Goal: Find specific page/section: Find specific page/section

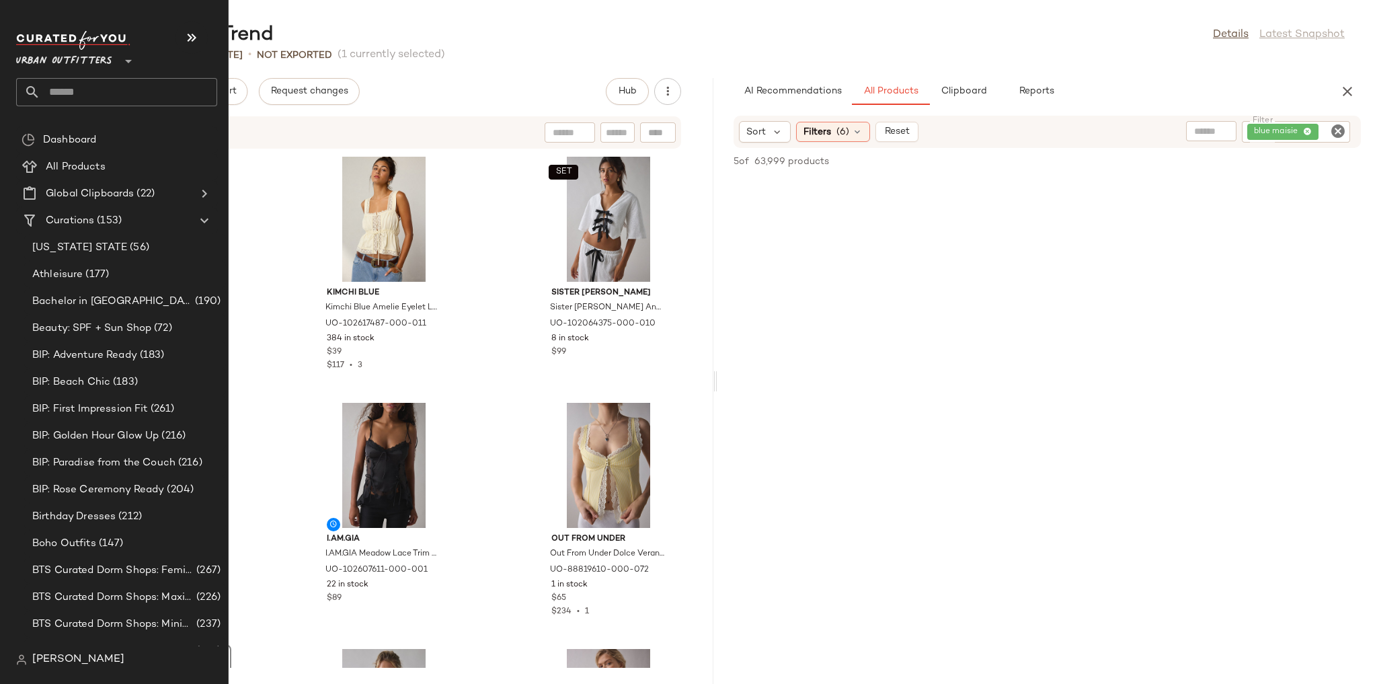
click at [76, 63] on span "Urban Outfitters" at bounding box center [64, 58] width 96 height 24
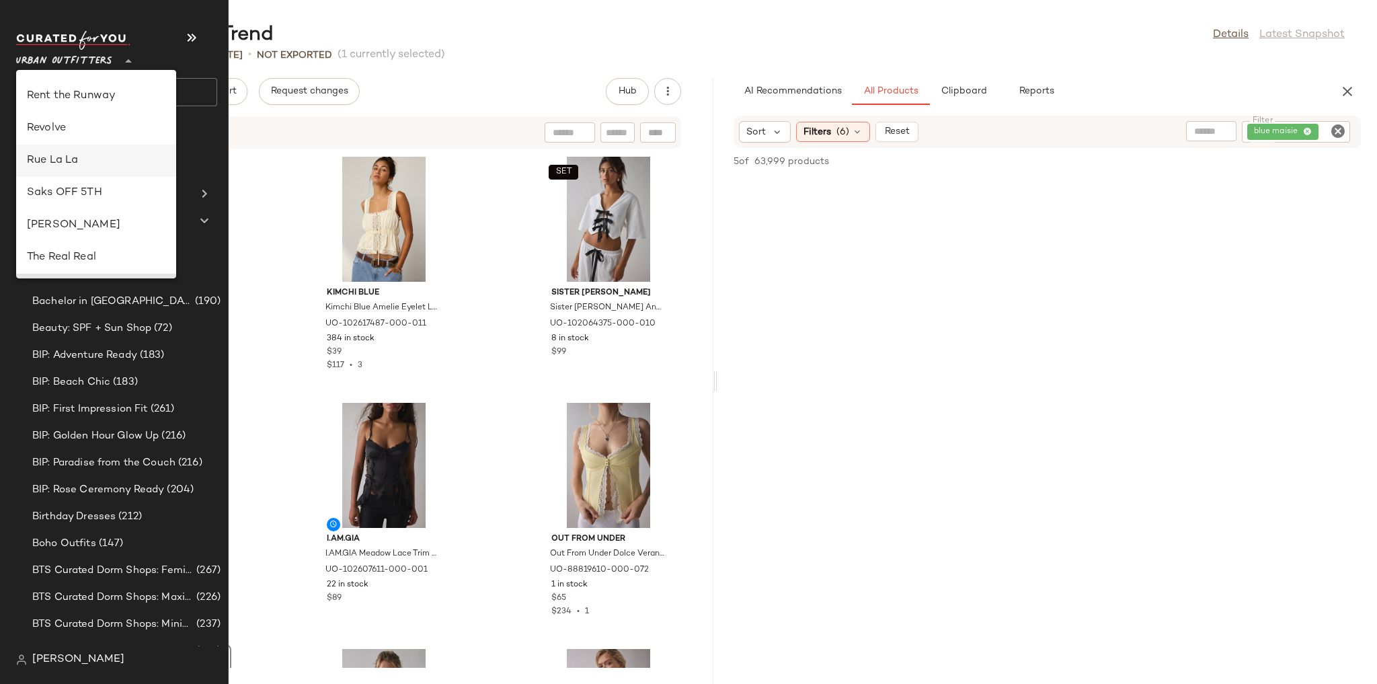
scroll to position [555, 0]
click at [526, 73] on div "SEO: Eyelet Trend Details Latest Snapshot 91 Products • updated Aug 25th • Not …" at bounding box center [715, 353] width 1323 height 662
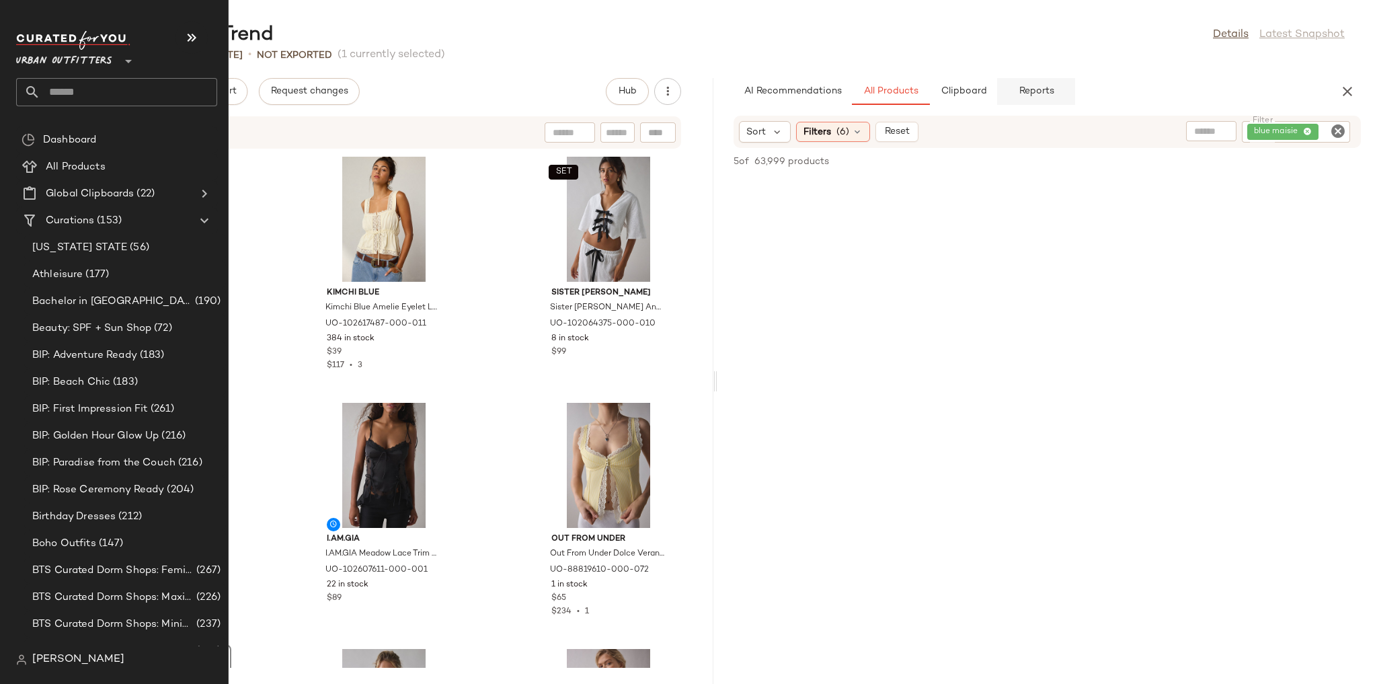
click at [1063, 86] on button "Reports" at bounding box center [1036, 91] width 78 height 27
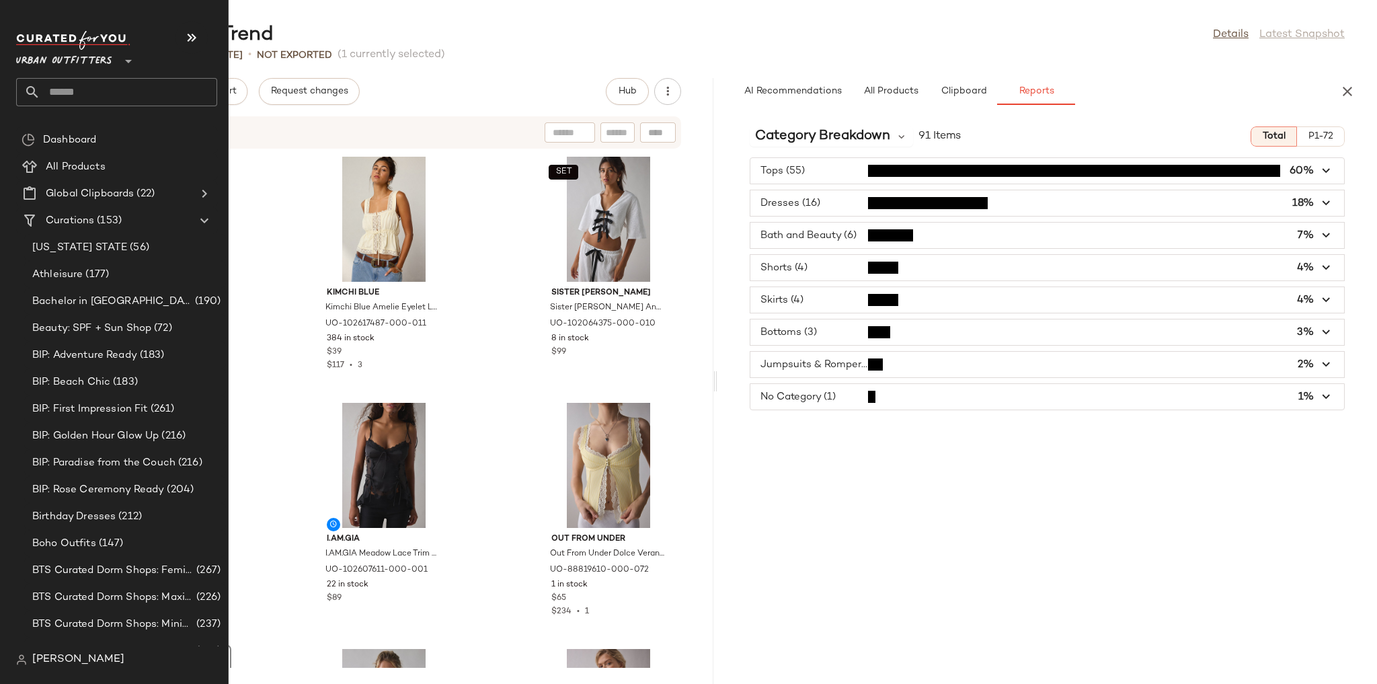
click at [91, 65] on span "Urban Outfitters" at bounding box center [64, 58] width 96 height 24
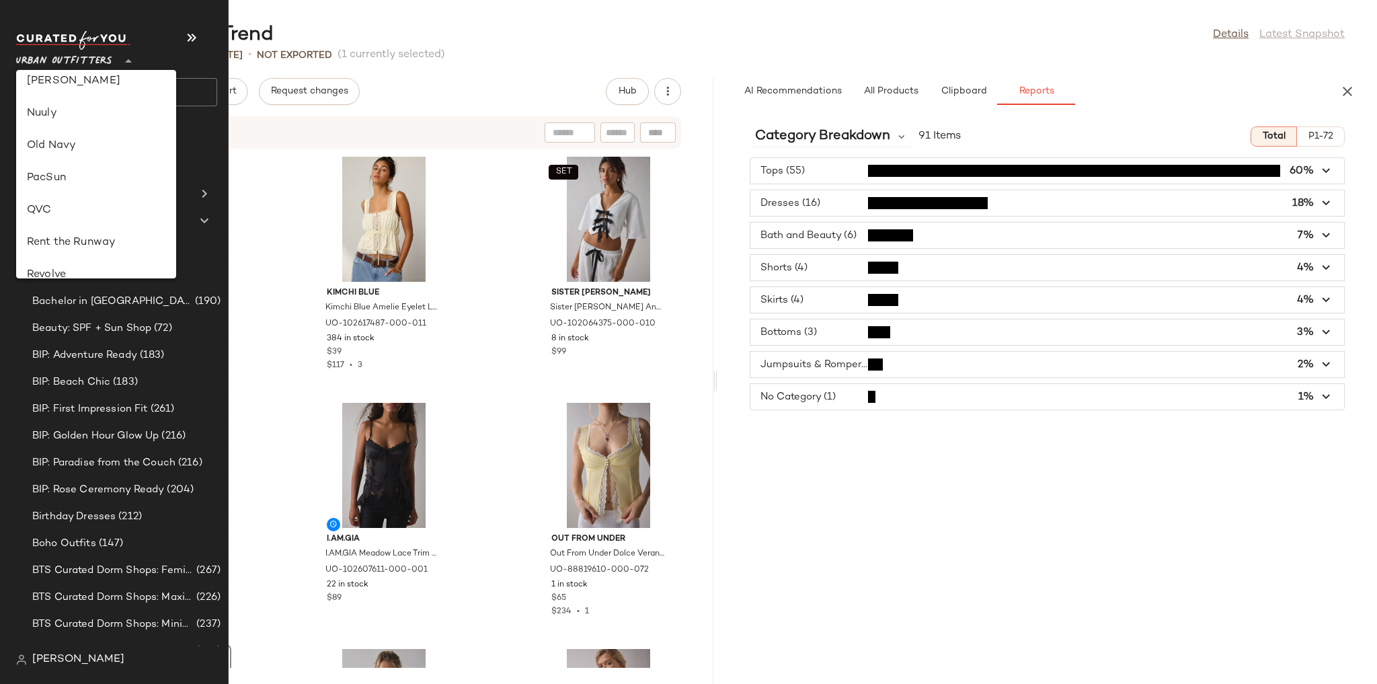
scroll to position [393, 0]
click at [106, 127] on div "Lulus" at bounding box center [96, 117] width 160 height 32
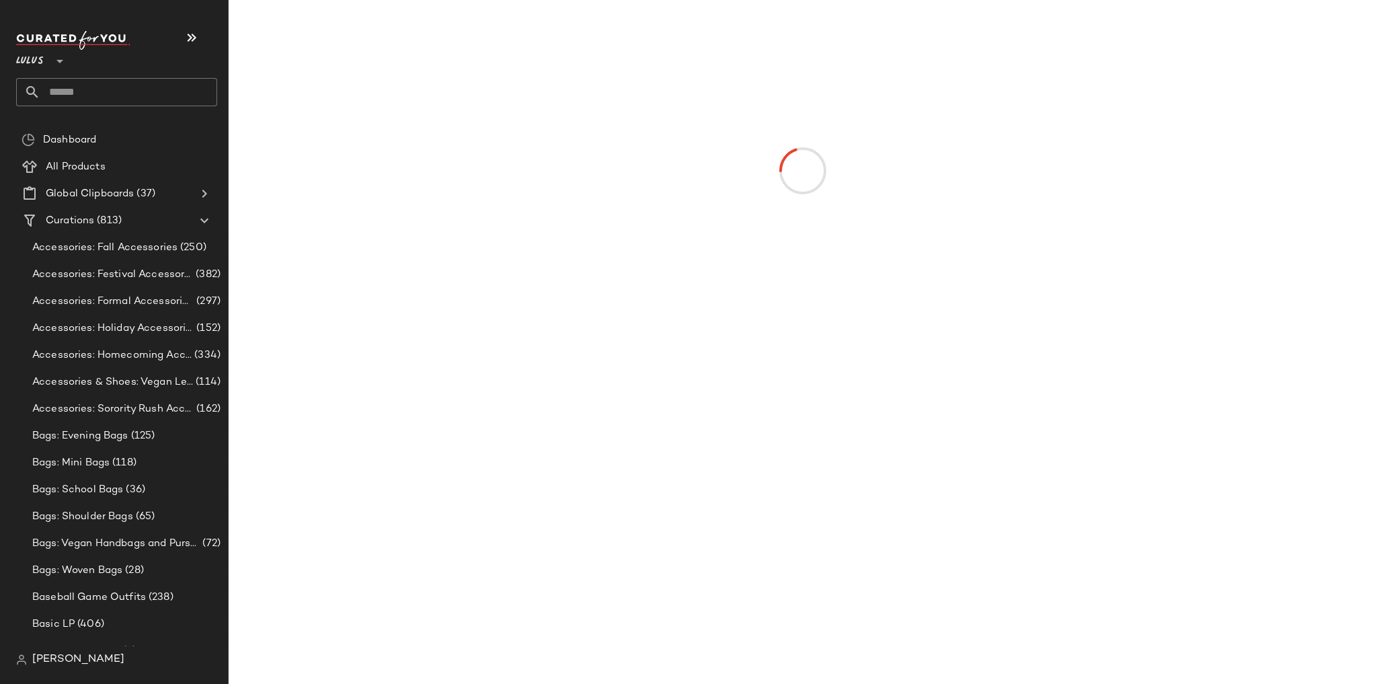
click at [40, 56] on span "Lulus" at bounding box center [30, 58] width 28 height 24
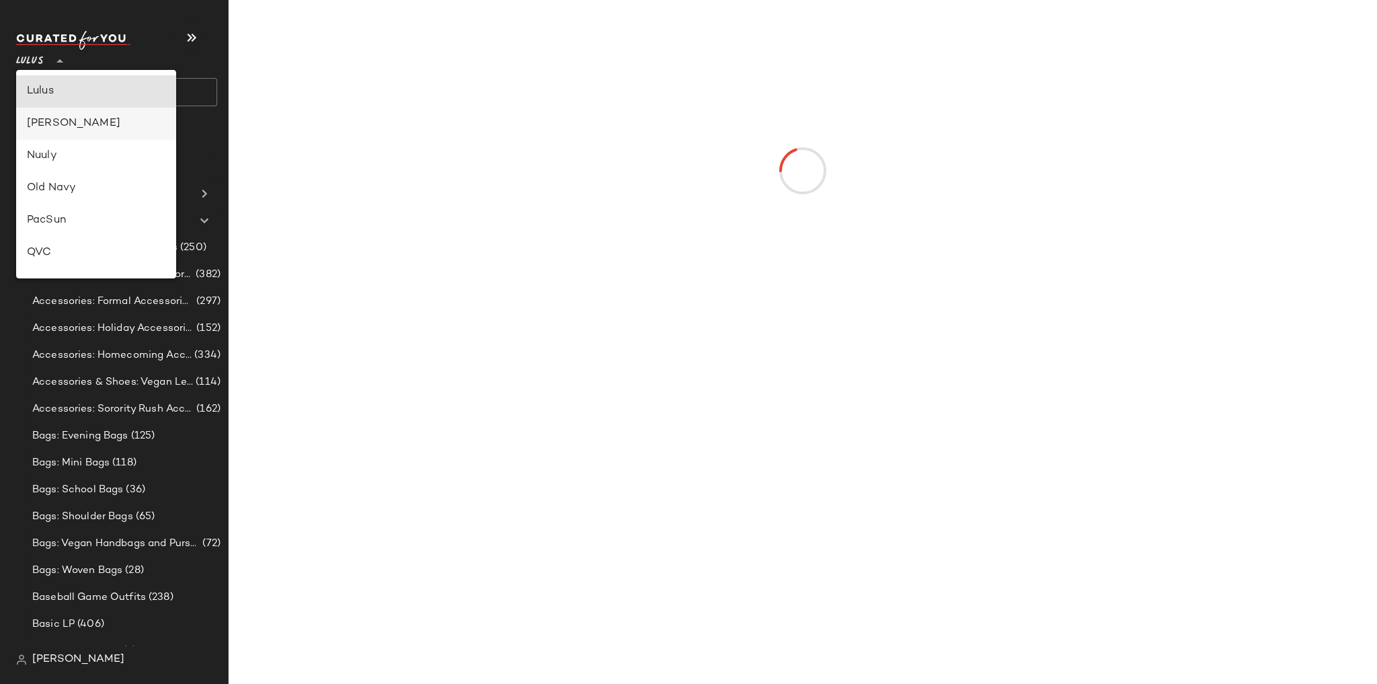
scroll to position [366, 0]
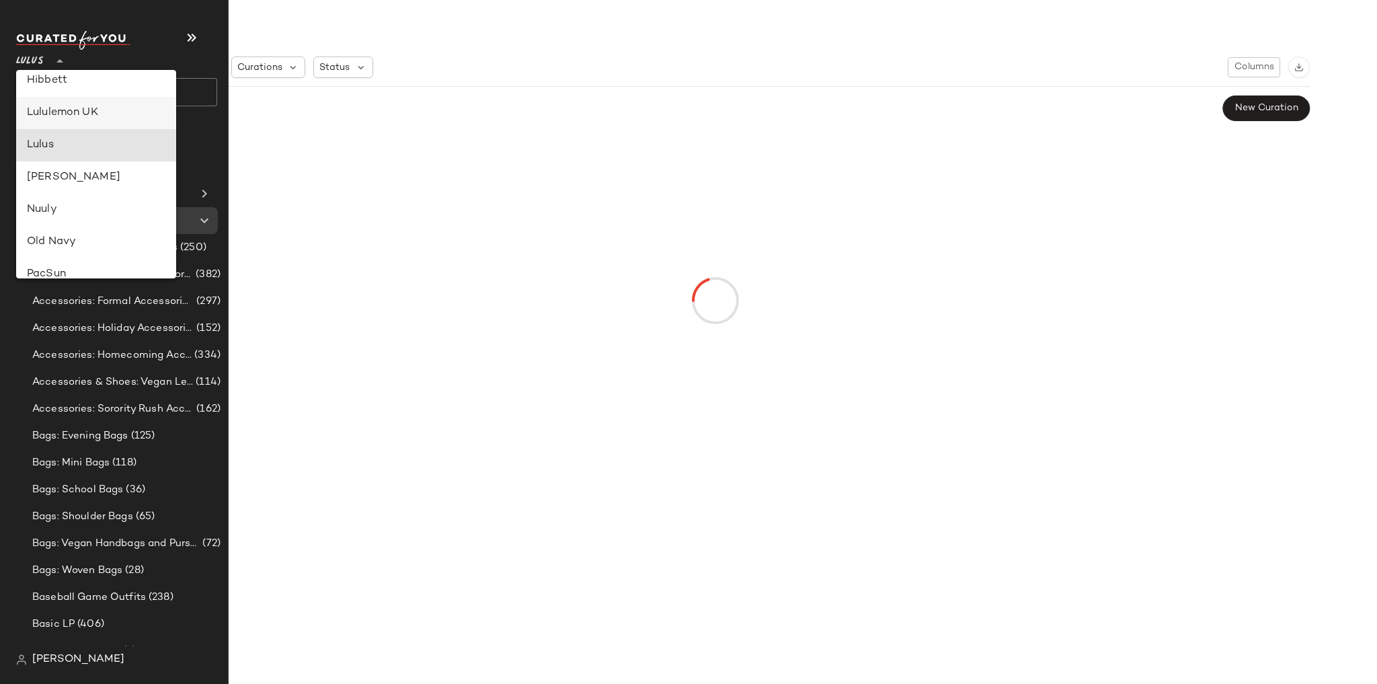
click at [83, 113] on div "Lululemon UK" at bounding box center [96, 113] width 138 height 16
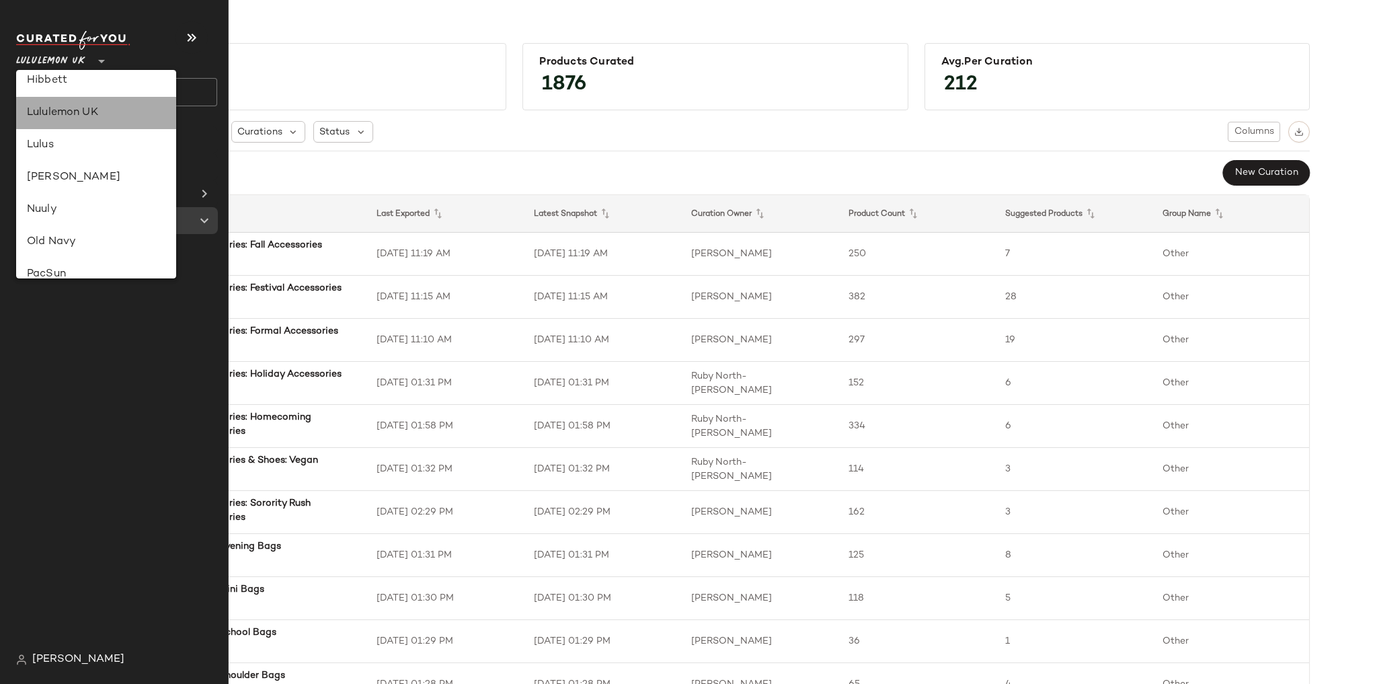
type input "**"
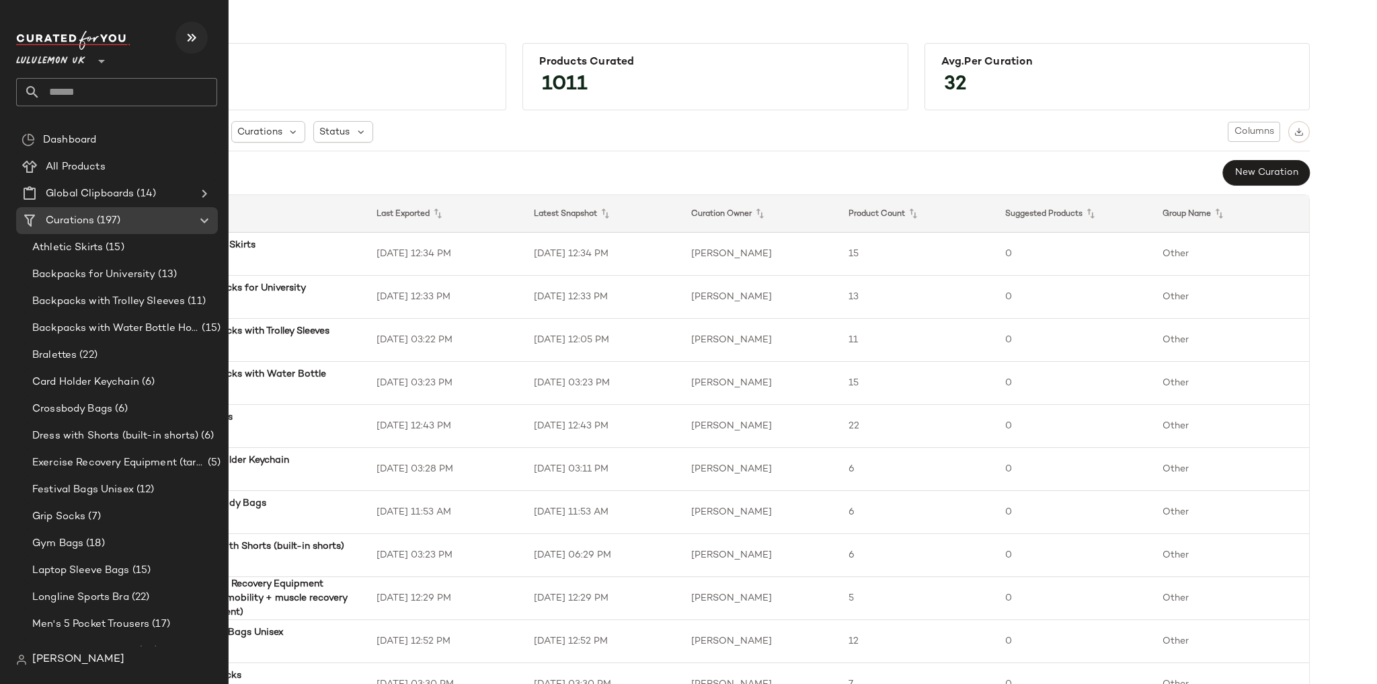
click at [194, 28] on button "button" at bounding box center [191, 38] width 32 height 32
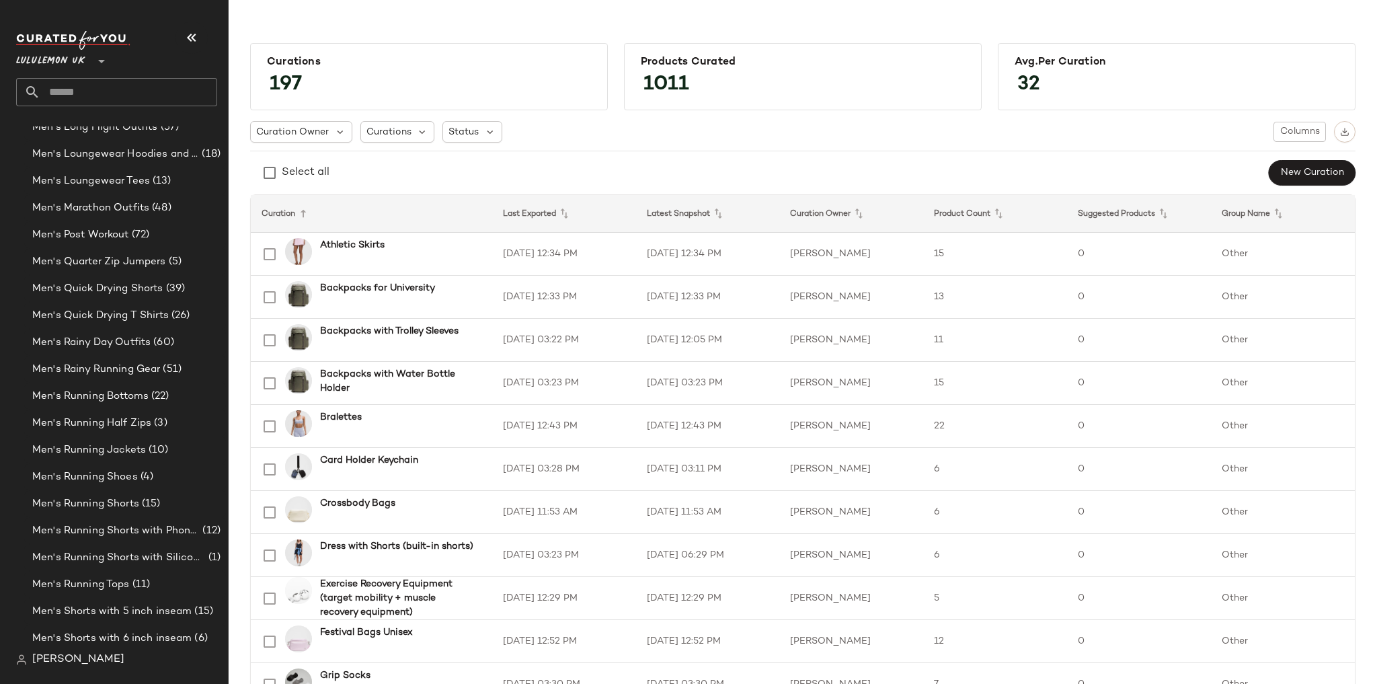
scroll to position [1488, 0]
click at [119, 436] on div "Men's Running Shoes (4)" at bounding box center [125, 426] width 202 height 27
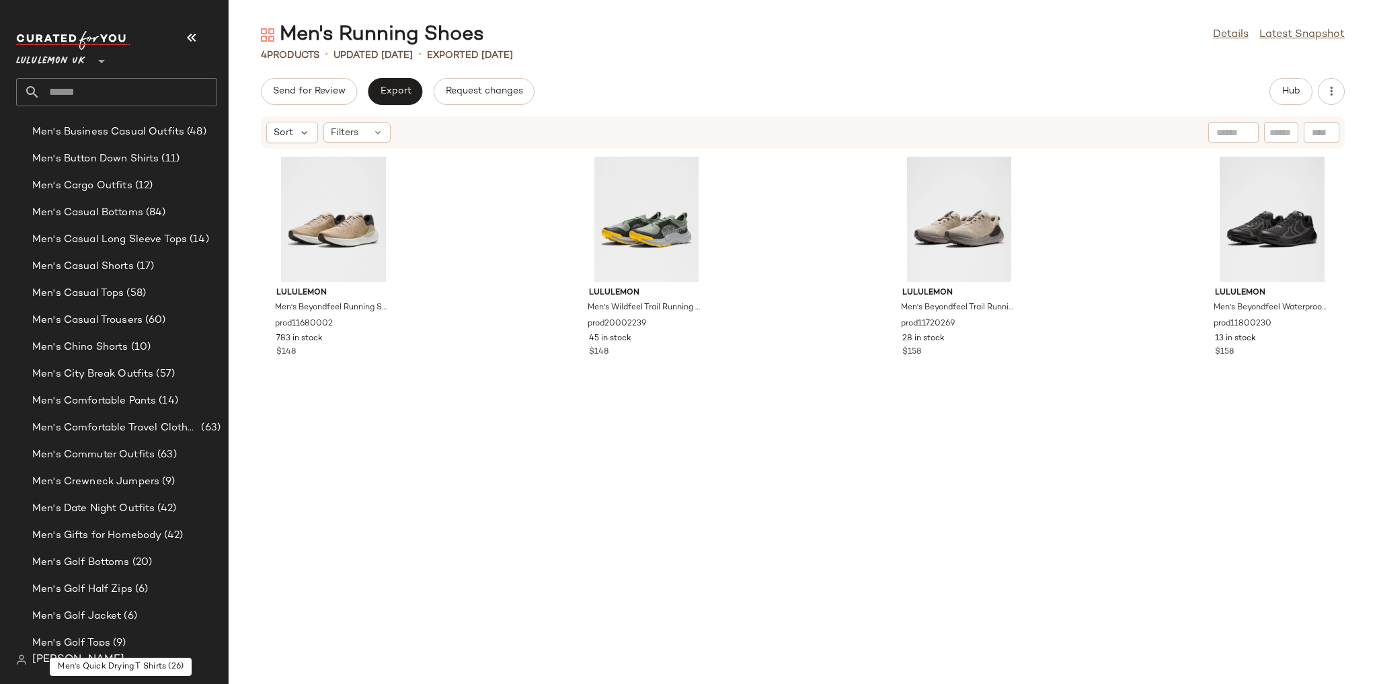
scroll to position [628, 0]
click at [184, 312] on div "Men's Casual Tops (58)" at bounding box center [124, 318] width 192 height 15
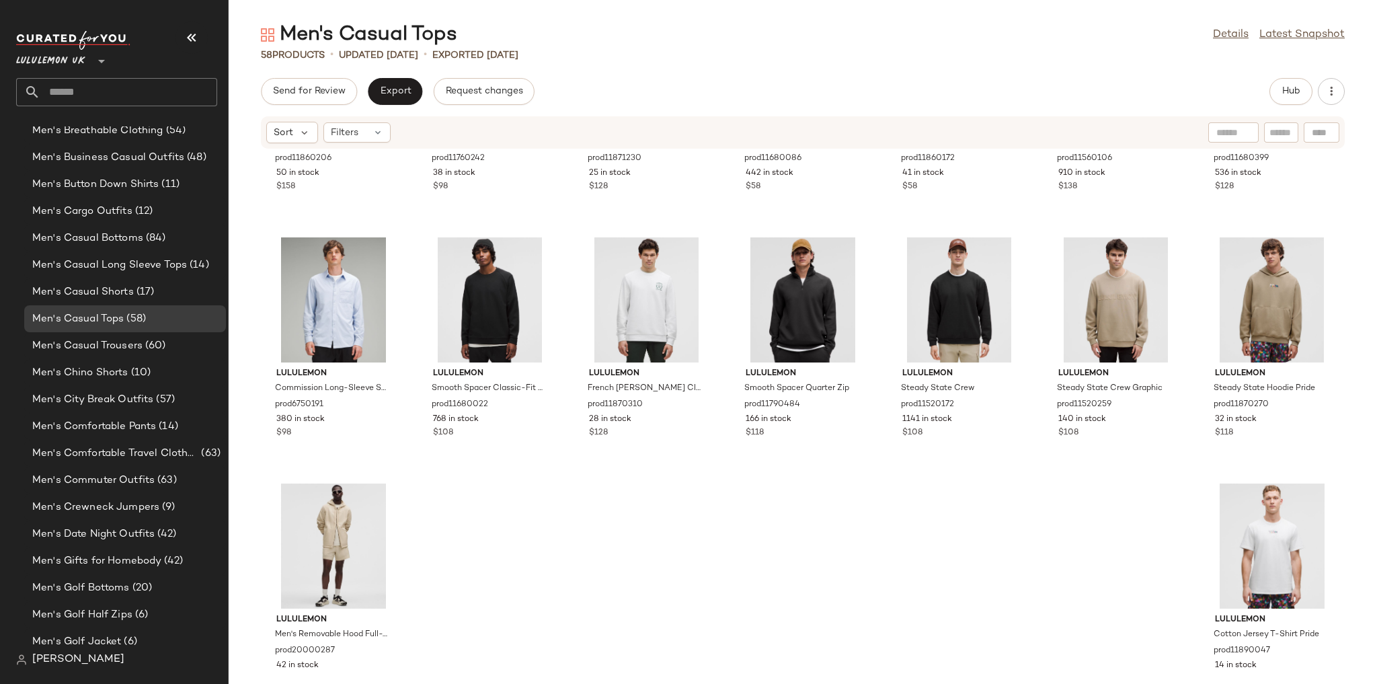
scroll to position [1944, 0]
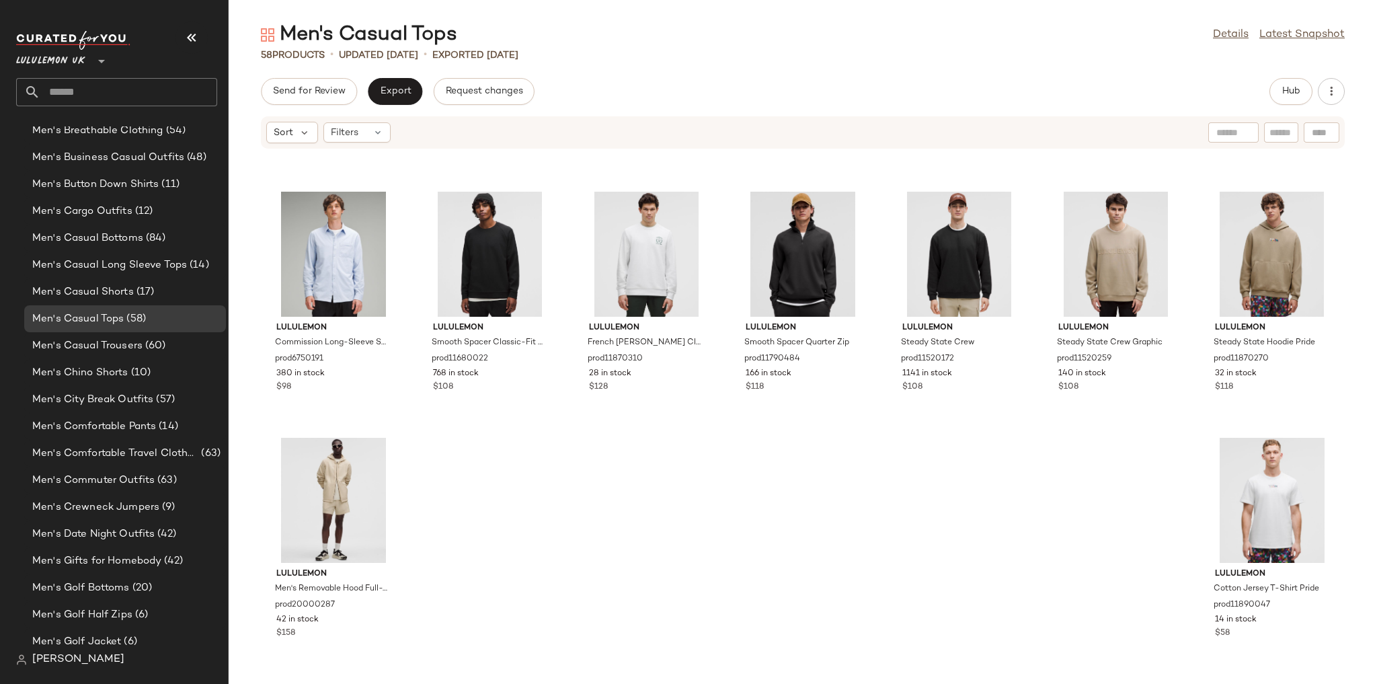
click at [1284, 110] on div "Send for Review Export Request changes Hub Sort Filters lululemon Heavyweight F…" at bounding box center [803, 381] width 1148 height 606
click at [1288, 78] on button "Hub" at bounding box center [1290, 91] width 43 height 27
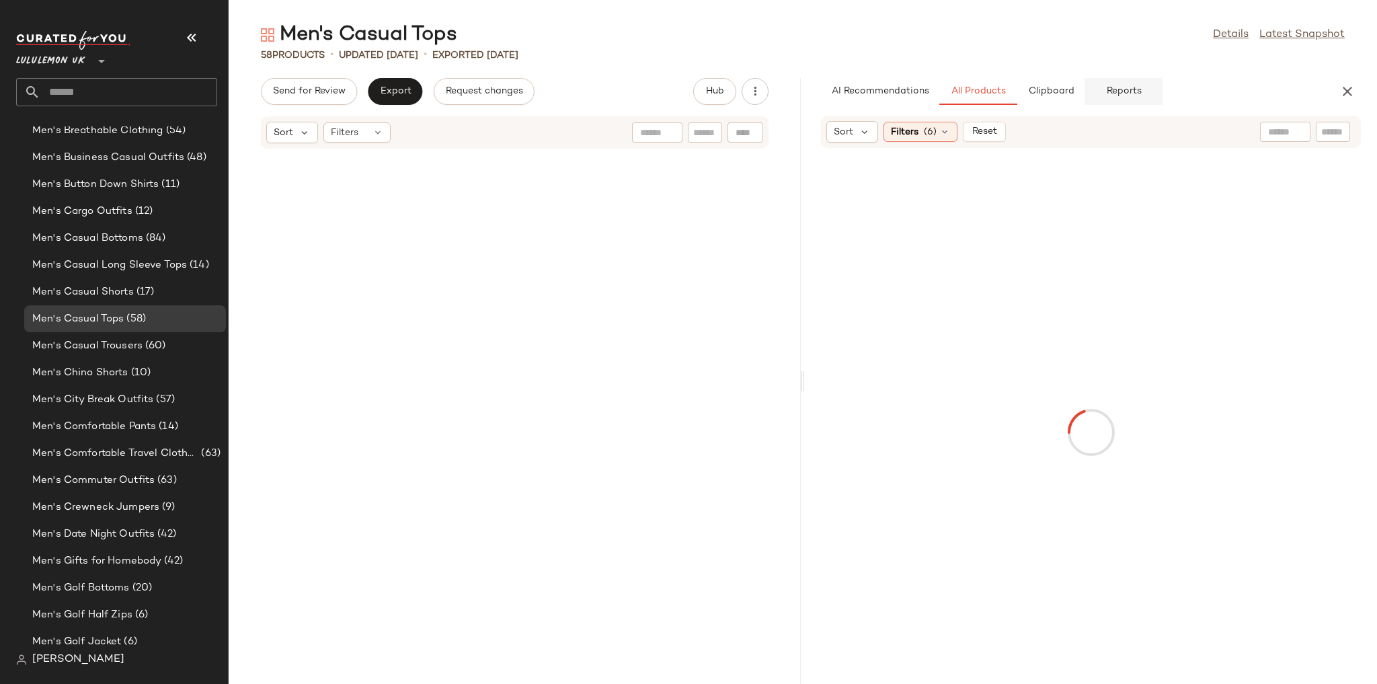
scroll to position [3690, 0]
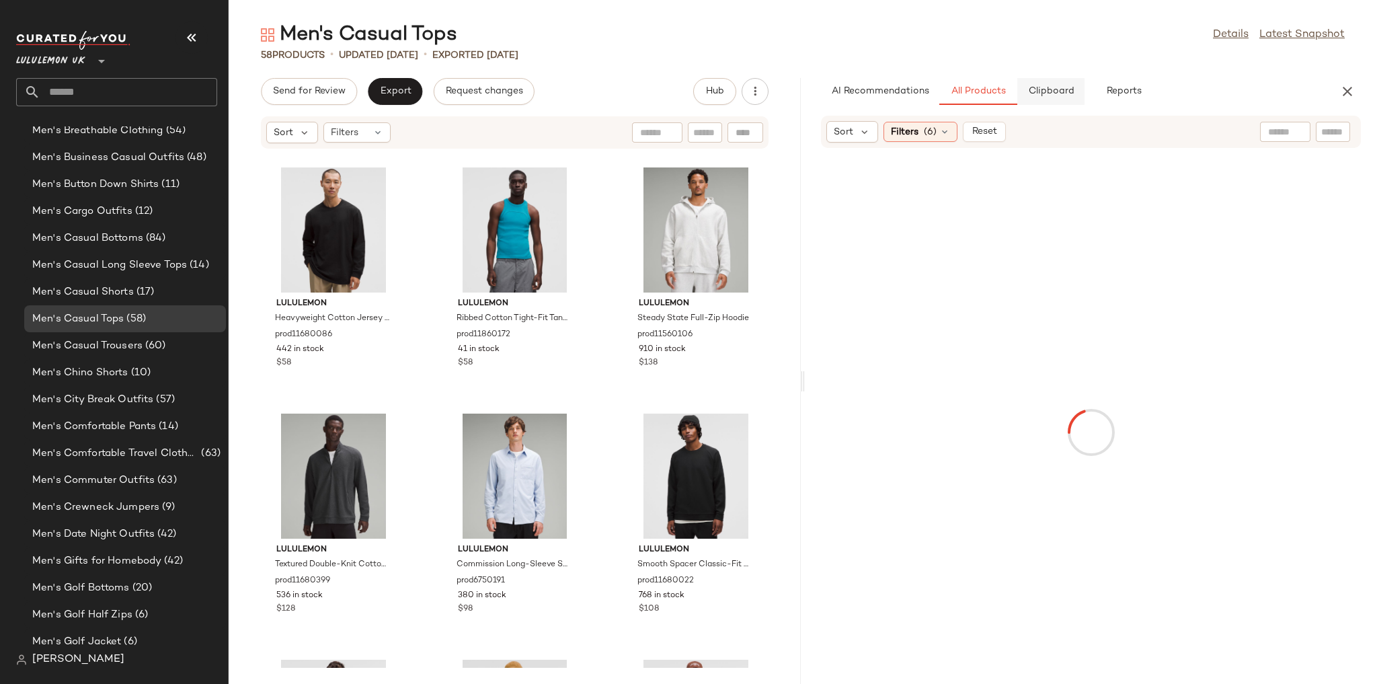
click at [1039, 88] on span "Clipboard" at bounding box center [1050, 91] width 46 height 11
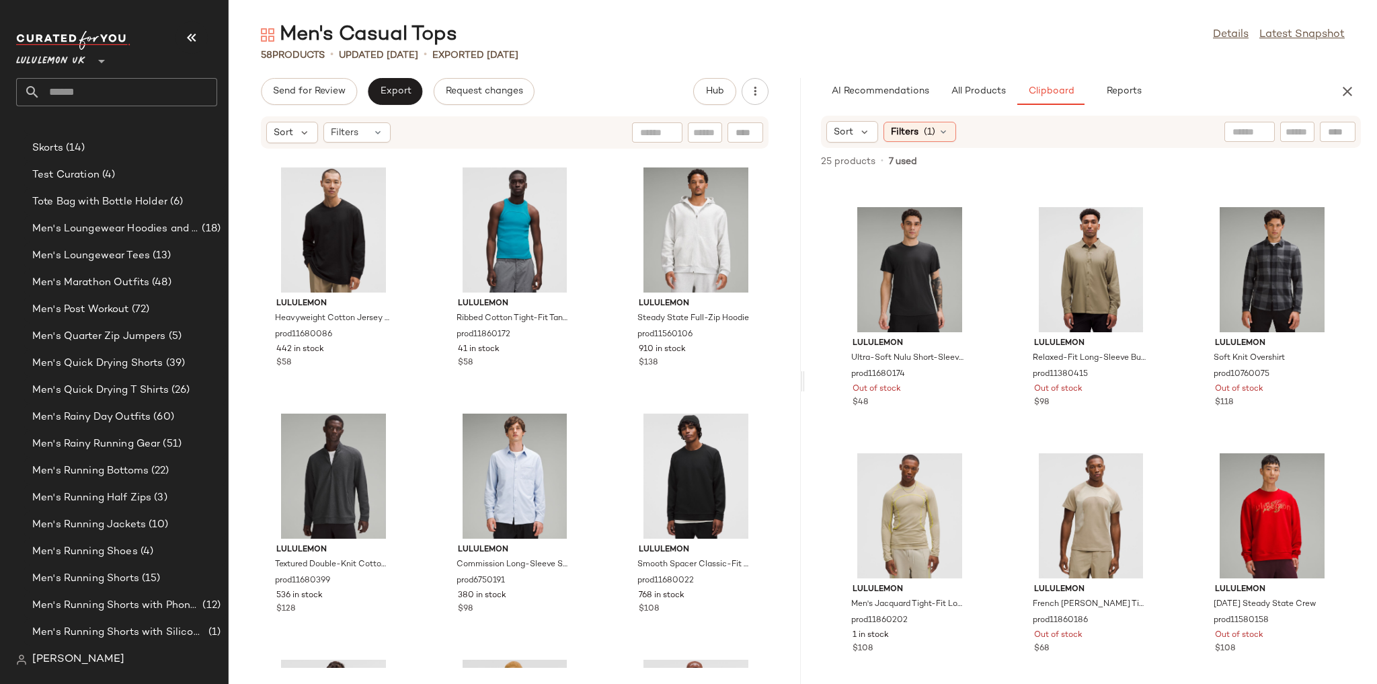
scroll to position [4069, 0]
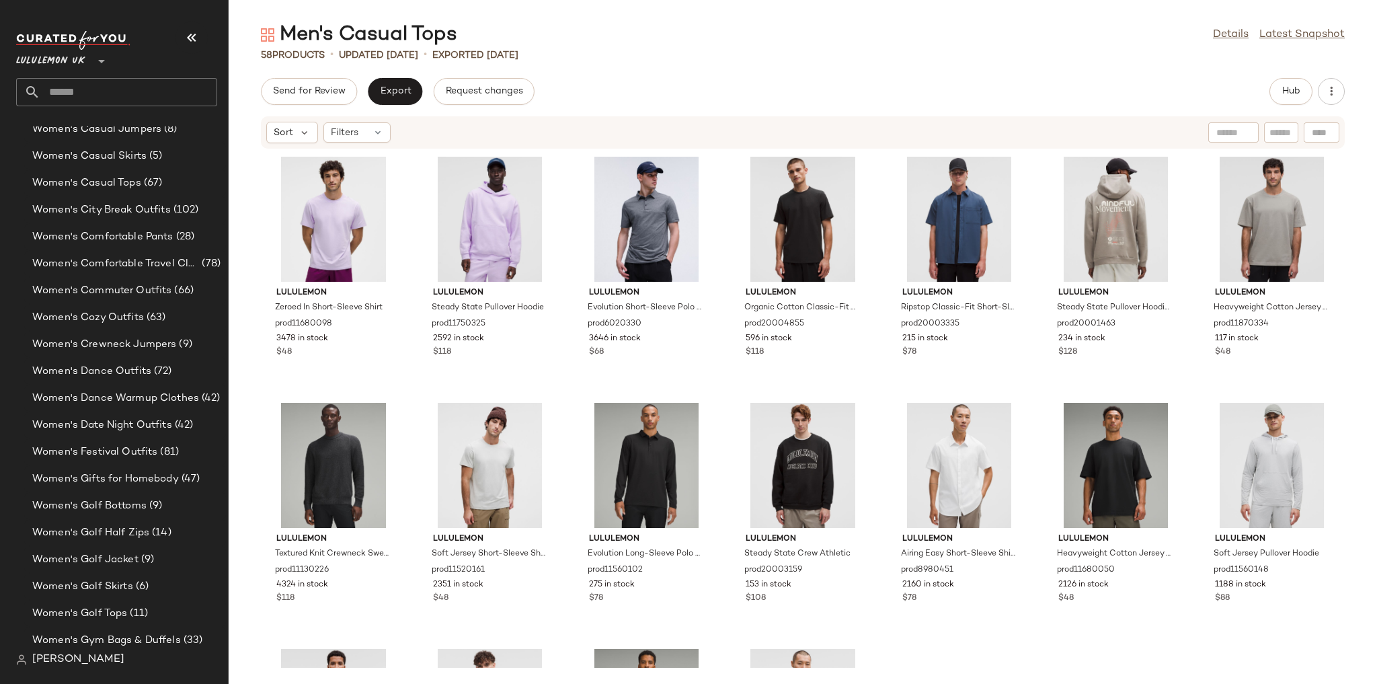
scroll to position [3237, 0]
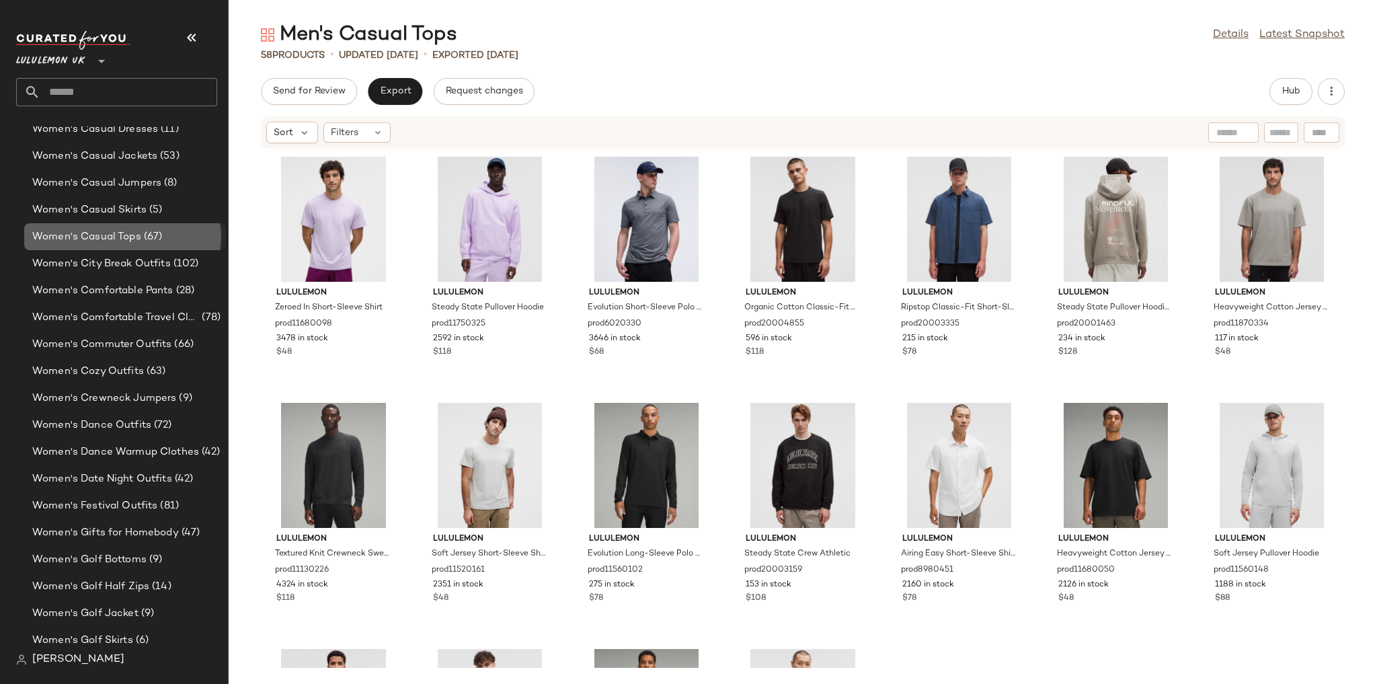
click at [141, 242] on span "(67)" at bounding box center [152, 236] width 22 height 15
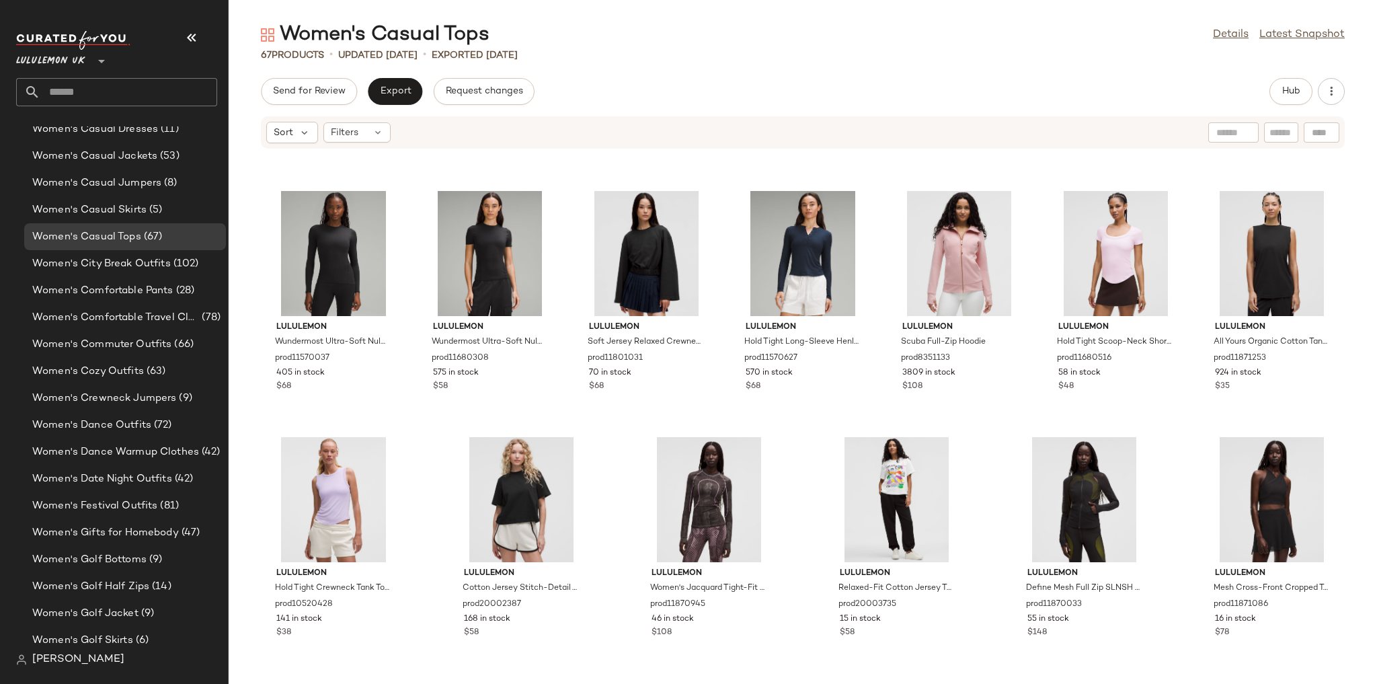
scroll to position [2431, 0]
click at [1296, 94] on span "Hub" at bounding box center [1290, 91] width 19 height 11
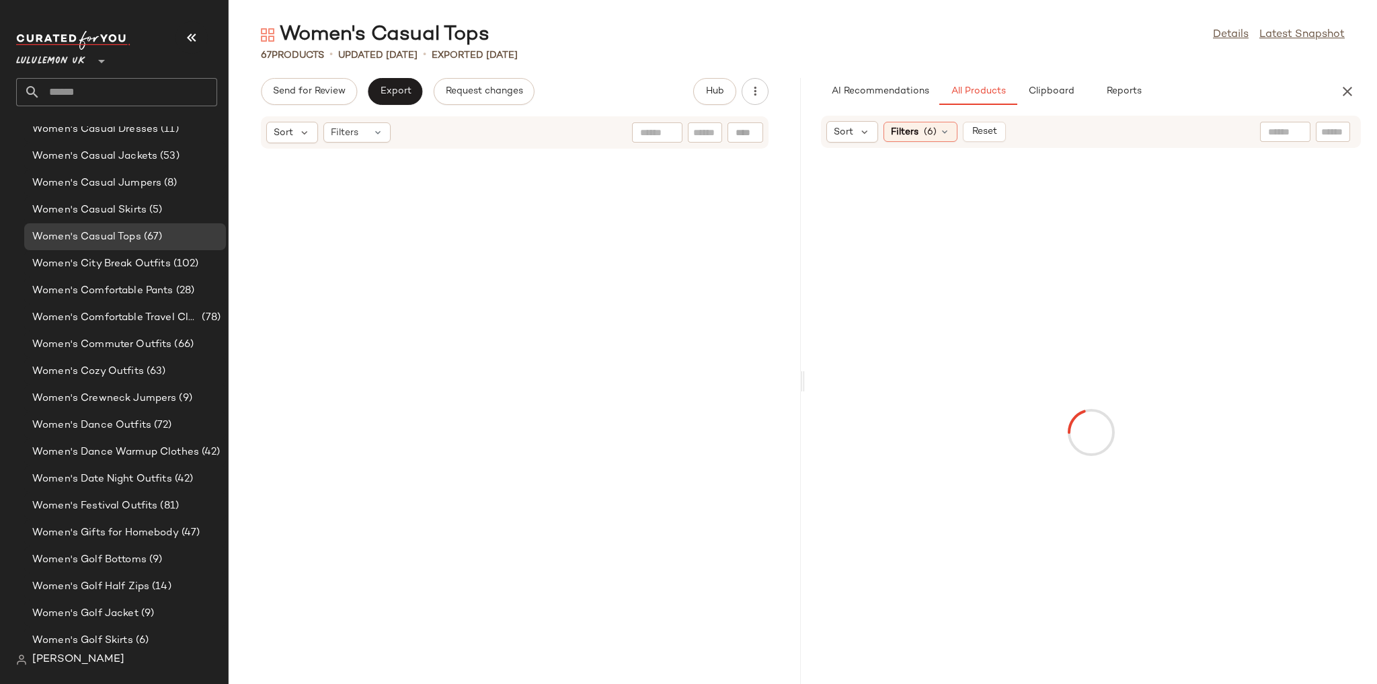
scroll to position [4674, 0]
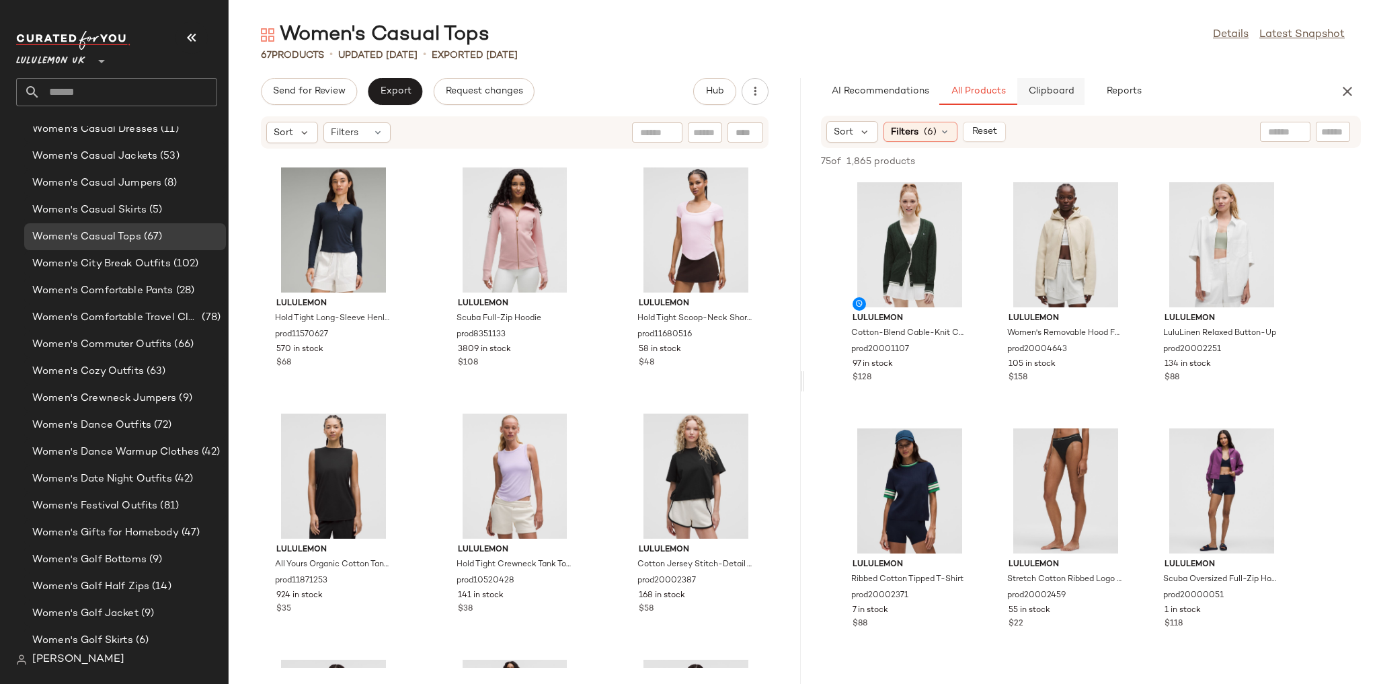
click at [1066, 94] on span "Clipboard" at bounding box center [1050, 91] width 46 height 11
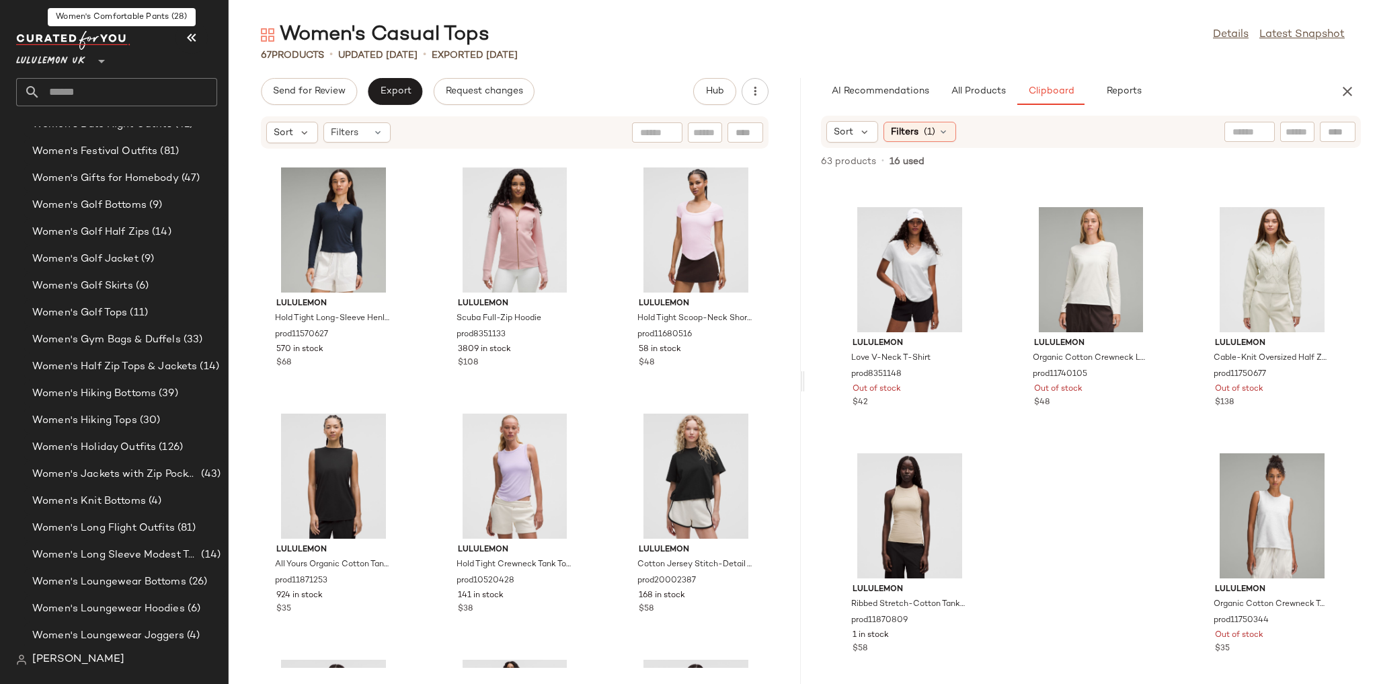
scroll to position [4965, 0]
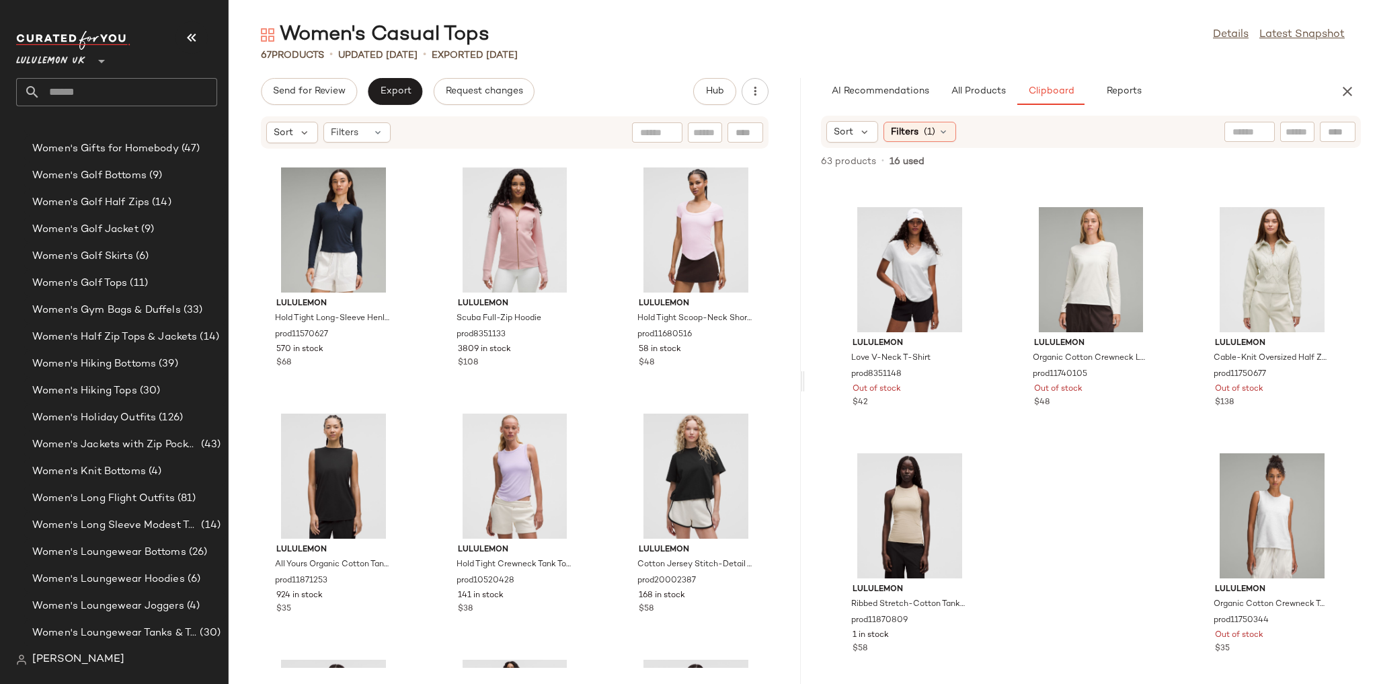
click at [101, 91] on input "text" at bounding box center [128, 92] width 177 height 28
type input "*"
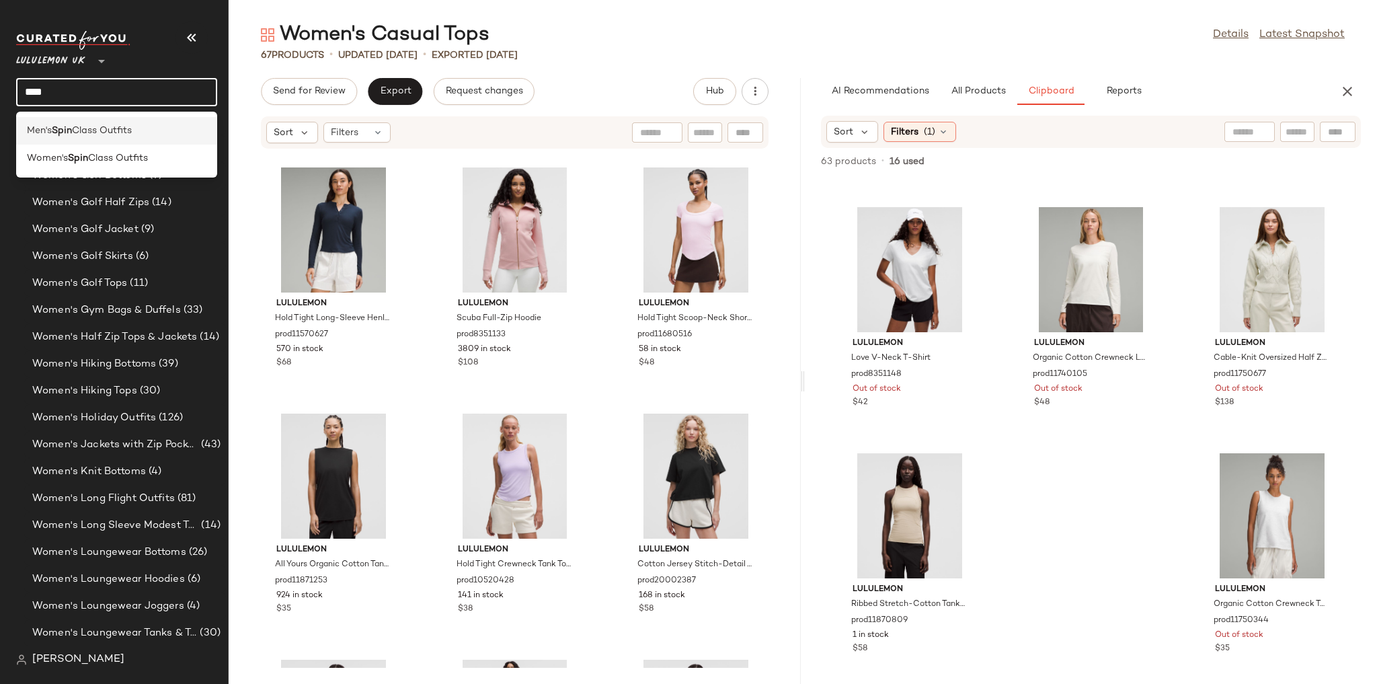
type input "****"
click at [143, 135] on div "Men's Spin Class Outfits" at bounding box center [116, 131] width 179 height 14
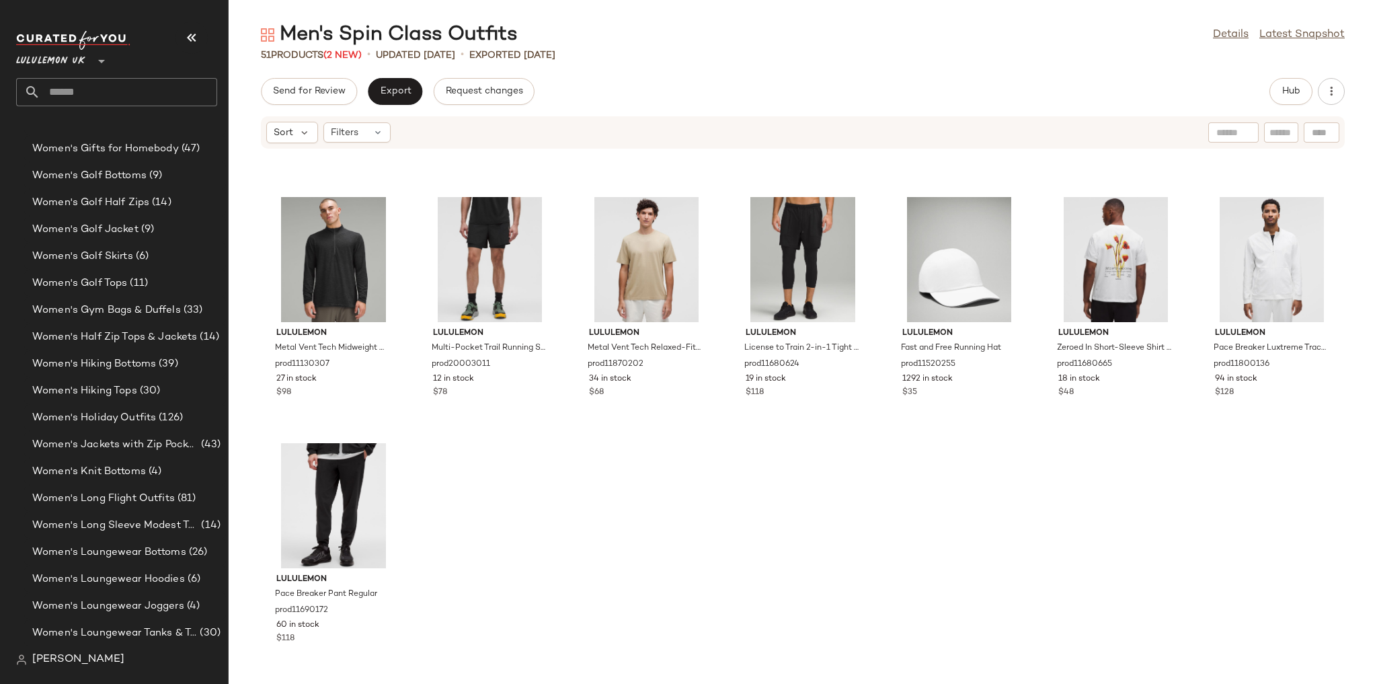
scroll to position [1699, 0]
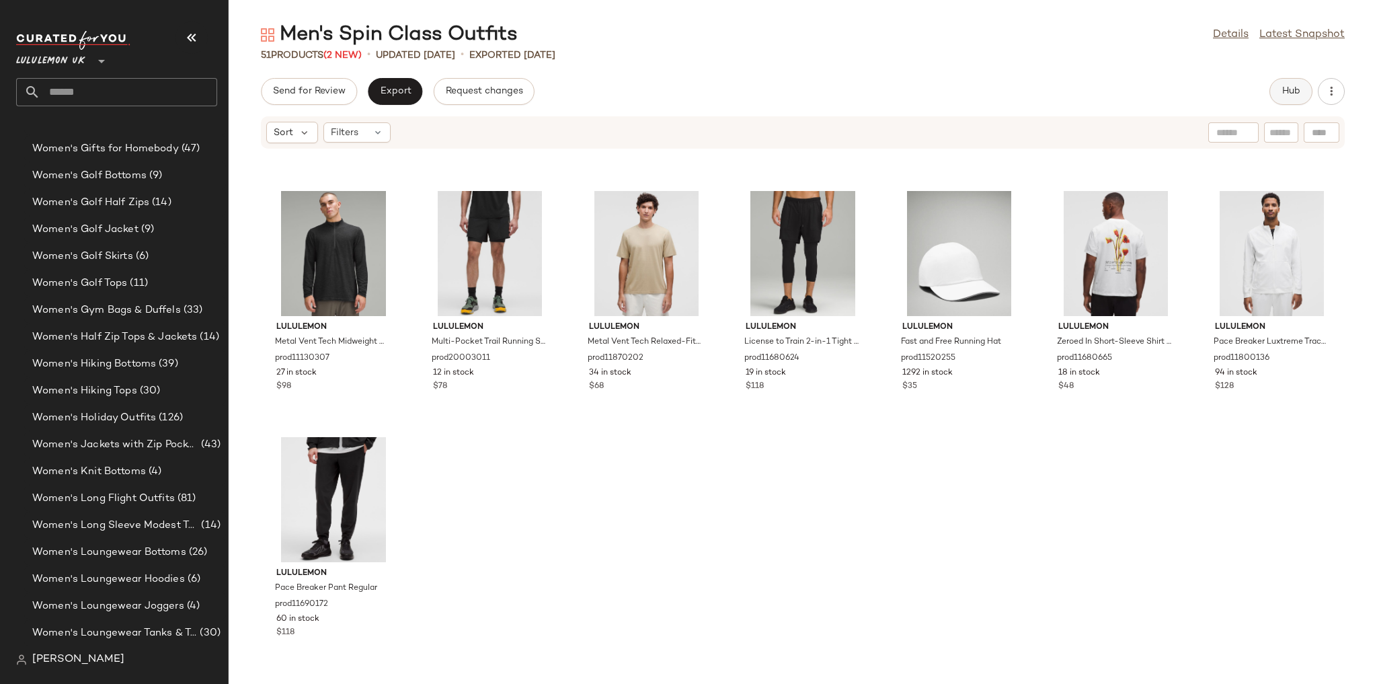
click at [1293, 90] on span "Hub" at bounding box center [1290, 91] width 19 height 11
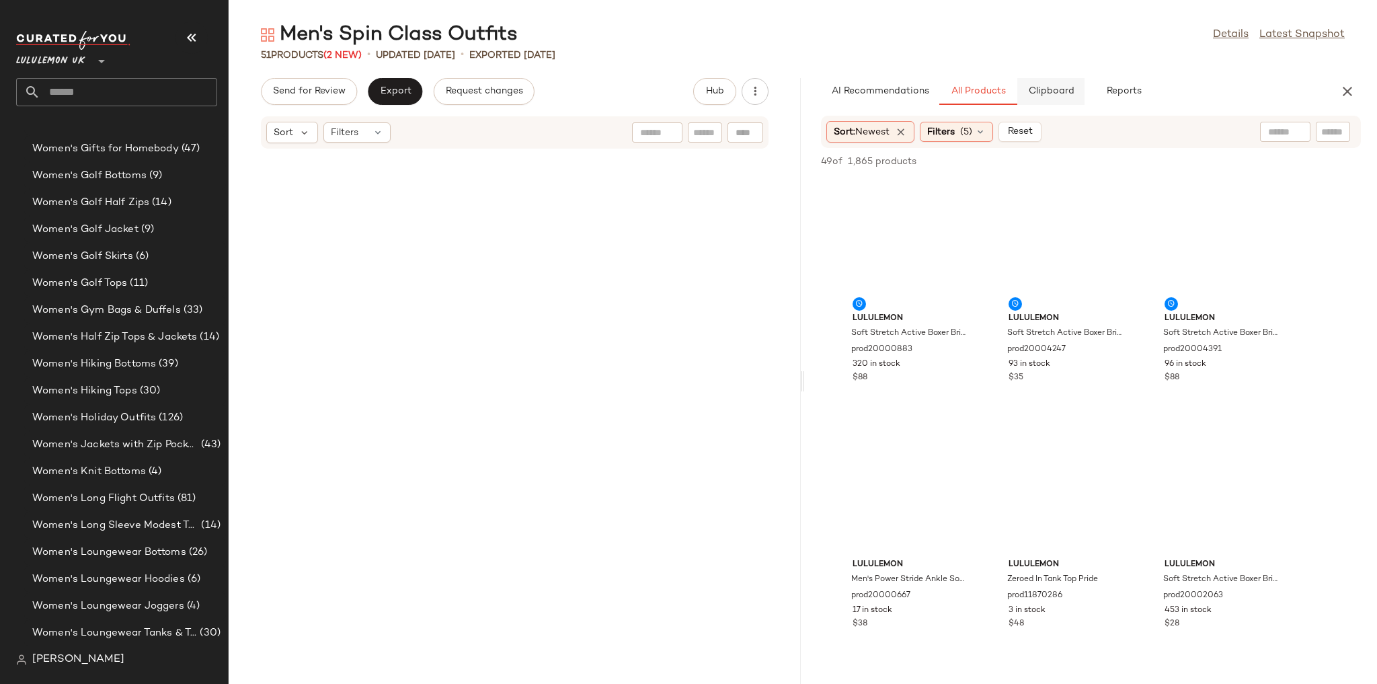
click at [1057, 93] on span "Clipboard" at bounding box center [1050, 91] width 46 height 11
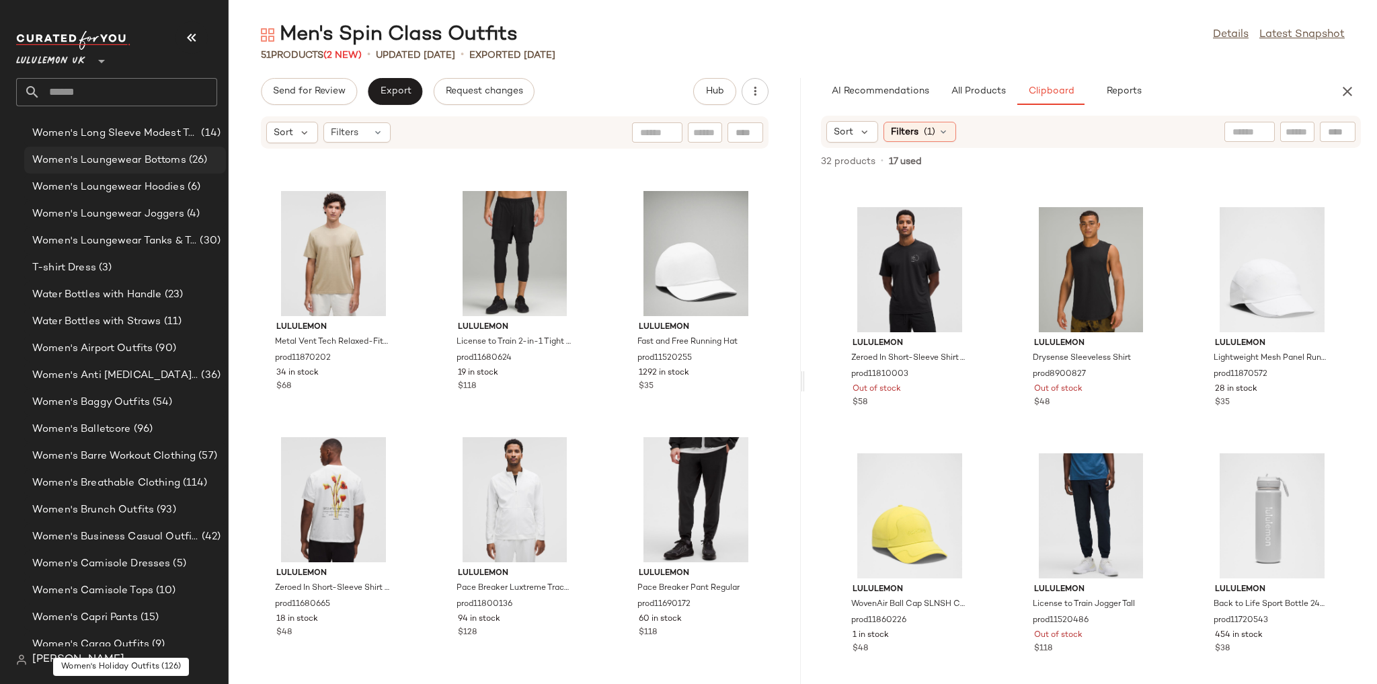
scroll to position [3997, 0]
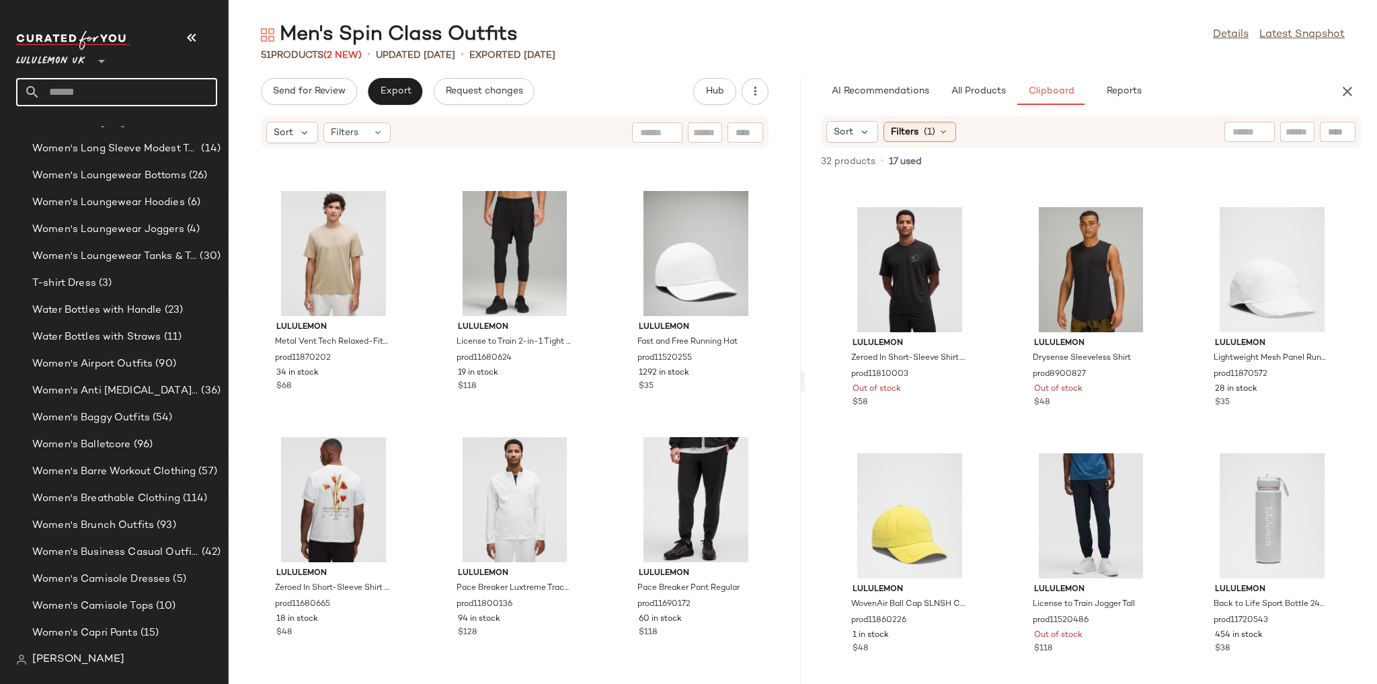
click at [111, 94] on input "text" at bounding box center [128, 92] width 177 height 28
type input "*"
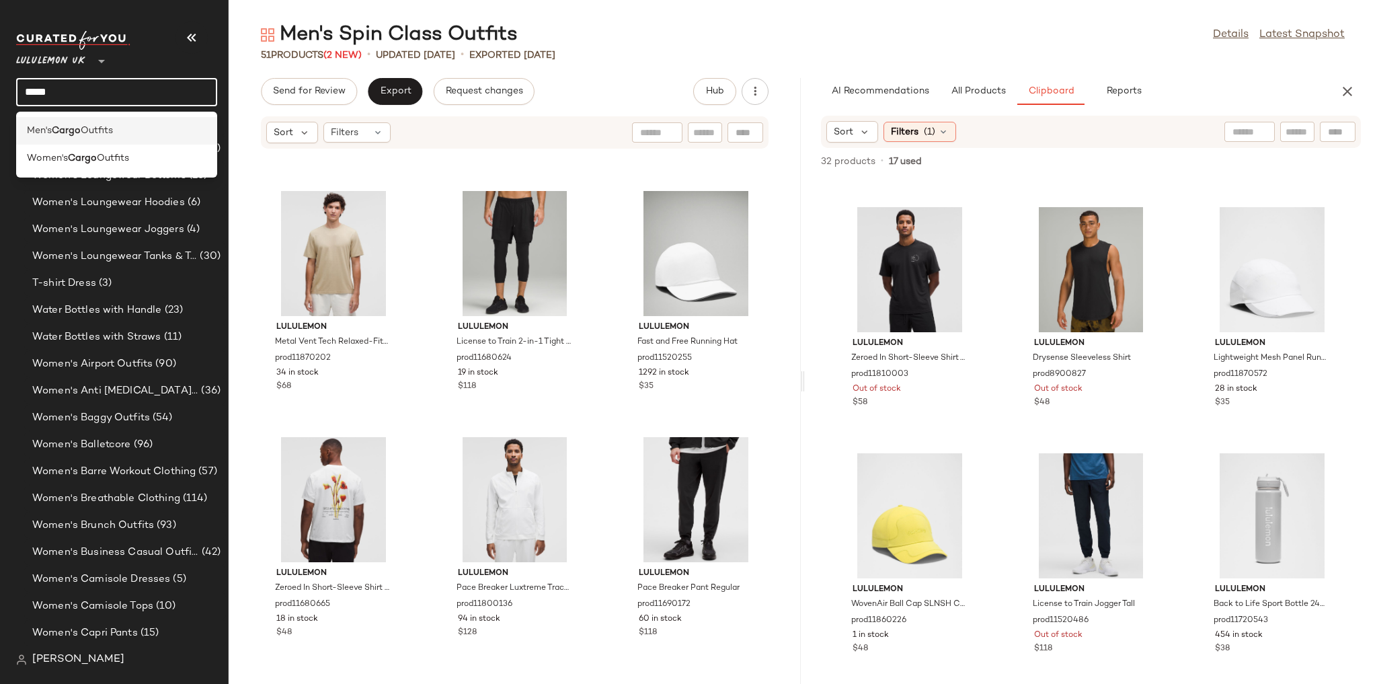
type input "*****"
click at [113, 132] on span "Outfits" at bounding box center [97, 131] width 32 height 14
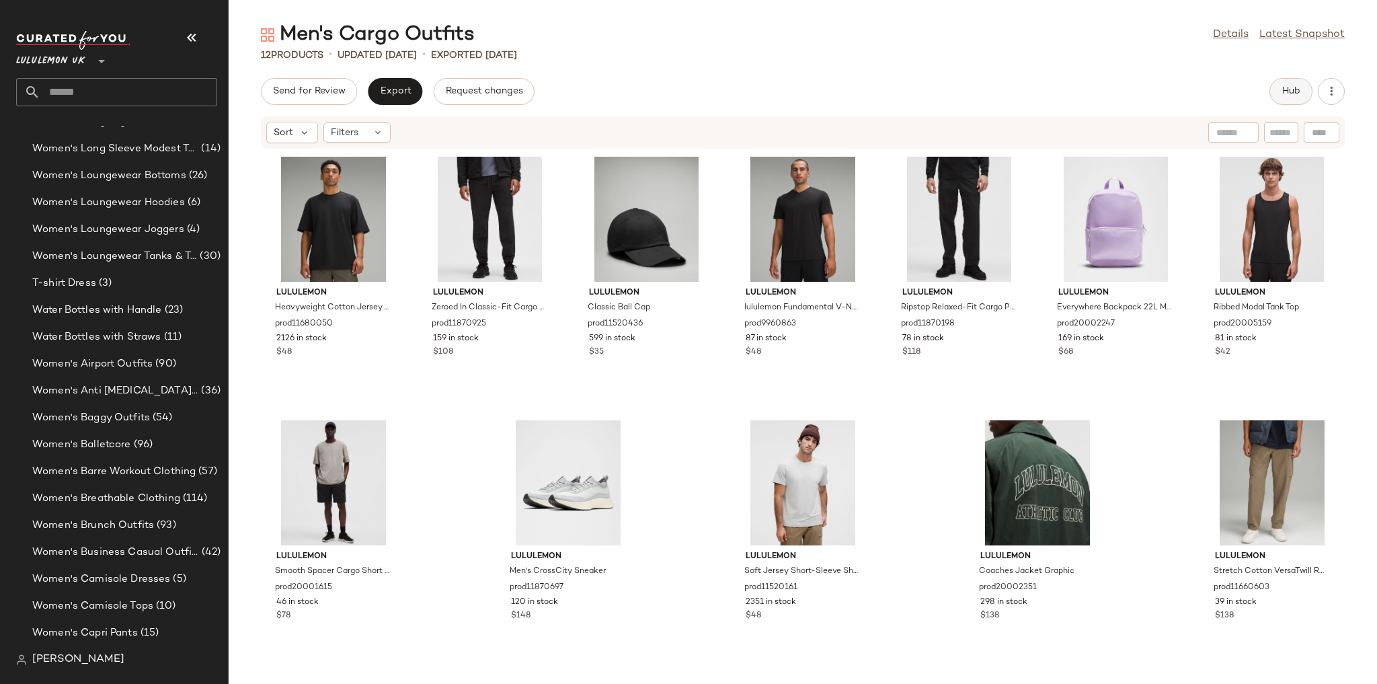
click at [1299, 84] on button "Hub" at bounding box center [1290, 91] width 43 height 27
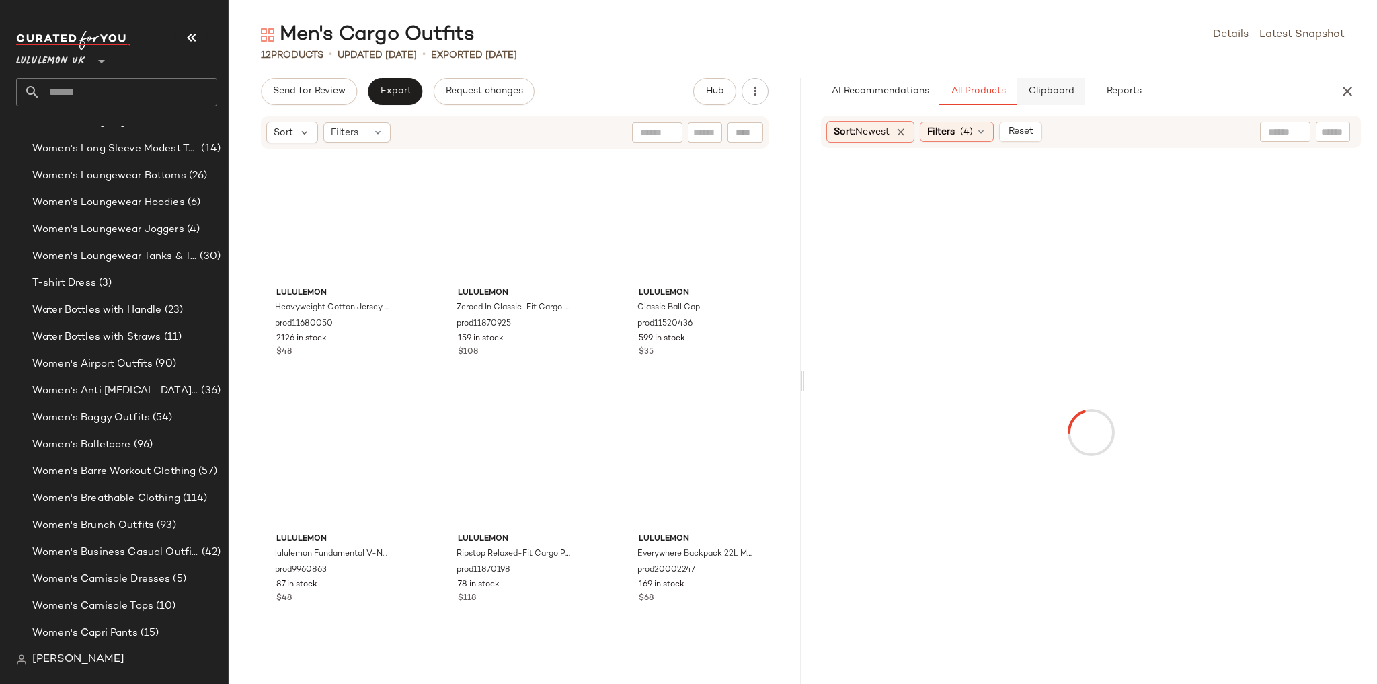
click at [1056, 90] on span "Clipboard" at bounding box center [1050, 91] width 46 height 11
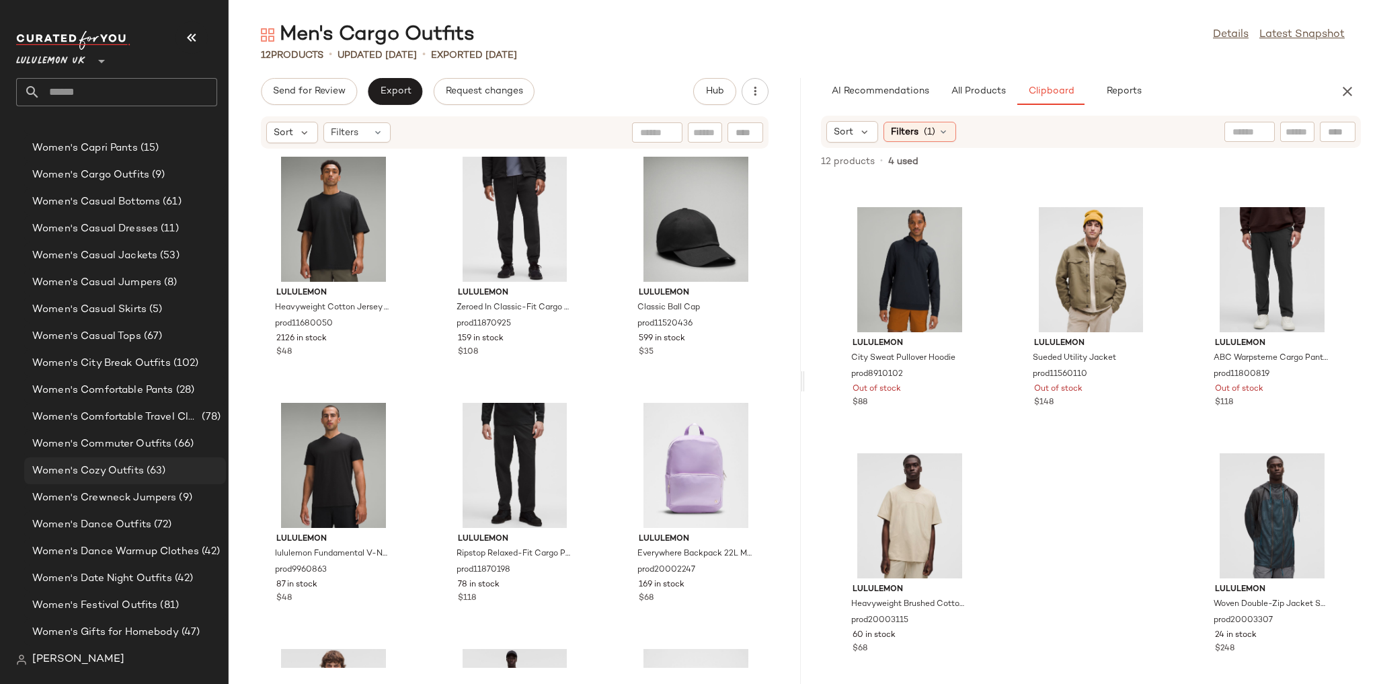
scroll to position [3137, 0]
click at [130, 171] on span "Women's Cargo Outfits" at bounding box center [90, 175] width 117 height 15
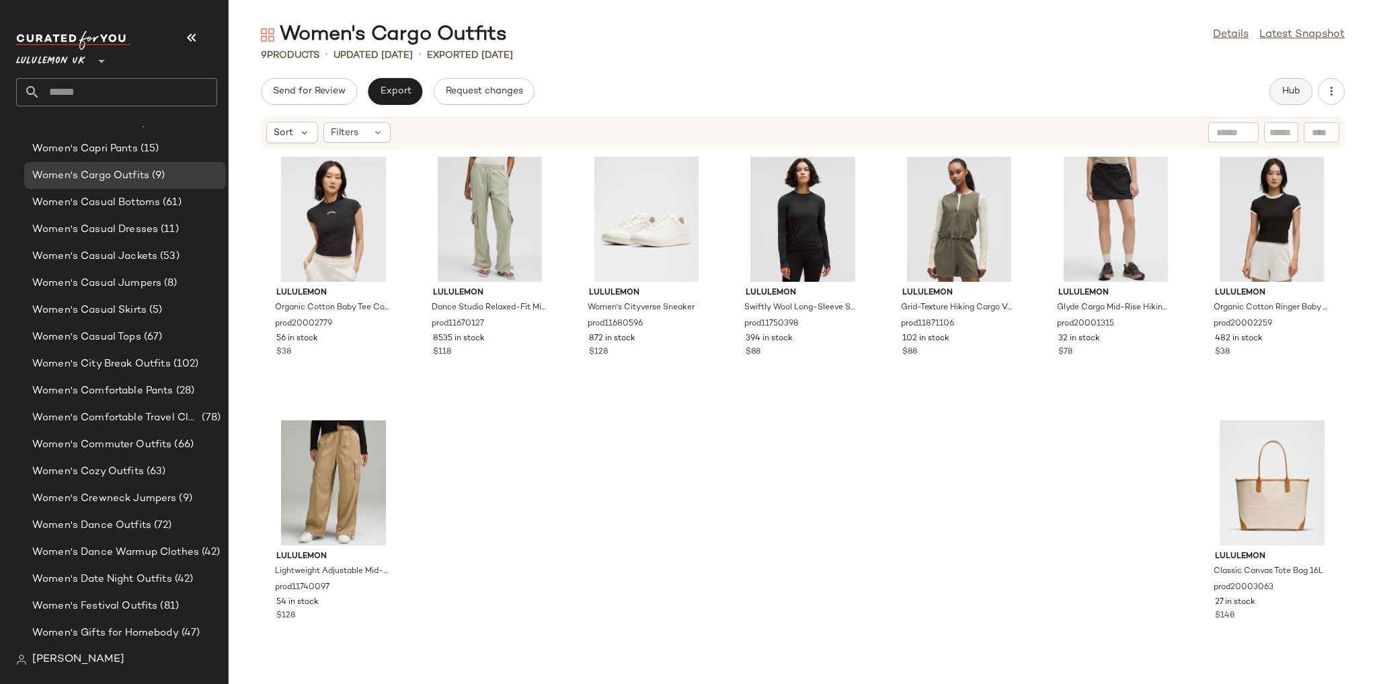
click at [1309, 95] on button "Hub" at bounding box center [1290, 91] width 43 height 27
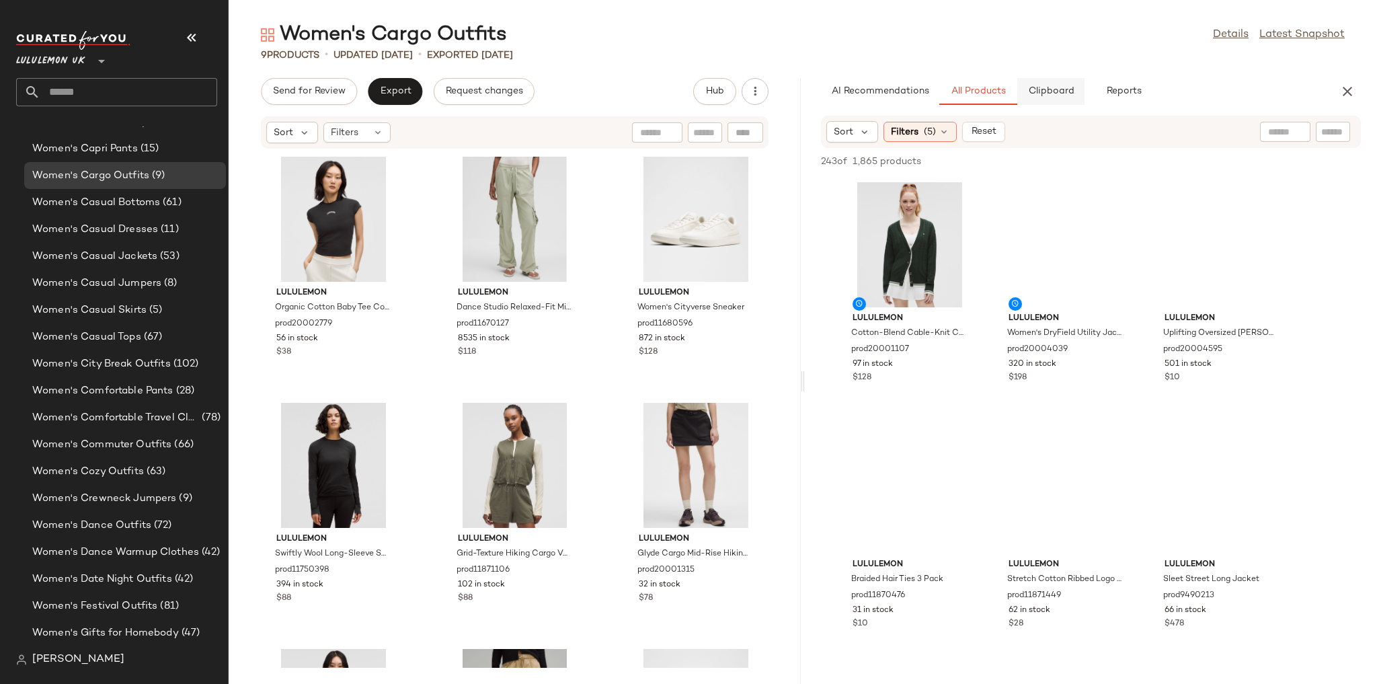
click at [1043, 91] on span "Clipboard" at bounding box center [1050, 91] width 46 height 11
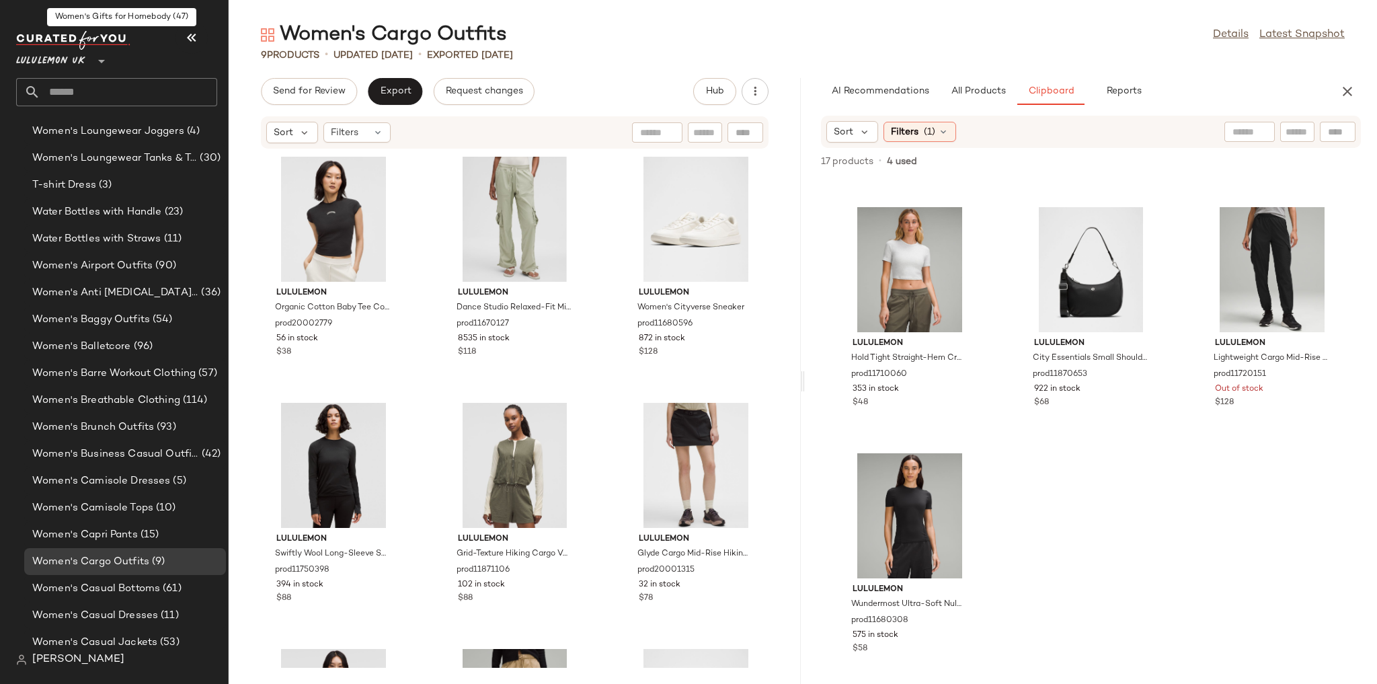
scroll to position [4051, 0]
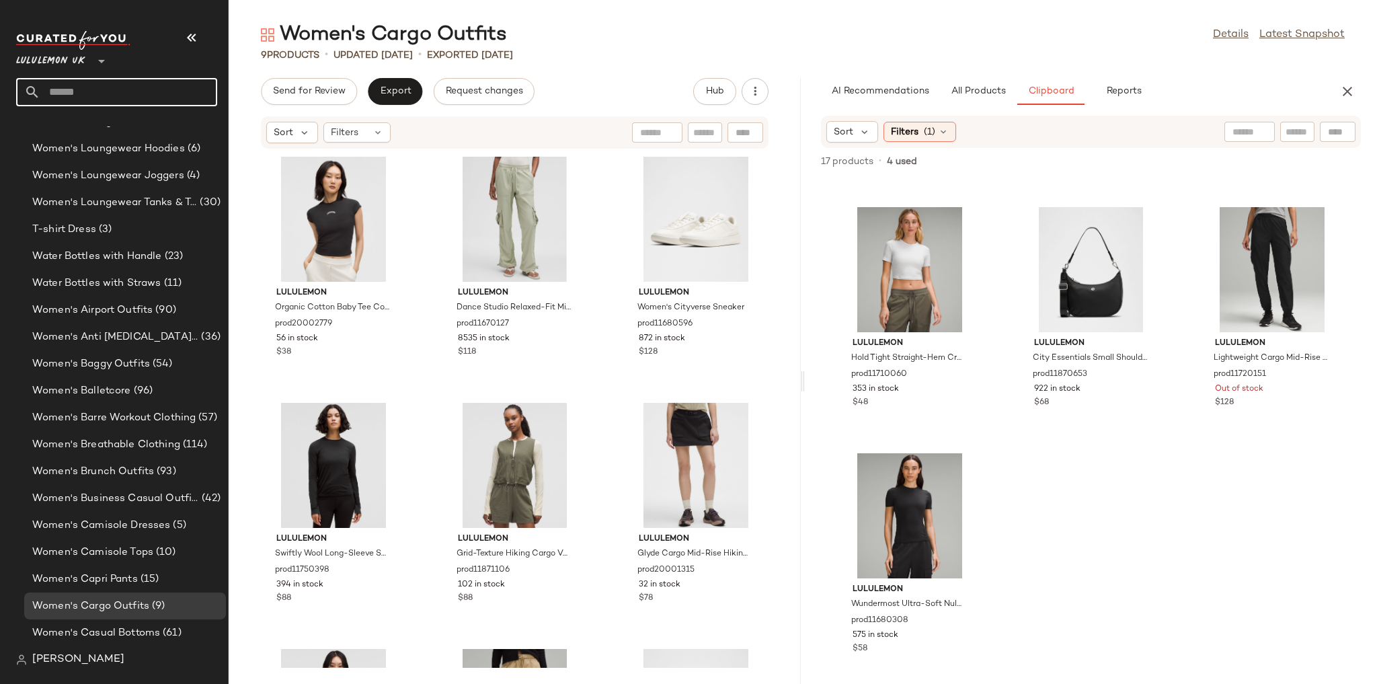
click at [73, 100] on input "text" at bounding box center [128, 92] width 177 height 28
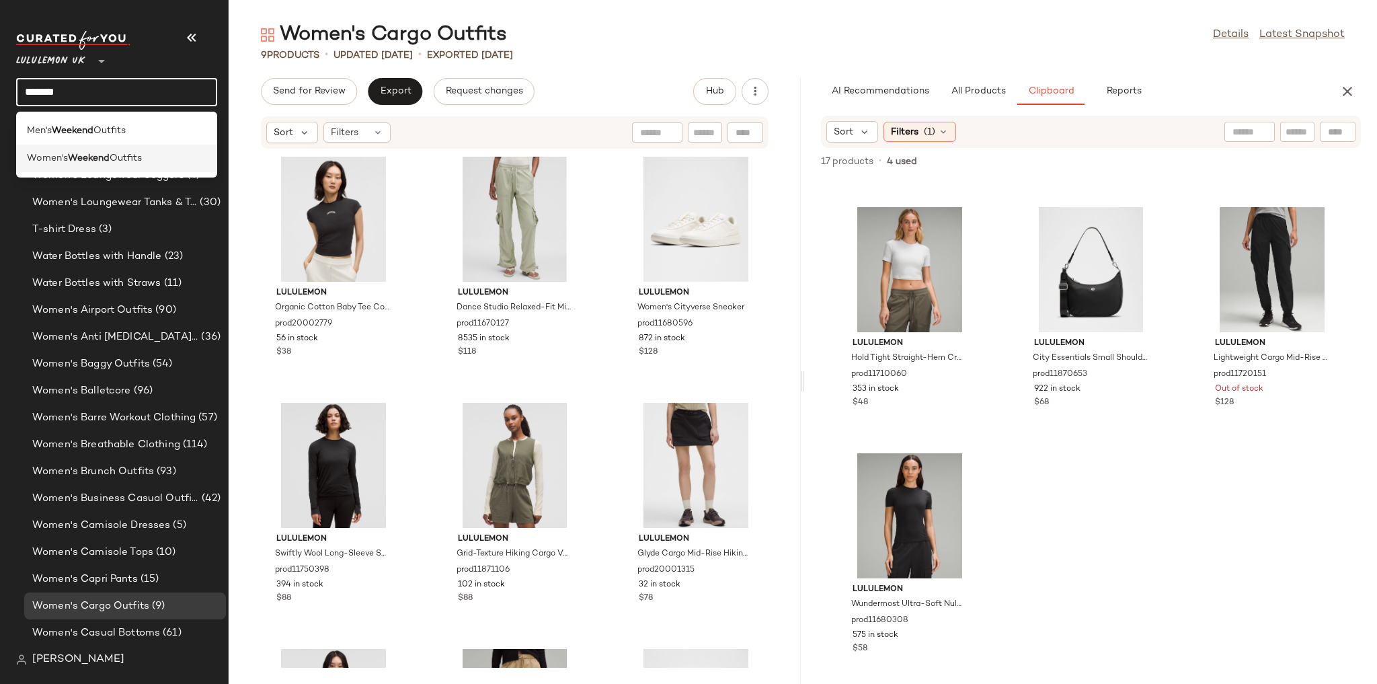
type input "*******"
click at [82, 163] on b "Weekend" at bounding box center [89, 158] width 42 height 14
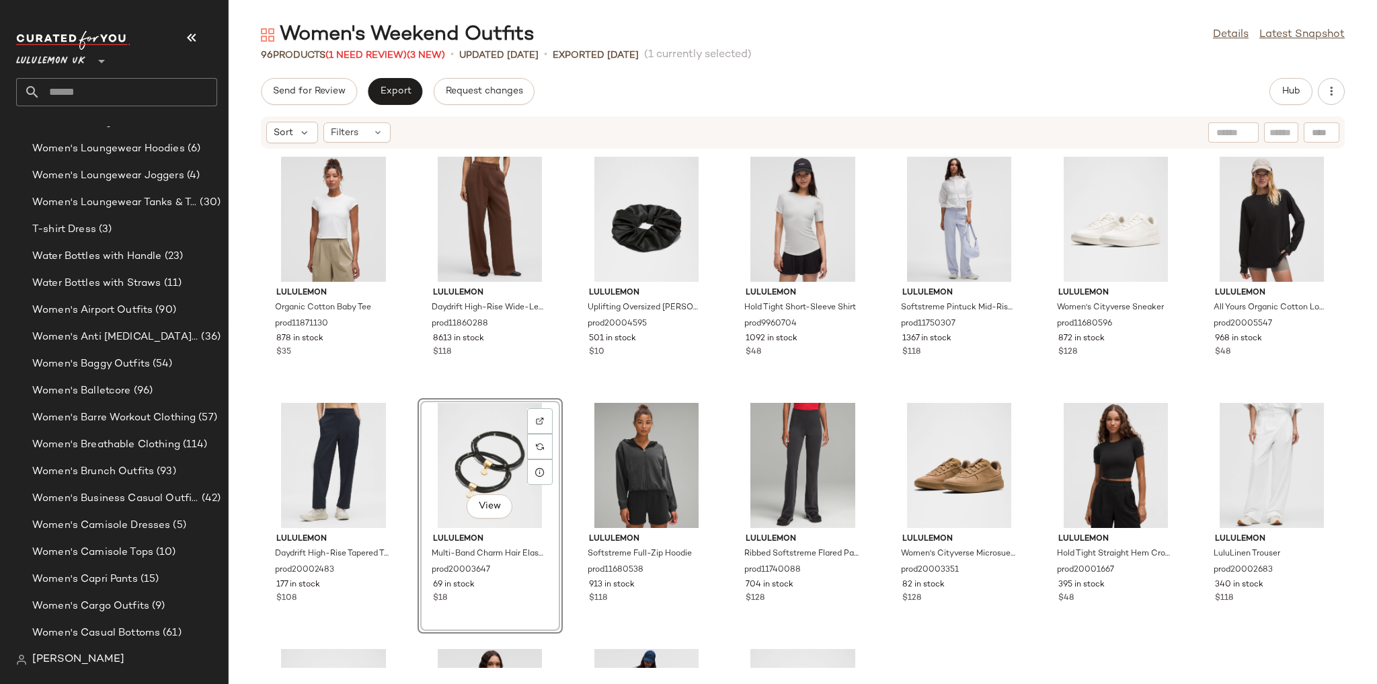
click at [802, 379] on div "lululemon Organic Cotton Baby Tee prod11871130 878 in stock $35 lululemon Daydr…" at bounding box center [803, 408] width 1148 height 518
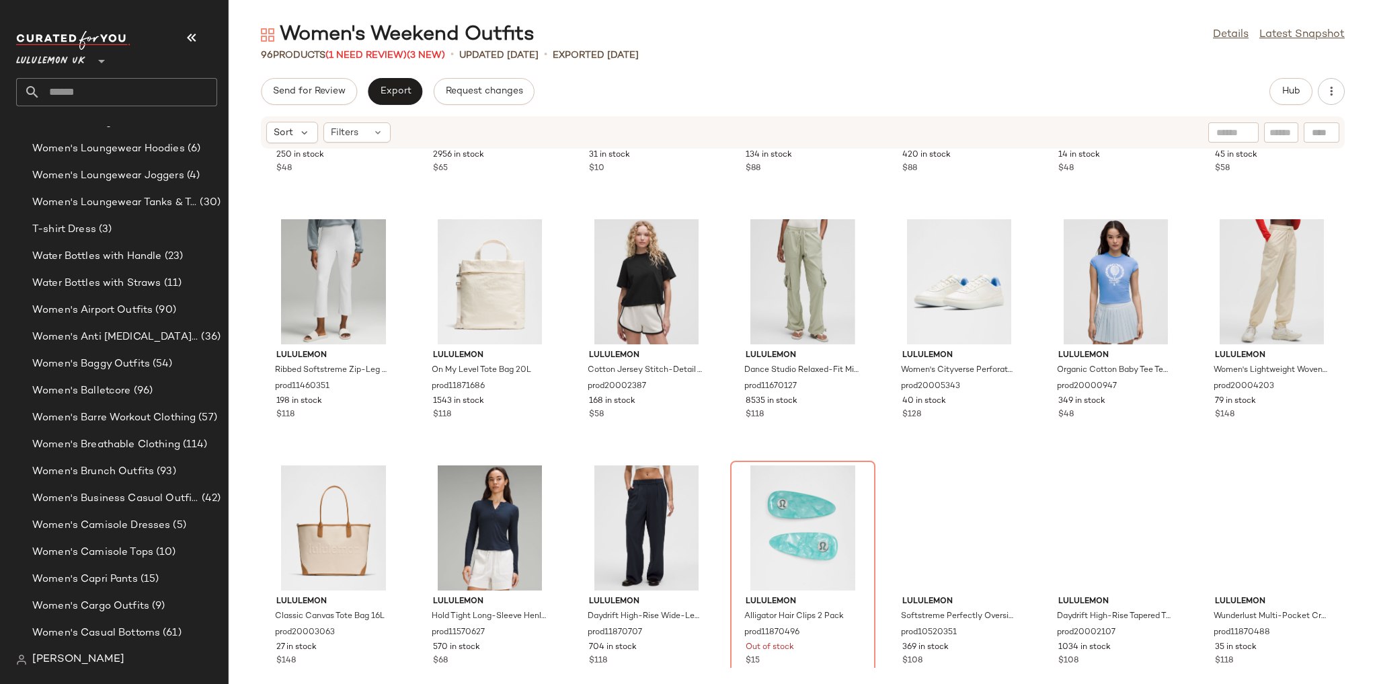
scroll to position [1463, 0]
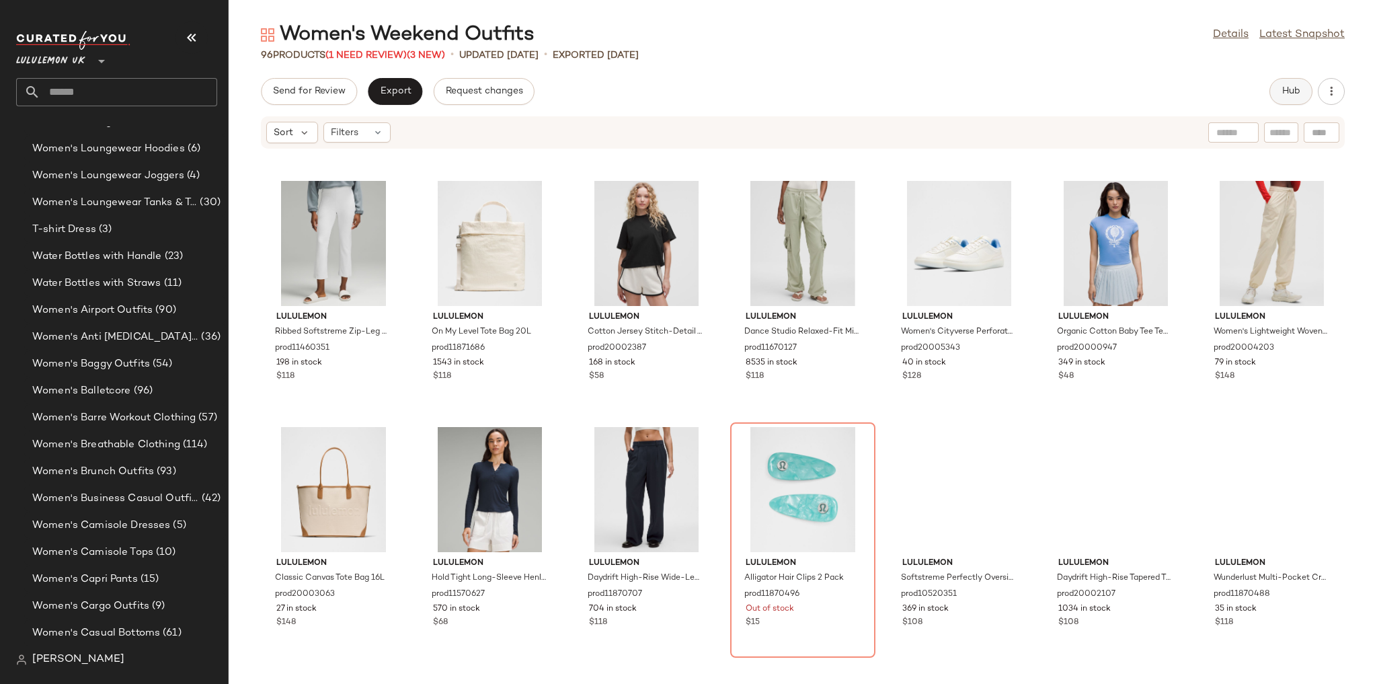
click at [1286, 91] on span "Hub" at bounding box center [1290, 91] width 19 height 11
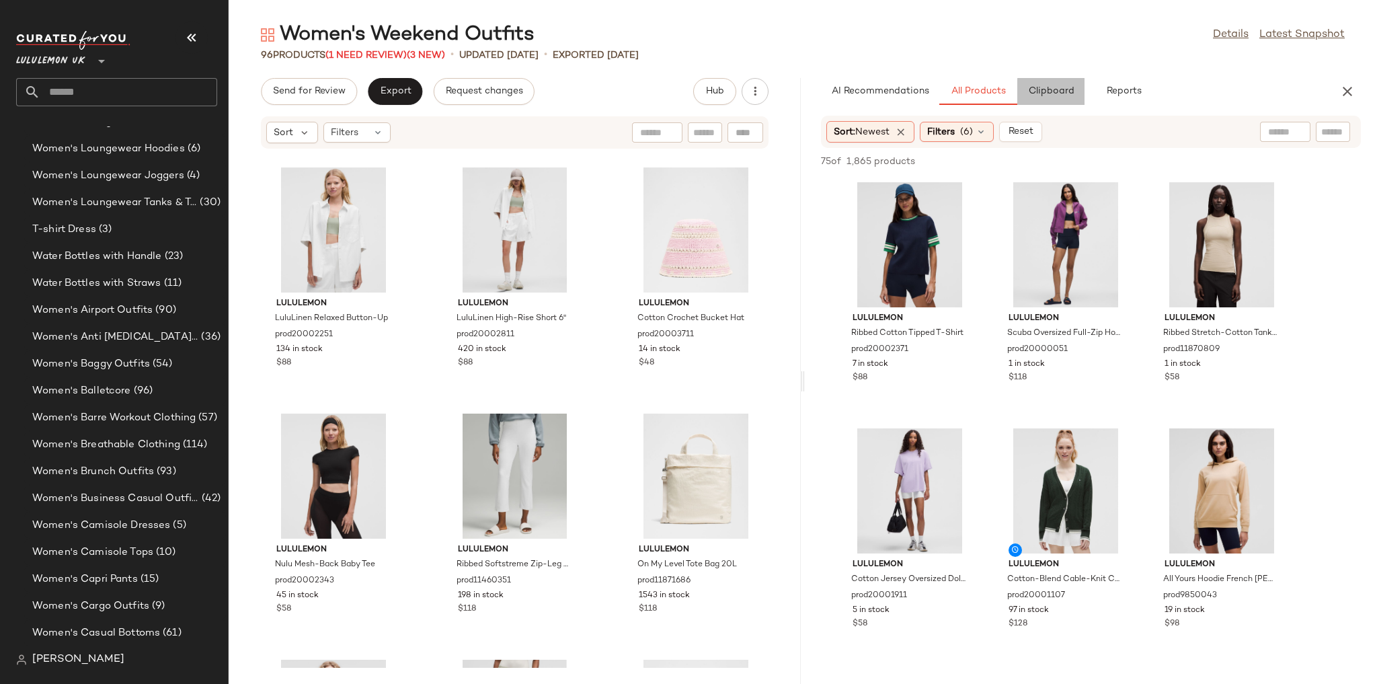
click at [1043, 97] on span "Clipboard" at bounding box center [1050, 91] width 46 height 11
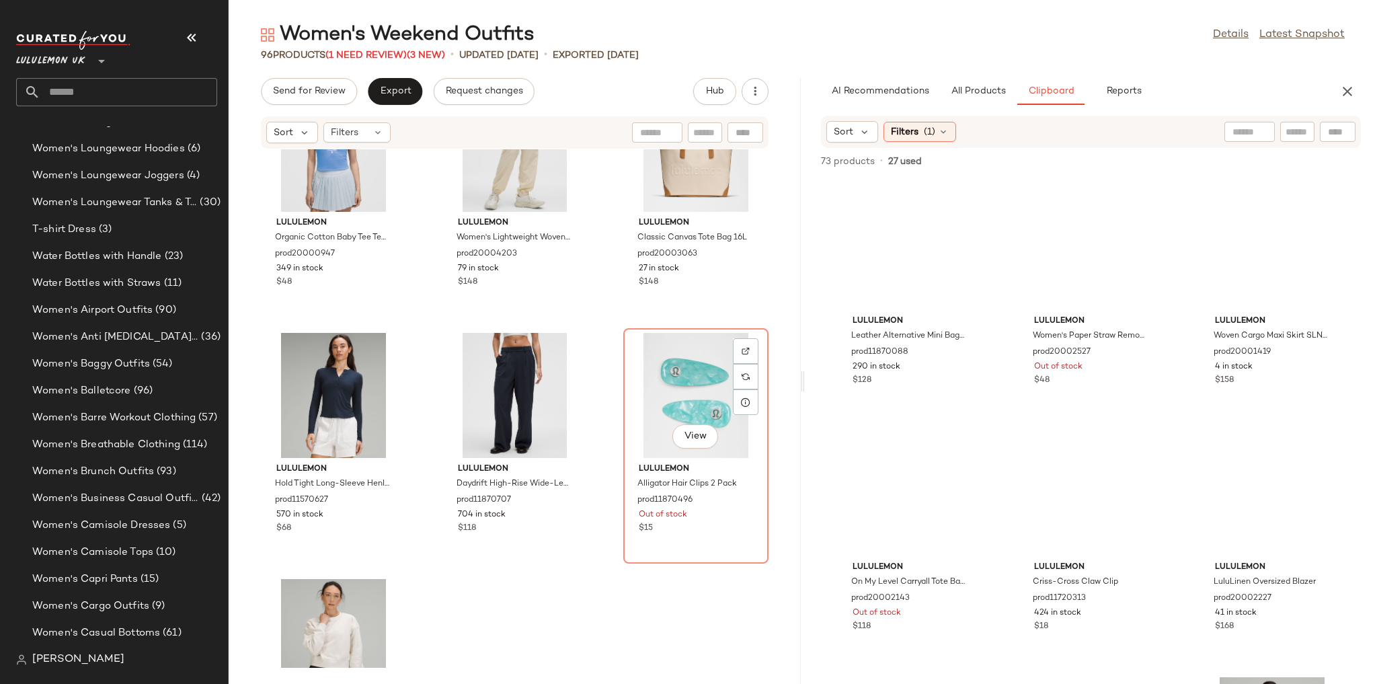
scroll to position [3567, 0]
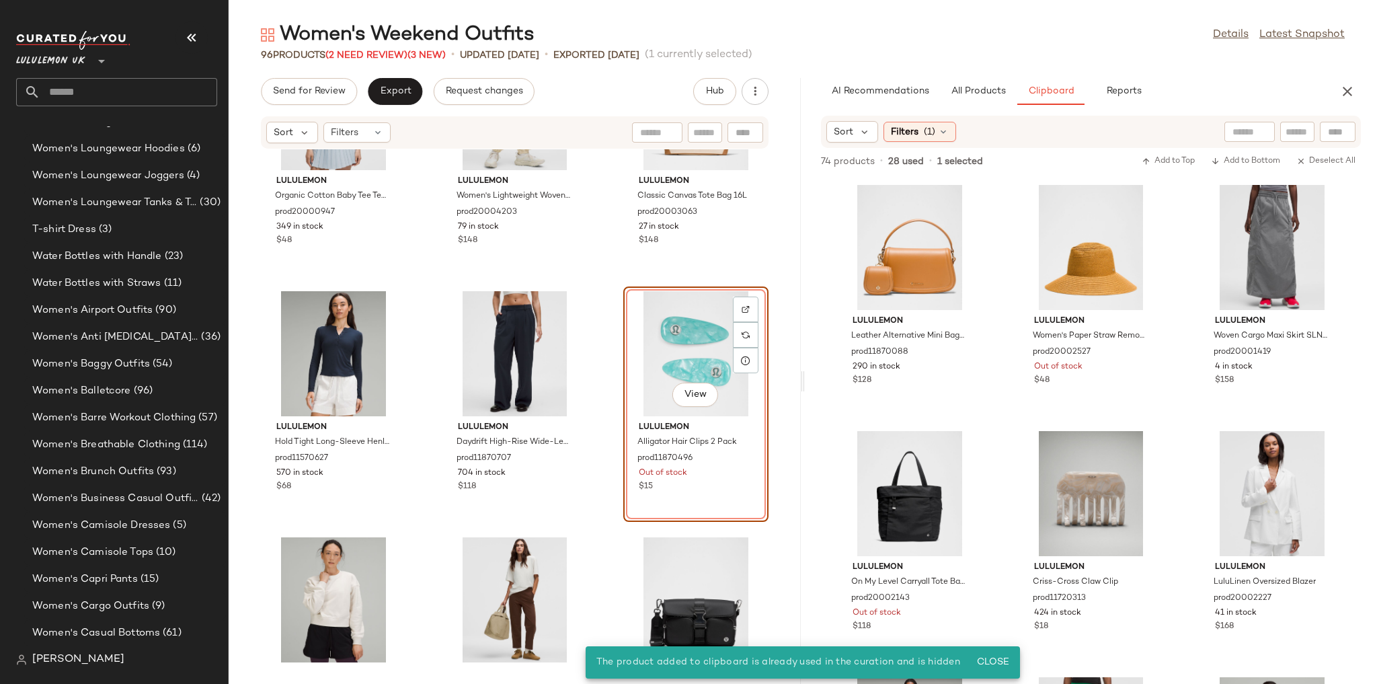
click at [1017, 423] on div "lululemon Leather Alternative Mini Bag 1.2L prod11870088 290 in stock $128 lulu…" at bounding box center [1091, 430] width 572 height 506
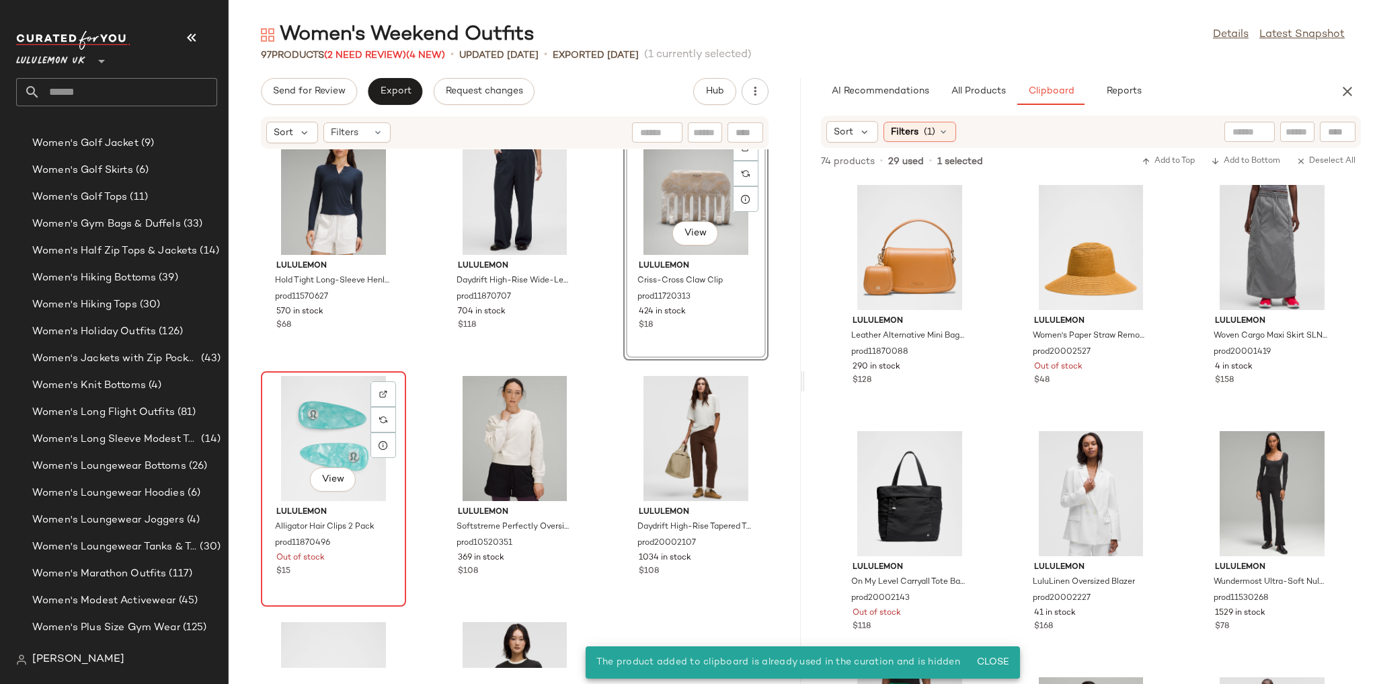
scroll to position [4051, 0]
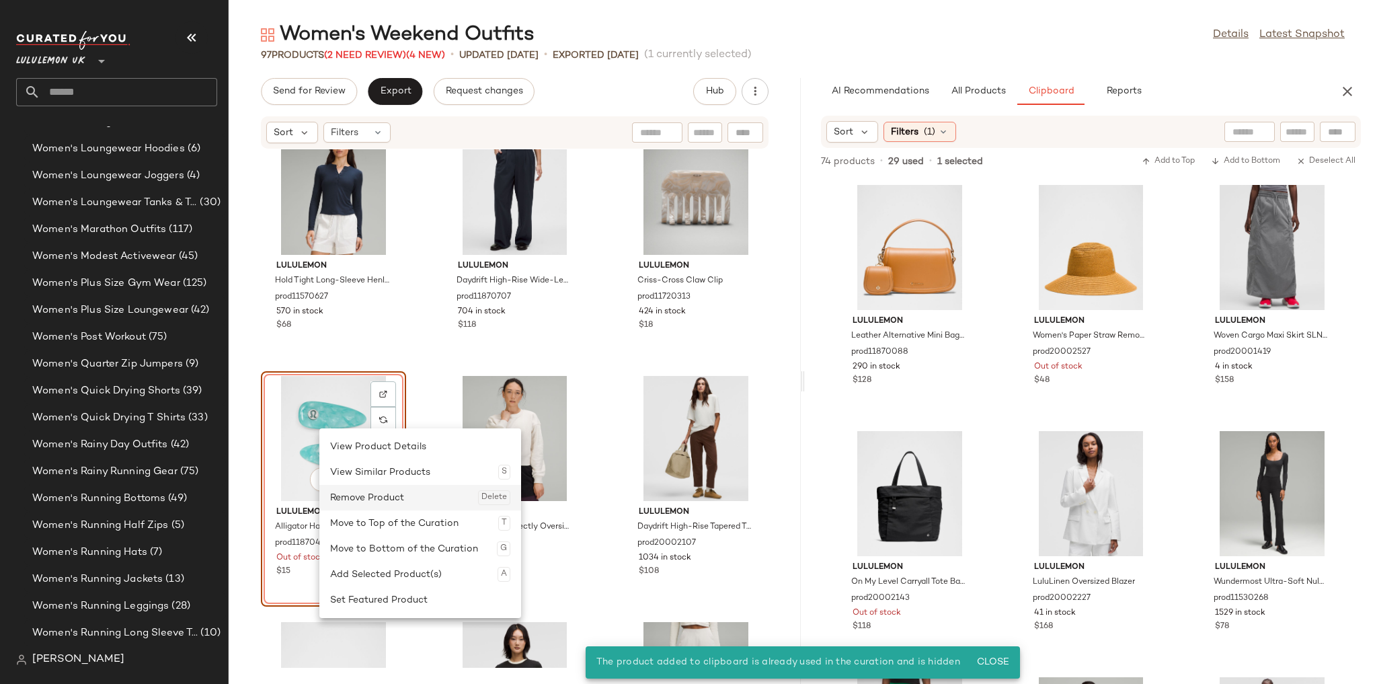
click at [368, 489] on div "Remove Product Delete" at bounding box center [420, 498] width 180 height 26
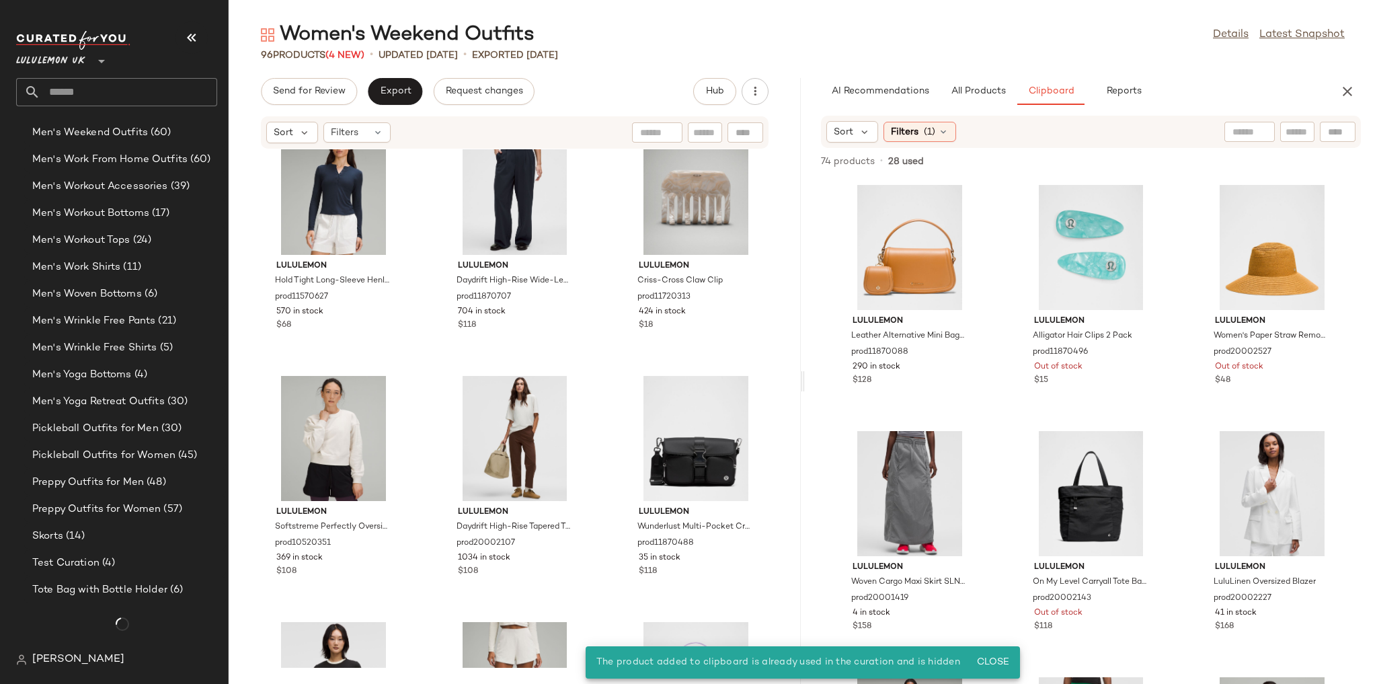
click at [596, 366] on div "lululemon Organic Cotton Baby Tee Tennis Club prod20000947 349 in stock $48 lul…" at bounding box center [515, 408] width 572 height 518
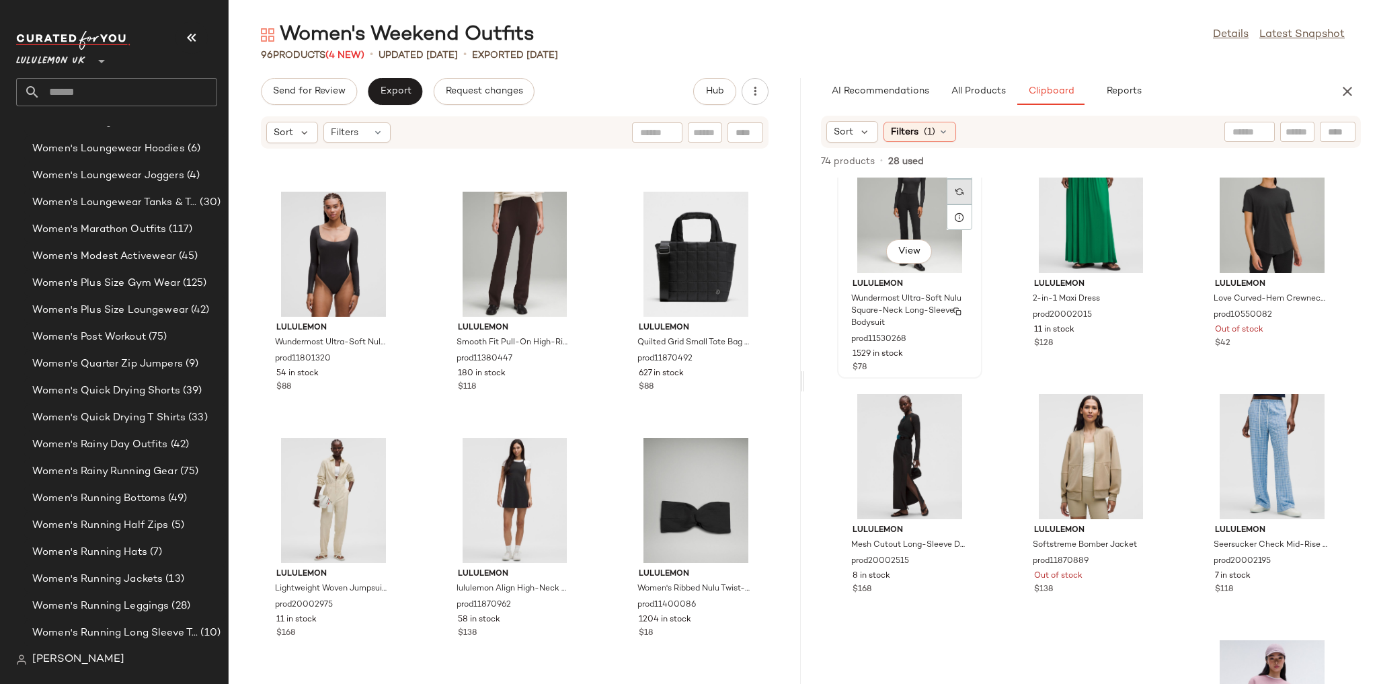
scroll to position [549, 0]
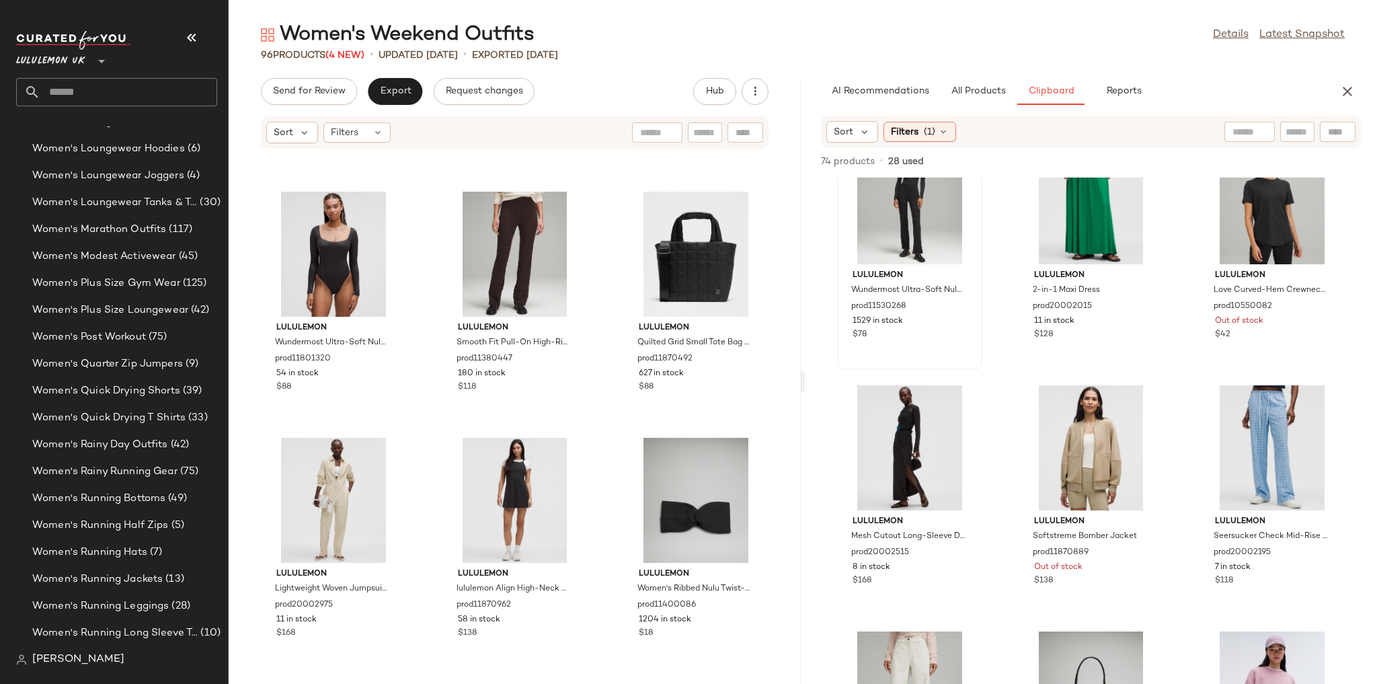
click at [929, 134] on span "(1)" at bounding box center [929, 132] width 11 height 14
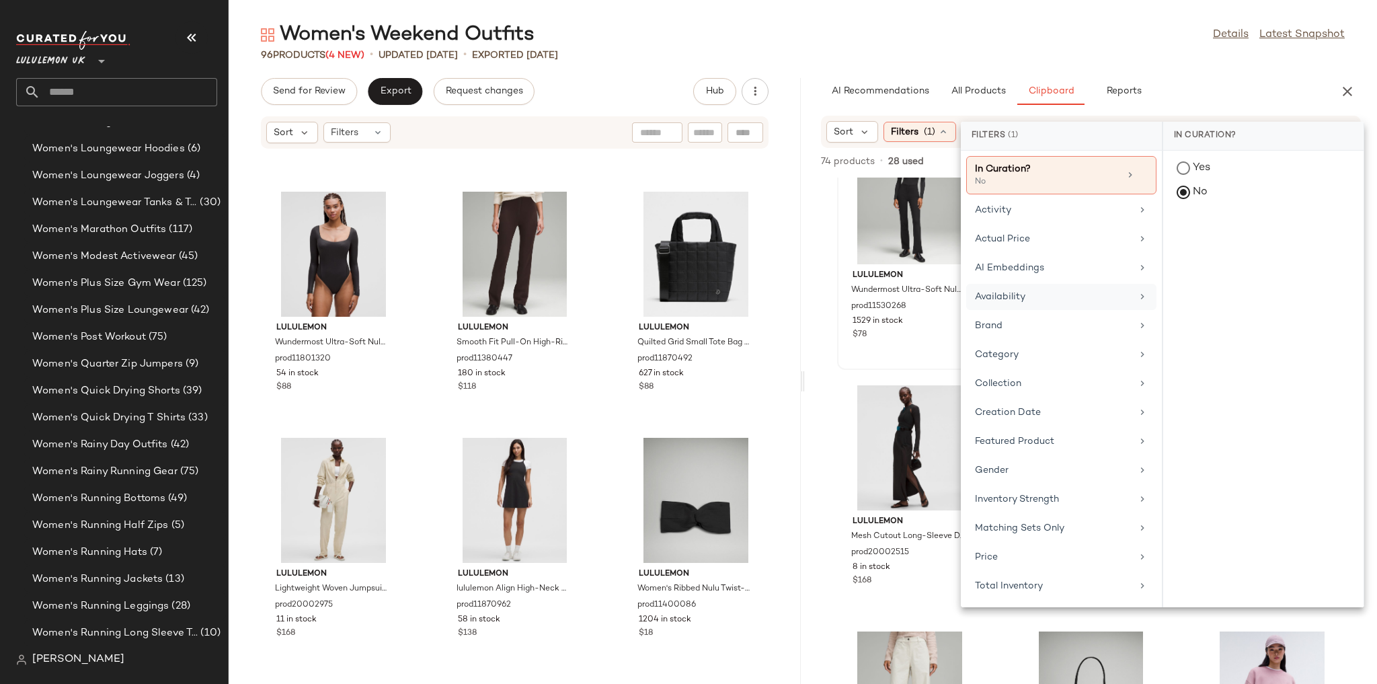
click at [1007, 290] on div "Availability" at bounding box center [1053, 297] width 157 height 14
click at [1183, 233] on div "in_stock" at bounding box center [1263, 234] width 200 height 32
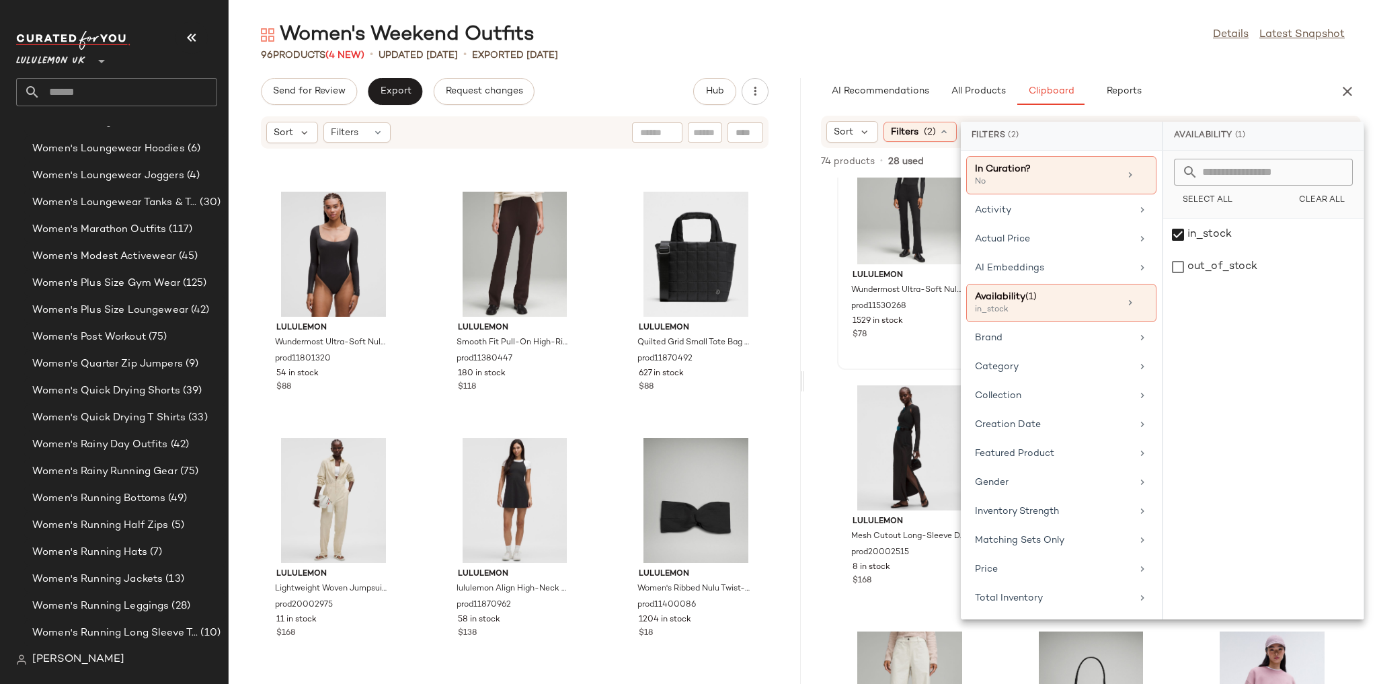
click at [1133, 58] on div "96 Products (4 New) • updated [DATE] • Exported [DATE]" at bounding box center [803, 54] width 1148 height 13
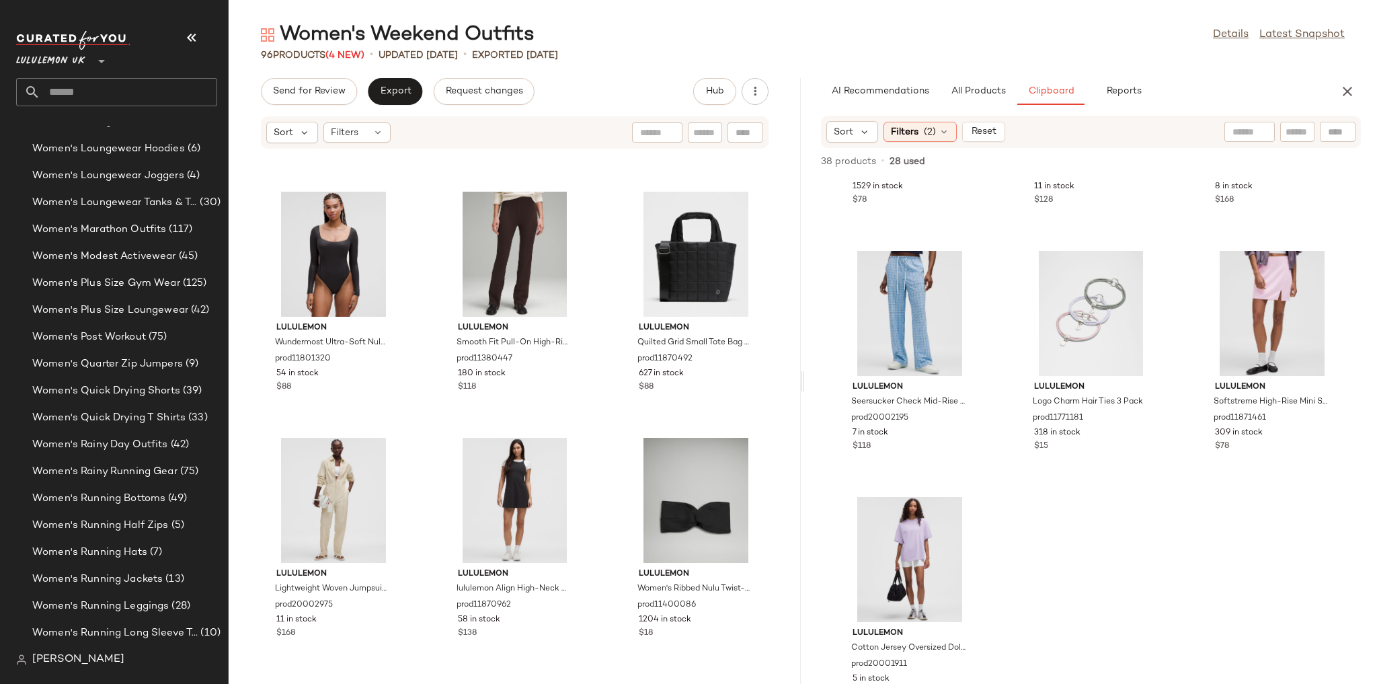
scroll to position [481, 0]
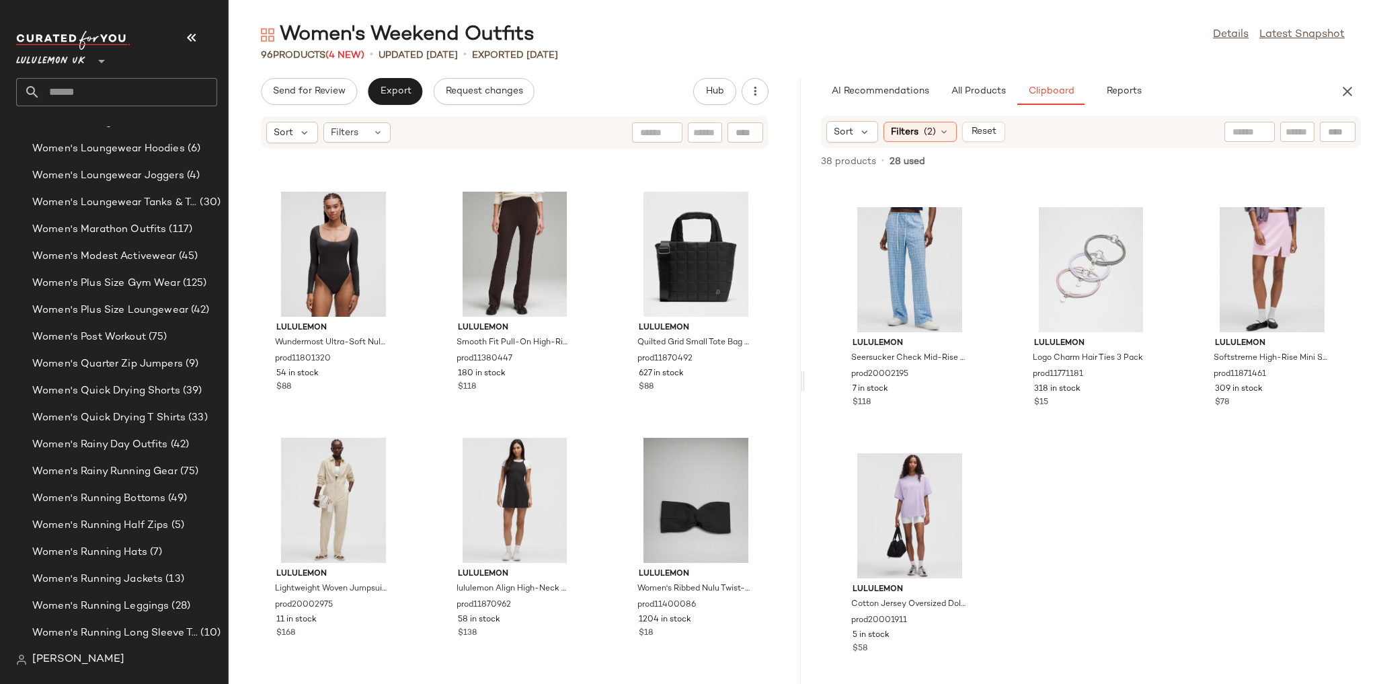
click at [185, 97] on input "text" at bounding box center [128, 92] width 177 height 28
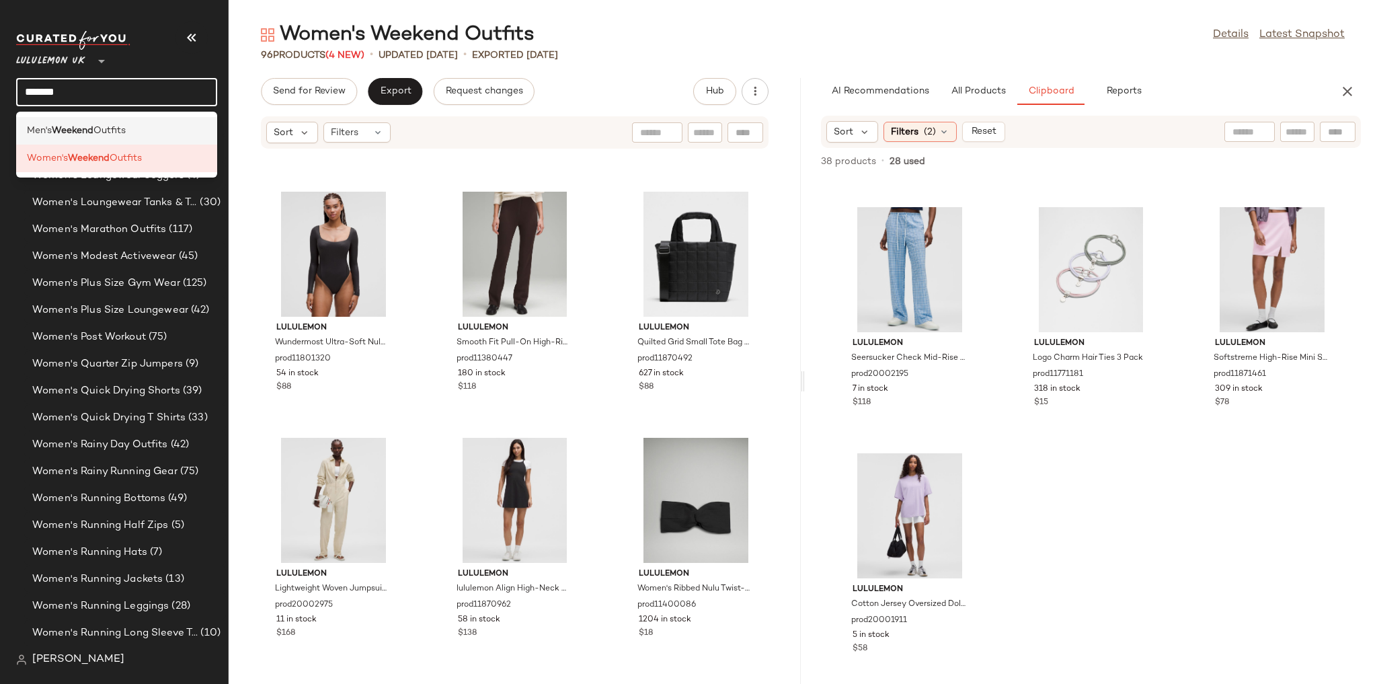
type input "*******"
click at [167, 124] on div "Men's Weekend Outfits" at bounding box center [116, 131] width 179 height 14
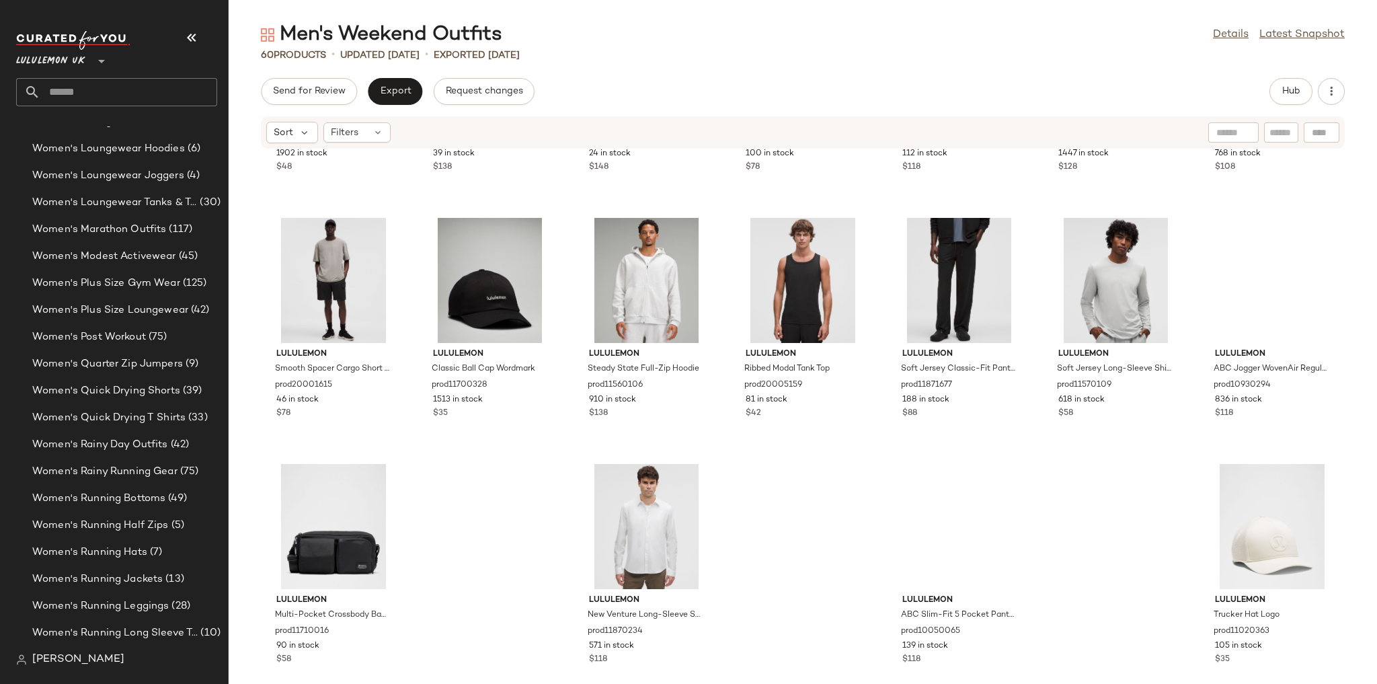
scroll to position [1944, 0]
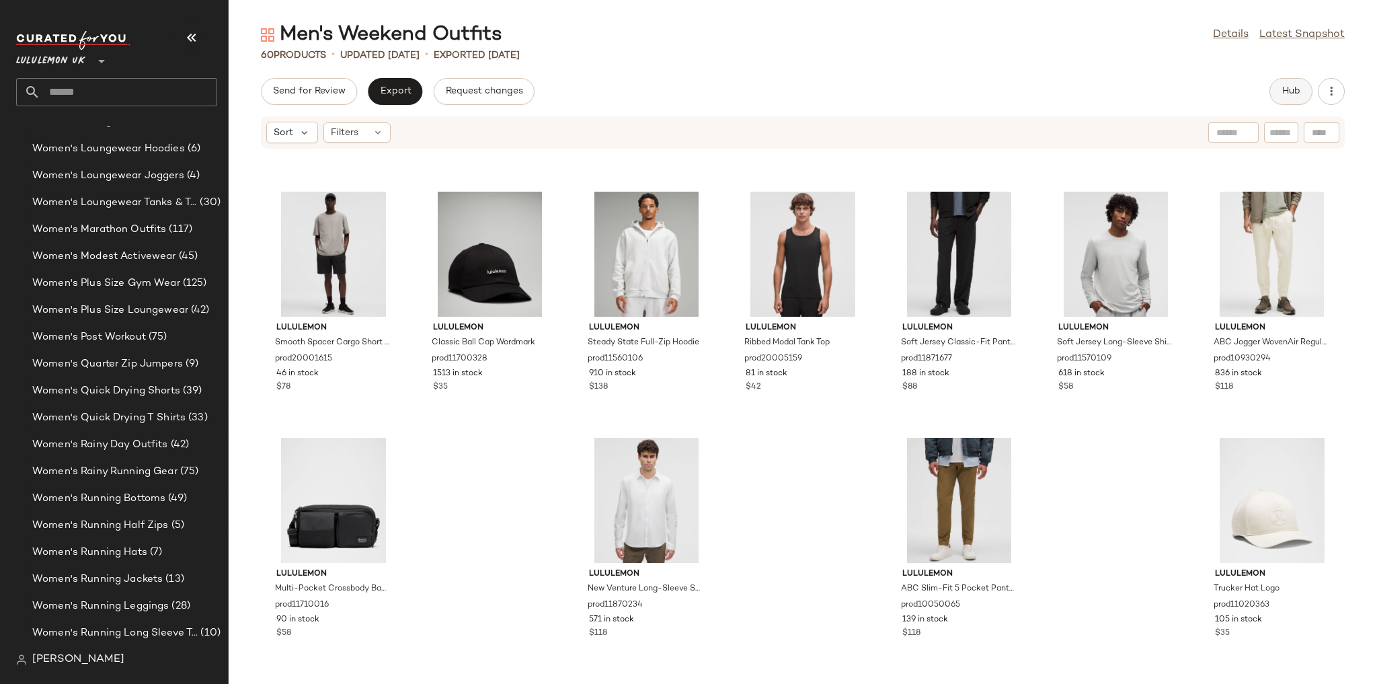
click at [1277, 88] on button "Hub" at bounding box center [1290, 91] width 43 height 27
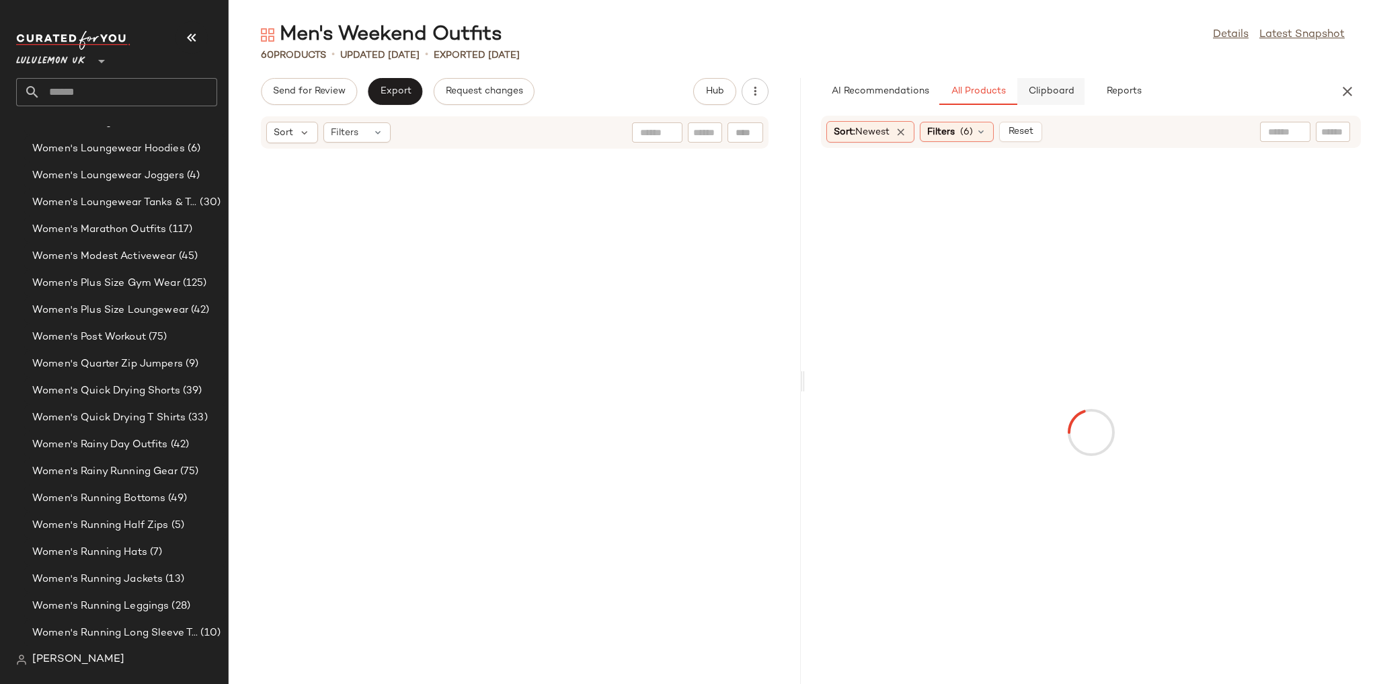
scroll to position [3690, 0]
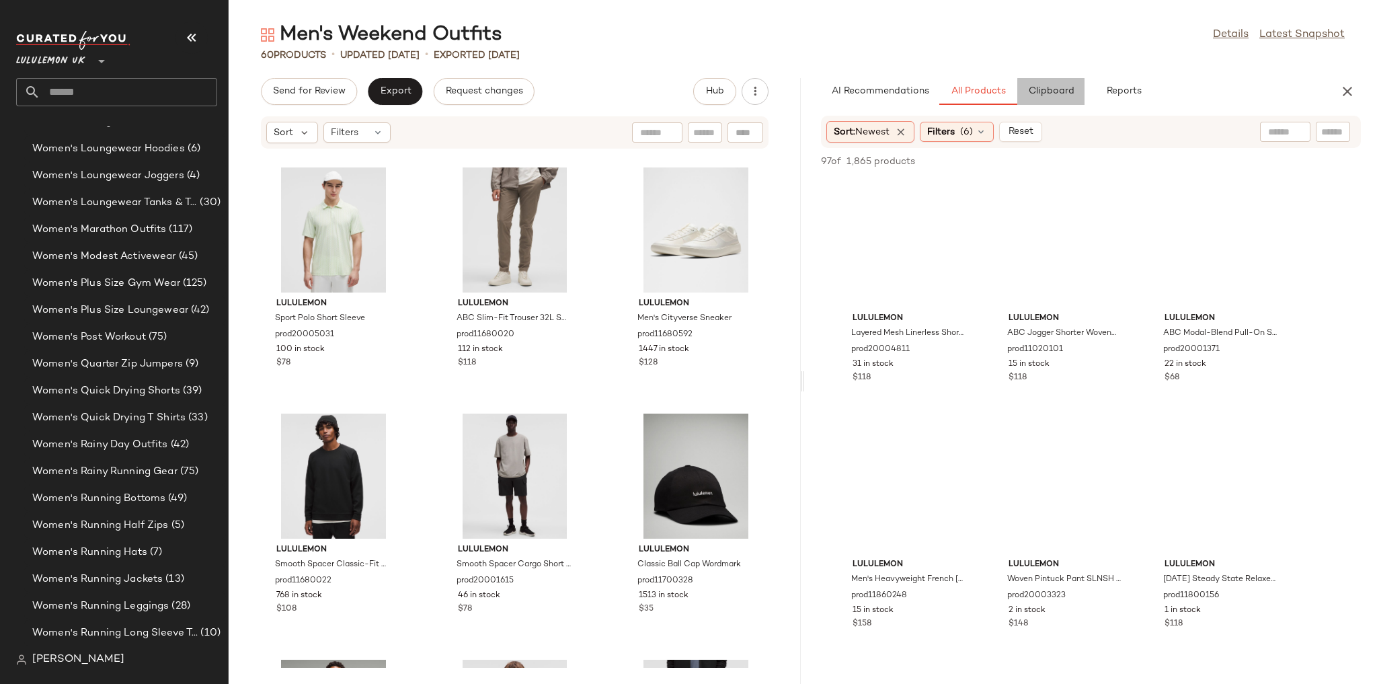
click at [1066, 79] on button "Clipboard" at bounding box center [1050, 91] width 67 height 27
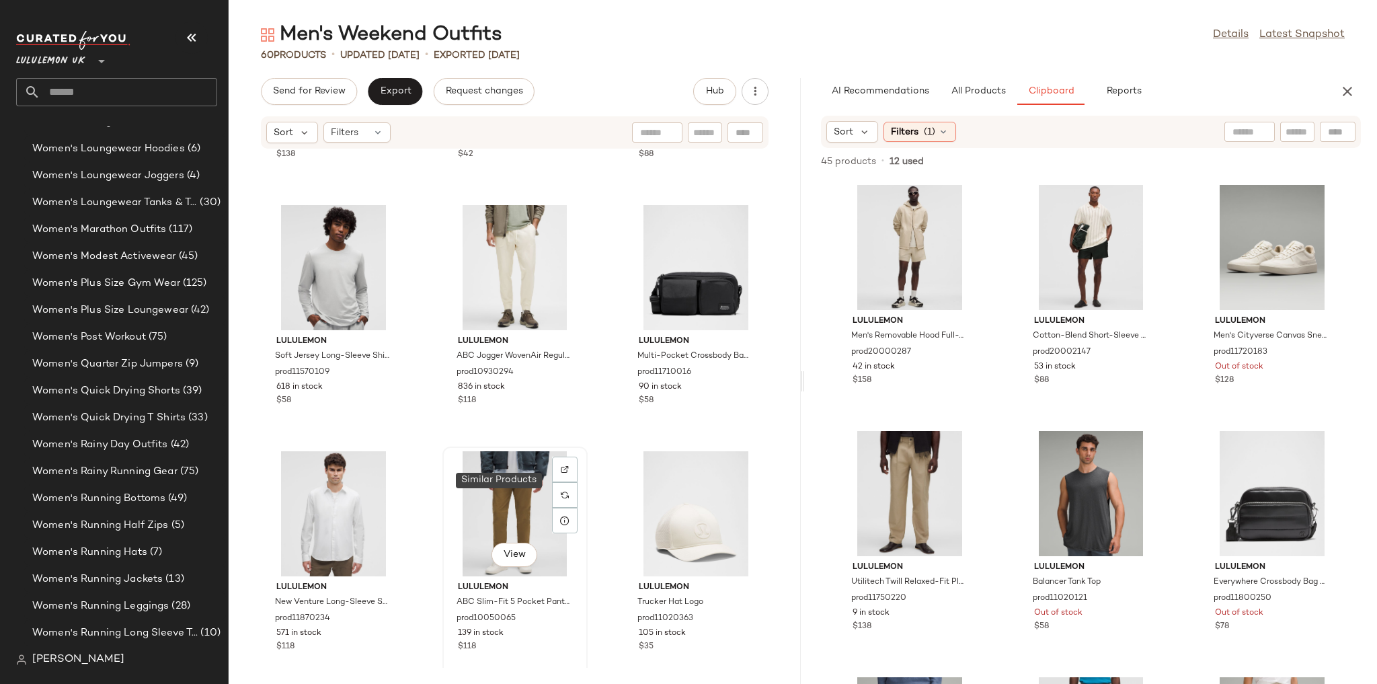
scroll to position [4404, 0]
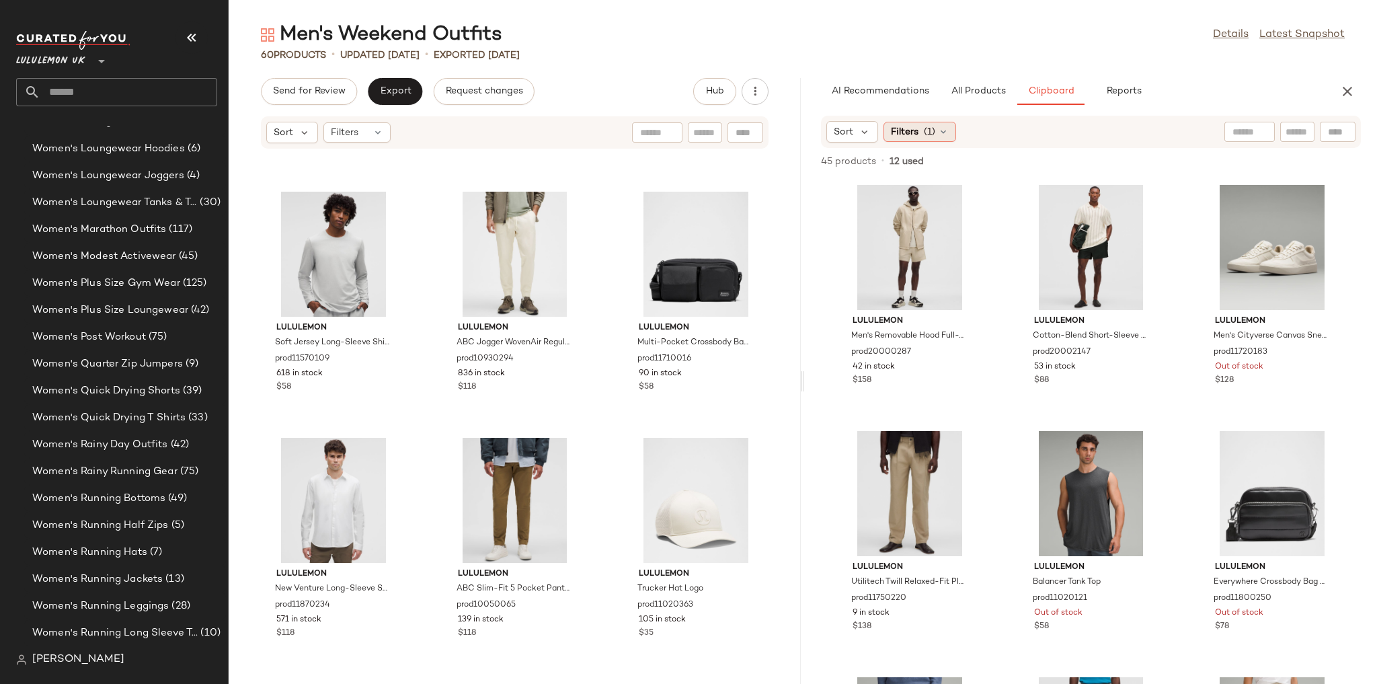
click at [928, 134] on span "(1)" at bounding box center [929, 132] width 11 height 14
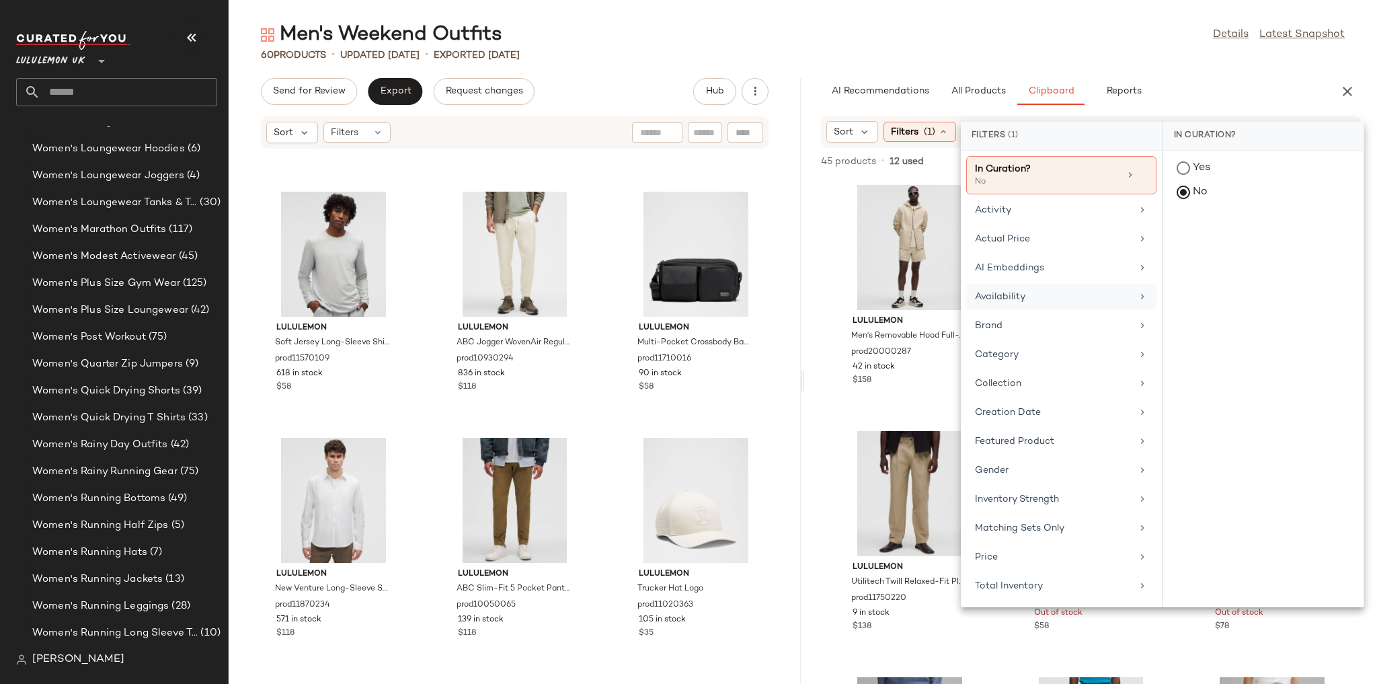
click at [1106, 291] on div "Availability" at bounding box center [1053, 297] width 157 height 14
click at [1186, 245] on div "in_stock" at bounding box center [1263, 234] width 200 height 32
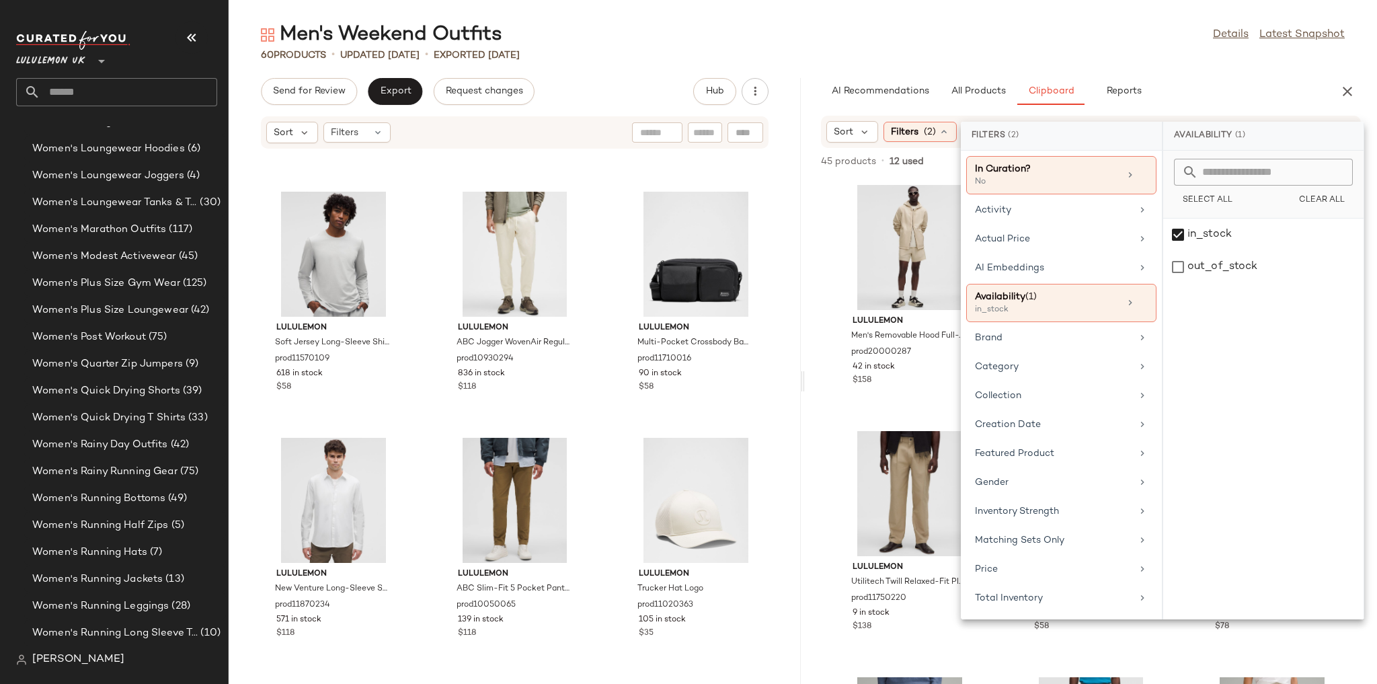
click at [1137, 33] on div "Men's Weekend Outfits Details Latest Snapshot" at bounding box center [803, 35] width 1148 height 27
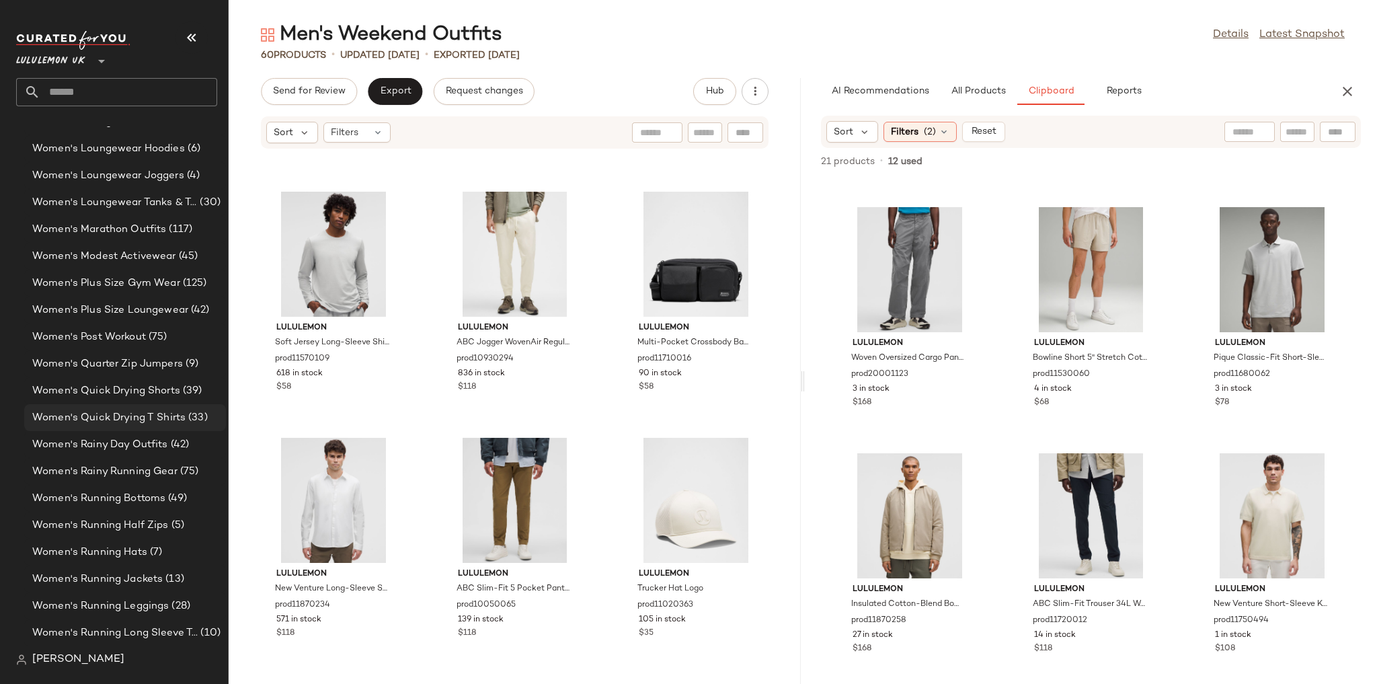
scroll to position [3782, 0]
click at [103, 86] on input "text" at bounding box center [128, 92] width 177 height 28
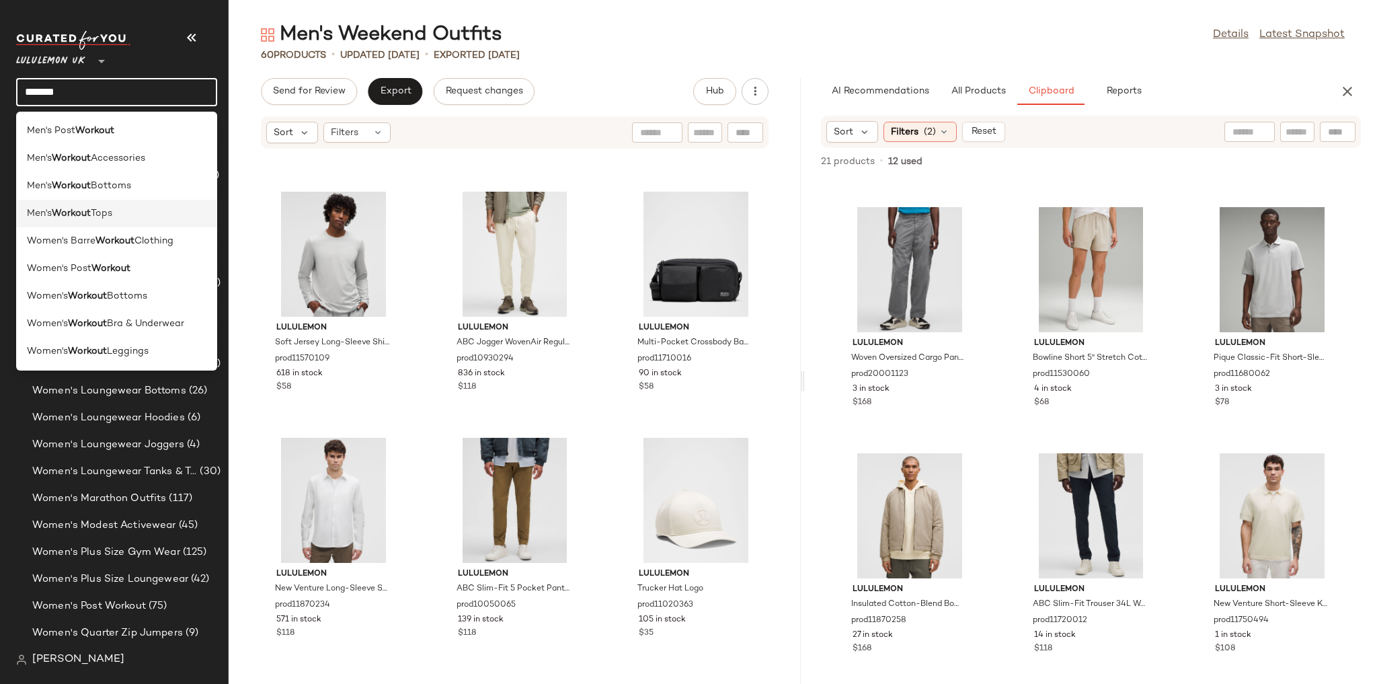
type input "*******"
click at [105, 216] on span "Tops" at bounding box center [102, 213] width 22 height 14
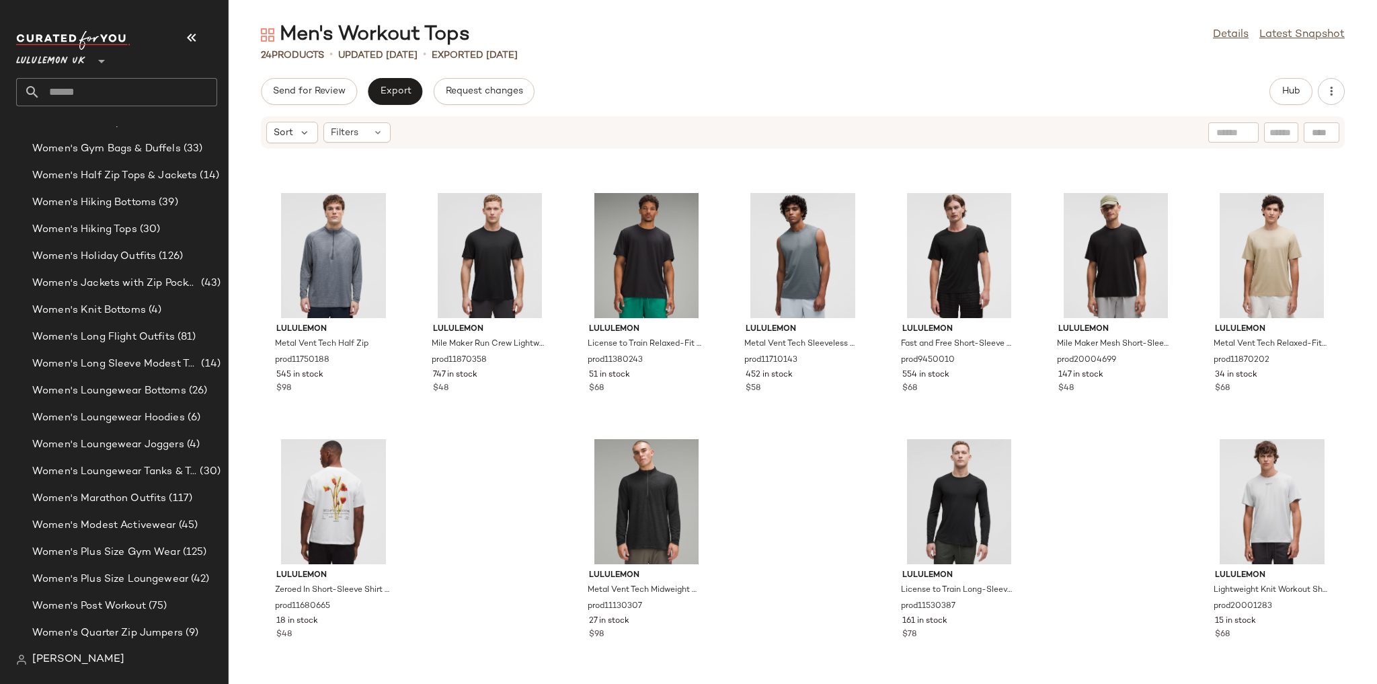
scroll to position [468, 0]
click at [1289, 91] on span "Hub" at bounding box center [1290, 91] width 19 height 11
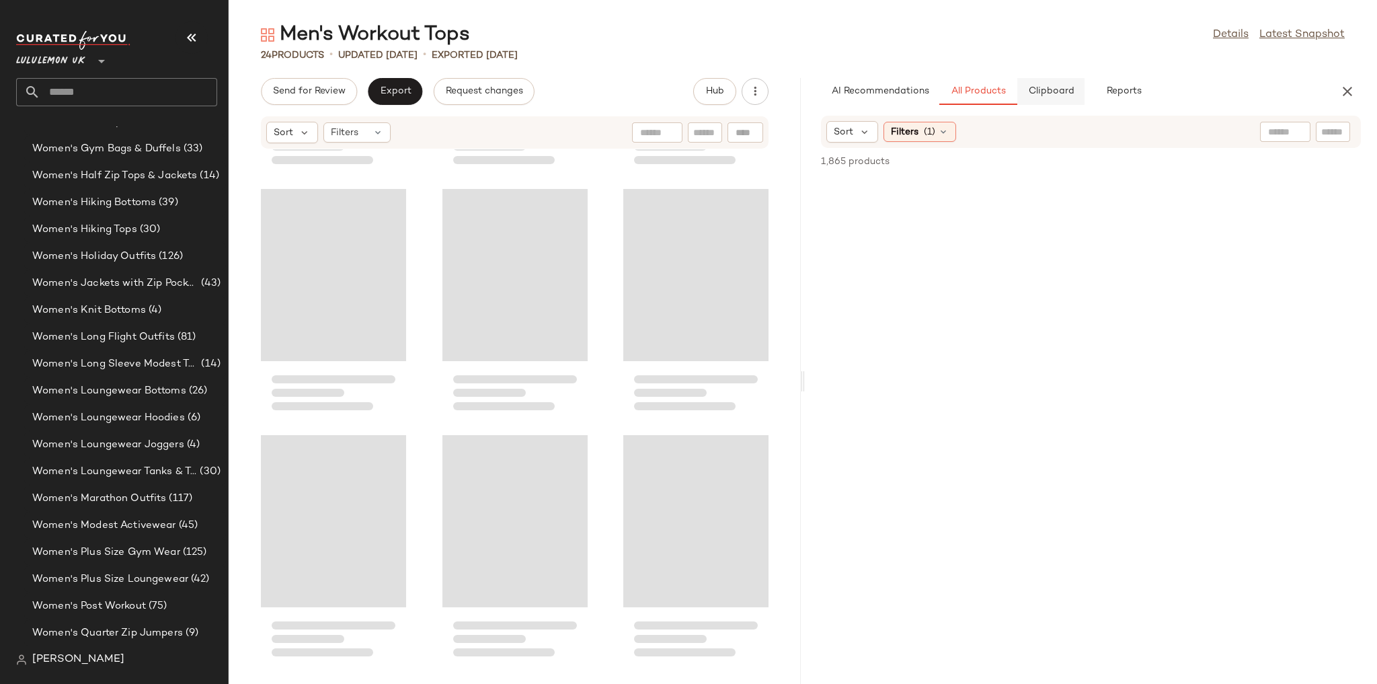
click at [1038, 102] on button "Clipboard" at bounding box center [1050, 91] width 67 height 27
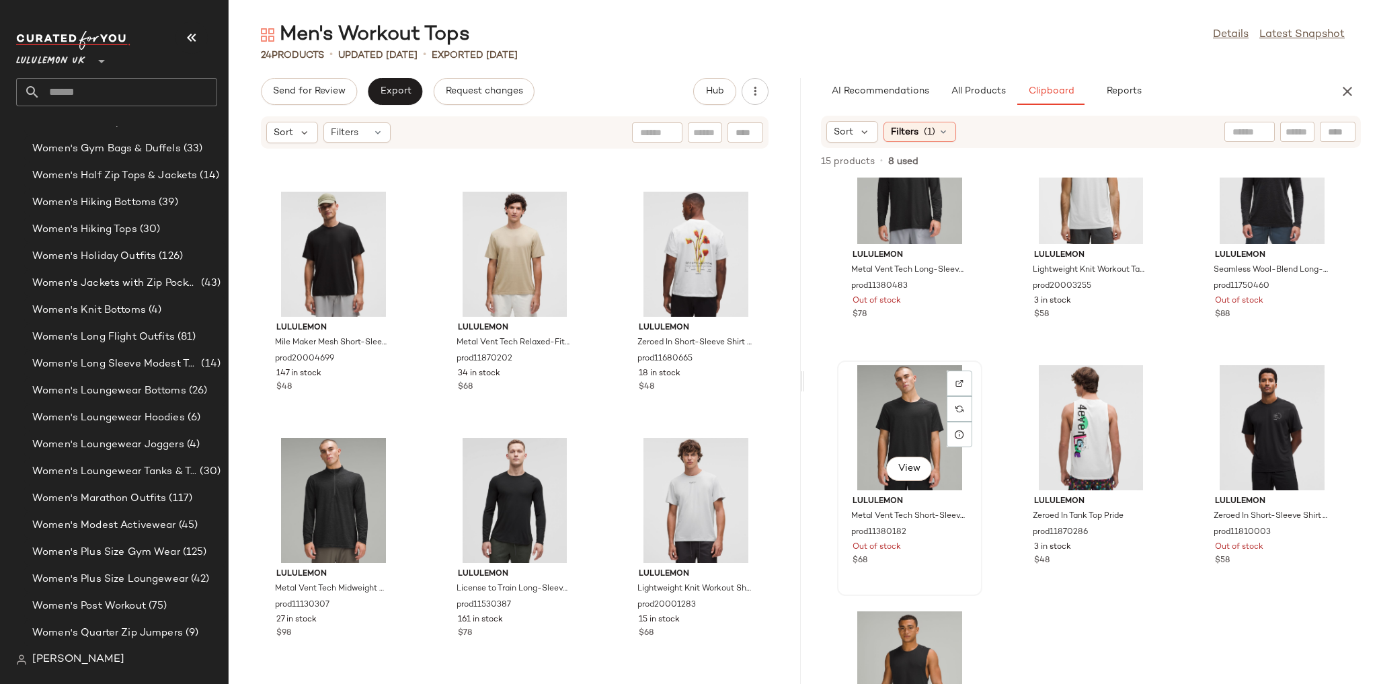
scroll to position [224, 0]
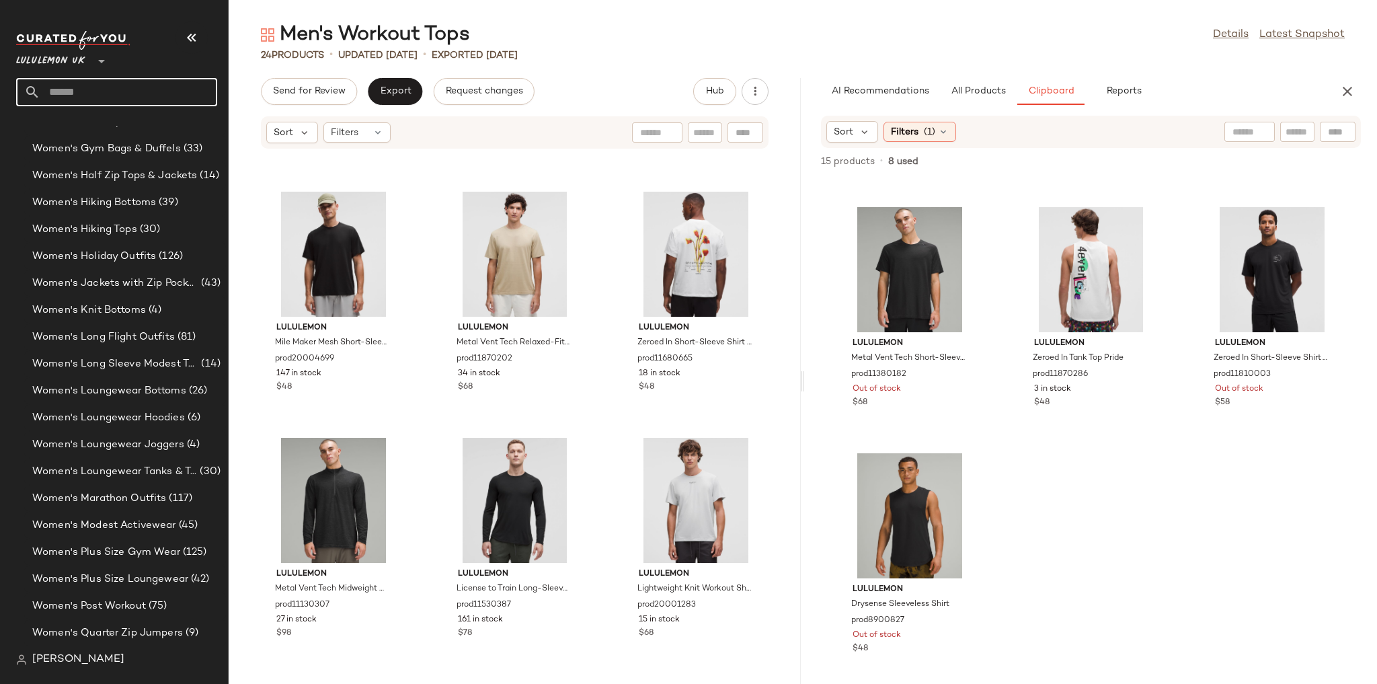
click at [128, 93] on input "text" at bounding box center [128, 92] width 177 height 28
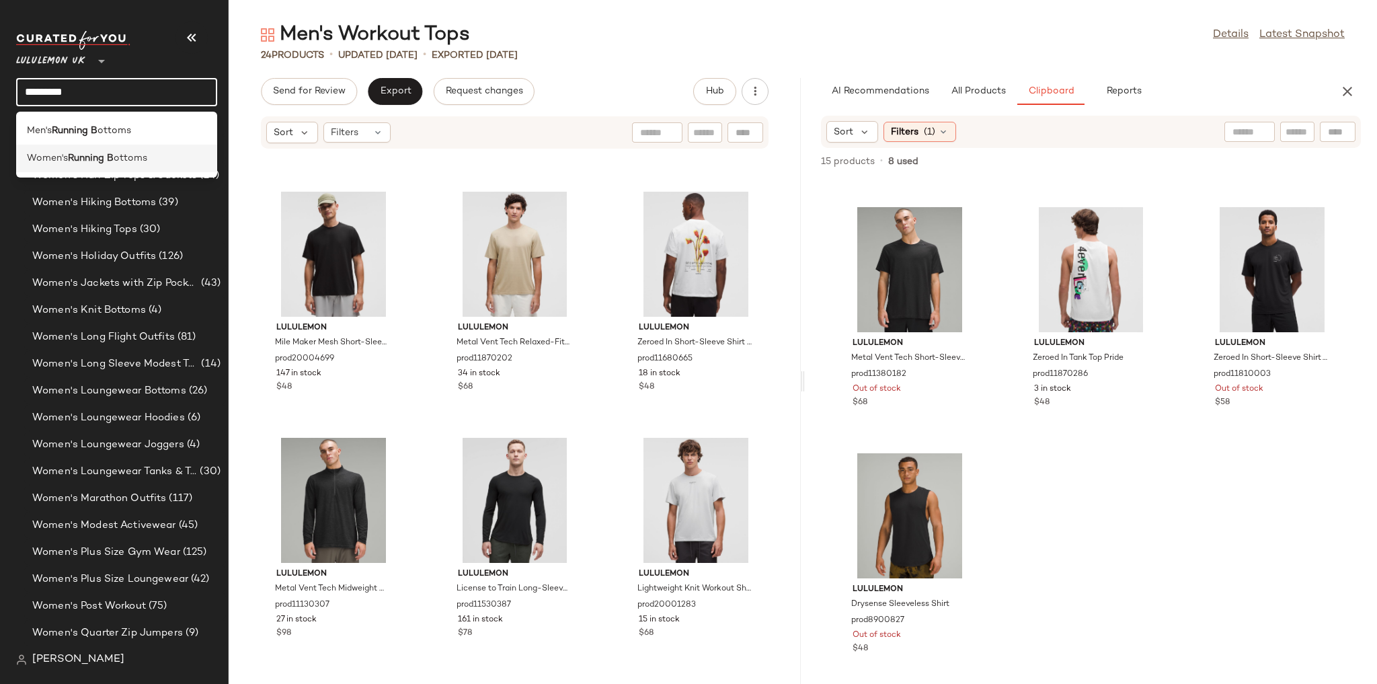
type input "*********"
click at [136, 163] on span "ottoms" at bounding box center [131, 158] width 34 height 14
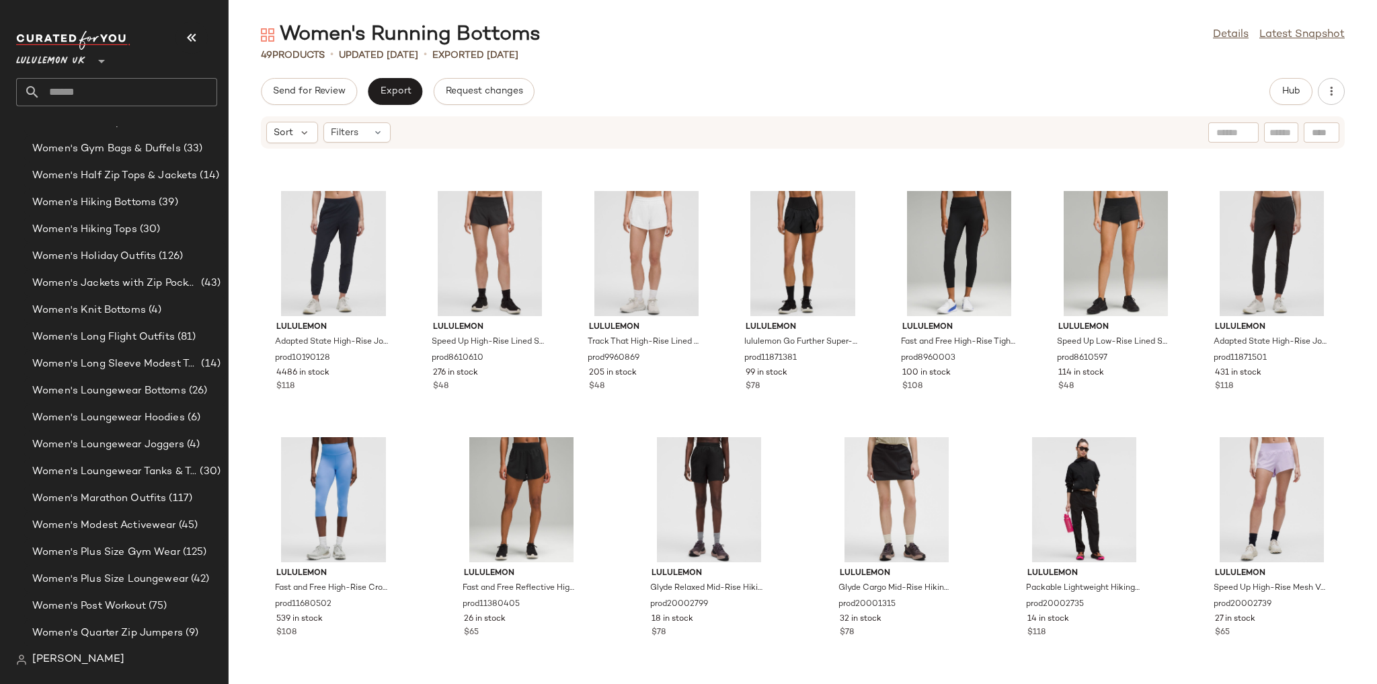
scroll to position [1699, 0]
click at [1281, 74] on div "Women's Running Bottoms Details Latest Snapshot 49 Products • updated [DATE] • …" at bounding box center [803, 353] width 1148 height 662
click at [1283, 87] on span "Hub" at bounding box center [1290, 91] width 19 height 11
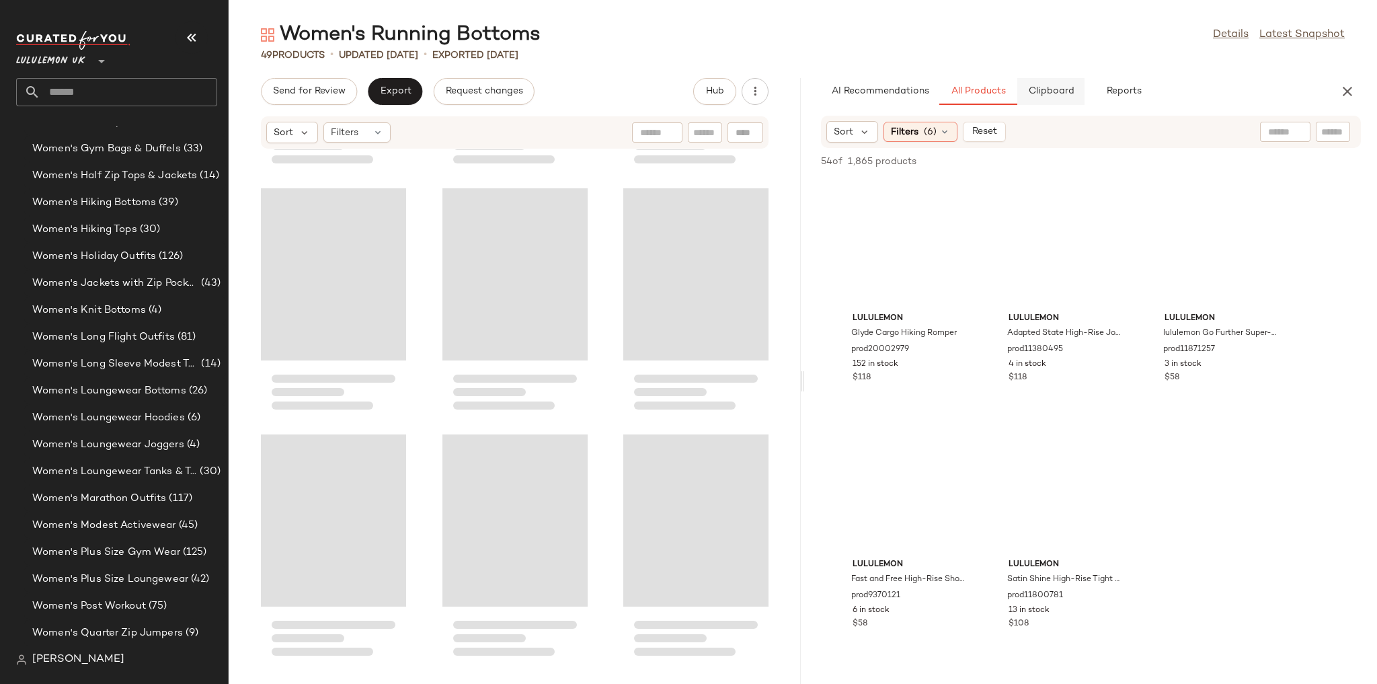
click at [1078, 99] on button "Clipboard" at bounding box center [1050, 91] width 67 height 27
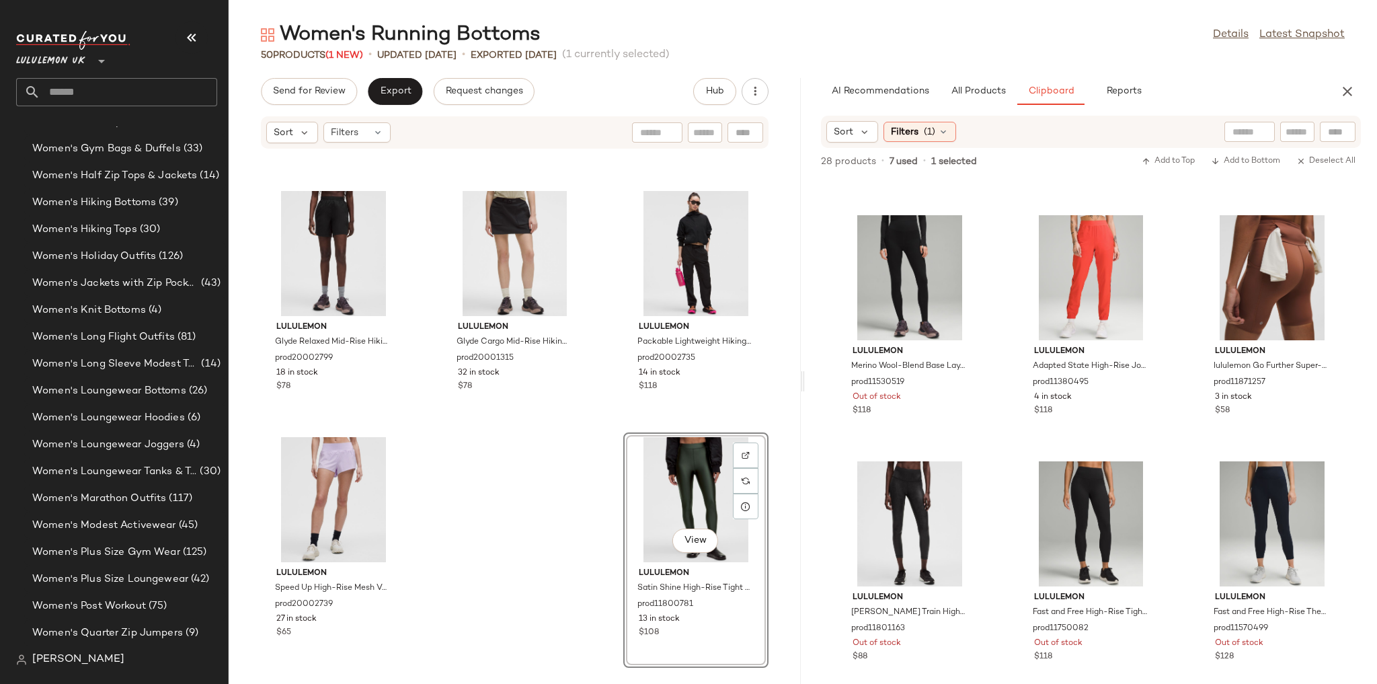
scroll to position [1219, 0]
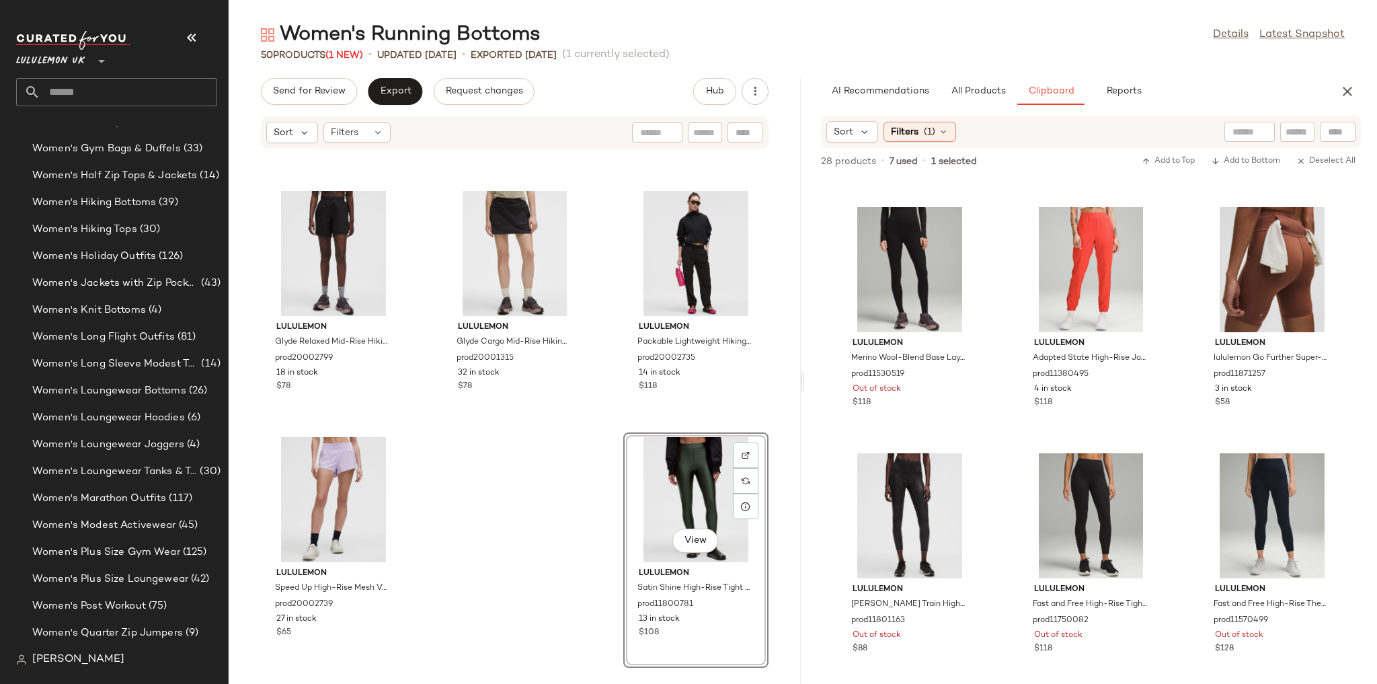
click at [568, 469] on div "lululemon Adapted State High-Rise Jogger Short prod11871501 431 in stock $118 l…" at bounding box center [515, 408] width 572 height 518
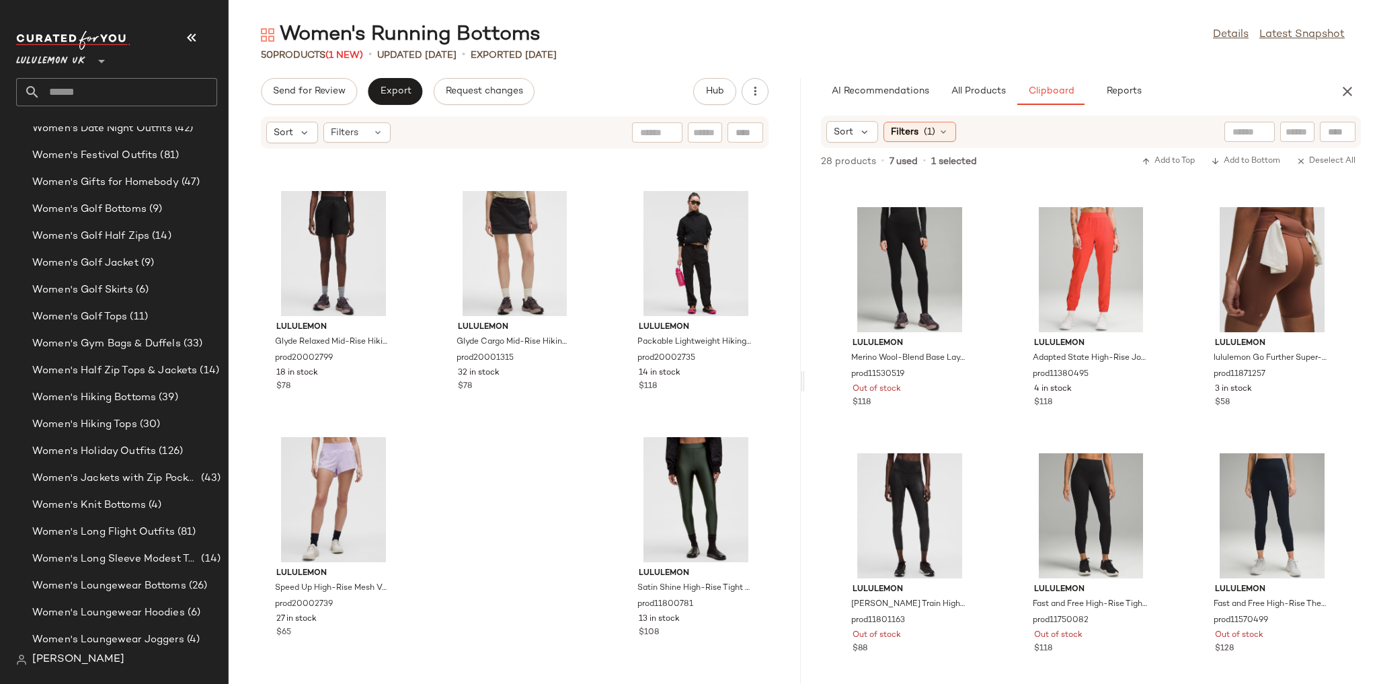
scroll to position [3567, 0]
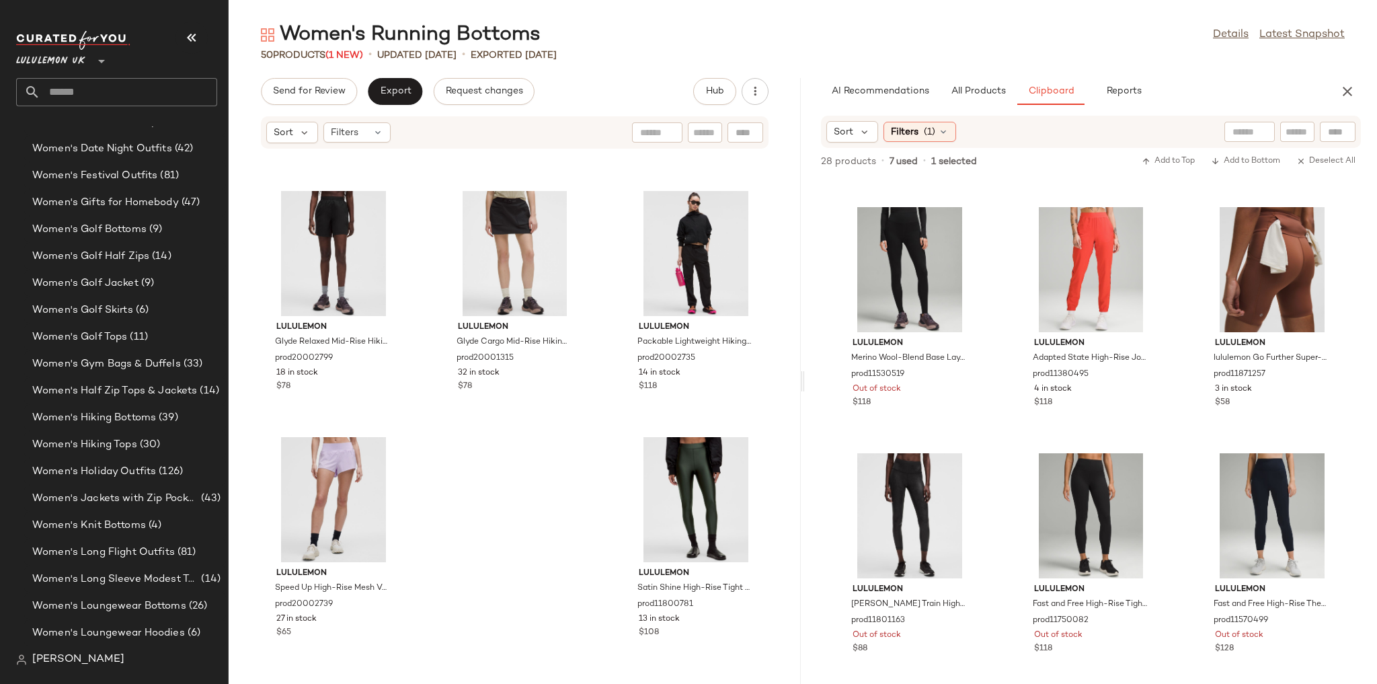
click at [121, 97] on input "text" at bounding box center [128, 92] width 177 height 28
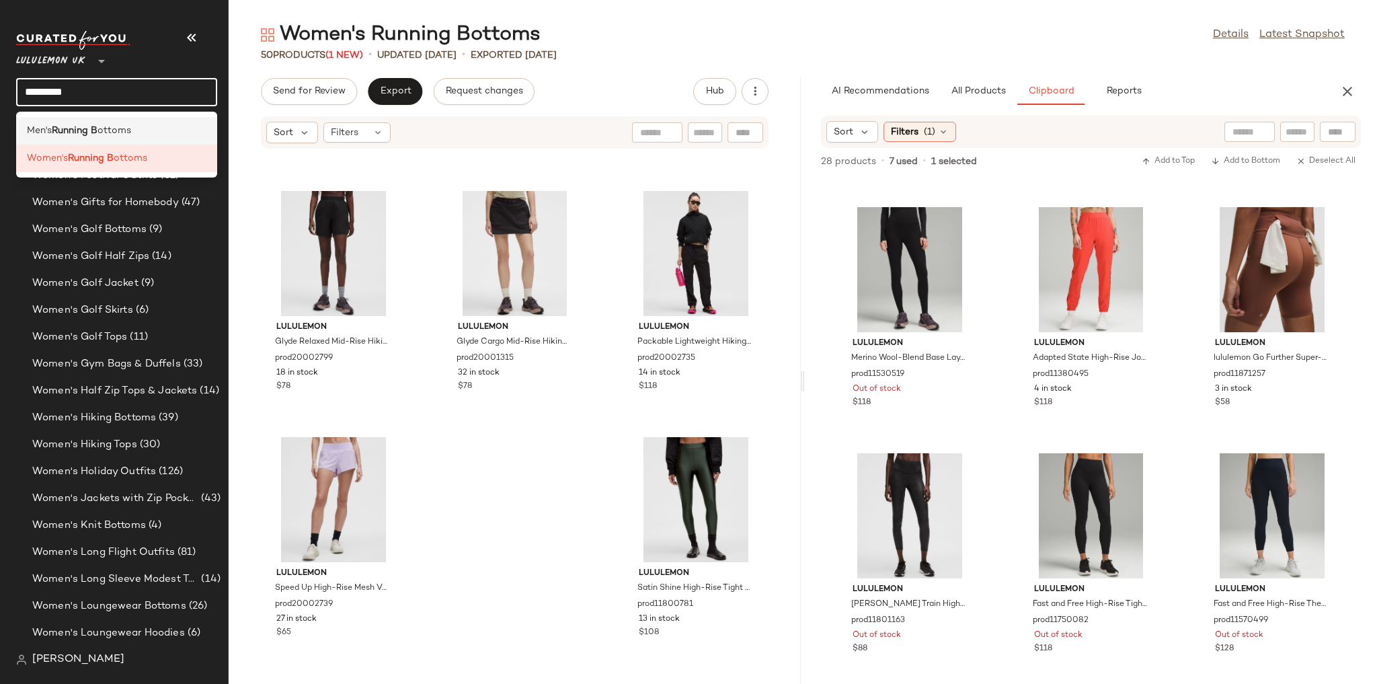
type input "*********"
click at [134, 135] on div "Men's Running B ottoms" at bounding box center [116, 131] width 179 height 14
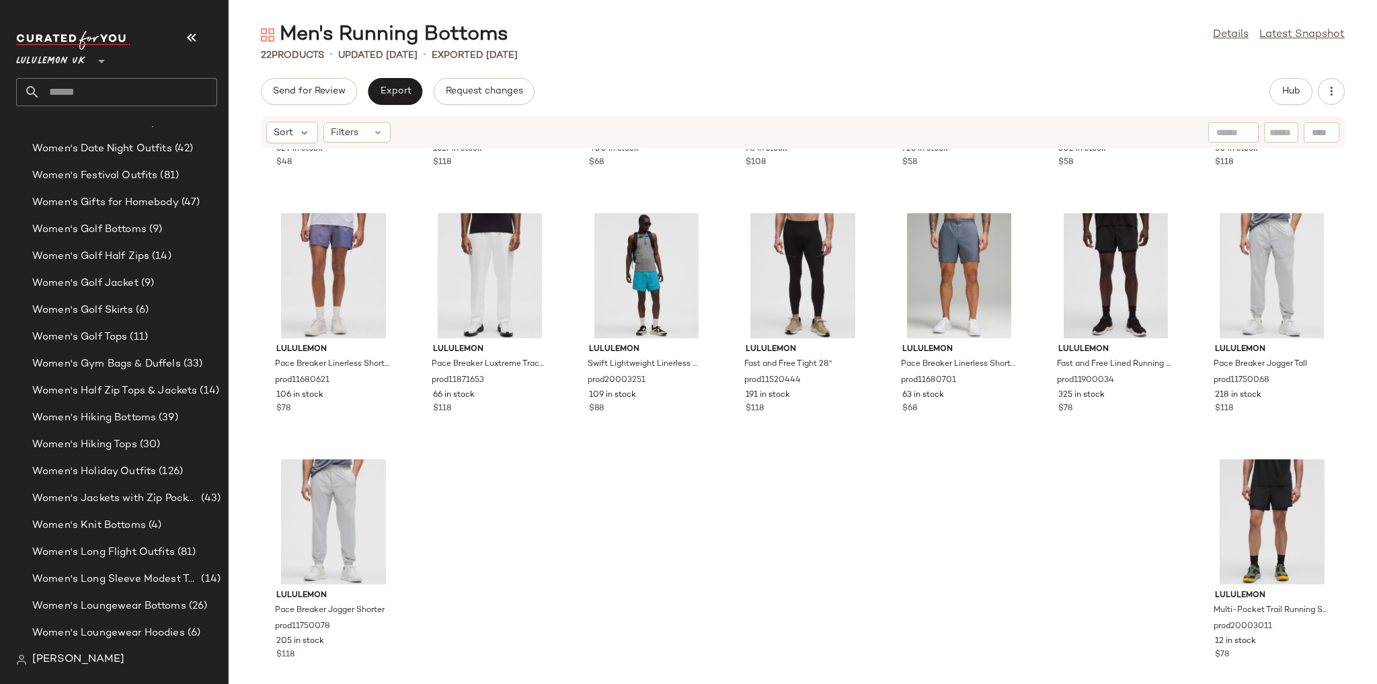
scroll to position [468, 0]
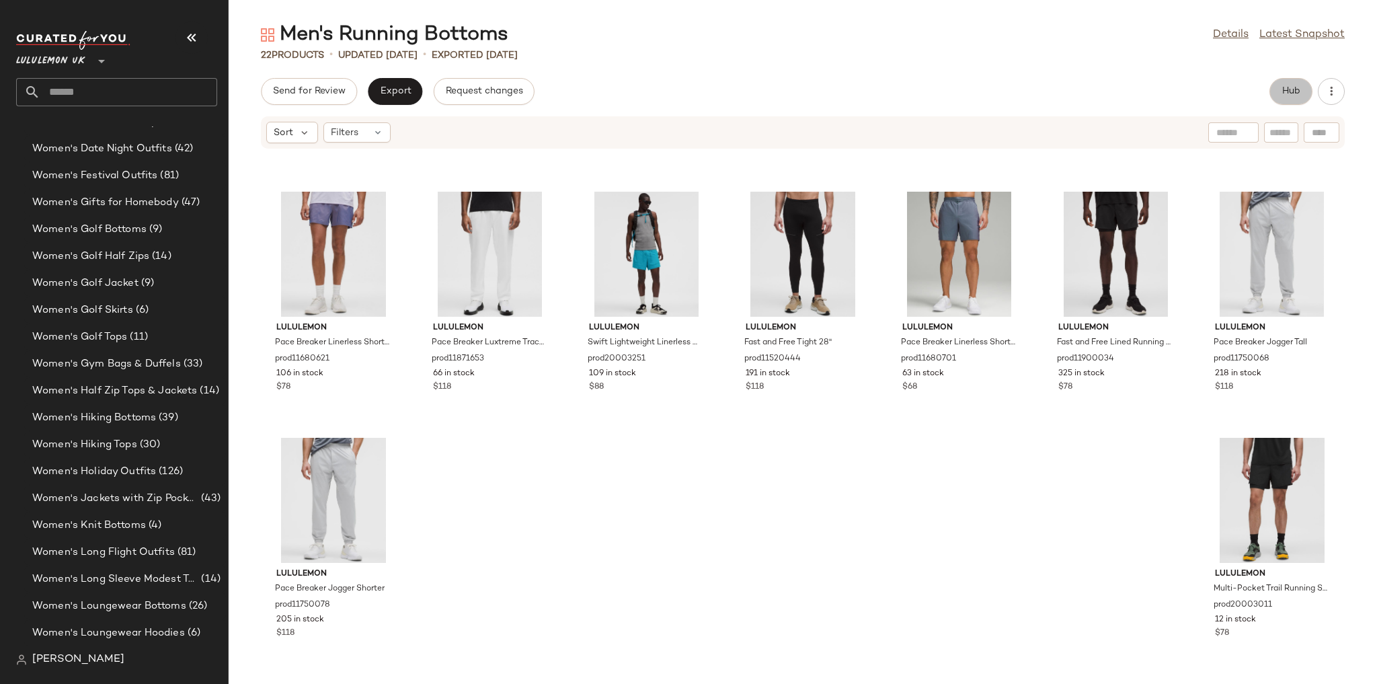
click at [1302, 85] on button "Hub" at bounding box center [1290, 91] width 43 height 27
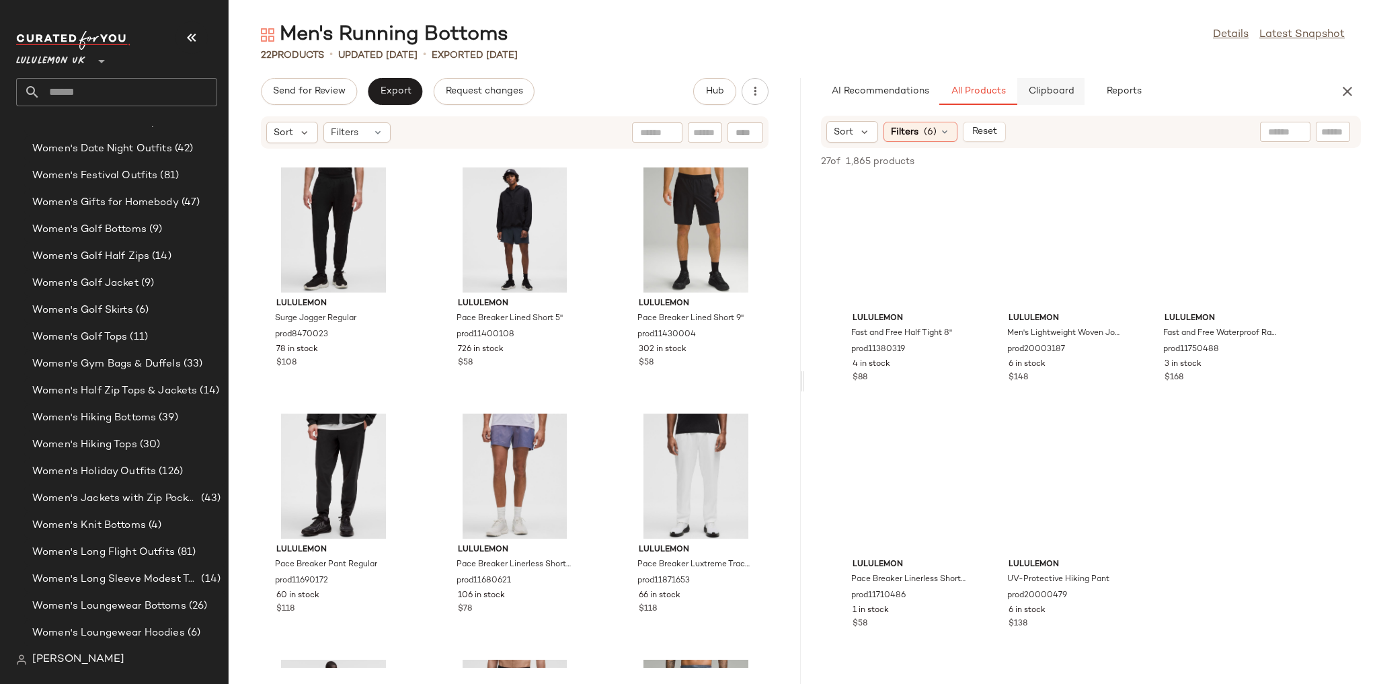
click at [1070, 91] on span "Clipboard" at bounding box center [1050, 91] width 46 height 11
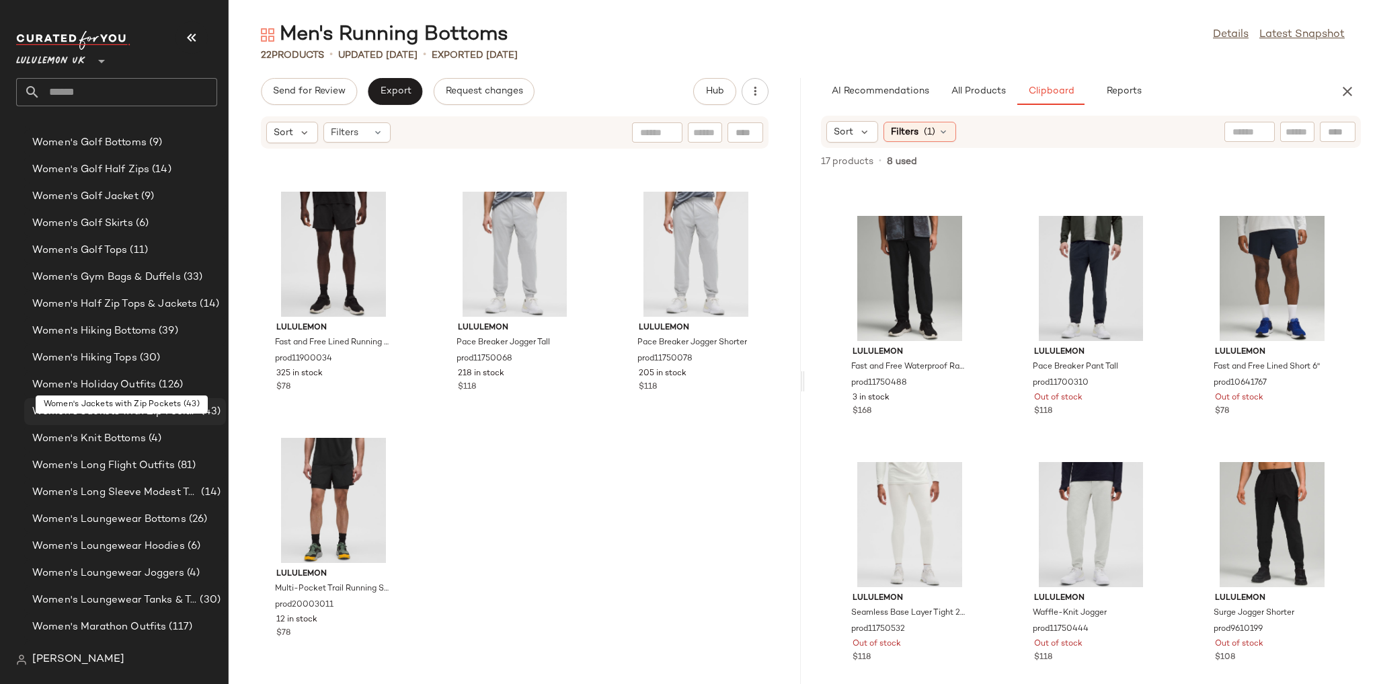
scroll to position [3675, 0]
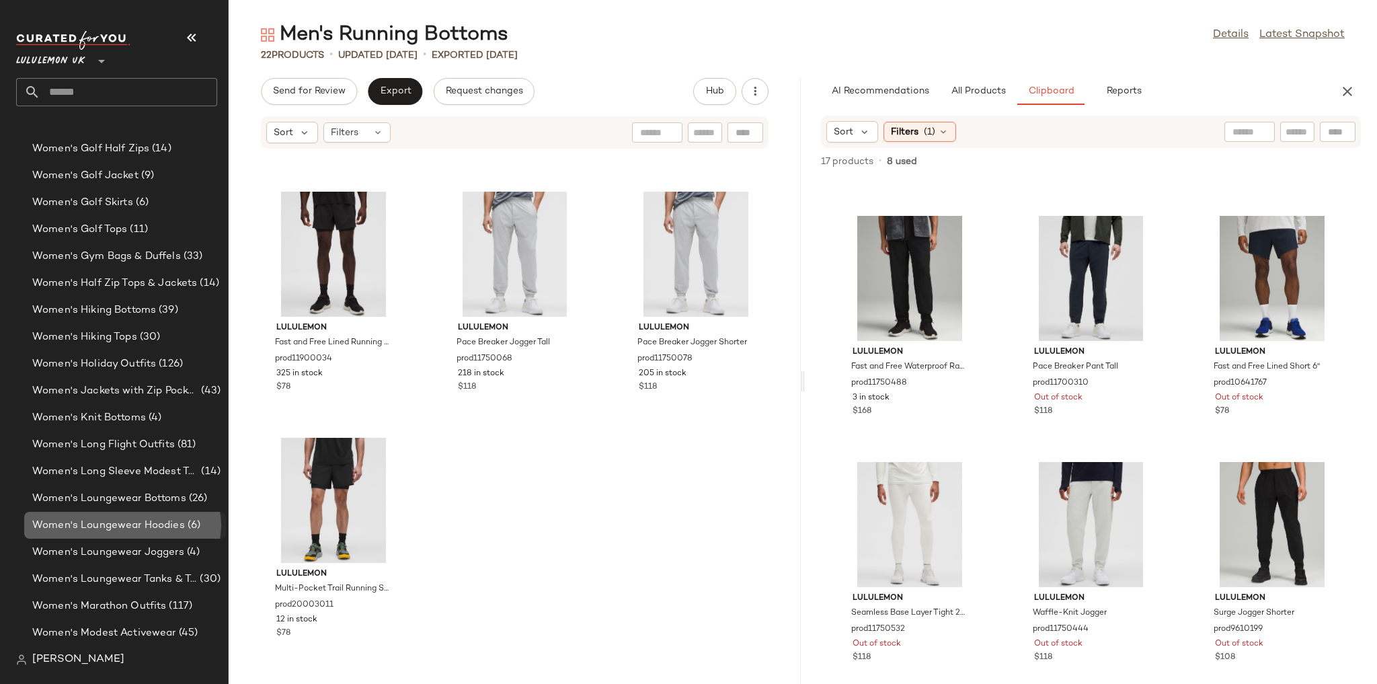
click at [161, 536] on div "Women's Loungewear Hoodies (6)" at bounding box center [125, 525] width 202 height 27
click at [161, 551] on span "Women's Loungewear Joggers" at bounding box center [108, 551] width 152 height 15
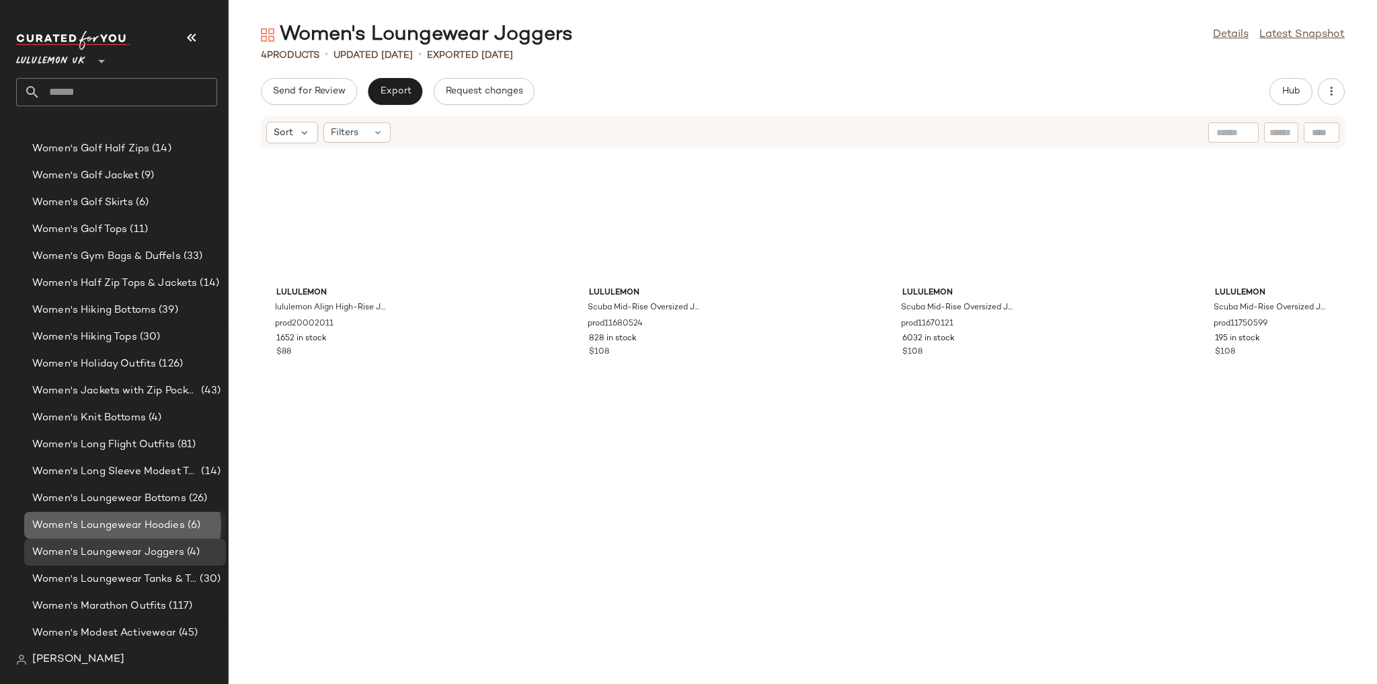
click at [147, 525] on span "Women's Loungewear Hoodies" at bounding box center [108, 525] width 153 height 15
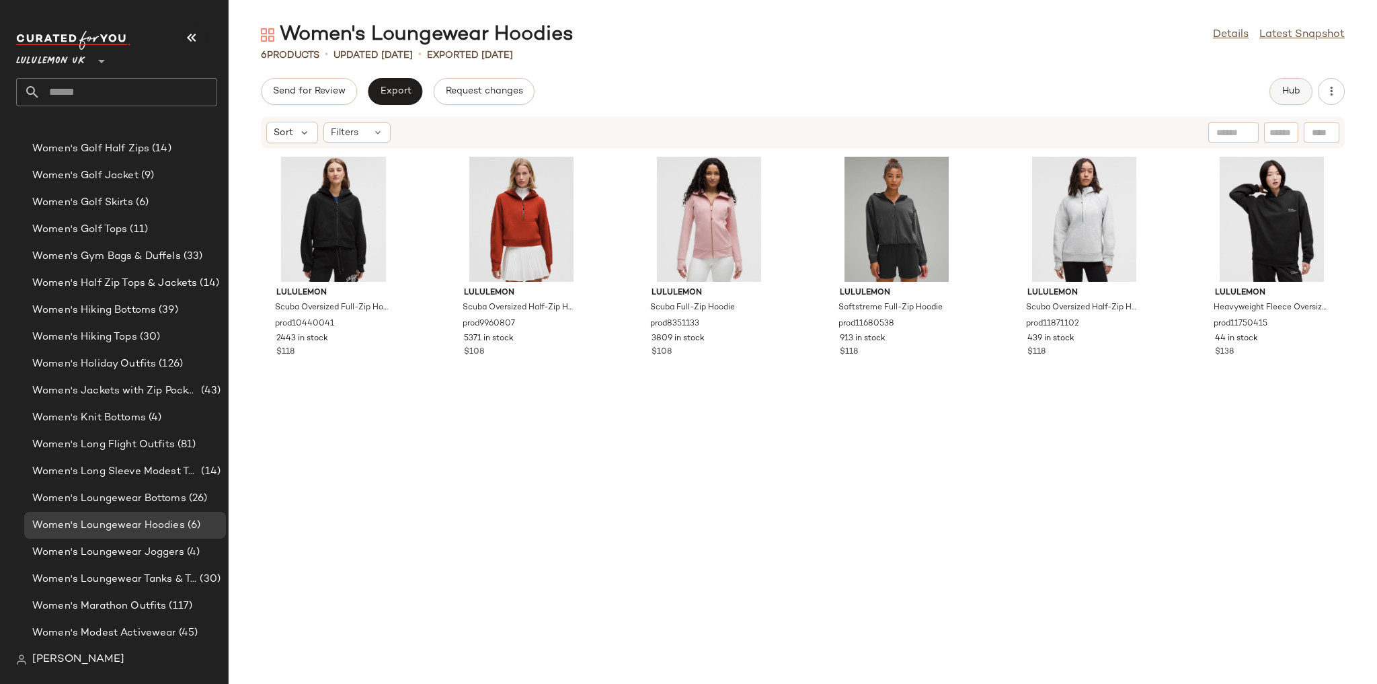
click at [1297, 96] on span "Hub" at bounding box center [1290, 91] width 19 height 11
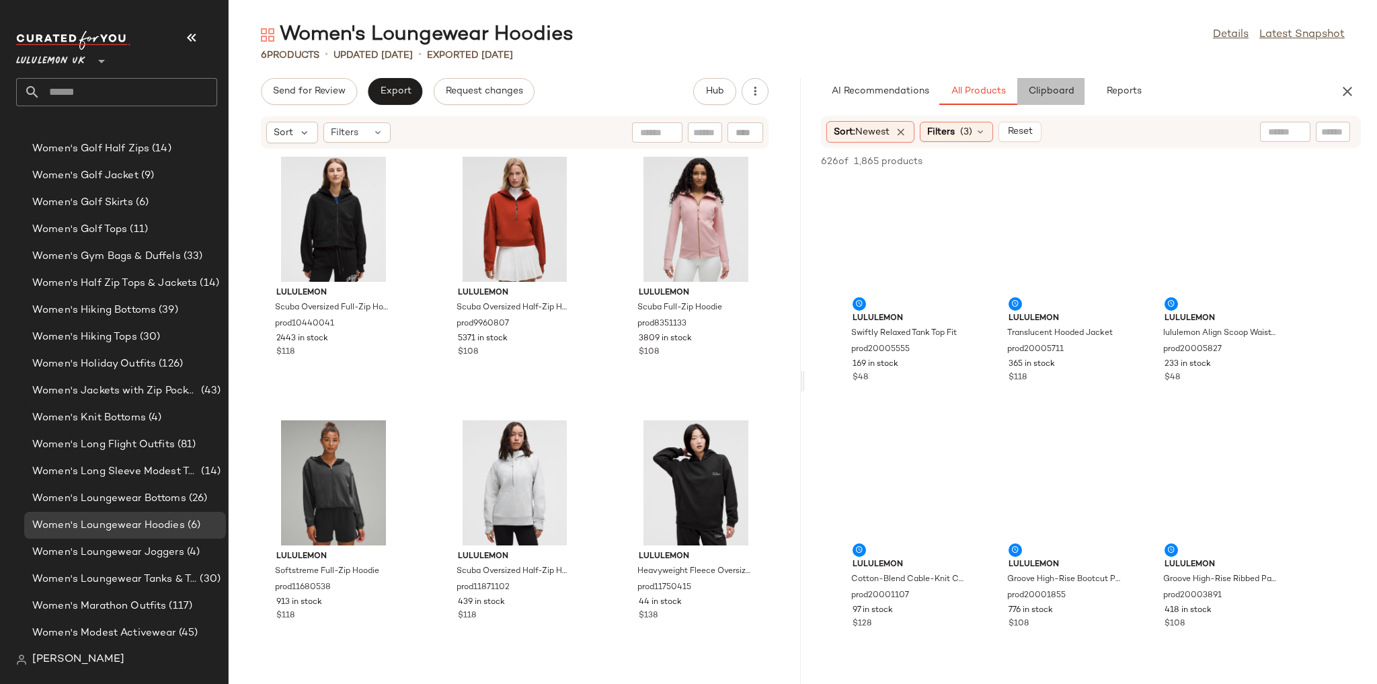
click at [1044, 79] on button "Clipboard" at bounding box center [1050, 91] width 67 height 27
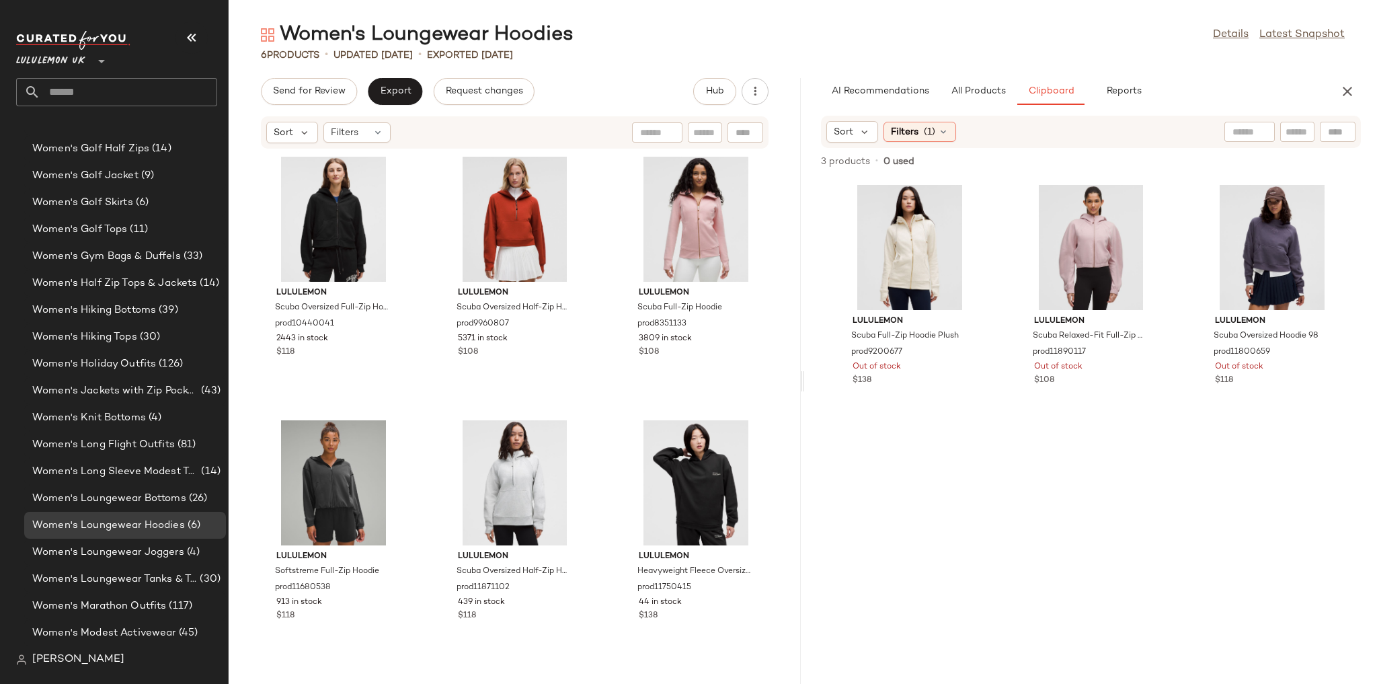
drag, startPoint x: 170, startPoint y: 91, endPoint x: 175, endPoint y: 101, distance: 11.4
click at [170, 91] on input "text" at bounding box center [128, 92] width 177 height 28
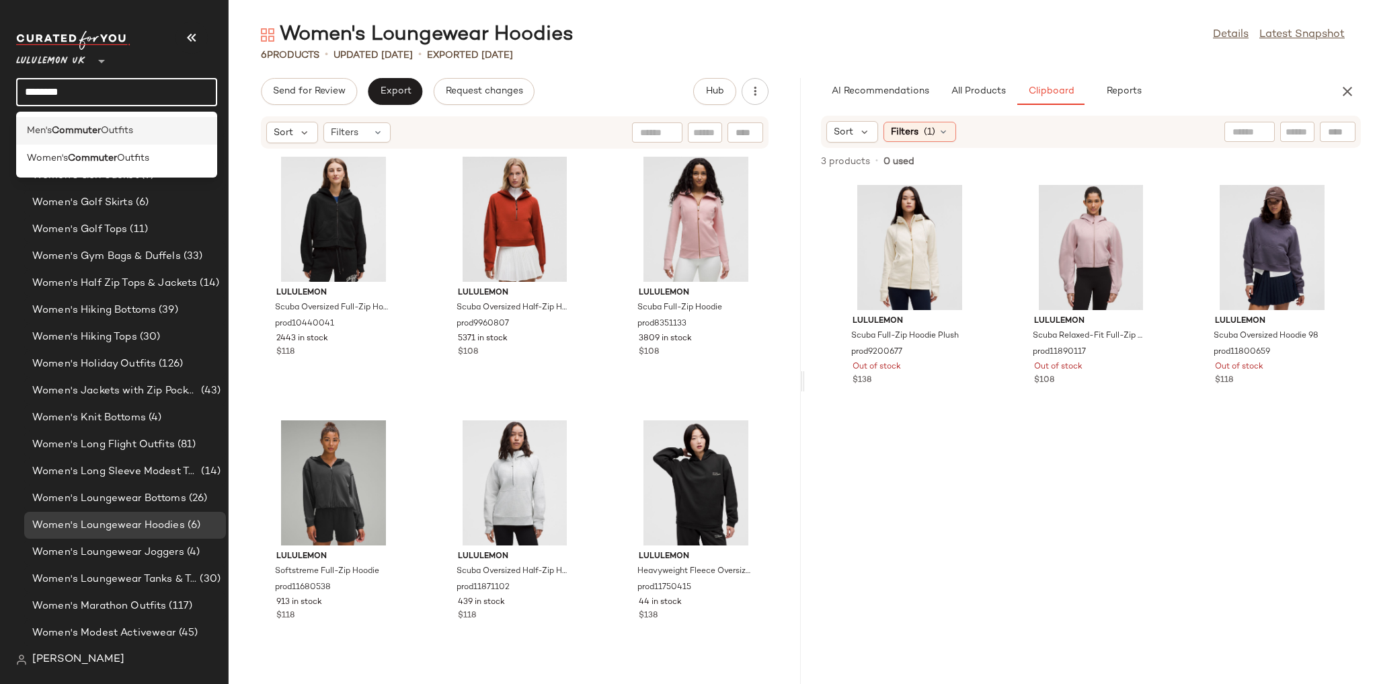
type input "********"
click at [79, 129] on b "Commuter" at bounding box center [76, 131] width 49 height 14
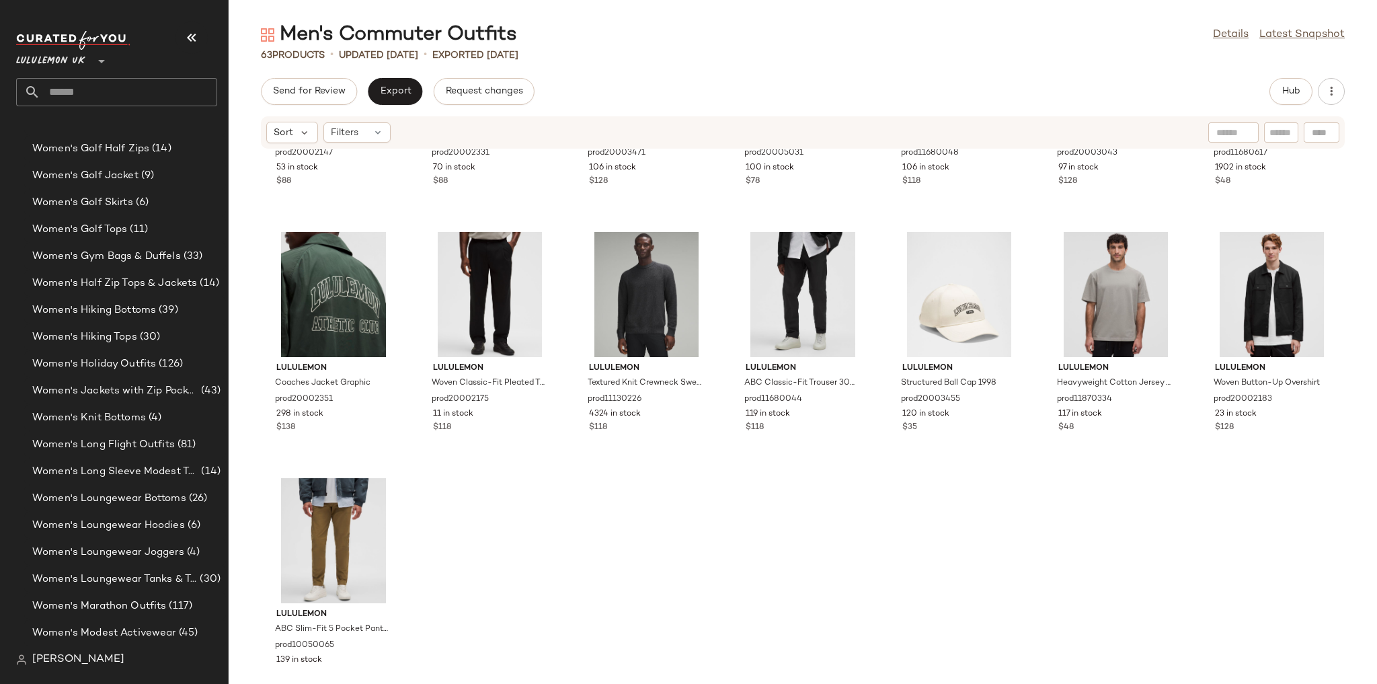
scroll to position [2191, 0]
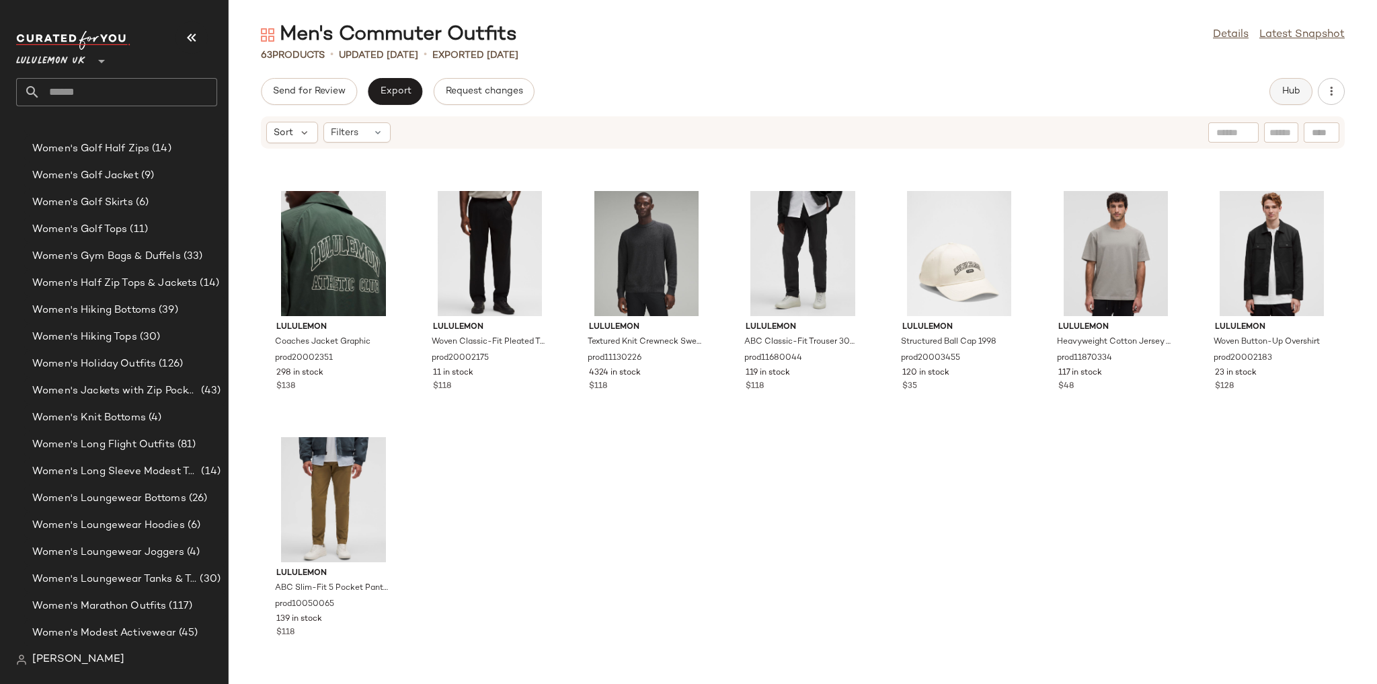
click at [1298, 92] on span "Hub" at bounding box center [1290, 91] width 19 height 11
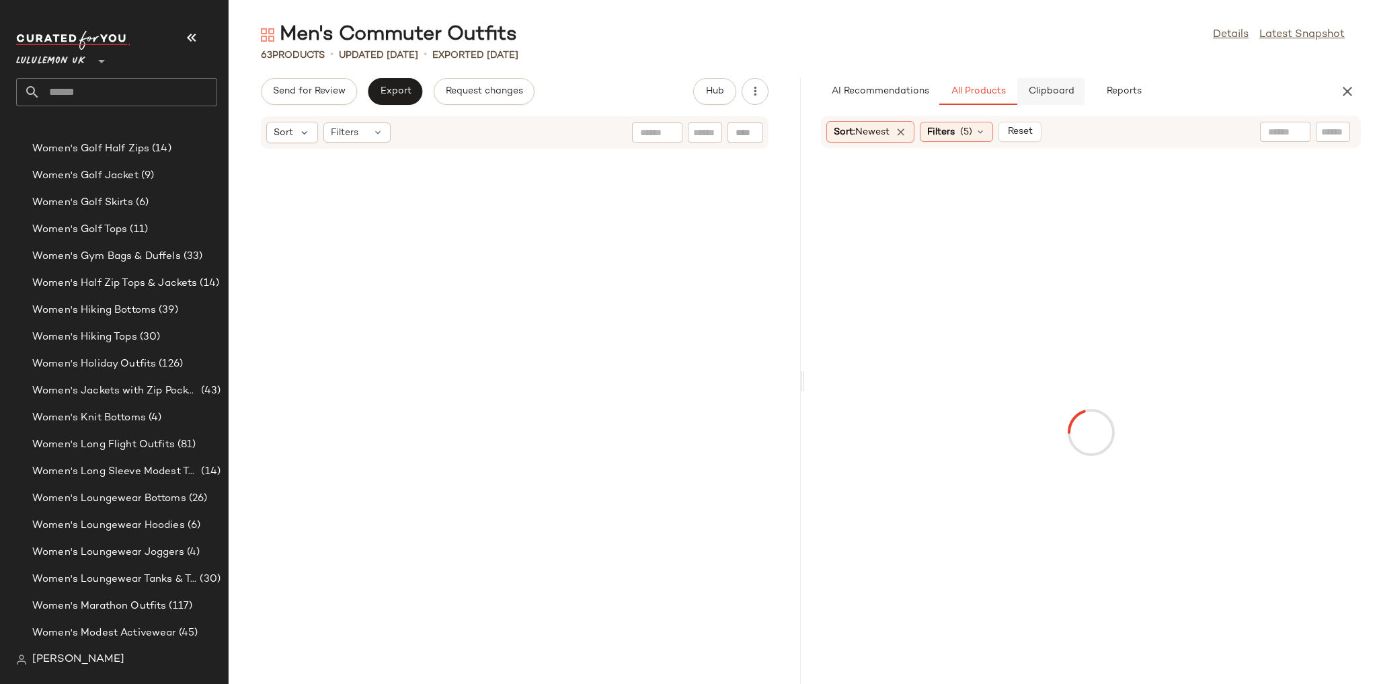
scroll to position [4182, 0]
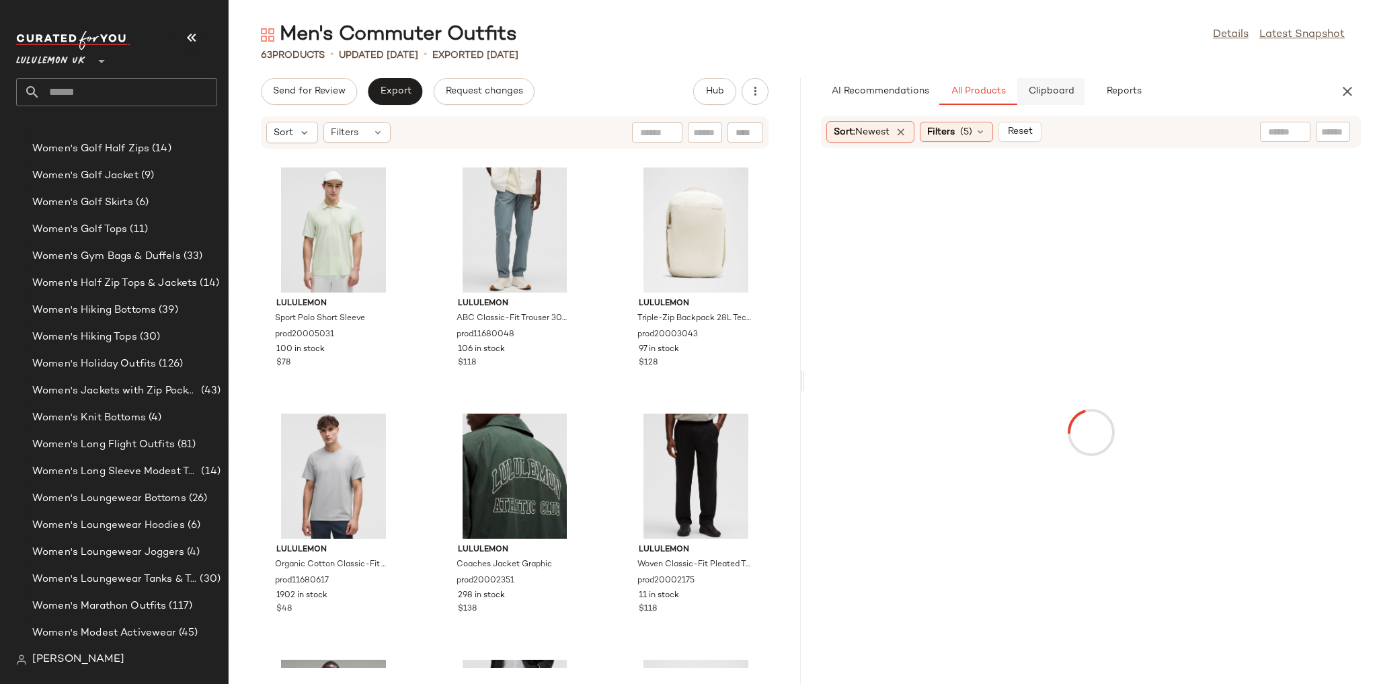
click at [1049, 99] on button "Clipboard" at bounding box center [1050, 91] width 67 height 27
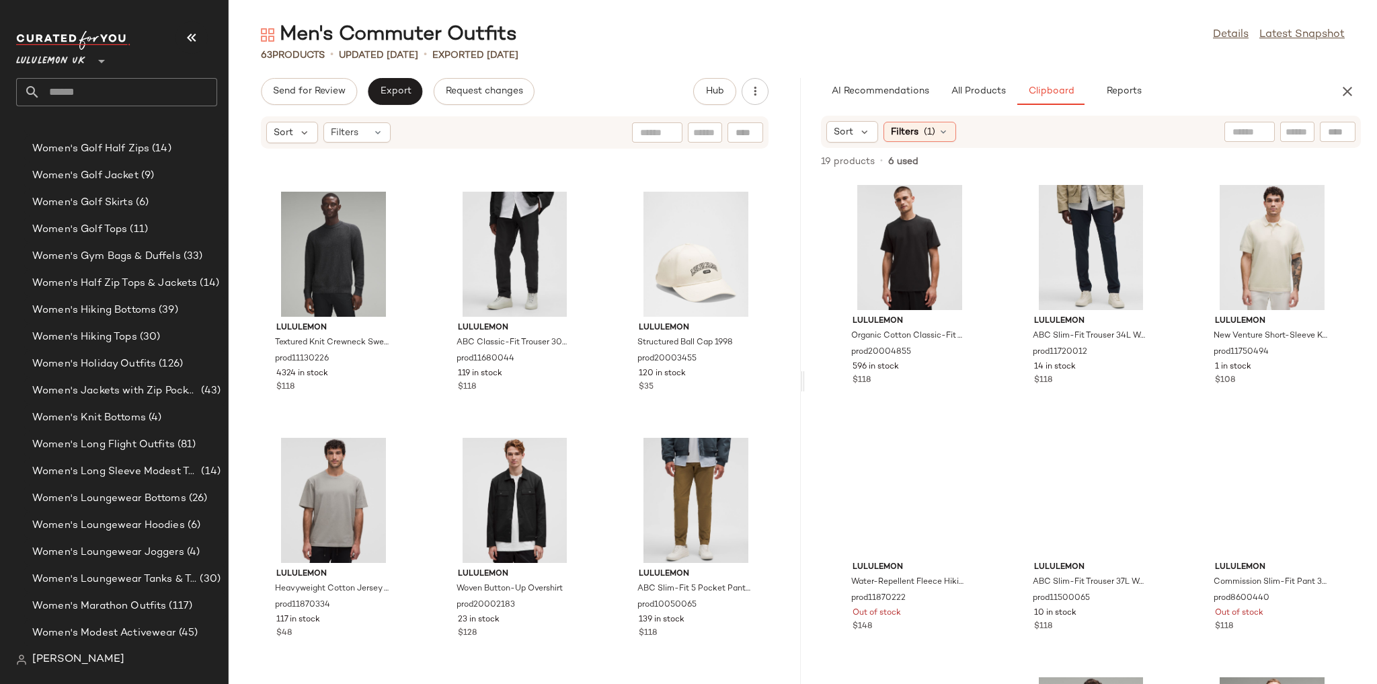
scroll to position [4651, 0]
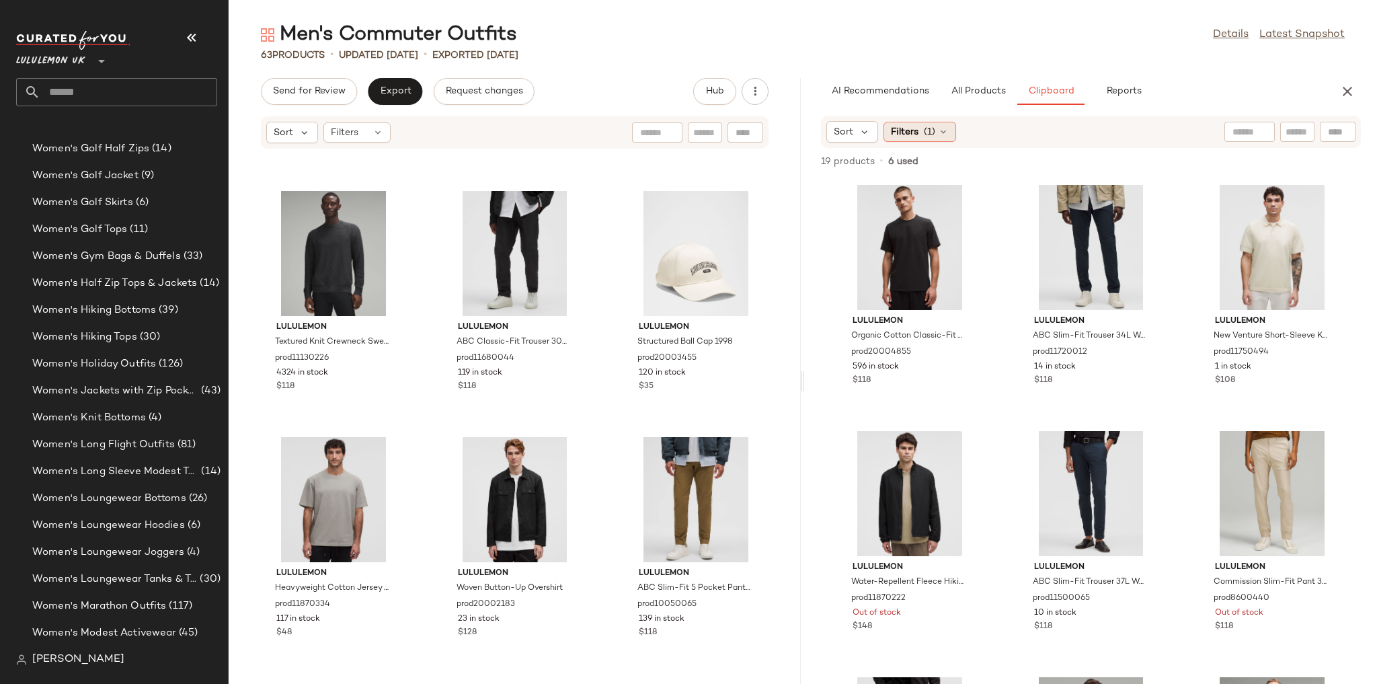
click at [922, 122] on div "Filters (1)" at bounding box center [919, 132] width 73 height 20
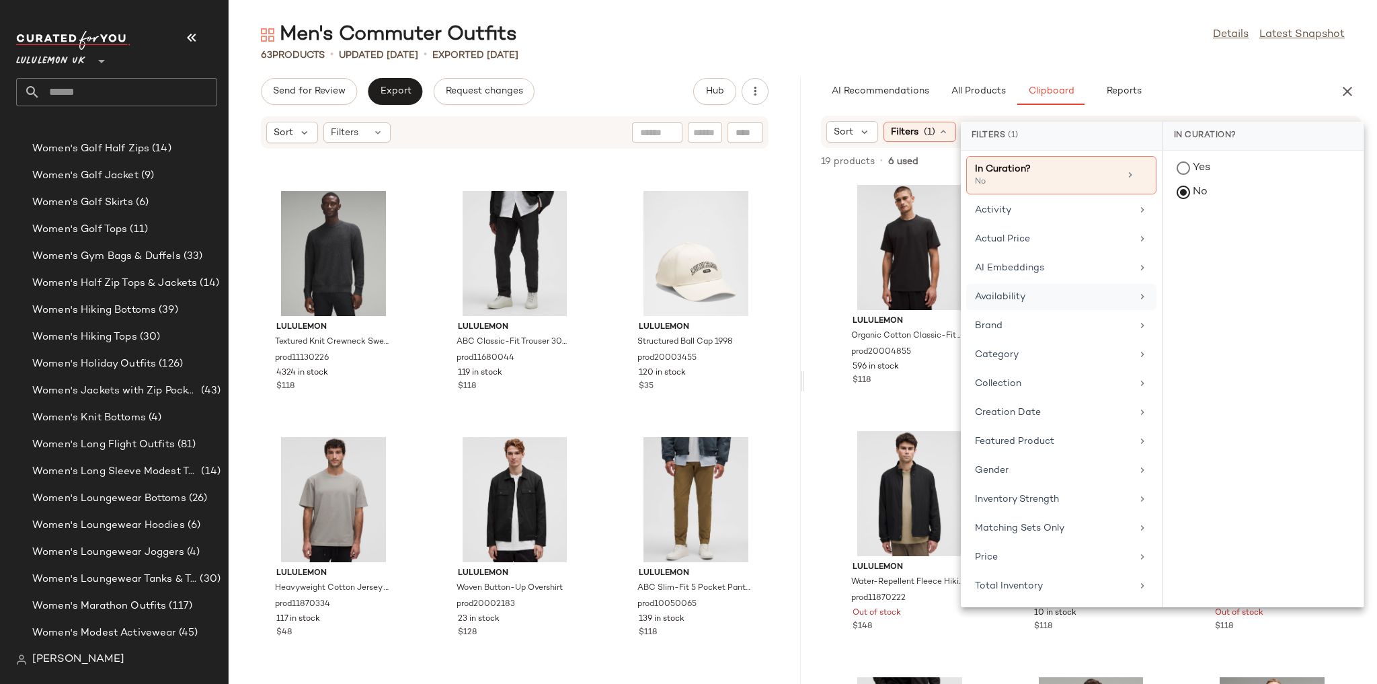
click at [1007, 287] on div "Availability" at bounding box center [1061, 297] width 190 height 26
click at [1194, 236] on div "in_stock" at bounding box center [1263, 234] width 200 height 32
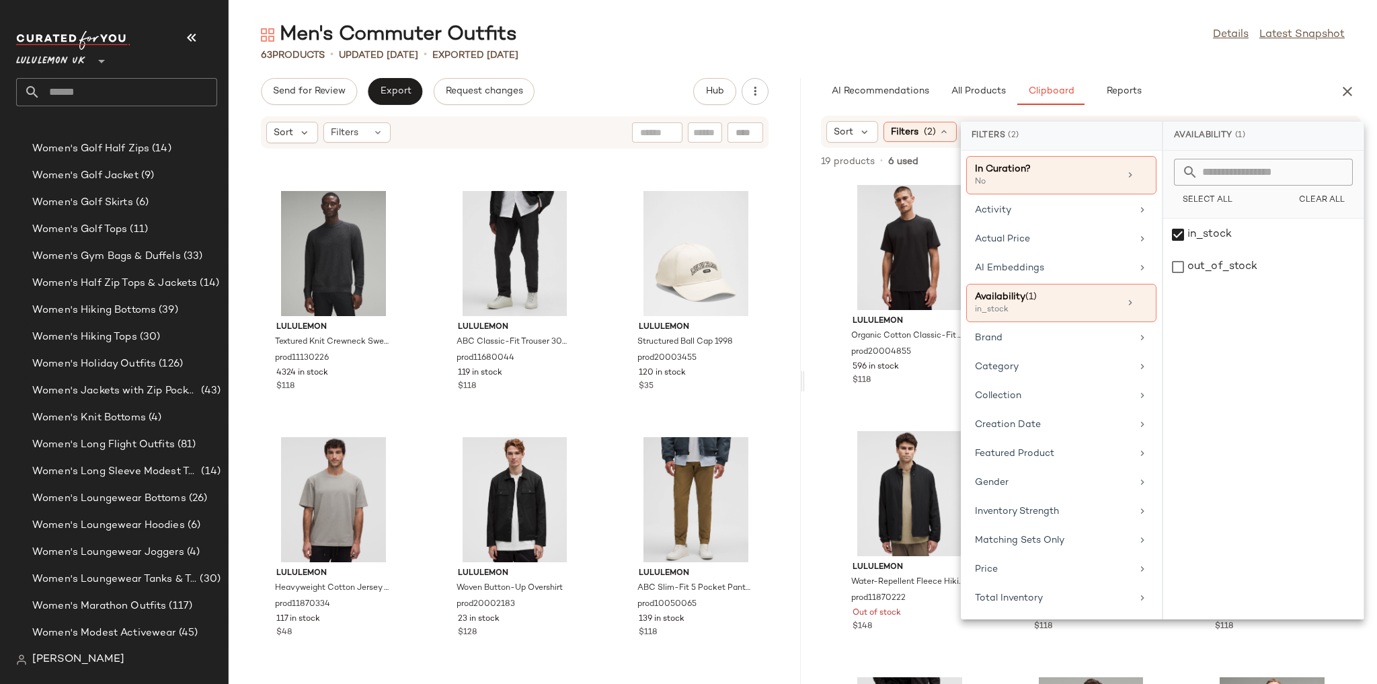
click at [1094, 56] on div "63 Products • updated [DATE] • Exported [DATE]" at bounding box center [803, 54] width 1148 height 13
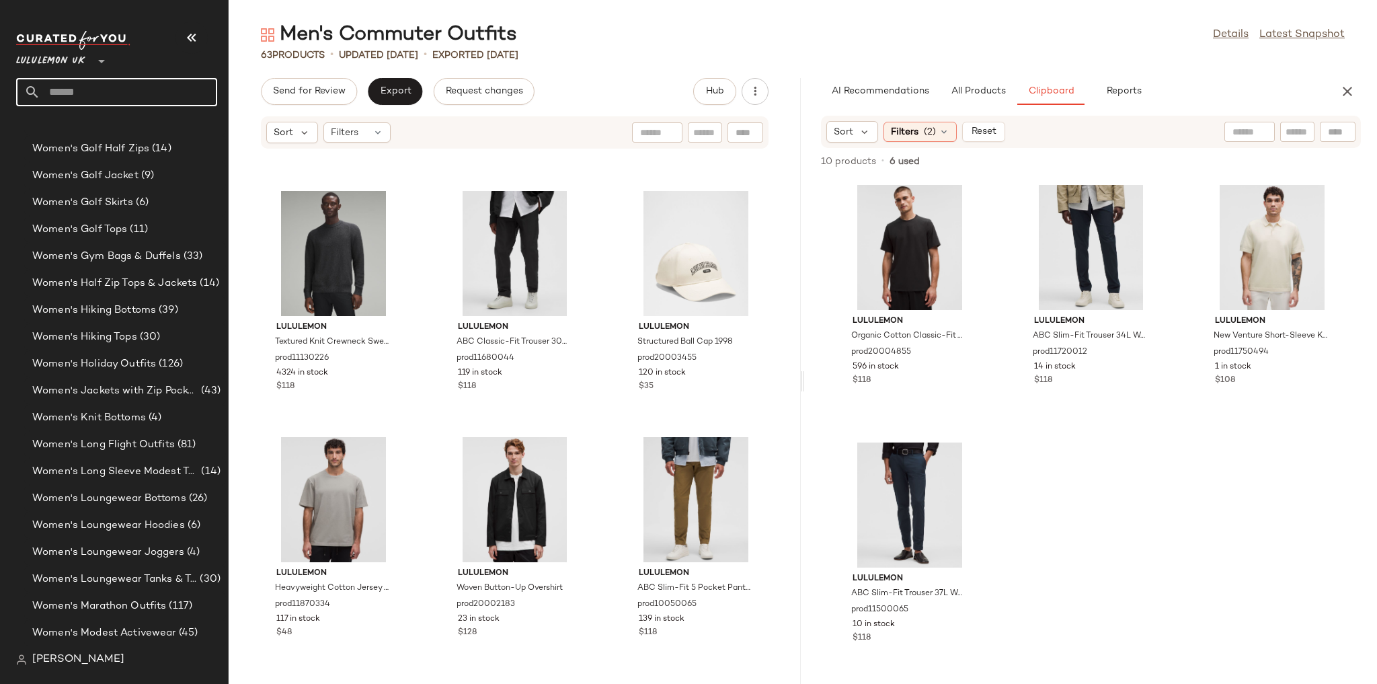
click at [142, 99] on input "text" at bounding box center [128, 92] width 177 height 28
type input "*****"
click at [126, 138] on div "Women's Barre Workout Clothing" at bounding box center [116, 131] width 201 height 28
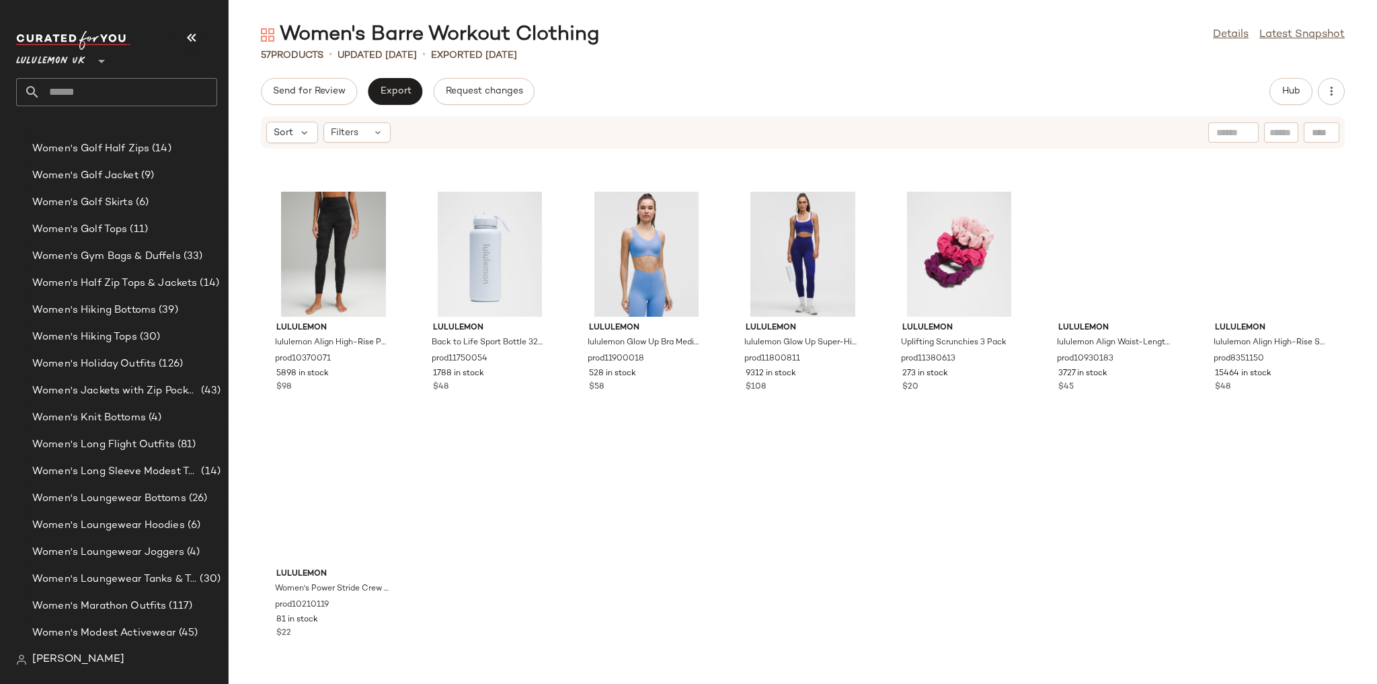
scroll to position [1944, 0]
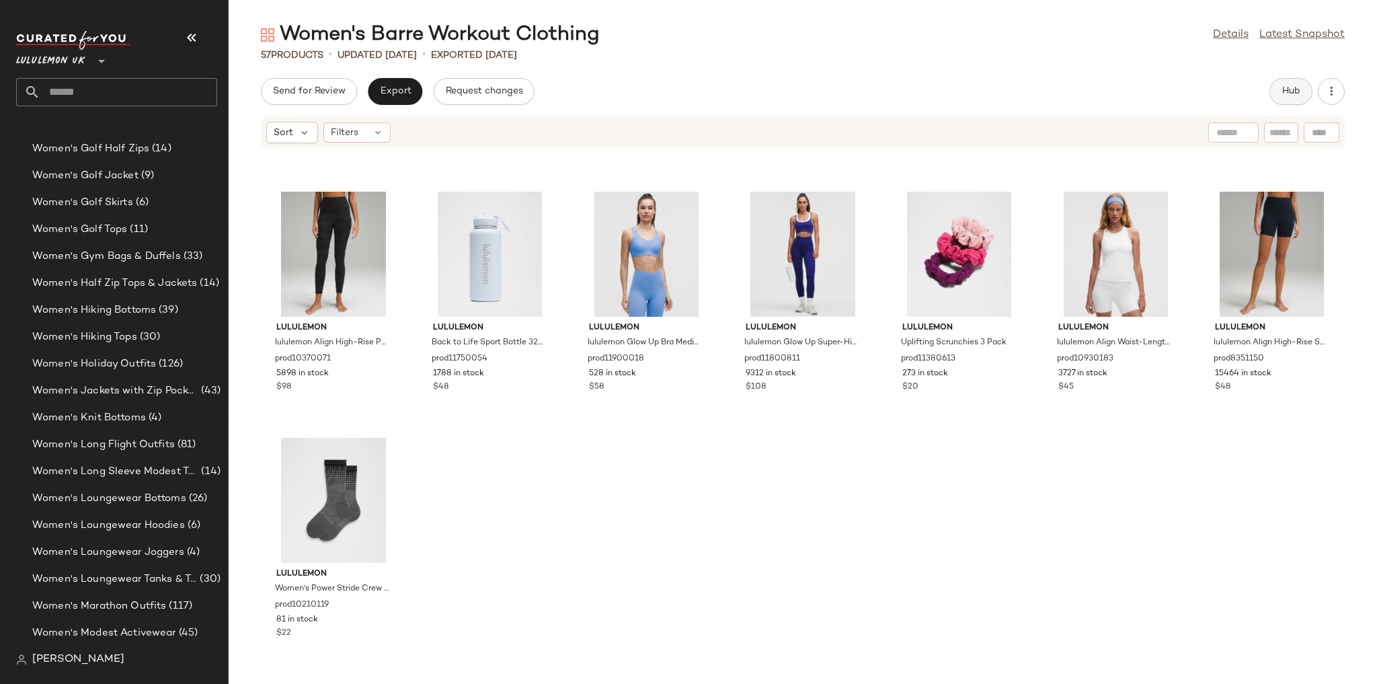
click at [1281, 89] on span "Hub" at bounding box center [1290, 91] width 19 height 11
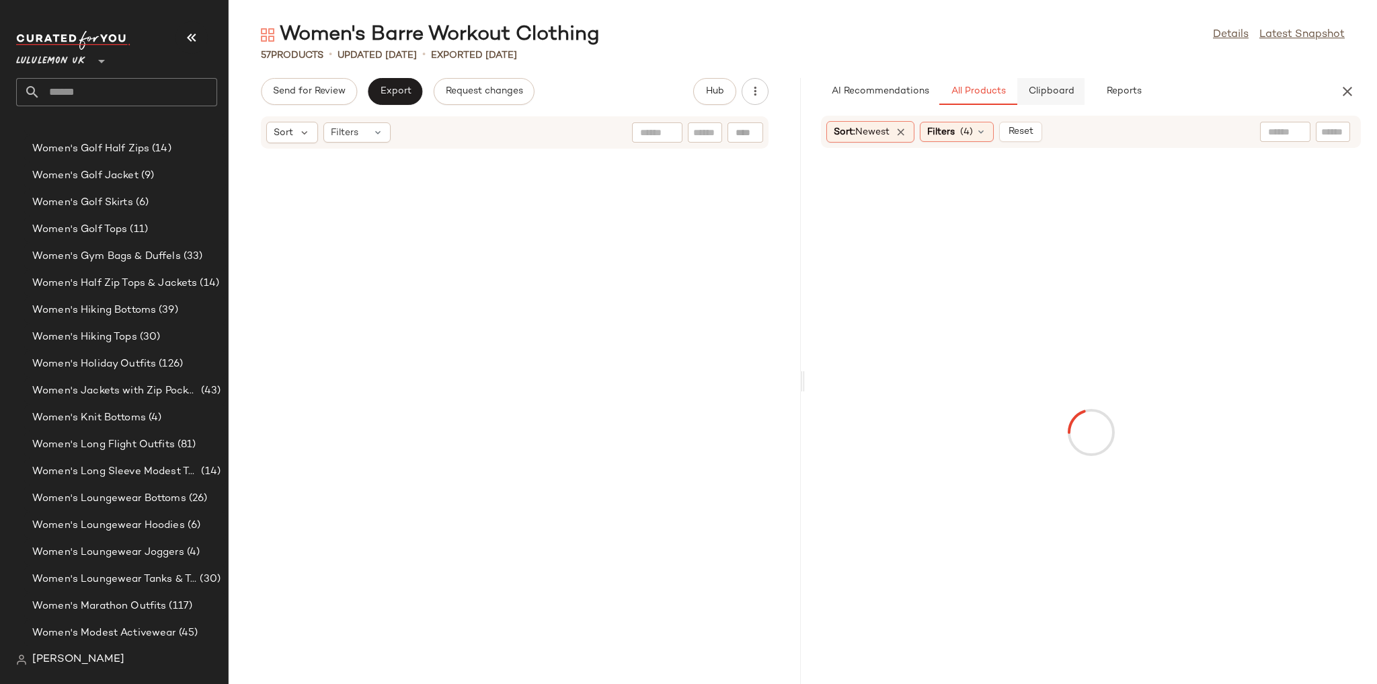
click at [1037, 101] on button "Clipboard" at bounding box center [1050, 91] width 67 height 27
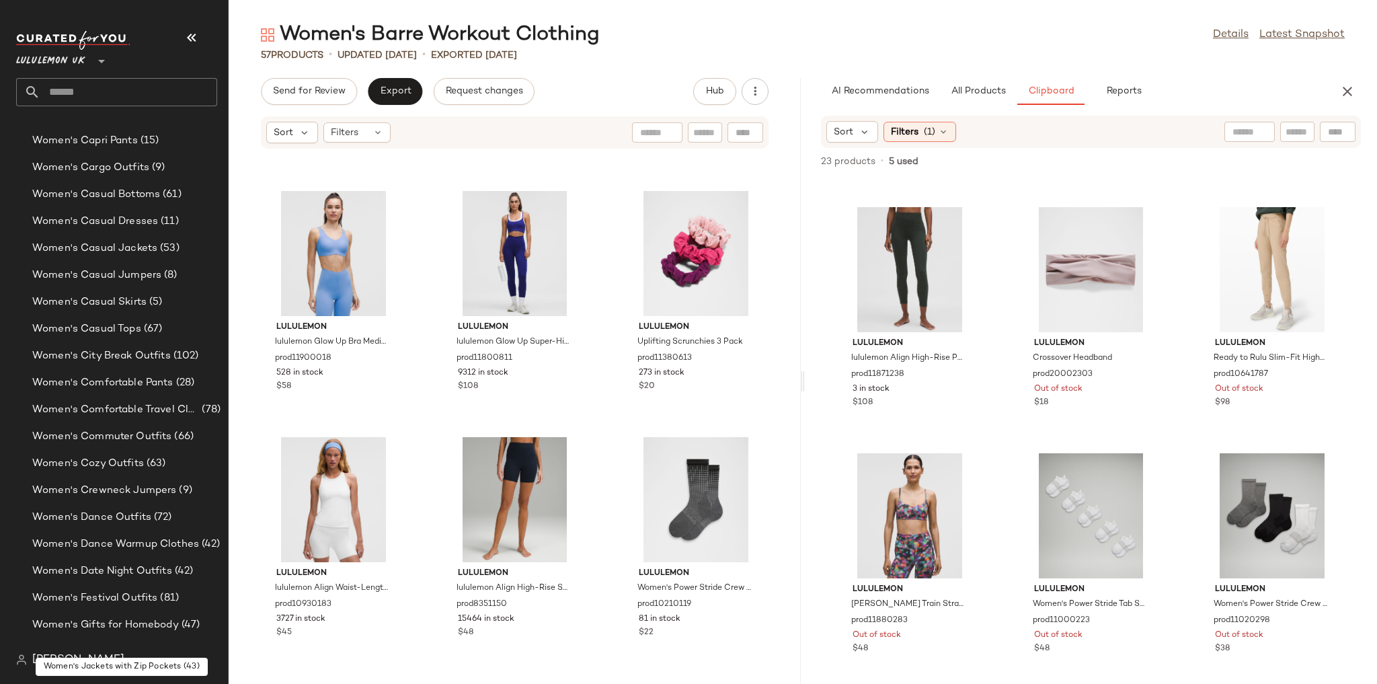
scroll to position [3137, 0]
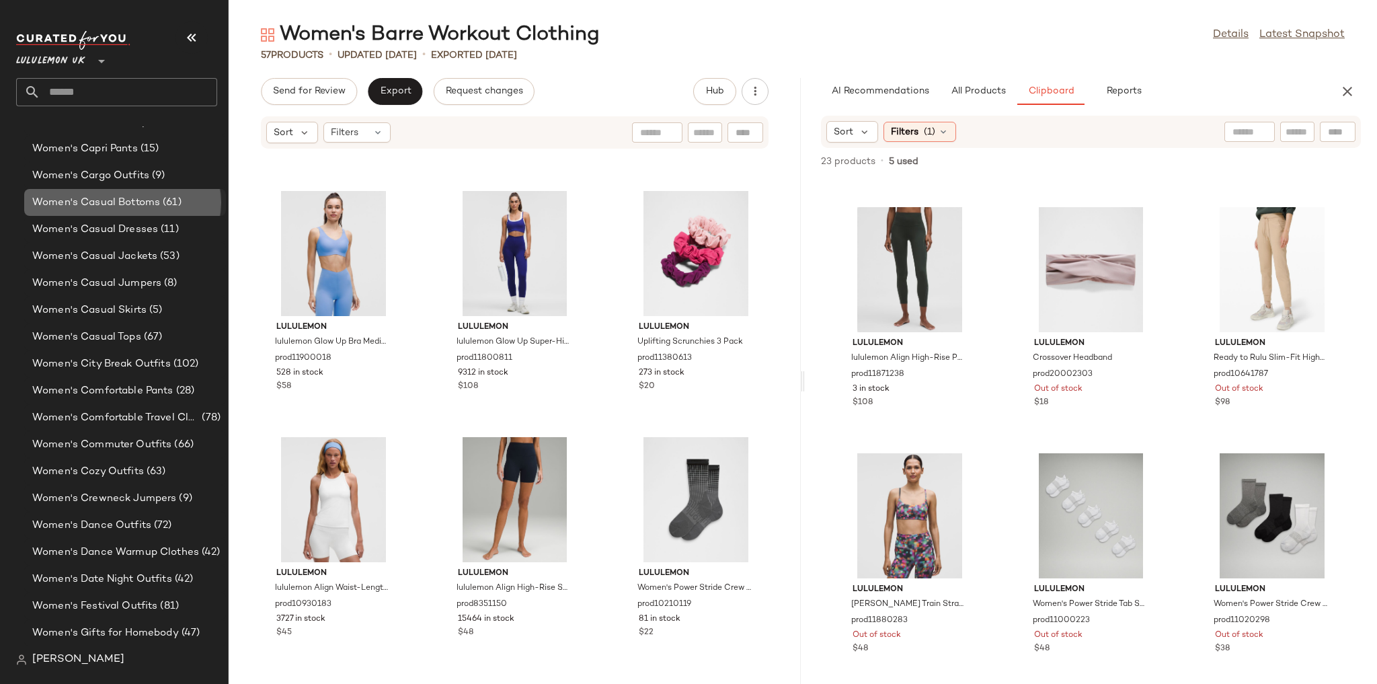
click at [138, 212] on div "Women's Casual Bottoms (61)" at bounding box center [125, 202] width 202 height 27
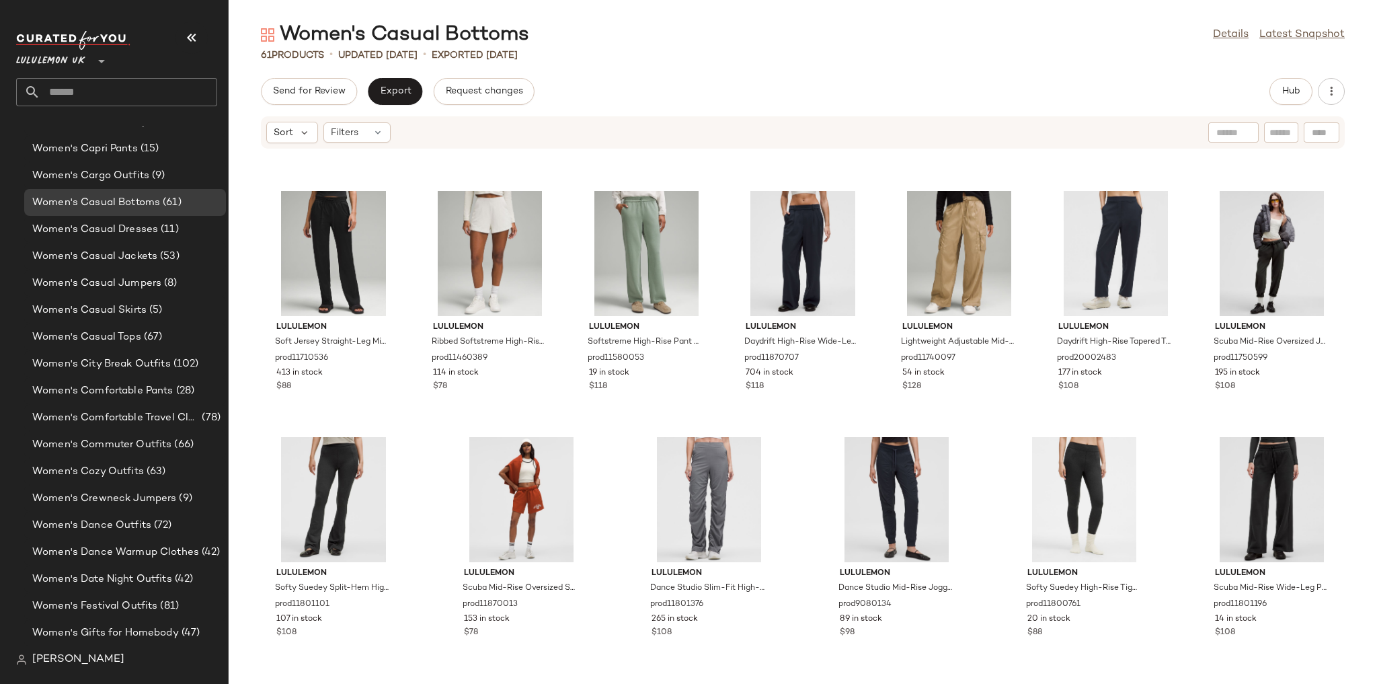
scroll to position [2191, 0]
click at [1293, 95] on span "Hub" at bounding box center [1290, 91] width 19 height 11
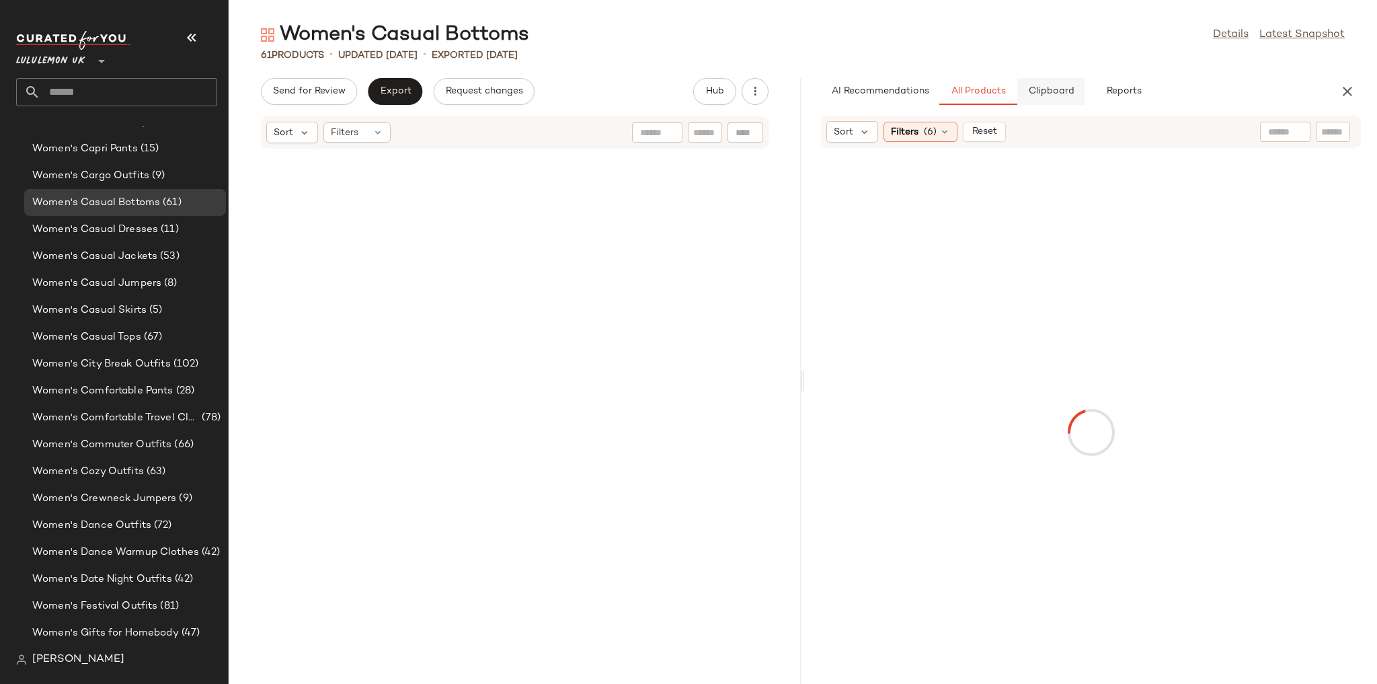
scroll to position [4182, 0]
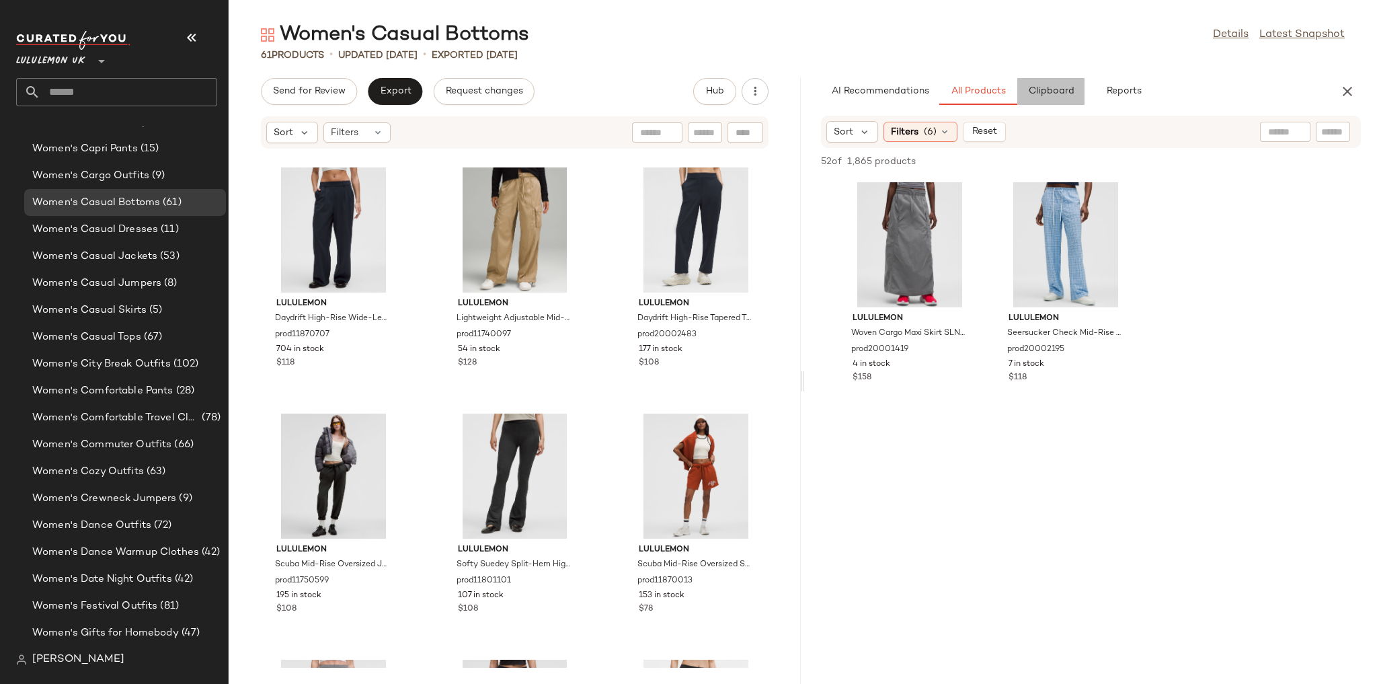
click at [1040, 99] on button "Clipboard" at bounding box center [1050, 91] width 67 height 27
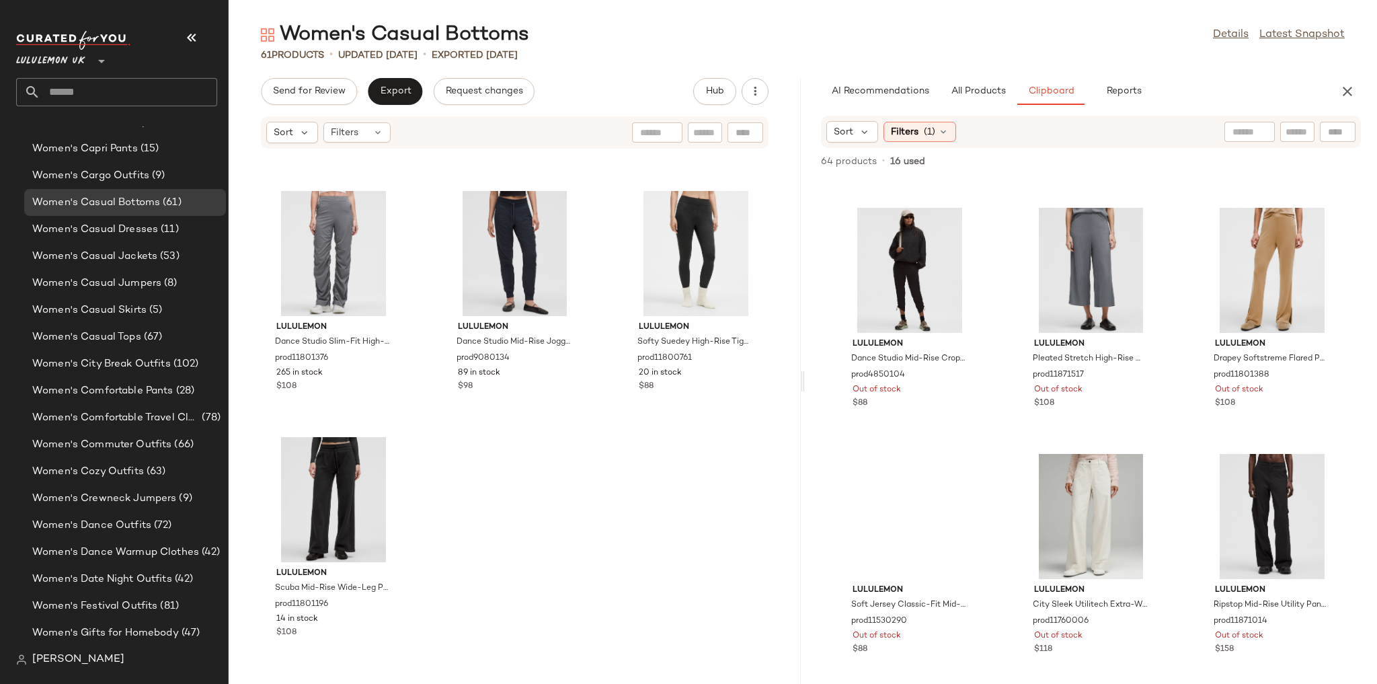
scroll to position [3433, 0]
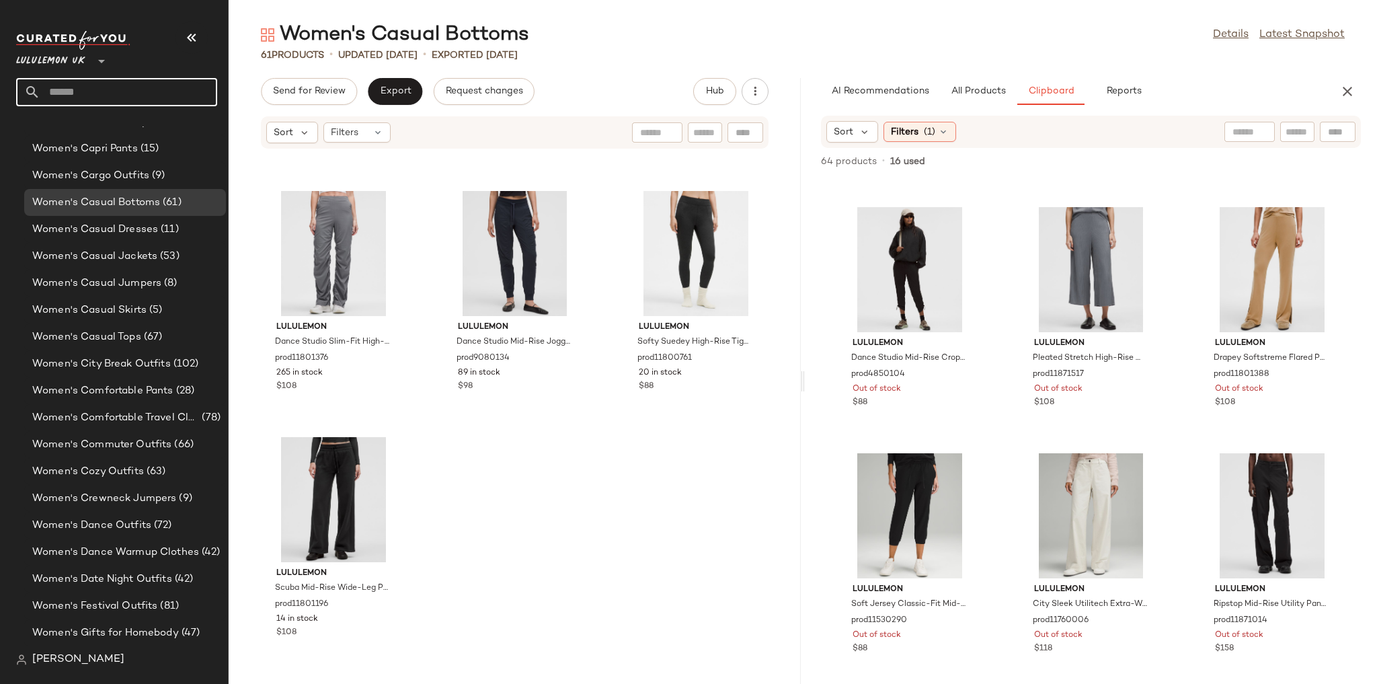
click at [94, 94] on input "text" at bounding box center [128, 92] width 177 height 28
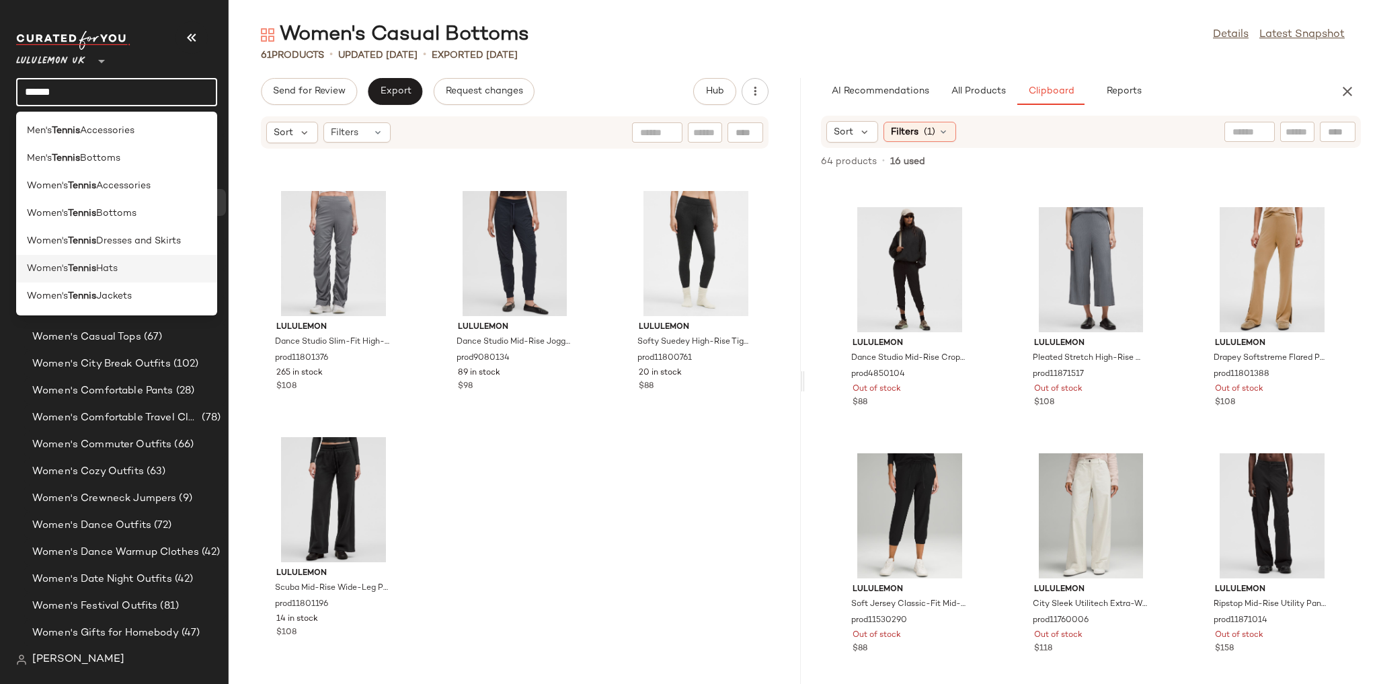
type input "******"
click at [116, 275] on span "Hats" at bounding box center [107, 268] width 22 height 14
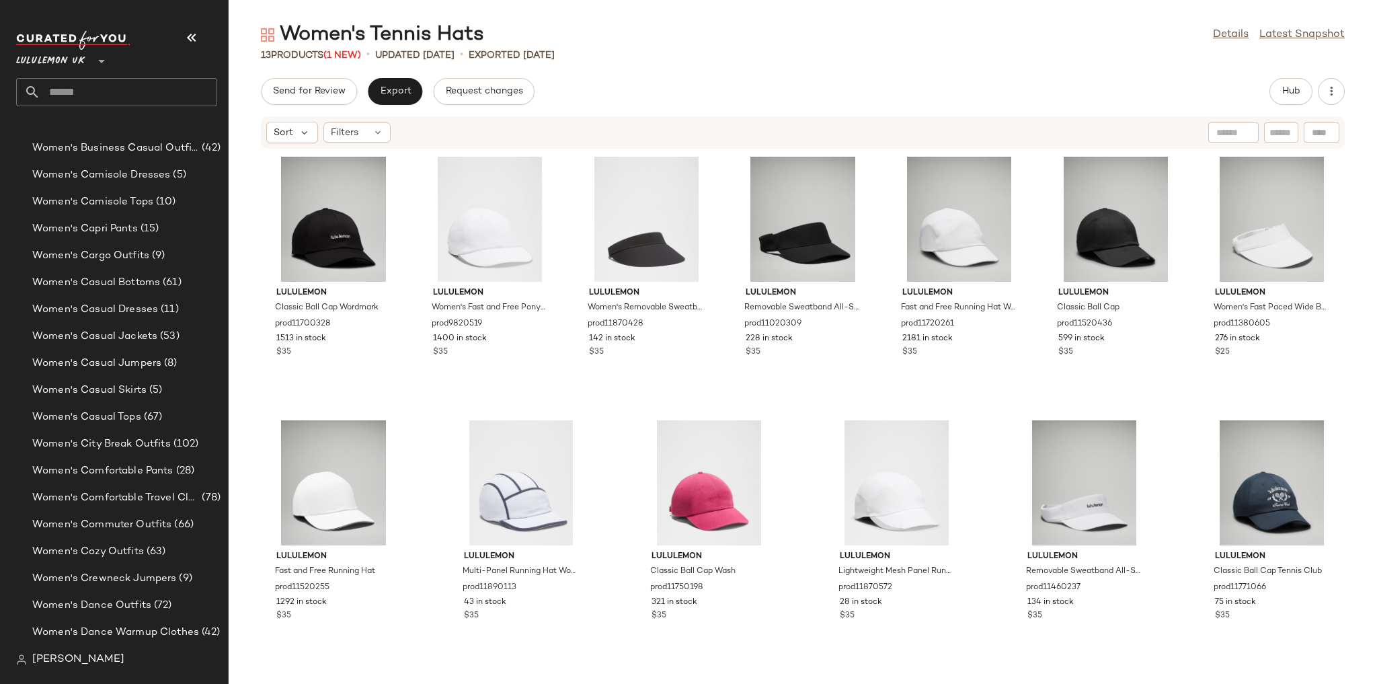
scroll to position [2868, 0]
click at [85, 90] on input "text" at bounding box center [128, 92] width 177 height 28
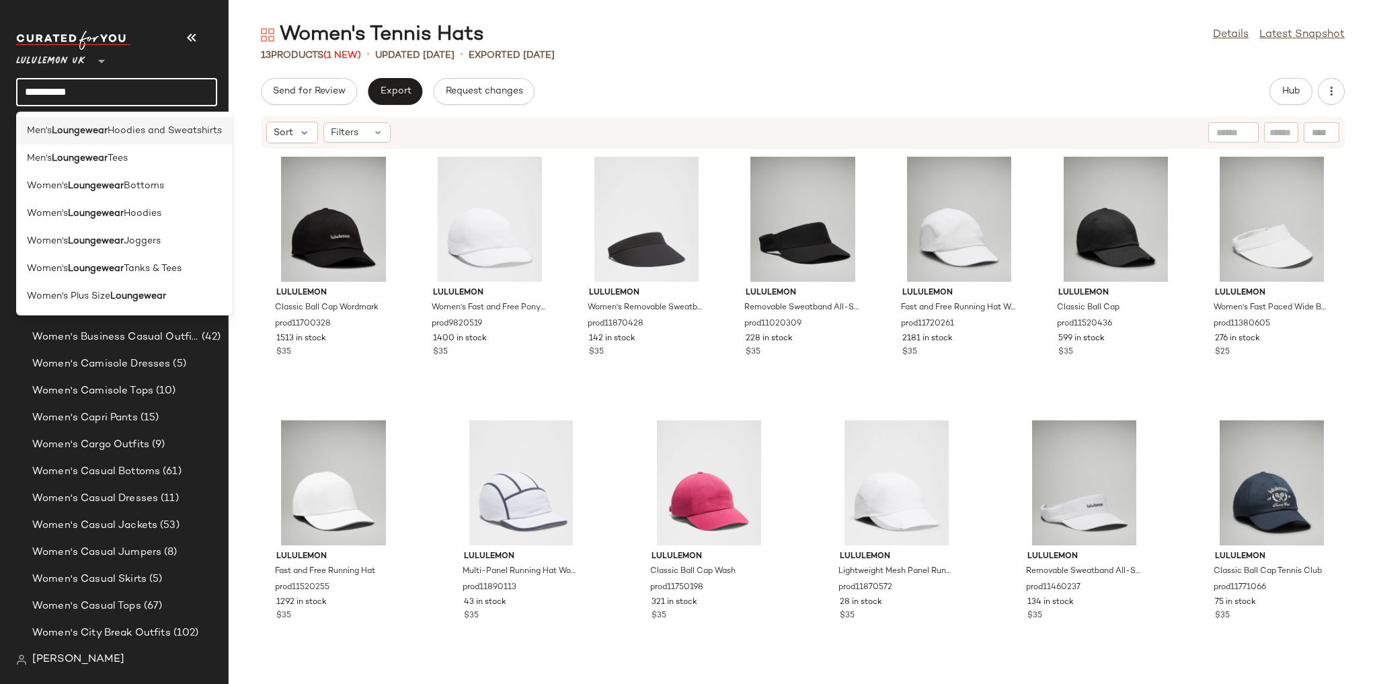
type input "**********"
click at [109, 124] on span "Hoodies and Sweatshirts" at bounding box center [165, 131] width 114 height 14
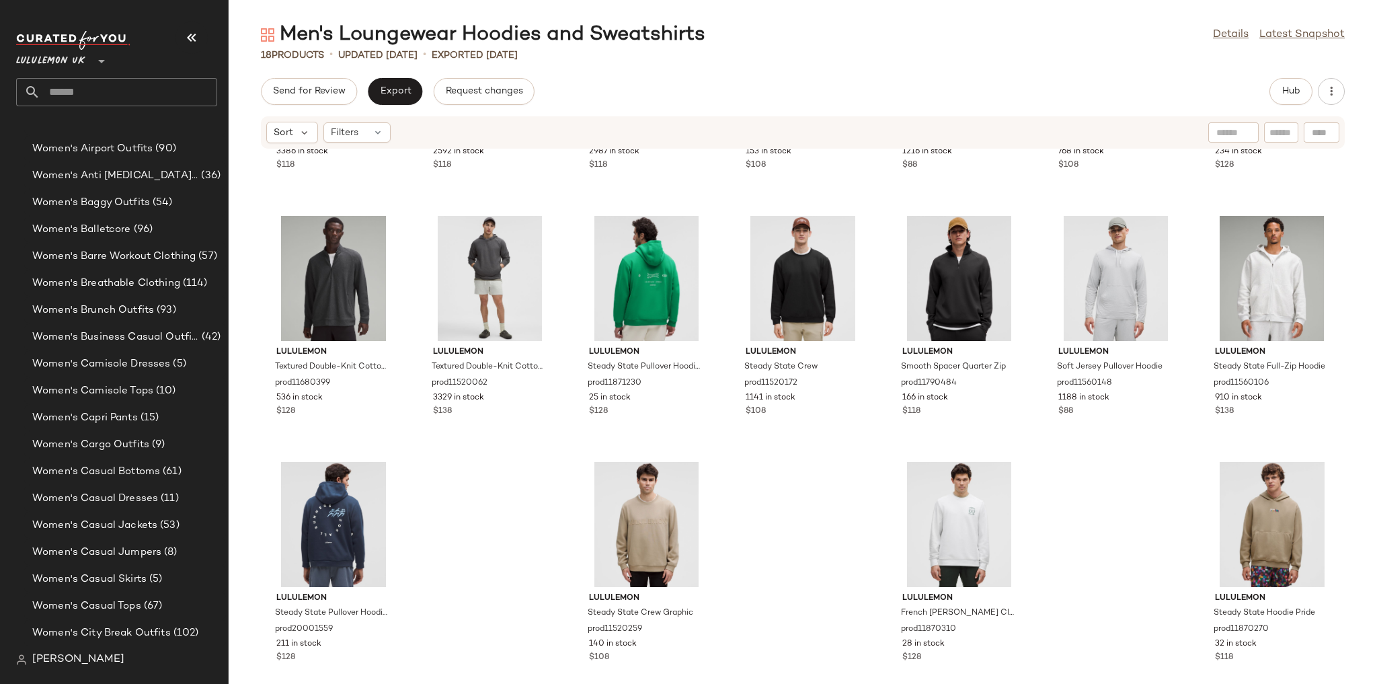
scroll to position [212, 0]
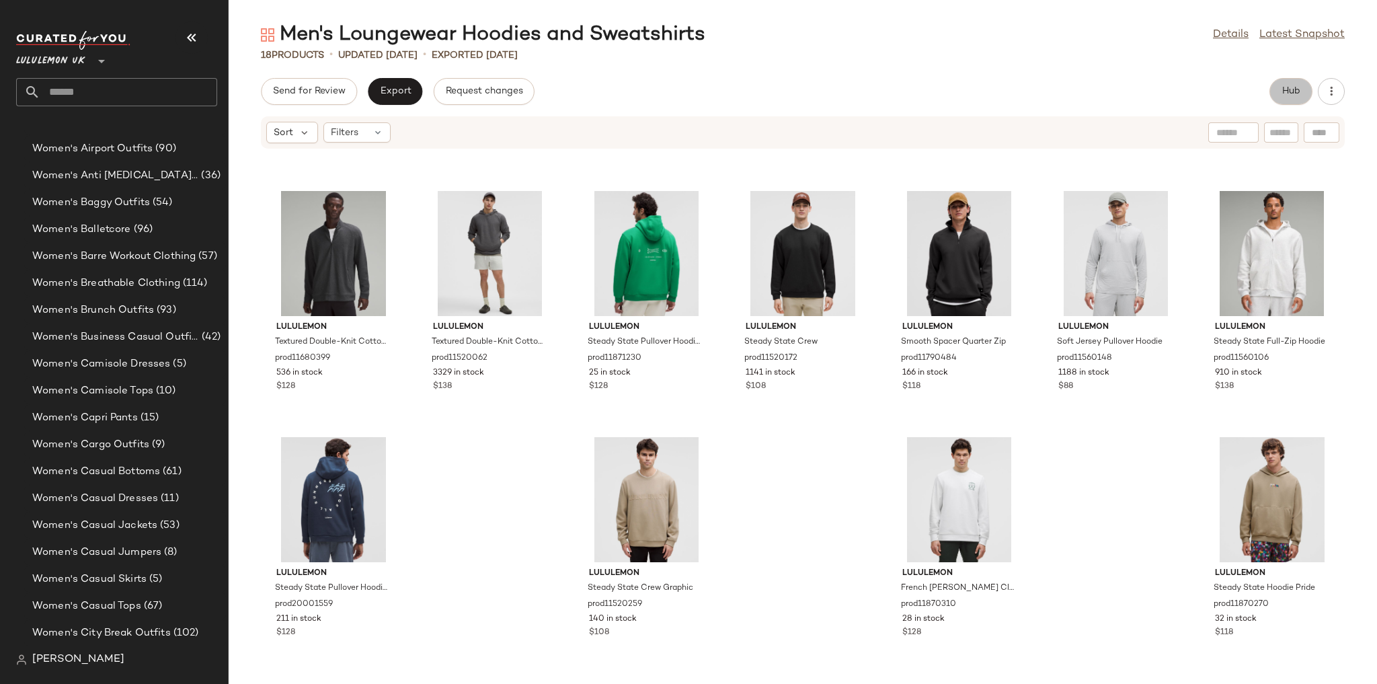
click at [1305, 83] on button "Hub" at bounding box center [1290, 91] width 43 height 27
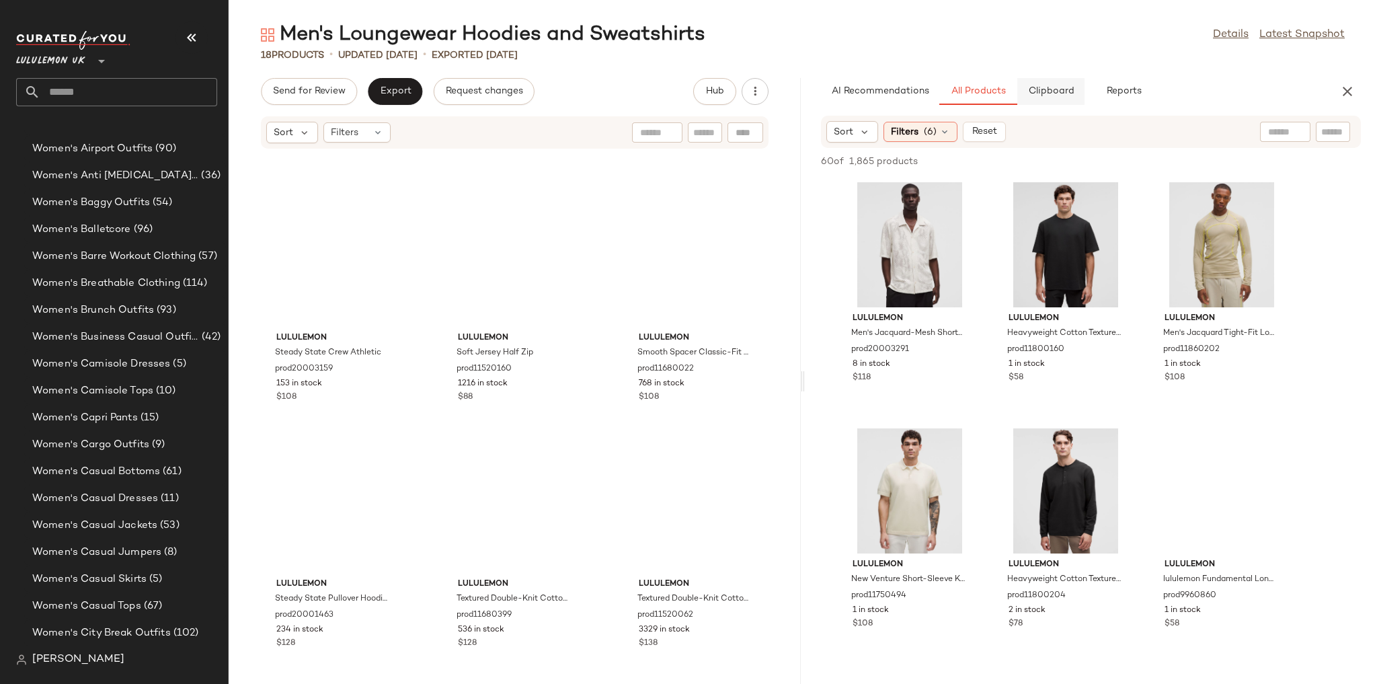
scroll to position [257, 0]
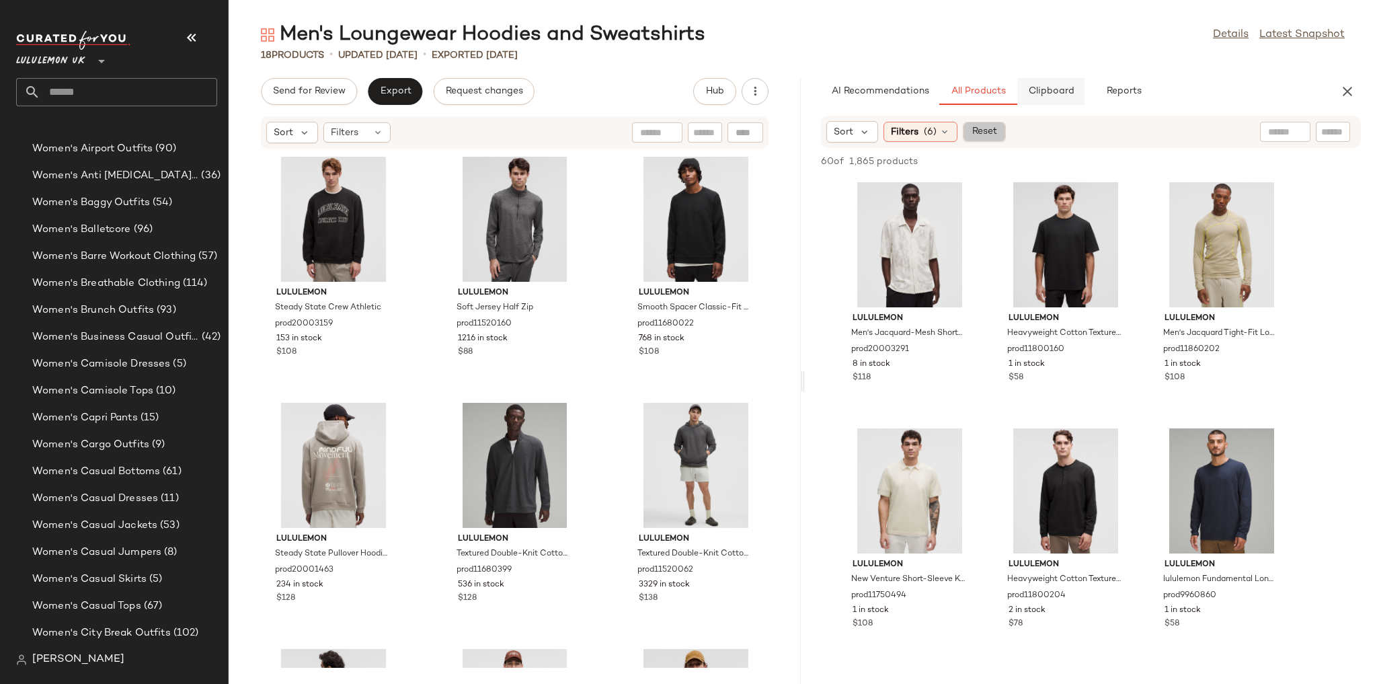
drag, startPoint x: 975, startPoint y: 130, endPoint x: 1057, endPoint y: 99, distance: 87.9
click at [976, 129] on span "Reset" at bounding box center [984, 131] width 26 height 11
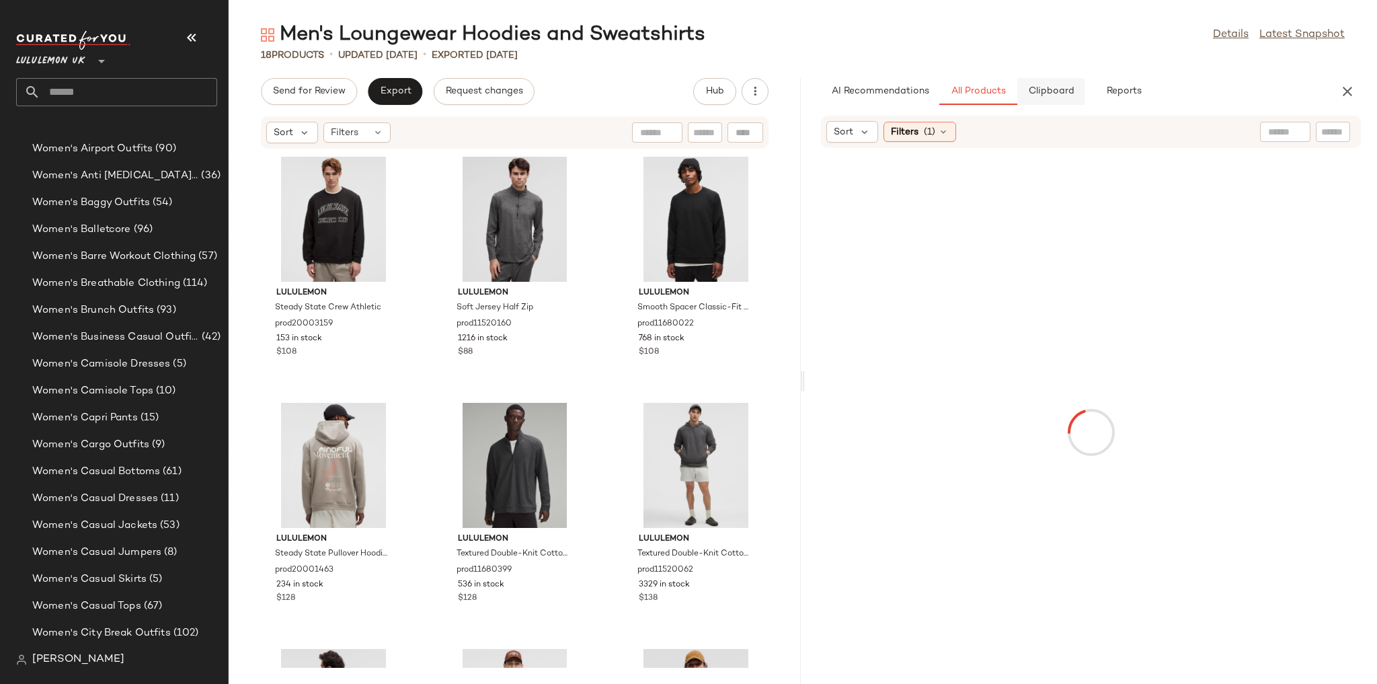
click at [1057, 99] on button "Clipboard" at bounding box center [1050, 91] width 67 height 27
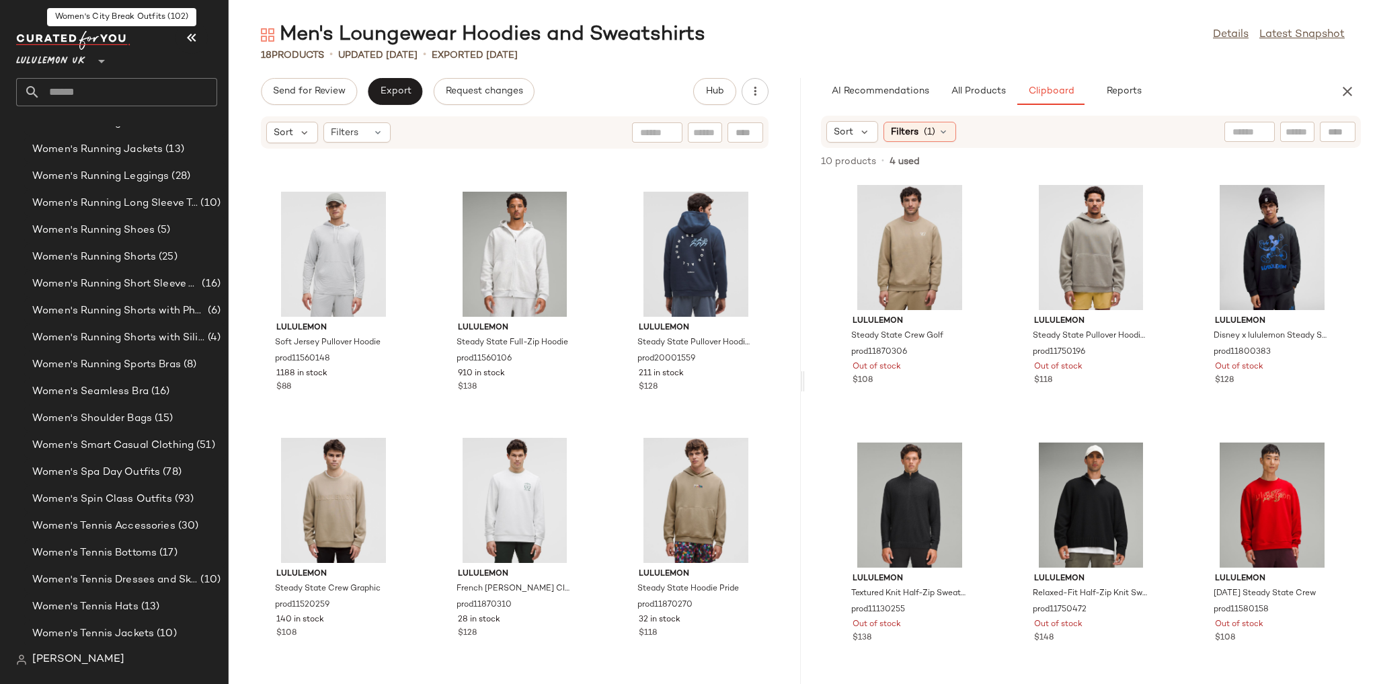
scroll to position [4481, 0]
click at [167, 473] on span "(78)" at bounding box center [171, 471] width 22 height 15
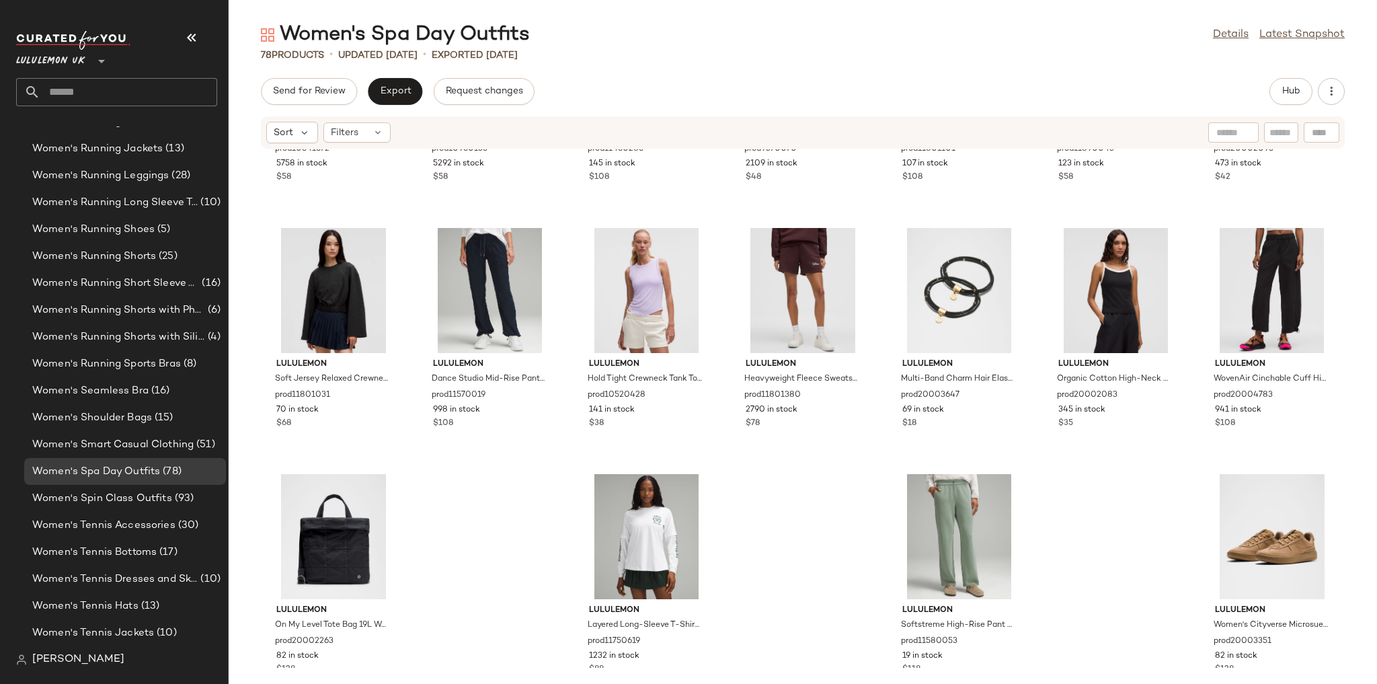
scroll to position [2683, 0]
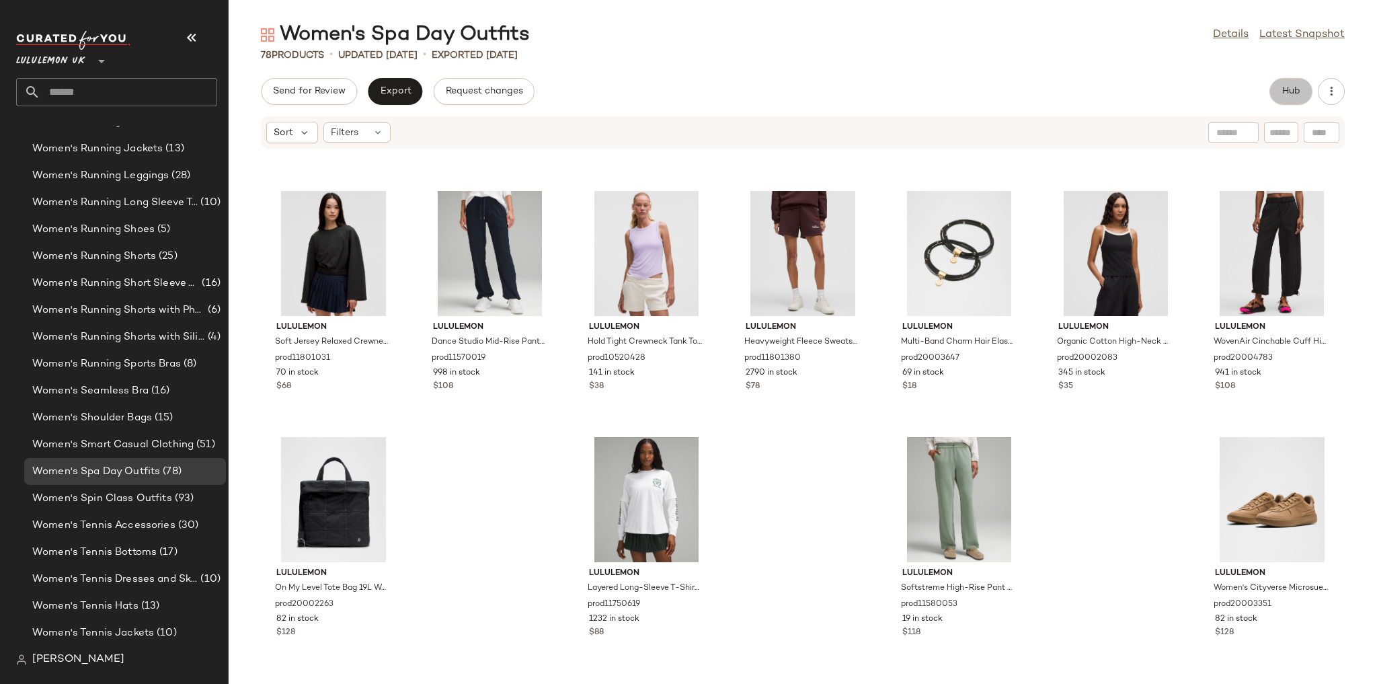
click at [1310, 95] on button "Hub" at bounding box center [1290, 91] width 43 height 27
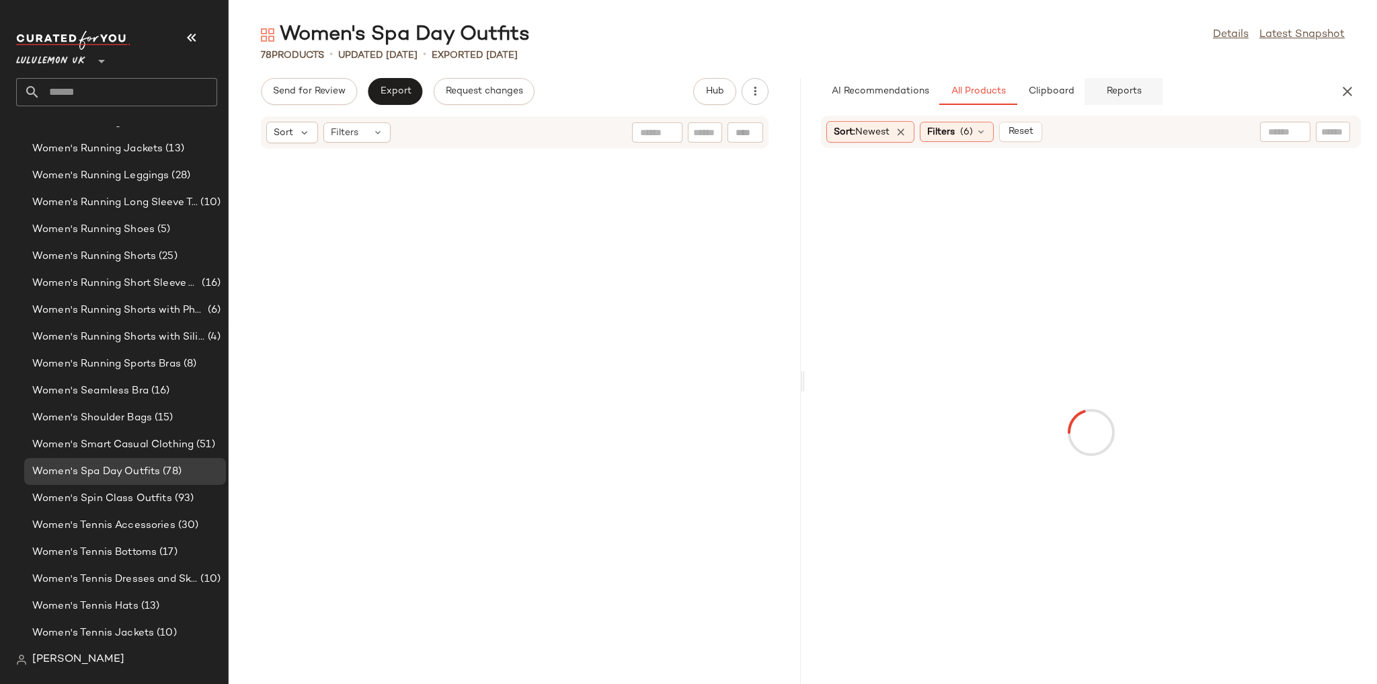
scroll to position [5166, 0]
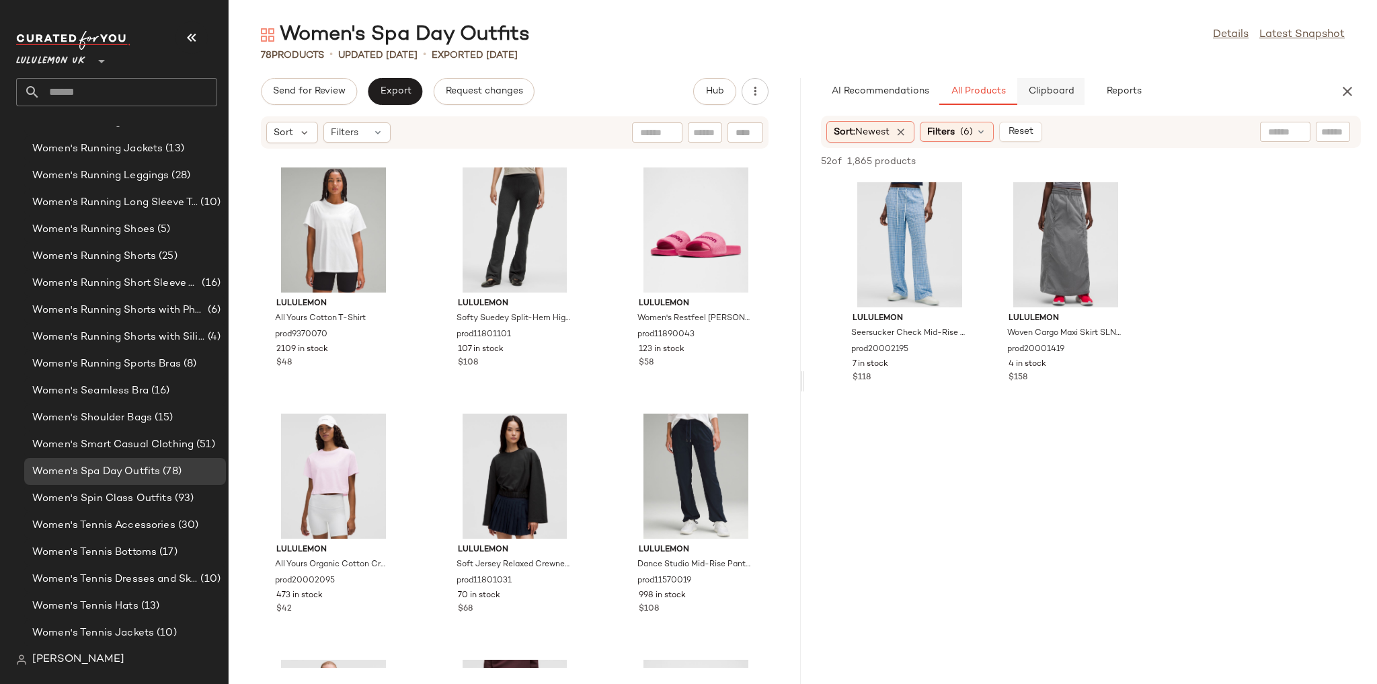
click at [1078, 94] on button "Clipboard" at bounding box center [1050, 91] width 67 height 27
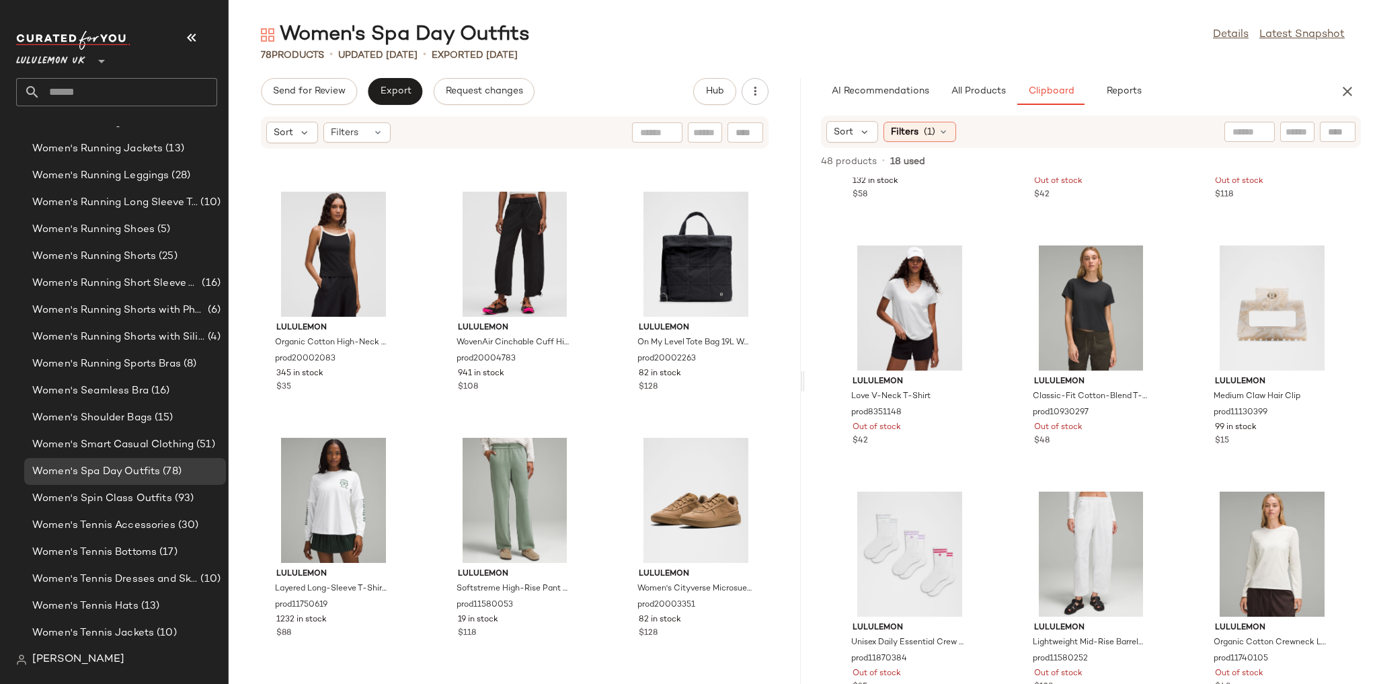
scroll to position [1957, 0]
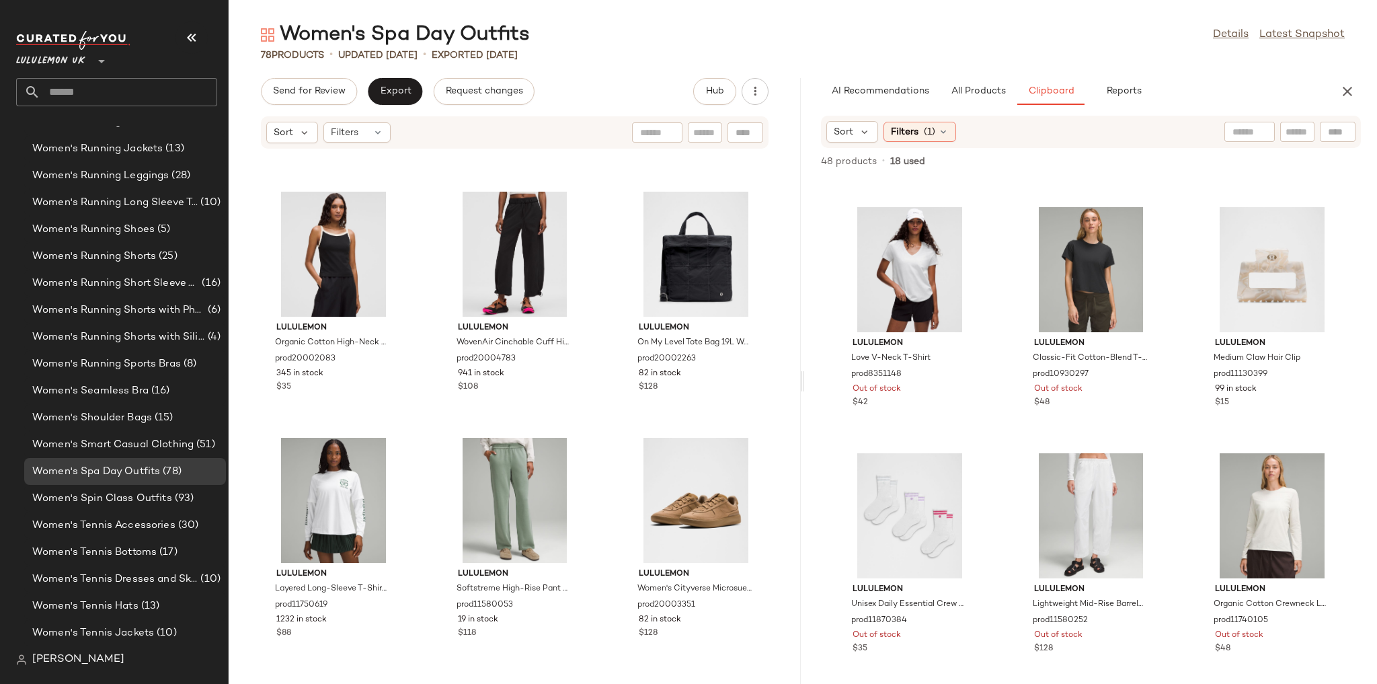
click at [75, 94] on input "text" at bounding box center [128, 92] width 177 height 28
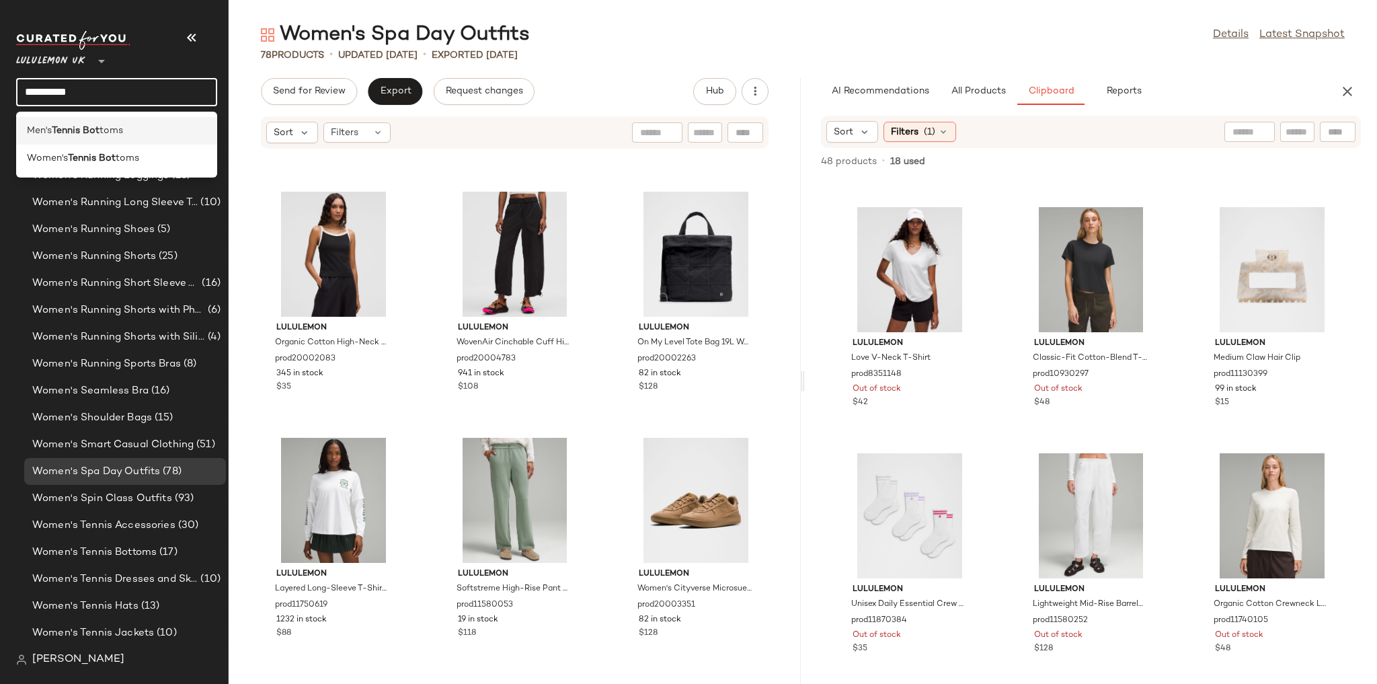
type input "**********"
click at [105, 138] on div "Men's Tennis Bot toms" at bounding box center [116, 131] width 201 height 28
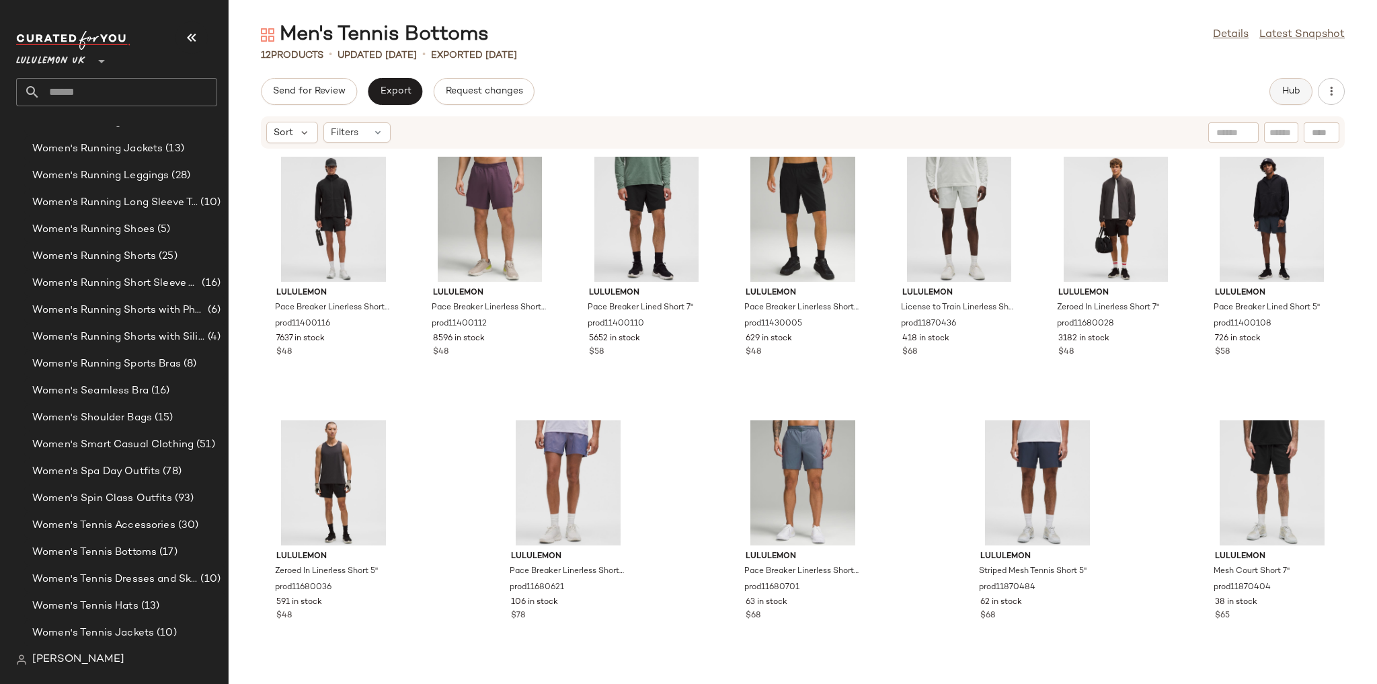
click at [1284, 89] on span "Hub" at bounding box center [1290, 91] width 19 height 11
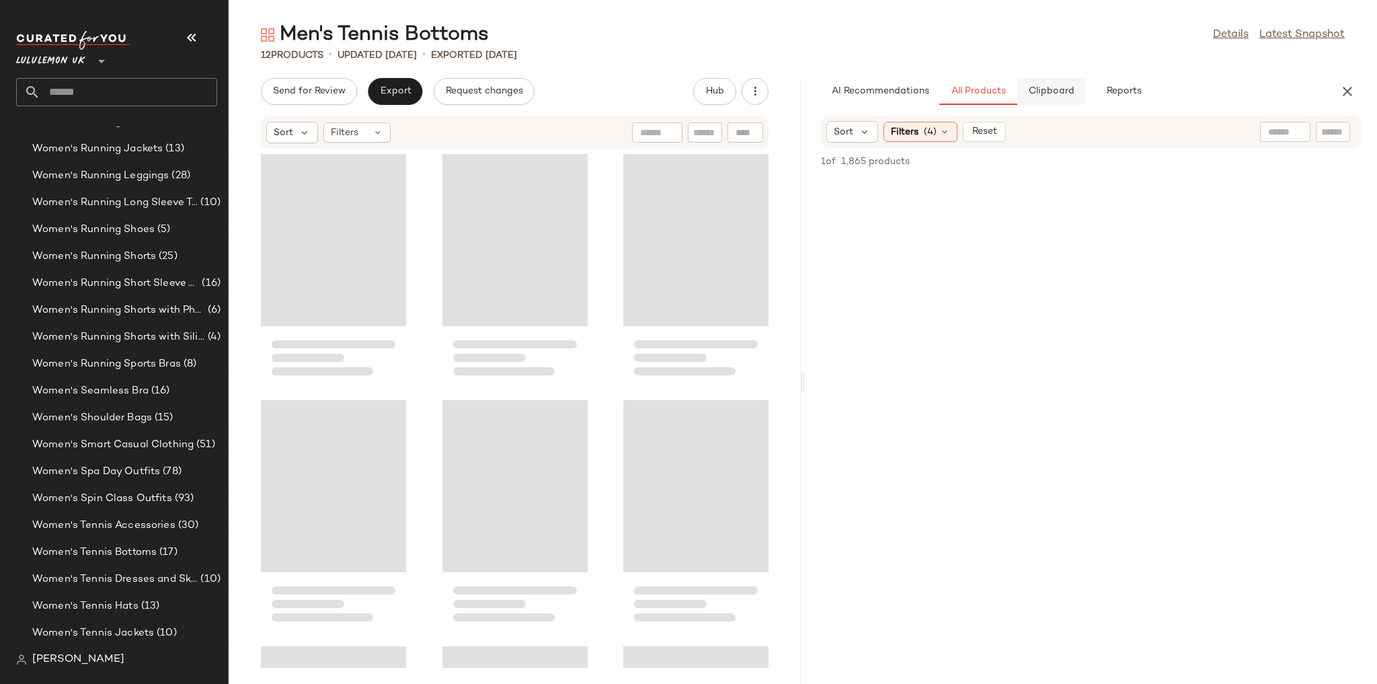
click at [1038, 94] on span "Clipboard" at bounding box center [1050, 91] width 46 height 11
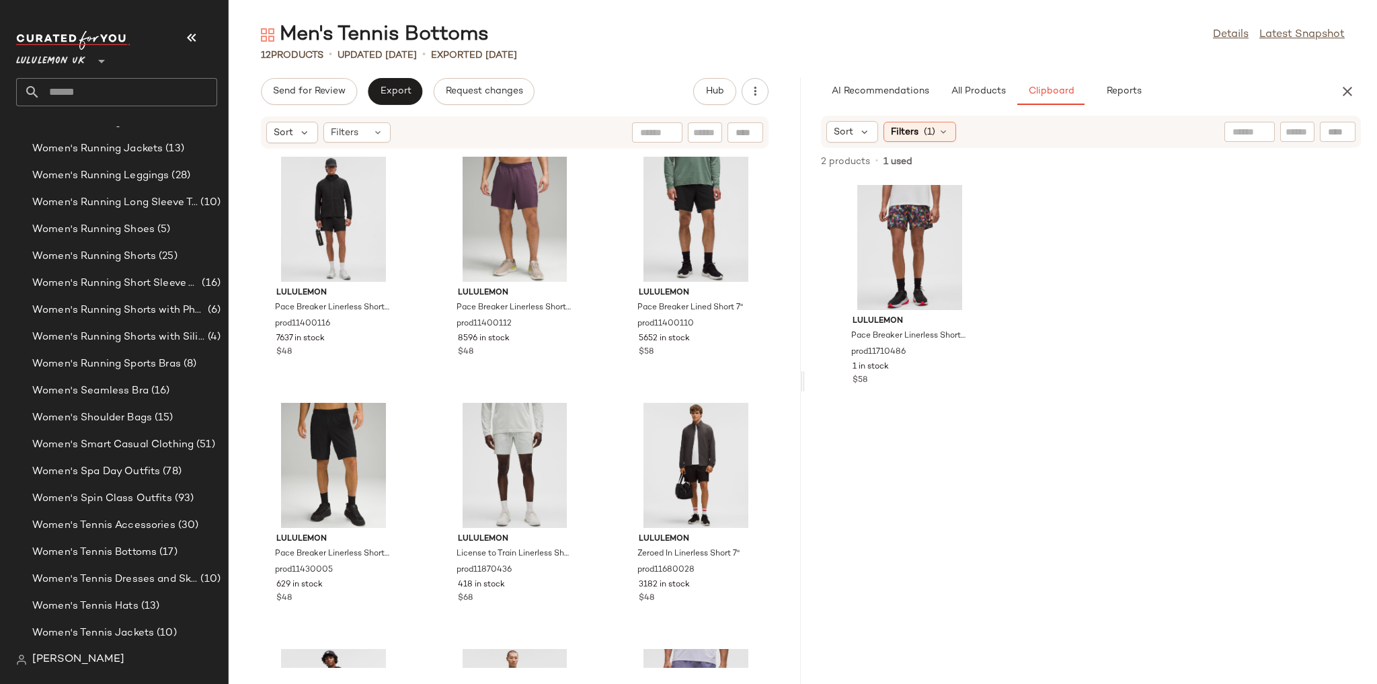
click at [132, 102] on input "text" at bounding box center [128, 92] width 177 height 28
drag, startPoint x: 252, startPoint y: 223, endPoint x: 228, endPoint y: 226, distance: 24.3
click at [252, 223] on div "lululemon Pace Breaker Linerless Short 5" prod11400116 7637 in stock $48 lulule…" at bounding box center [515, 408] width 572 height 518
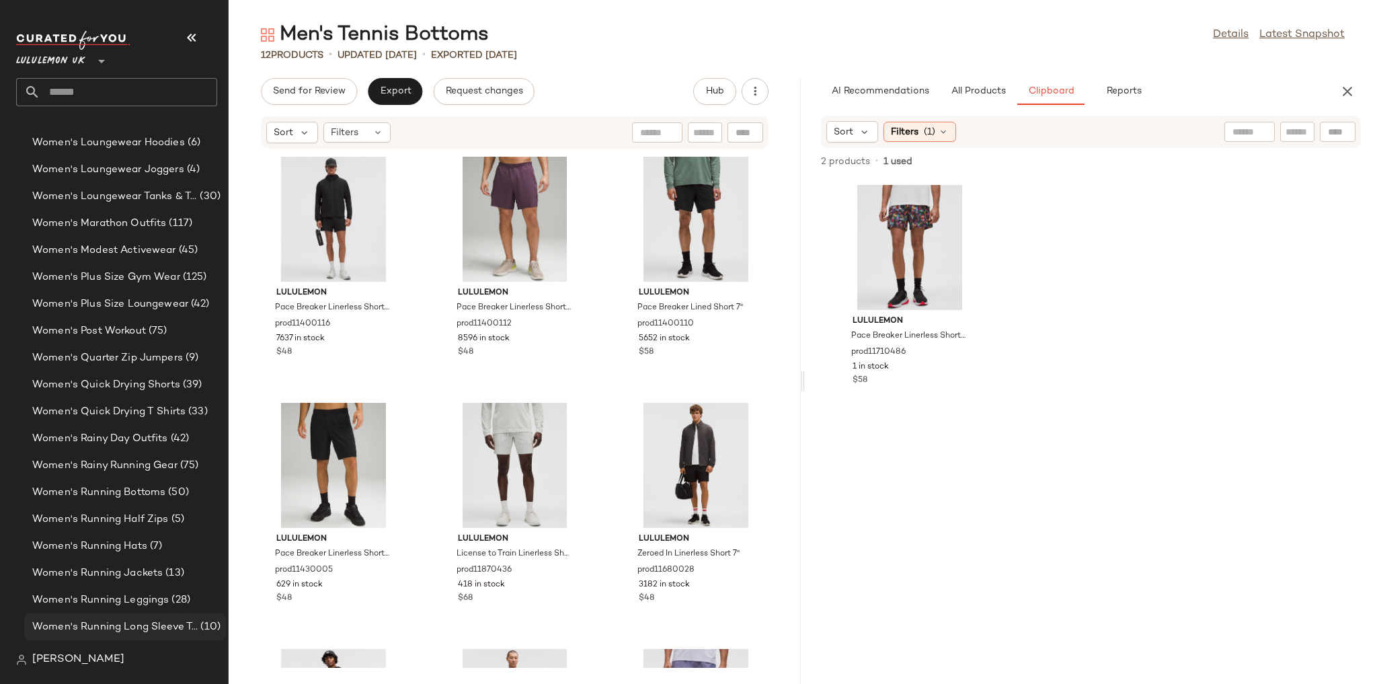
scroll to position [3944, 0]
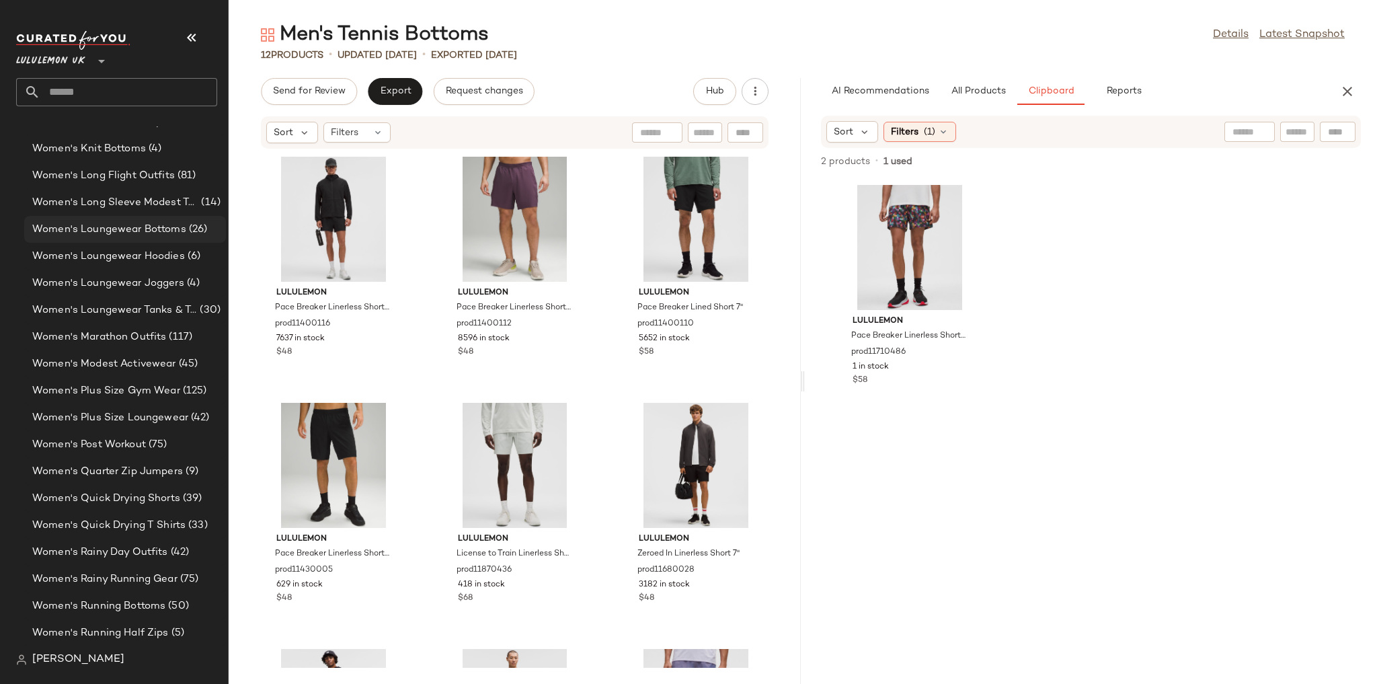
click at [135, 237] on div "Women's Loungewear Bottoms (26)" at bounding box center [125, 229] width 202 height 27
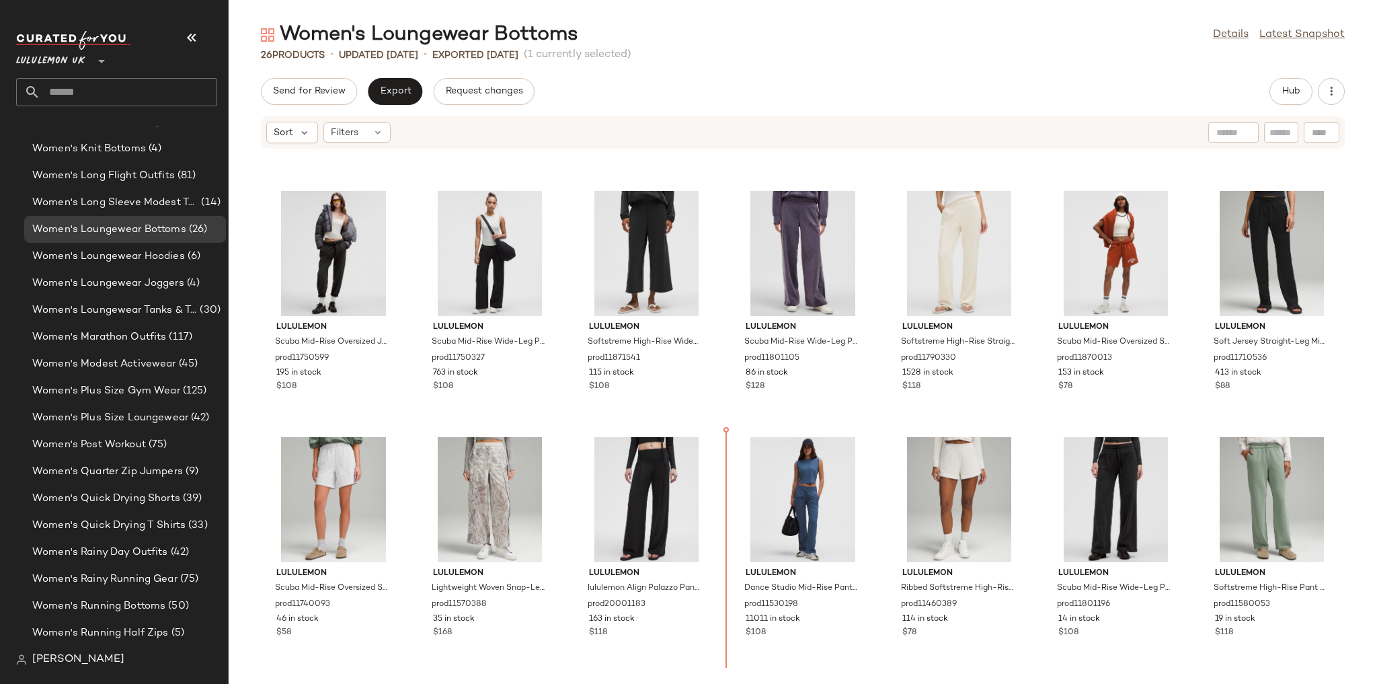
scroll to position [715, 0]
click at [1112, 452] on div "lululemon Scuba Mid-Rise Oversized Jogger Tall prod11750599 195 in stock $108 l…" at bounding box center [803, 408] width 1148 height 518
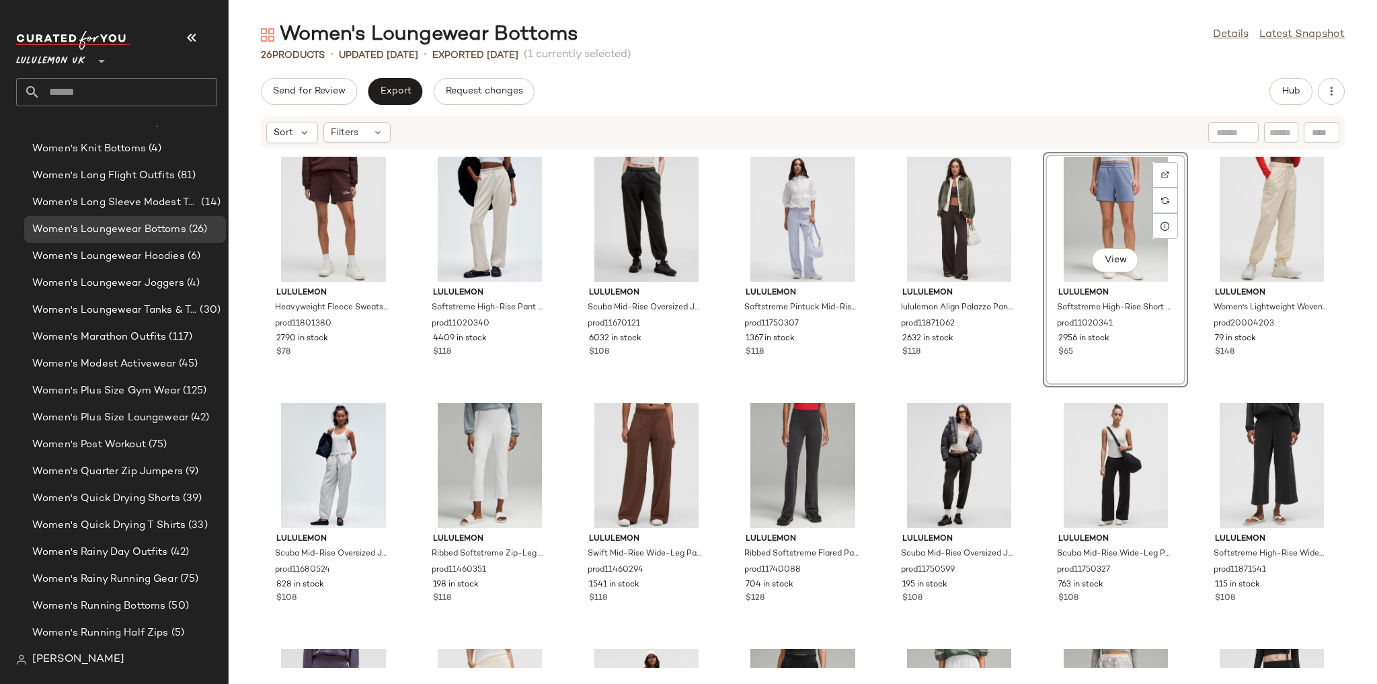
click at [809, 406] on div "lululemon Heavyweight Fleece Sweatshort 5" prod11801380 2790 in stock $78 lulul…" at bounding box center [803, 408] width 1148 height 518
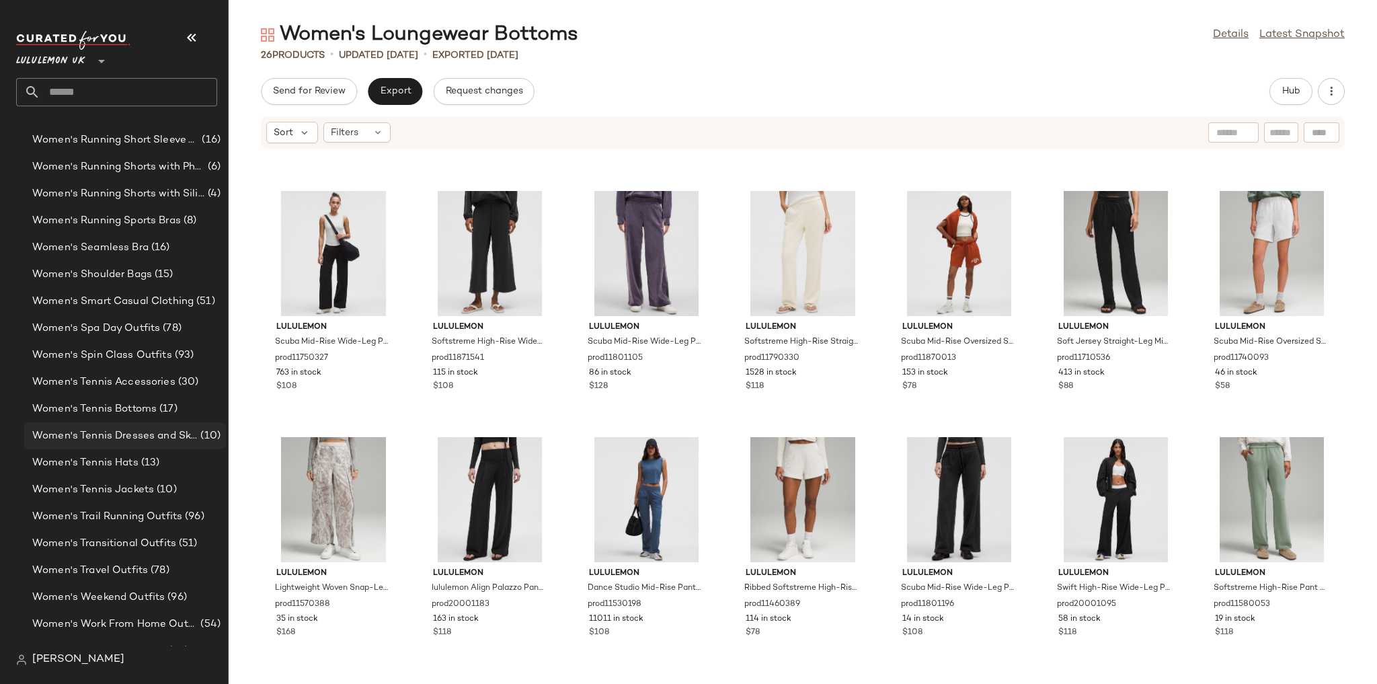
scroll to position [4643, 0]
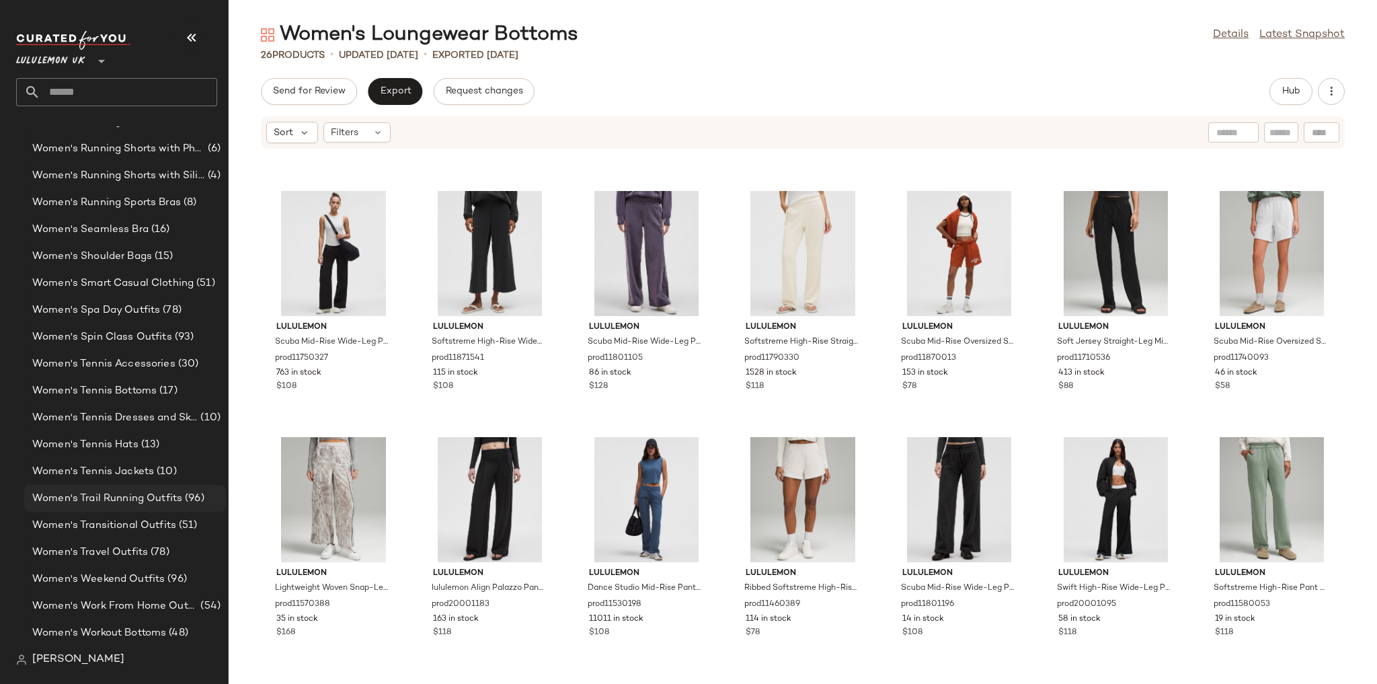
click at [141, 503] on span "Women's Trail Running Outfits" at bounding box center [107, 498] width 150 height 15
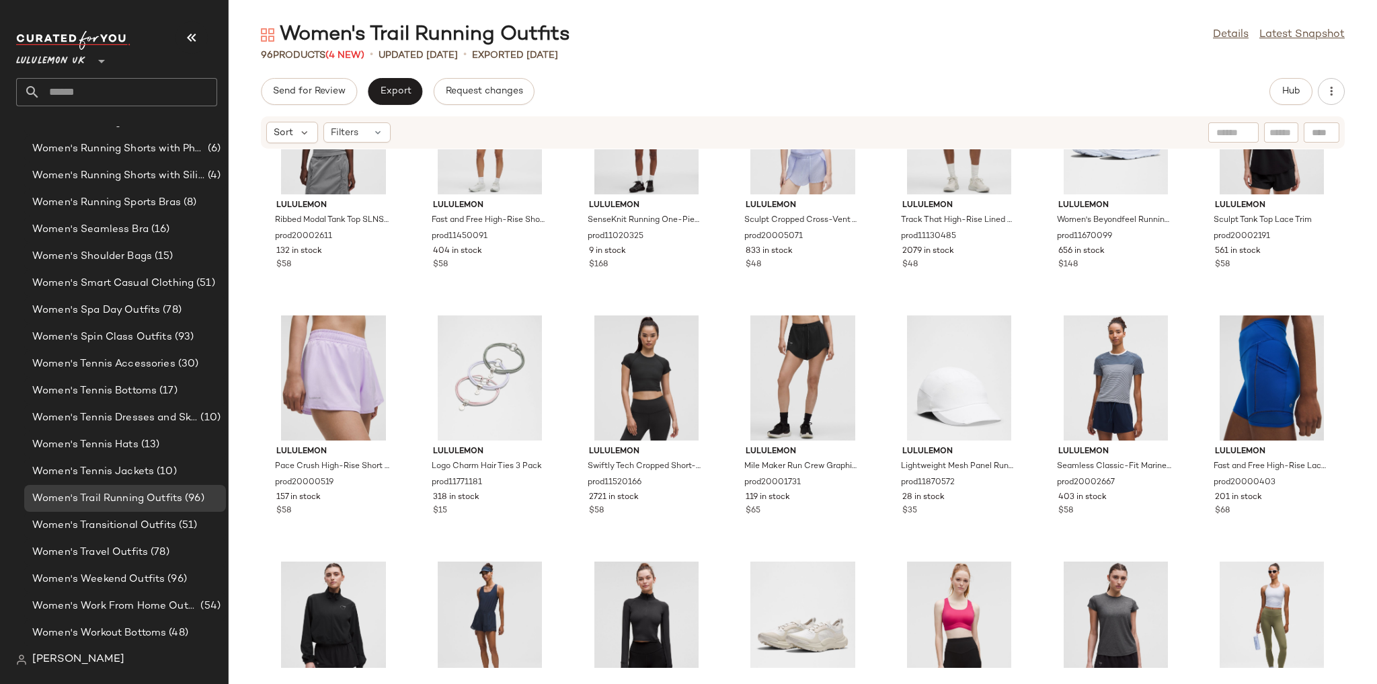
scroll to position [1732, 0]
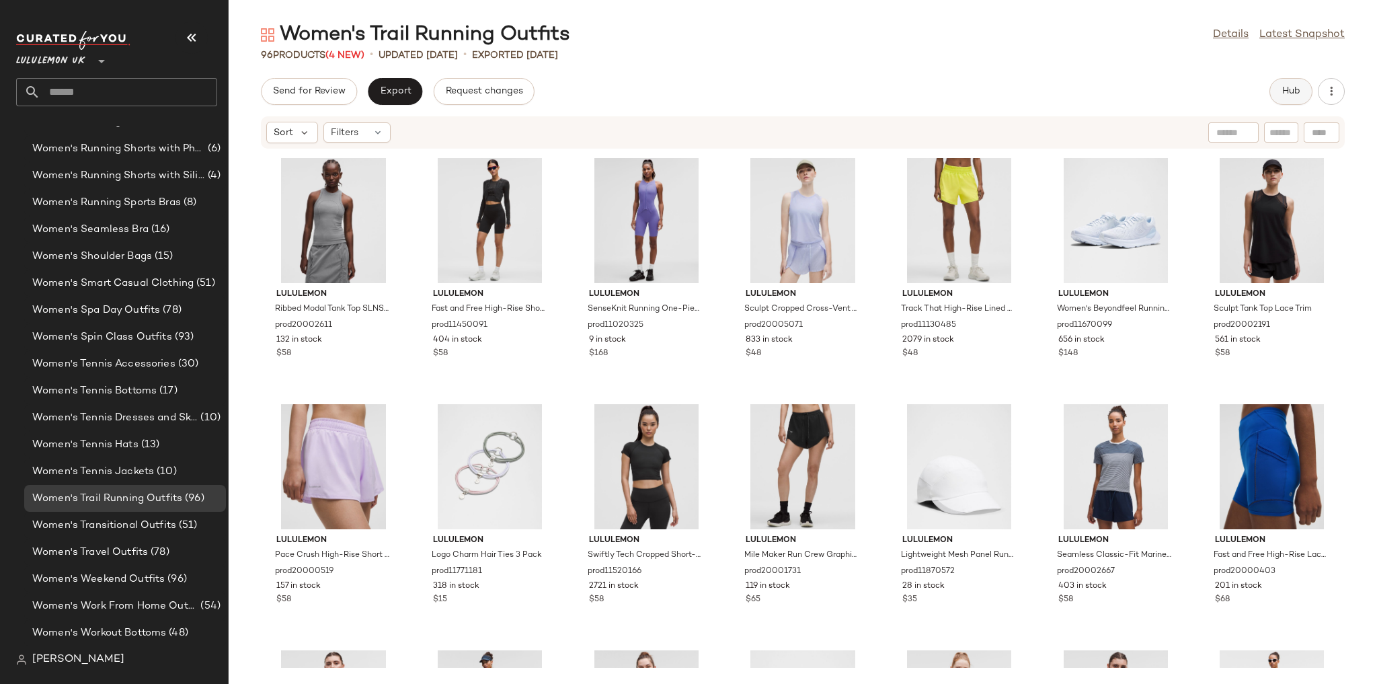
click at [1271, 93] on button "Hub" at bounding box center [1290, 91] width 43 height 27
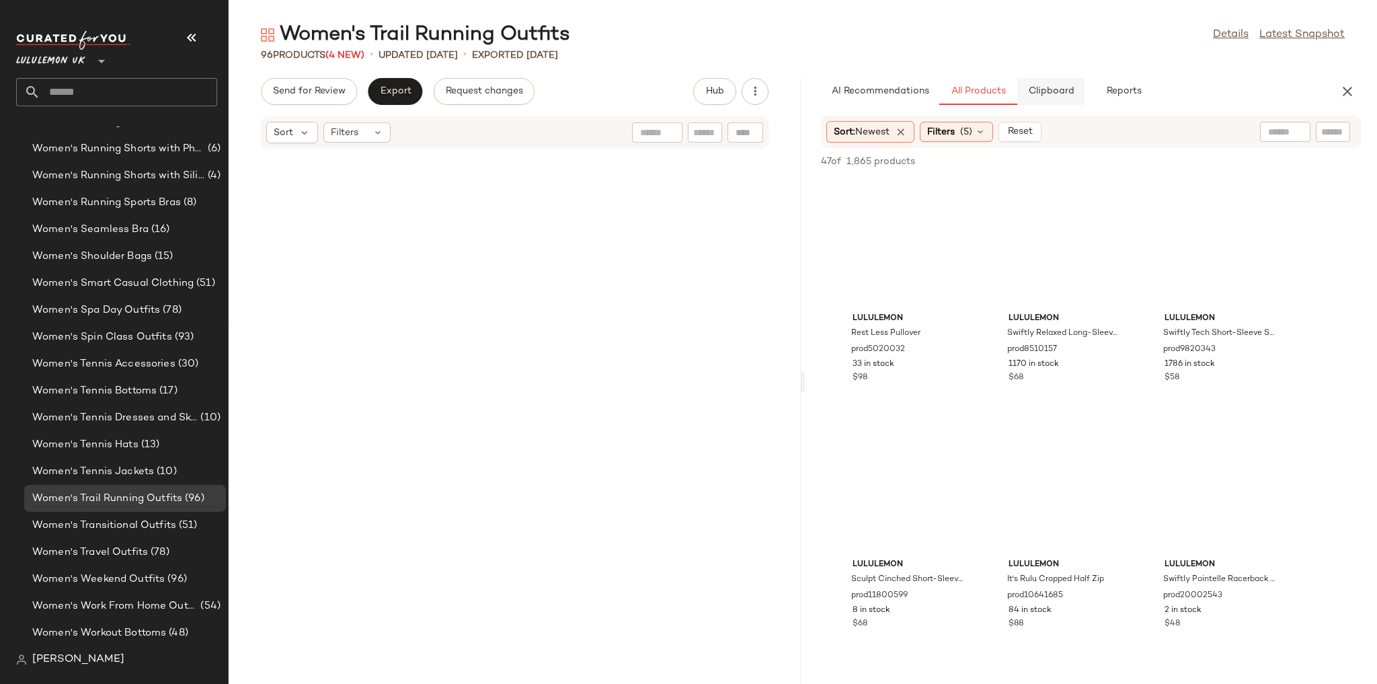
scroll to position [3198, 0]
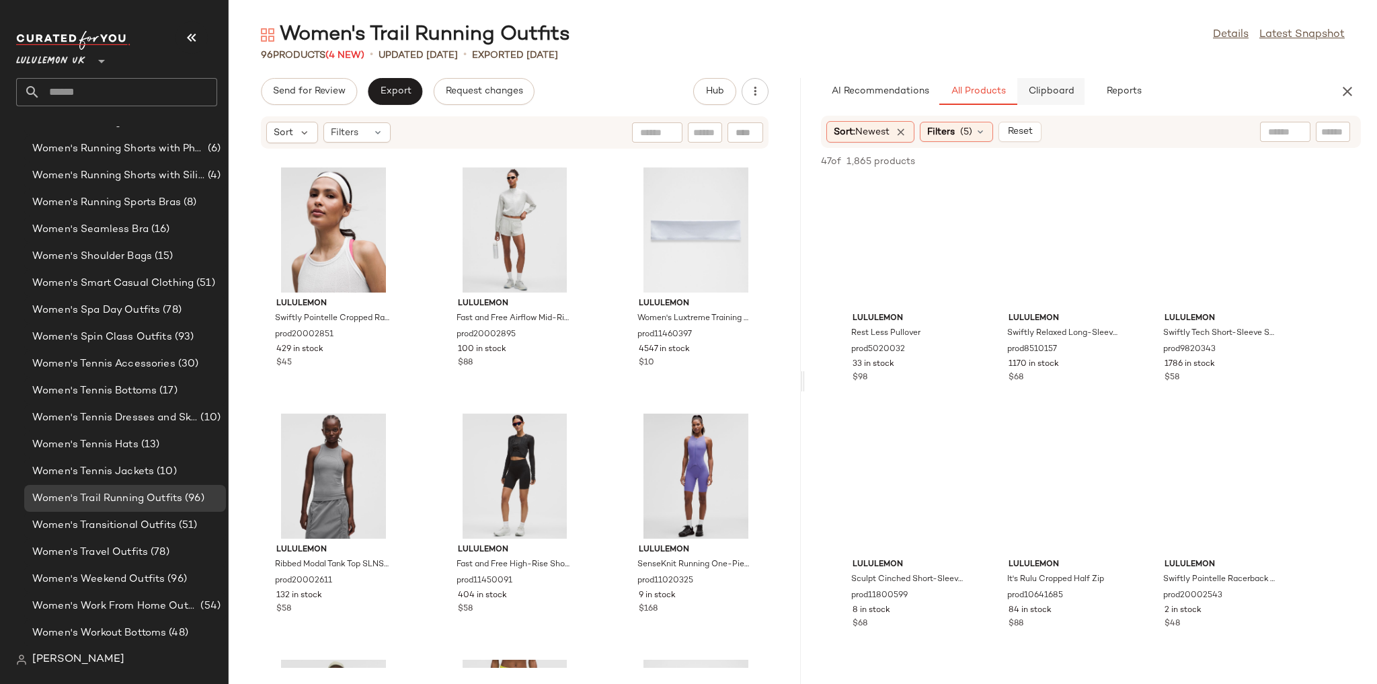
click at [1065, 81] on button "Clipboard" at bounding box center [1050, 91] width 67 height 27
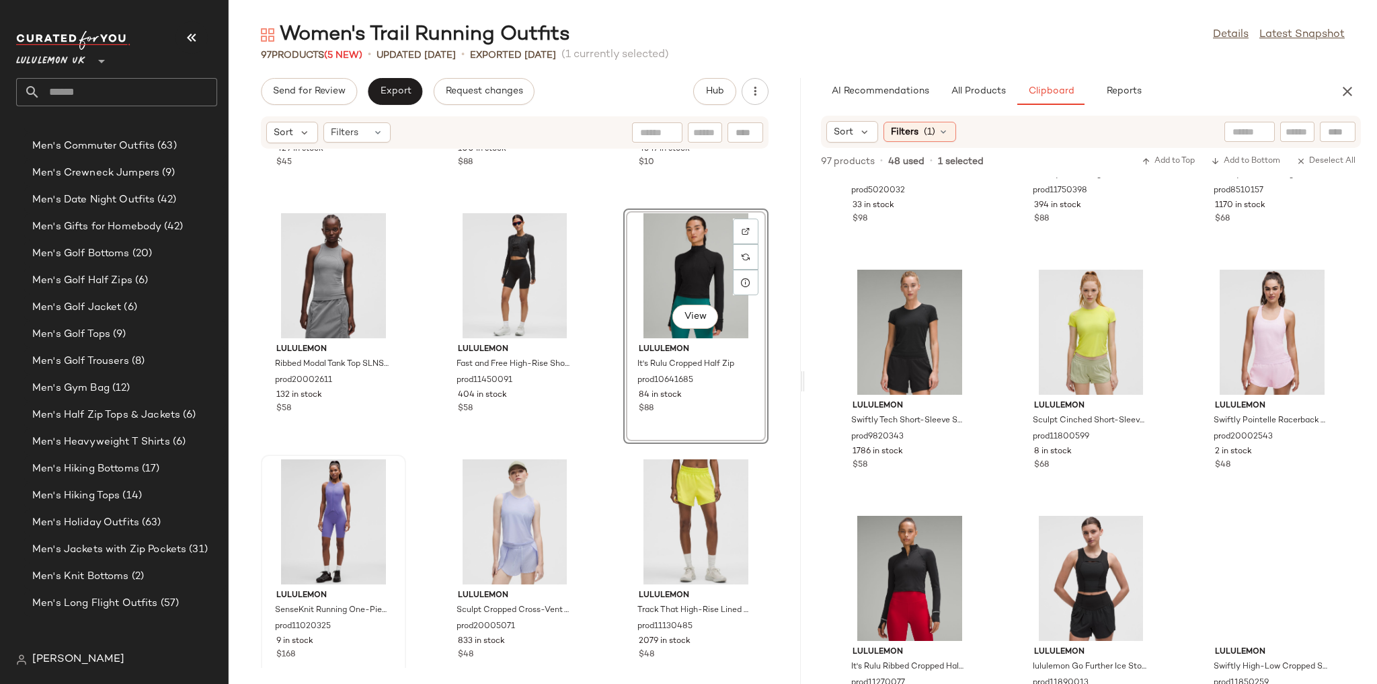
scroll to position [3413, 0]
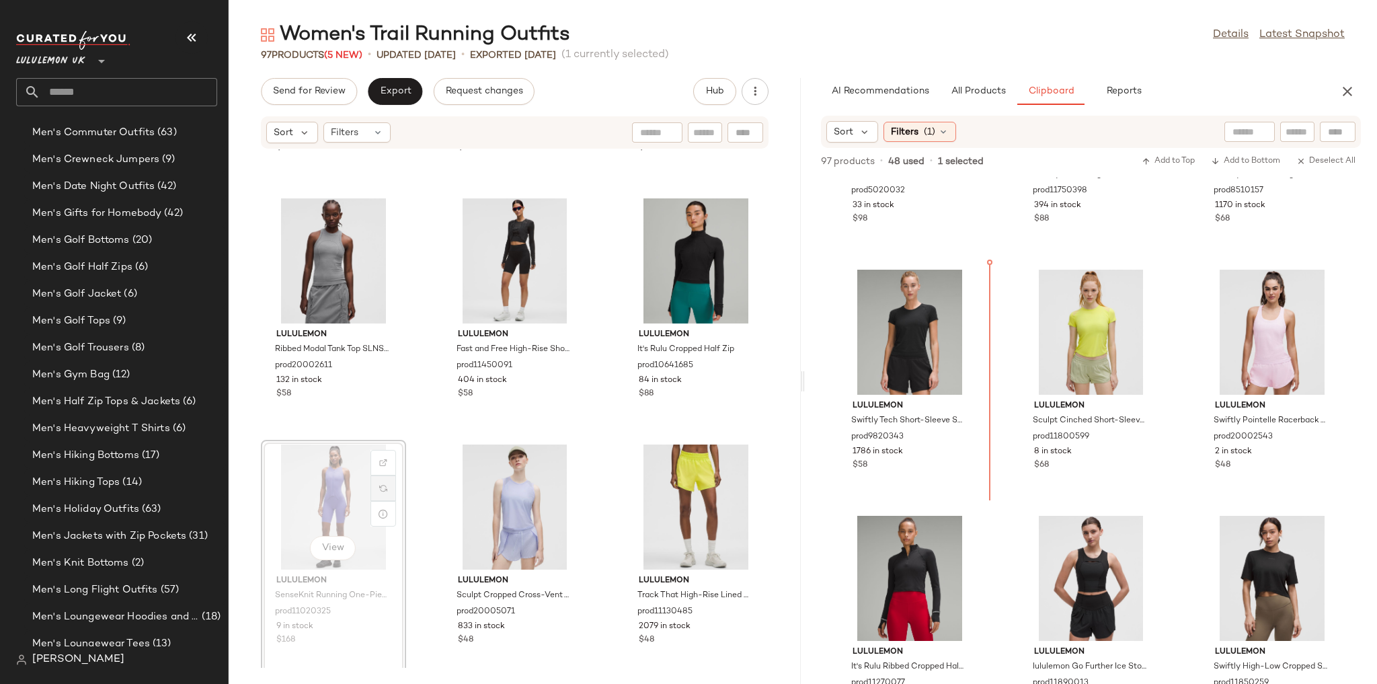
scroll to position [4643, 0]
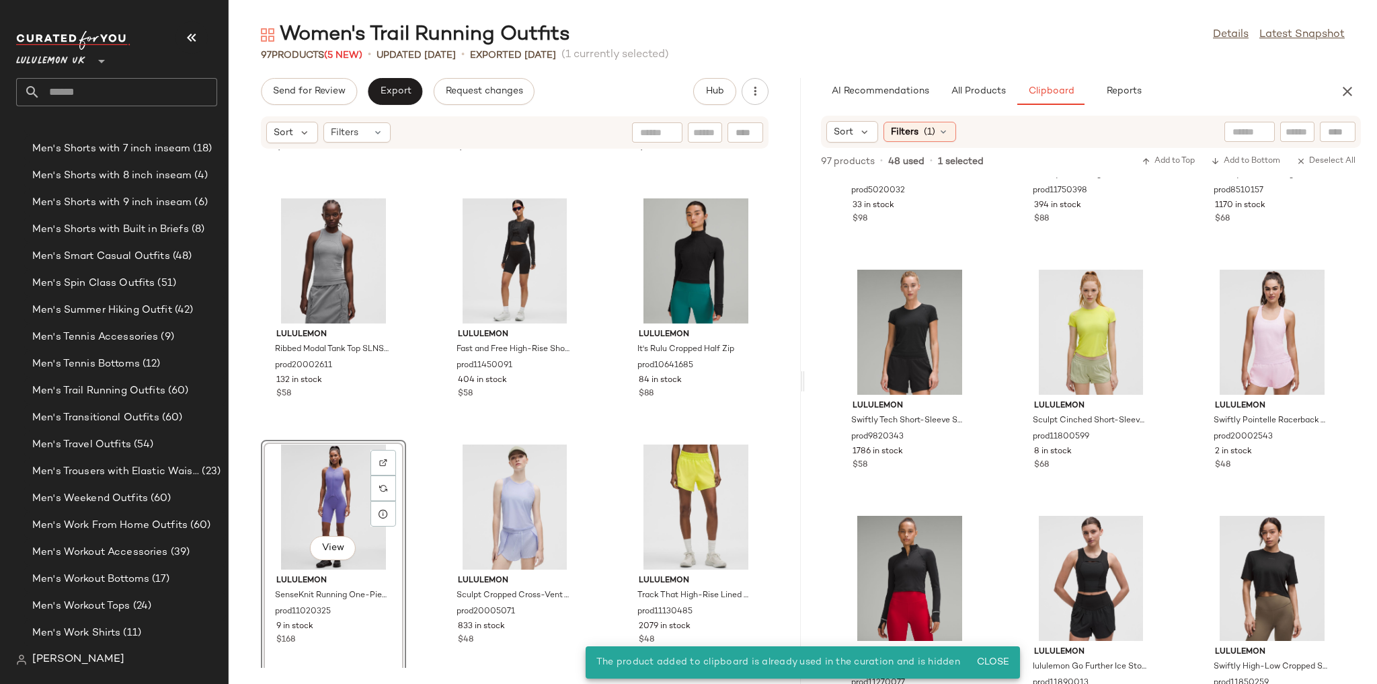
click at [605, 445] on div "lululemon Swiftly Pointelle Cropped Racerback Tank Top prod20002851 429 in stoc…" at bounding box center [515, 408] width 572 height 518
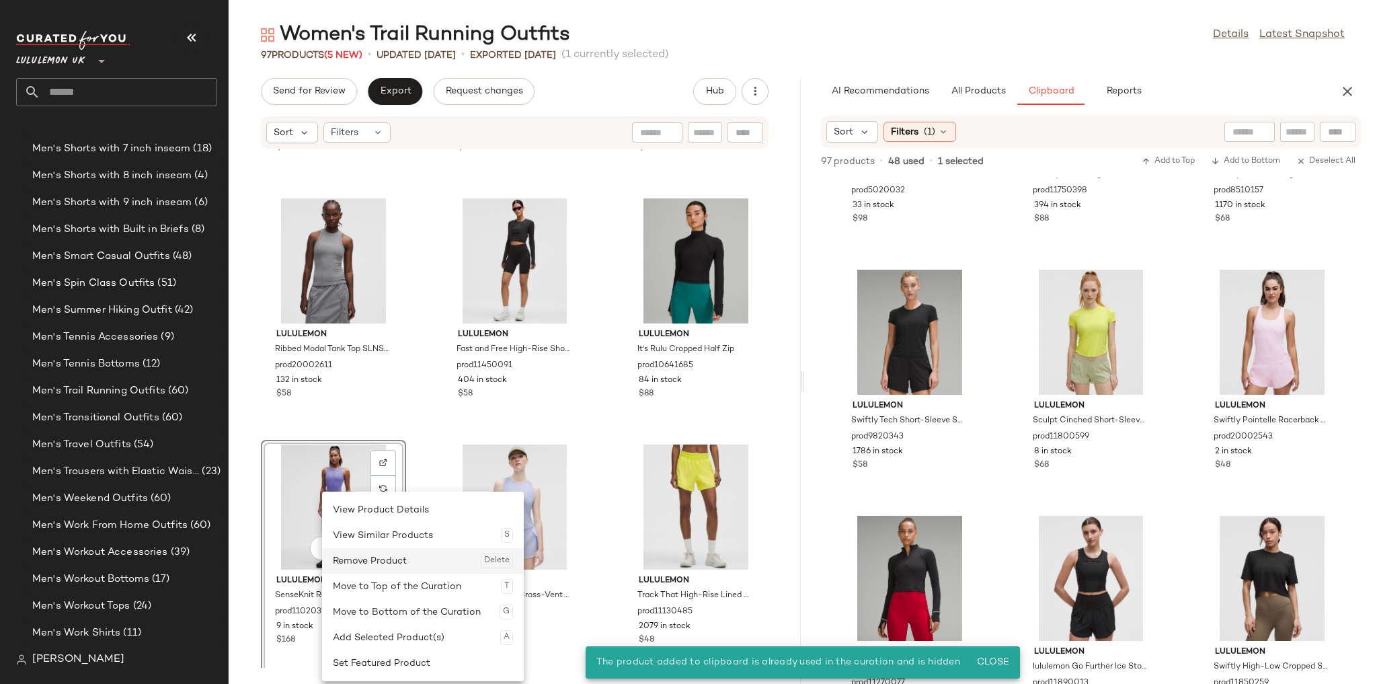
click at [366, 557] on div "Remove Product Delete" at bounding box center [423, 561] width 180 height 26
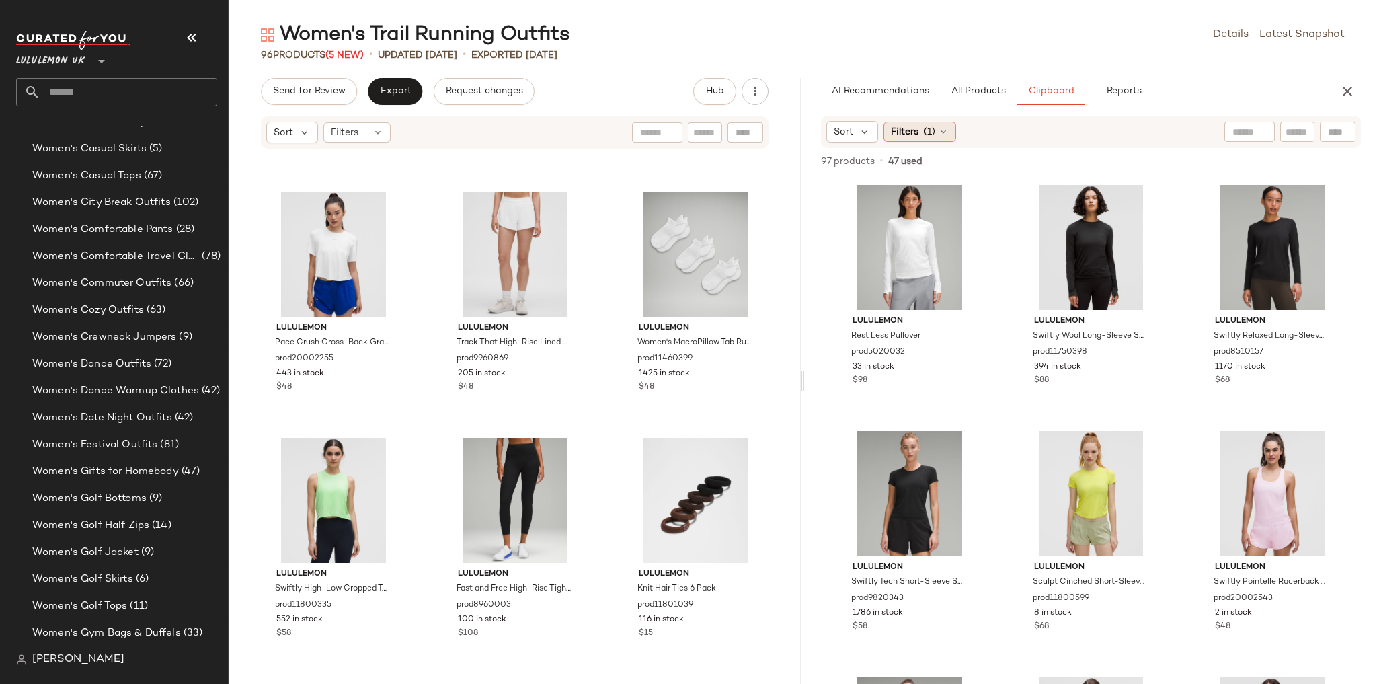
click at [950, 129] on div "Filters (1)" at bounding box center [919, 132] width 73 height 20
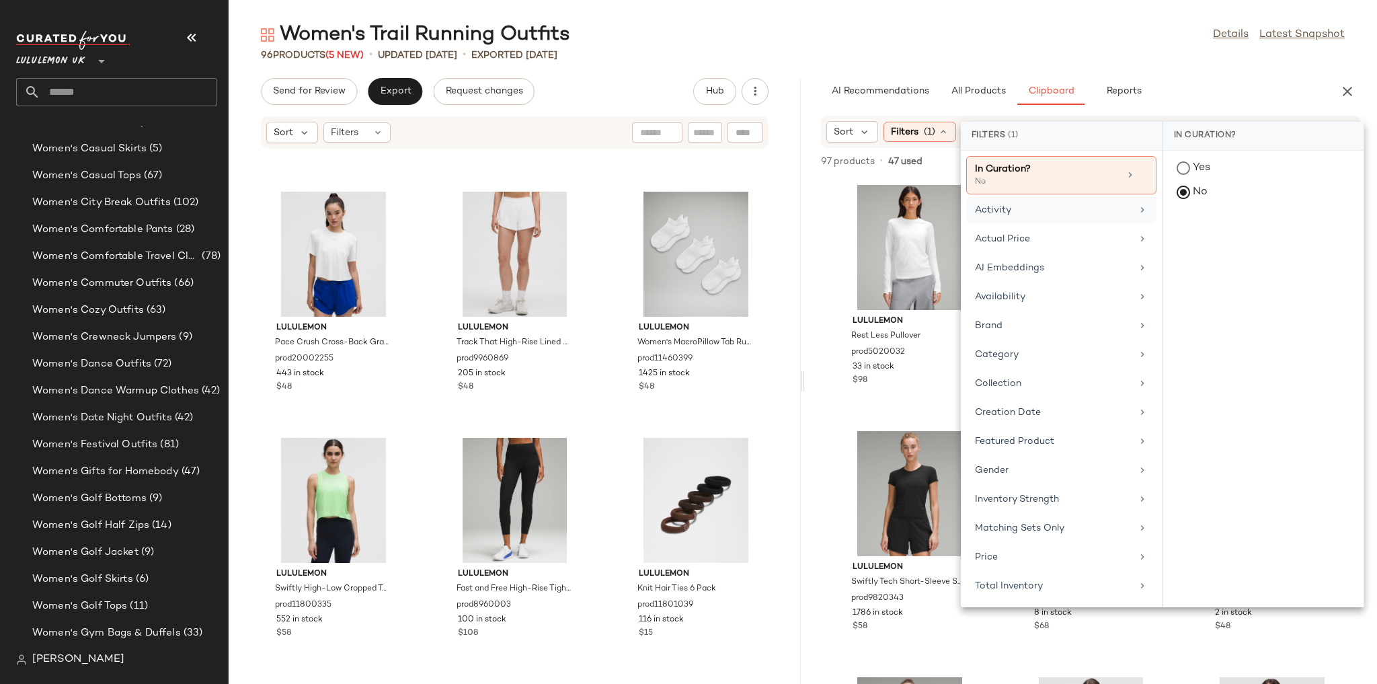
click at [1013, 203] on div "Activity" at bounding box center [1053, 210] width 157 height 14
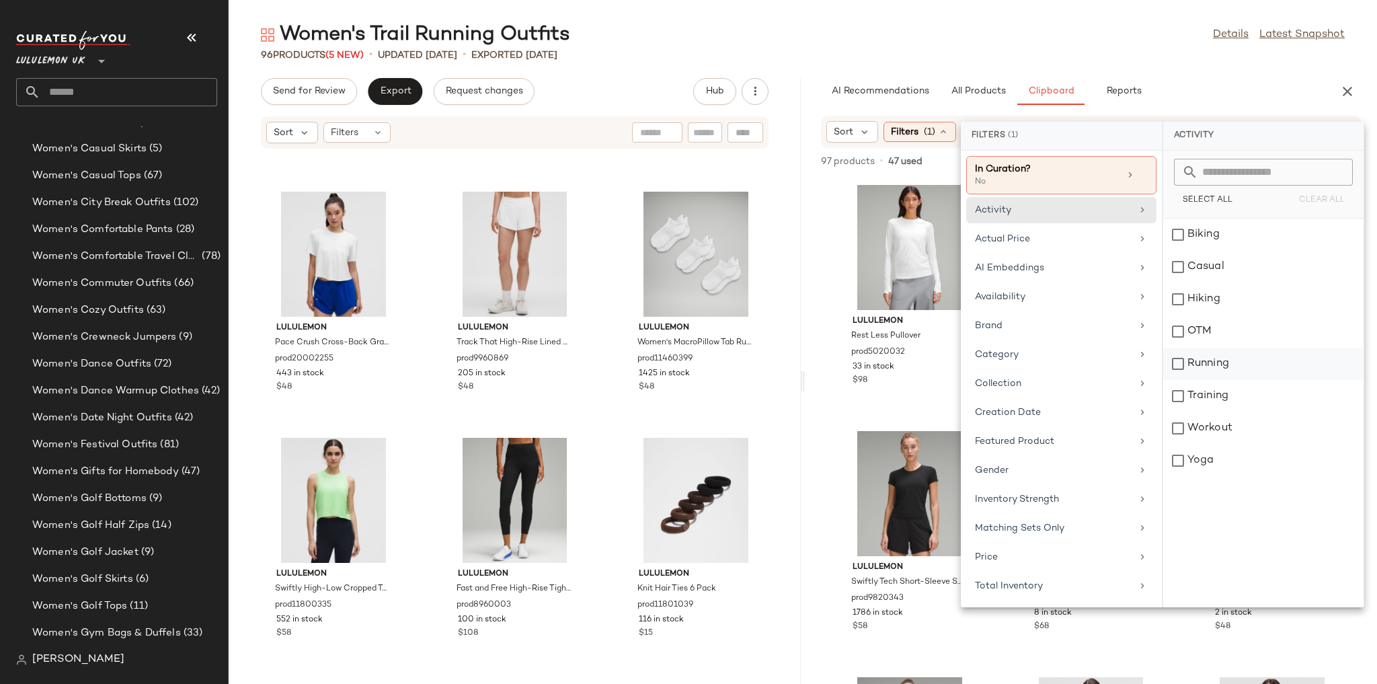
click at [1219, 362] on div "Running" at bounding box center [1263, 364] width 200 height 32
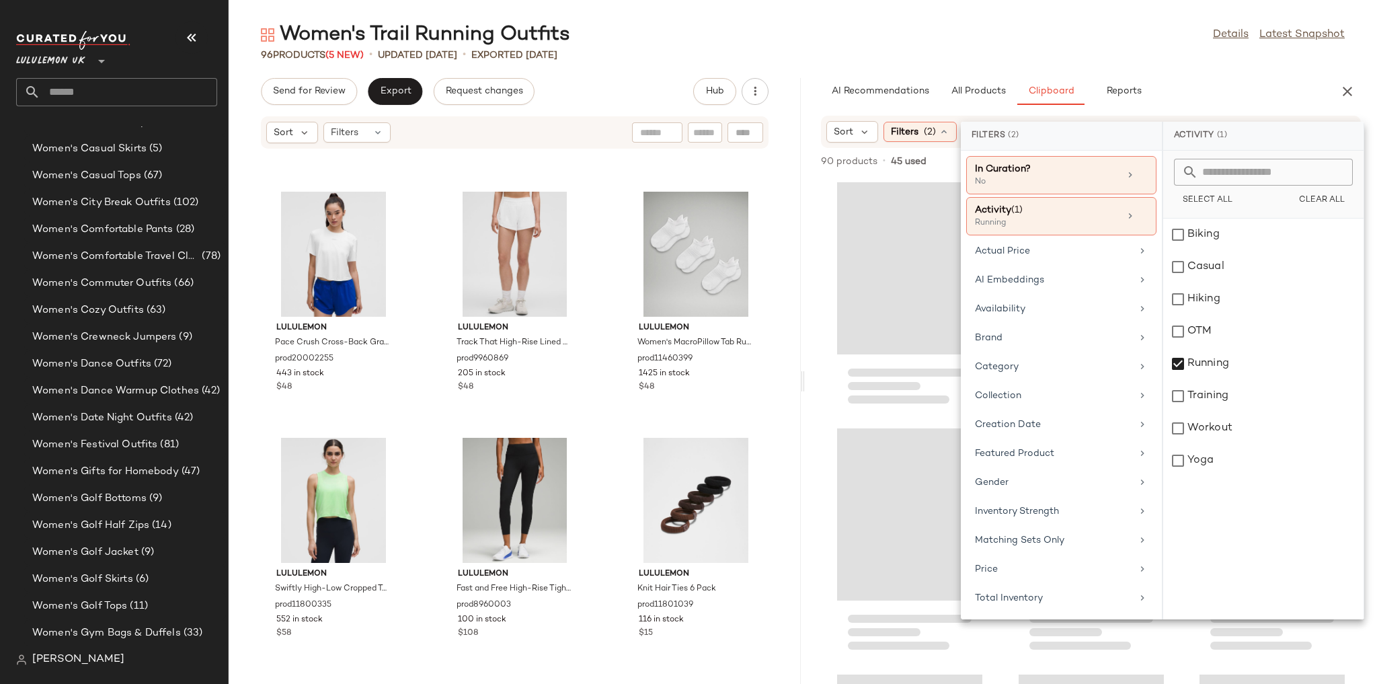
click at [1022, 48] on div "Women's Trail Running Outfits Details Latest Snapshot" at bounding box center [803, 35] width 1148 height 27
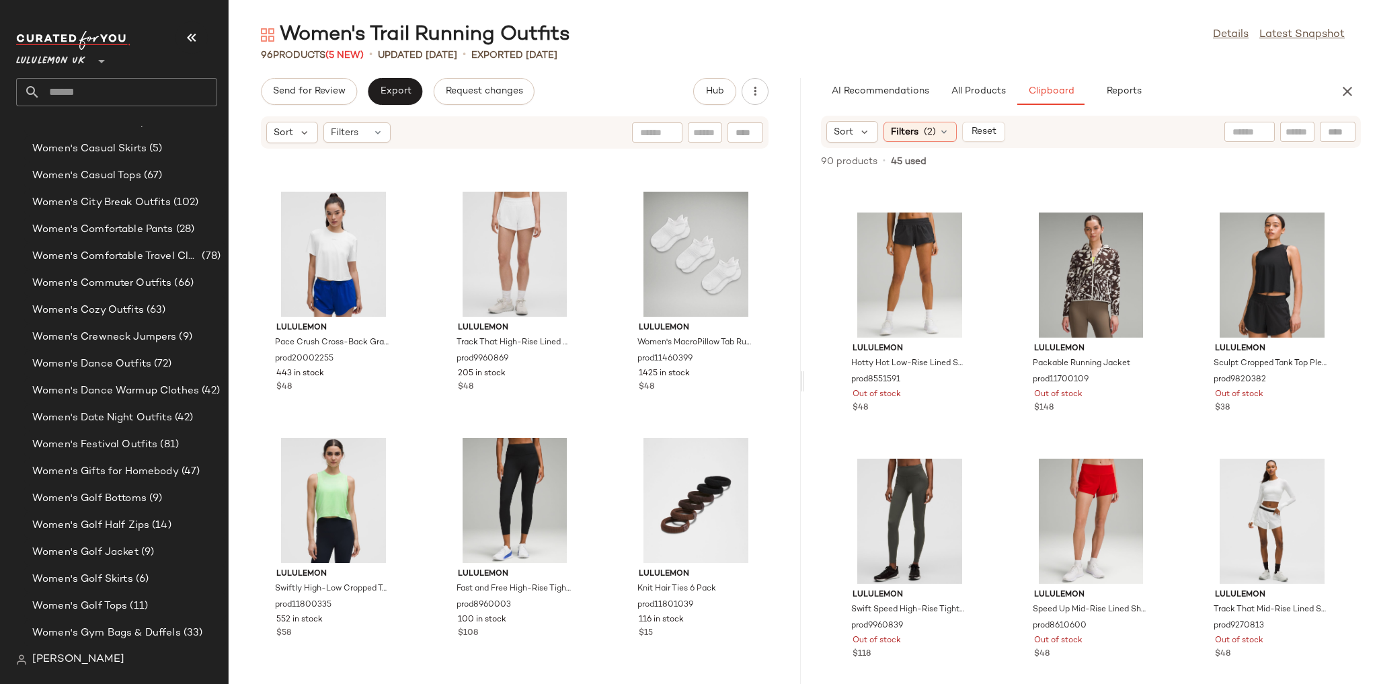
scroll to position [1570, 0]
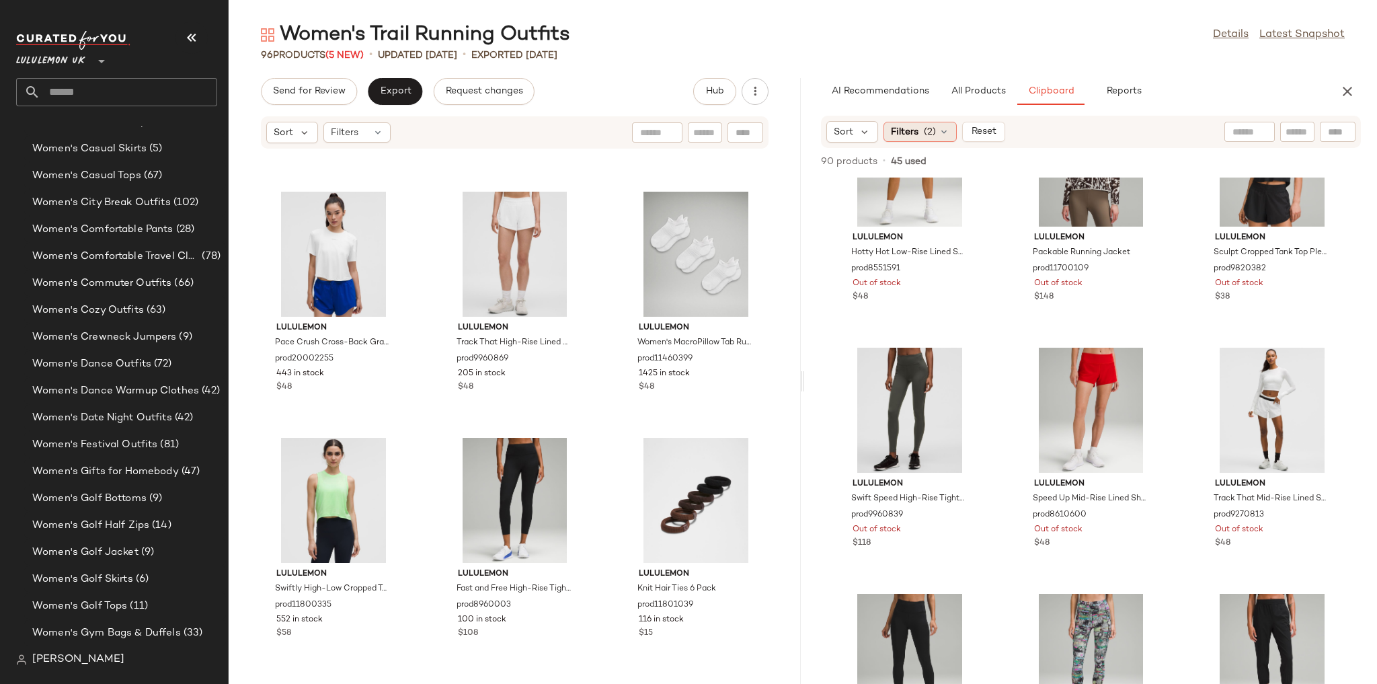
click at [906, 130] on span "Filters" at bounding box center [905, 132] width 28 height 14
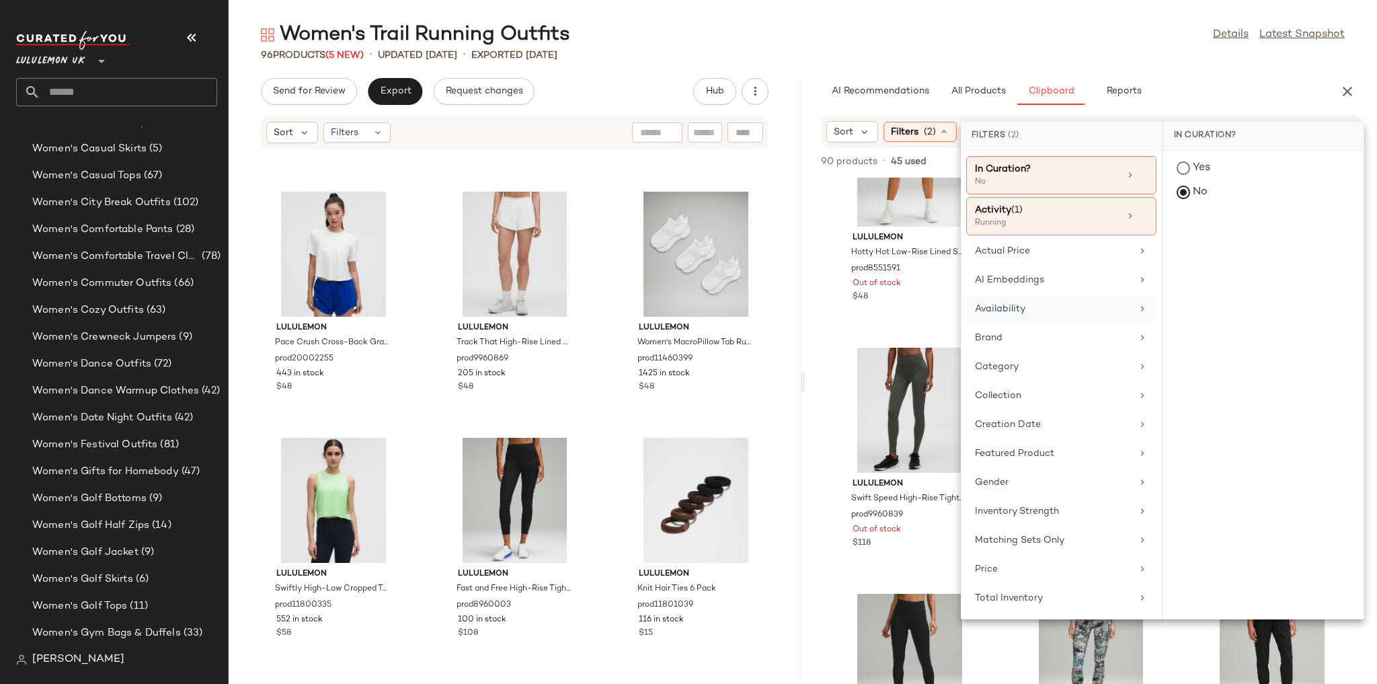
click at [1055, 302] on div "Availability" at bounding box center [1053, 309] width 157 height 14
click at [1199, 241] on div "in_stock" at bounding box center [1263, 234] width 200 height 32
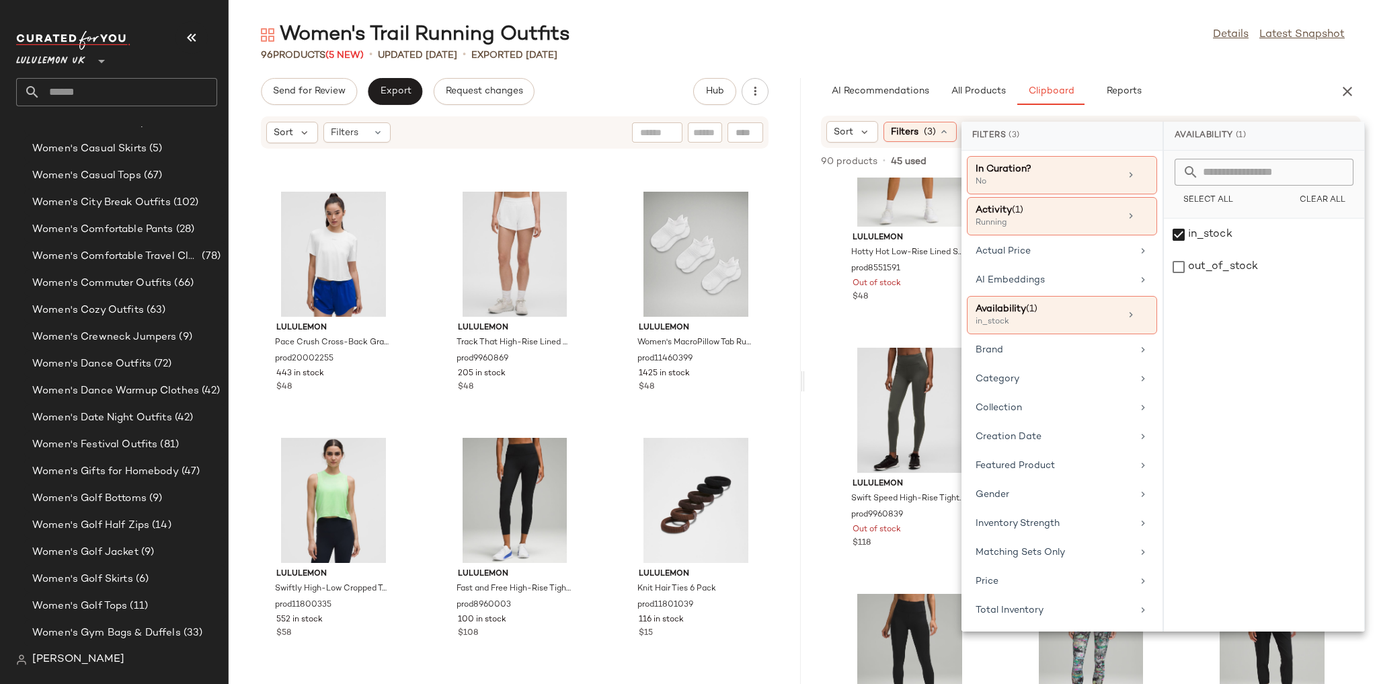
click at [1033, 46] on div "Women's Trail Running Outfits Details Latest Snapshot" at bounding box center [803, 35] width 1148 height 27
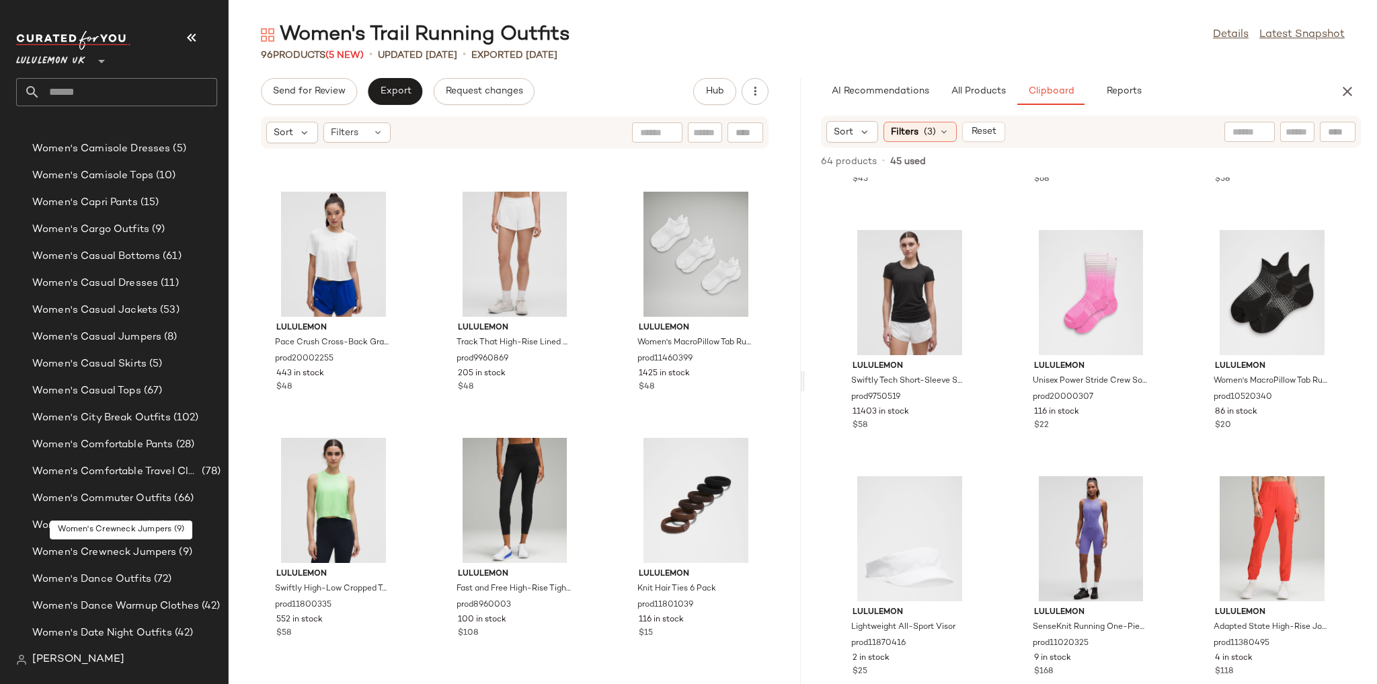
scroll to position [4374, 0]
click at [118, 99] on input "text" at bounding box center [128, 92] width 177 height 28
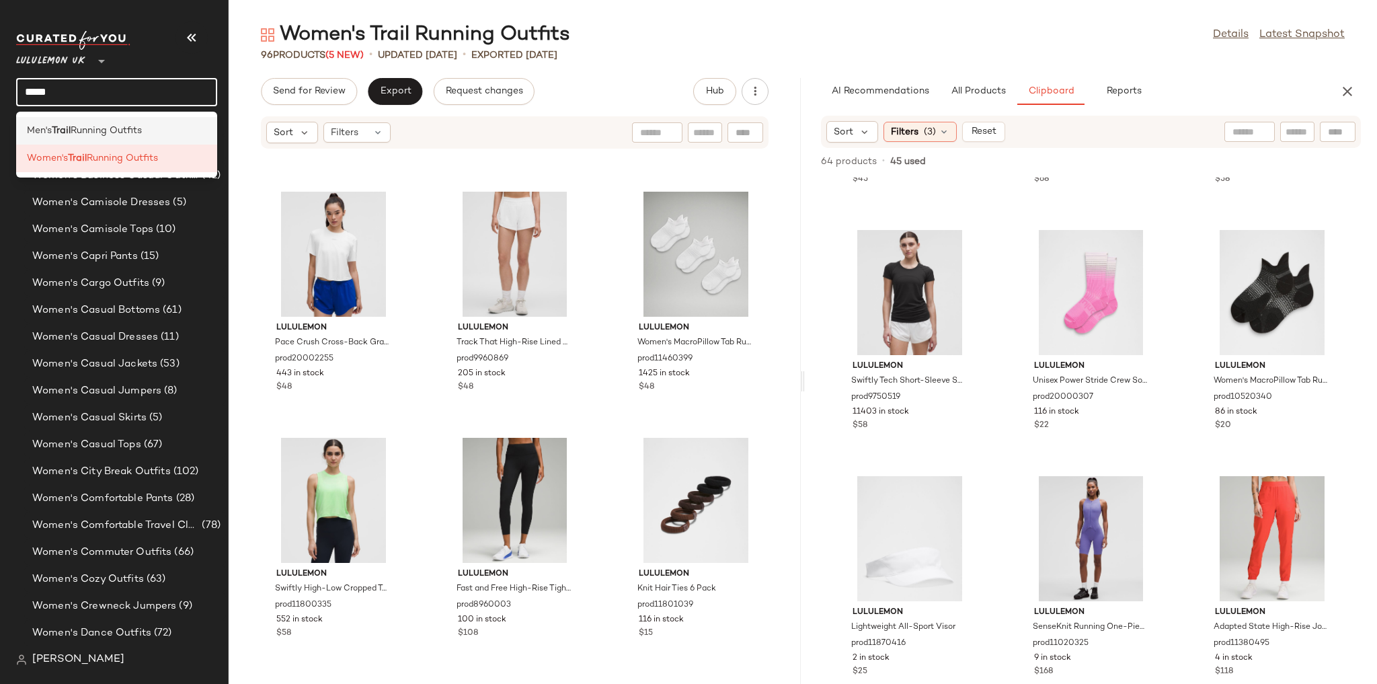
type input "*****"
click at [77, 132] on span "Running Outfits" at bounding box center [106, 131] width 71 height 14
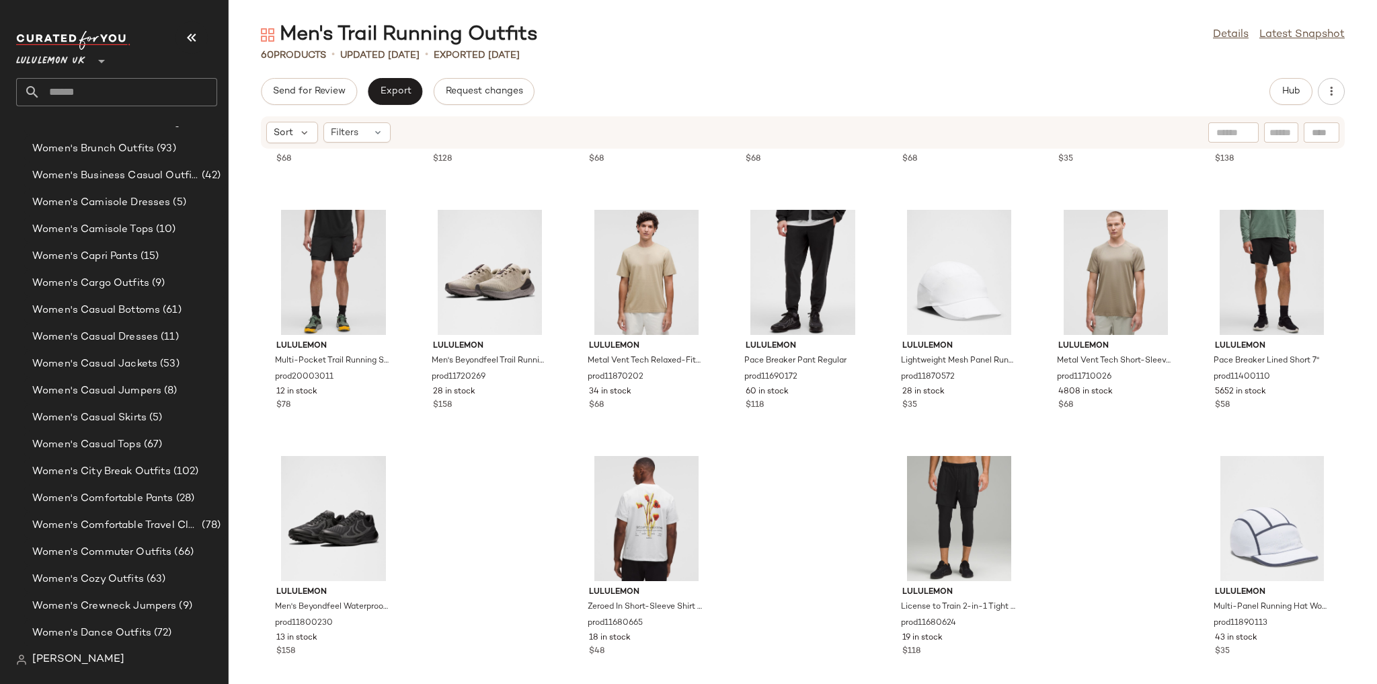
scroll to position [1944, 0]
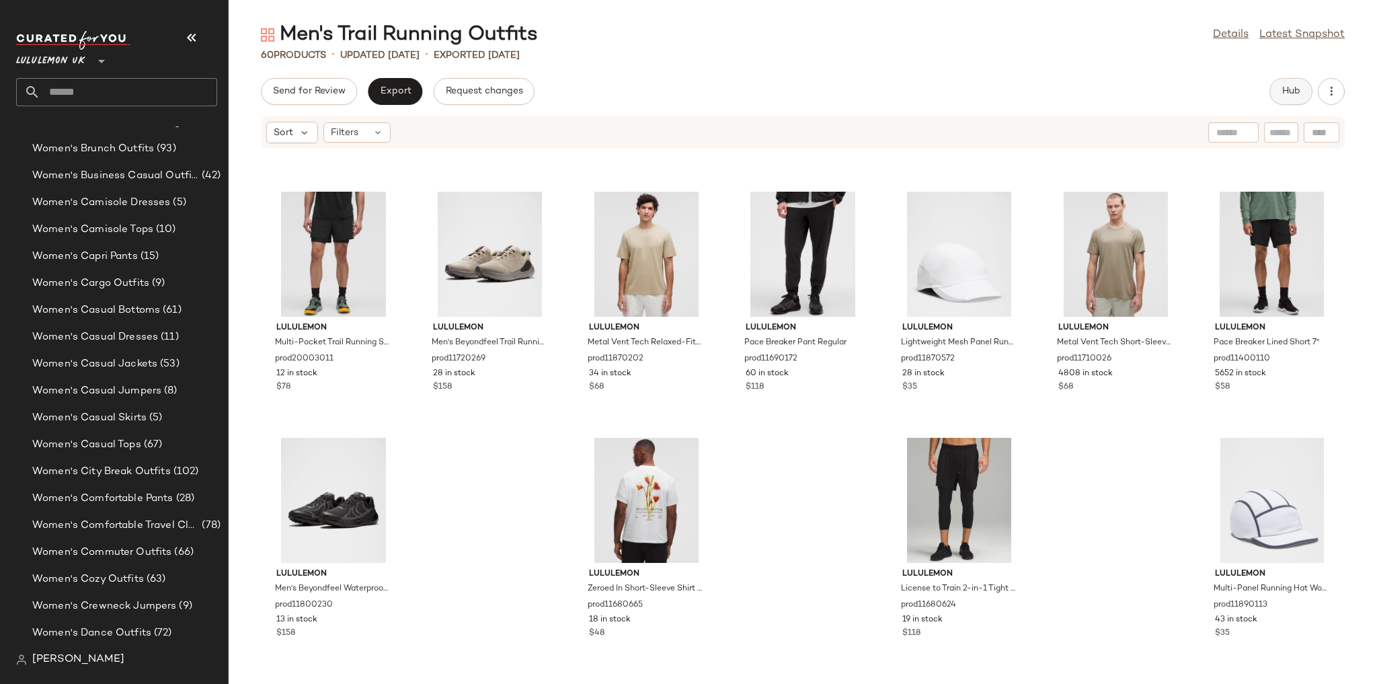
click at [1292, 86] on span "Hub" at bounding box center [1290, 91] width 19 height 11
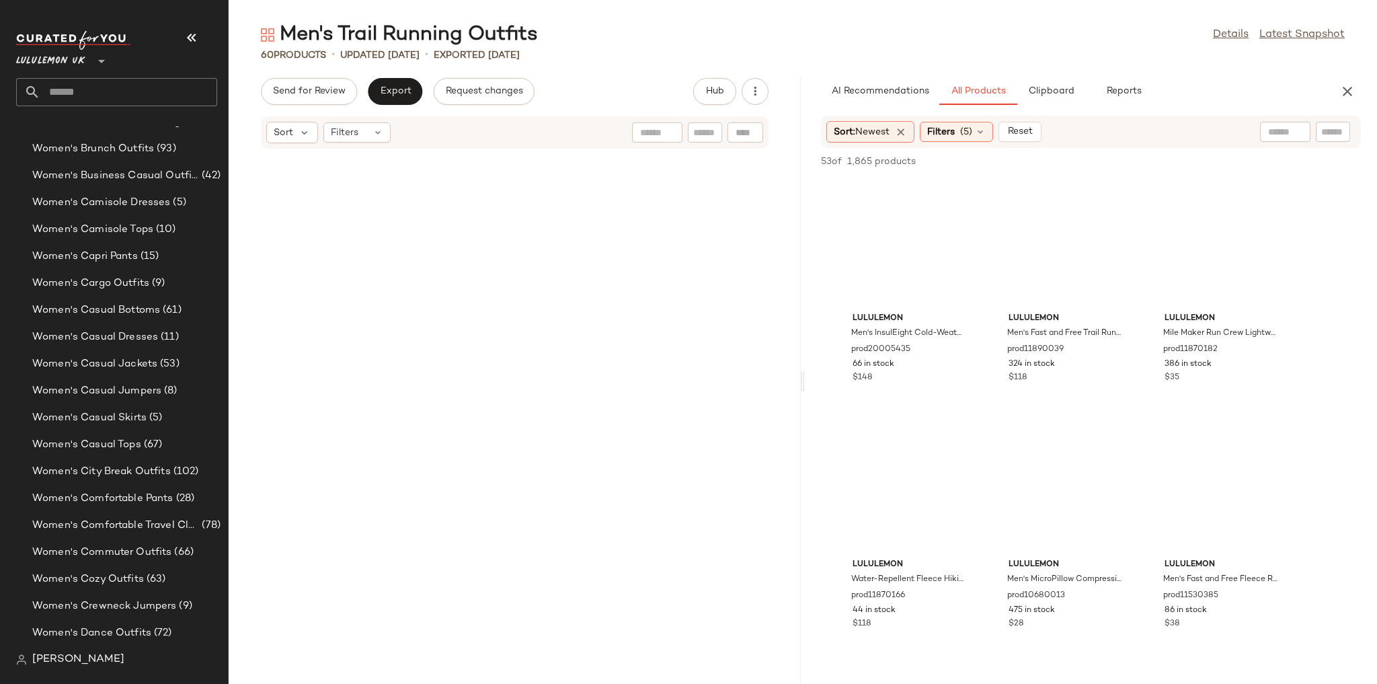
scroll to position [3690, 0]
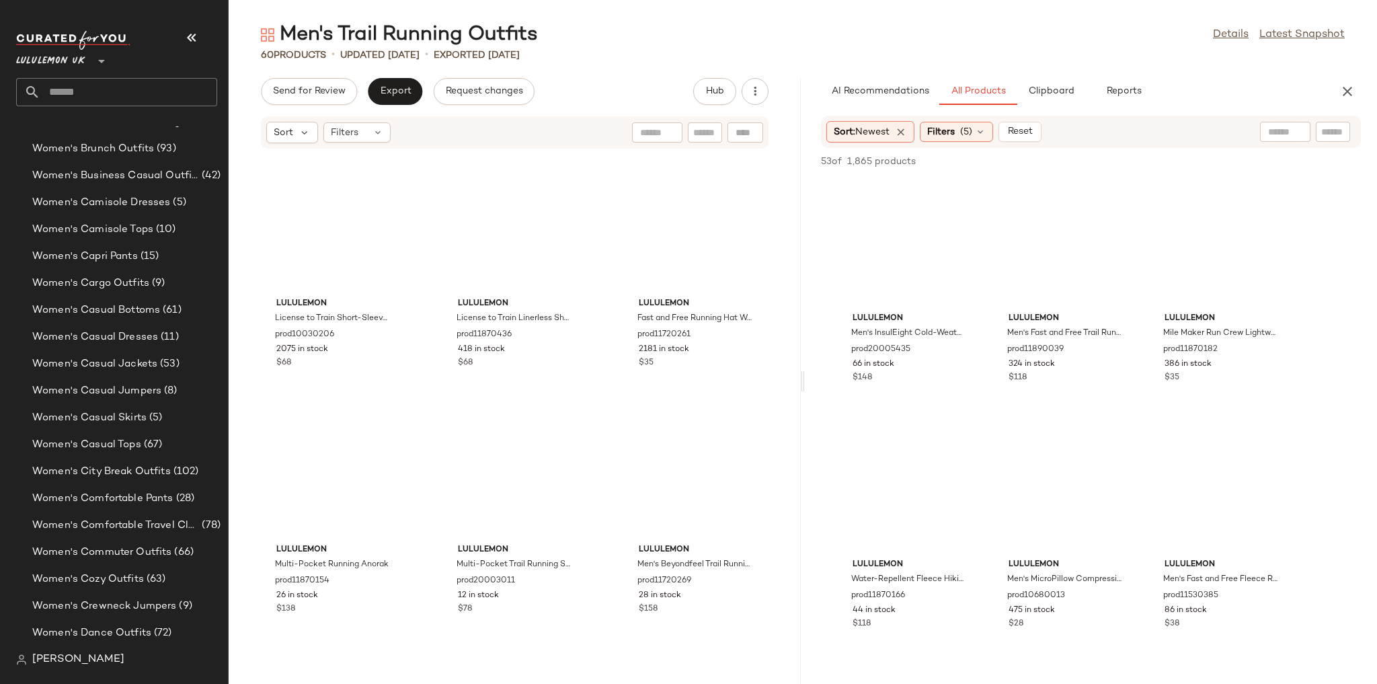
click at [1053, 105] on div "AI Recommendations All Products Clipboard Reports Sort: Newest Filters (5) Rese…" at bounding box center [1091, 381] width 572 height 606
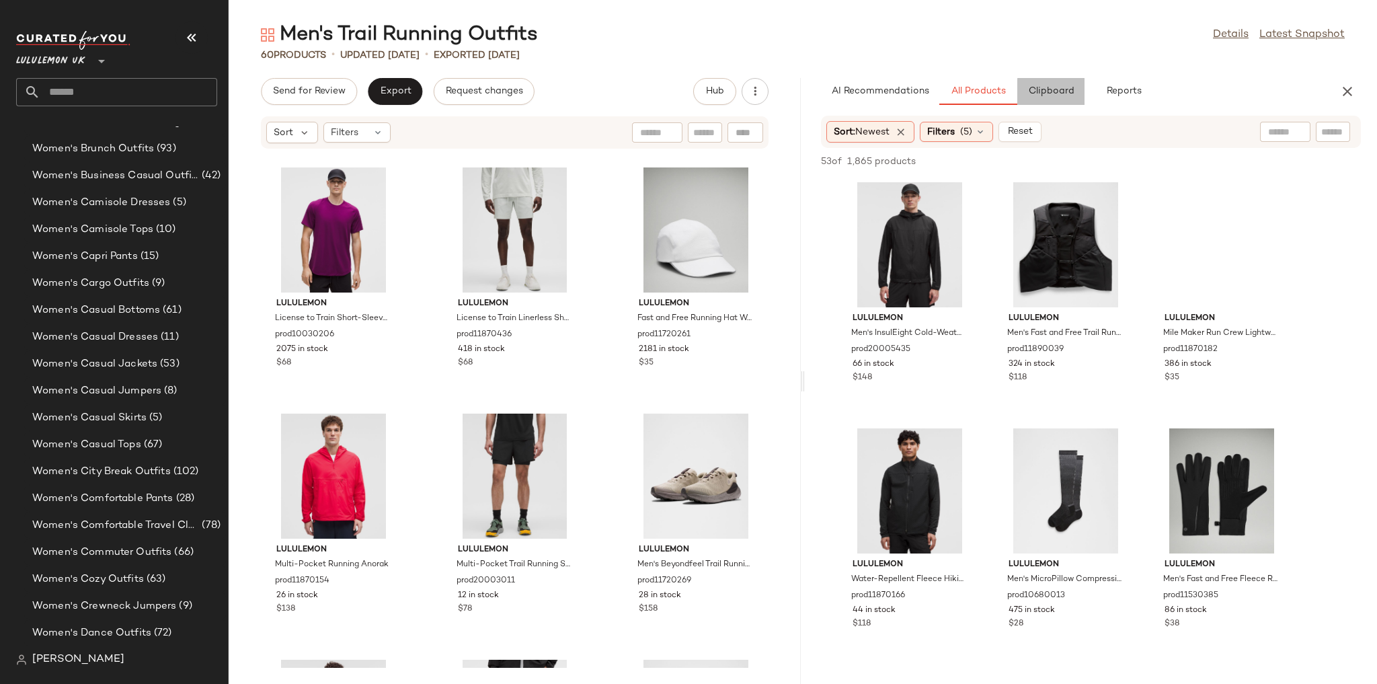
click at [1047, 87] on span "Clipboard" at bounding box center [1050, 91] width 46 height 11
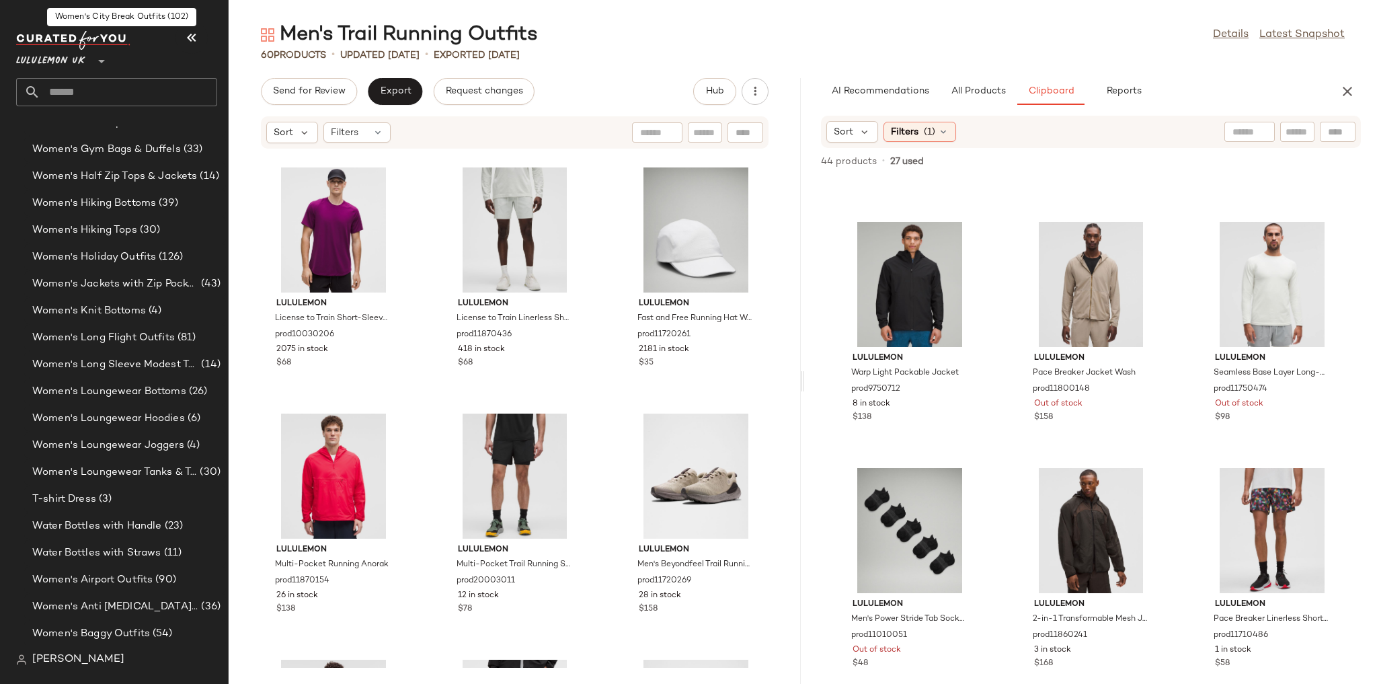
scroll to position [5127, 0]
click at [55, 96] on input "text" at bounding box center [128, 92] width 177 height 28
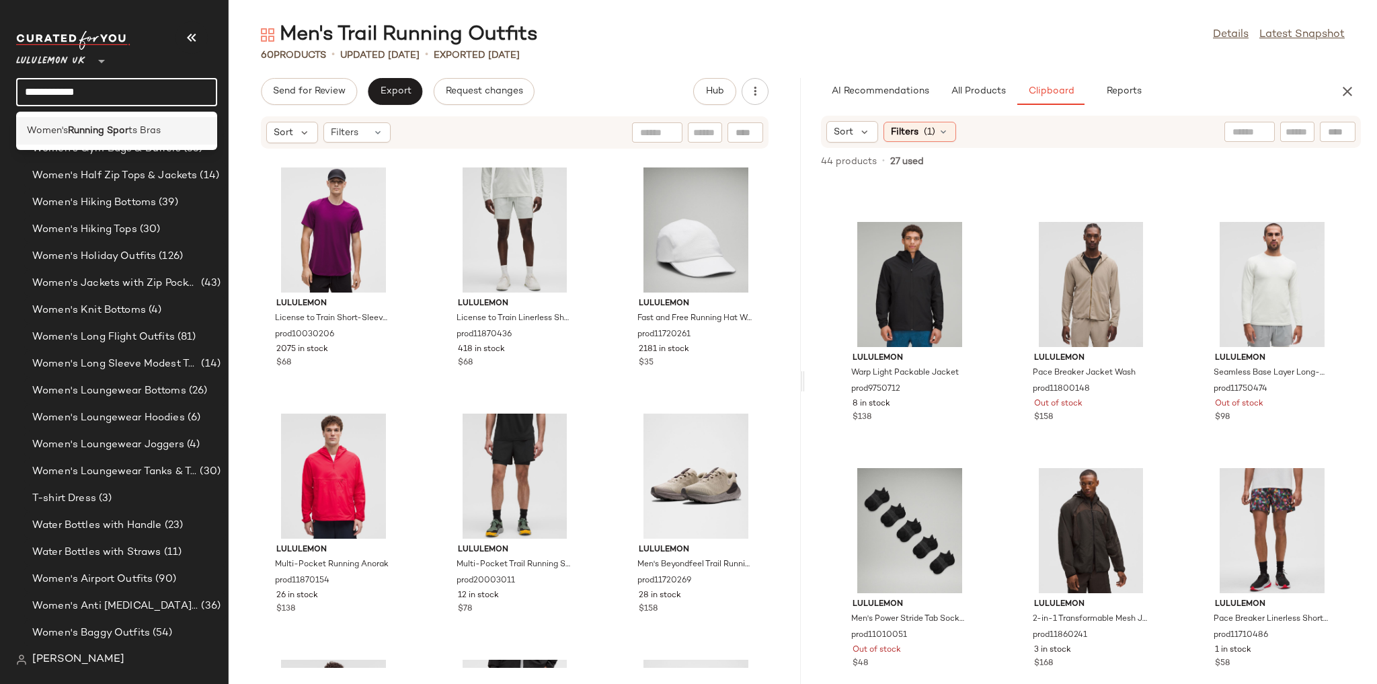
type input "**********"
click at [91, 129] on b "Running Spor" at bounding box center [98, 131] width 60 height 14
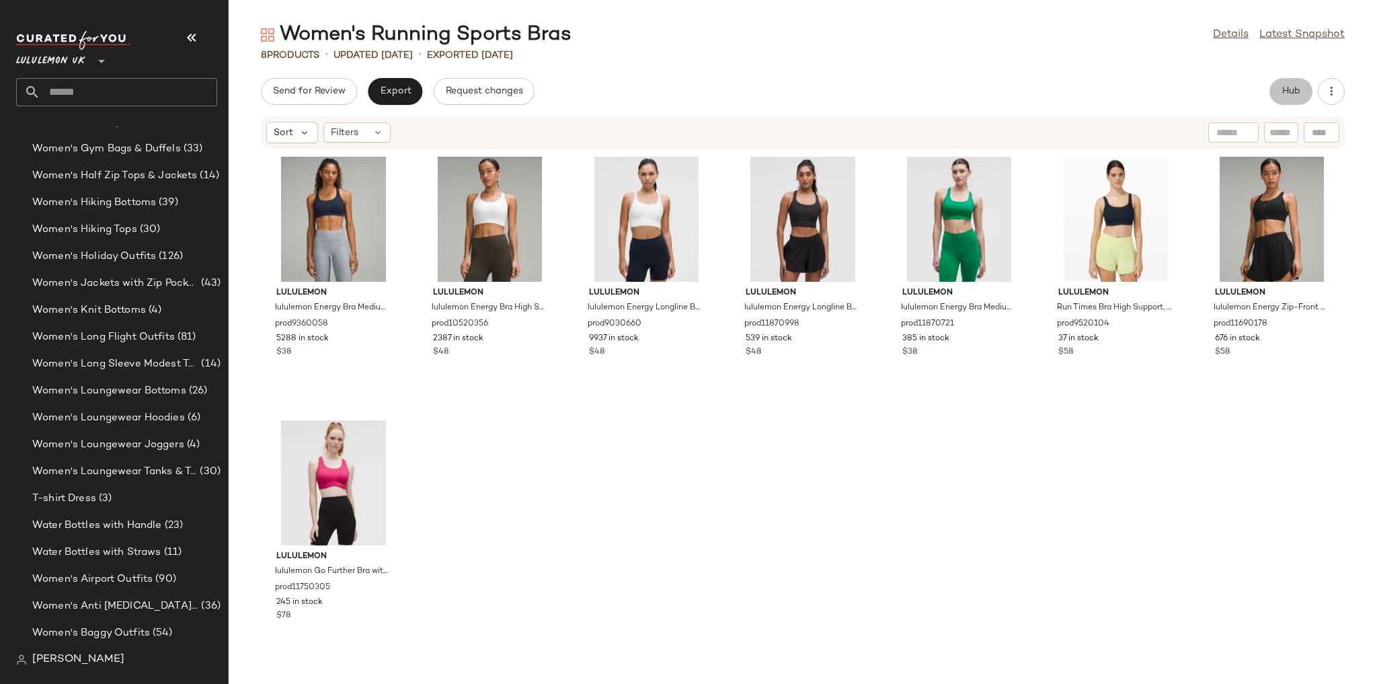
click at [1286, 92] on span "Hub" at bounding box center [1290, 91] width 19 height 11
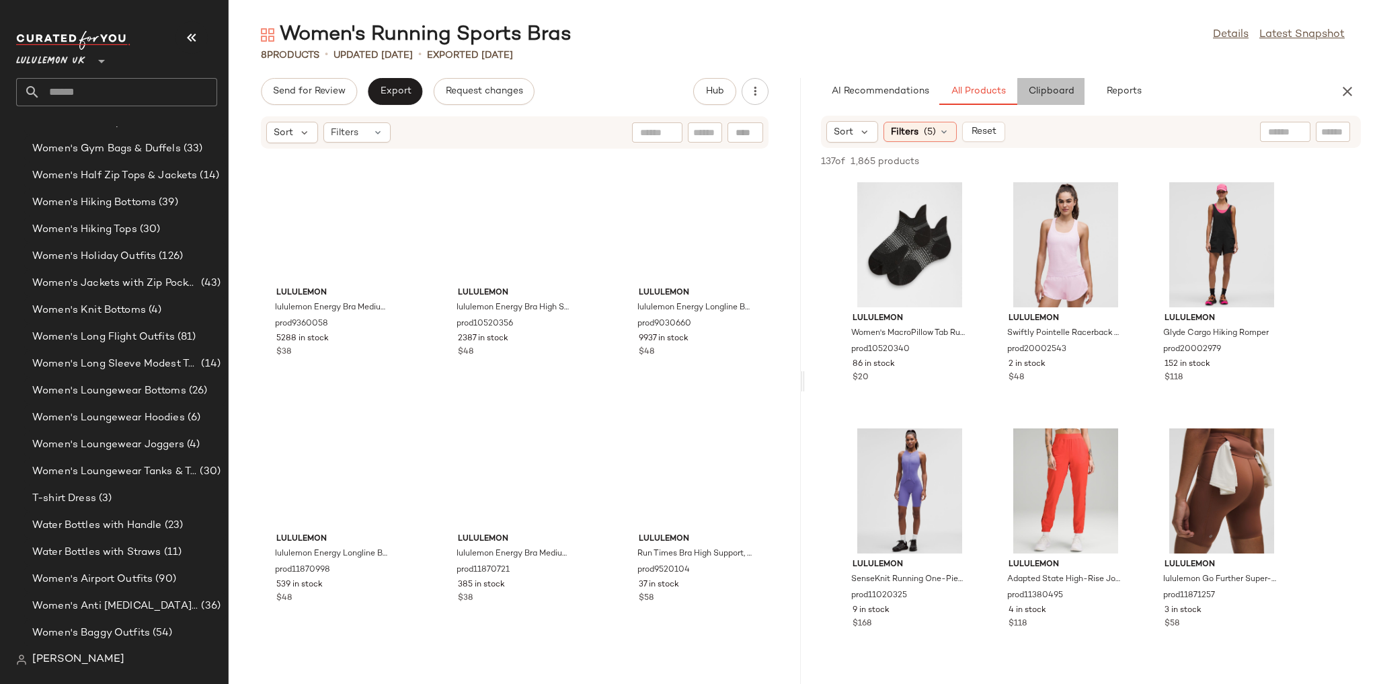
click at [1034, 93] on span "Clipboard" at bounding box center [1050, 91] width 46 height 11
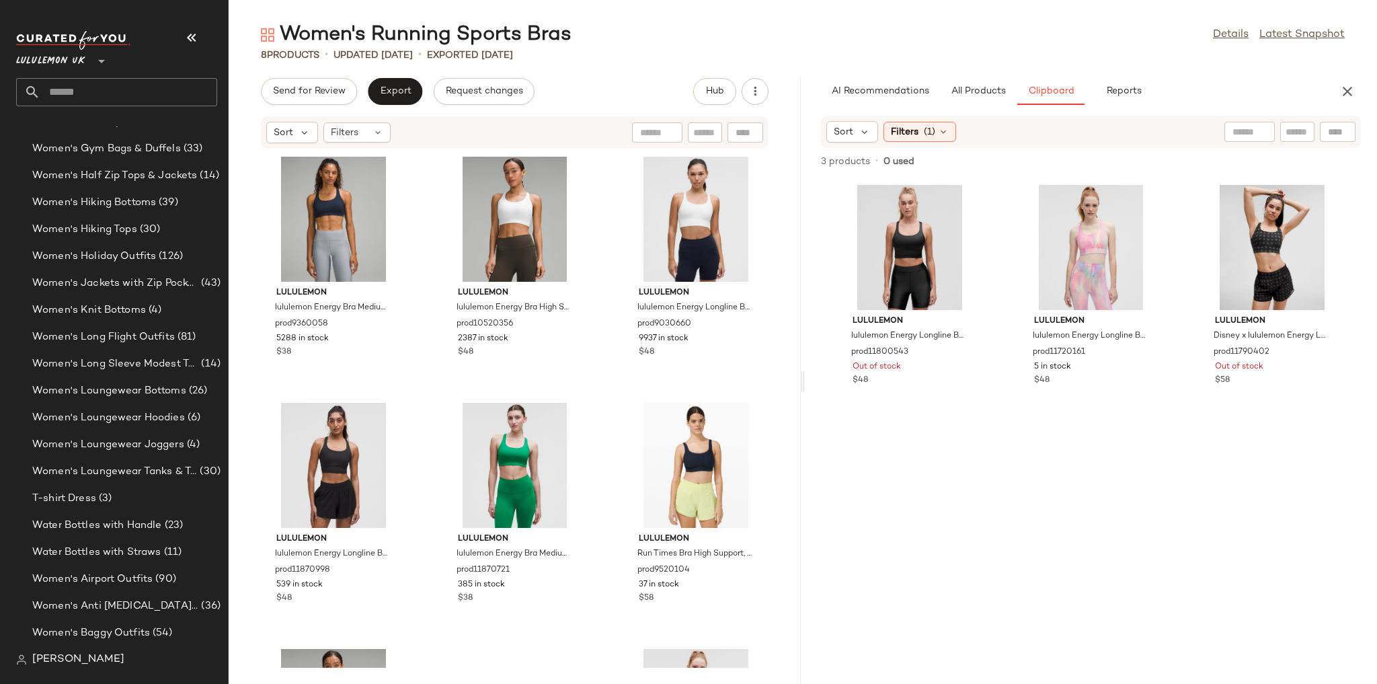
click at [136, 92] on input "text" at bounding box center [128, 92] width 177 height 28
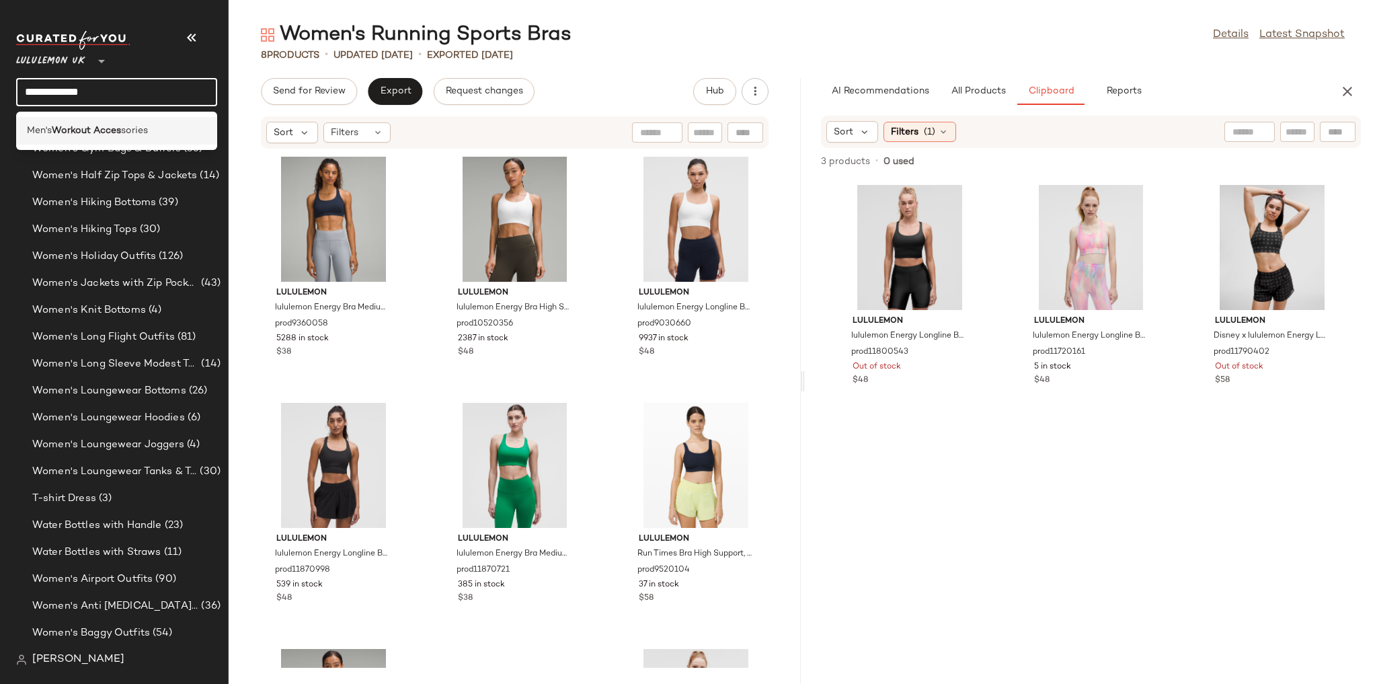
type input "**********"
click at [130, 124] on span "sories" at bounding box center [134, 131] width 27 height 14
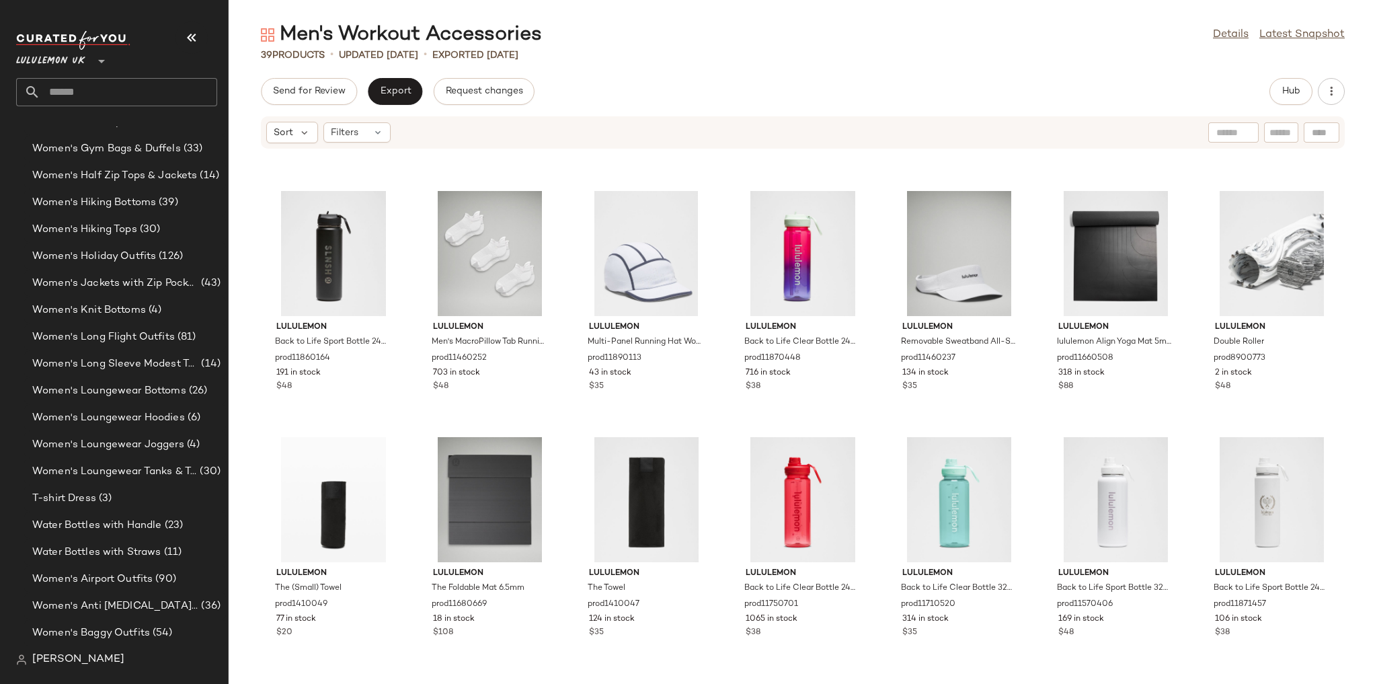
scroll to position [1207, 0]
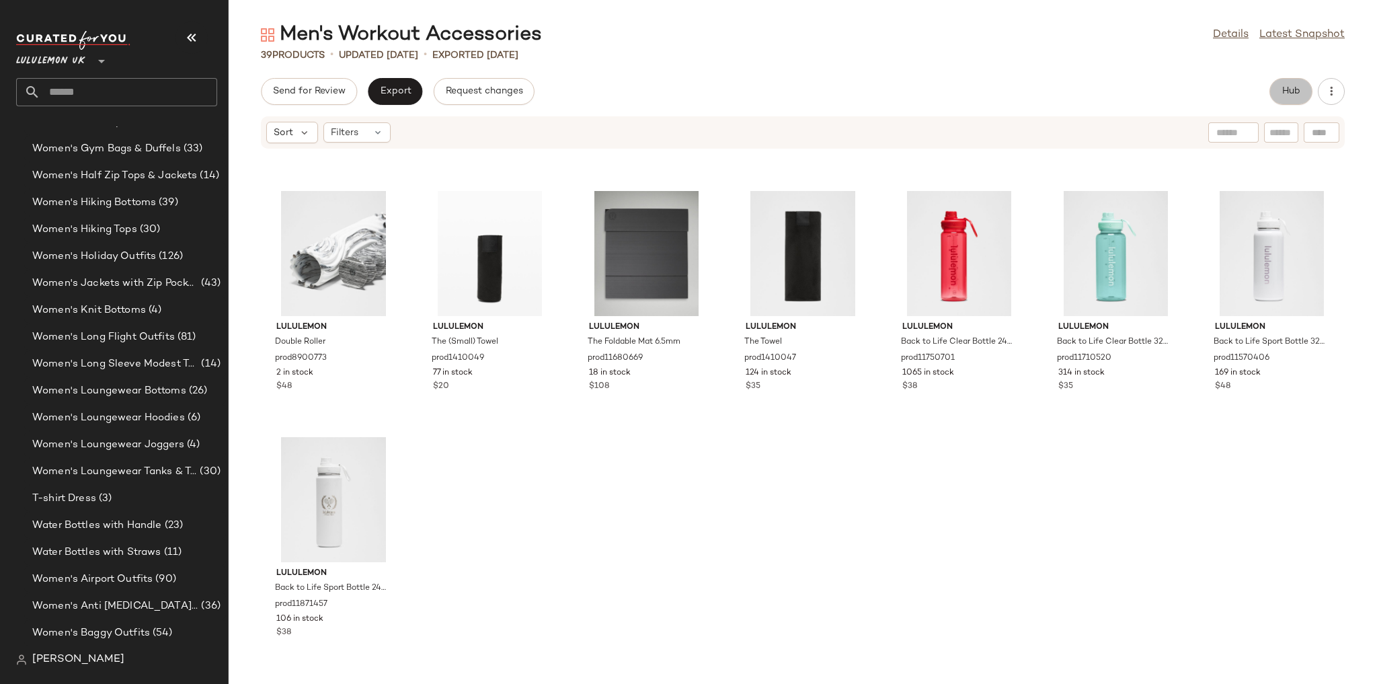
click at [1283, 97] on button "Hub" at bounding box center [1290, 91] width 43 height 27
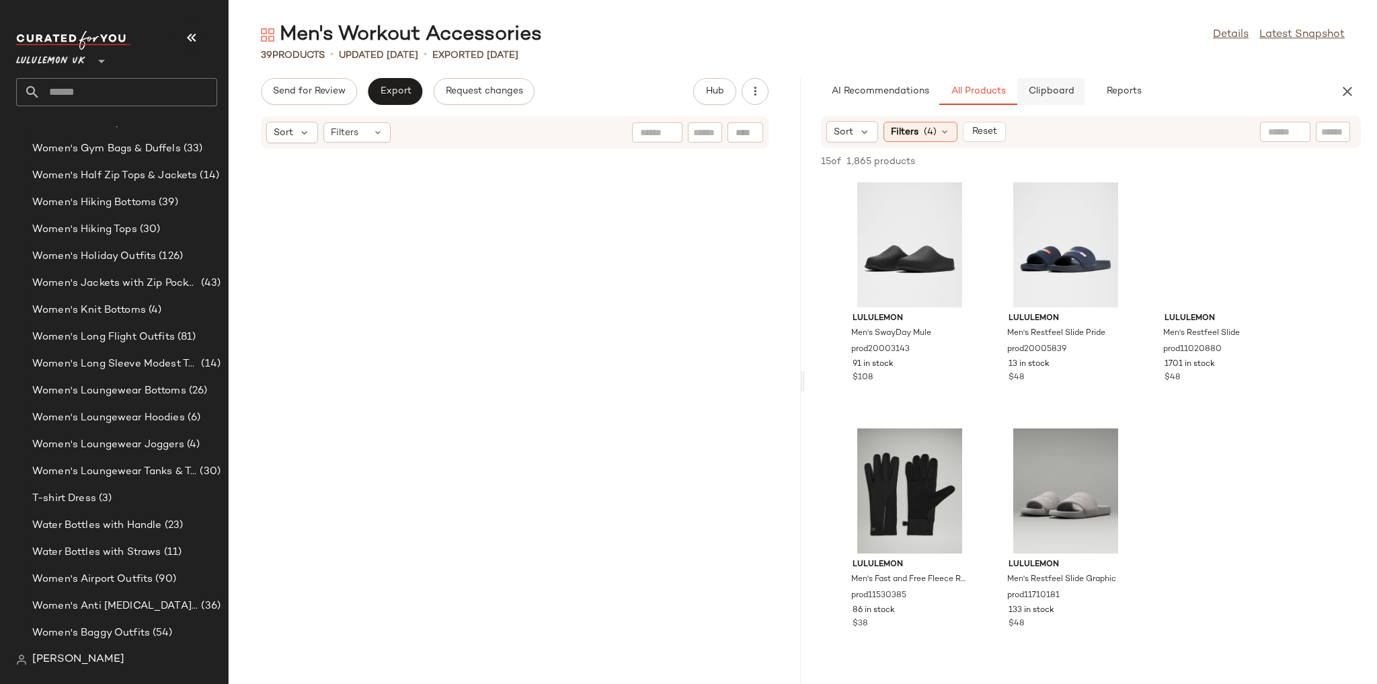
click at [1064, 83] on button "Clipboard" at bounding box center [1050, 91] width 67 height 27
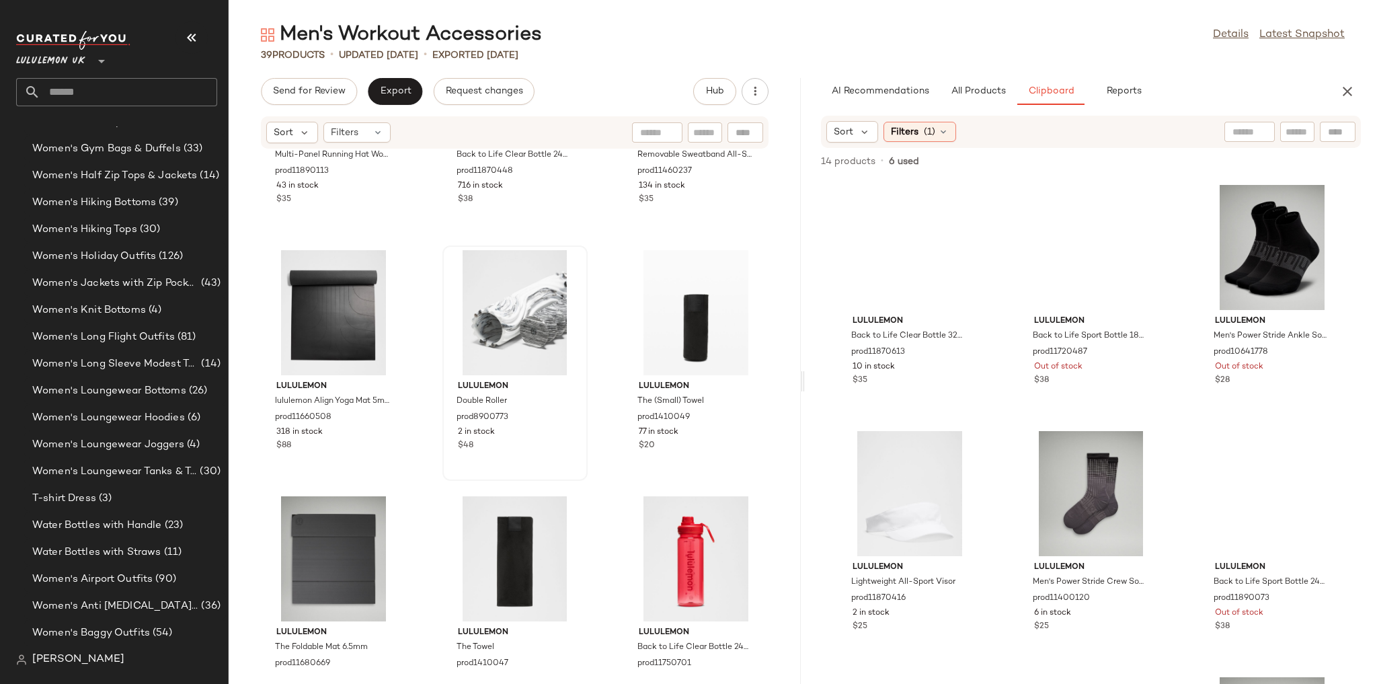
scroll to position [2322, 0]
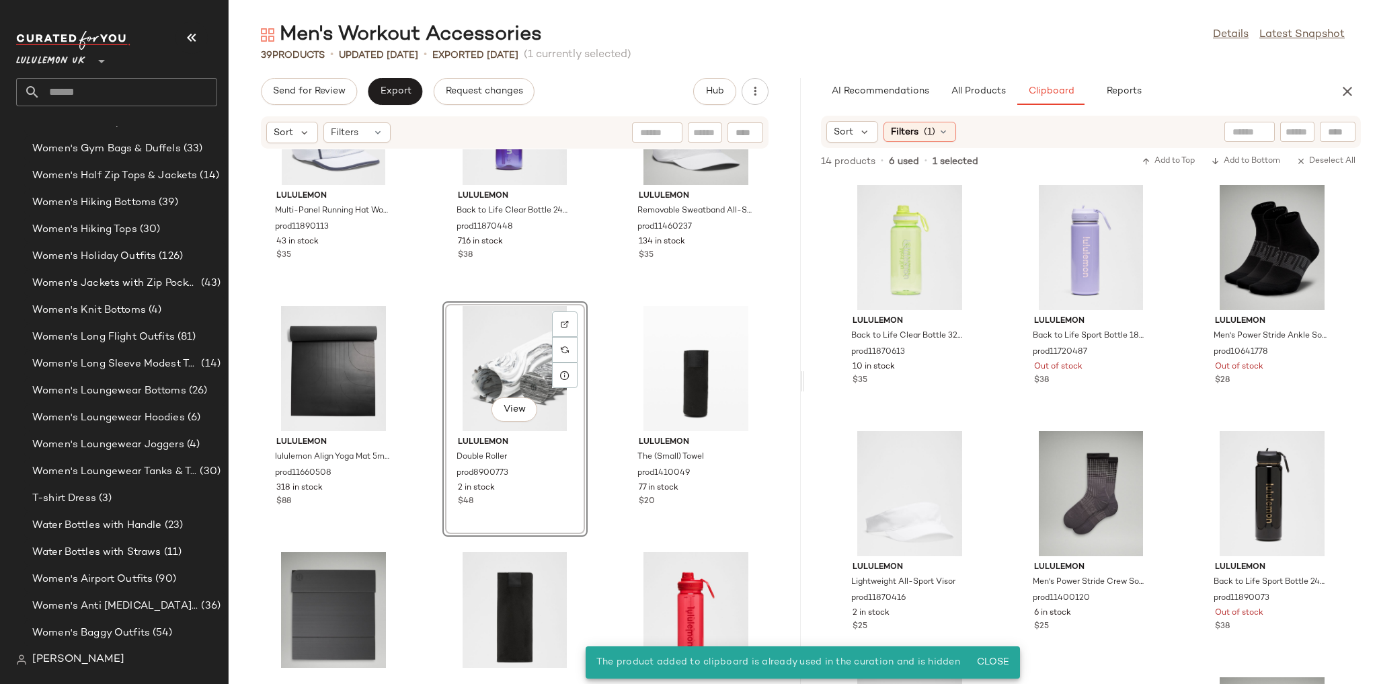
click at [615, 300] on div "lululemon Multi-Panel Running Hat Wordmark prod11890113 43 in stock $35 lululem…" at bounding box center [515, 408] width 572 height 518
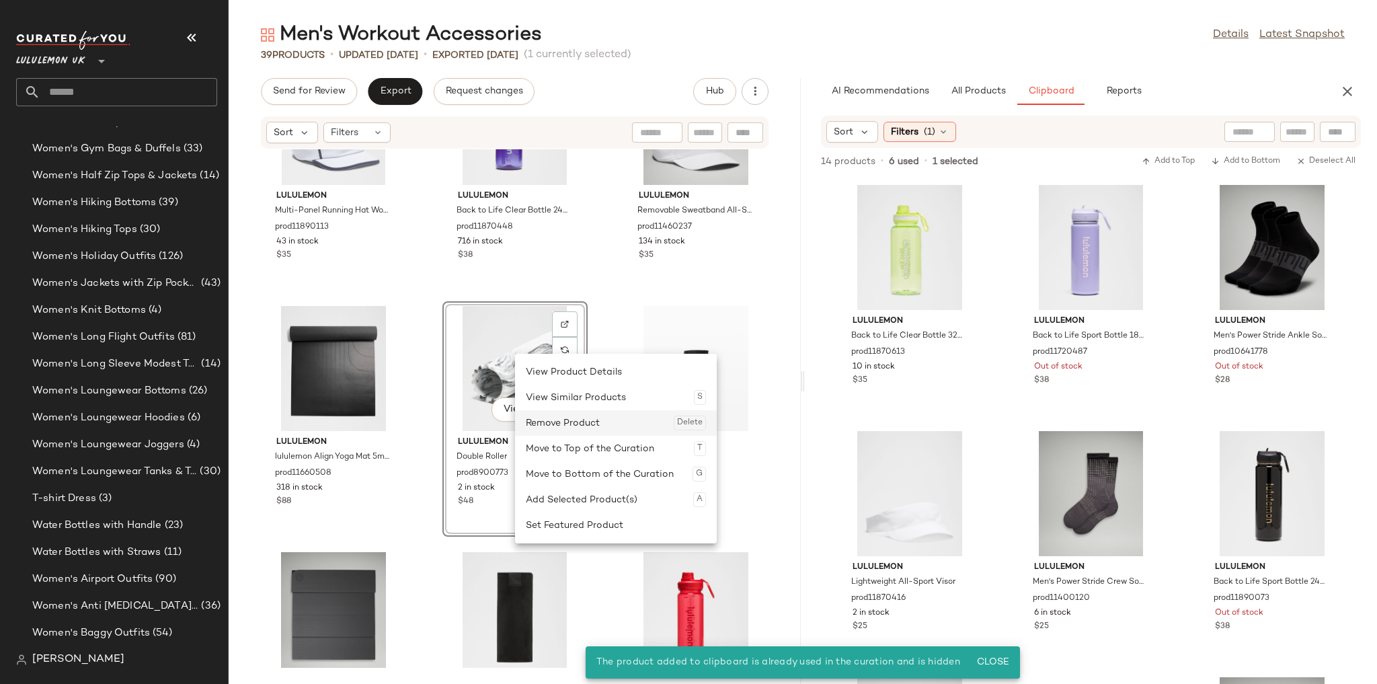
click at [538, 420] on div "Remove Product Delete" at bounding box center [616, 423] width 180 height 26
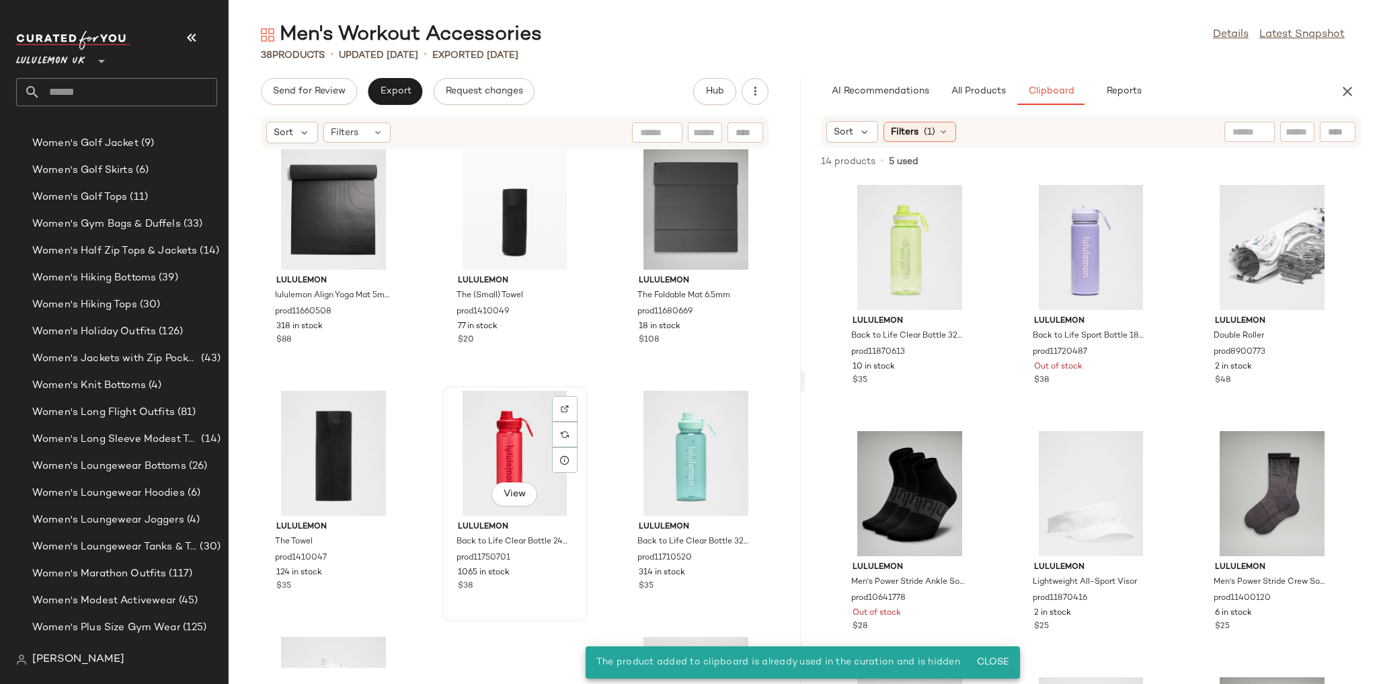
scroll to position [4885, 0]
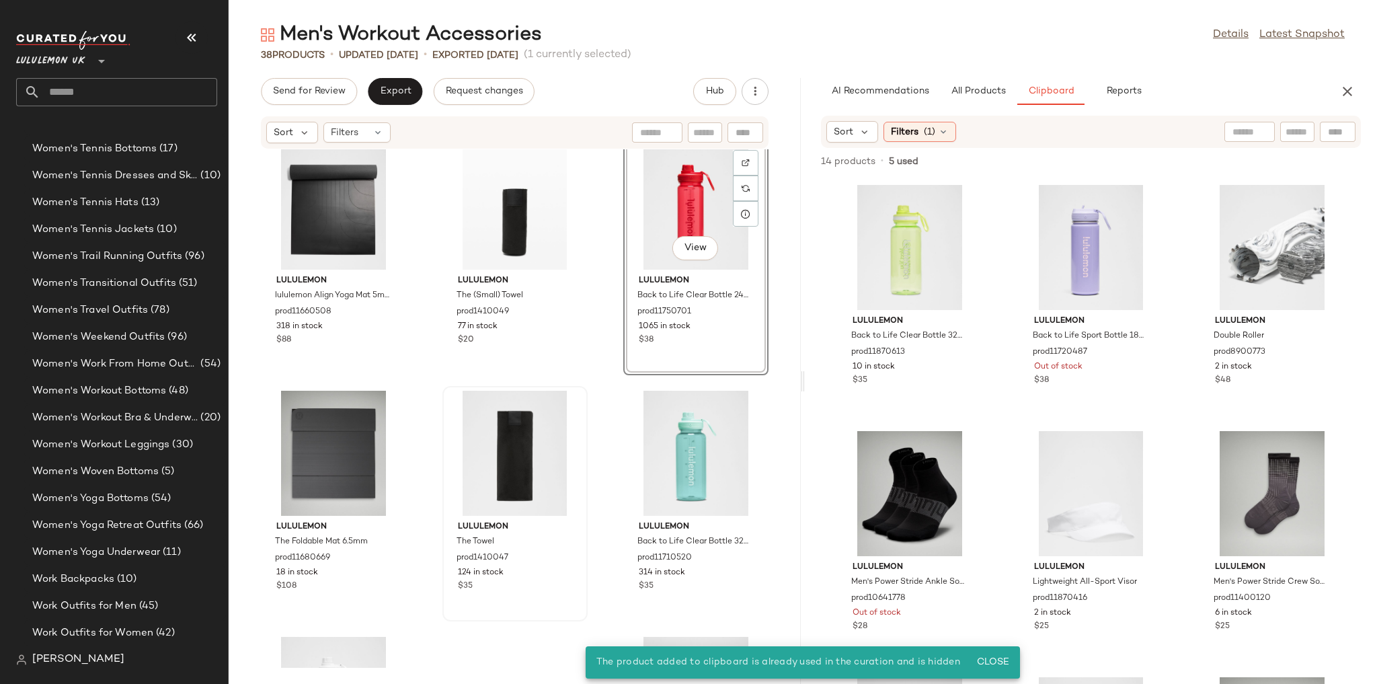
click at [578, 397] on div at bounding box center [515, 453] width 136 height 125
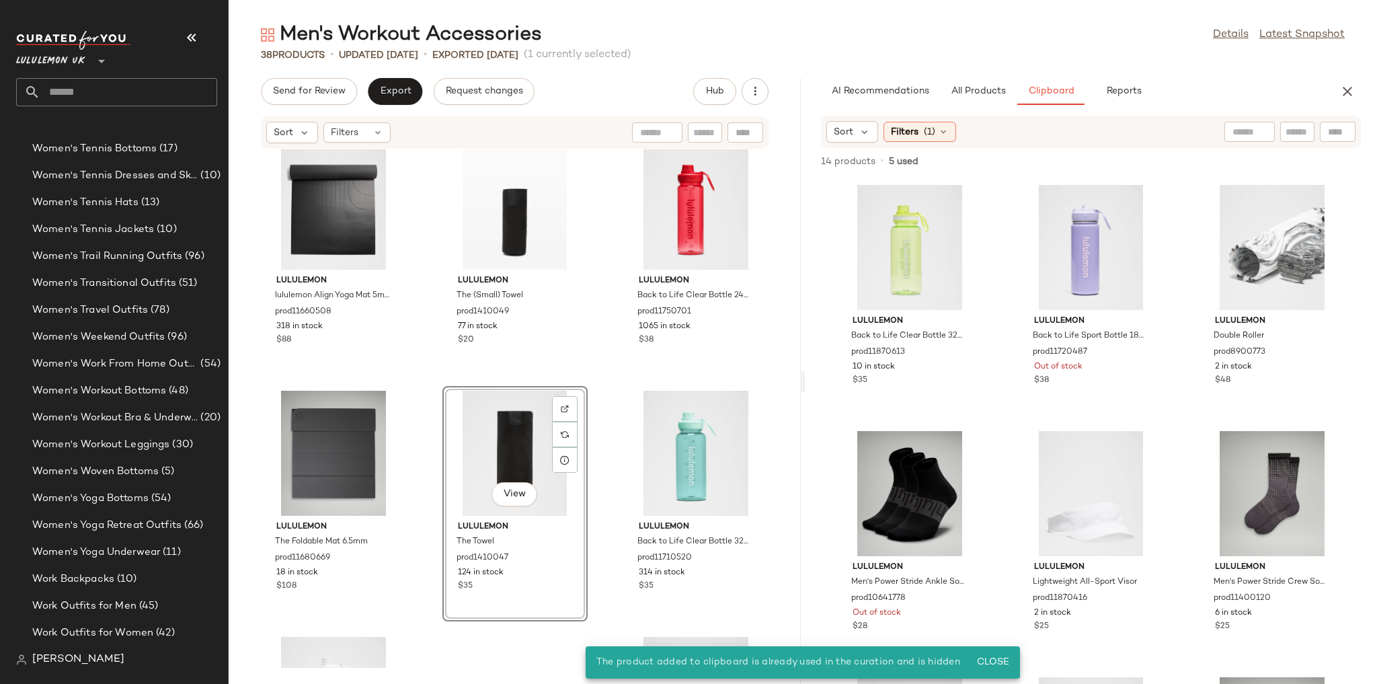
click at [594, 376] on div "lululemon lululemon Align Yoga Mat 5mm made with FSC Certified Rubber prod11660…" at bounding box center [515, 408] width 572 height 518
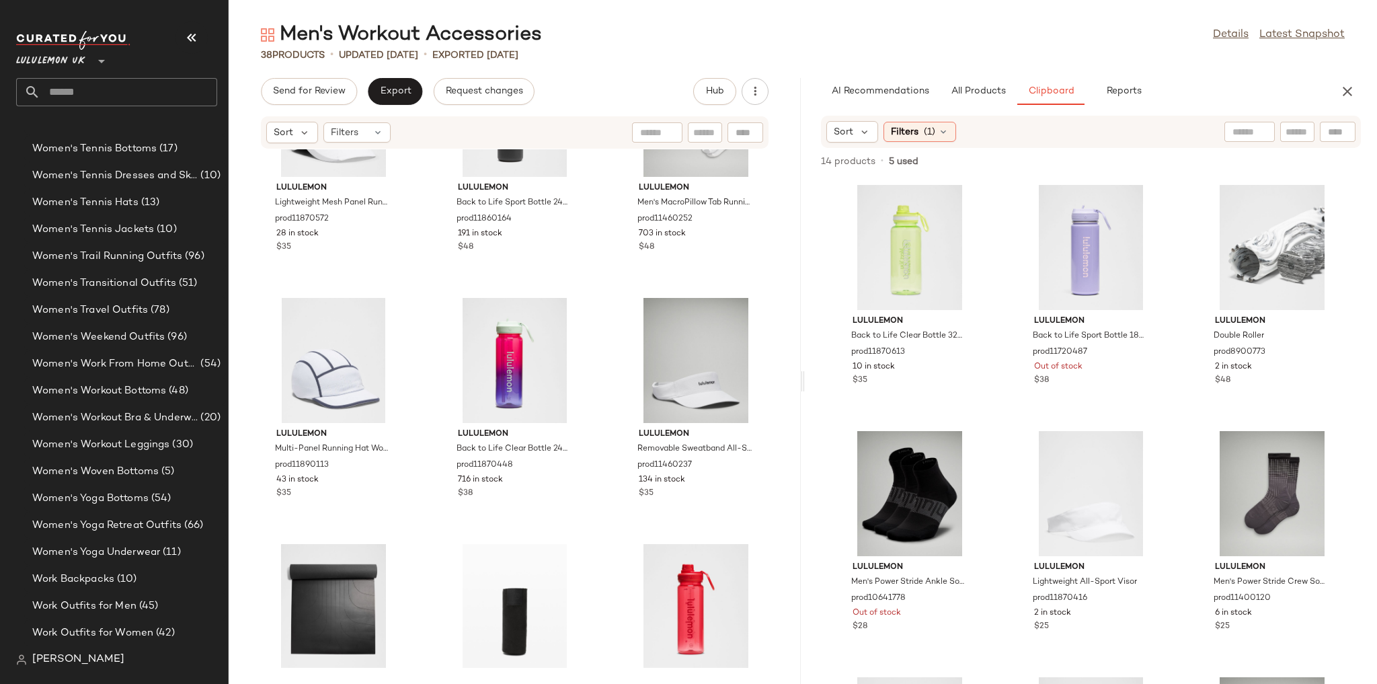
scroll to position [2091, 0]
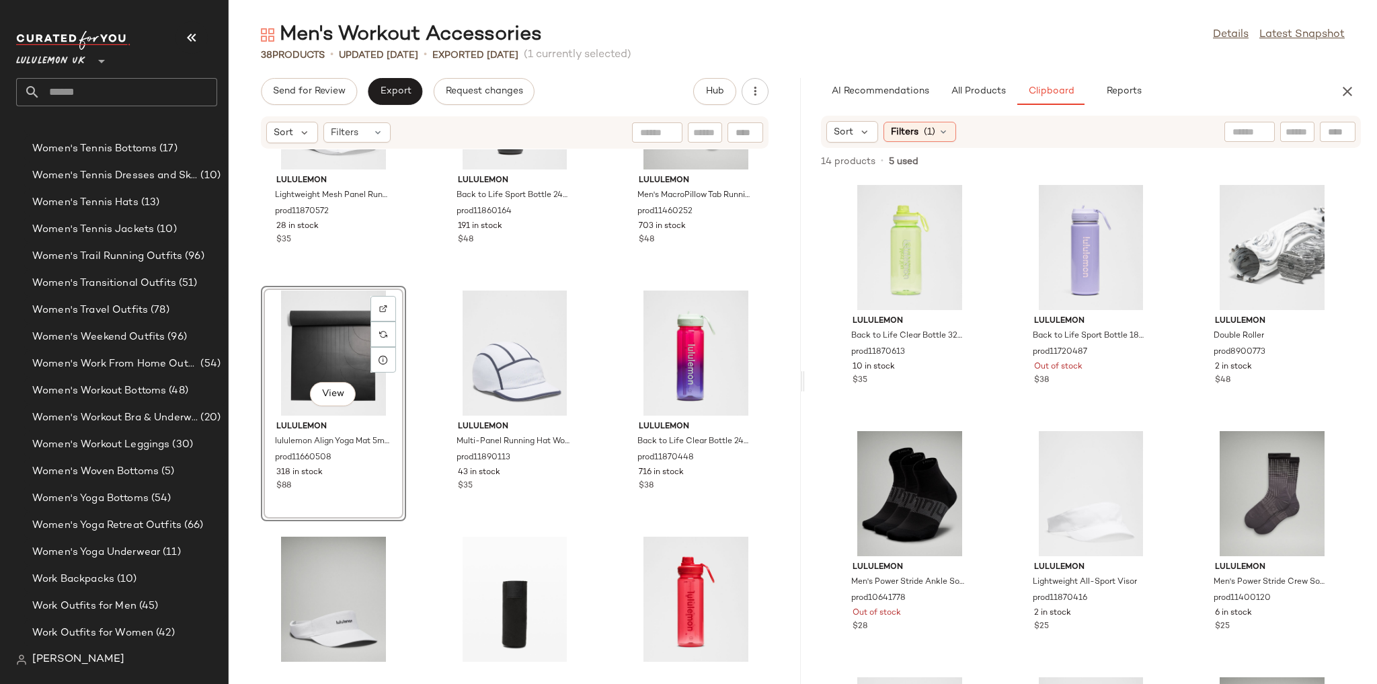
click at [600, 505] on div "lululemon Lightweight Mesh Panel Running Hat prod11870572 28 in stock $35 lulul…" at bounding box center [515, 408] width 572 height 518
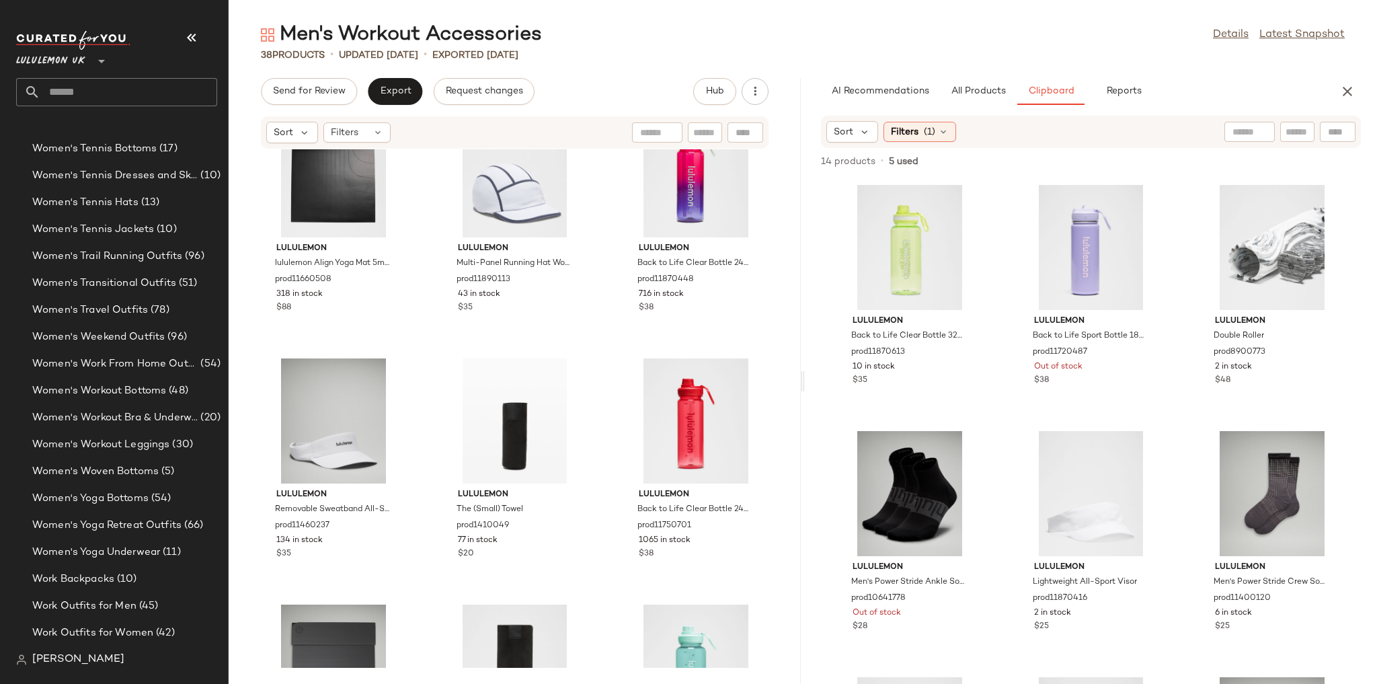
scroll to position [2306, 0]
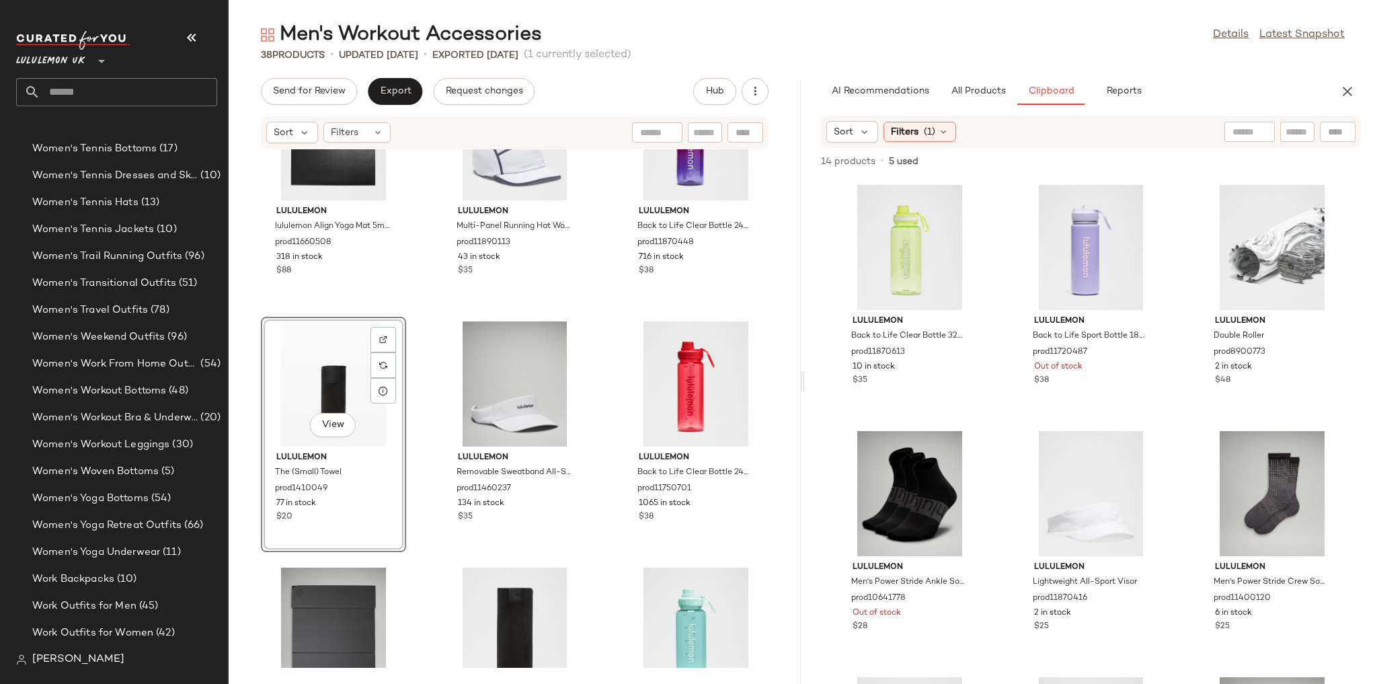
click at [594, 403] on div "lululemon lululemon Align Yoga Mat 5mm made with FSC Certified Rubber prod11660…" at bounding box center [515, 408] width 572 height 518
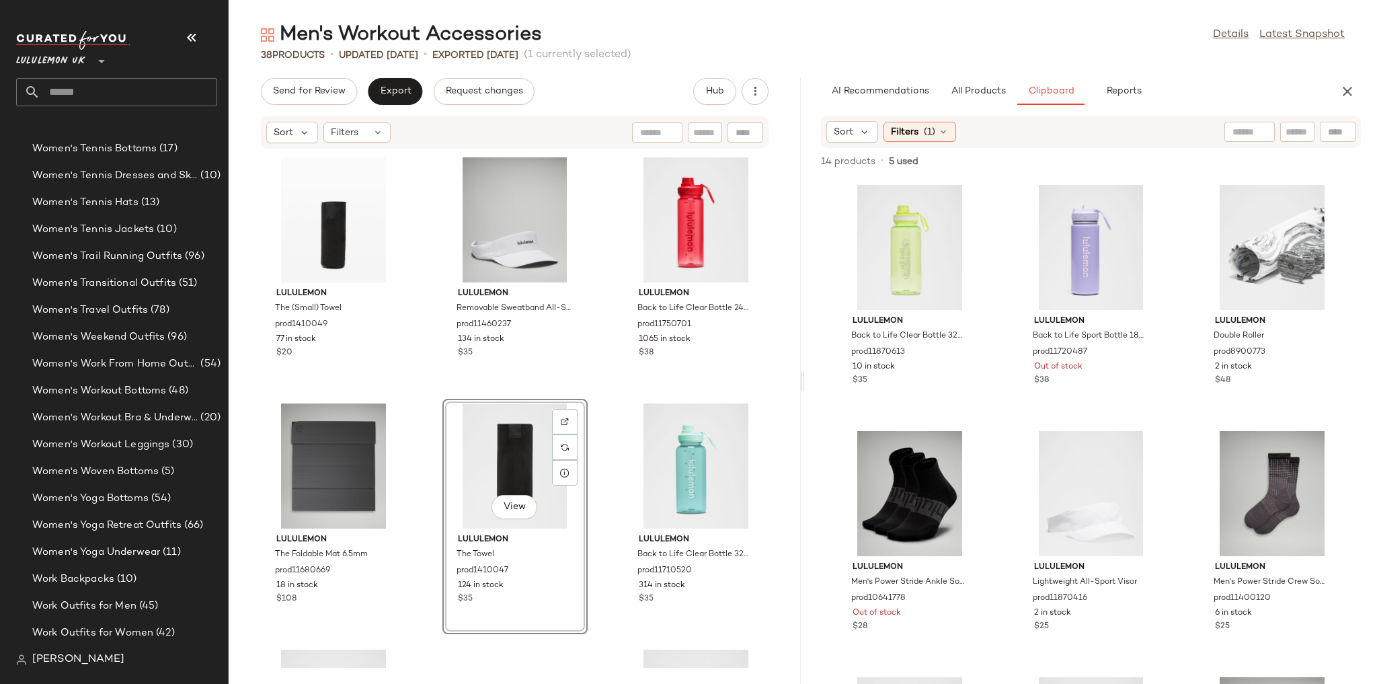
click at [430, 263] on div "lululemon The (Small) Towel prod1410049 77 in stock $20 lululemon Removable Swe…" at bounding box center [515, 408] width 572 height 518
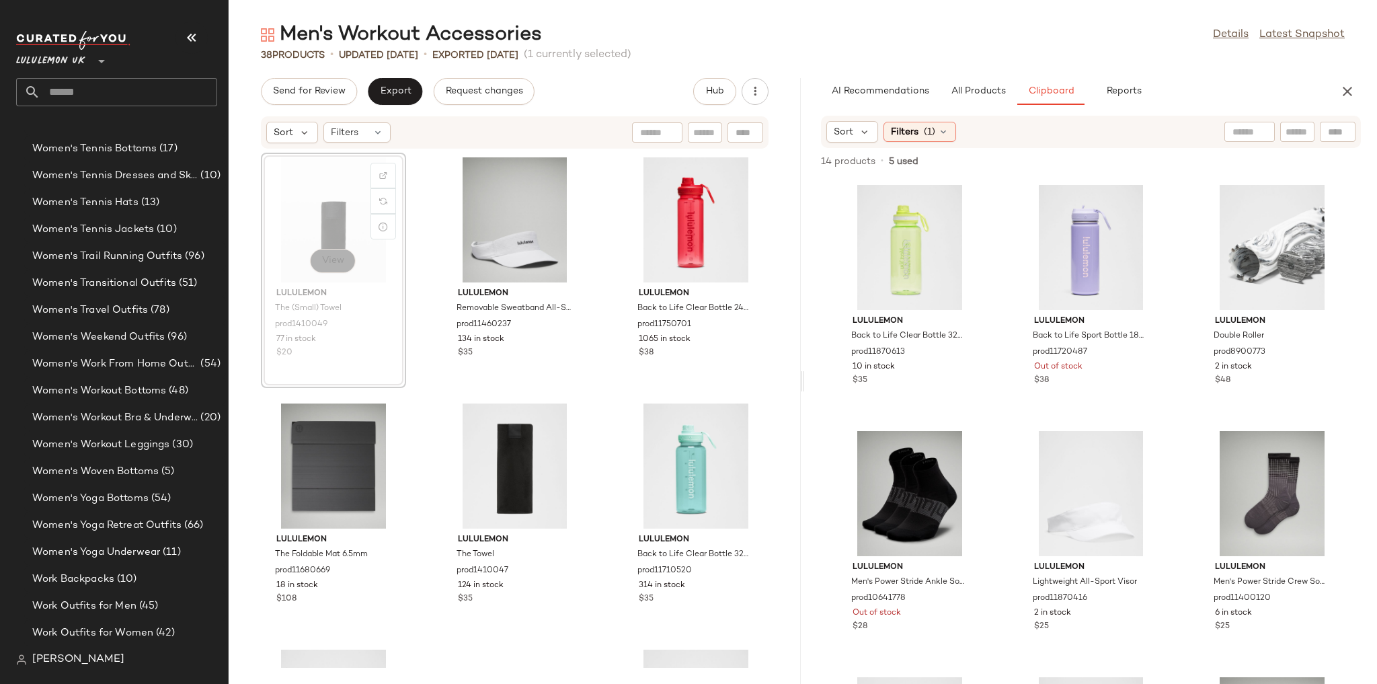
scroll to position [2467, 0]
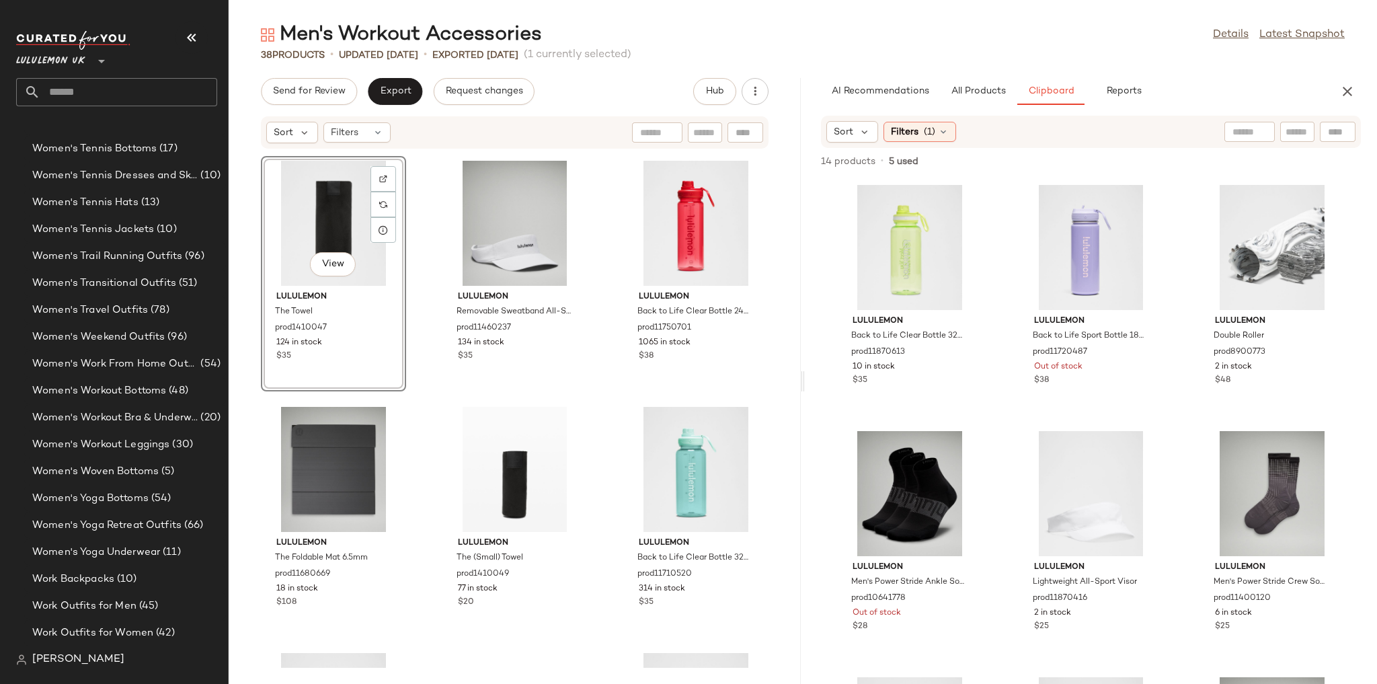
click at [428, 384] on div "View lululemon The Towel prod1410047 124 in stock $35 lululemon Removable Sweat…" at bounding box center [515, 408] width 572 height 518
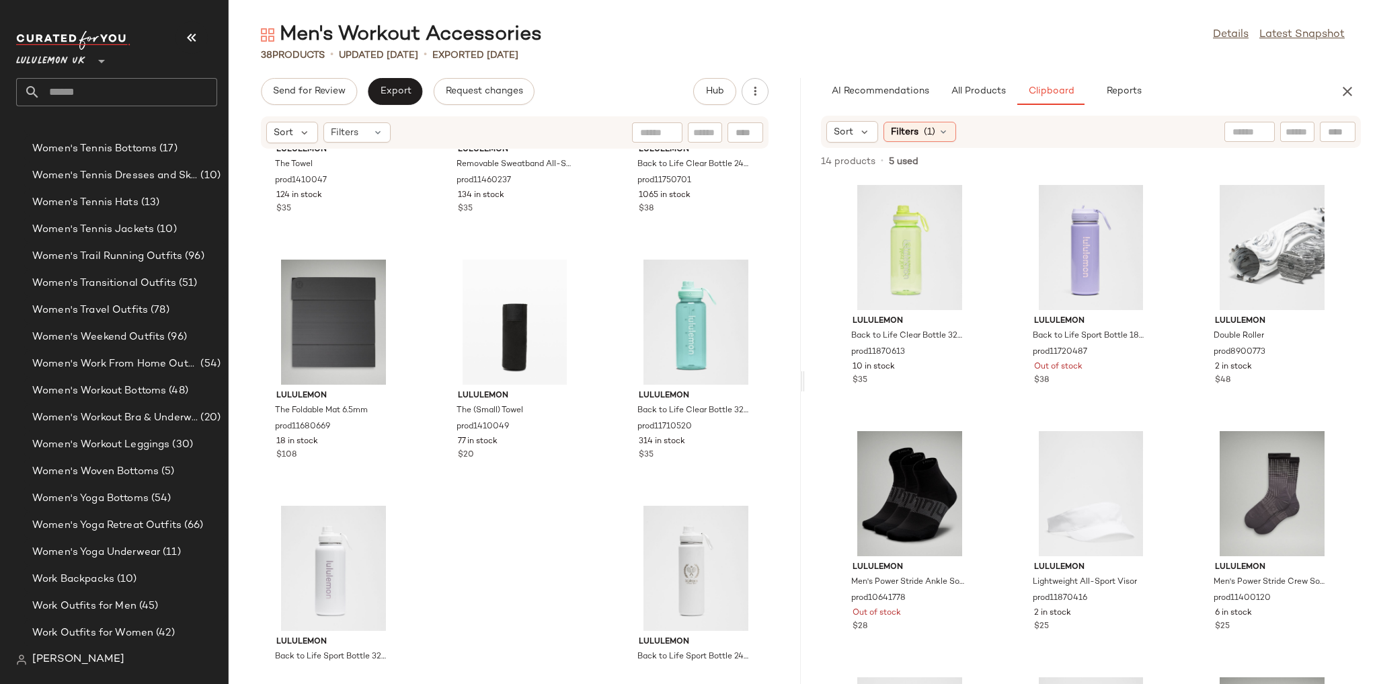
scroll to position [2628, 0]
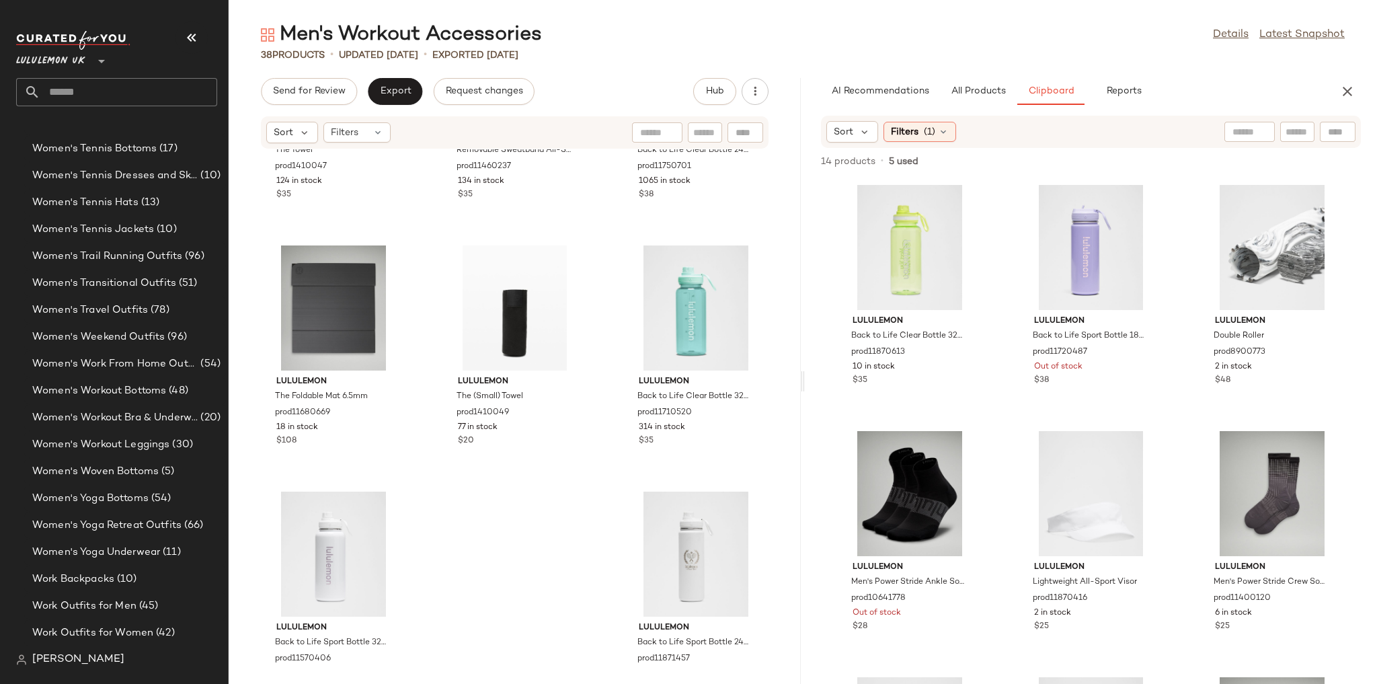
click at [149, 101] on input "text" at bounding box center [128, 92] width 177 height 28
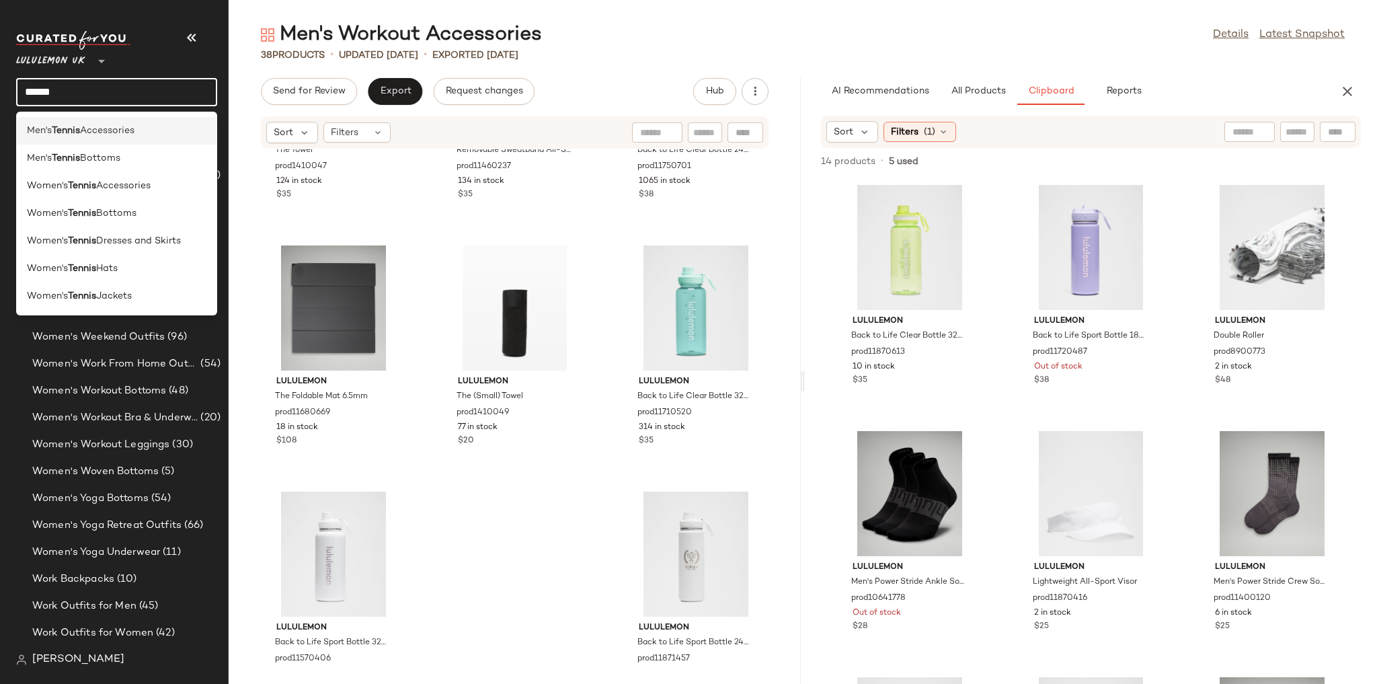
type input "******"
click at [124, 132] on span "Accessories" at bounding box center [107, 131] width 54 height 14
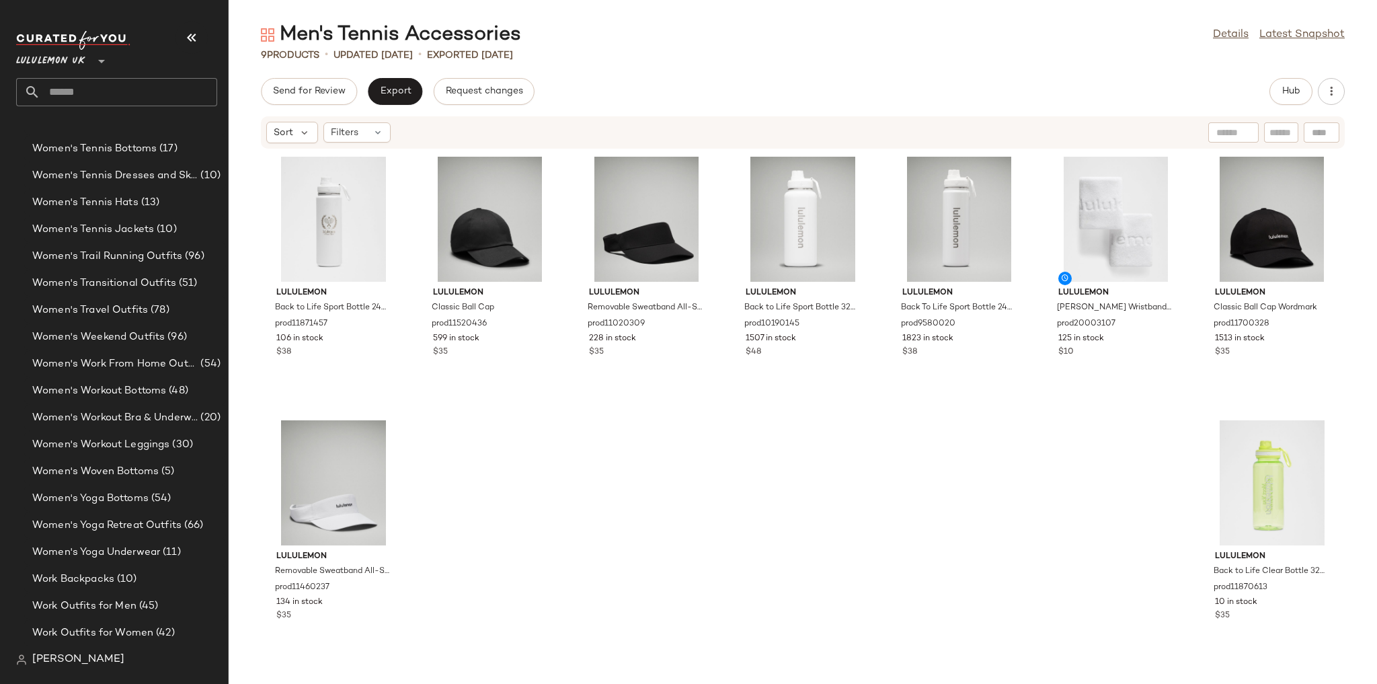
click at [184, 98] on input "text" at bounding box center [128, 92] width 177 height 28
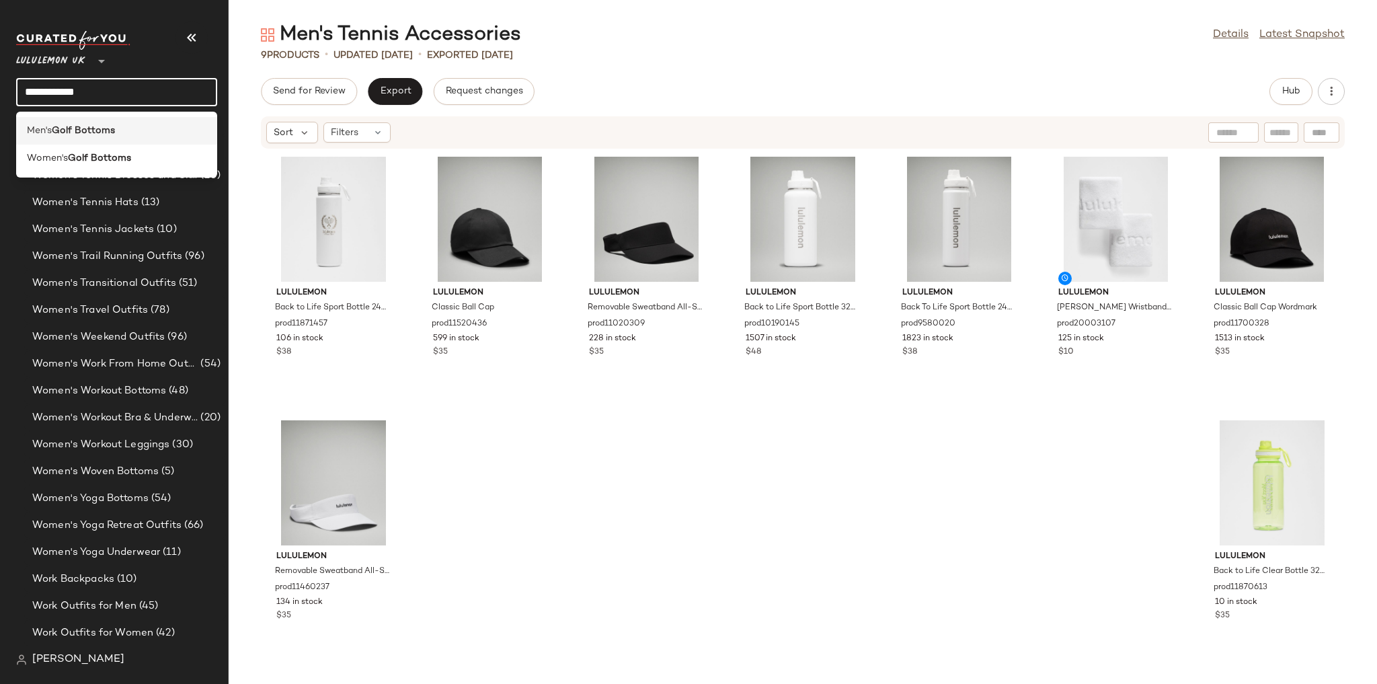
type input "**********"
click at [145, 128] on div "Men's Golf Bottoms" at bounding box center [116, 131] width 179 height 14
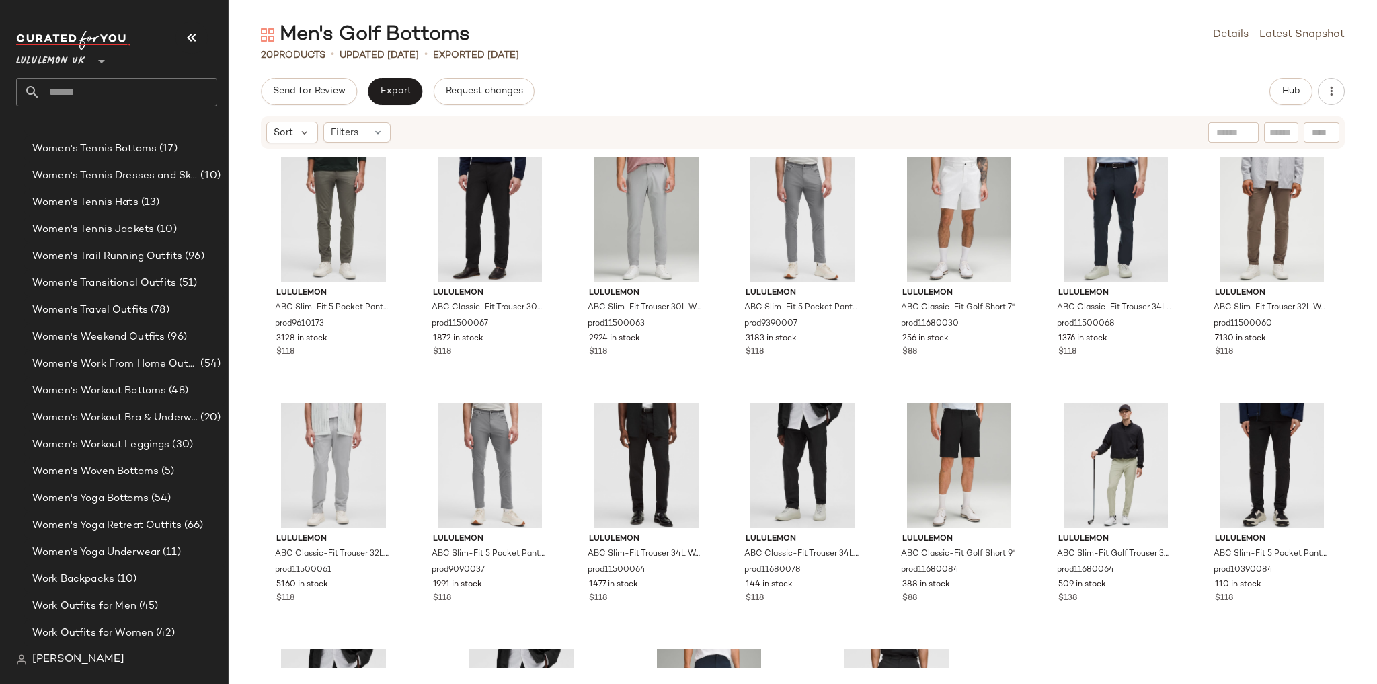
click at [102, 87] on input "text" at bounding box center [128, 92] width 177 height 28
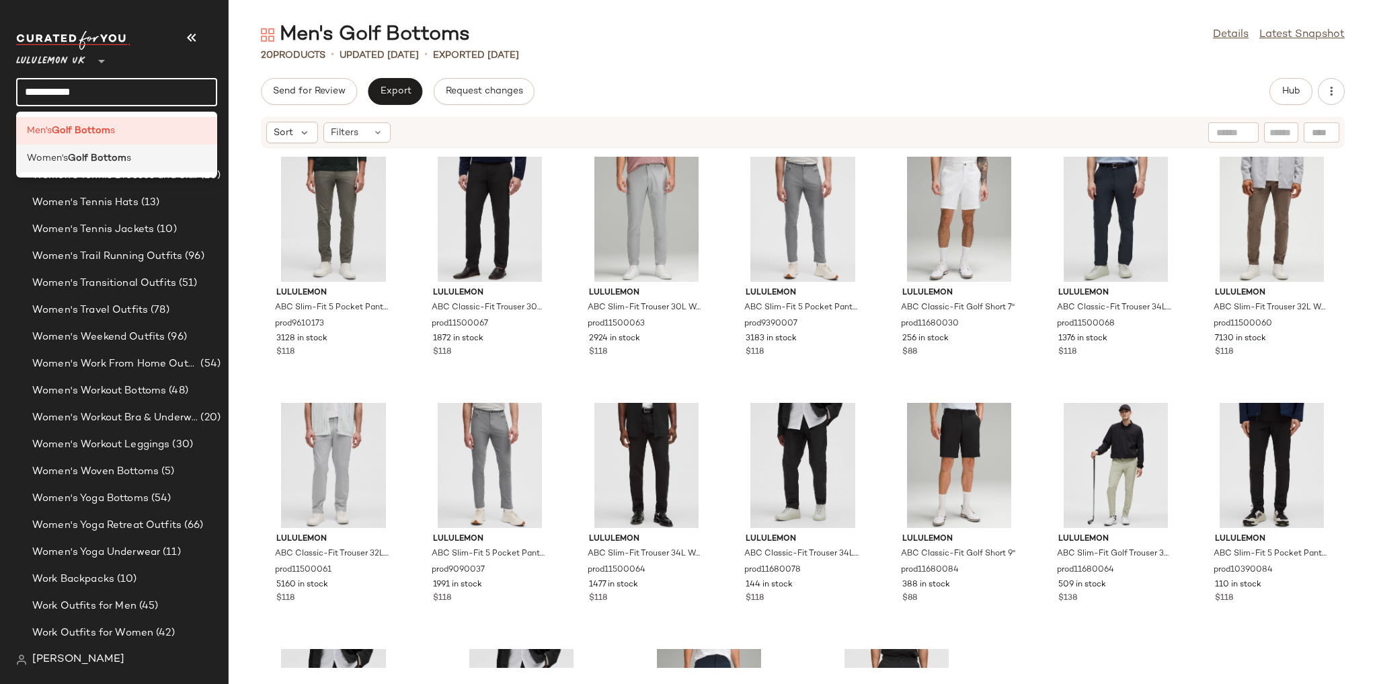
type input "**********"
click at [89, 163] on b "Golf Bottom" at bounding box center [97, 158] width 58 height 14
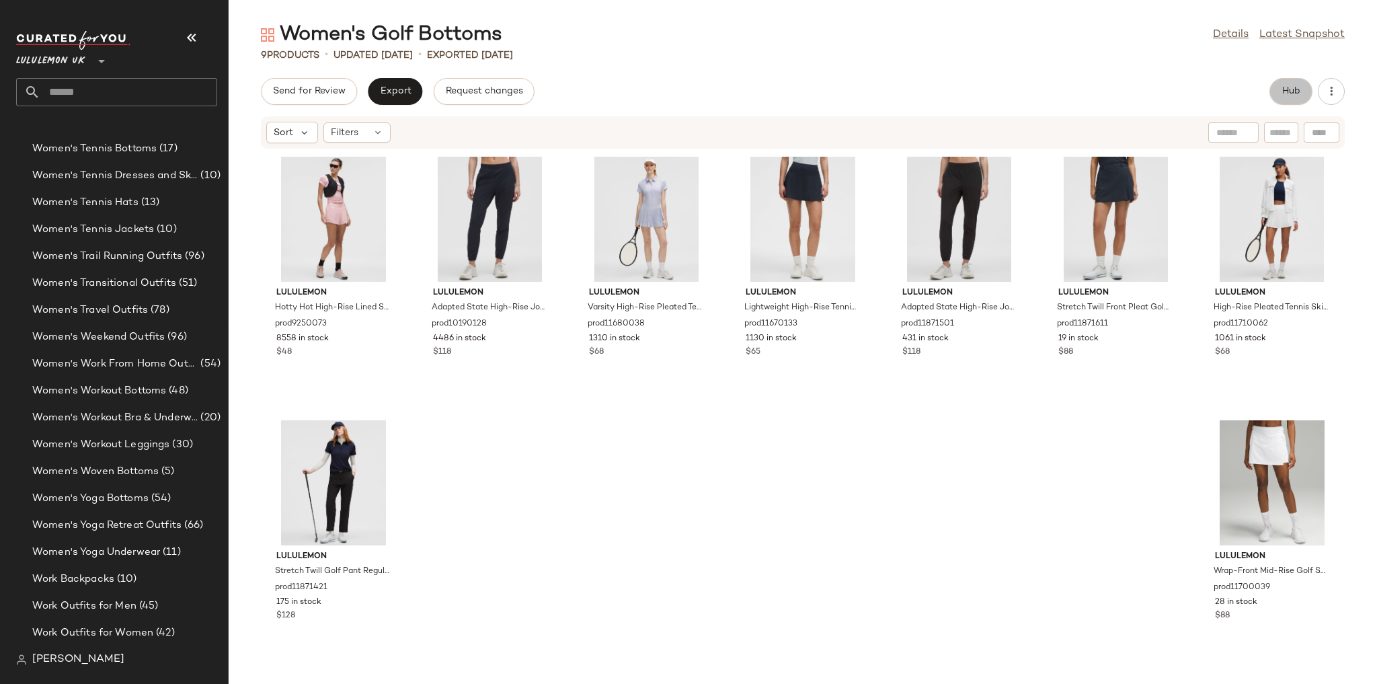
click at [1282, 97] on button "Hub" at bounding box center [1290, 91] width 43 height 27
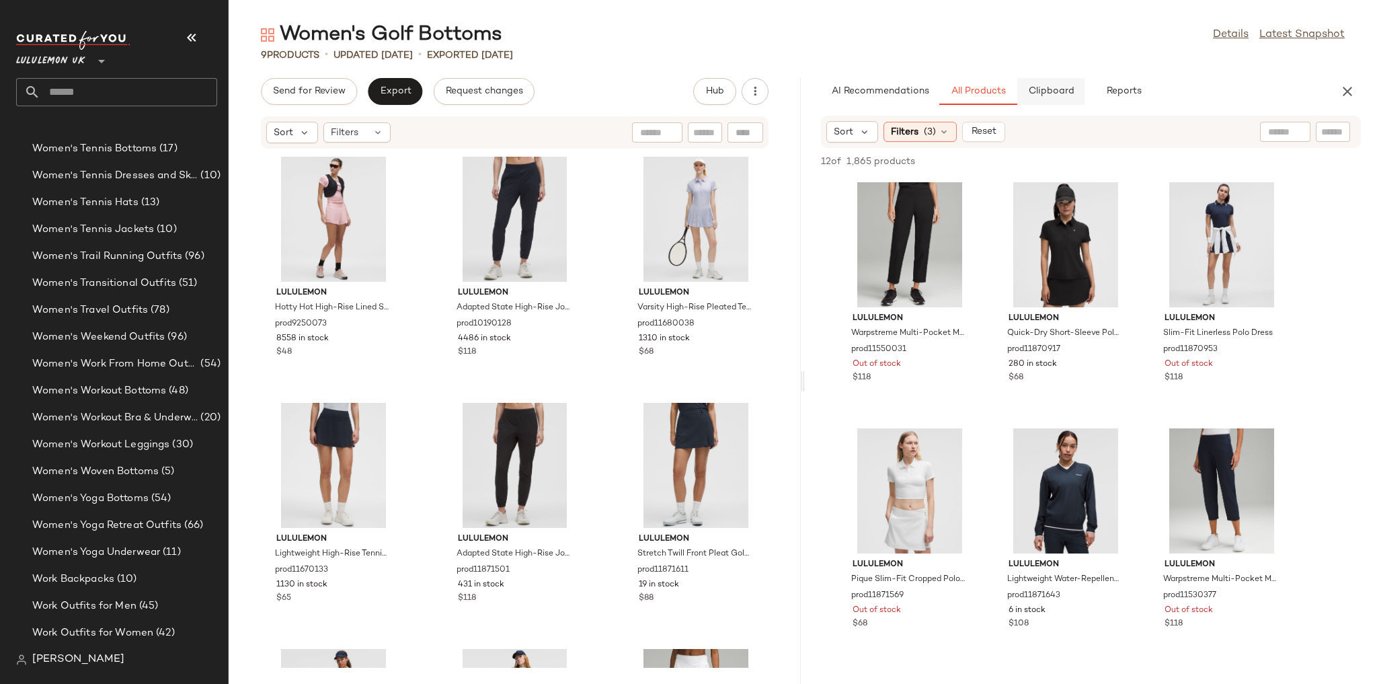
click at [1033, 94] on span "Clipboard" at bounding box center [1050, 91] width 46 height 11
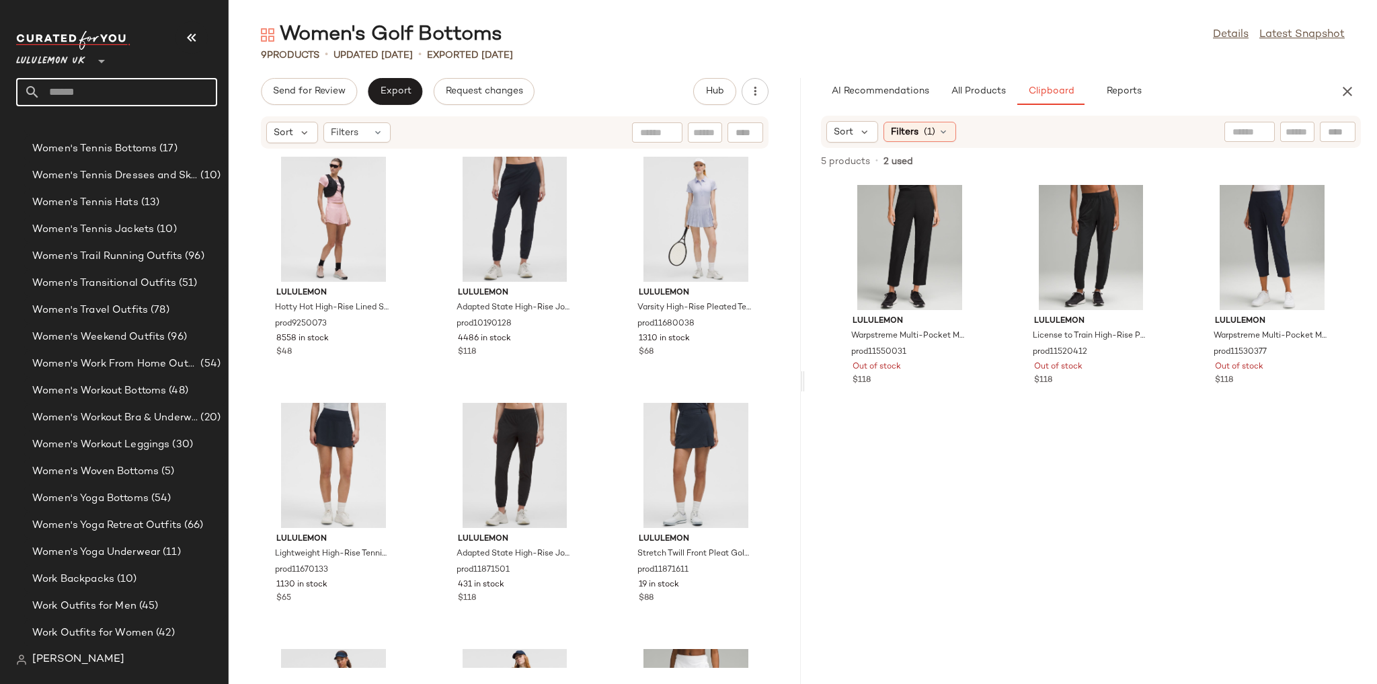
click at [182, 83] on input "text" at bounding box center [128, 92] width 177 height 28
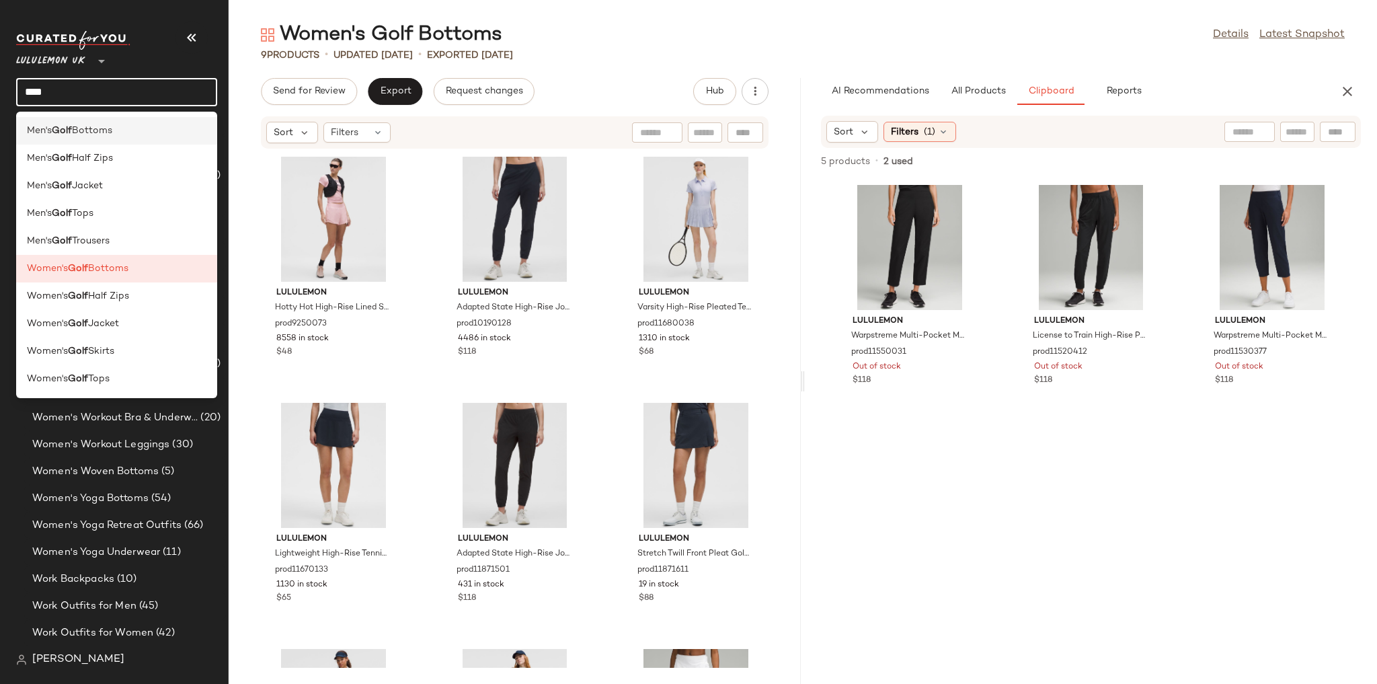
type input "****"
click at [157, 130] on div "Men's Golf Bottoms" at bounding box center [116, 131] width 179 height 14
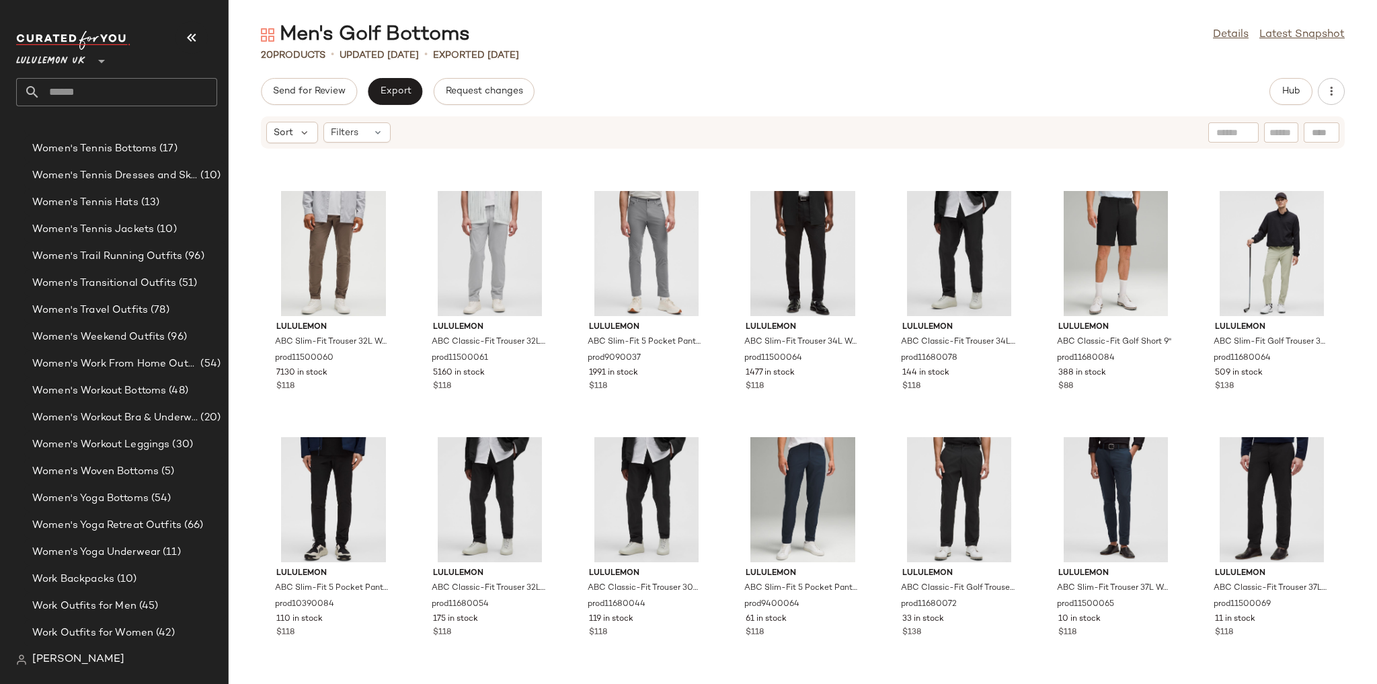
scroll to position [468, 0]
click at [1291, 90] on span "Hub" at bounding box center [1290, 91] width 19 height 11
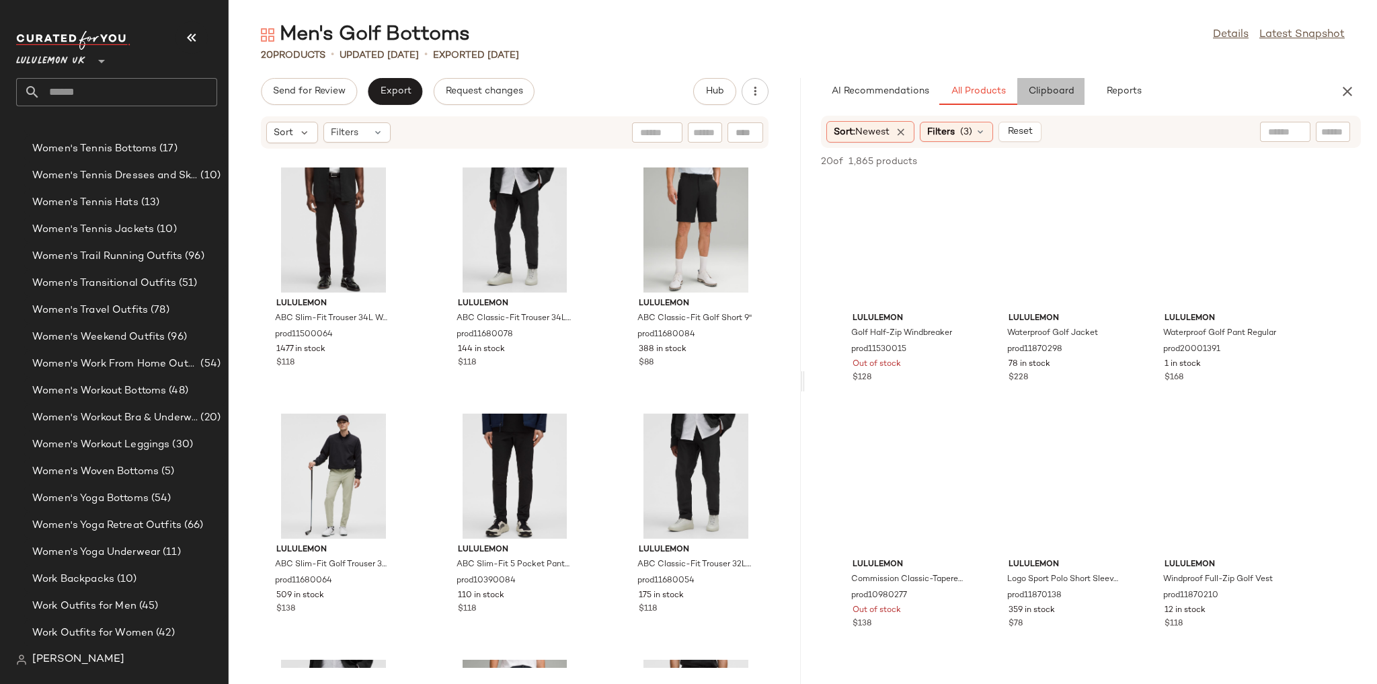
click at [1060, 93] on span "Clipboard" at bounding box center [1050, 91] width 46 height 11
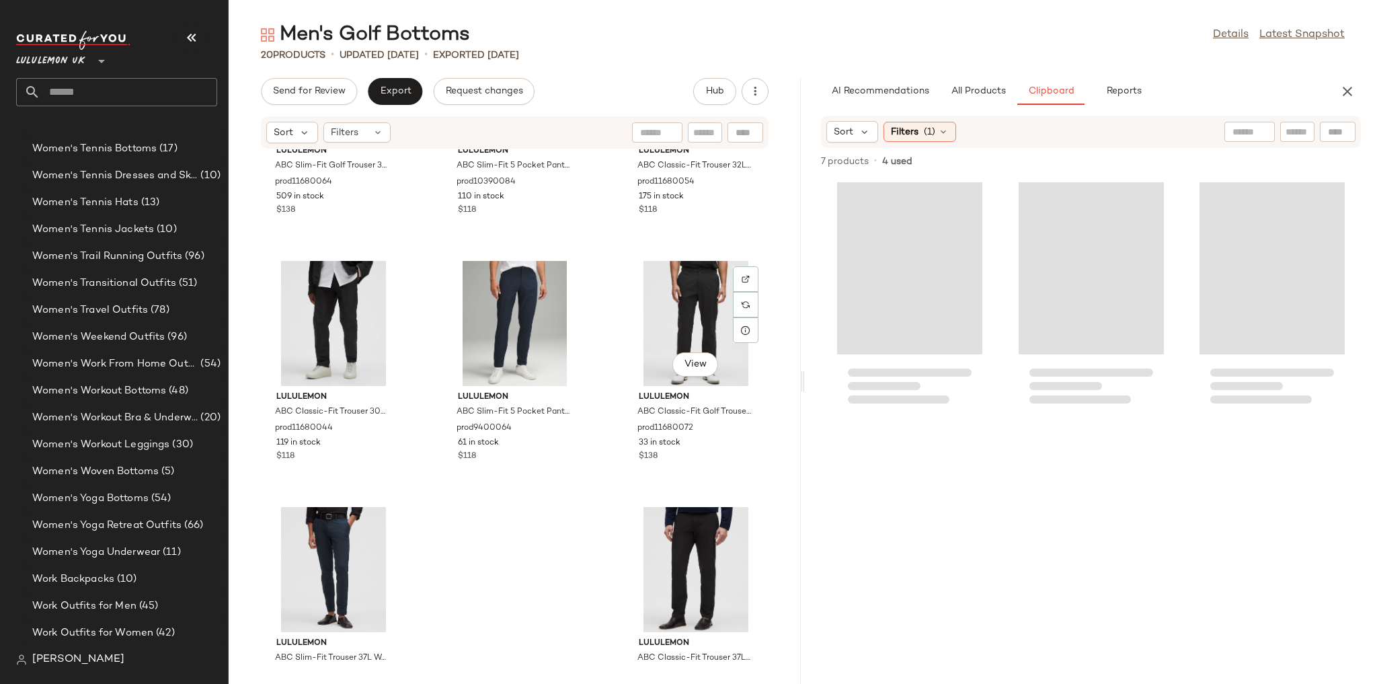
scroll to position [1207, 0]
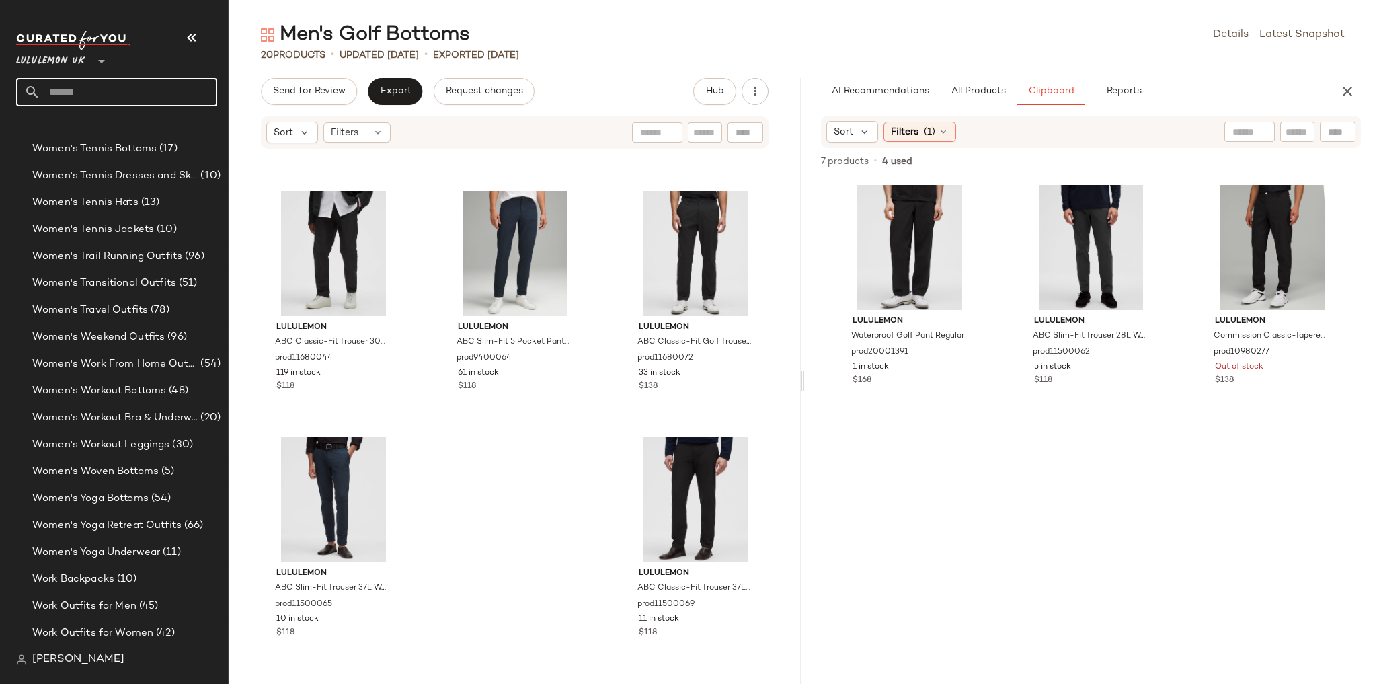
click at [122, 83] on input "text" at bounding box center [128, 92] width 177 height 28
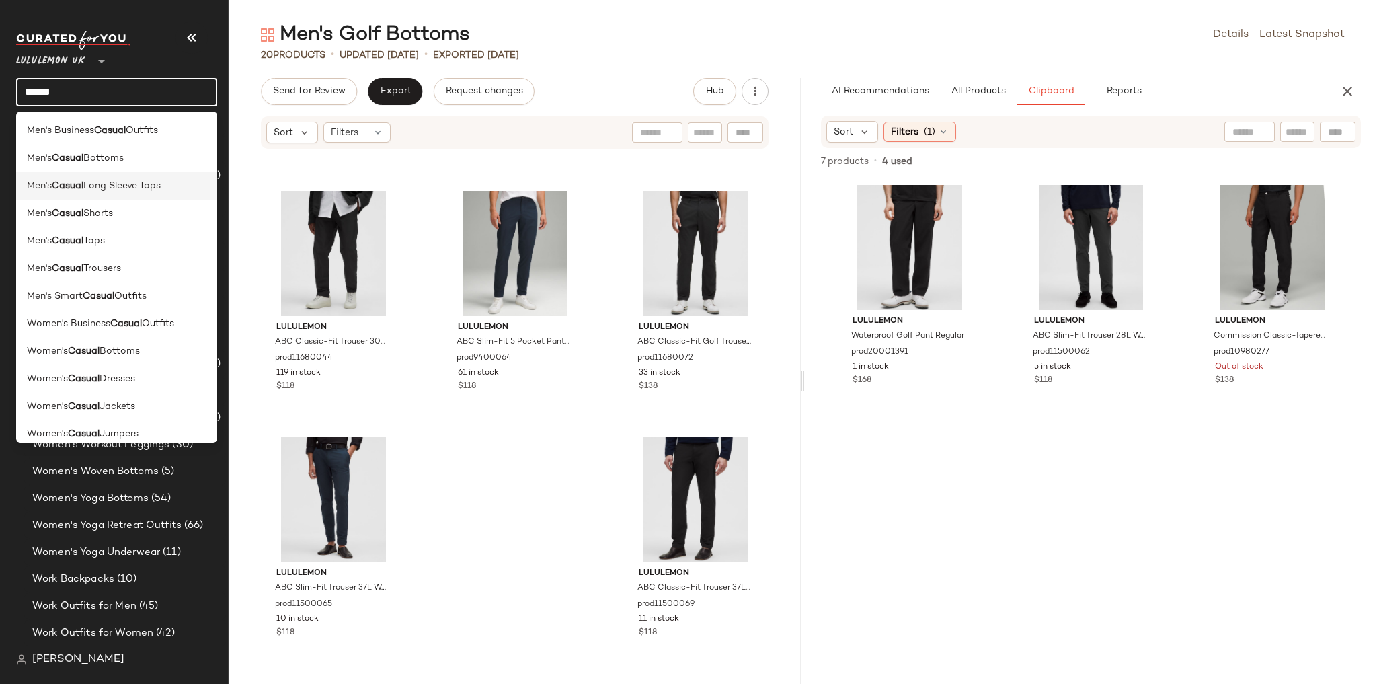
type input "******"
click at [130, 188] on span "Long Sleeve Tops" at bounding box center [121, 186] width 77 height 14
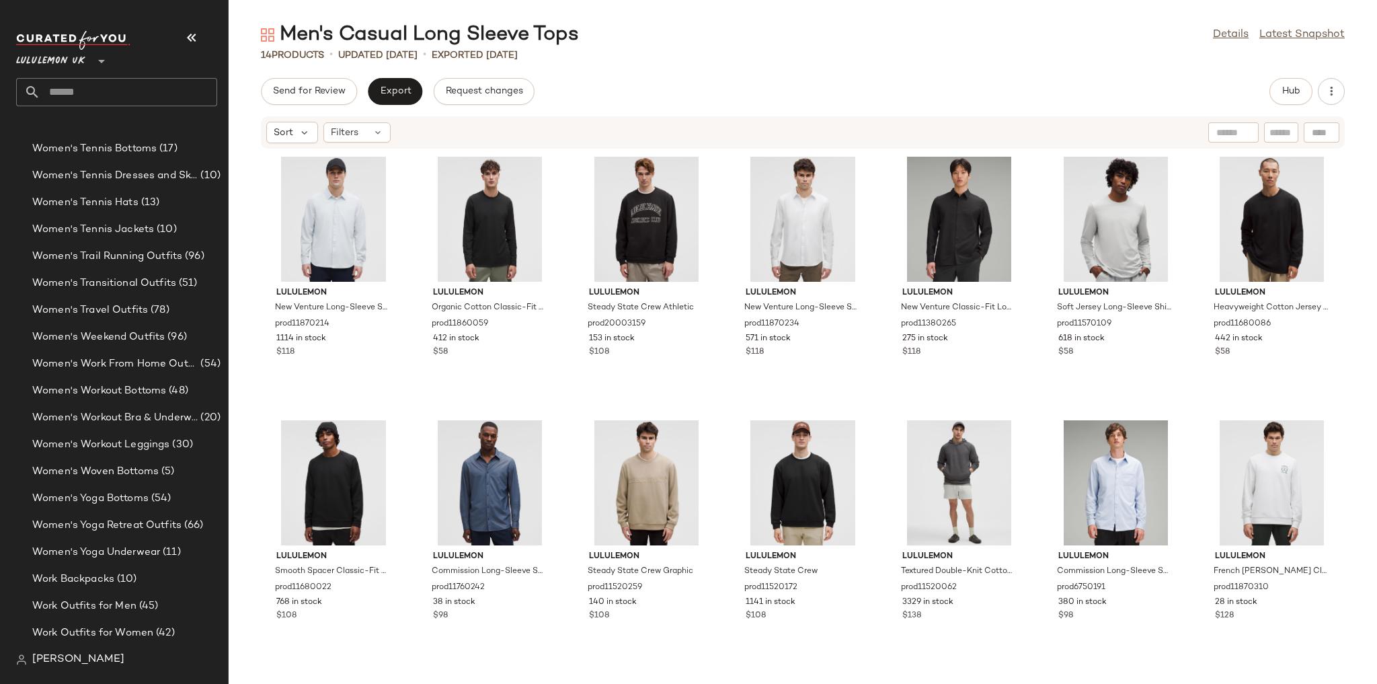
scroll to position [212, 0]
click at [1284, 75] on div "Men's Casual Long Sleeve Tops Details Latest Snapshot 14 Products • updated [DA…" at bounding box center [803, 353] width 1148 height 662
click at [1286, 86] on span "Hub" at bounding box center [1290, 91] width 19 height 11
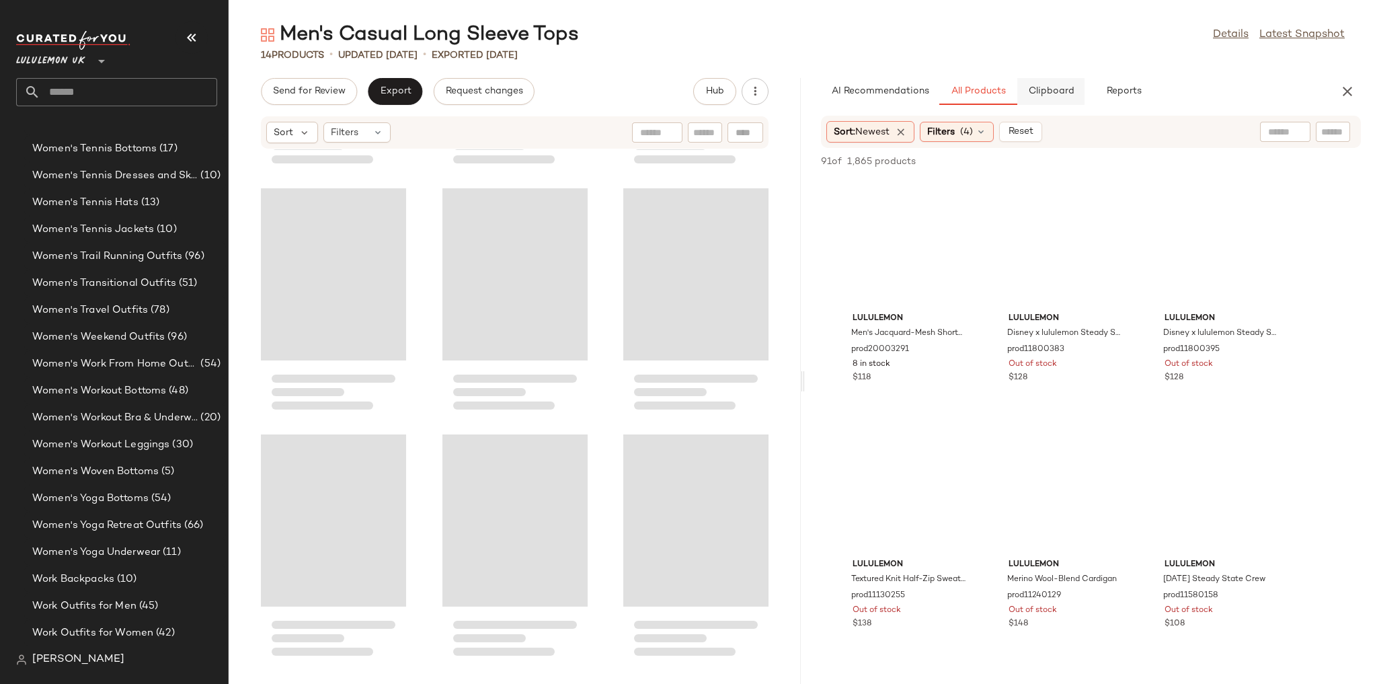
click at [1025, 87] on button "Clipboard" at bounding box center [1050, 91] width 67 height 27
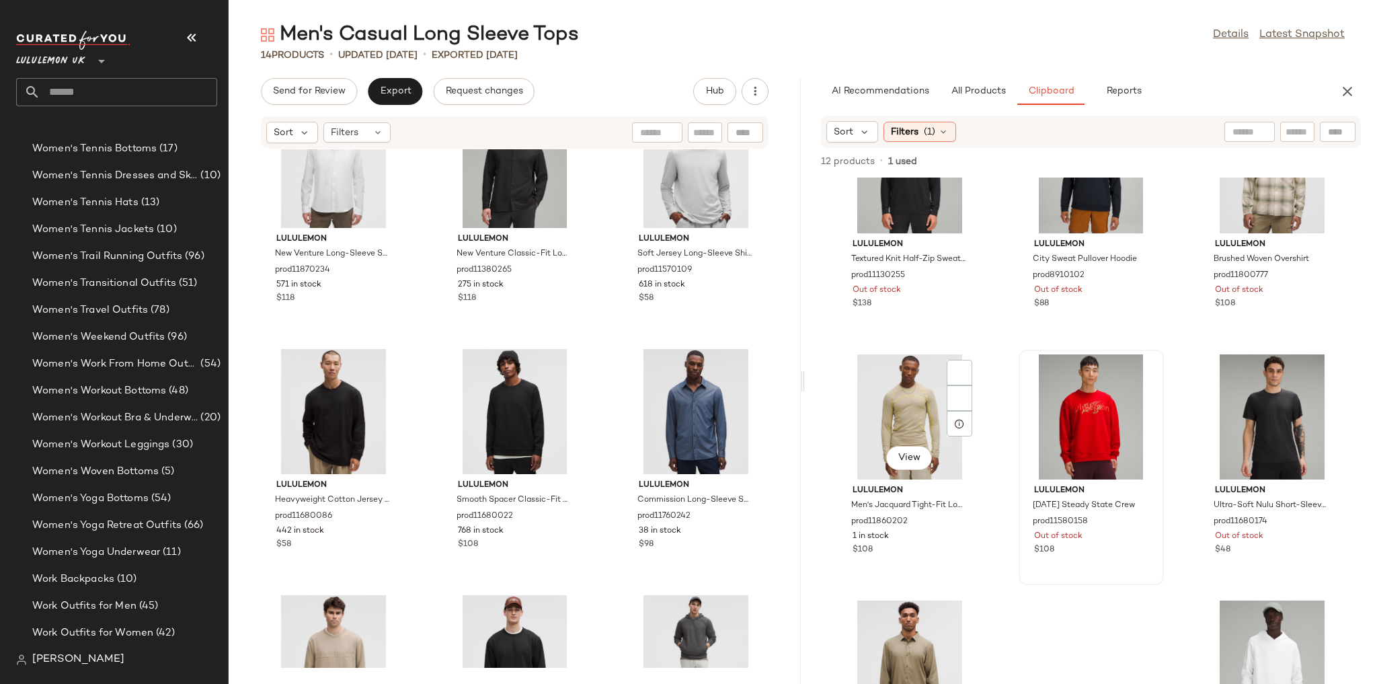
scroll to position [481, 0]
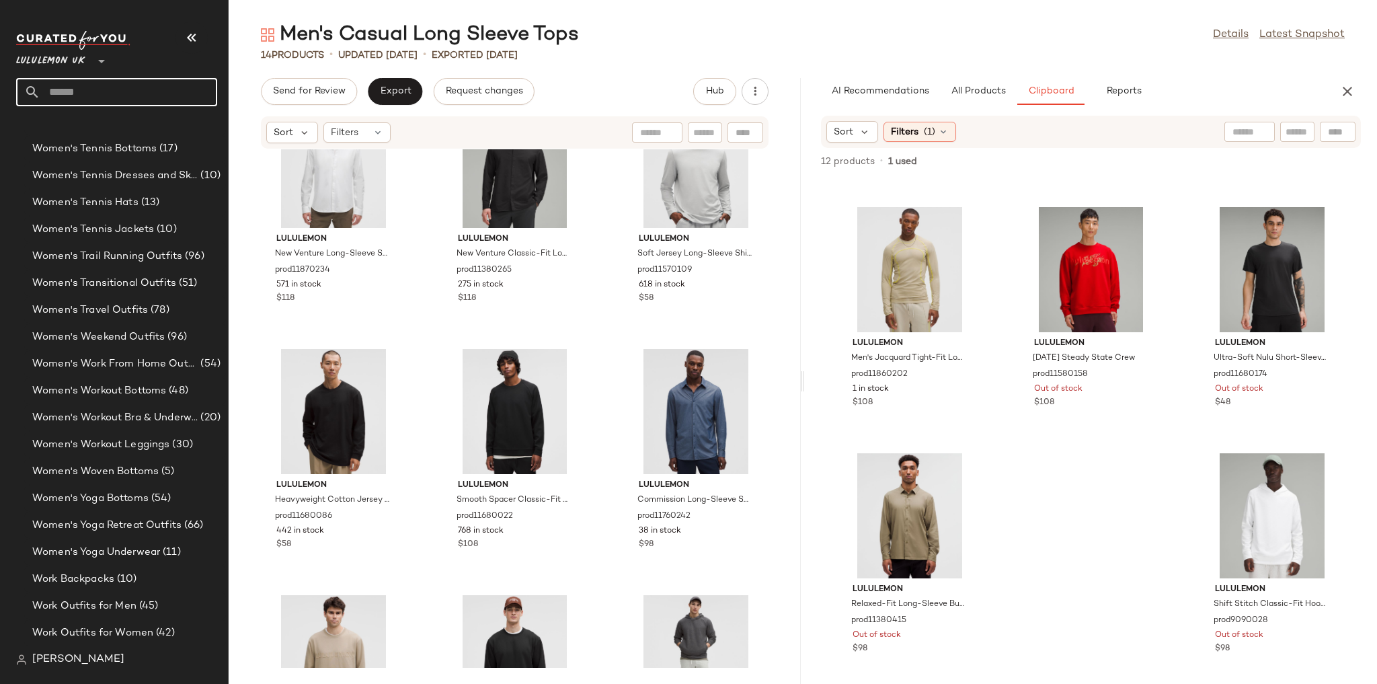
click at [89, 83] on input "text" at bounding box center [128, 92] width 177 height 28
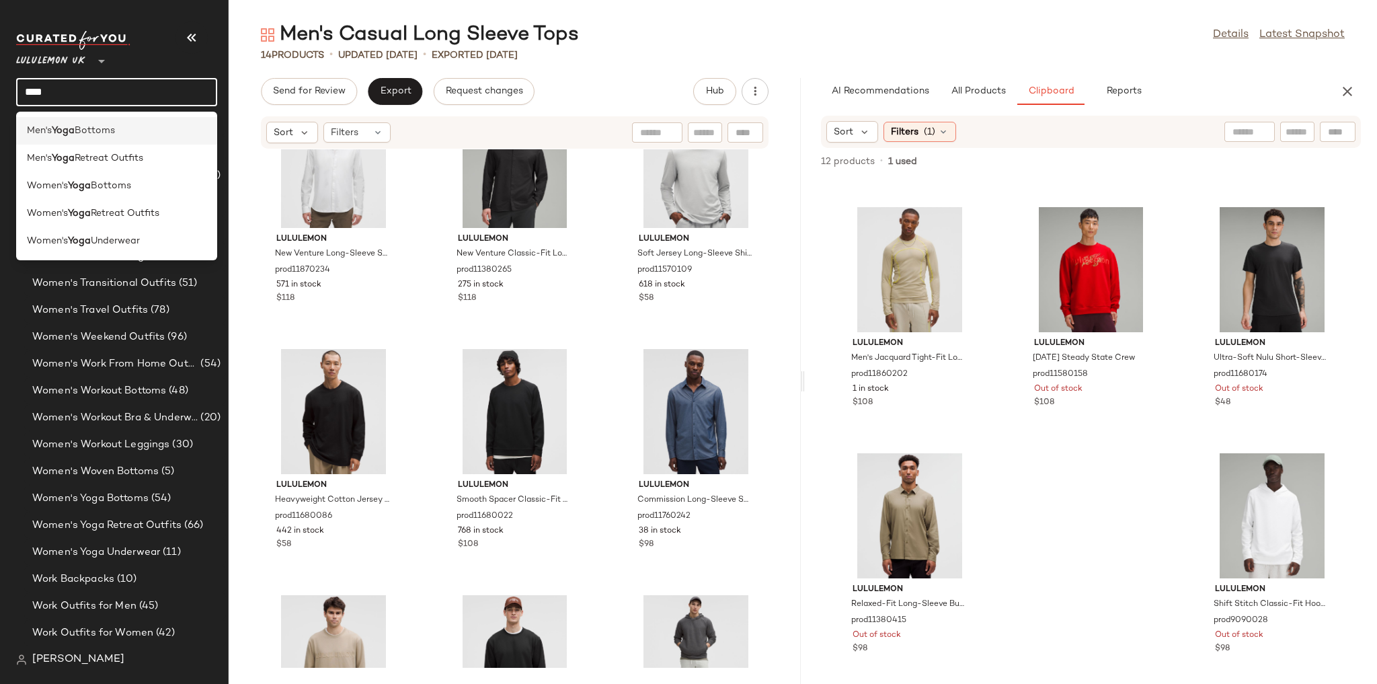
type input "****"
click at [105, 137] on span "Bottoms" at bounding box center [95, 131] width 40 height 14
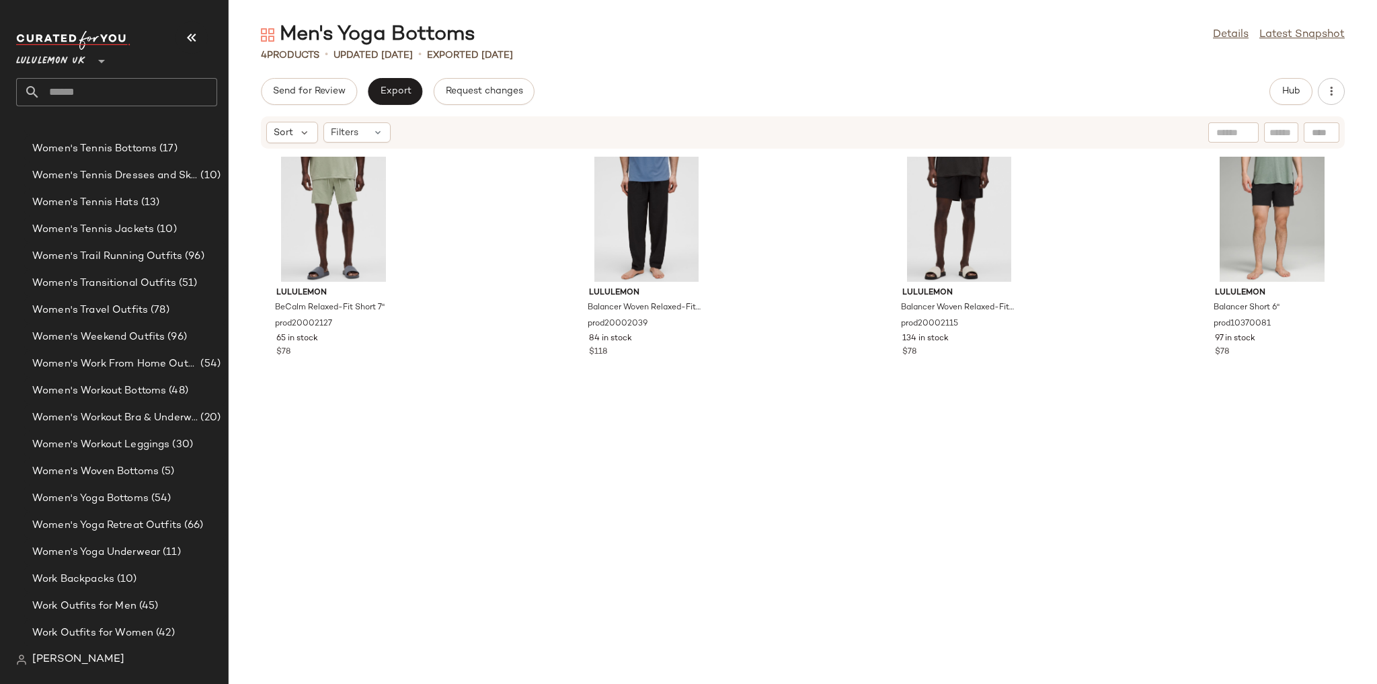
drag, startPoint x: 94, startPoint y: 89, endPoint x: 91, endPoint y: 97, distance: 9.1
click at [94, 89] on input "text" at bounding box center [128, 92] width 177 height 28
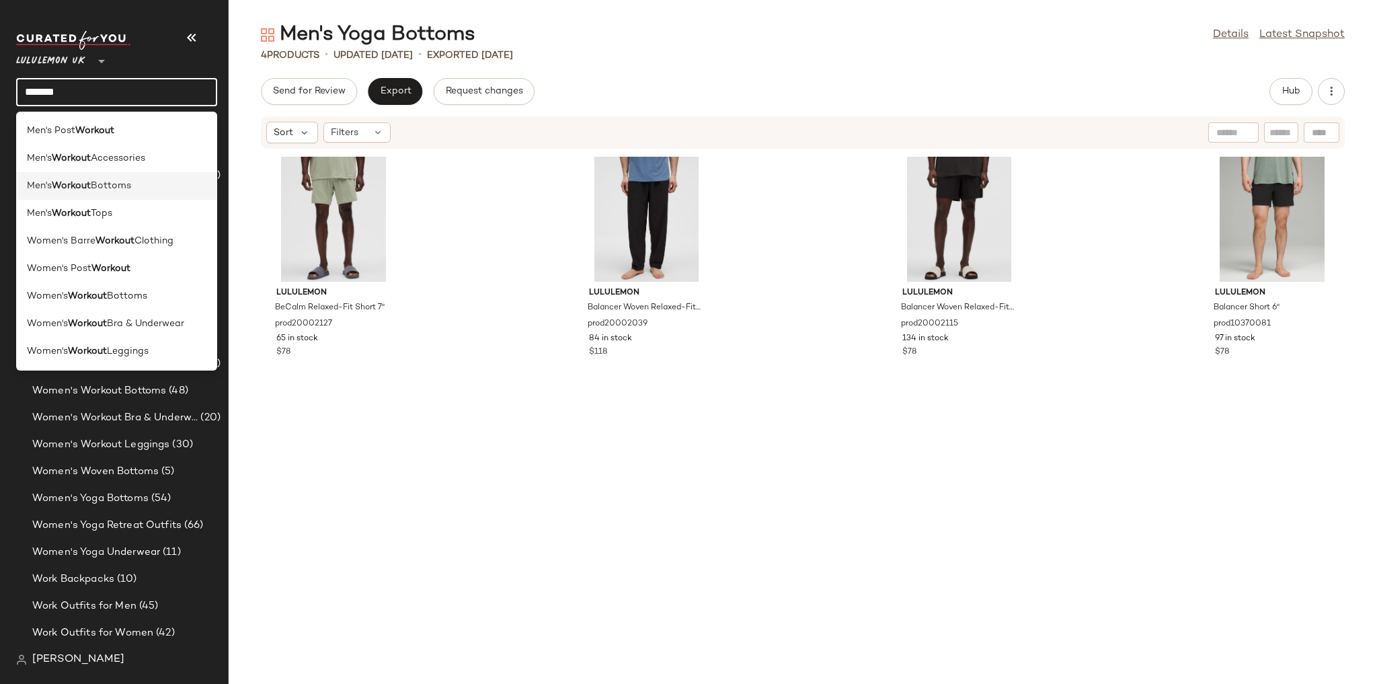
type input "*******"
click at [147, 182] on div "Men's Workout Bottoms" at bounding box center [116, 186] width 179 height 14
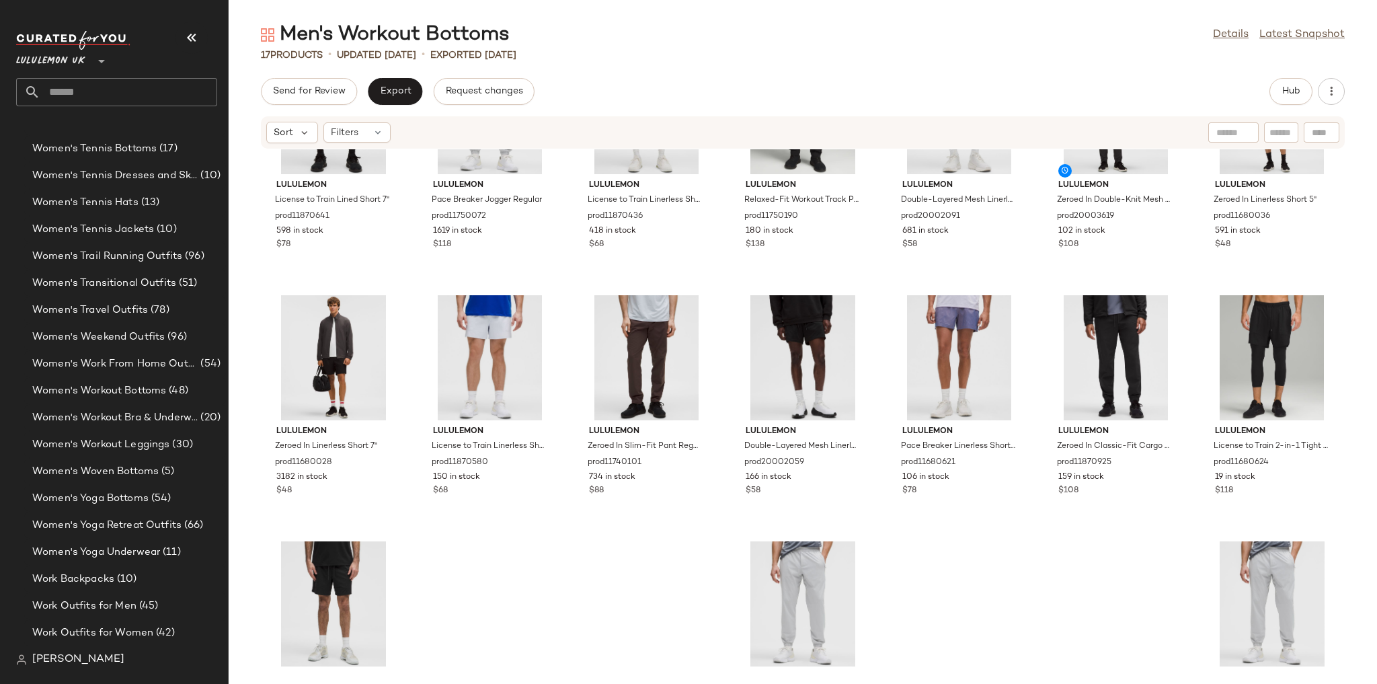
scroll to position [212, 0]
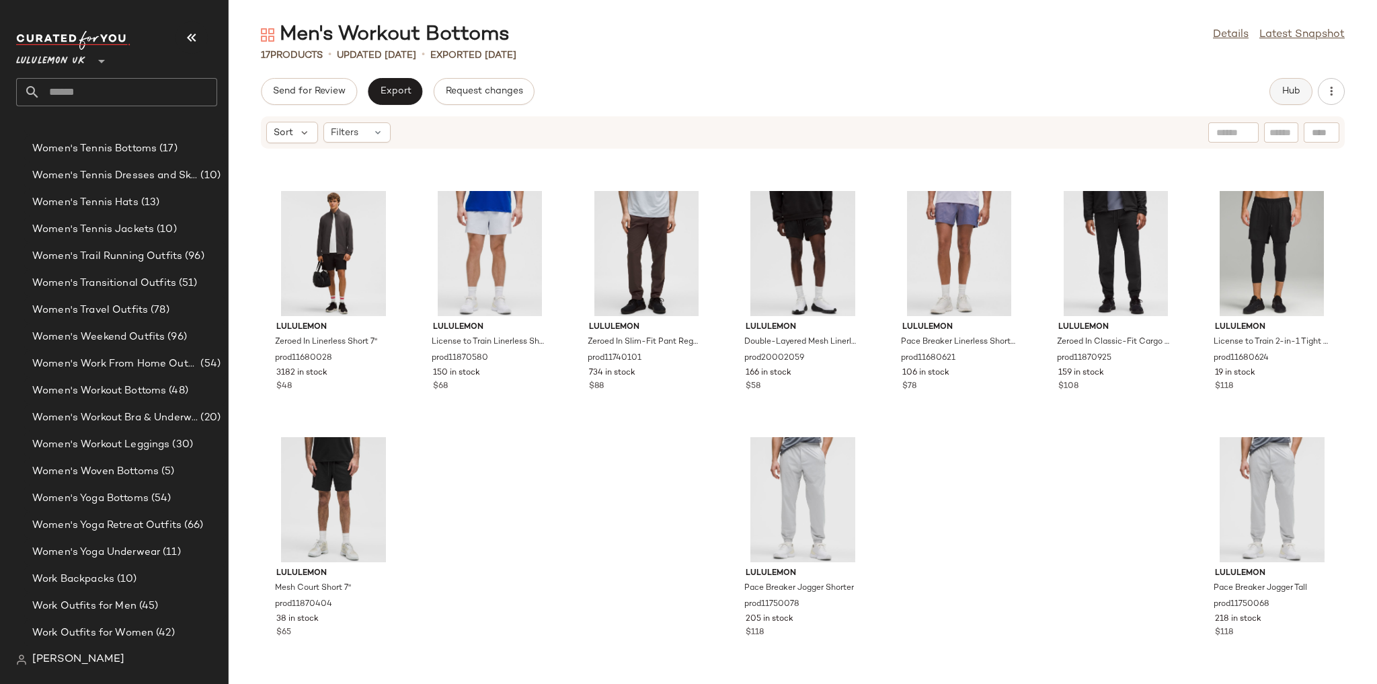
click at [1281, 91] on span "Hub" at bounding box center [1290, 91] width 19 height 11
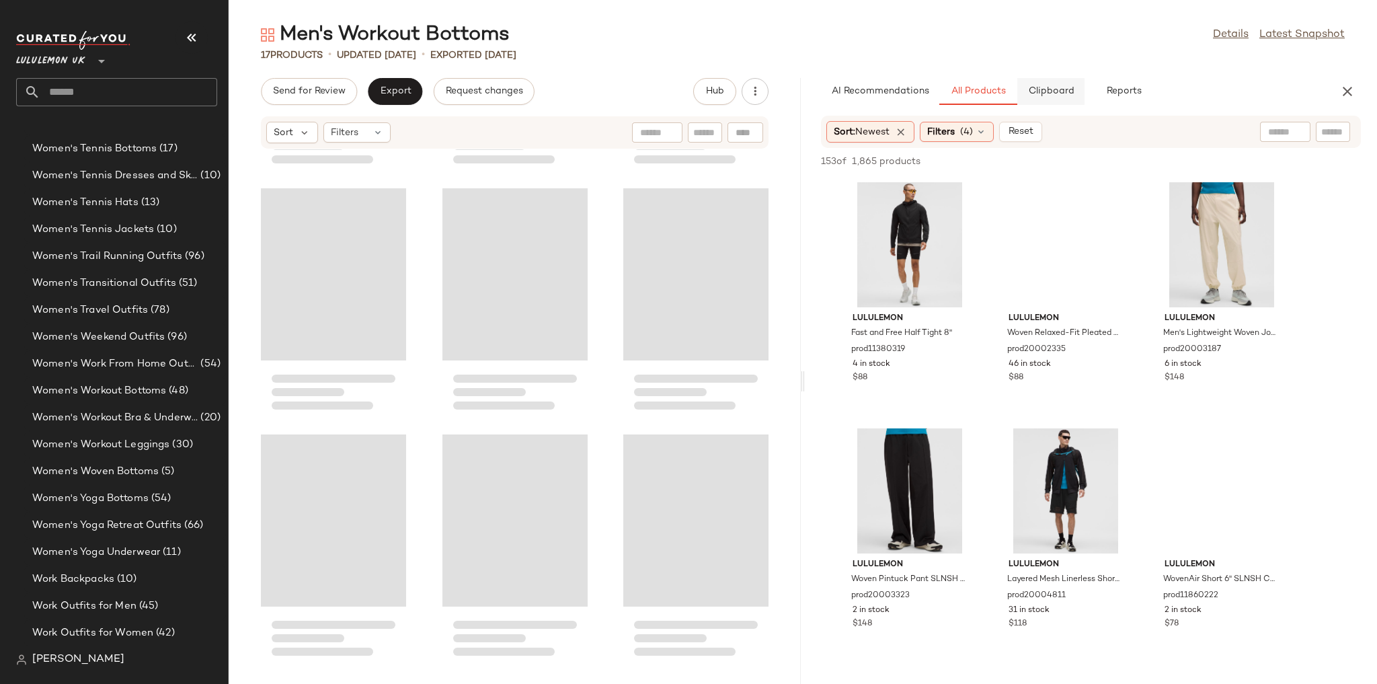
click at [1054, 90] on span "Clipboard" at bounding box center [1050, 91] width 46 height 11
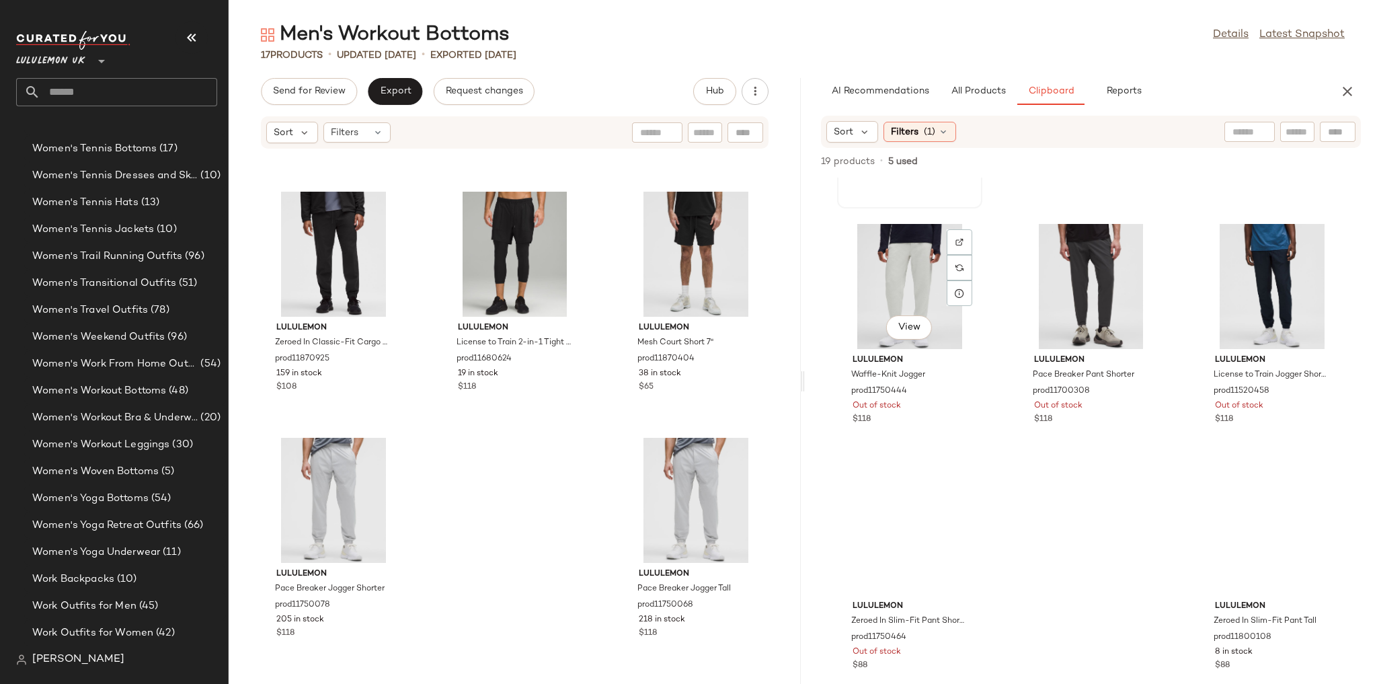
scroll to position [727, 0]
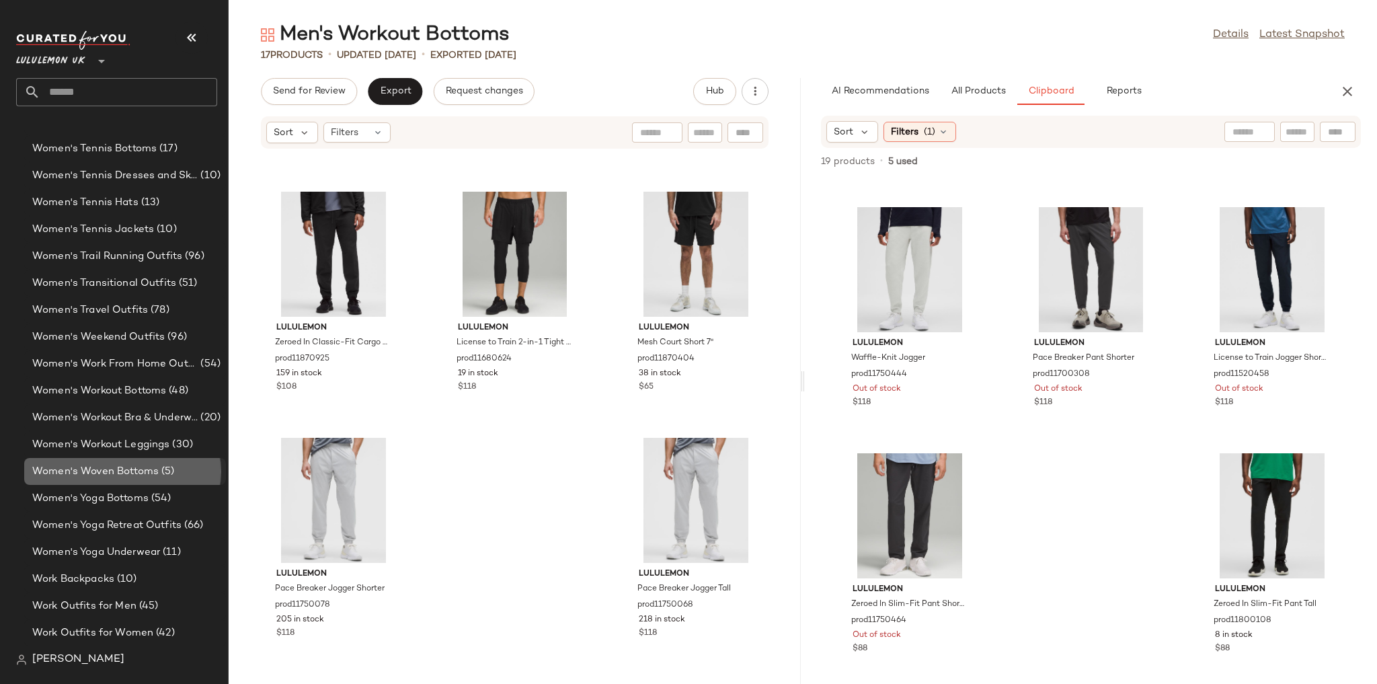
click at [159, 474] on span "(5)" at bounding box center [166, 471] width 15 height 15
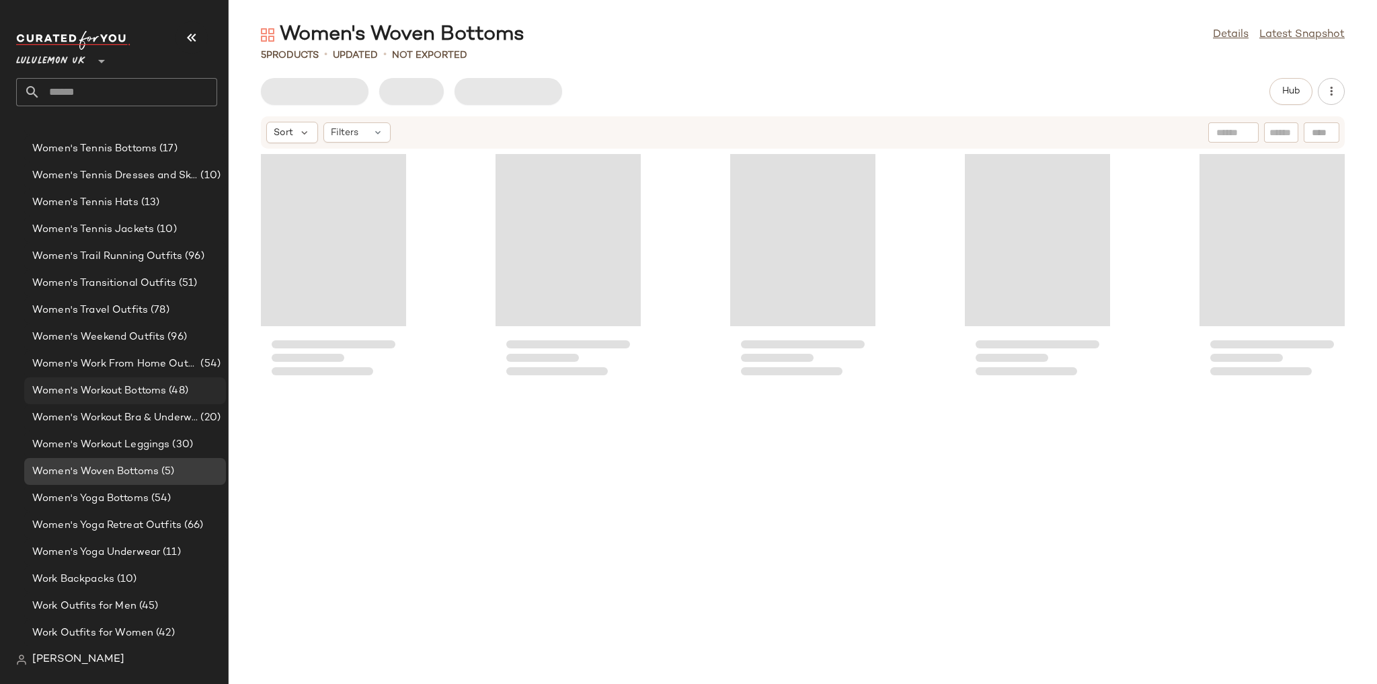
click at [151, 395] on span "Women's Workout Bottoms" at bounding box center [99, 390] width 134 height 15
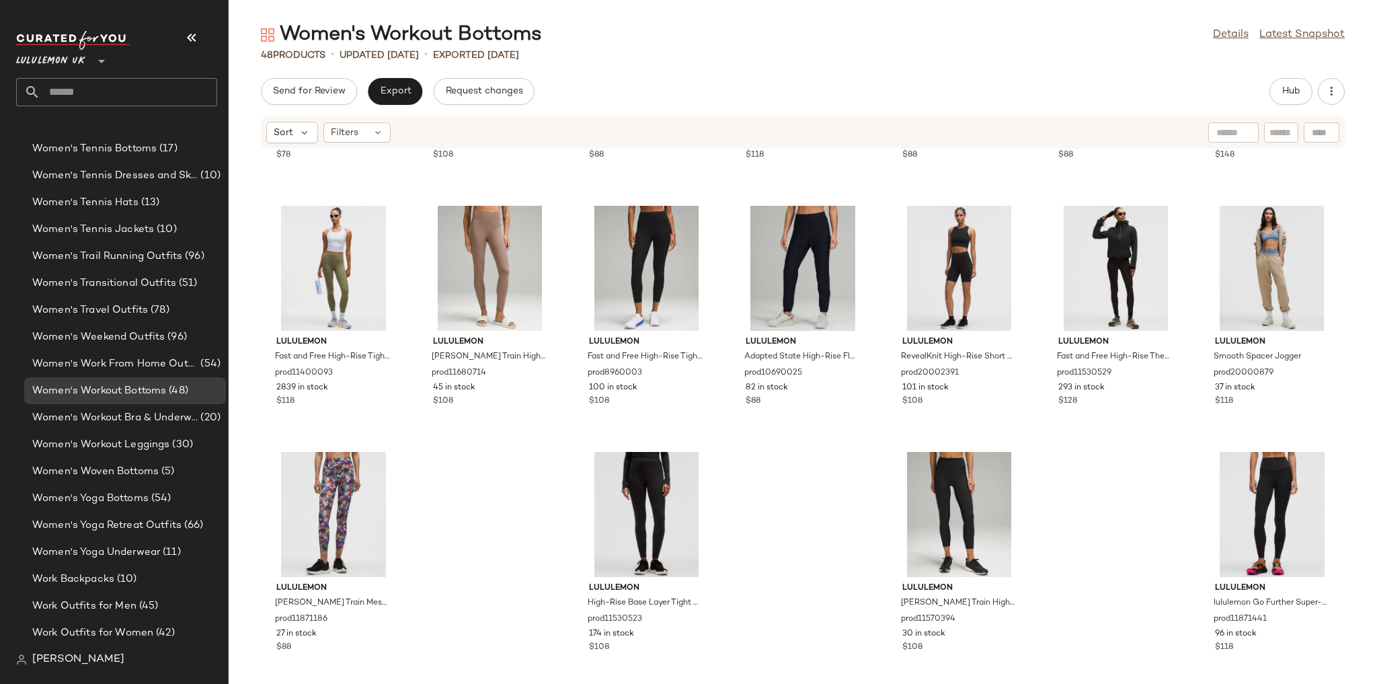
scroll to position [1452, 0]
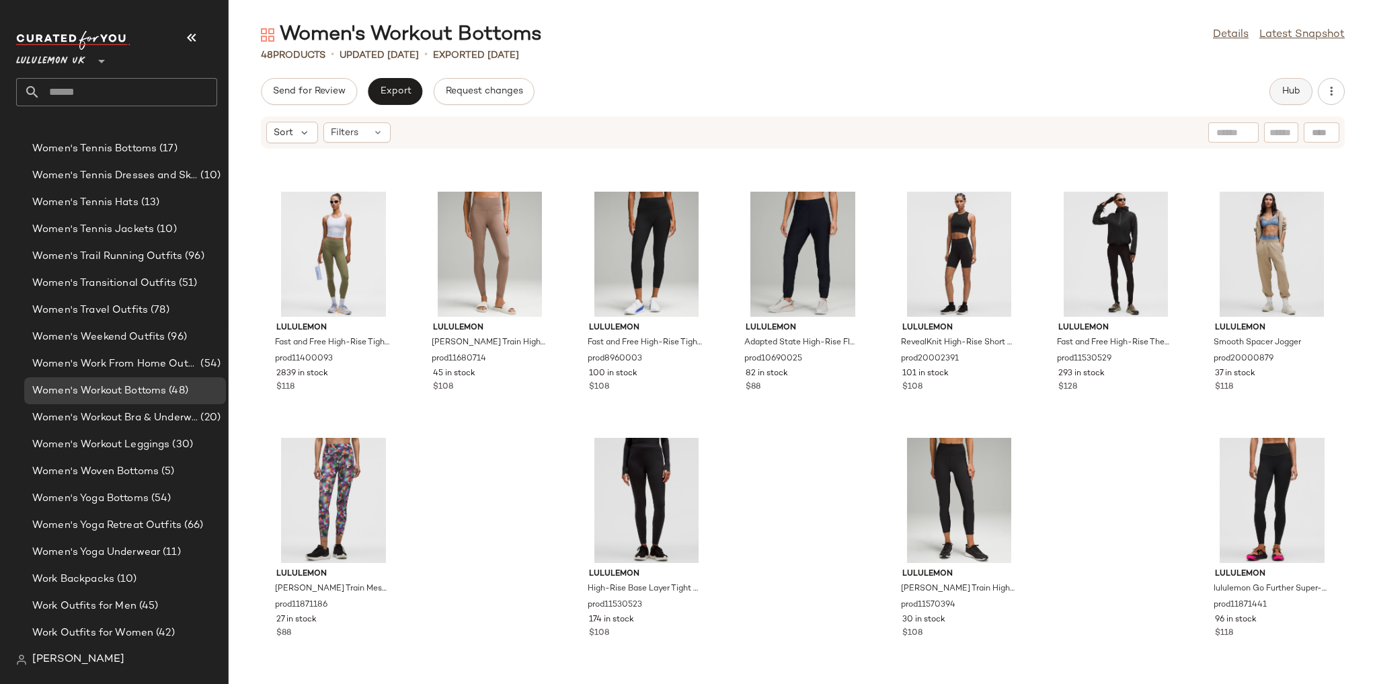
click at [1280, 89] on button "Hub" at bounding box center [1290, 91] width 43 height 27
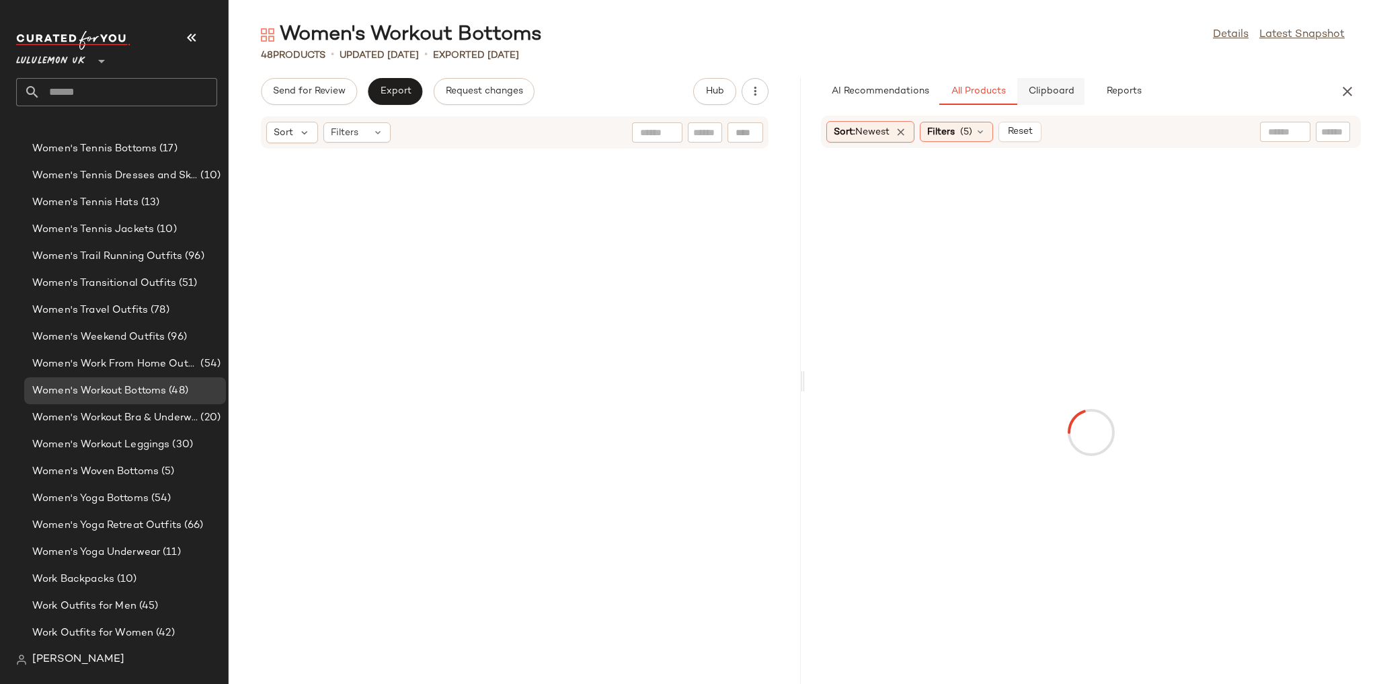
scroll to position [2706, 0]
click at [1053, 90] on span "Clipboard" at bounding box center [1050, 91] width 46 height 11
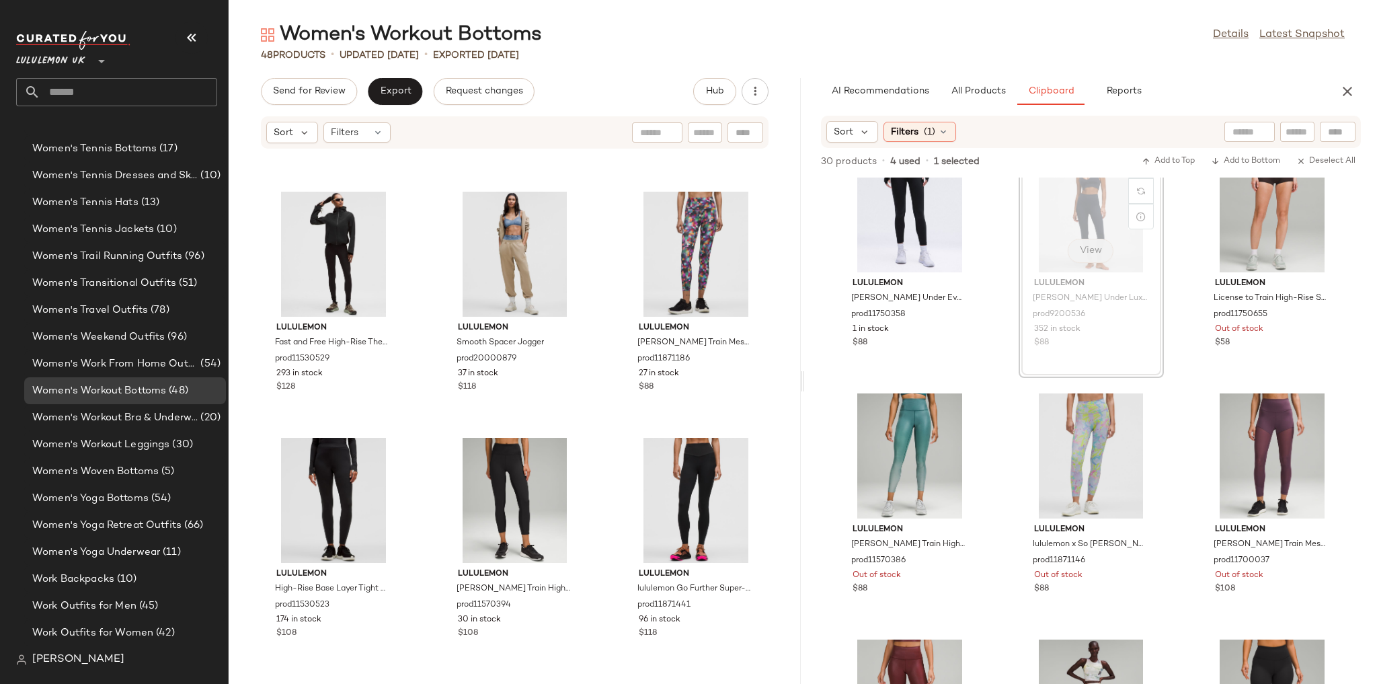
scroll to position [1030, 0]
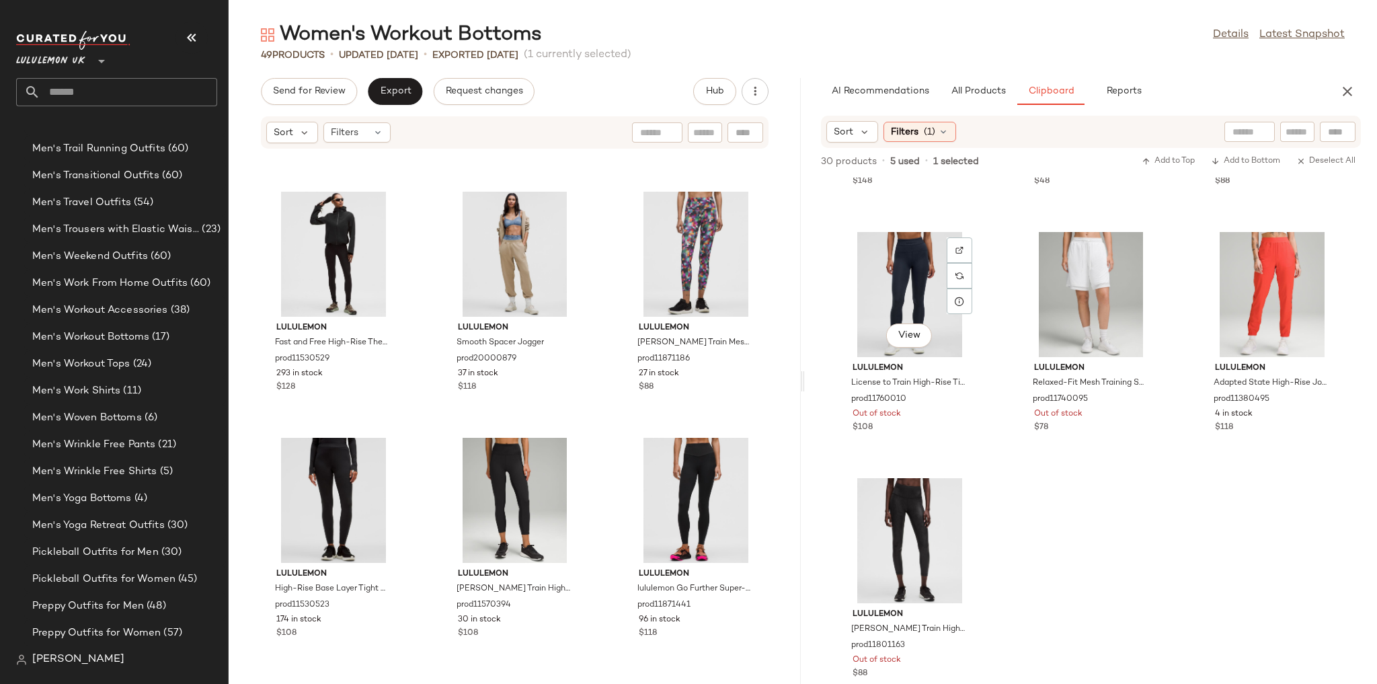
scroll to position [1711, 0]
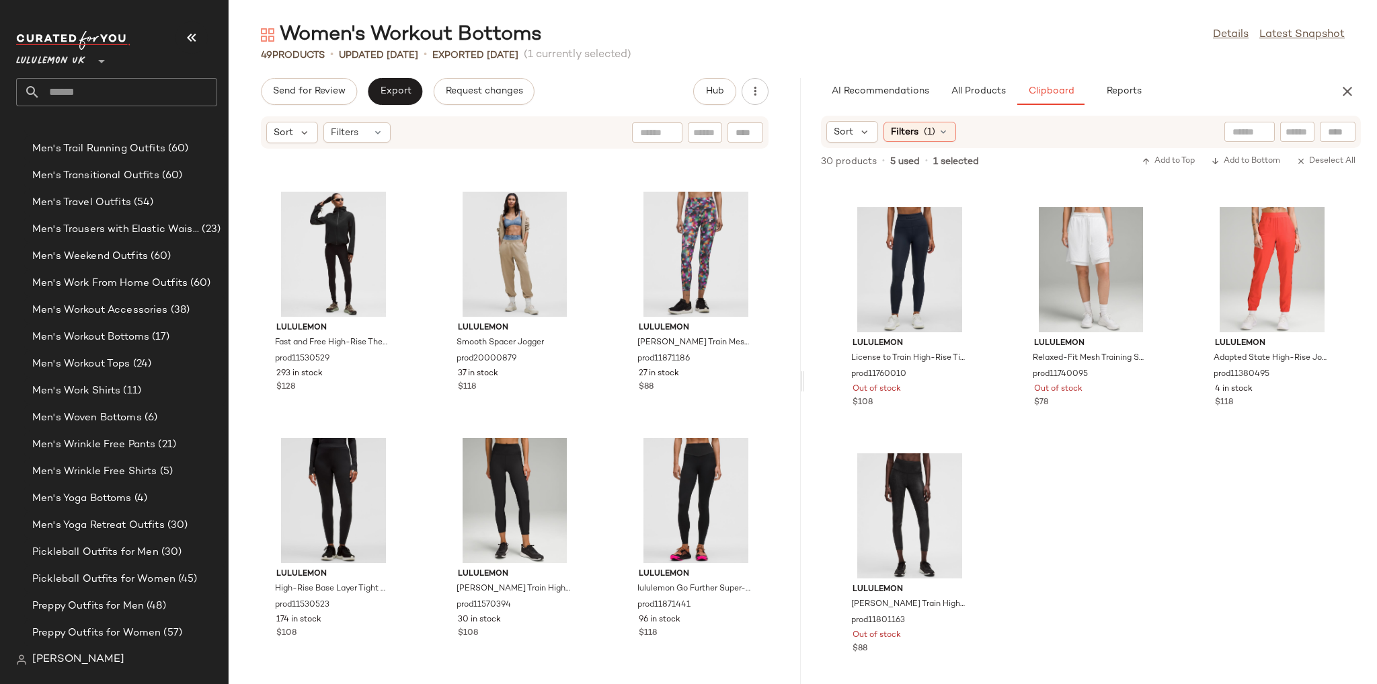
click at [92, 80] on input "text" at bounding box center [128, 92] width 177 height 28
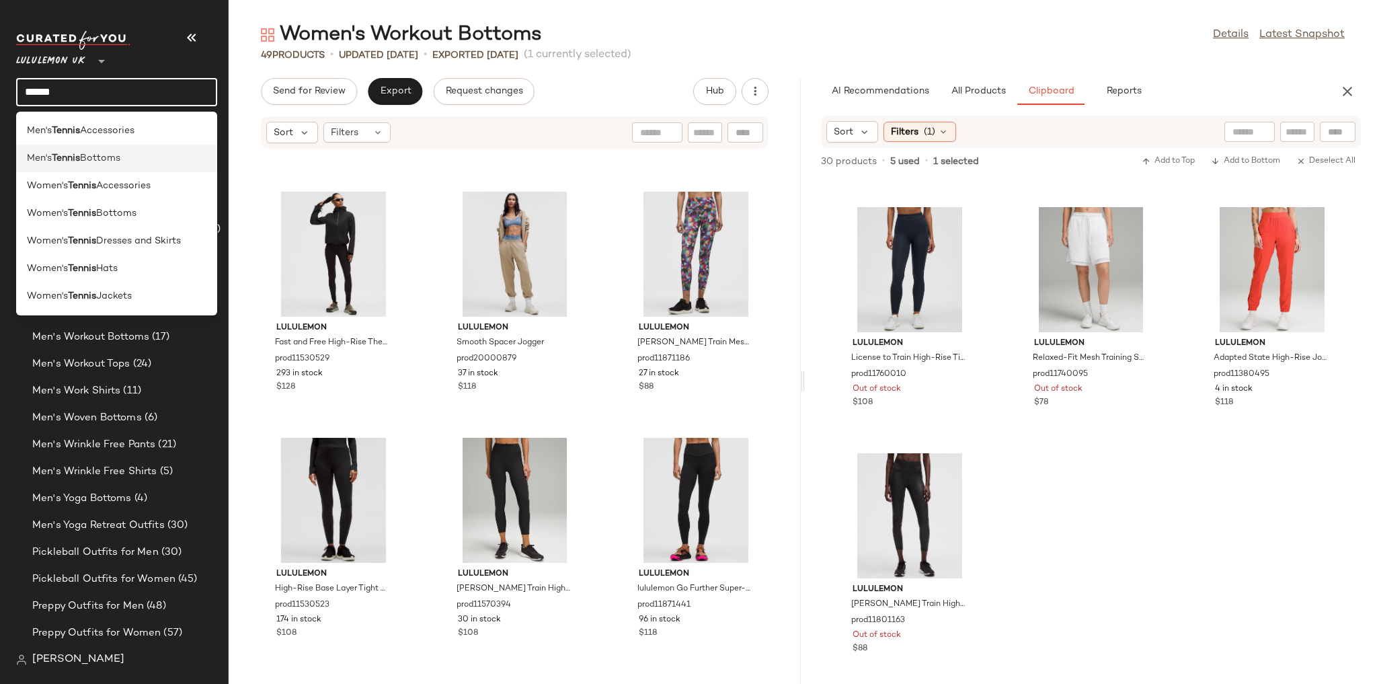
type input "******"
click at [99, 153] on span "Bottoms" at bounding box center [100, 158] width 40 height 14
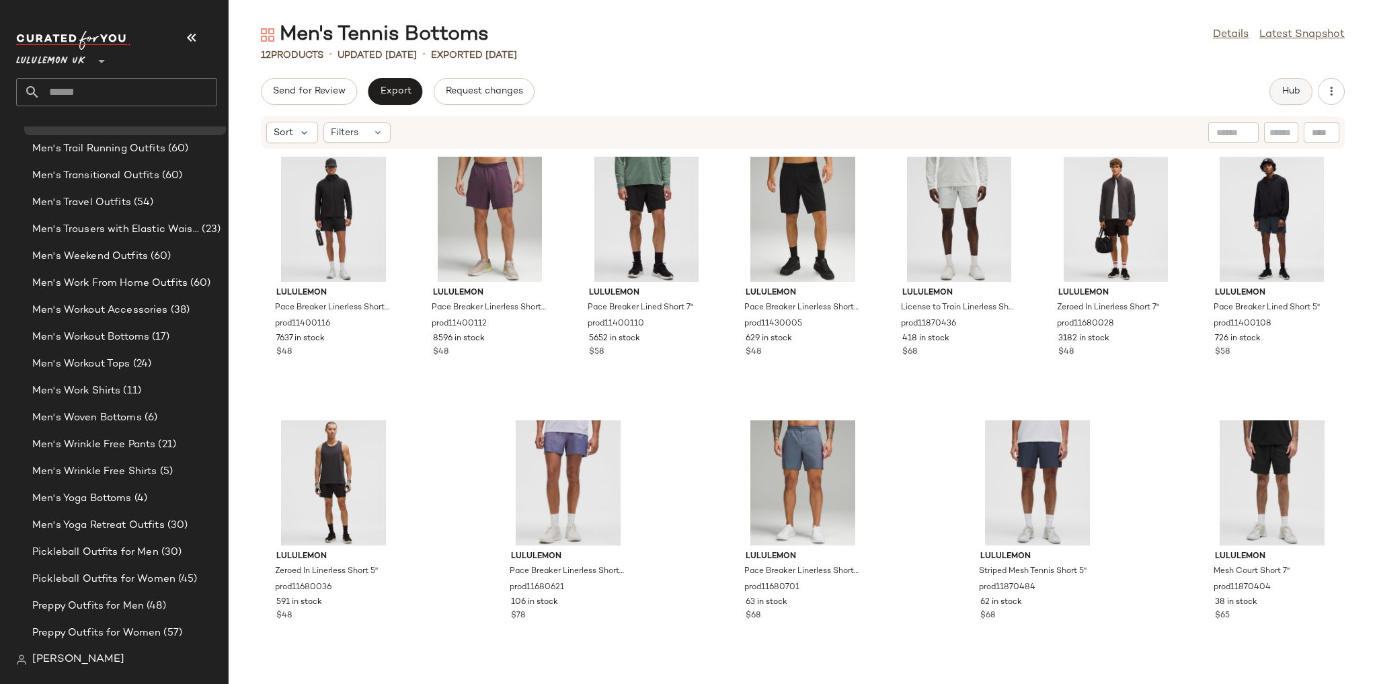
click at [1289, 95] on span "Hub" at bounding box center [1290, 91] width 19 height 11
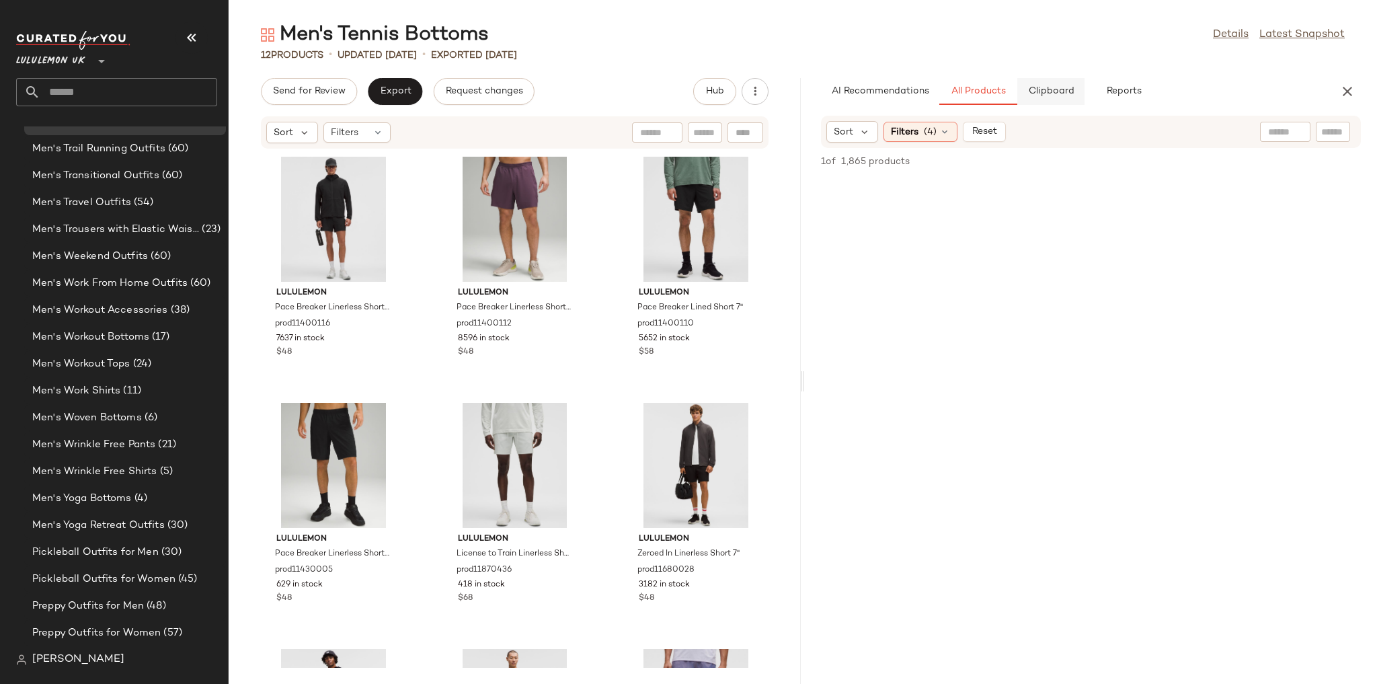
click at [1062, 89] on span "Clipboard" at bounding box center [1050, 91] width 46 height 11
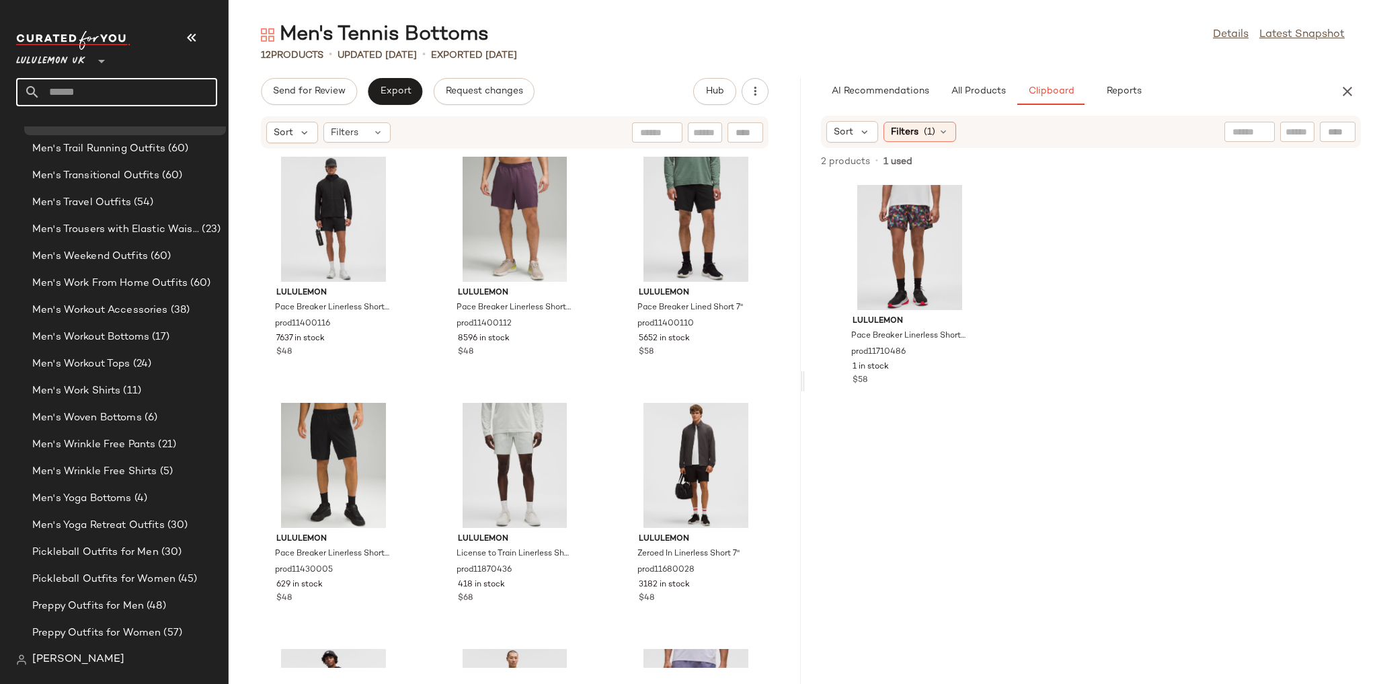
click at [116, 89] on input "text" at bounding box center [128, 92] width 177 height 28
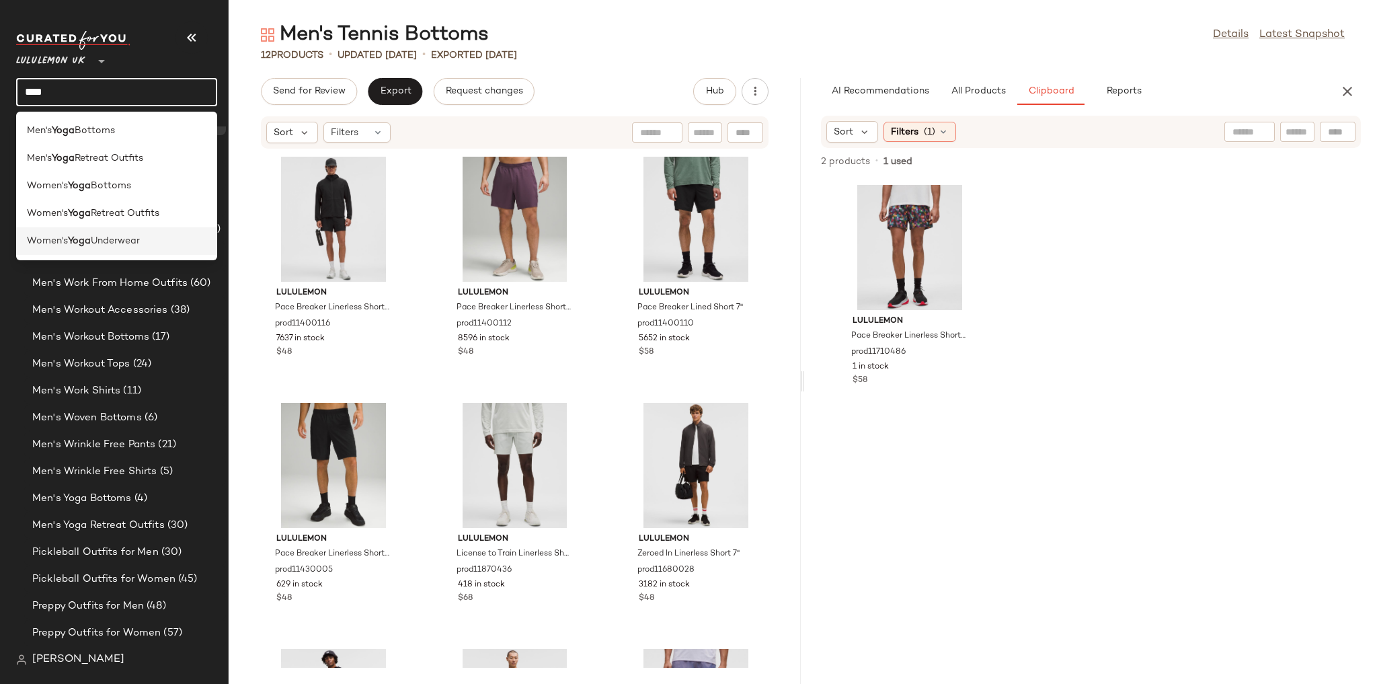
type input "****"
click at [140, 239] on span "Underwear" at bounding box center [115, 241] width 49 height 14
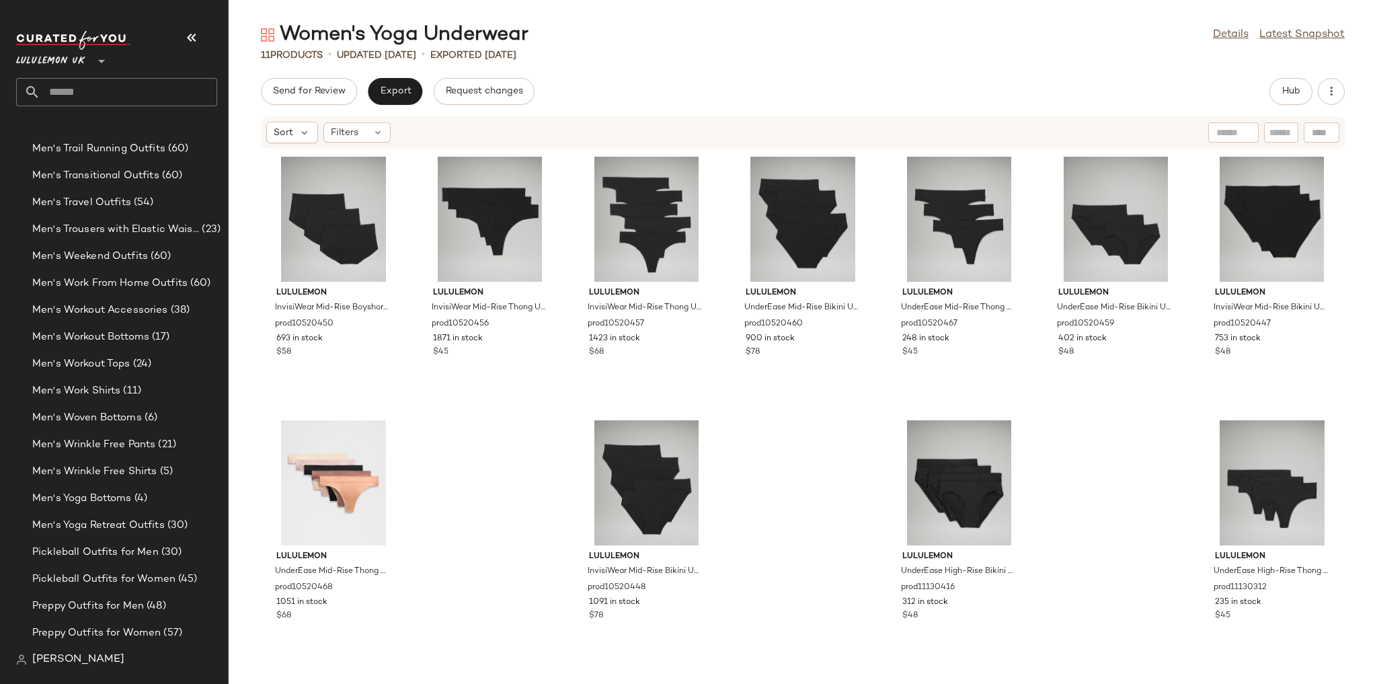
click at [169, 101] on input "text" at bounding box center [128, 92] width 177 height 28
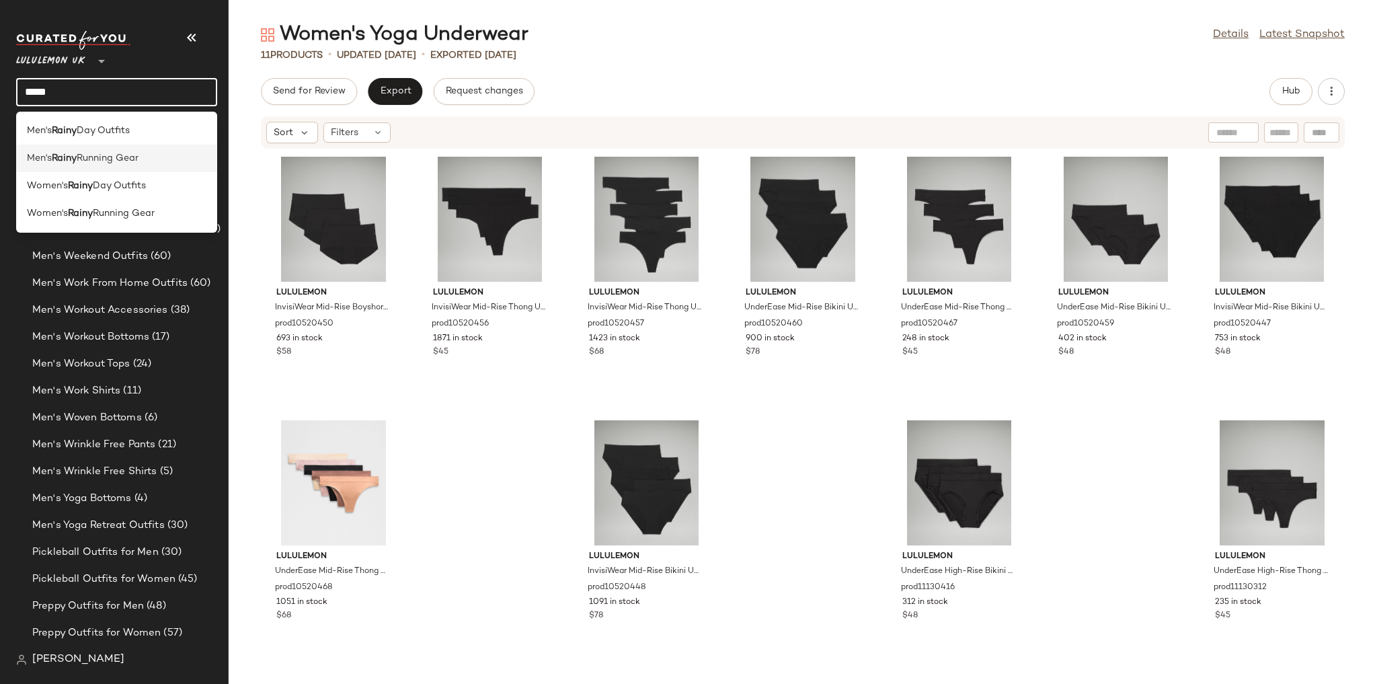
type input "*****"
click at [126, 164] on span "Running Gear" at bounding box center [108, 158] width 62 height 14
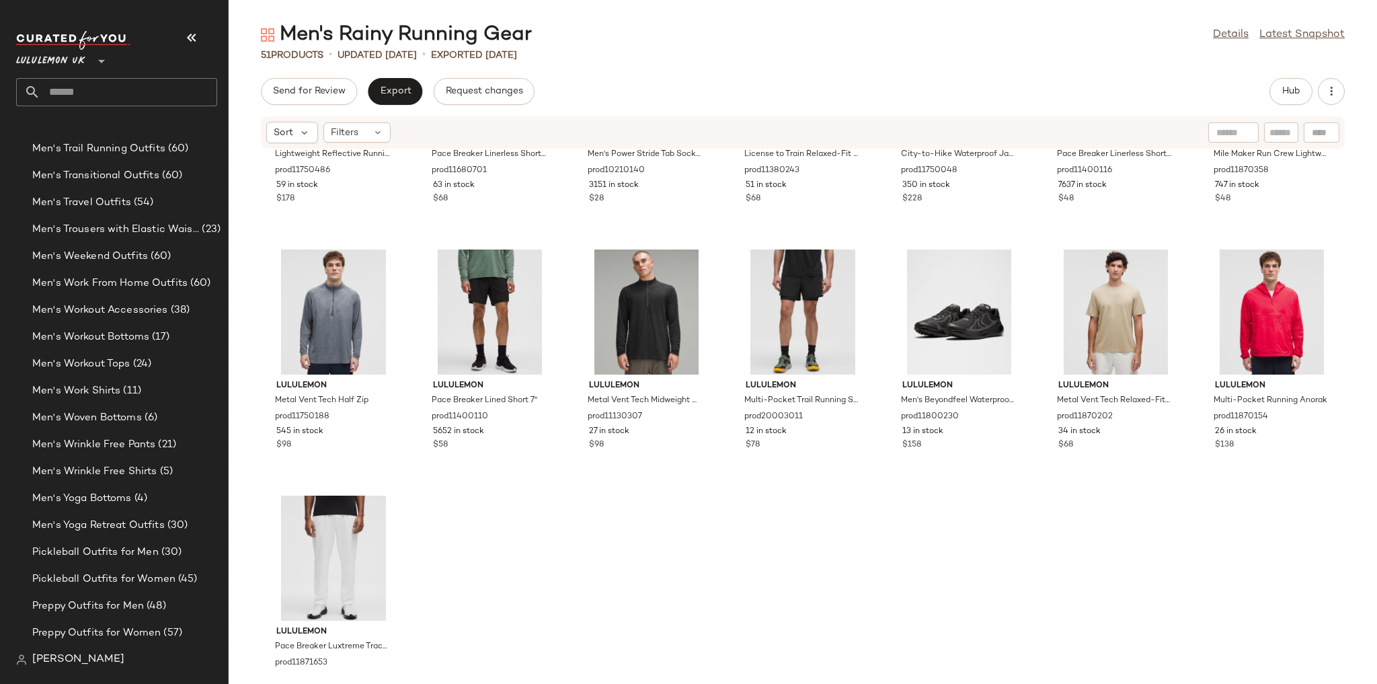
scroll to position [1699, 0]
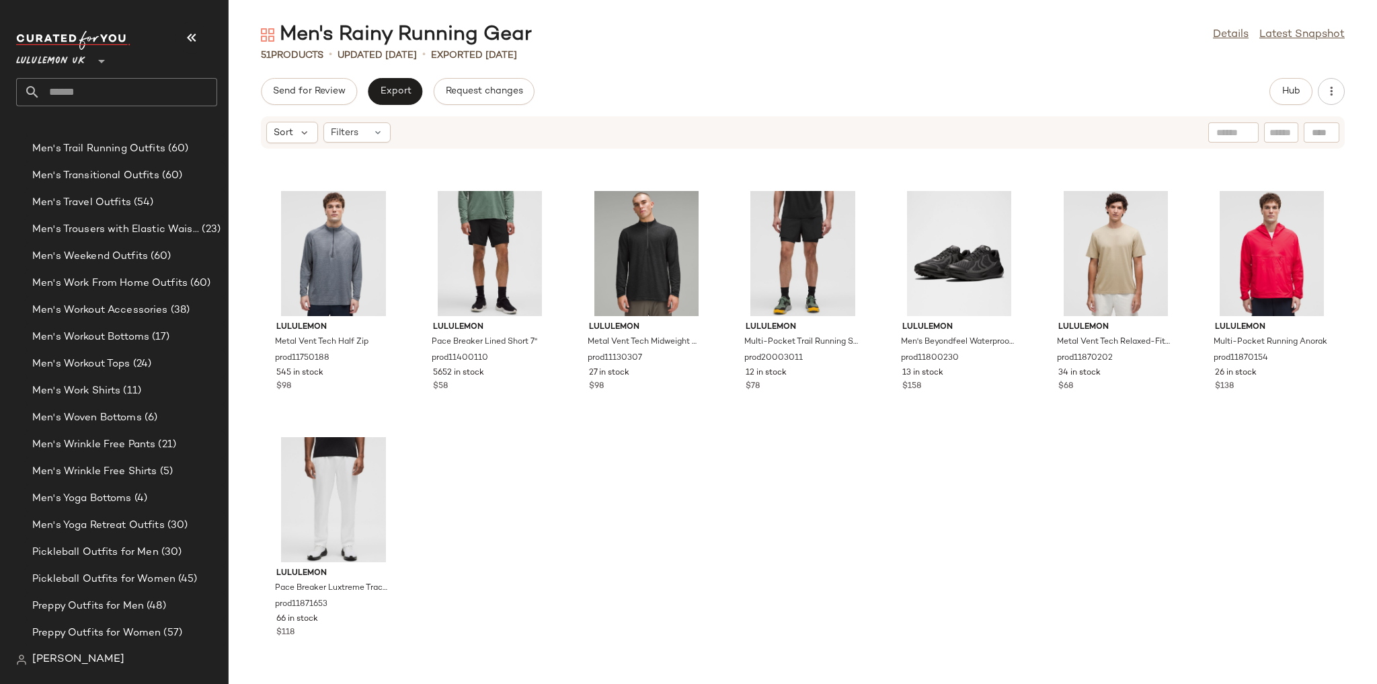
click at [130, 103] on input "text" at bounding box center [128, 92] width 177 height 28
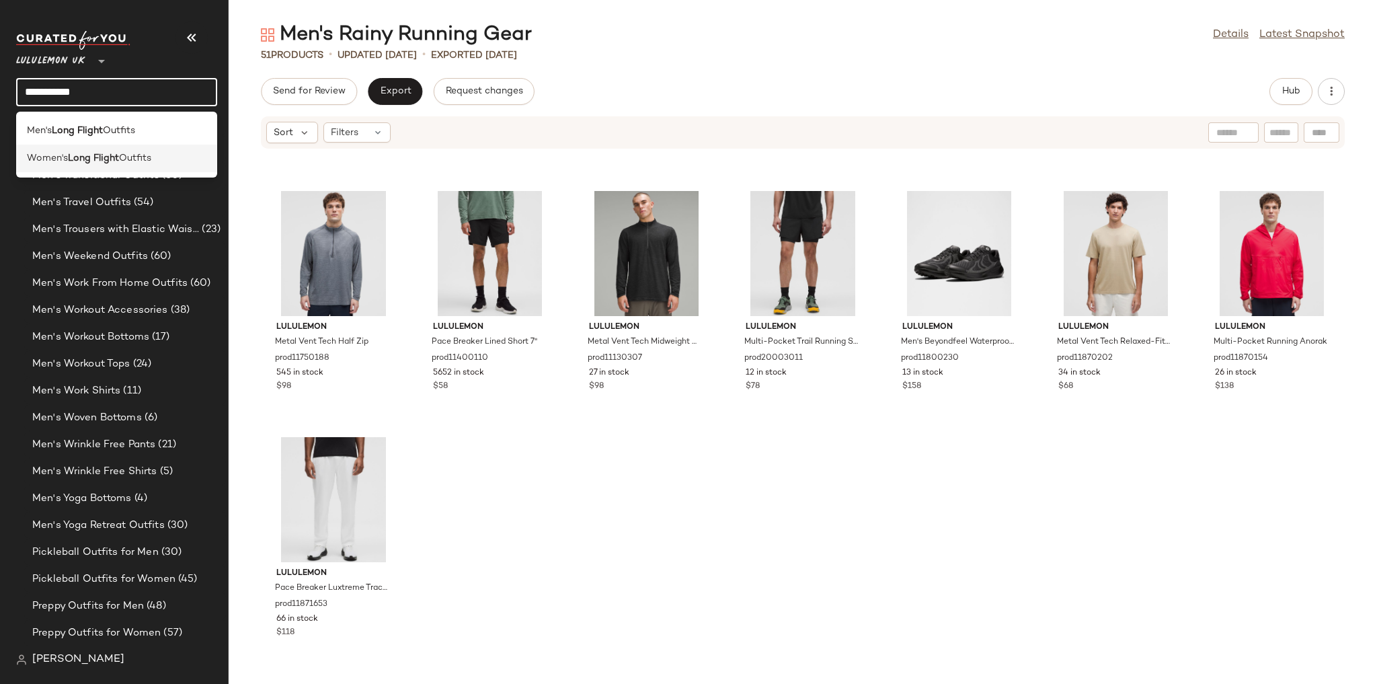
type input "**********"
click at [139, 155] on span "Outfits" at bounding box center [135, 158] width 32 height 14
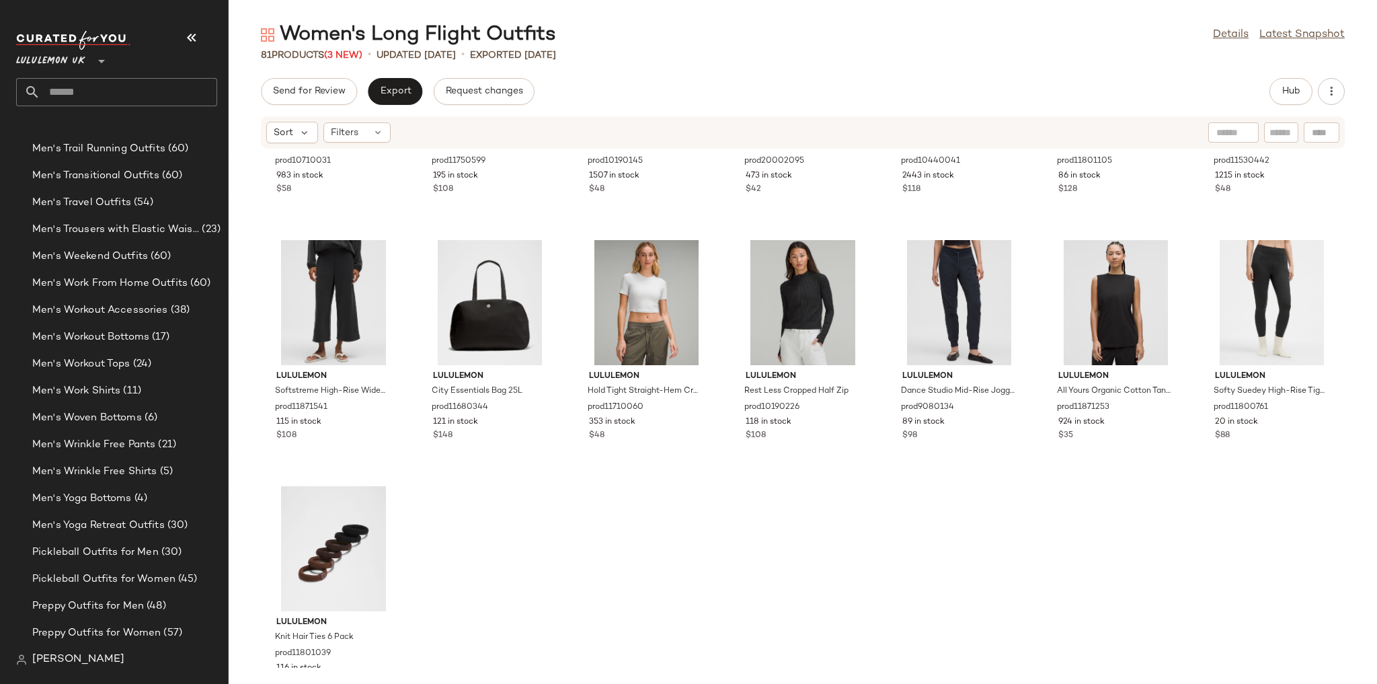
scroll to position [2928, 0]
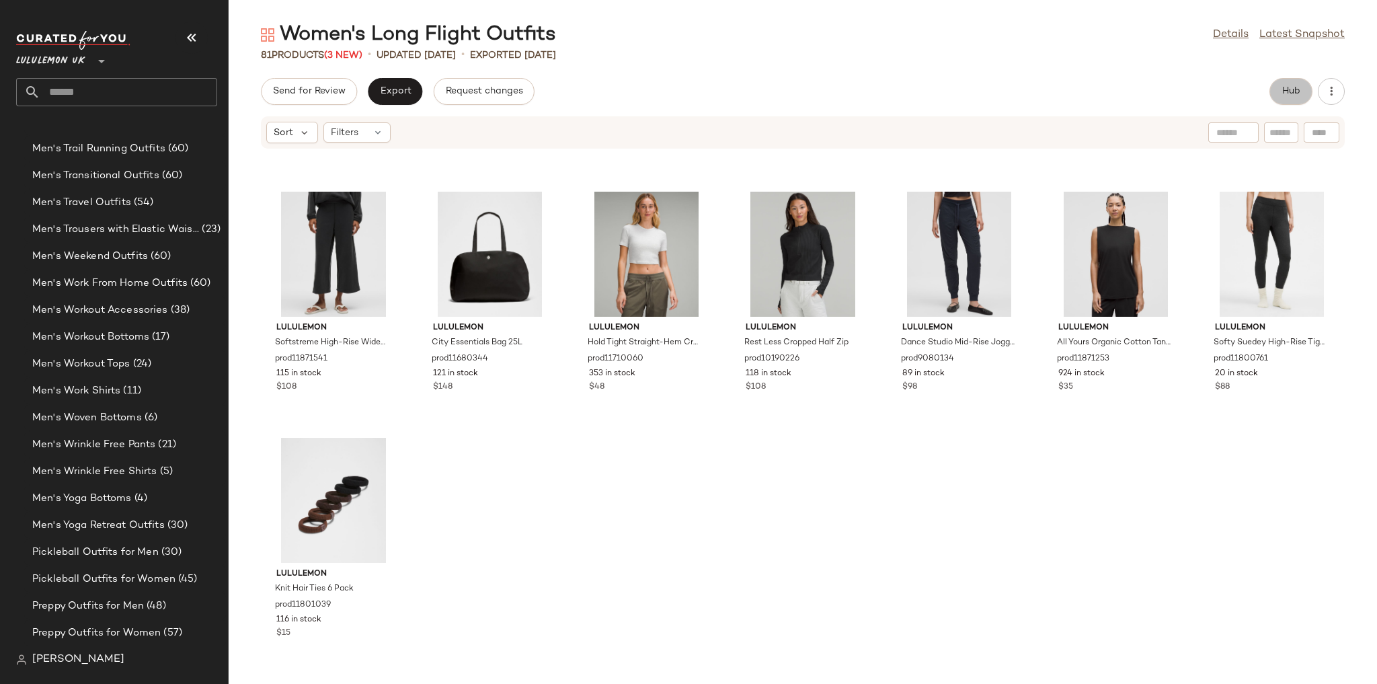
click at [1278, 86] on button "Hub" at bounding box center [1290, 91] width 43 height 27
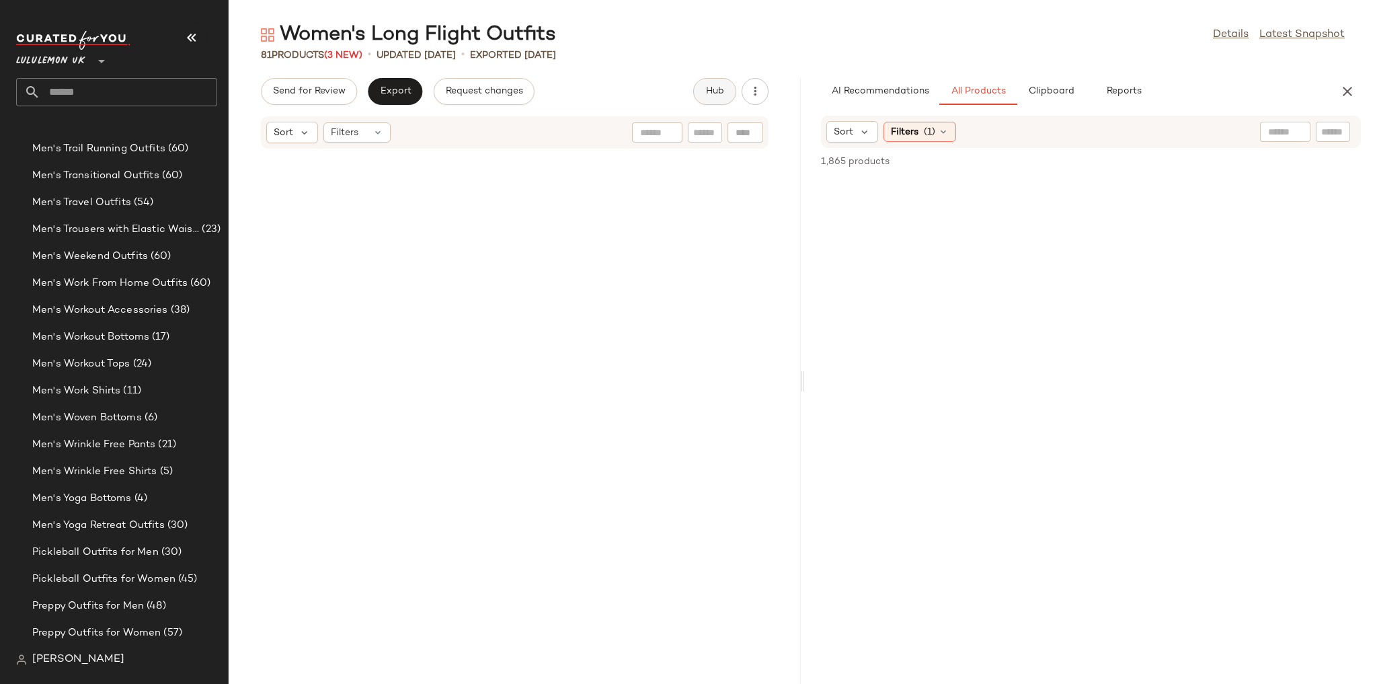
scroll to position [5658, 0]
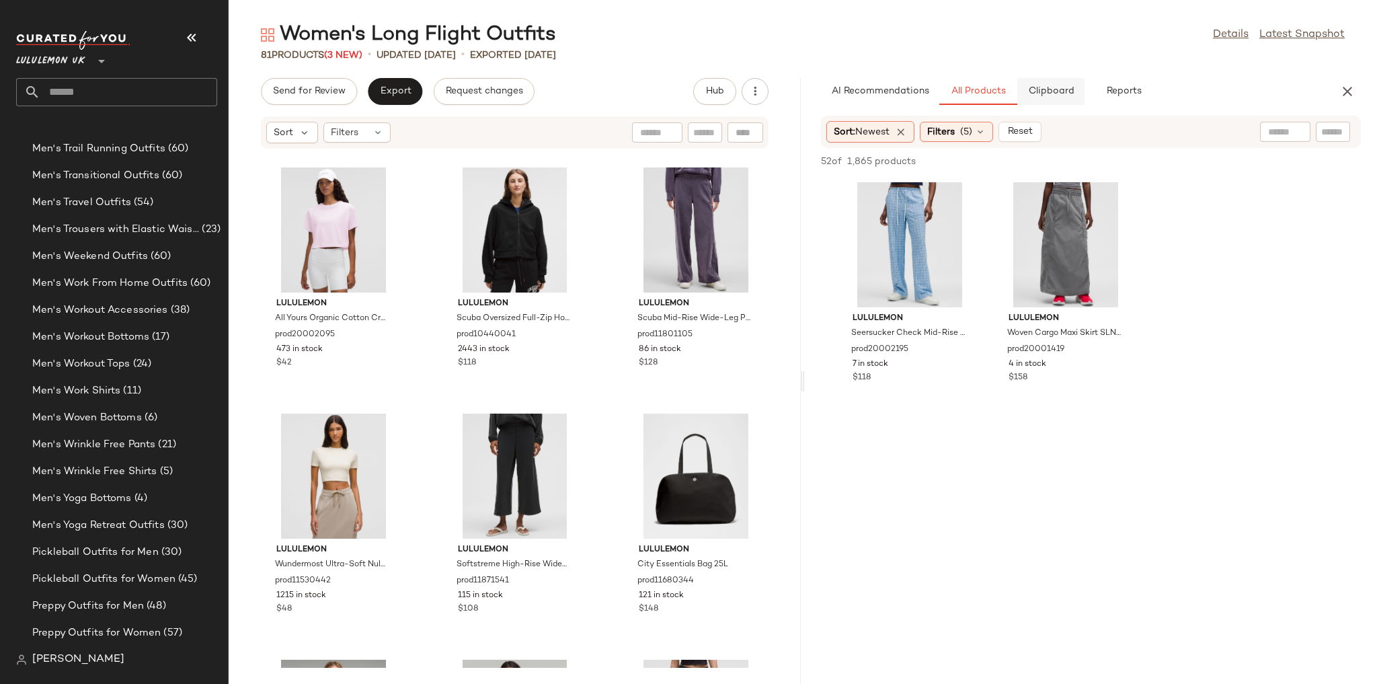
click at [1028, 89] on span "Clipboard" at bounding box center [1050, 91] width 46 height 11
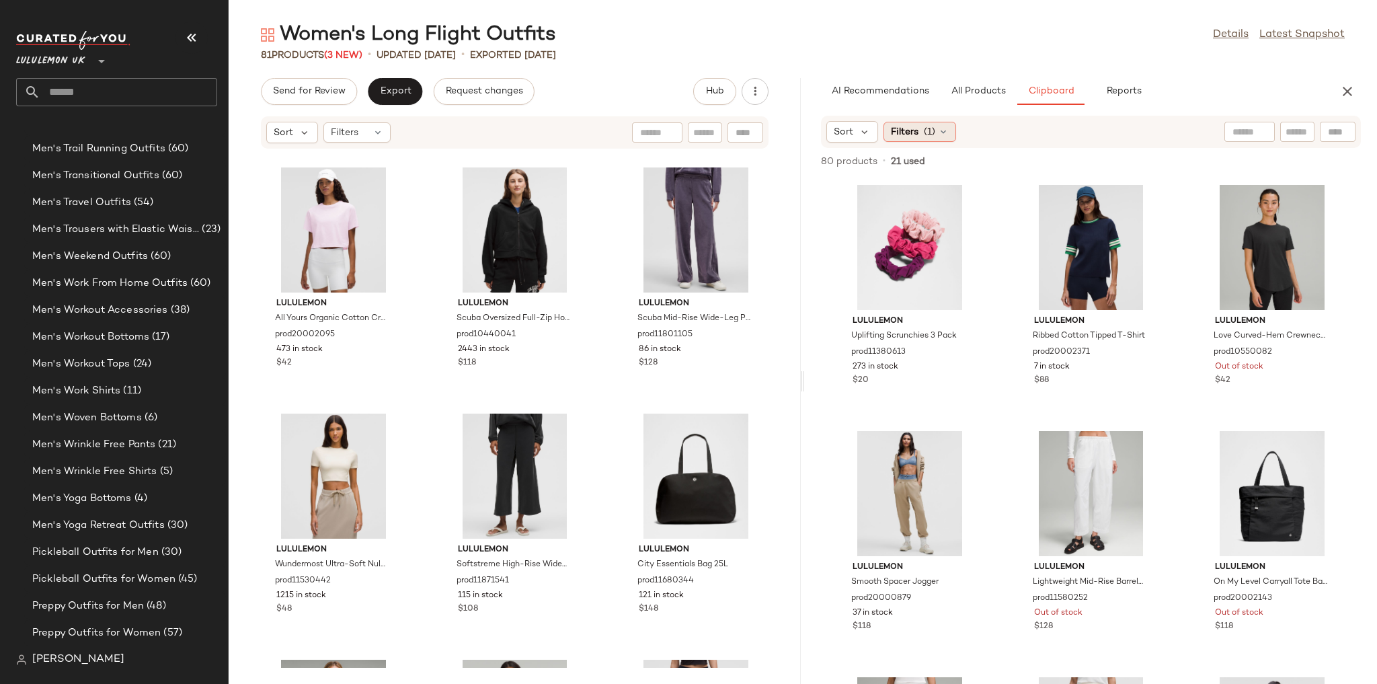
click at [935, 130] on div "Filters (1)" at bounding box center [919, 132] width 73 height 20
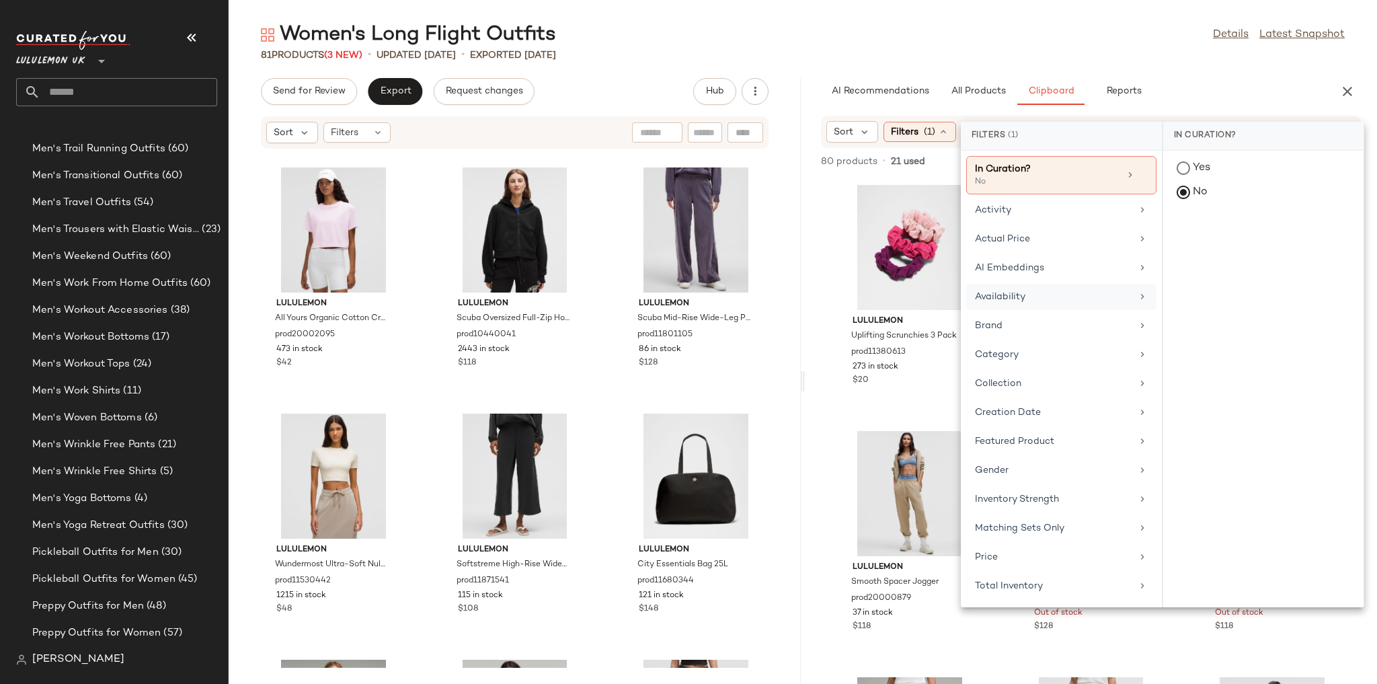
click at [1007, 293] on div "Availability" at bounding box center [1053, 297] width 157 height 14
click at [1189, 229] on div "in_stock" at bounding box center [1263, 234] width 200 height 32
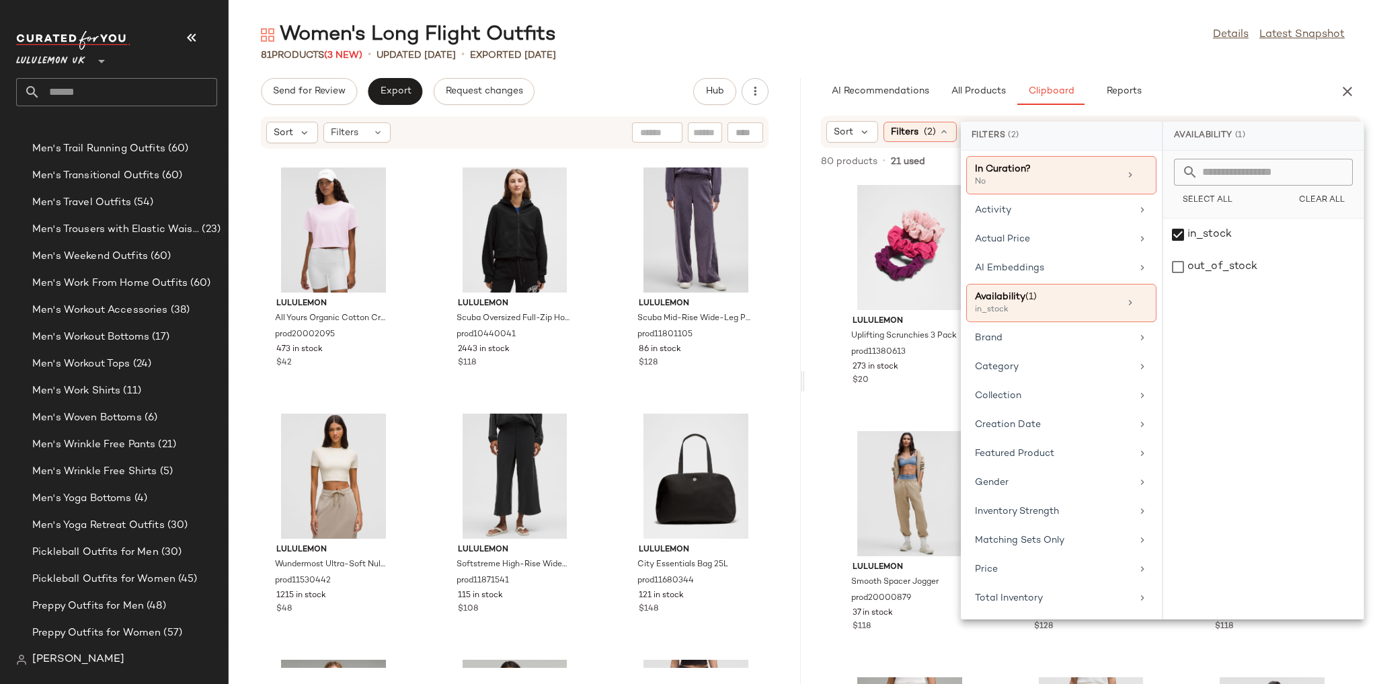
click at [1129, 33] on div "Women's Long Flight Outfits Details Latest Snapshot" at bounding box center [803, 35] width 1148 height 27
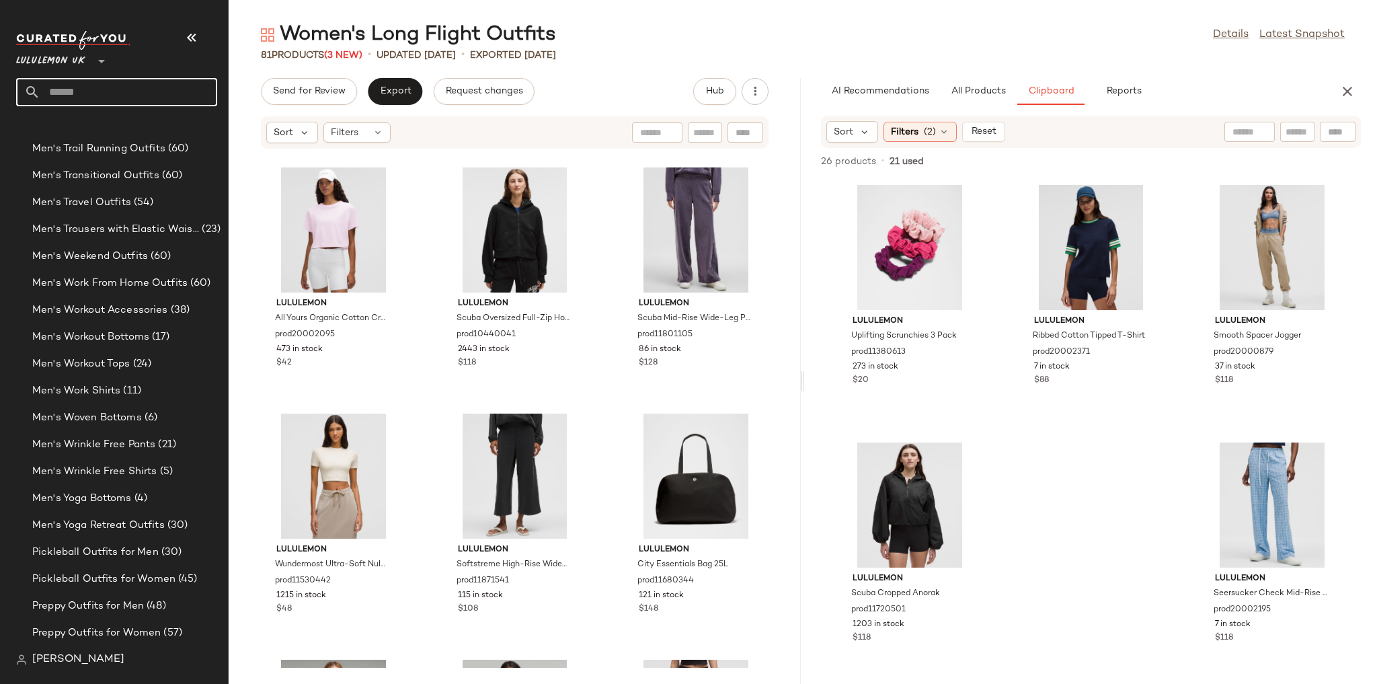
click at [86, 92] on input "text" at bounding box center [128, 92] width 177 height 28
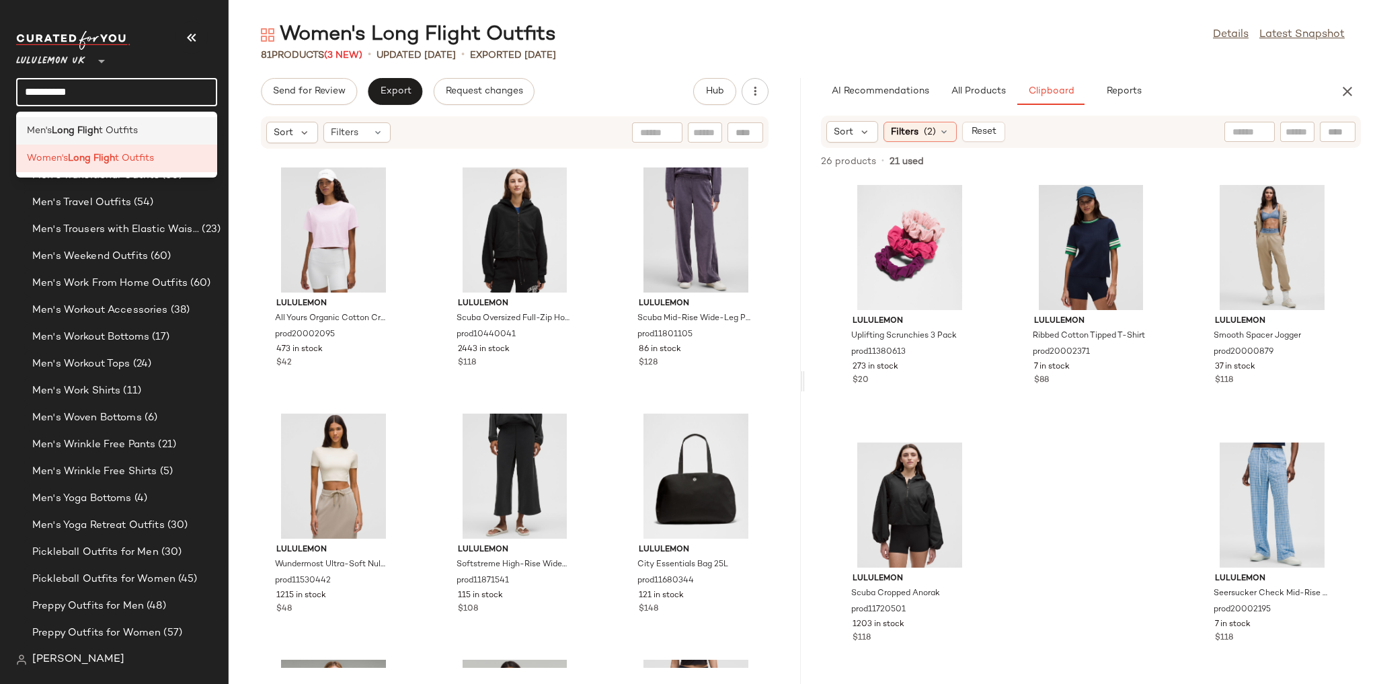
type input "**********"
click at [96, 136] on b "Long Fligh" at bounding box center [75, 131] width 47 height 14
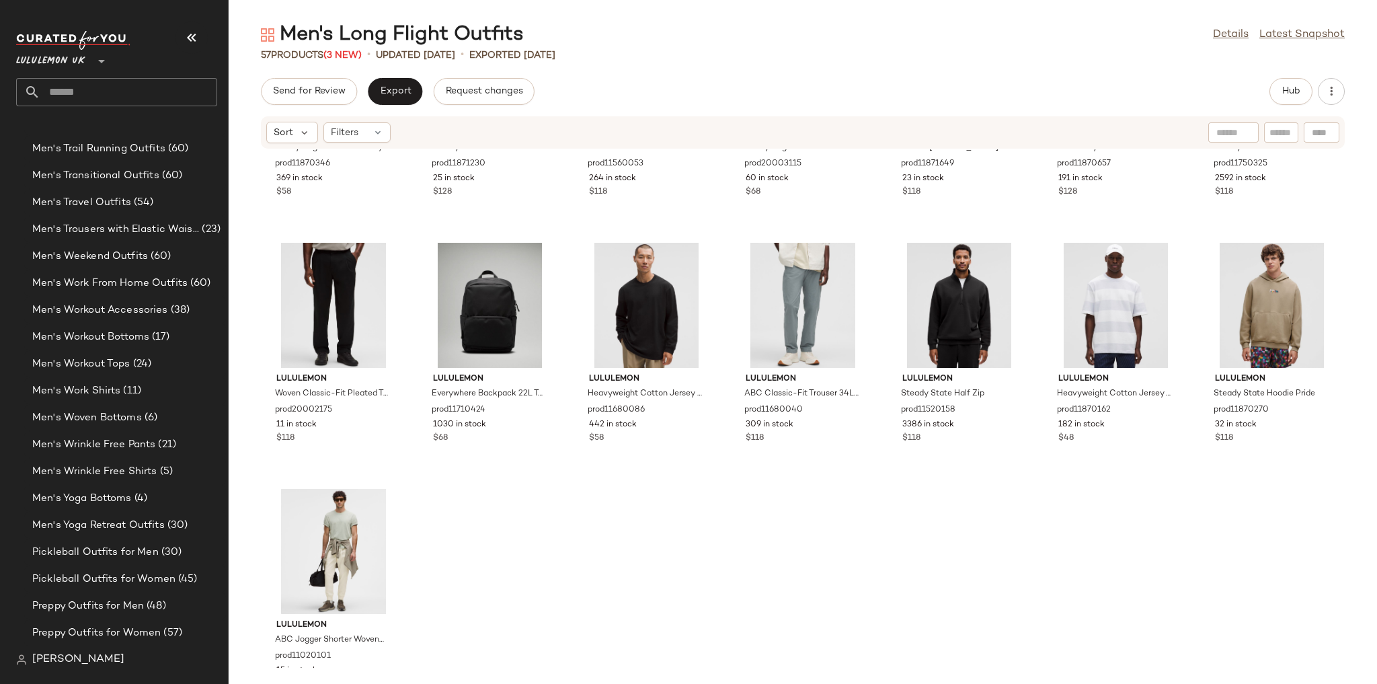
scroll to position [1944, 0]
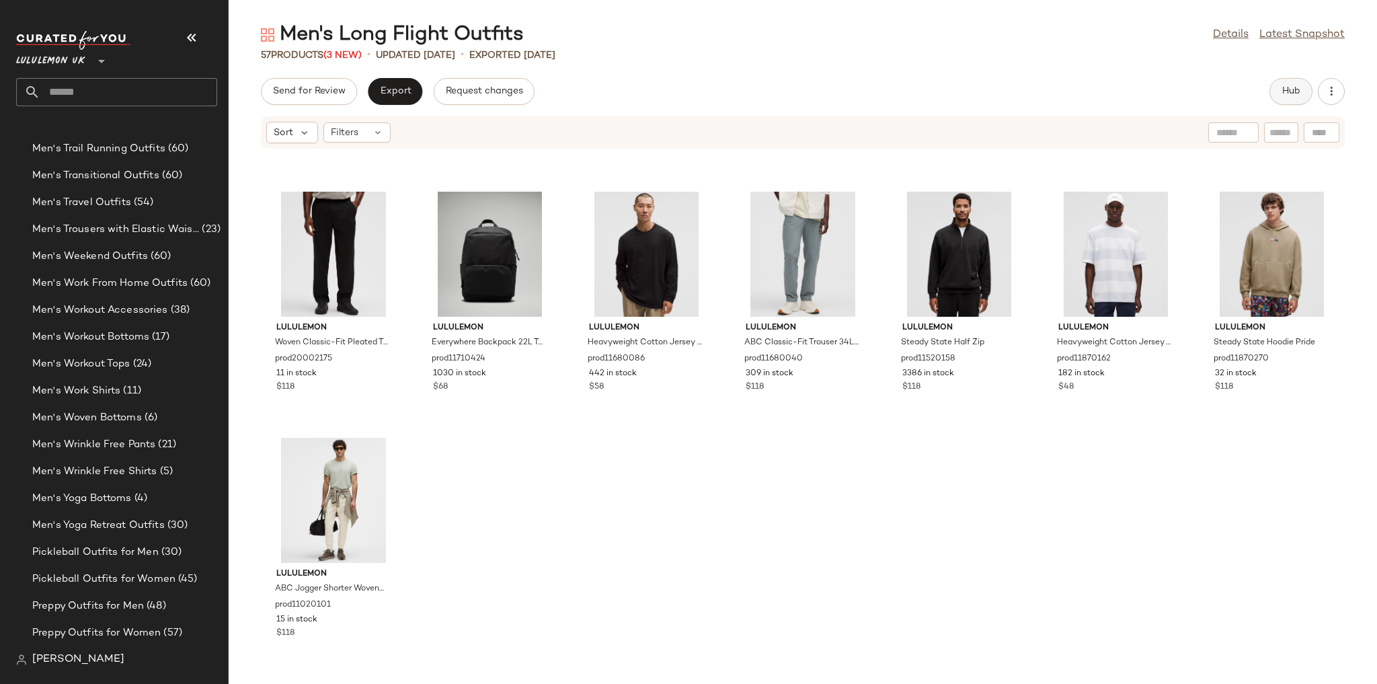
click at [1280, 89] on button "Hub" at bounding box center [1290, 91] width 43 height 27
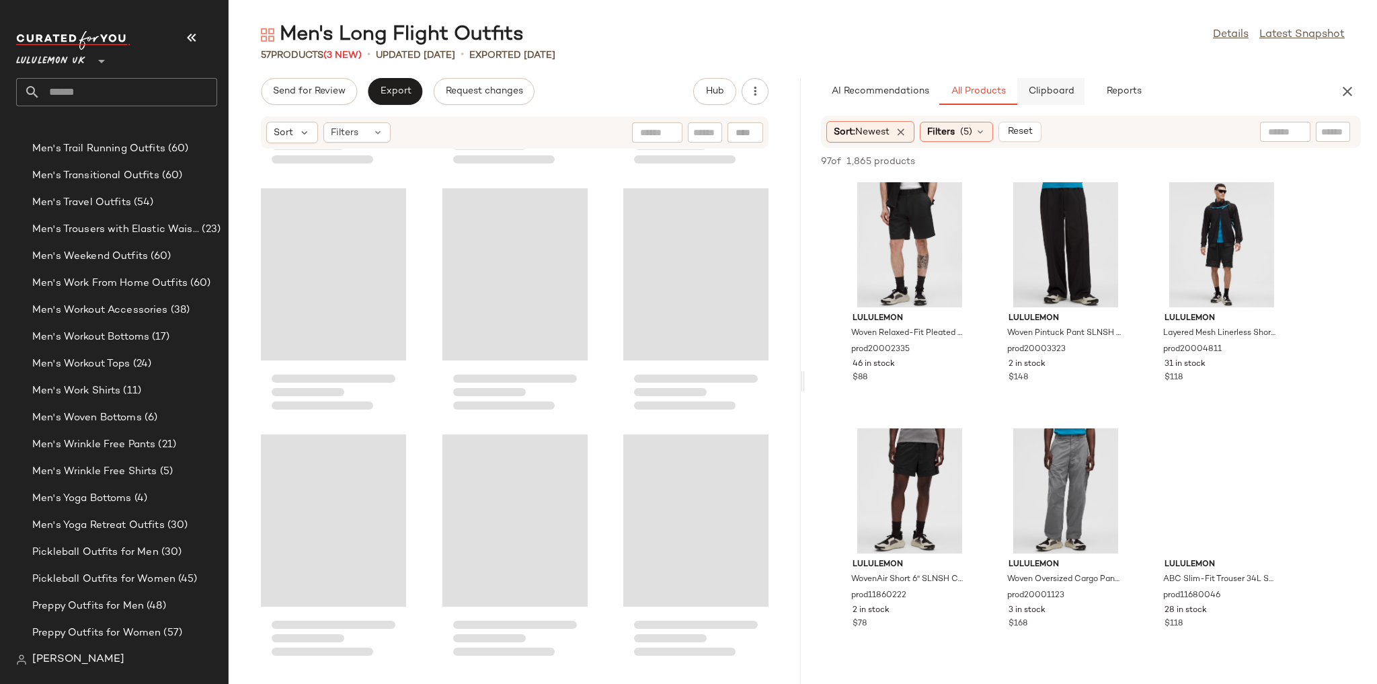
click at [1057, 89] on span "Clipboard" at bounding box center [1050, 91] width 46 height 11
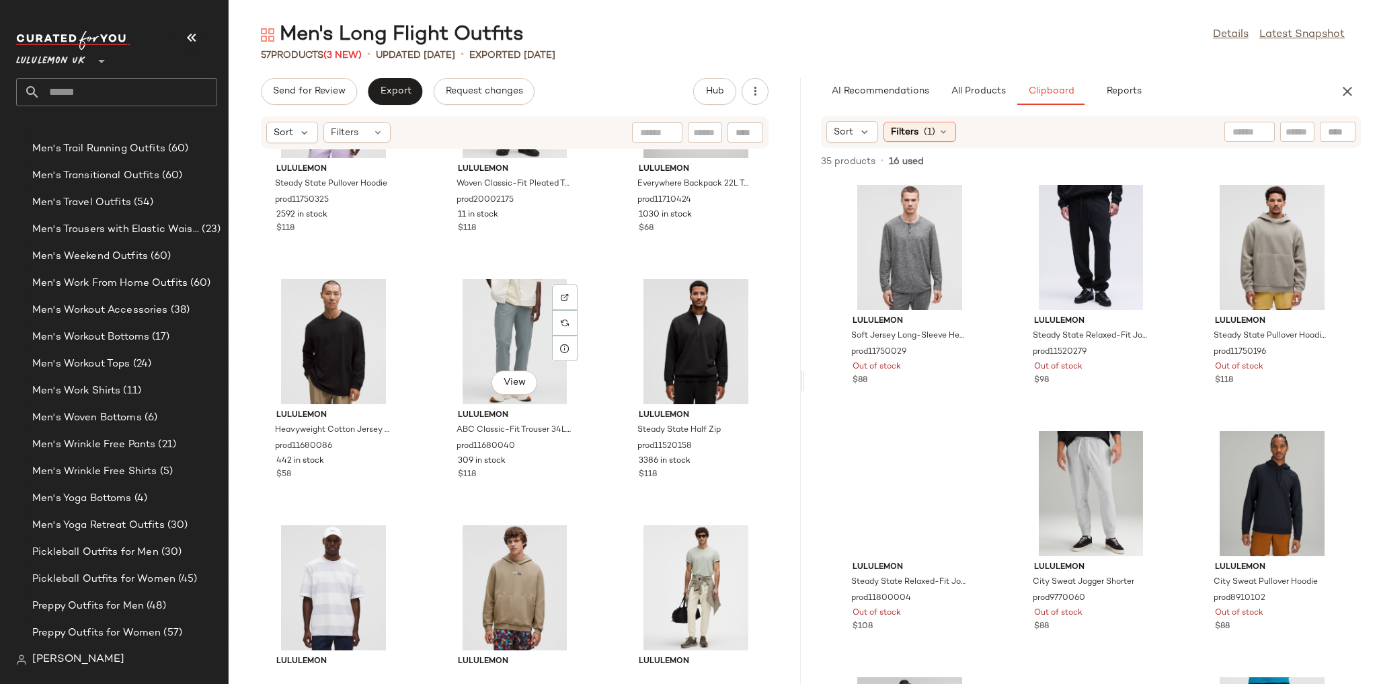
scroll to position [4159, 0]
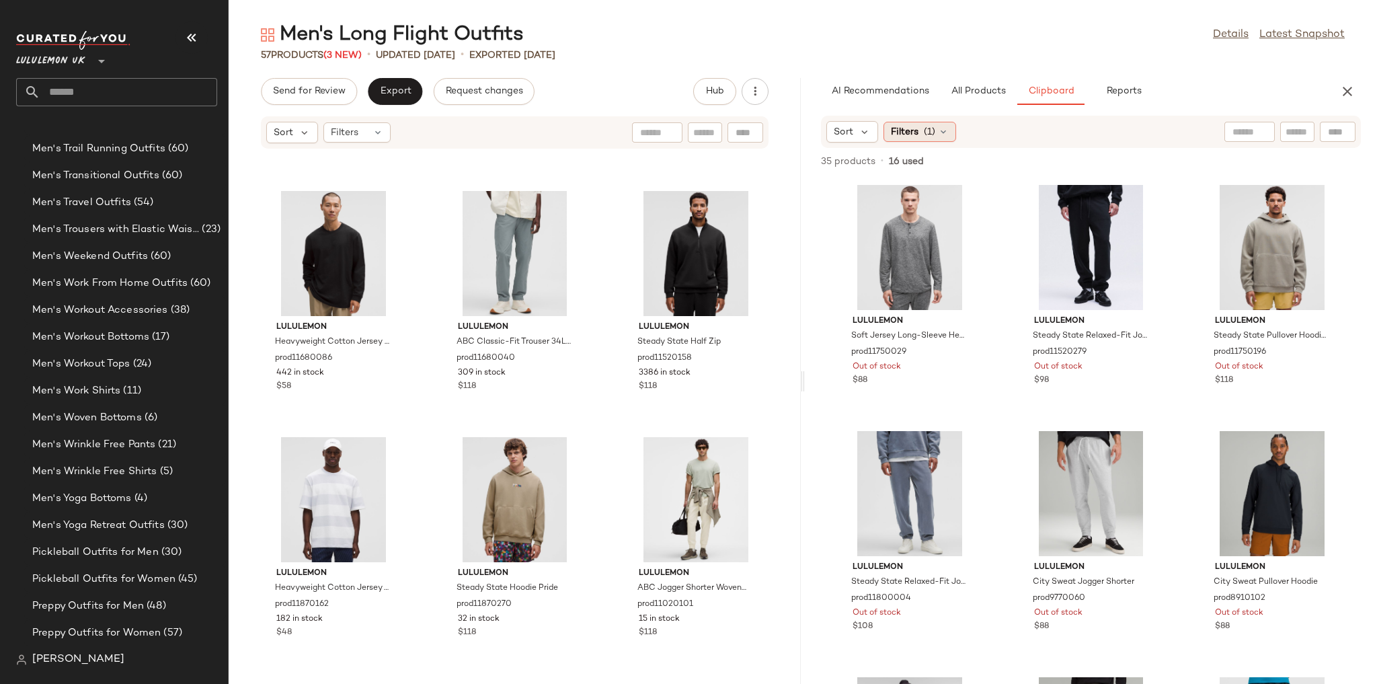
click at [942, 127] on icon at bounding box center [943, 131] width 11 height 11
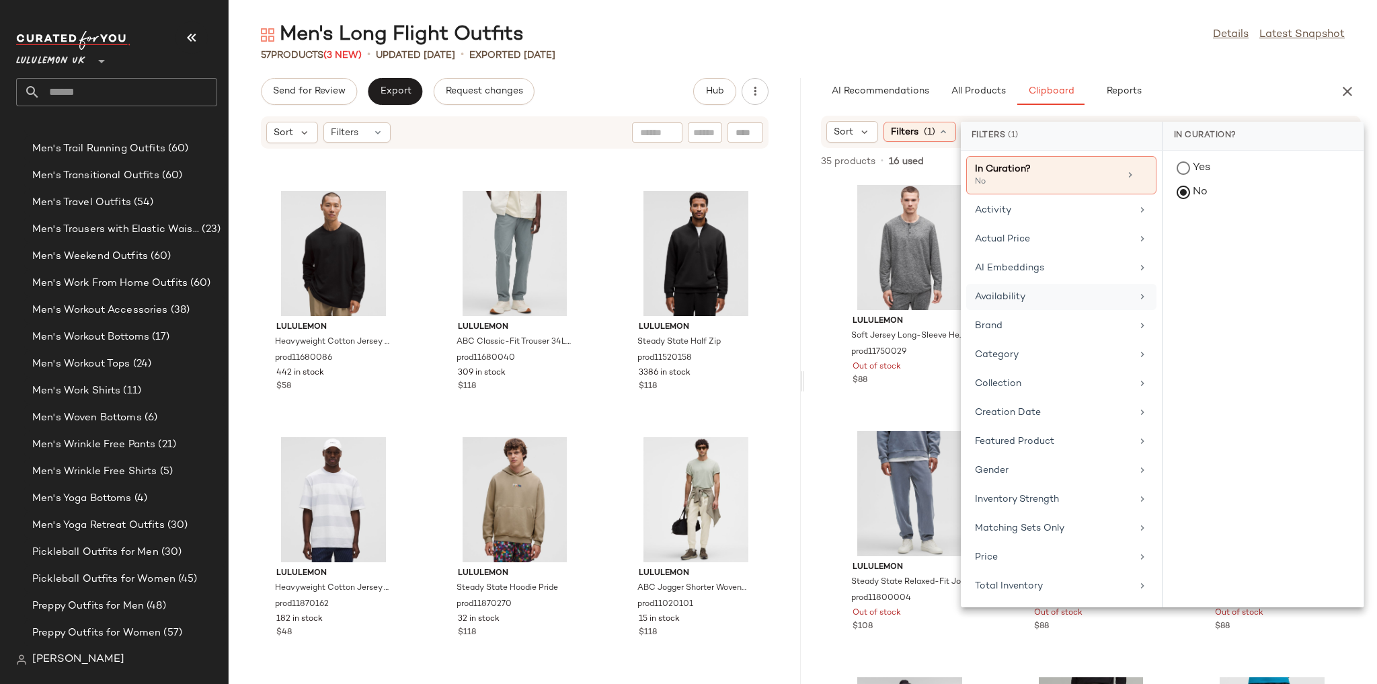
click at [1027, 294] on div "Availability" at bounding box center [1053, 297] width 157 height 14
click at [1188, 235] on div "in_stock" at bounding box center [1263, 234] width 200 height 32
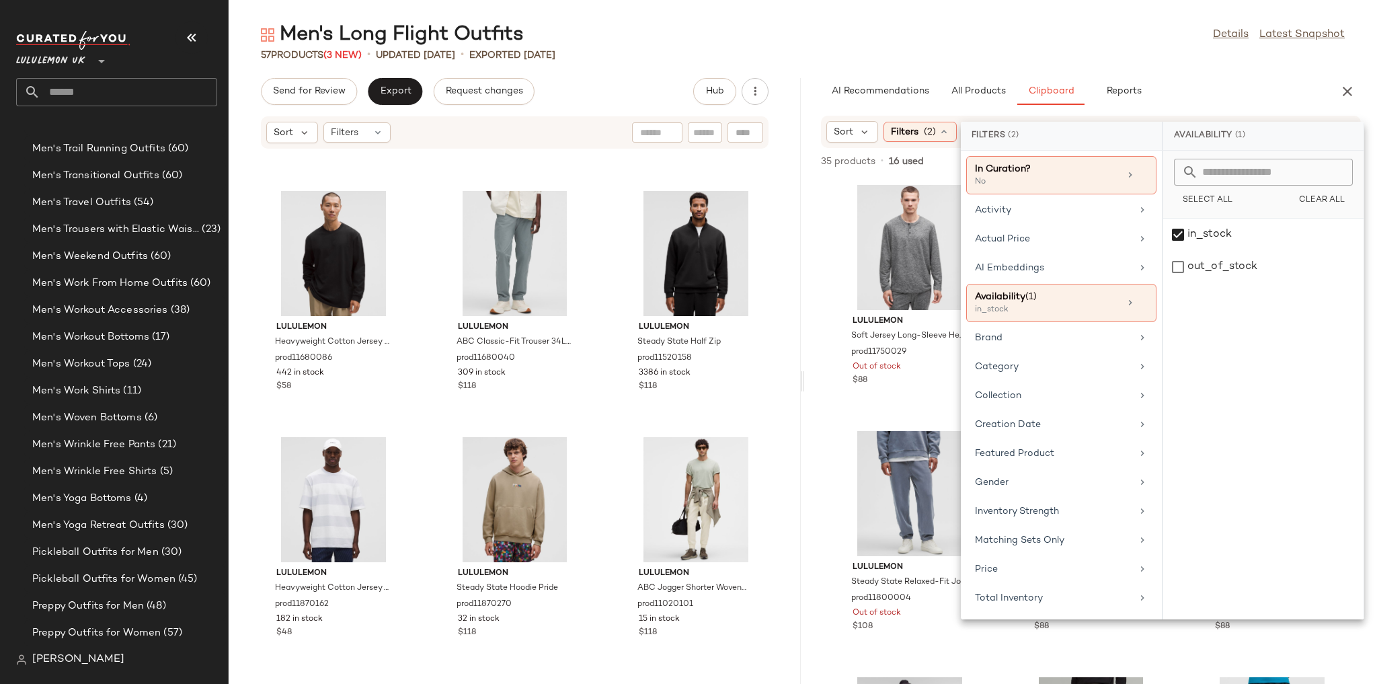
click at [1041, 14] on main "Men's Long Flight Outfits Details Latest Snapshot 57 Products (3 New) • updated…" at bounding box center [688, 342] width 1377 height 684
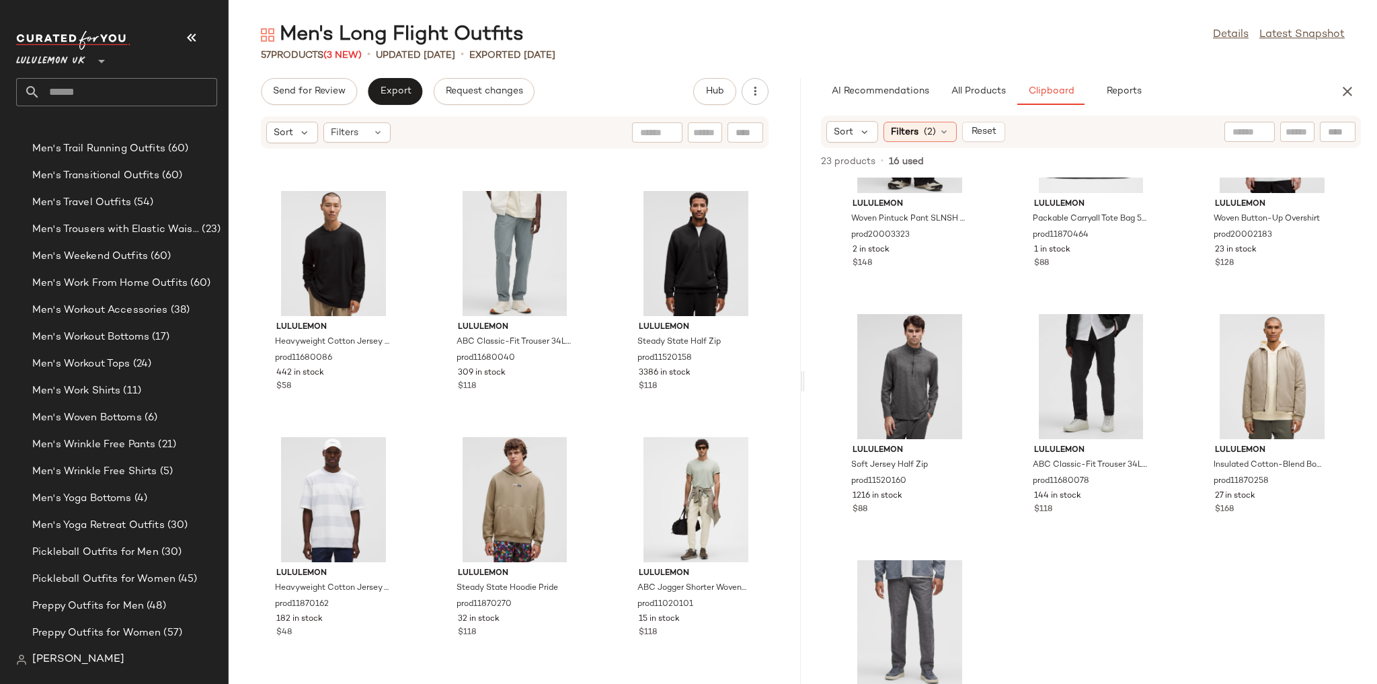
scroll to position [215, 0]
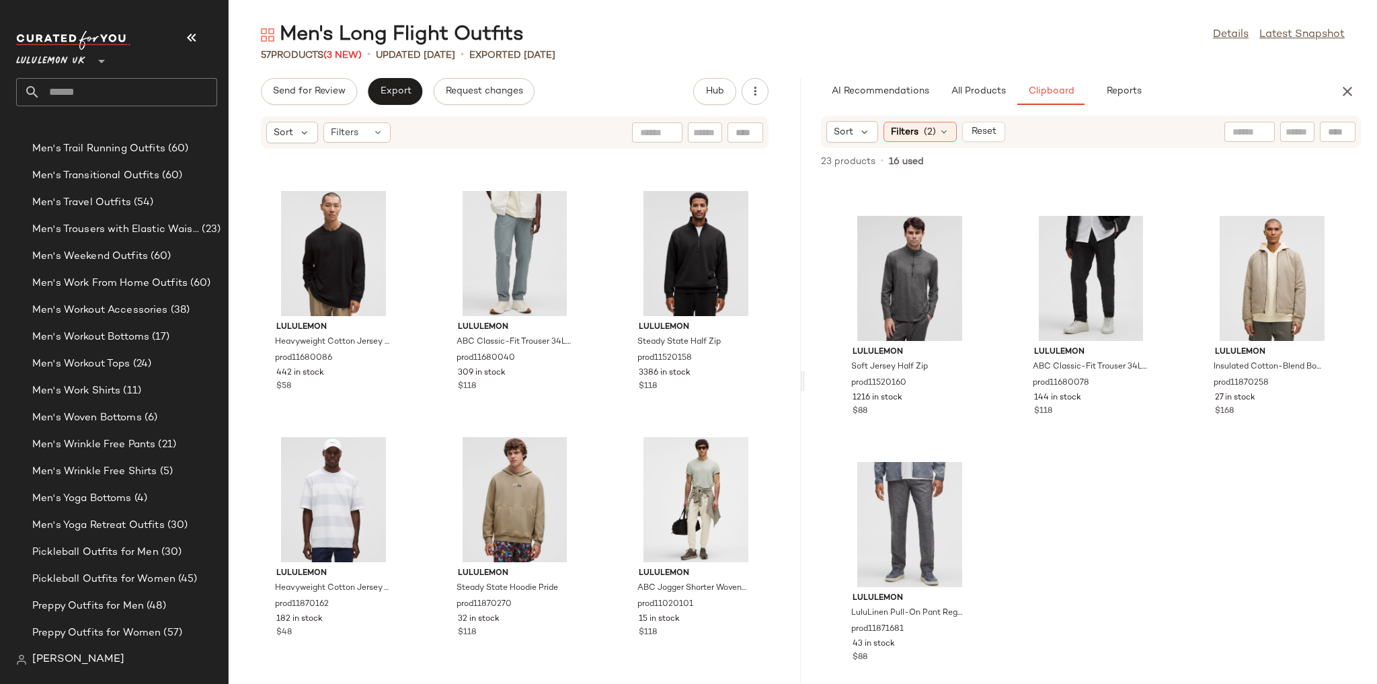
click at [173, 83] on input "text" at bounding box center [128, 92] width 177 height 28
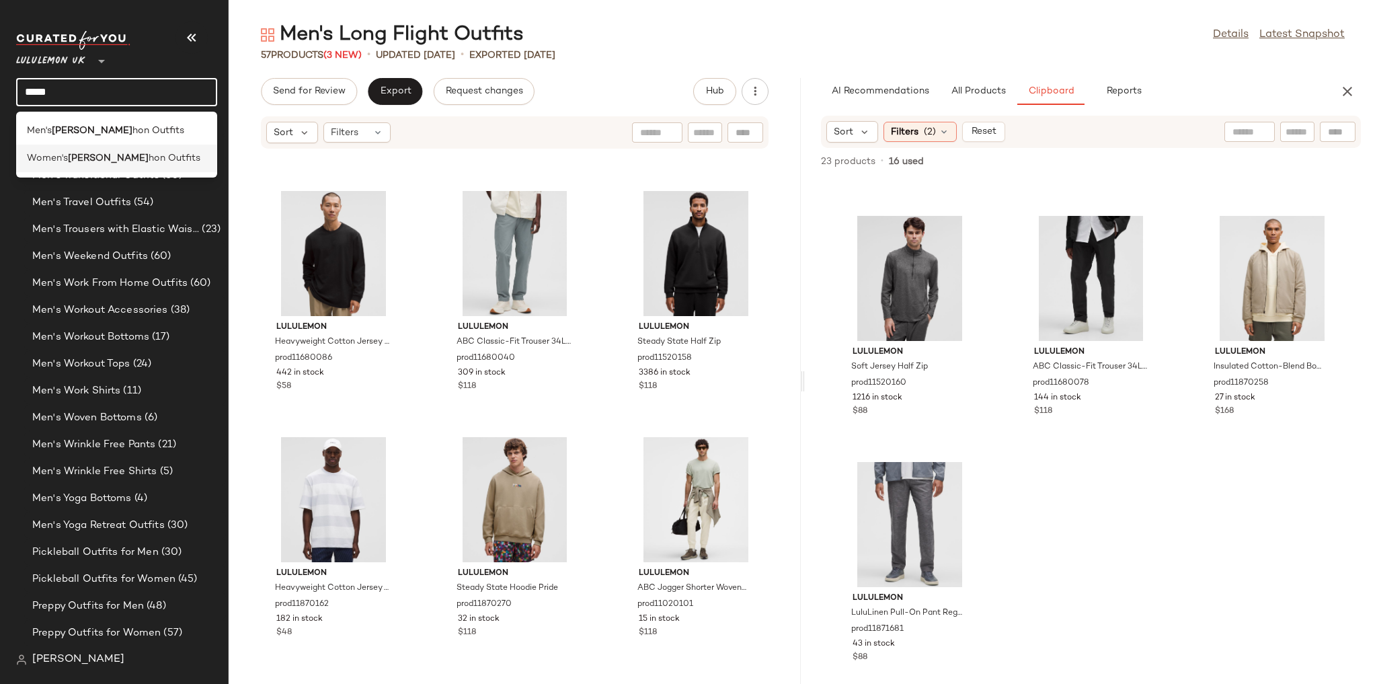
type input "*****"
click at [158, 151] on div "Women's Marat hon Outfits" at bounding box center [116, 158] width 179 height 14
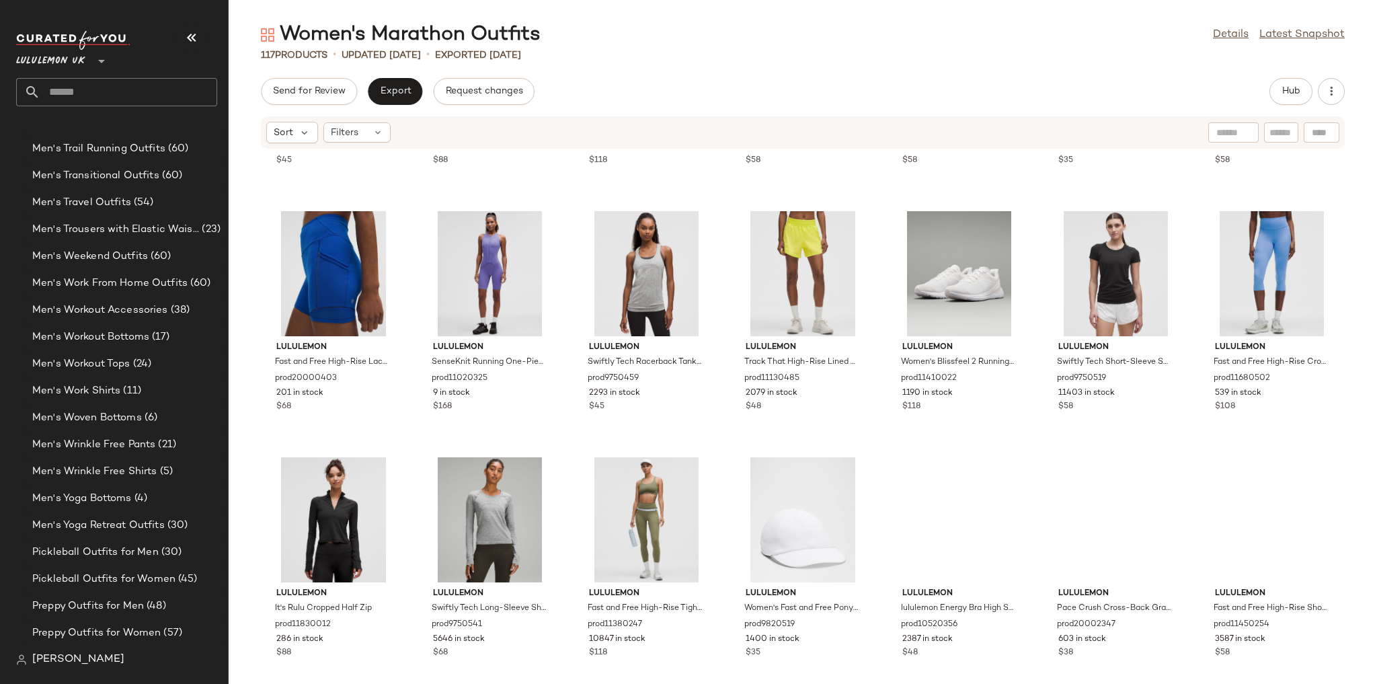
scroll to position [1947, 0]
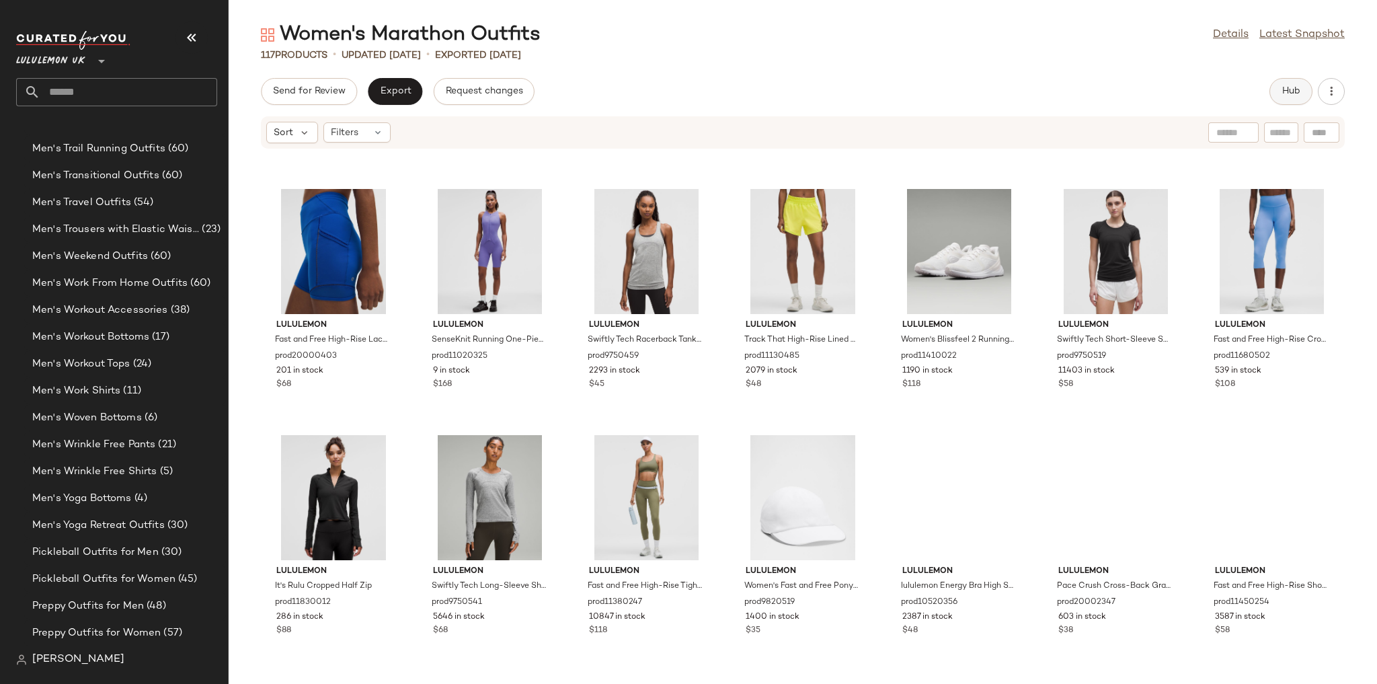
click at [1285, 91] on span "Hub" at bounding box center [1290, 91] width 19 height 11
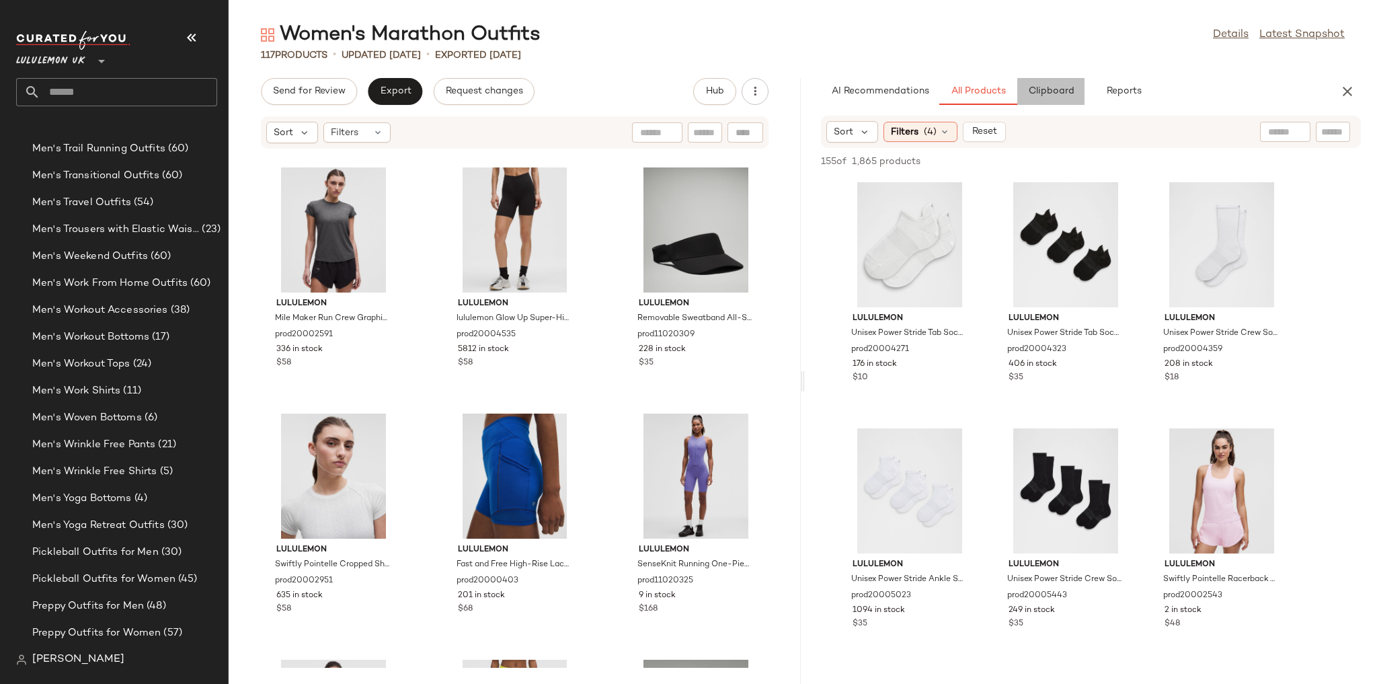
click at [1038, 91] on span "Clipboard" at bounding box center [1050, 91] width 46 height 11
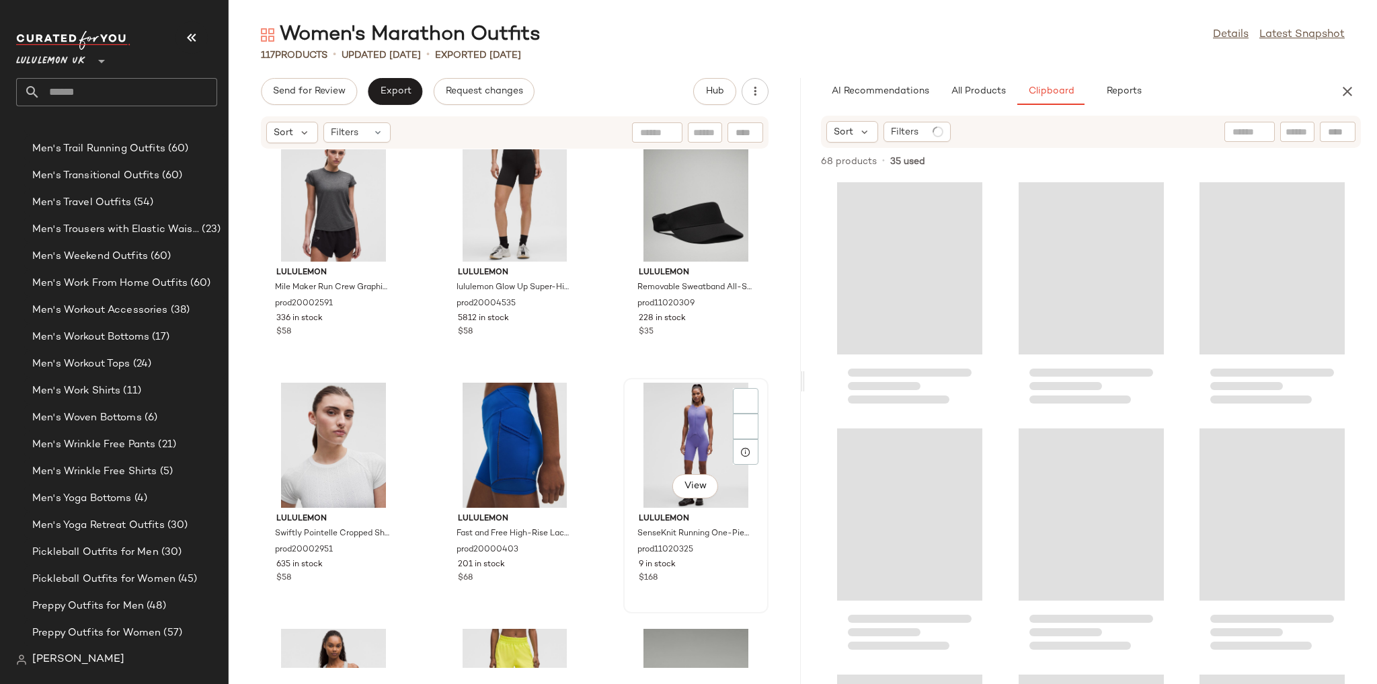
scroll to position [3852, 0]
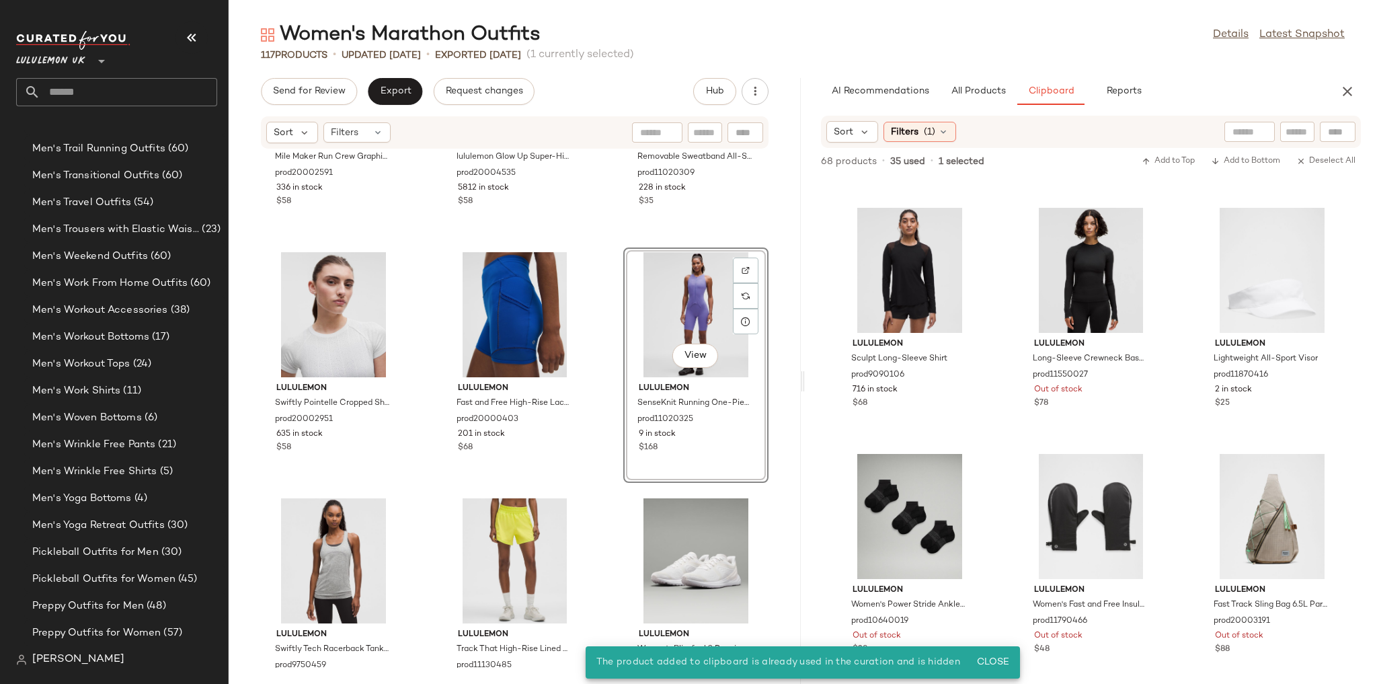
scroll to position [2203, 0]
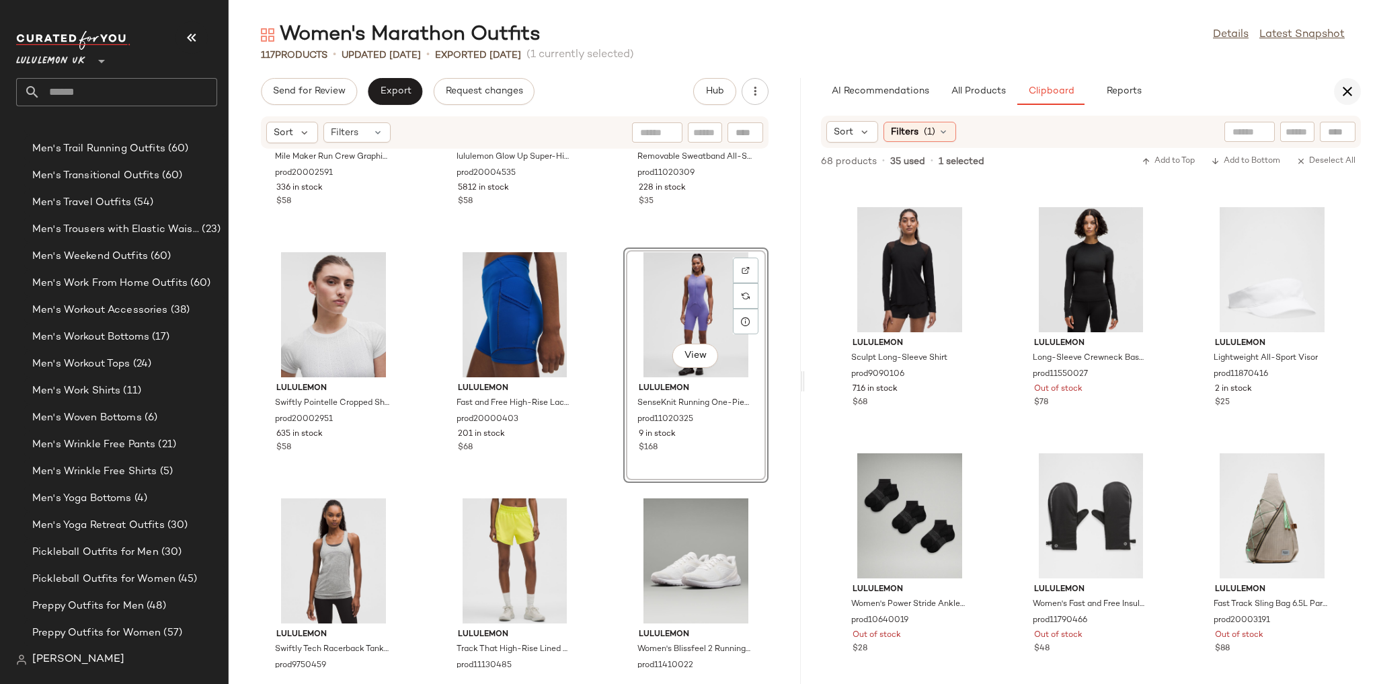
click at [1344, 90] on icon "button" at bounding box center [1347, 91] width 16 height 16
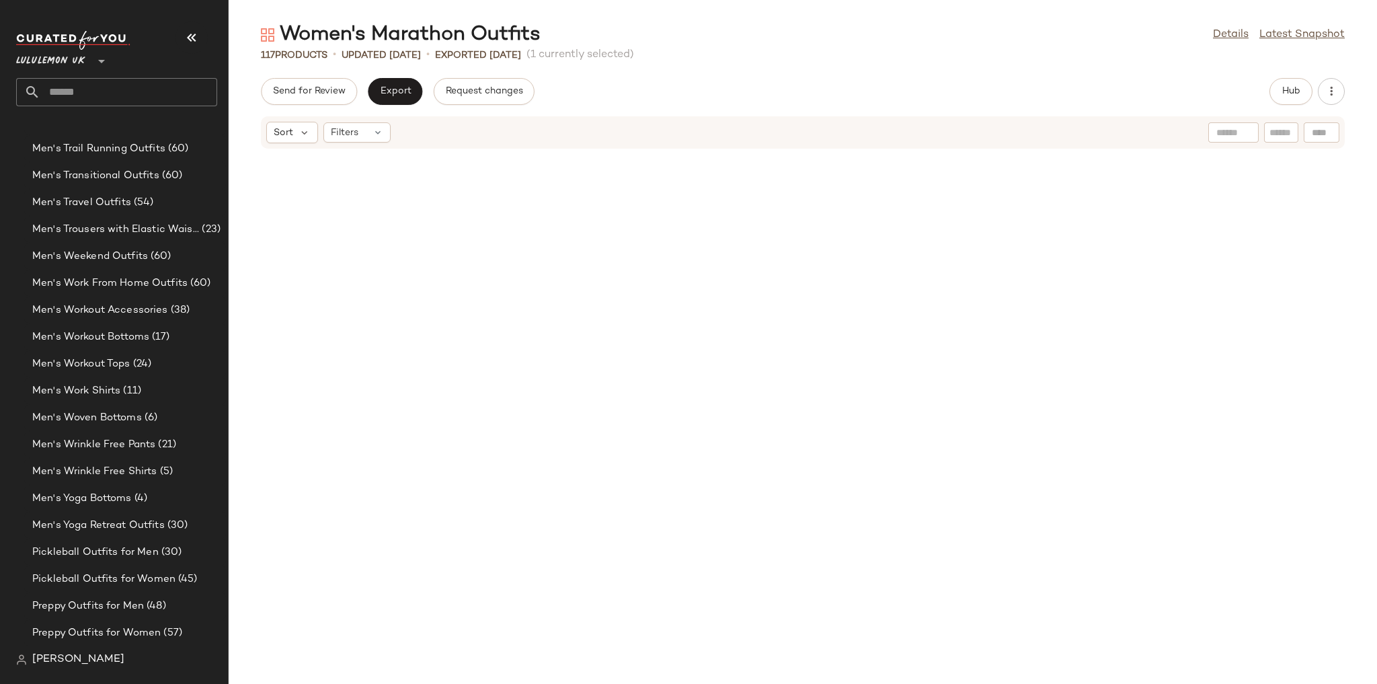
scroll to position [1722, 0]
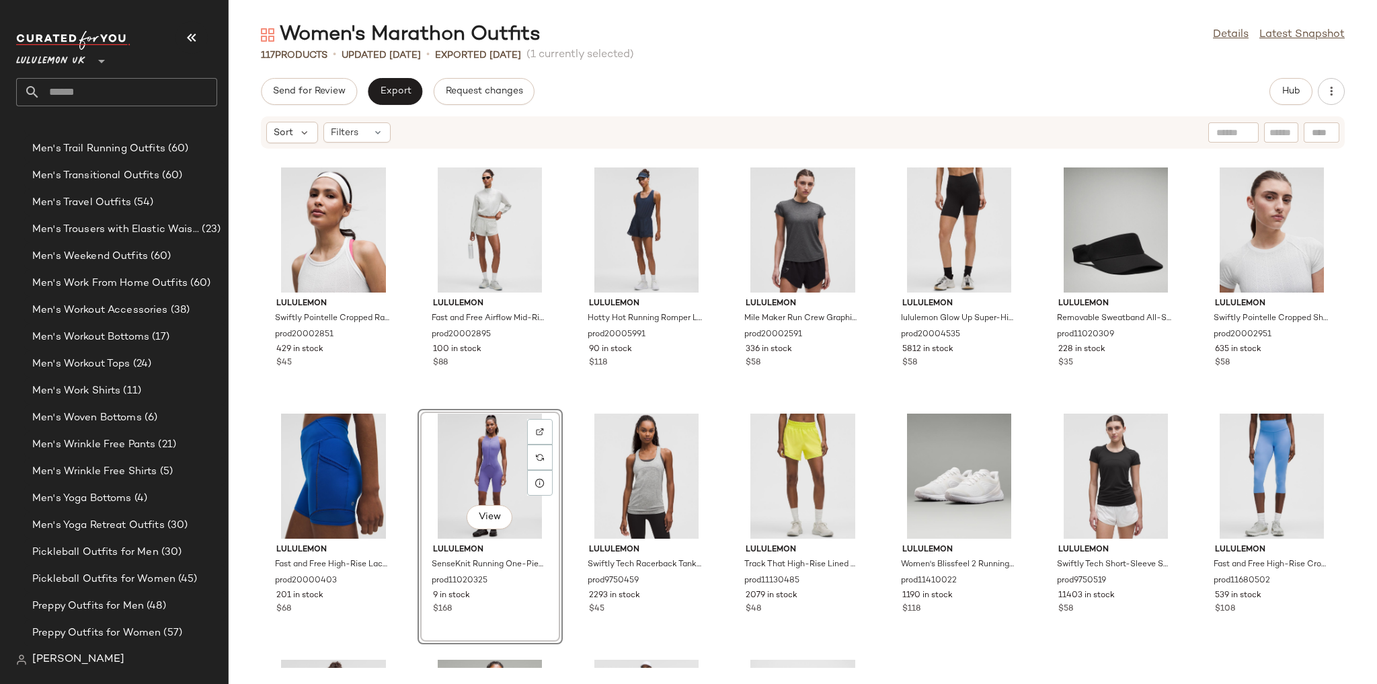
click at [804, 376] on div "lululemon Swiftly Pointelle Cropped Racerback Tank Top prod20002851 429 in stoc…" at bounding box center [803, 408] width 1148 height 518
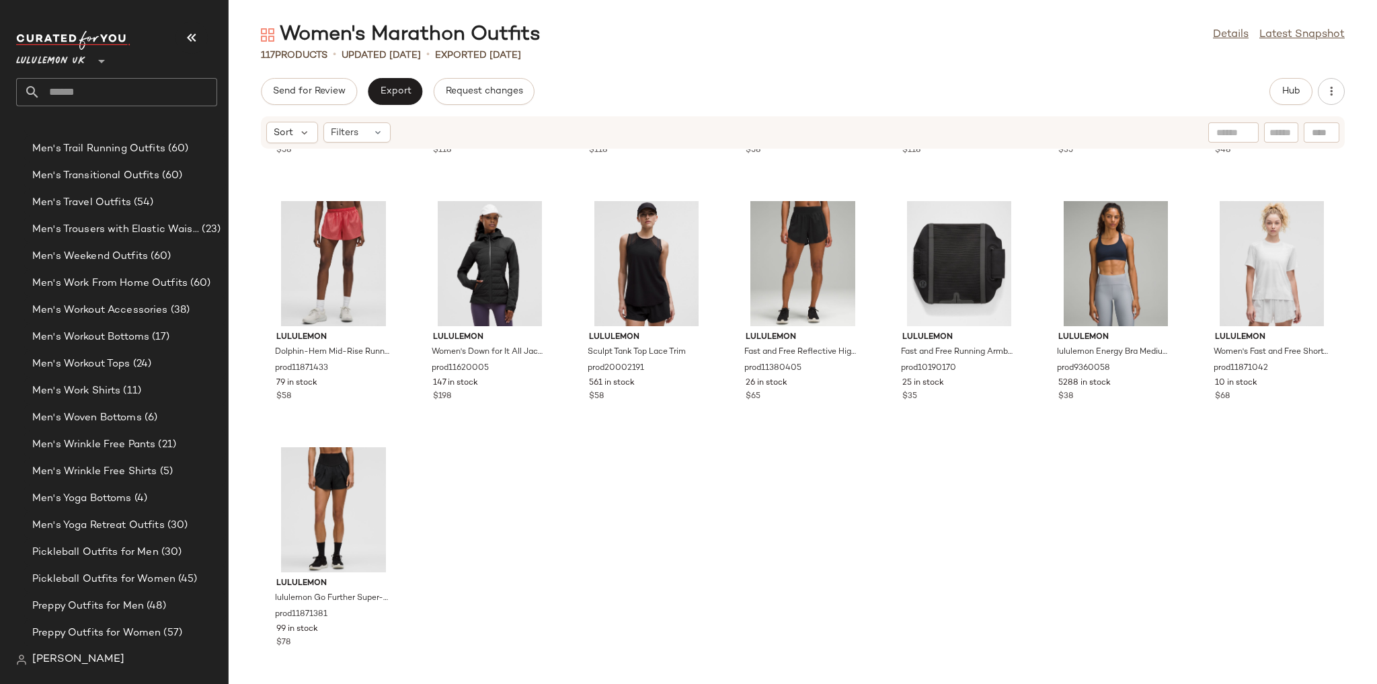
scroll to position [4404, 0]
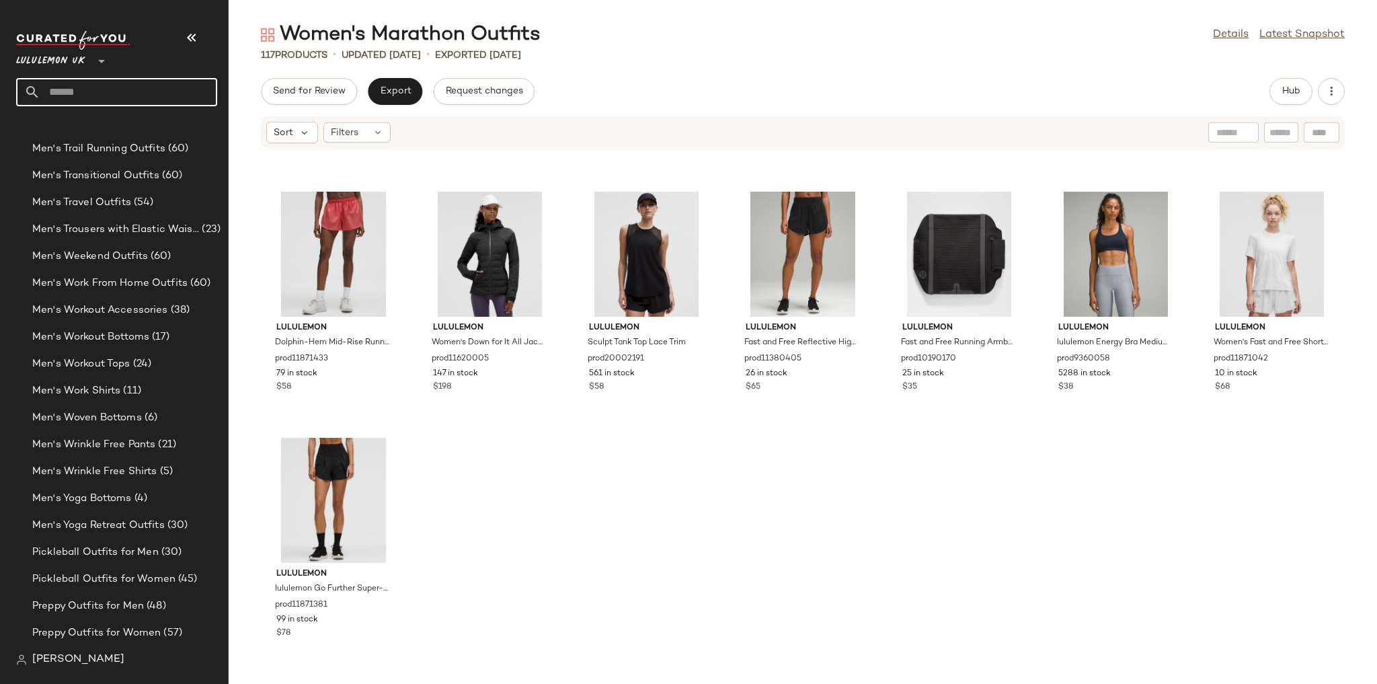
click at [118, 83] on input "text" at bounding box center [128, 92] width 177 height 28
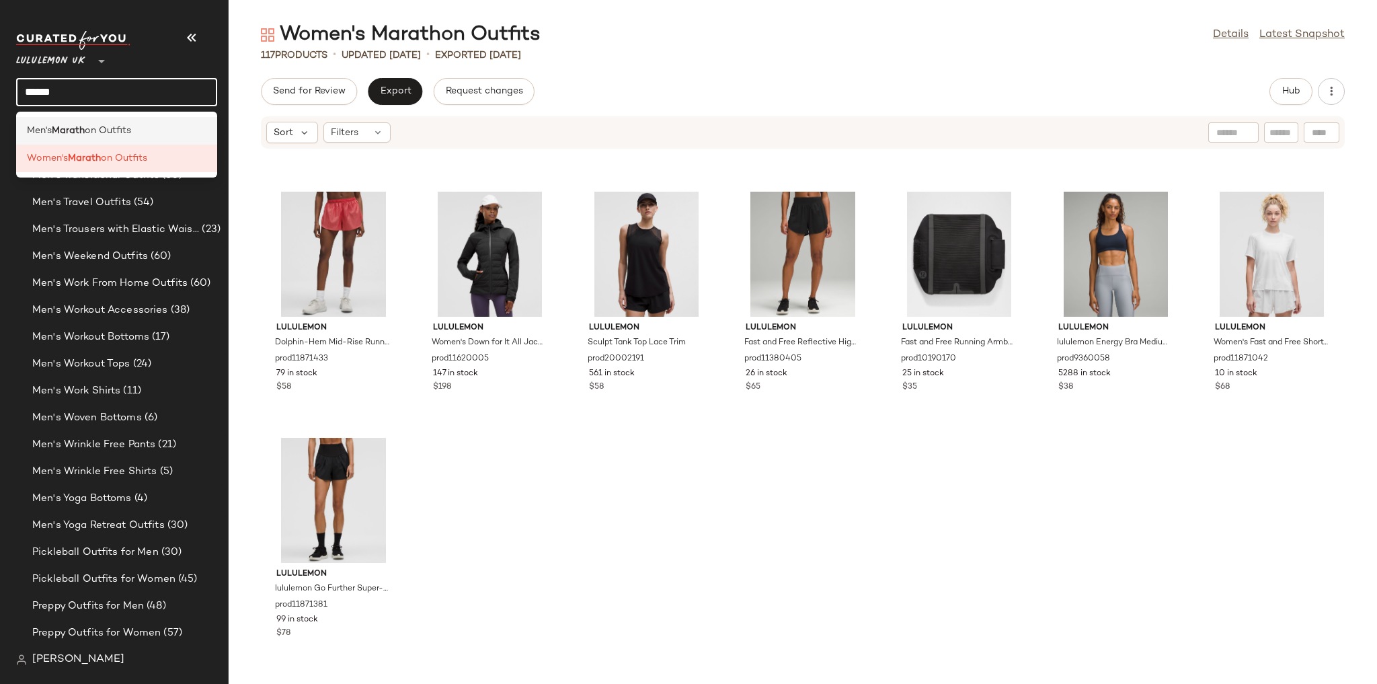
type input "******"
click at [120, 126] on span "on Outfits" at bounding box center [108, 131] width 46 height 14
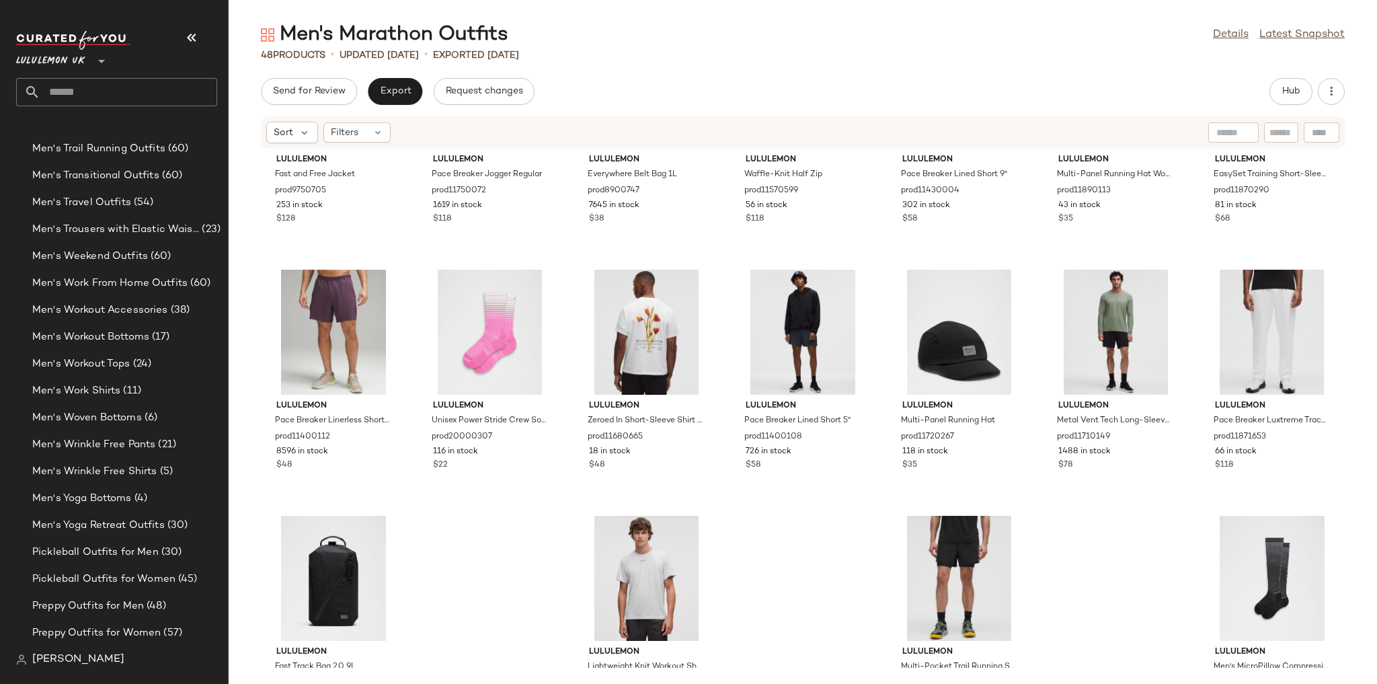
scroll to position [1452, 0]
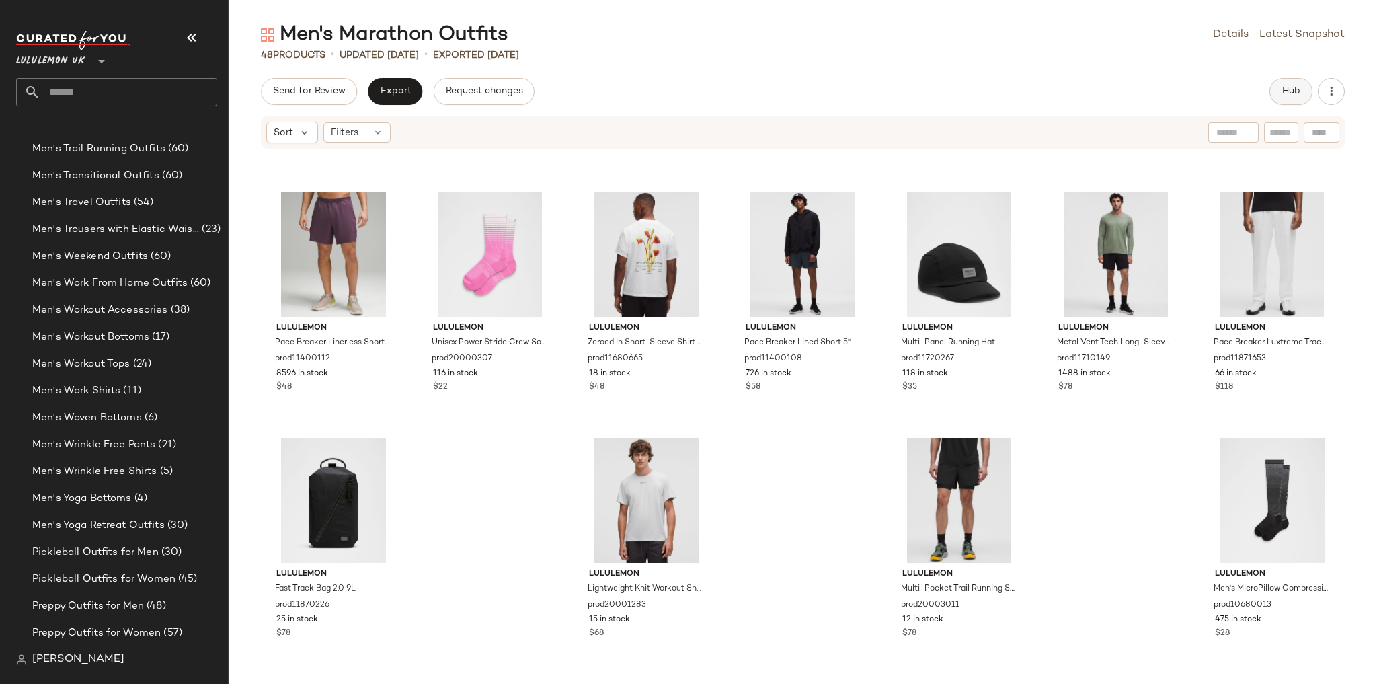
click at [1281, 89] on span "Hub" at bounding box center [1290, 91] width 19 height 11
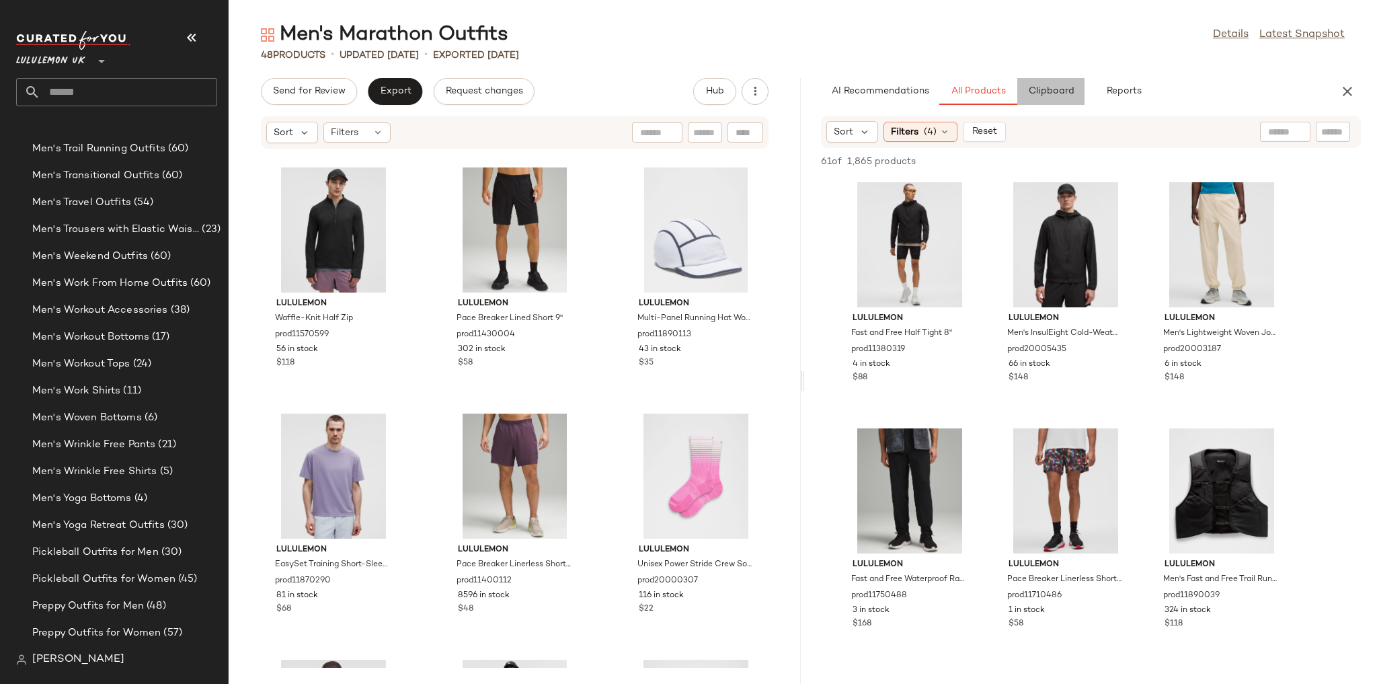
click at [1047, 92] on span "Clipboard" at bounding box center [1050, 91] width 46 height 11
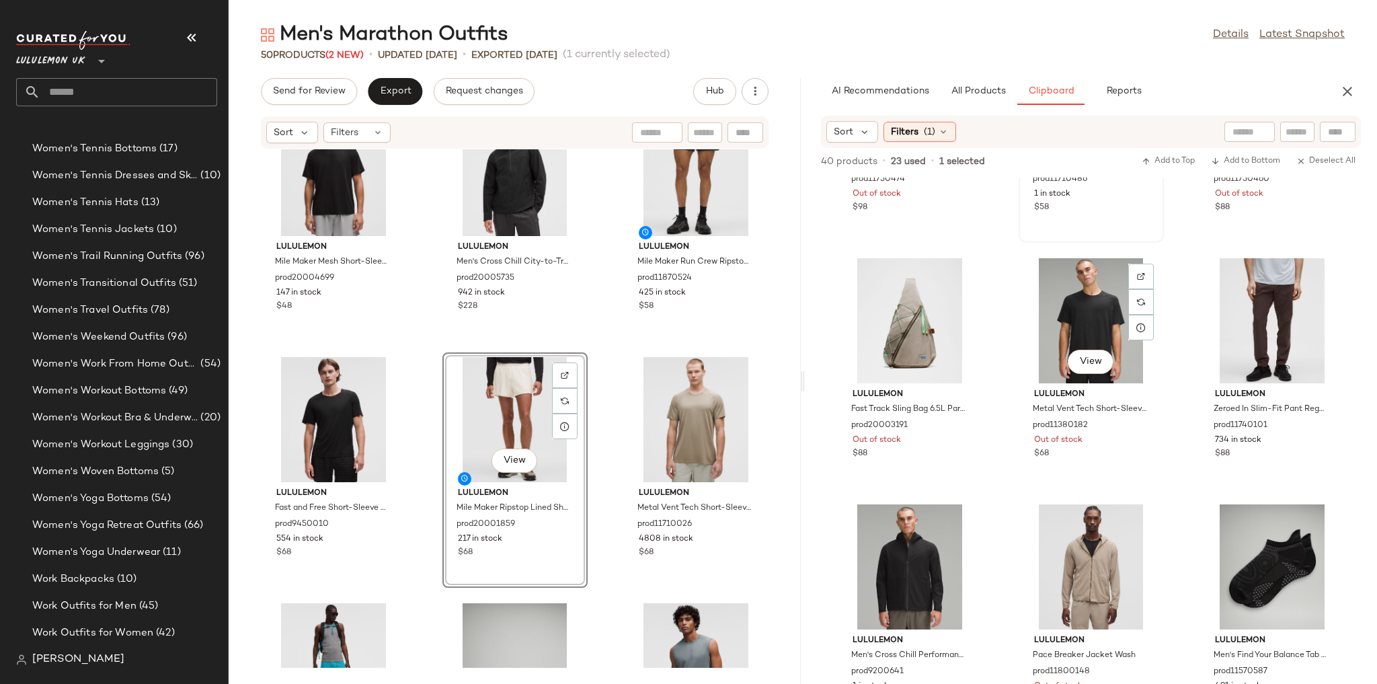
scroll to position [602, 0]
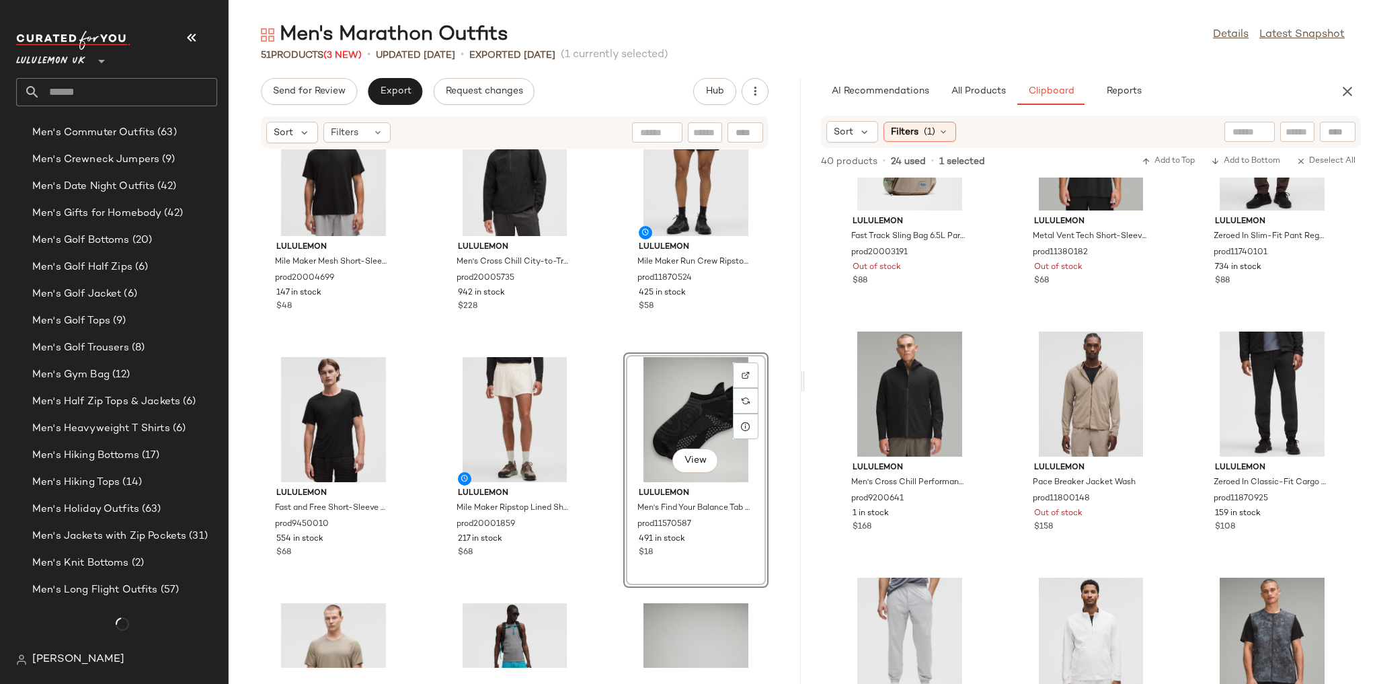
click at [603, 350] on div "lululemon Fast and Free Tank prod20003399 1029 in stock $42 lululemon Pace Brea…" at bounding box center [515, 408] width 572 height 518
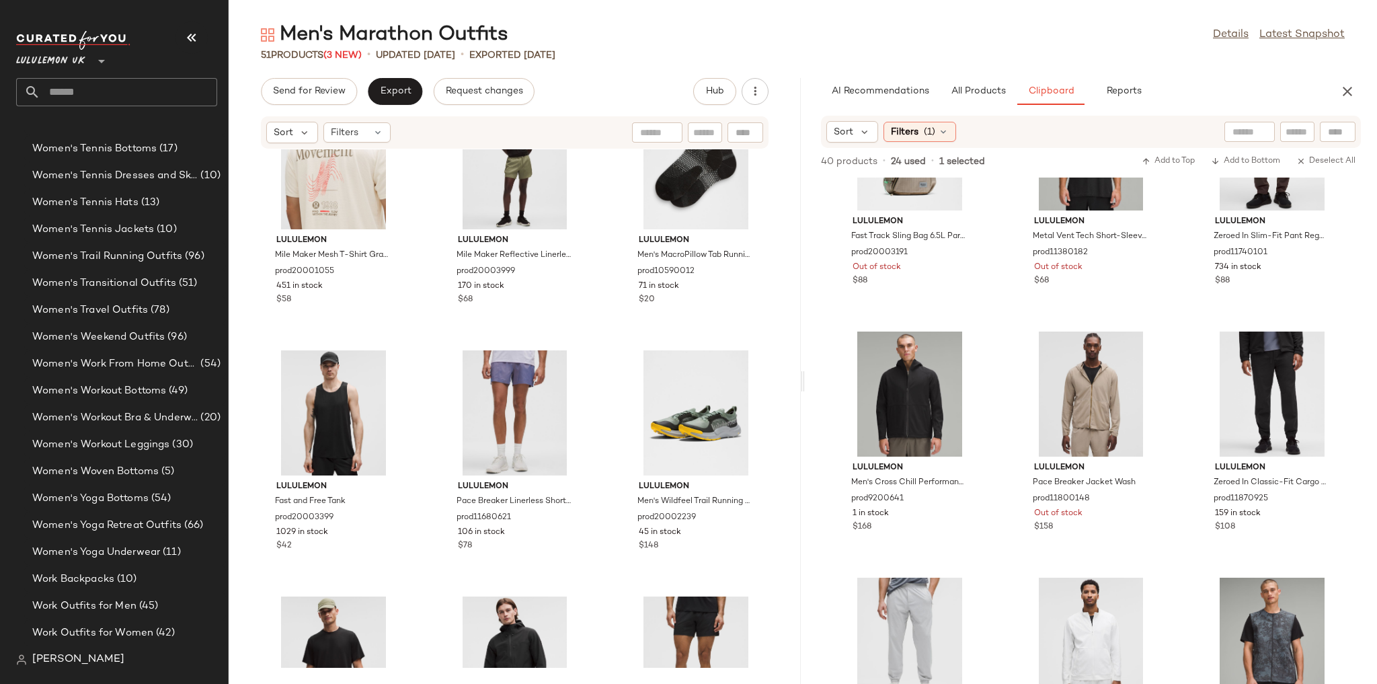
scroll to position [0, 0]
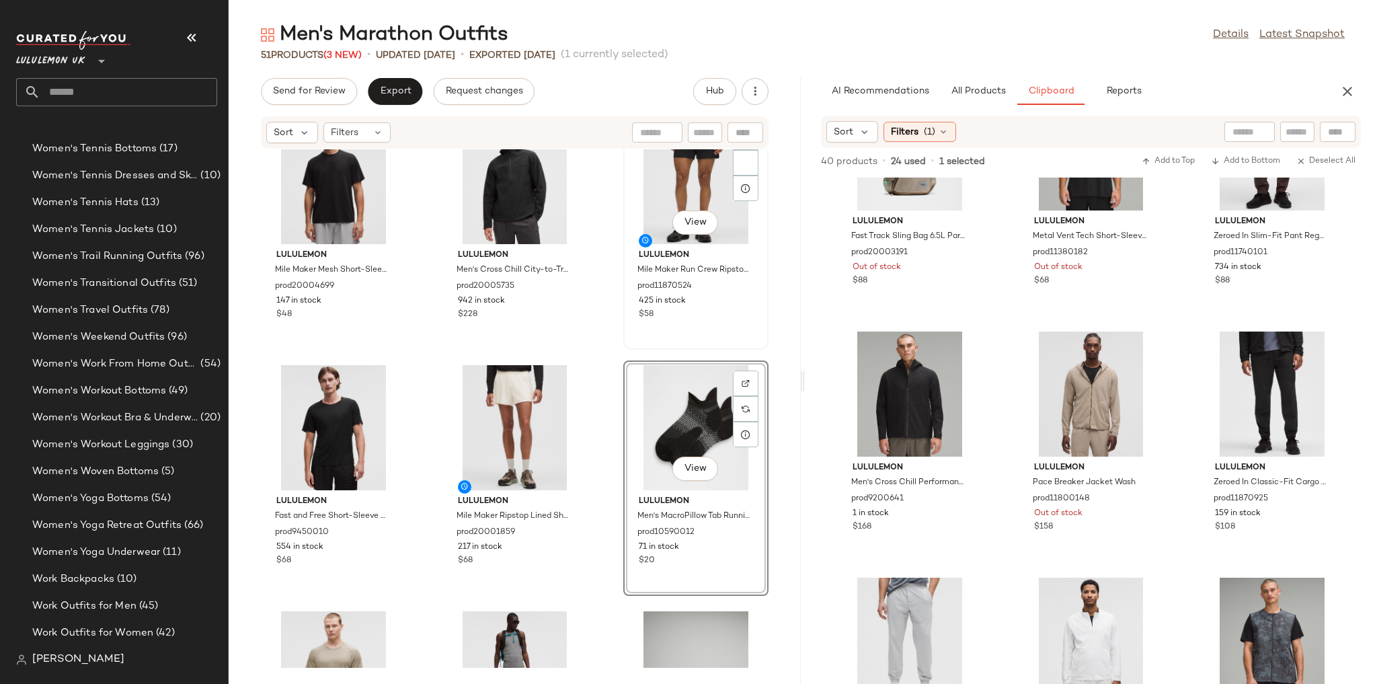
scroll to position [295, 0]
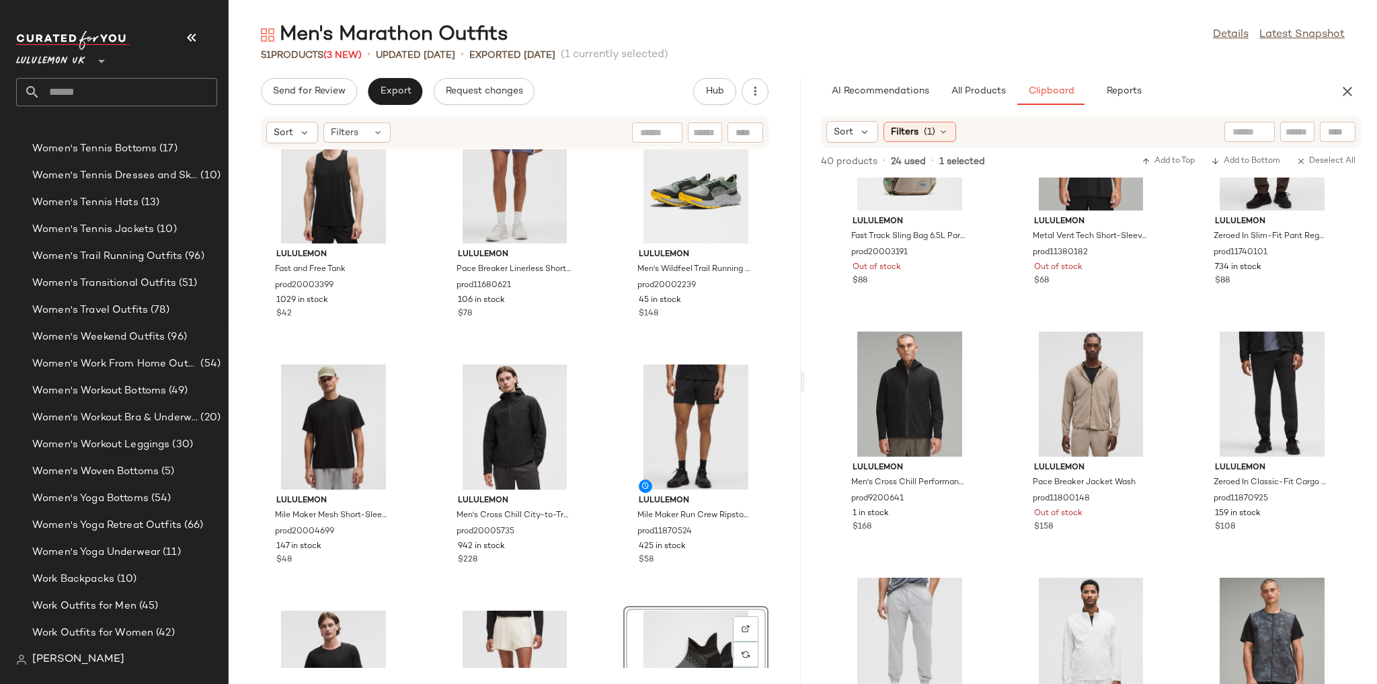
click at [579, 354] on div "lululemon Fast and Free Tank prod20003399 1029 in stock $42 lululemon Pace Brea…" at bounding box center [515, 408] width 572 height 518
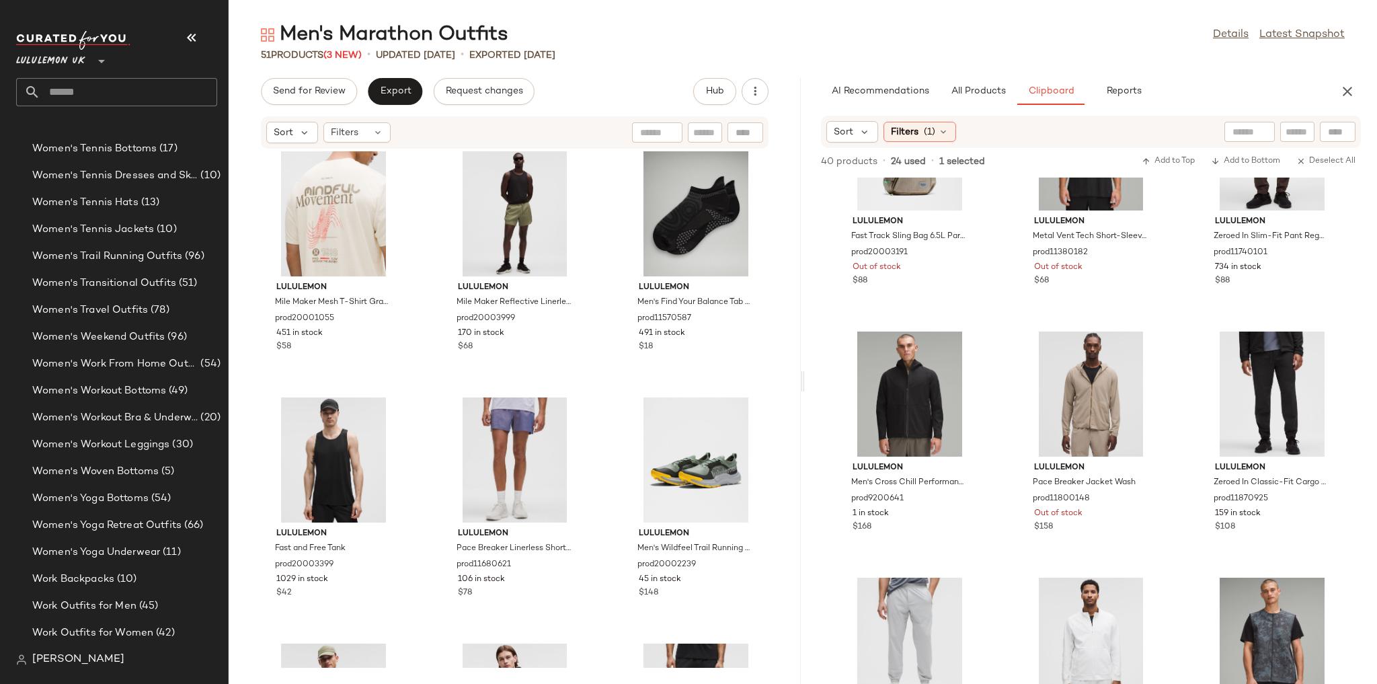
scroll to position [0, 0]
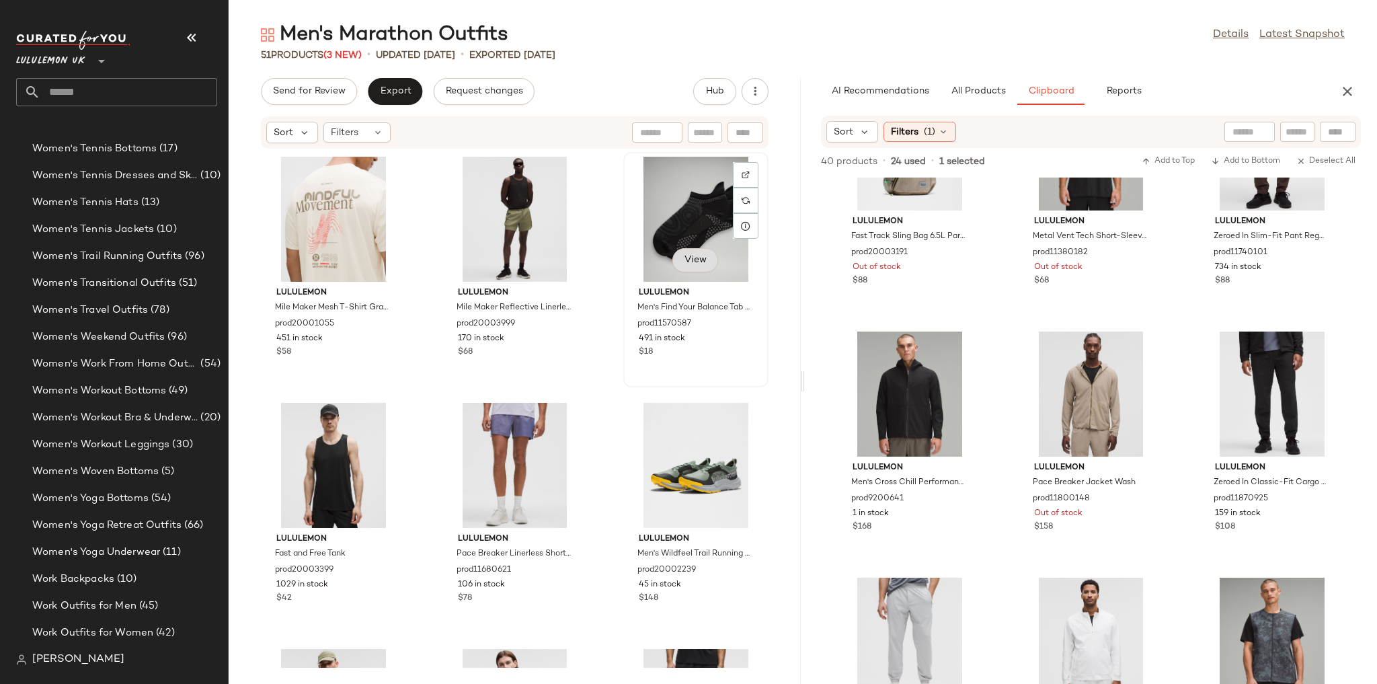
click at [696, 255] on span "View" at bounding box center [695, 260] width 23 height 11
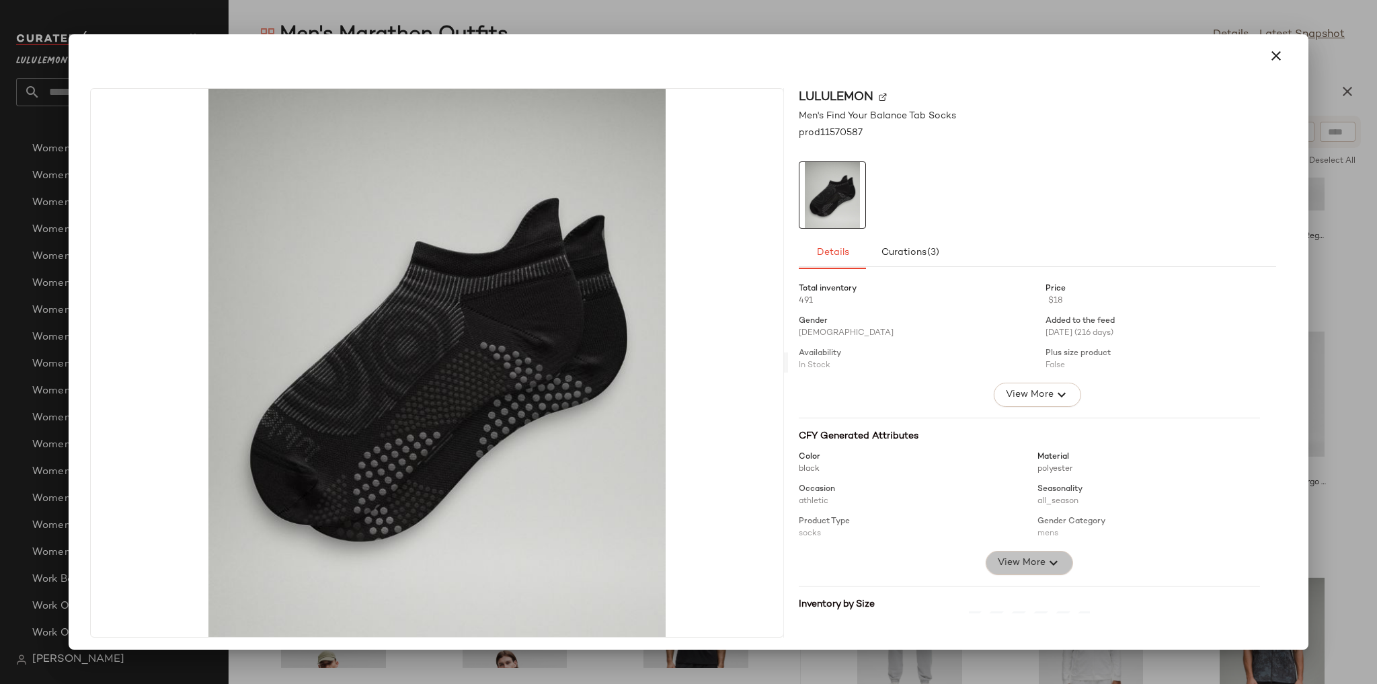
click at [1008, 561] on span "View More" at bounding box center [1021, 563] width 48 height 16
click at [1024, 392] on span "View More" at bounding box center [1029, 395] width 48 height 16
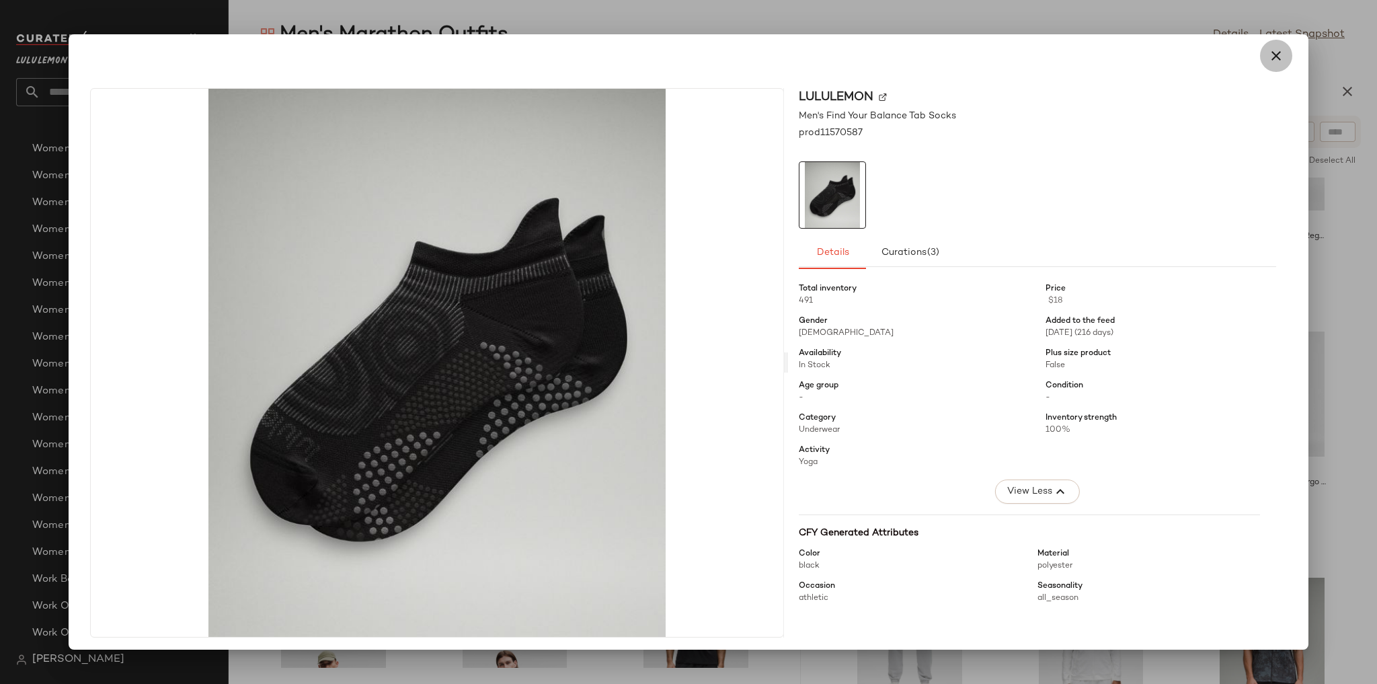
click at [1260, 51] on button "button" at bounding box center [1276, 56] width 32 height 32
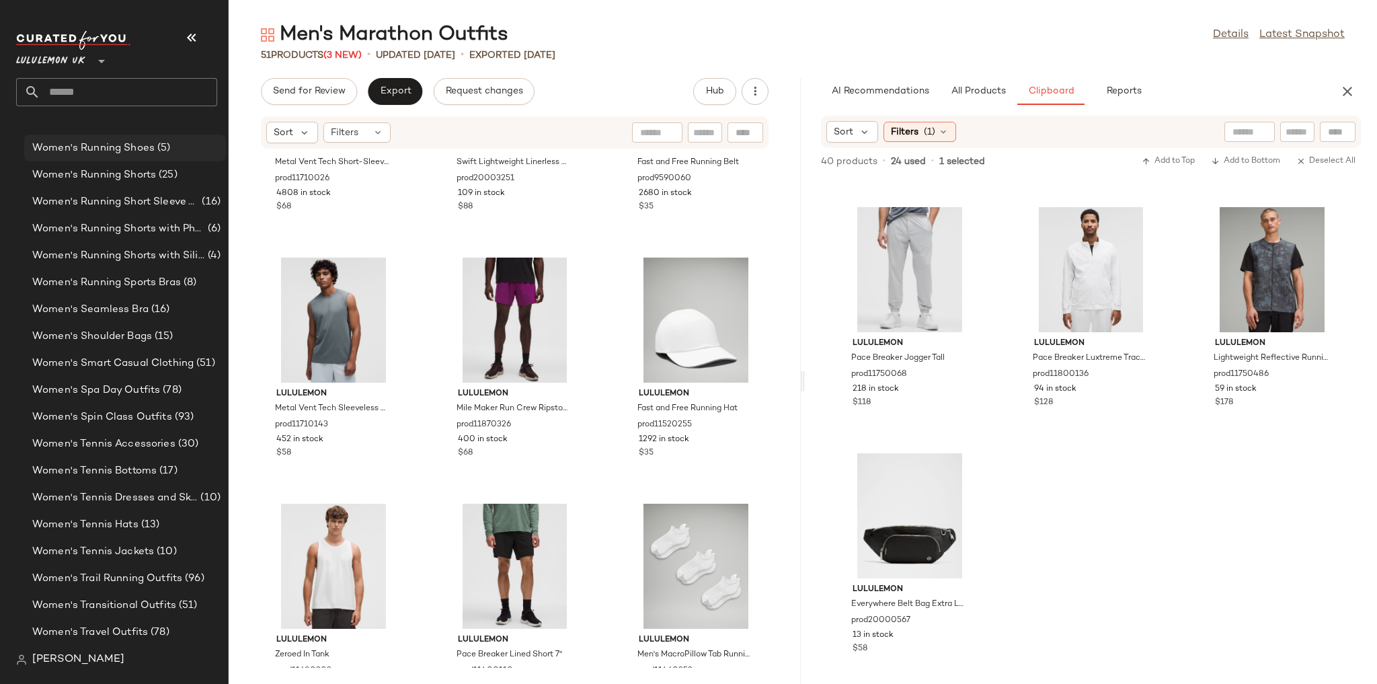
scroll to position [4562, 0]
click at [113, 116] on div "Lululemon UK **" at bounding box center [122, 74] width 212 height 105
click at [112, 94] on input "text" at bounding box center [128, 92] width 177 height 28
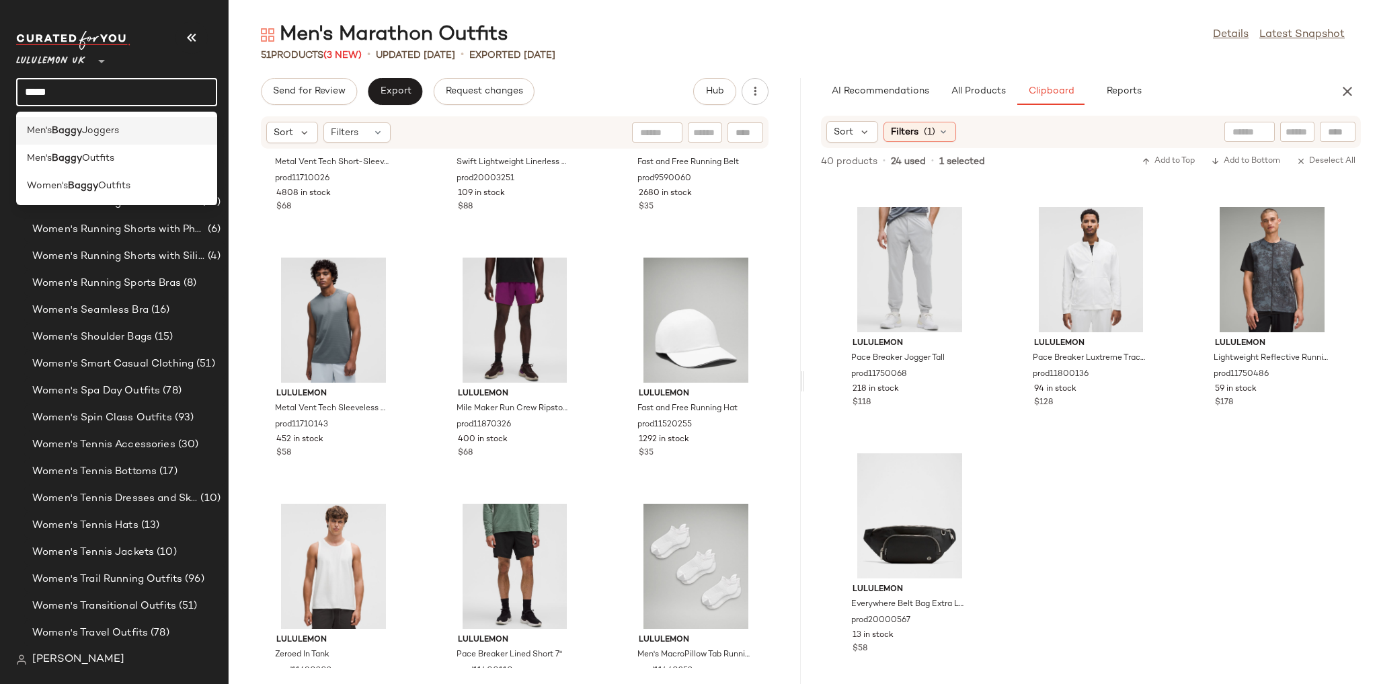
type input "*****"
click at [95, 130] on span "Joggers" at bounding box center [100, 131] width 37 height 14
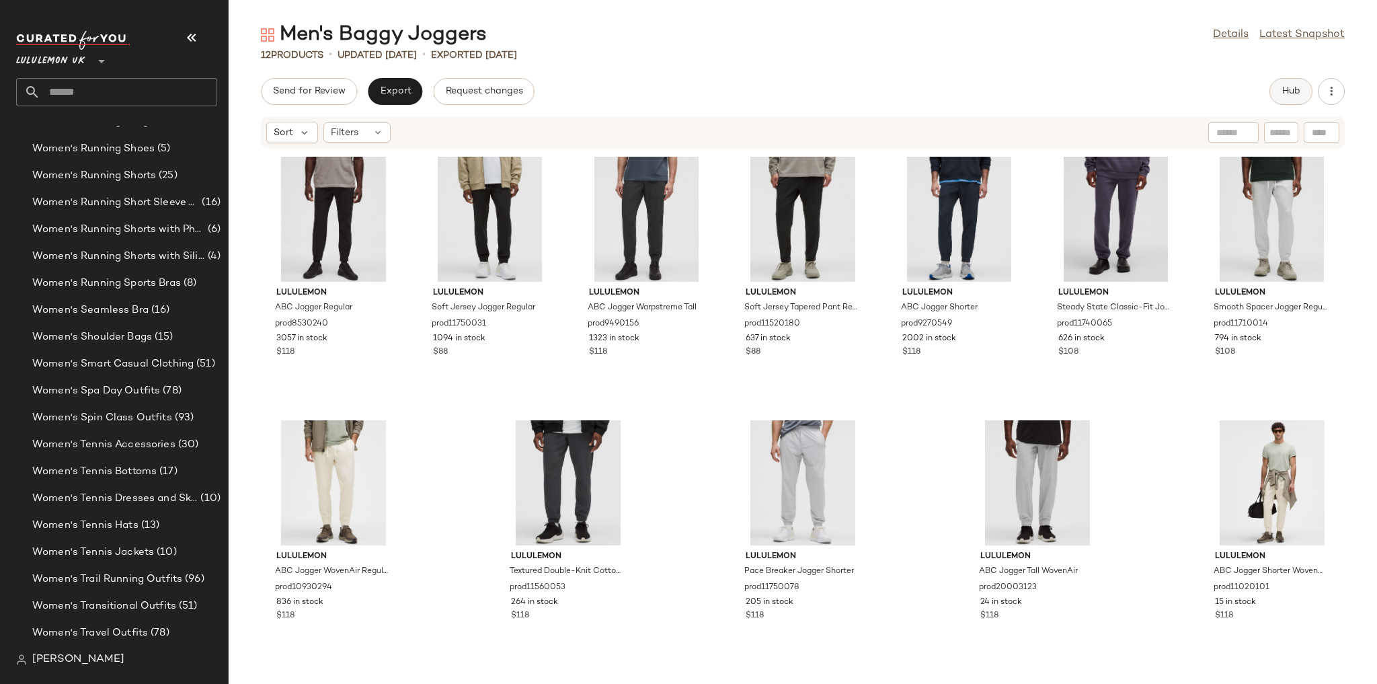
click at [1281, 94] on span "Hub" at bounding box center [1290, 91] width 19 height 11
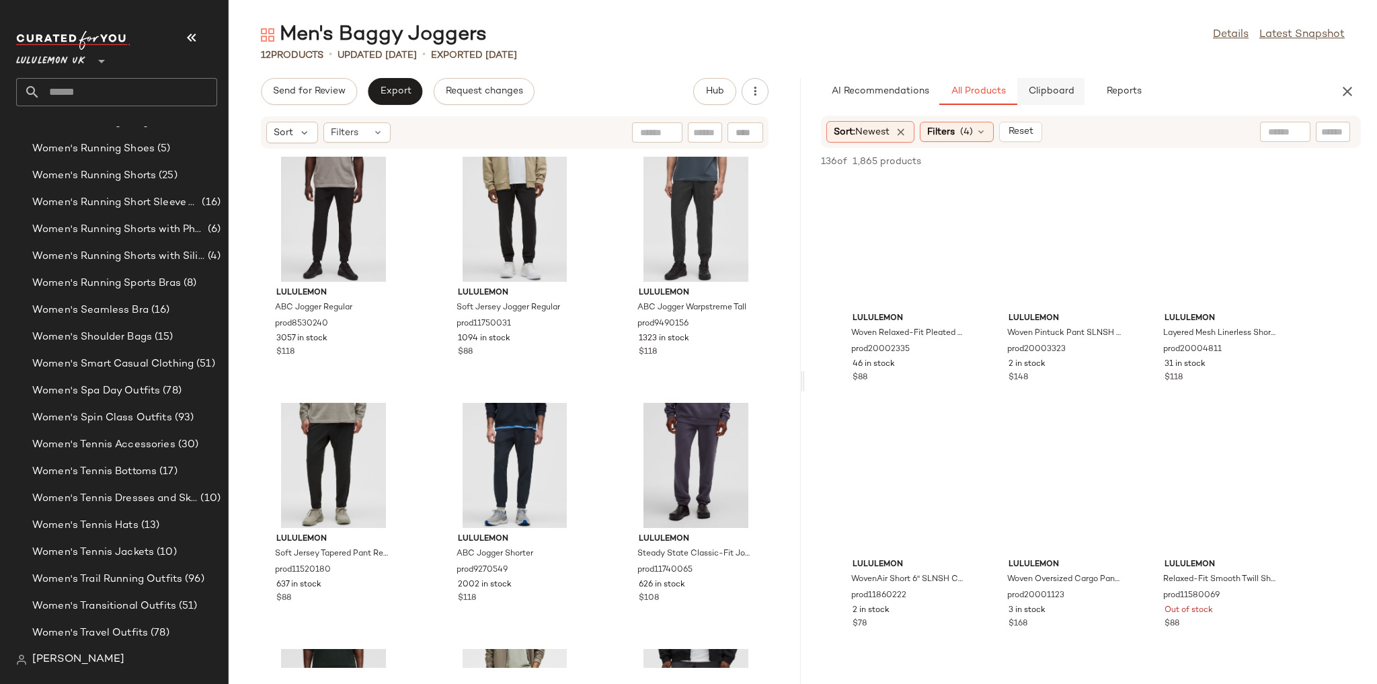
click at [1055, 87] on span "Clipboard" at bounding box center [1050, 91] width 46 height 11
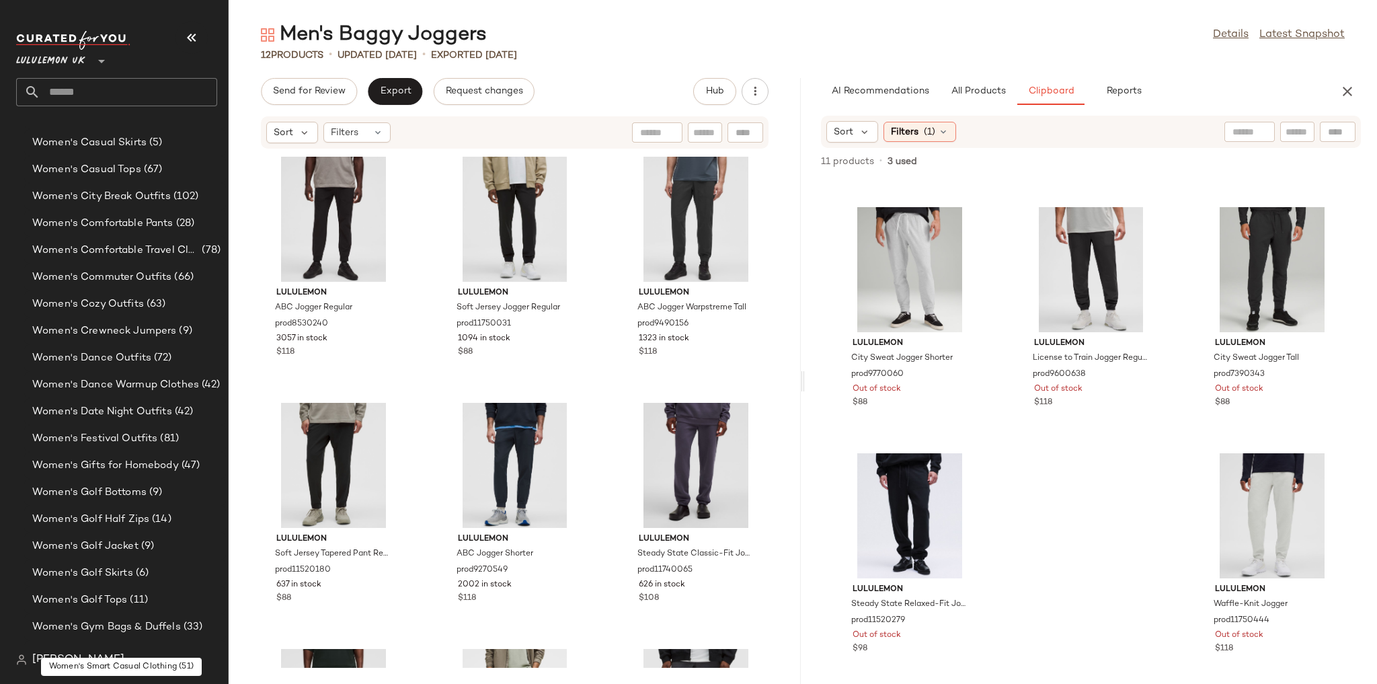
scroll to position [3218, 0]
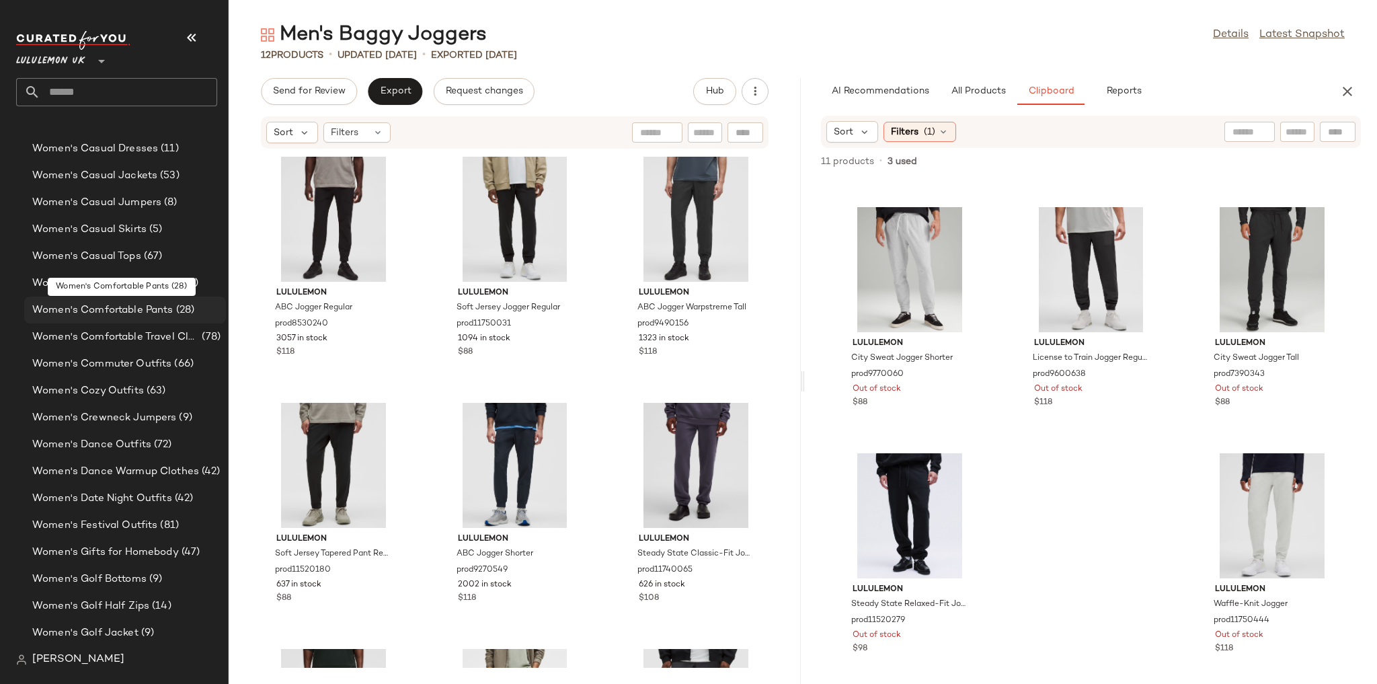
click at [169, 307] on span "Women's Comfortable Pants" at bounding box center [102, 309] width 141 height 15
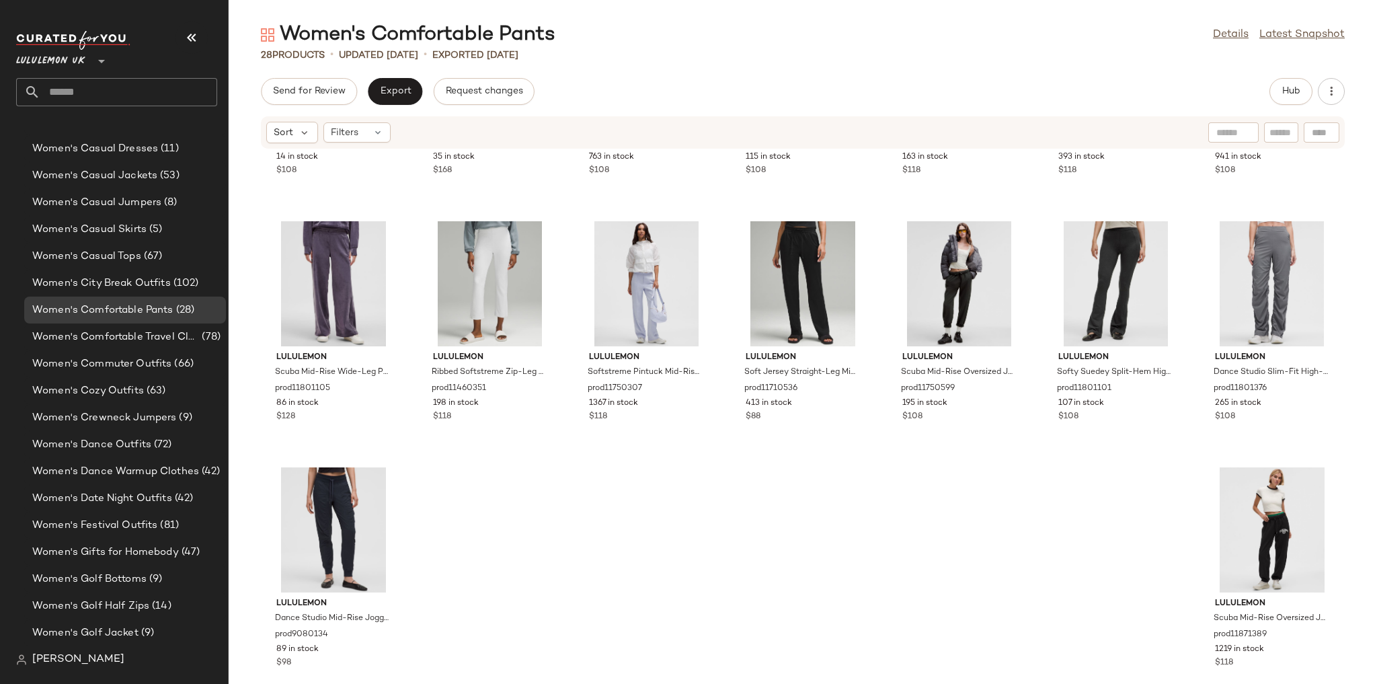
scroll to position [715, 0]
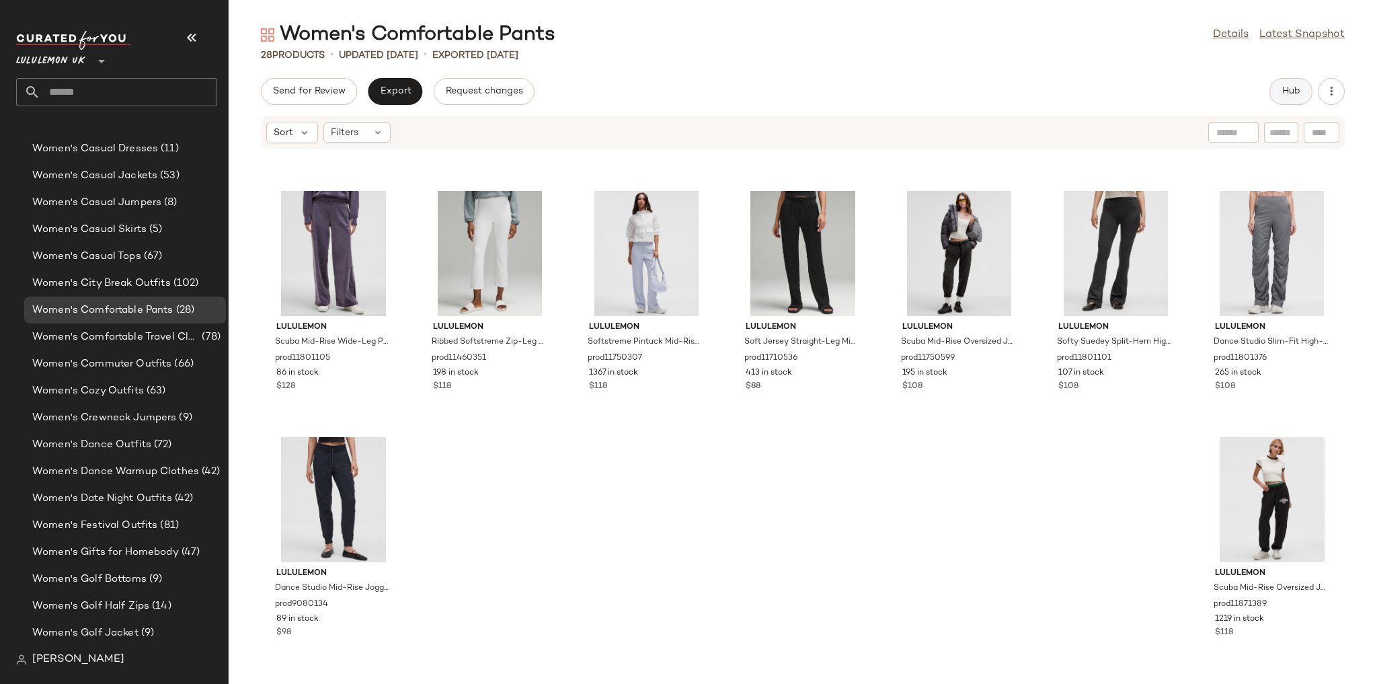
click at [1278, 89] on button "Hub" at bounding box center [1290, 91] width 43 height 27
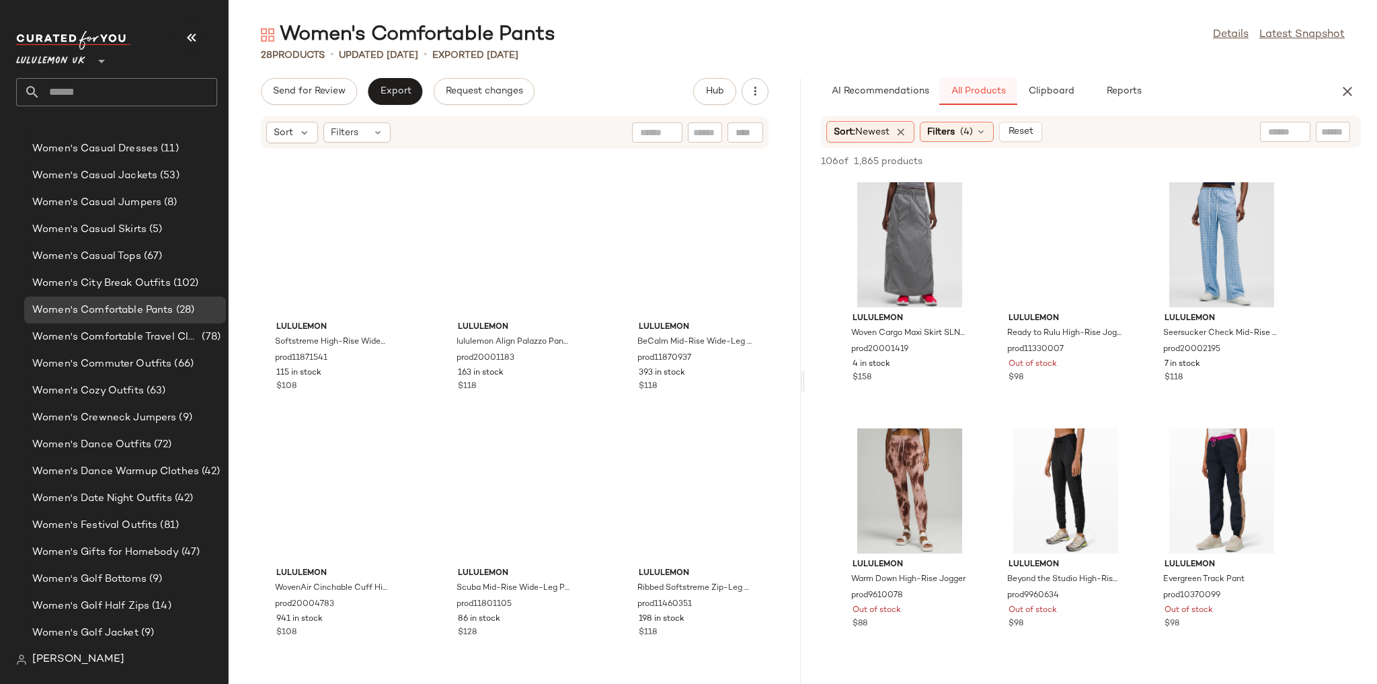
scroll to position [1230, 0]
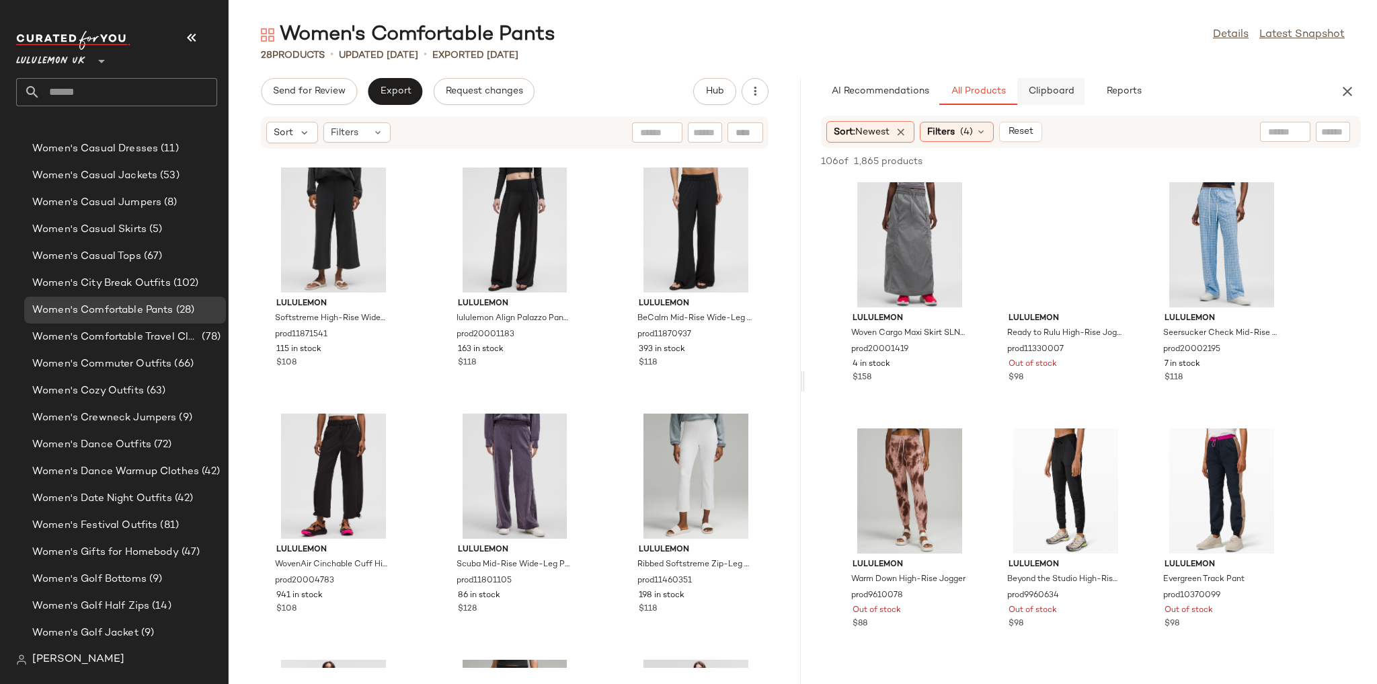
click at [1031, 94] on span "Clipboard" at bounding box center [1050, 91] width 46 height 11
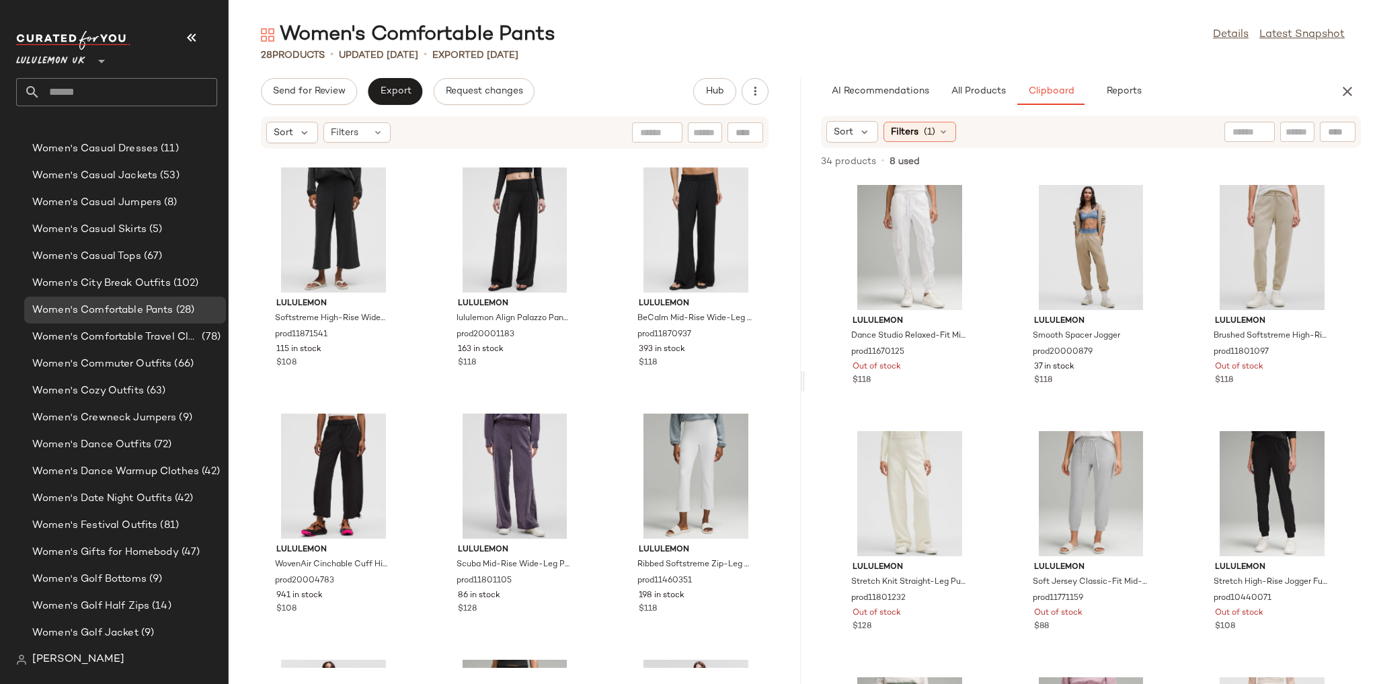
scroll to position [0, 0]
click at [1083, 291] on span "View" at bounding box center [1090, 288] width 23 height 11
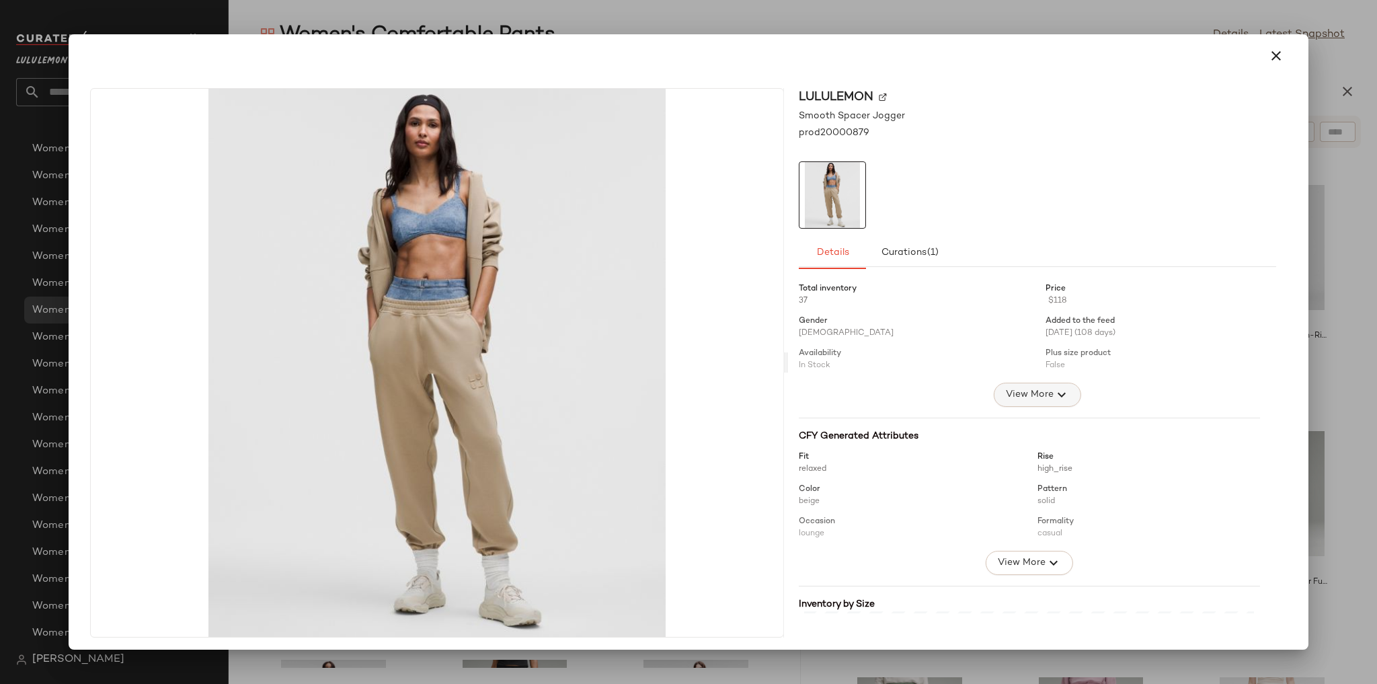
click at [1053, 391] on icon "button" at bounding box center [1061, 395] width 16 height 16
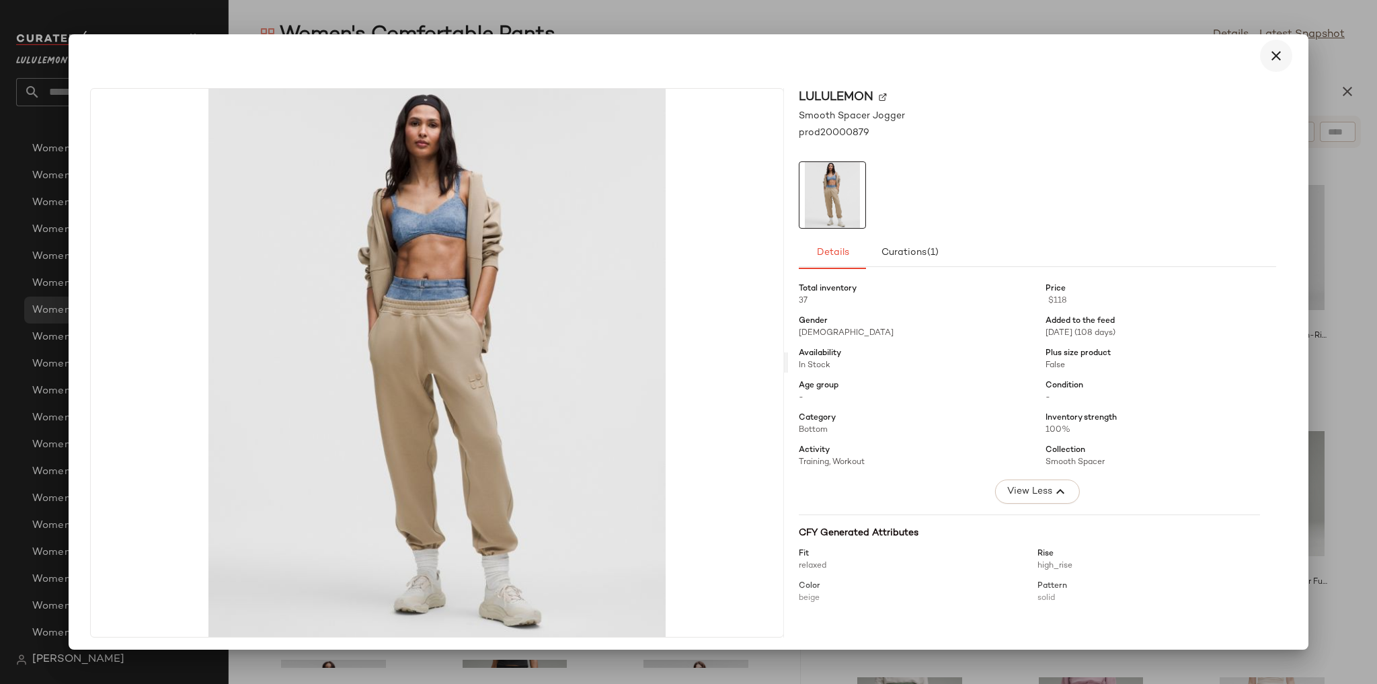
click at [1272, 54] on icon "button" at bounding box center [1276, 56] width 16 height 16
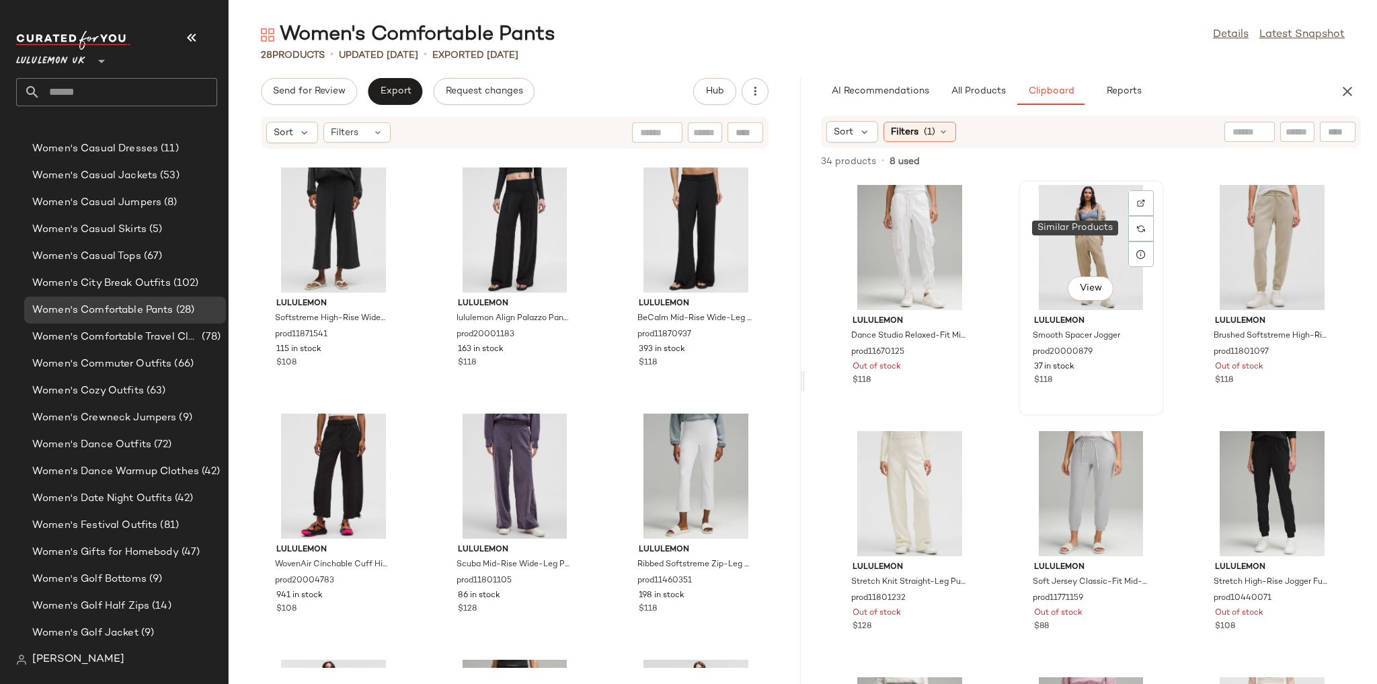
click at [1112, 227] on div "View" at bounding box center [1091, 247] width 136 height 125
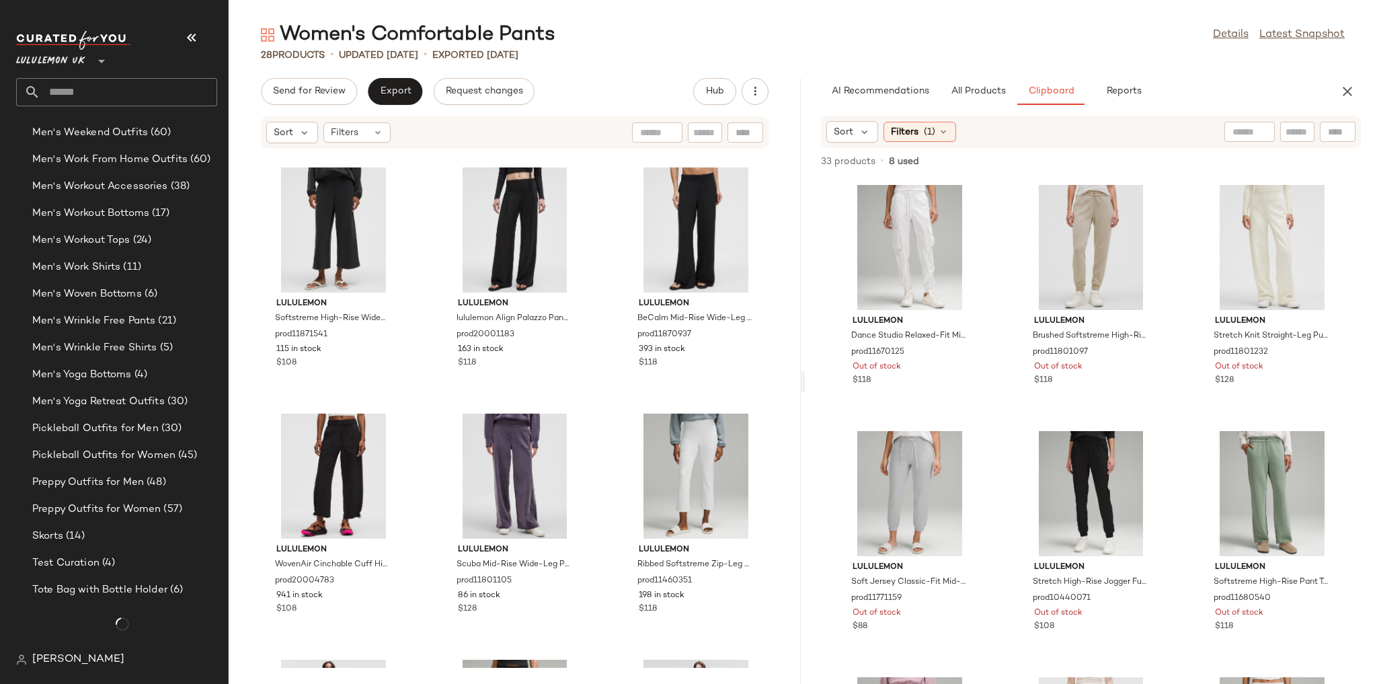
scroll to position [3218, 0]
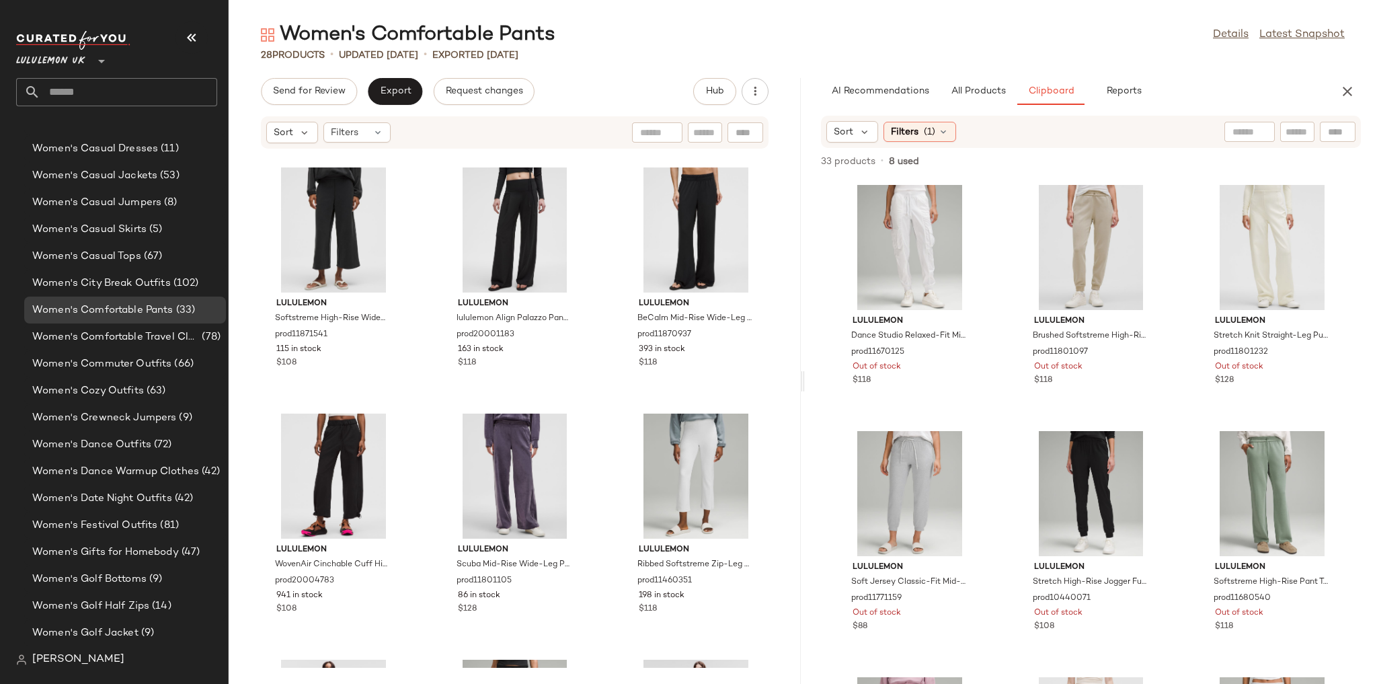
click at [158, 75] on div "Lululemon UK **" at bounding box center [116, 68] width 201 height 75
click at [155, 83] on input "text" at bounding box center [128, 92] width 177 height 28
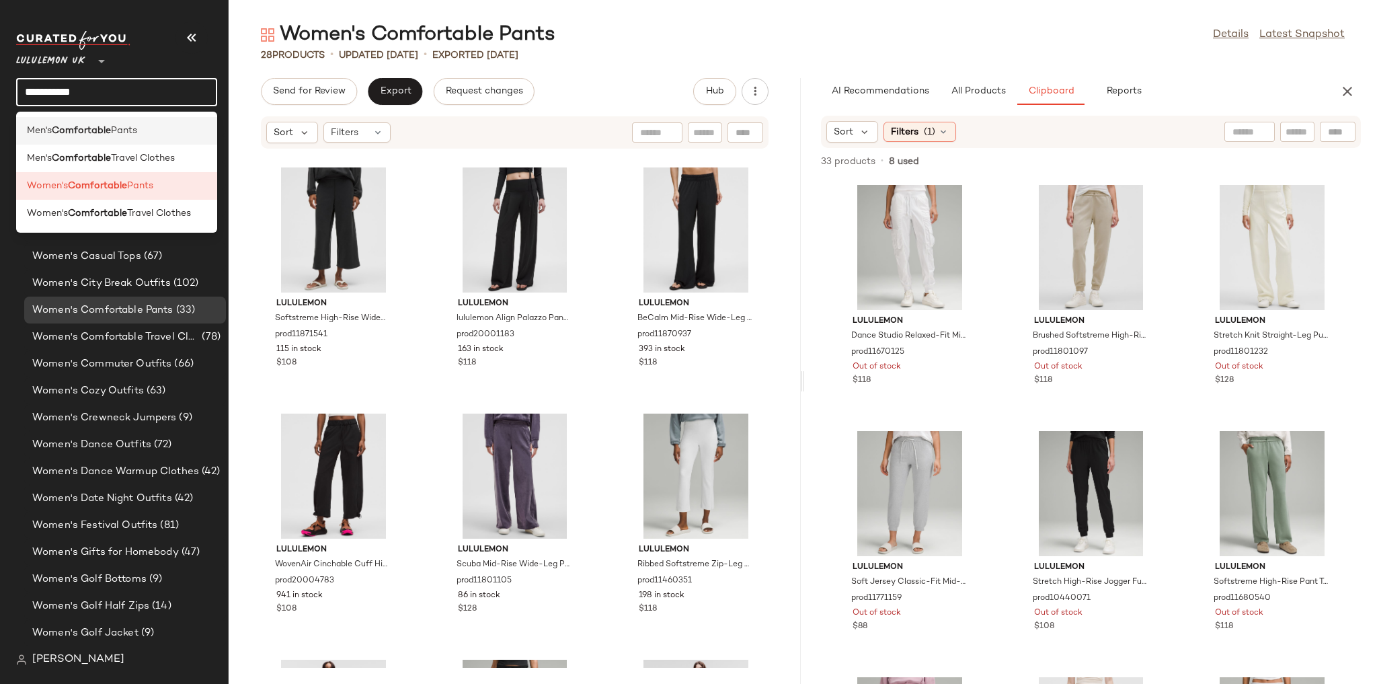
type input "**********"
click at [143, 135] on div "Men's Comfortable Pants" at bounding box center [116, 131] width 179 height 14
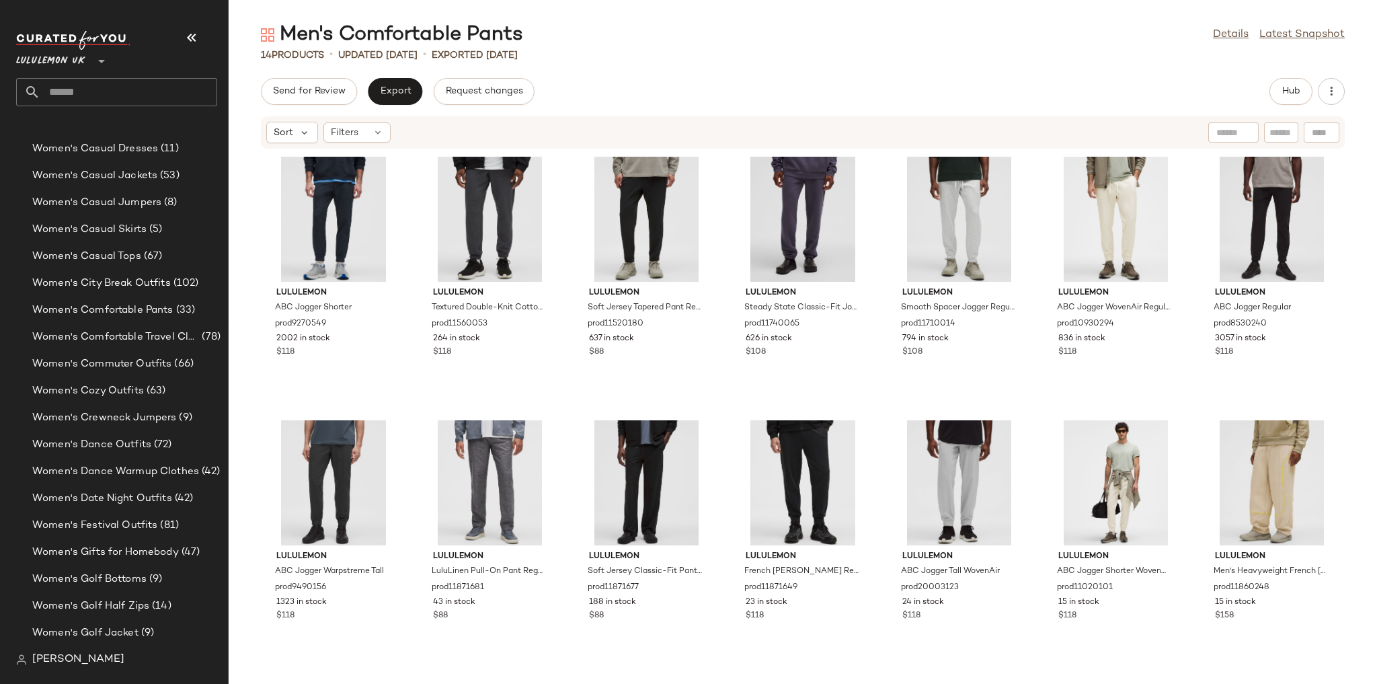
scroll to position [212, 0]
click at [1269, 99] on div "Hub" at bounding box center [1290, 91] width 43 height 27
click at [1270, 98] on button "Hub" at bounding box center [1290, 91] width 43 height 27
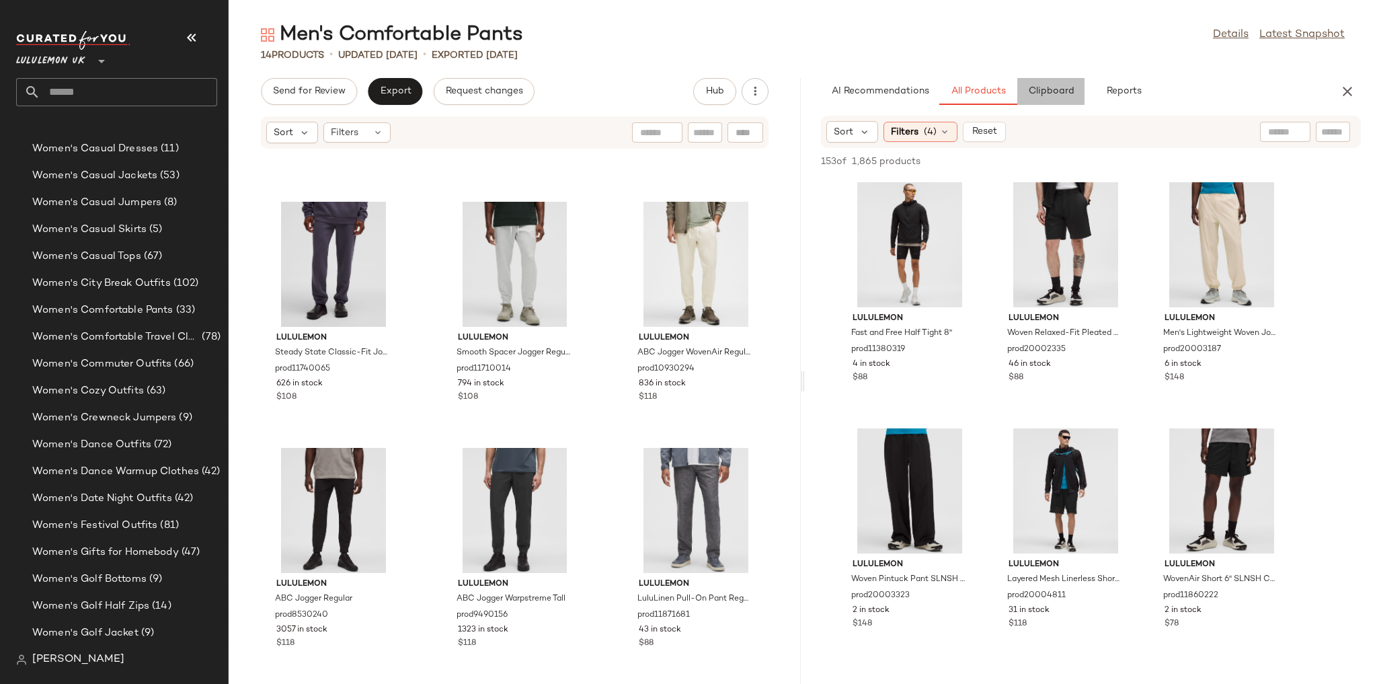
scroll to position [257, 0]
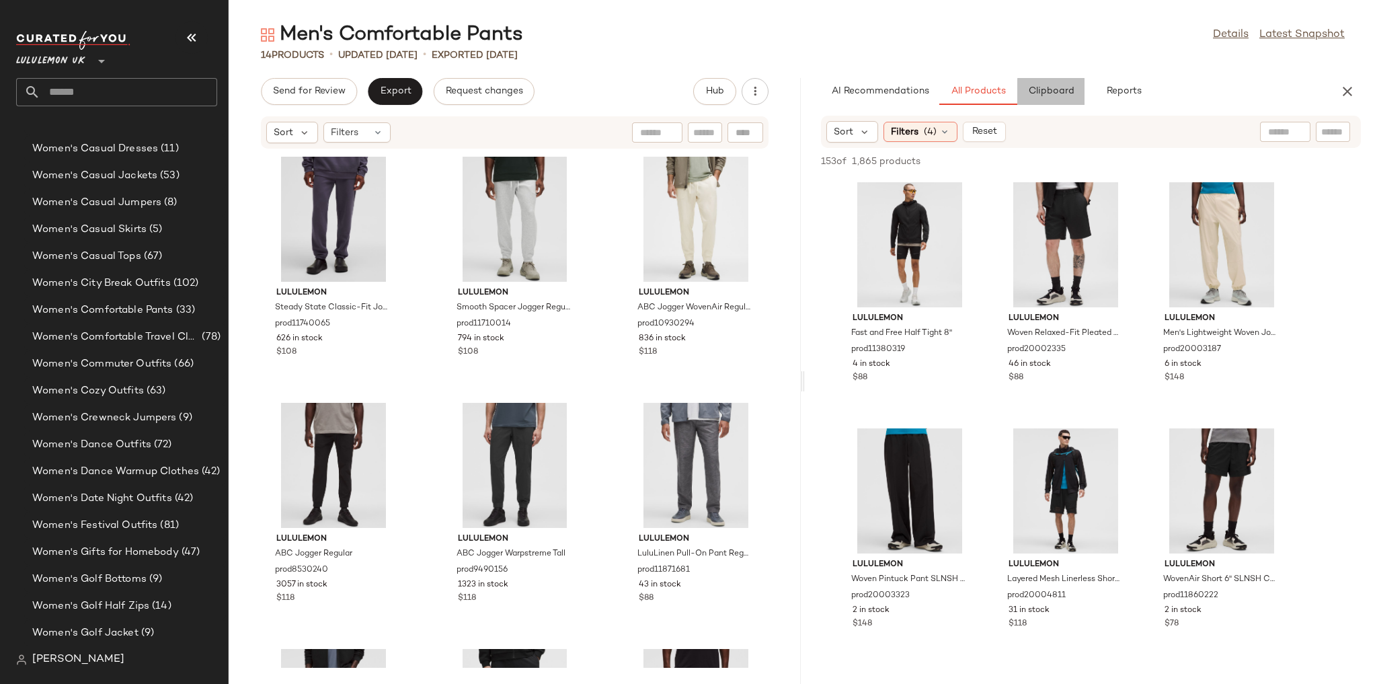
click at [1024, 98] on button "Clipboard" at bounding box center [1050, 91] width 67 height 27
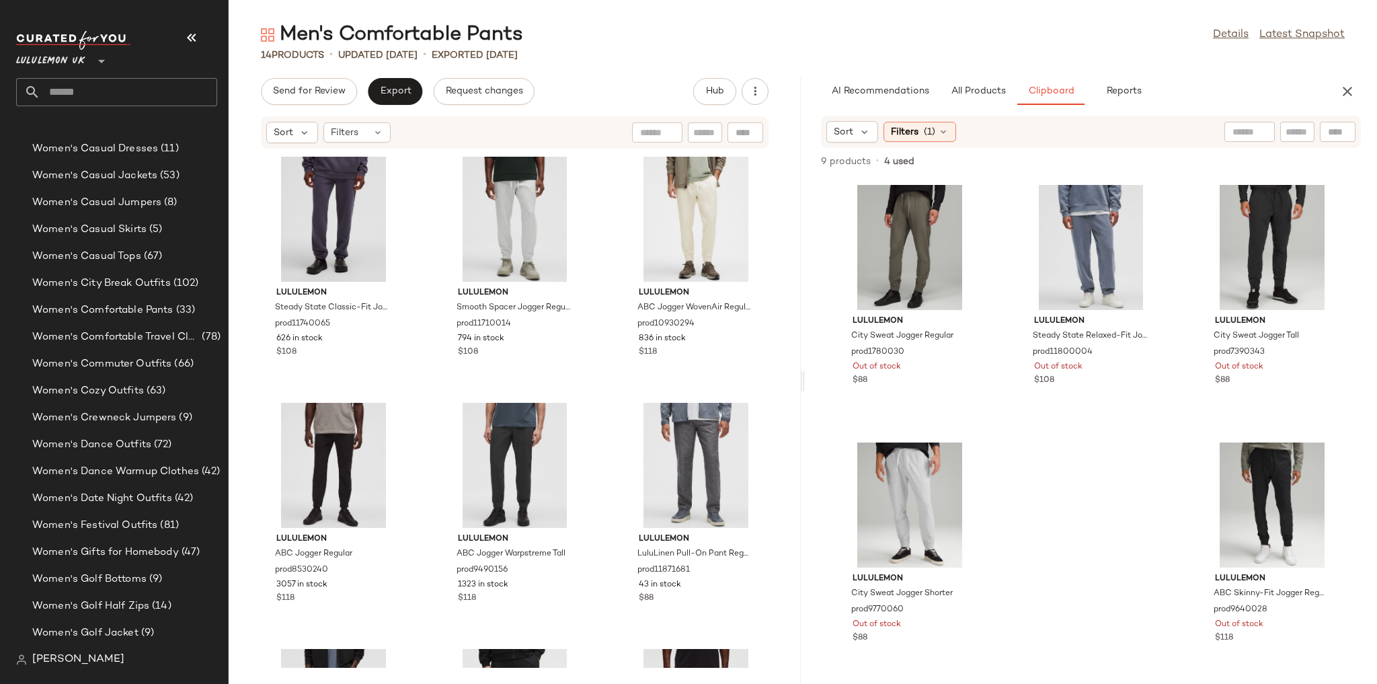
click at [176, 85] on input "text" at bounding box center [128, 92] width 177 height 28
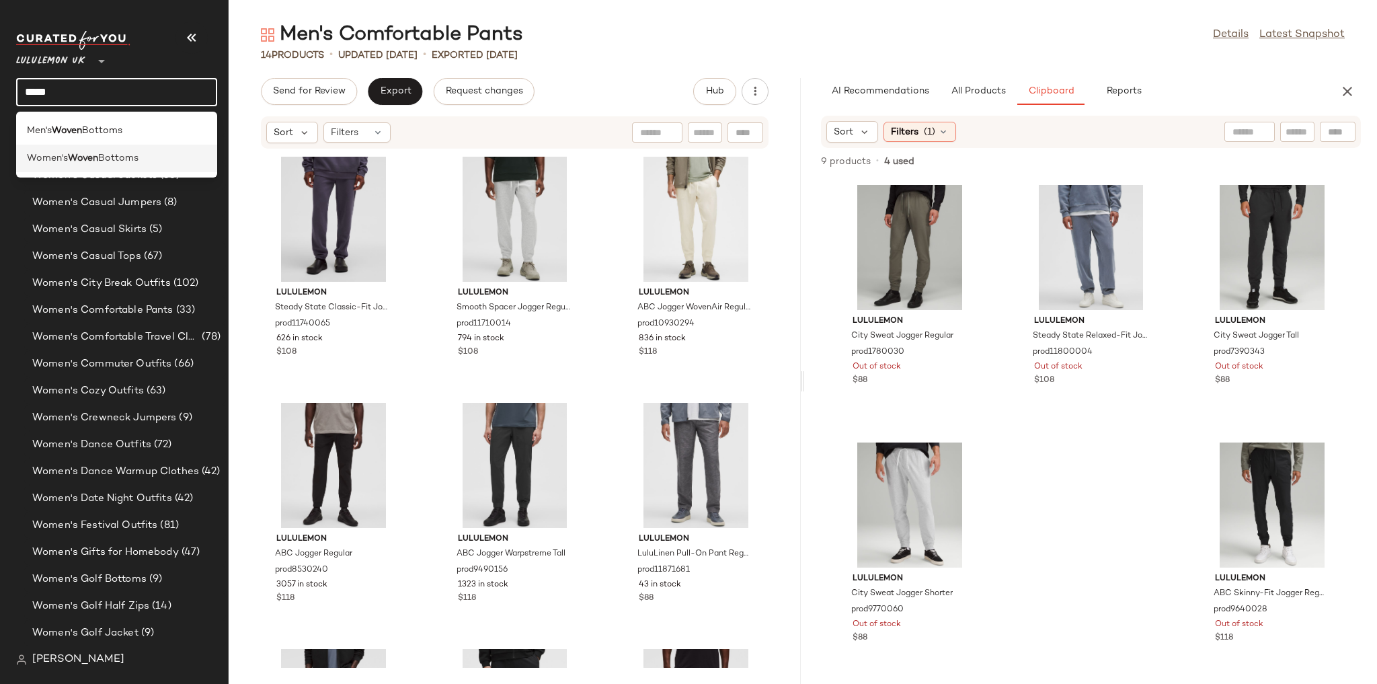
type input "*****"
click at [154, 164] on div "Women's Woven Bottoms" at bounding box center [116, 158] width 179 height 14
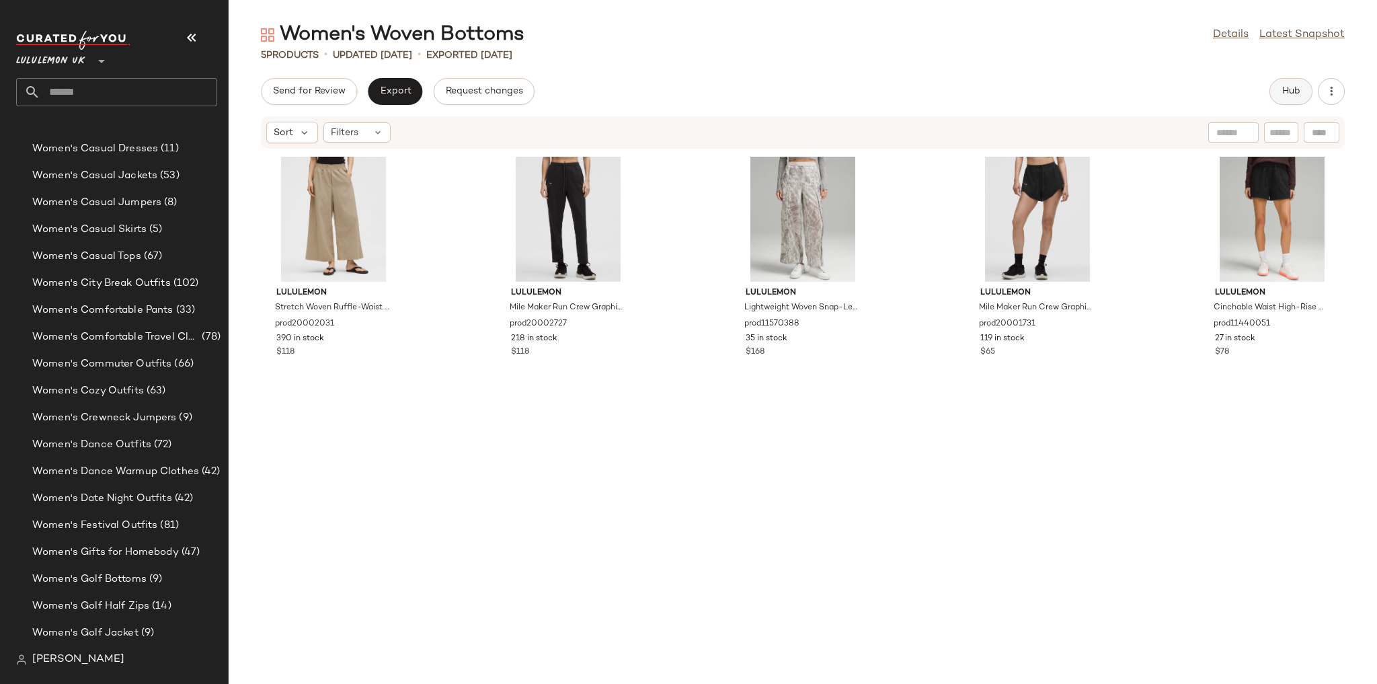
click at [1280, 92] on button "Hub" at bounding box center [1290, 91] width 43 height 27
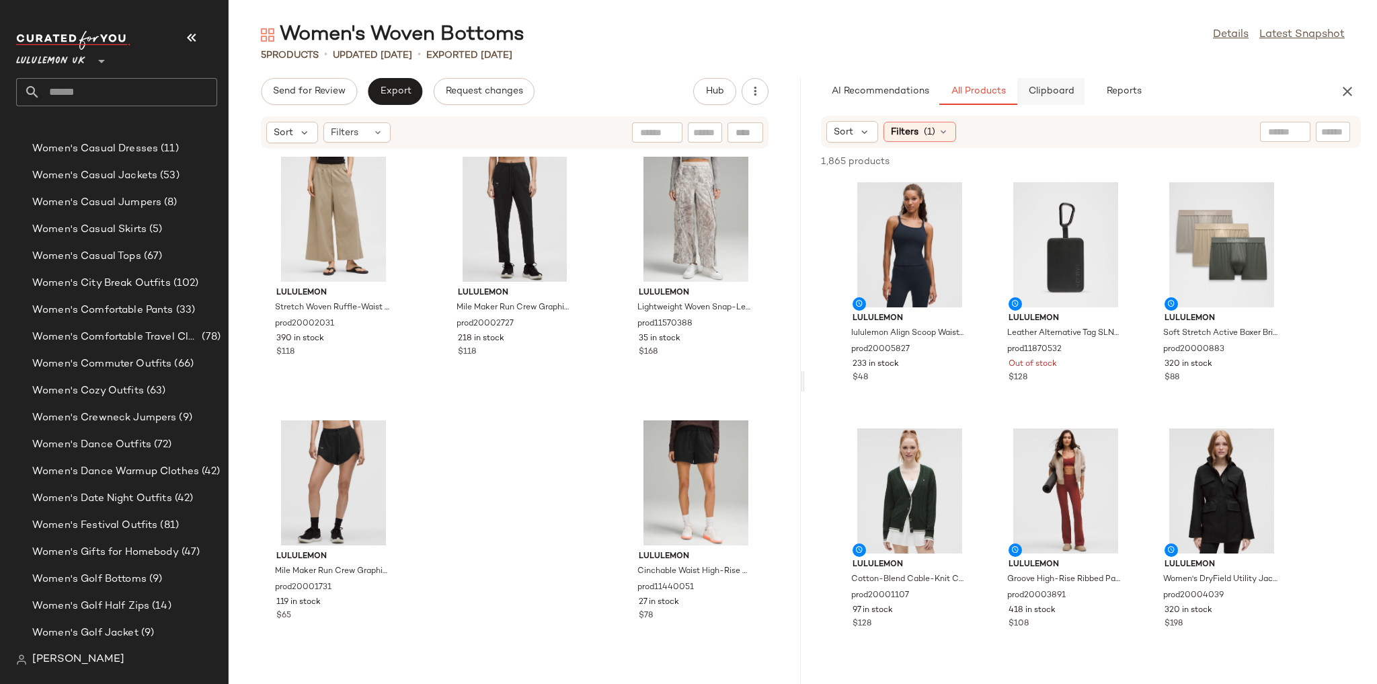
click at [1028, 93] on span "Clipboard" at bounding box center [1050, 91] width 46 height 11
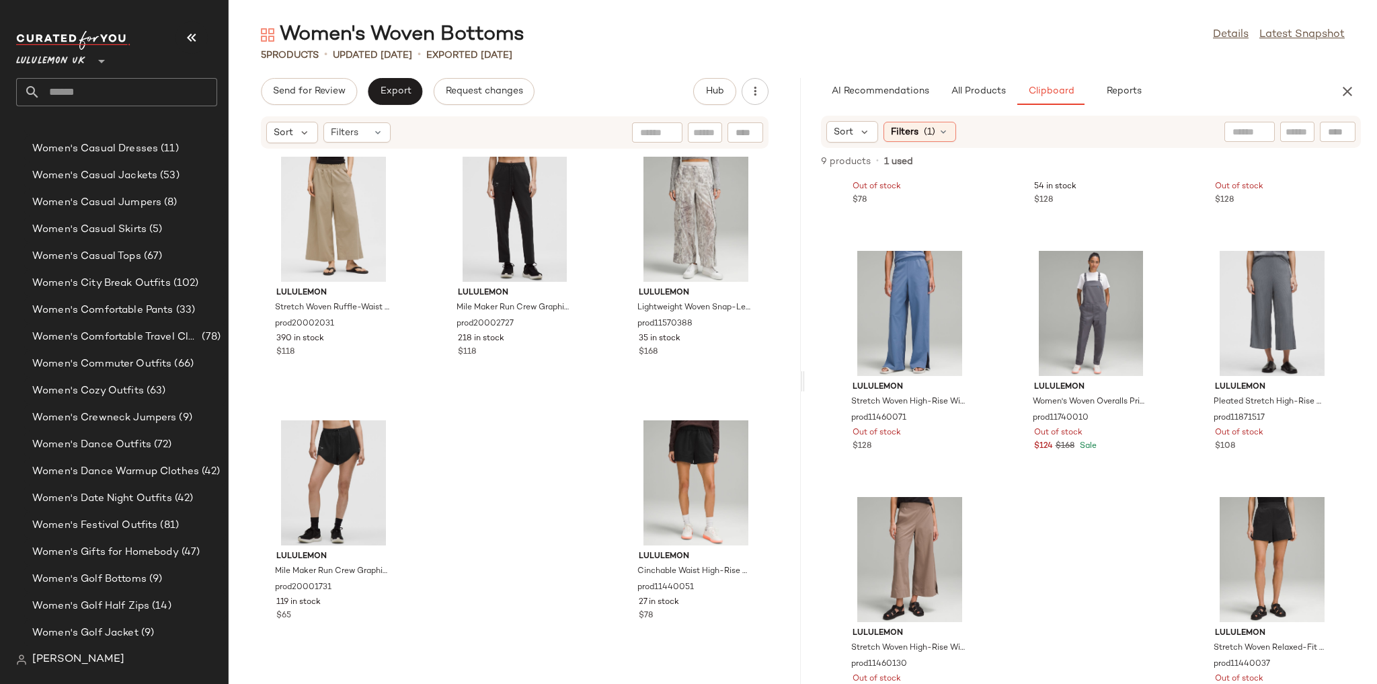
scroll to position [215, 0]
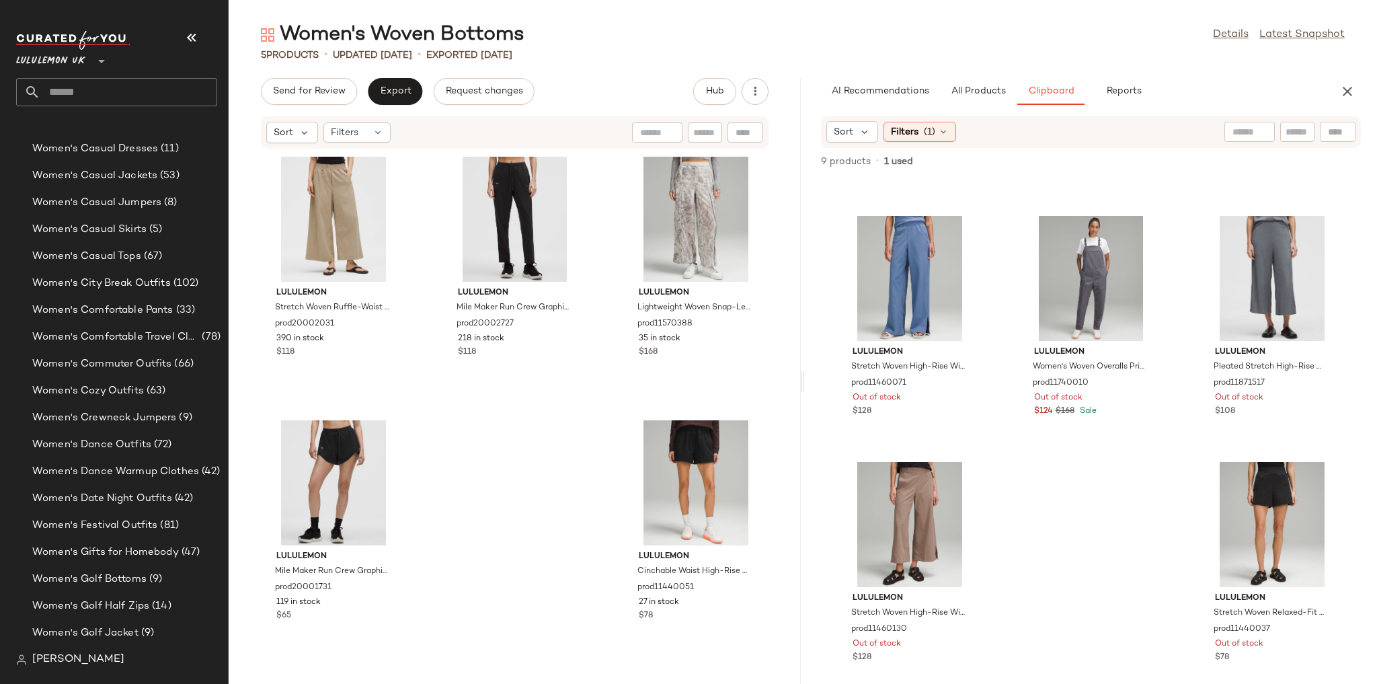
click at [151, 89] on input "text" at bounding box center [128, 92] width 177 height 28
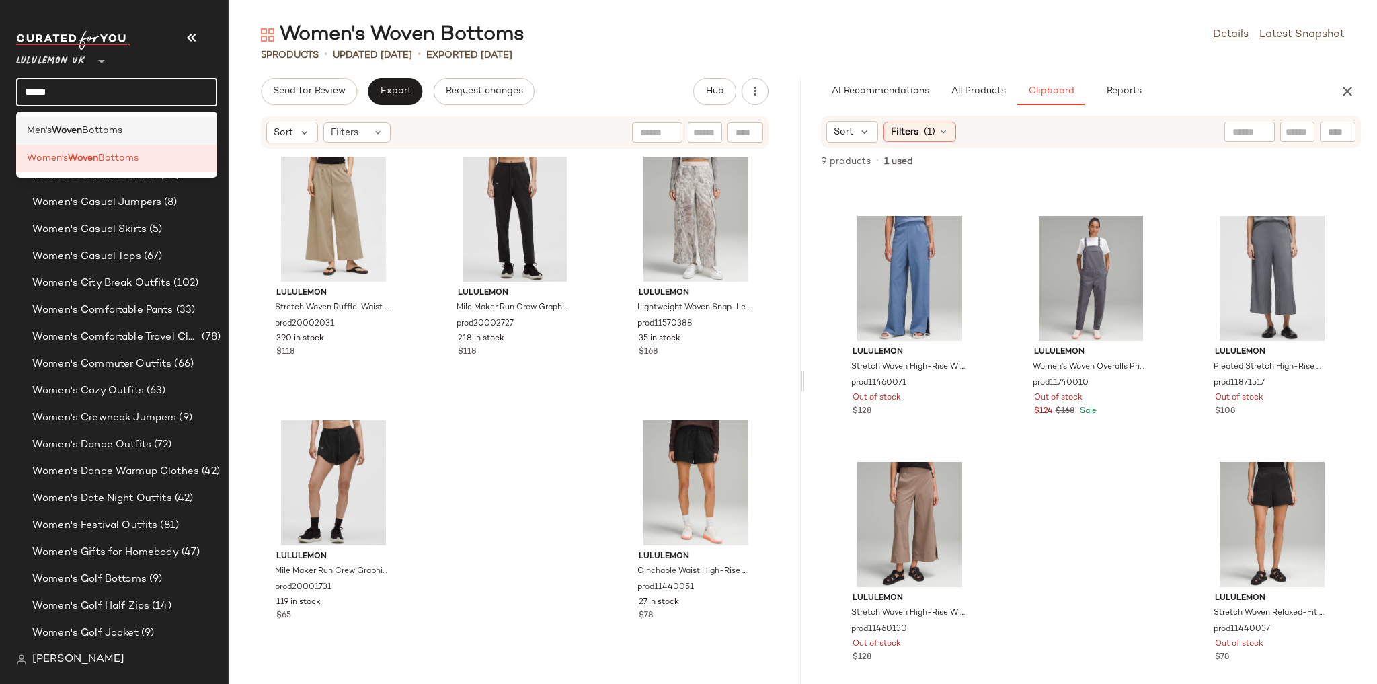
type input "*****"
click at [149, 129] on div "Men's Woven Bottoms" at bounding box center [116, 131] width 179 height 14
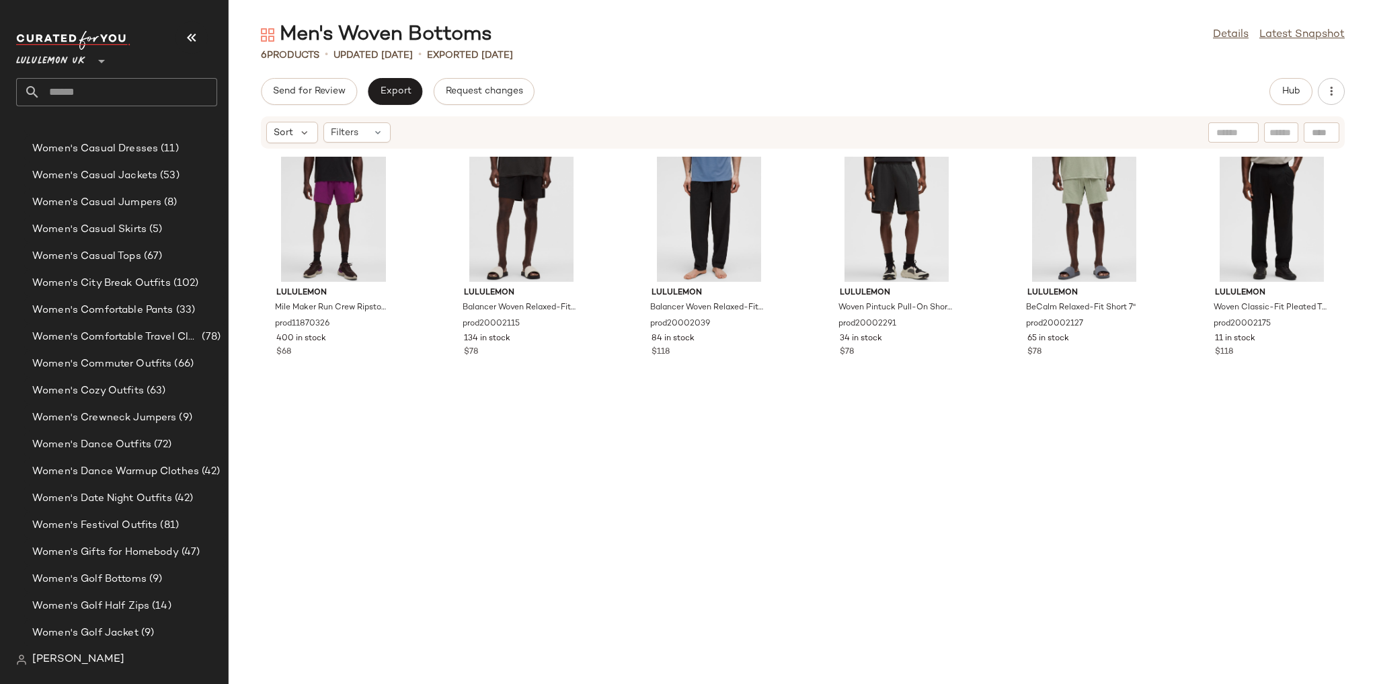
click at [121, 108] on div "Lululemon UK **" at bounding box center [122, 68] width 212 height 83
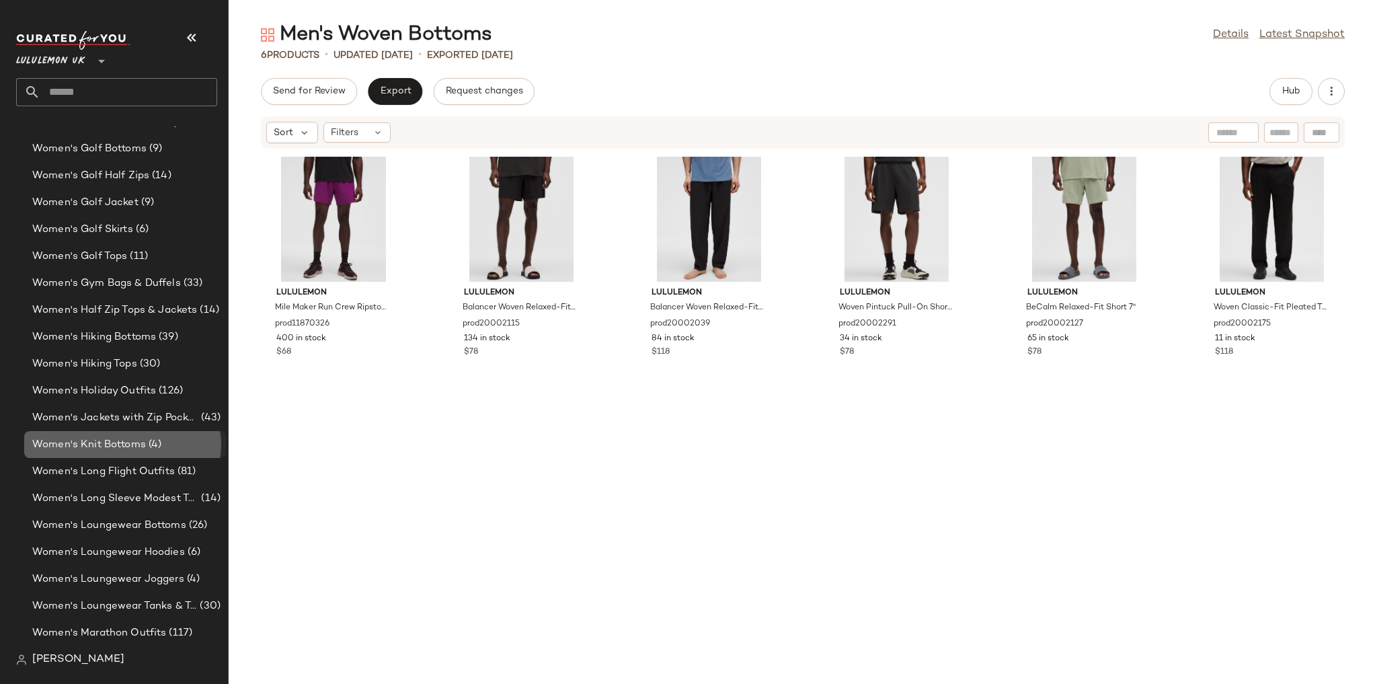
click at [116, 452] on div "Women's Knit Bottoms (4)" at bounding box center [125, 444] width 202 height 27
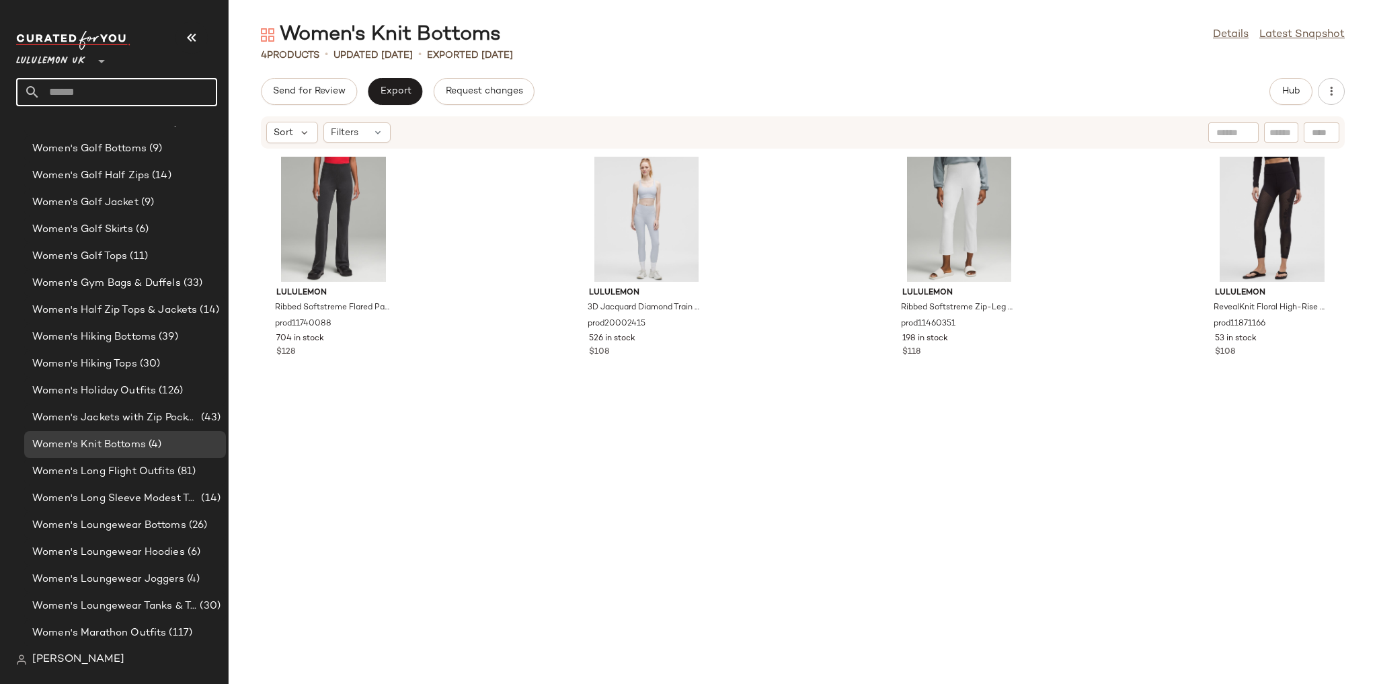
click at [163, 97] on input "text" at bounding box center [128, 92] width 177 height 28
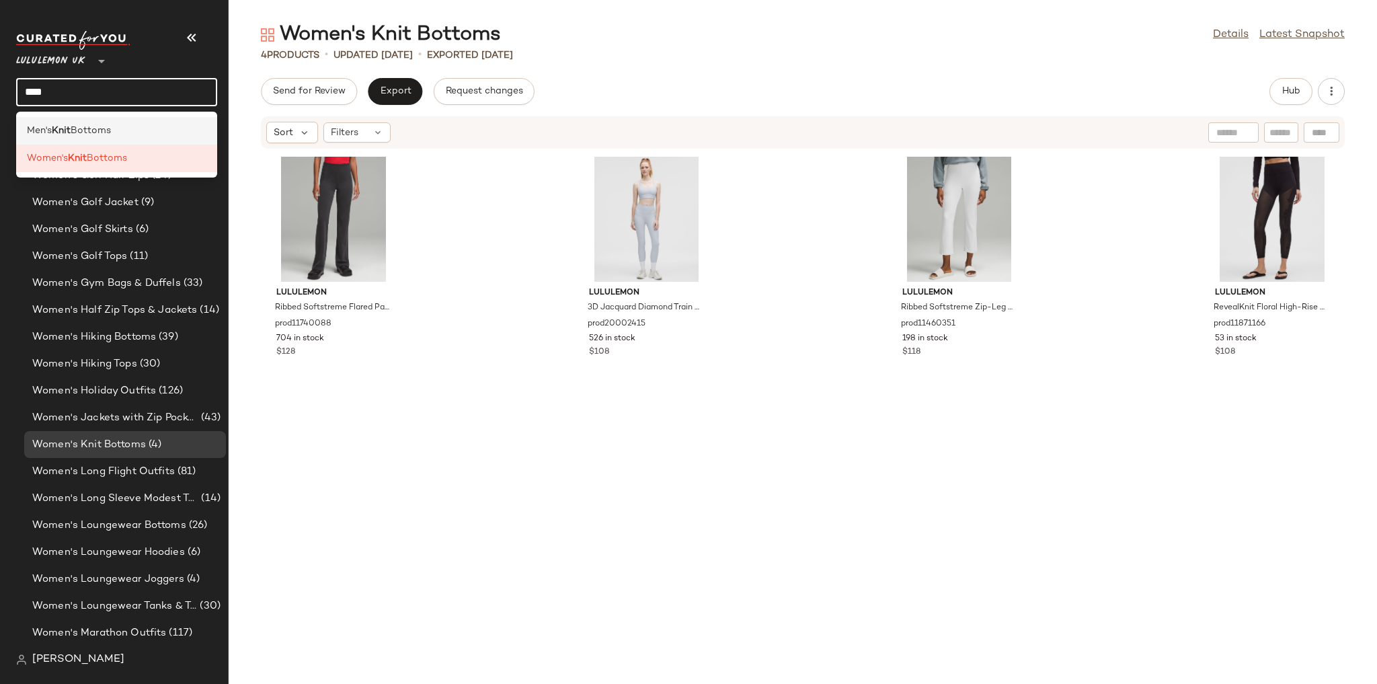
type input "****"
click at [75, 136] on span "Bottoms" at bounding box center [91, 131] width 40 height 14
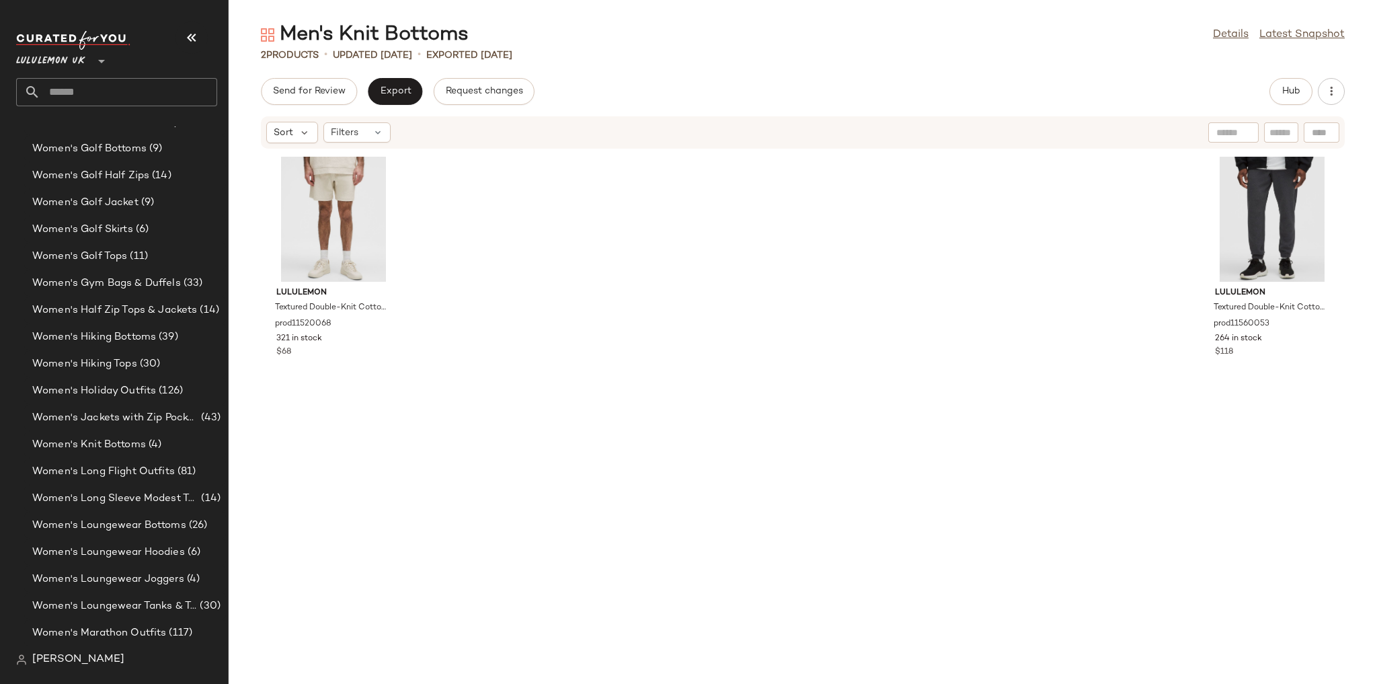
click at [89, 81] on input "text" at bounding box center [128, 92] width 177 height 28
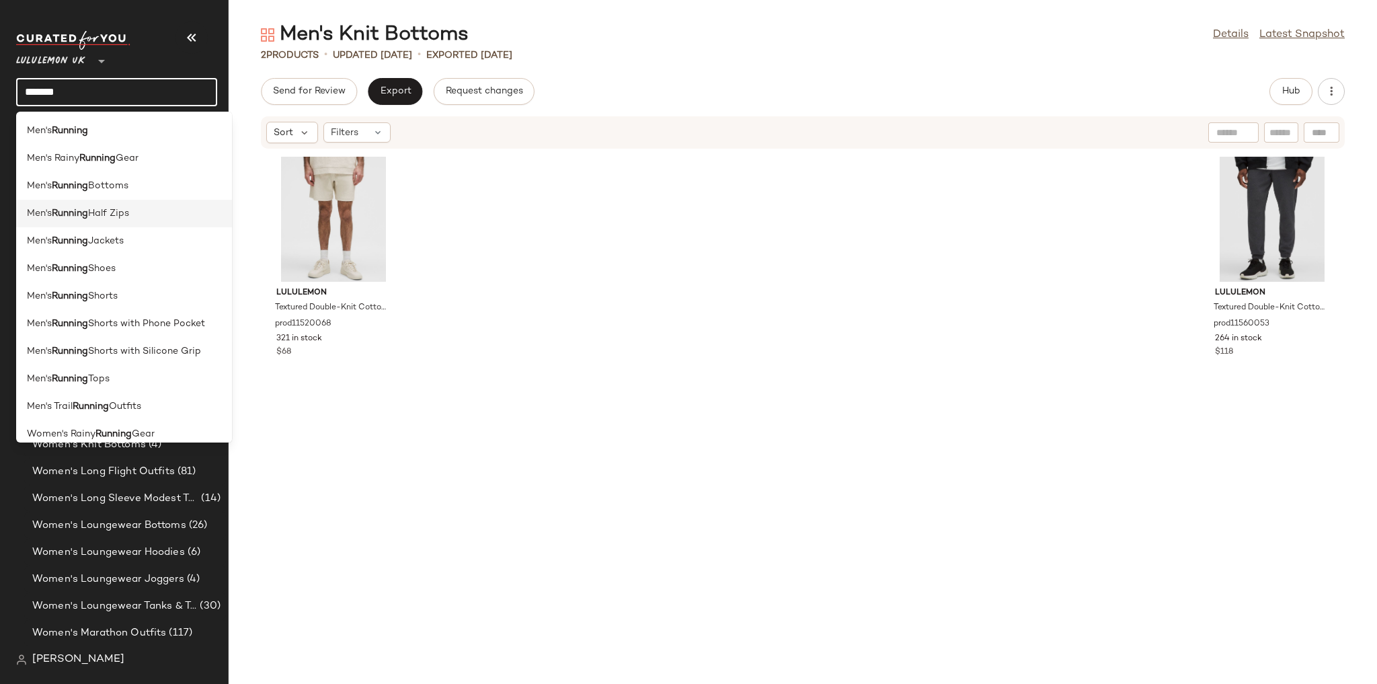
type input "*******"
click at [116, 214] on span "Half Zips" at bounding box center [108, 213] width 41 height 14
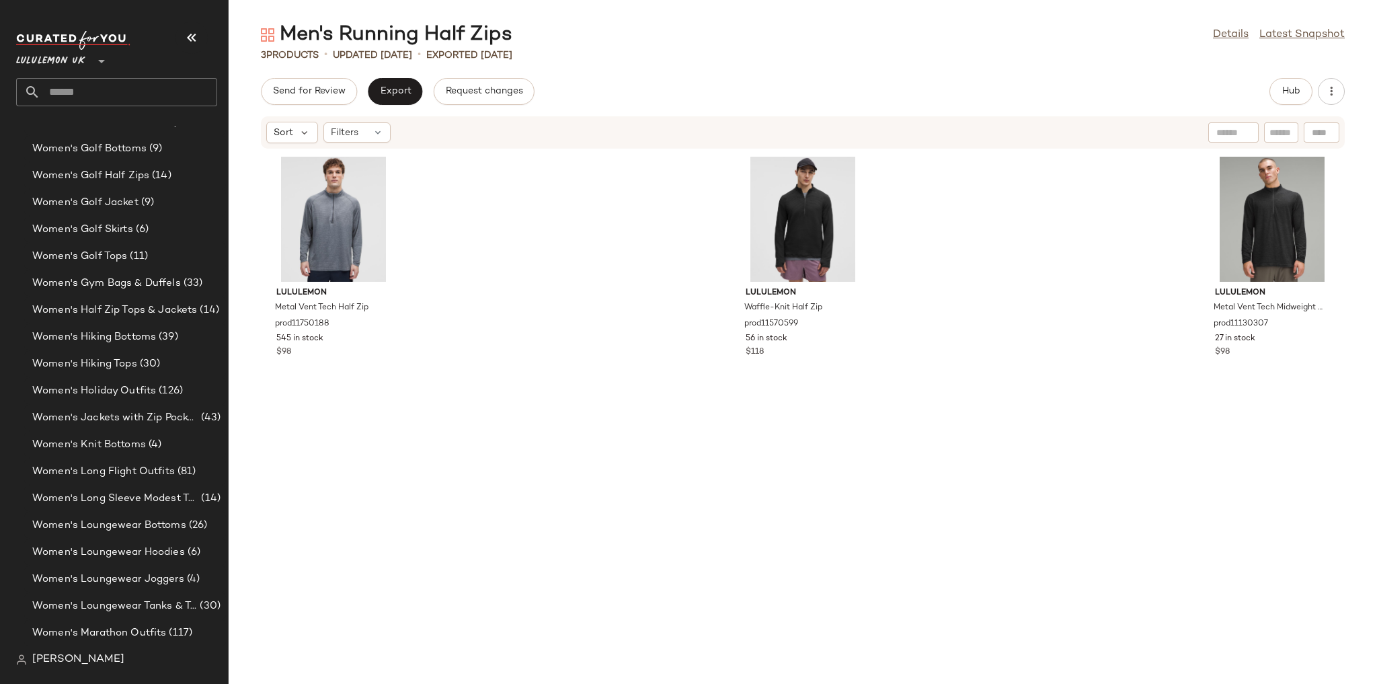
drag, startPoint x: 73, startPoint y: 72, endPoint x: 74, endPoint y: 91, distance: 18.9
click at [73, 72] on div "Lululemon UK **" at bounding box center [116, 68] width 201 height 75
click at [75, 93] on input "text" at bounding box center [128, 92] width 177 height 28
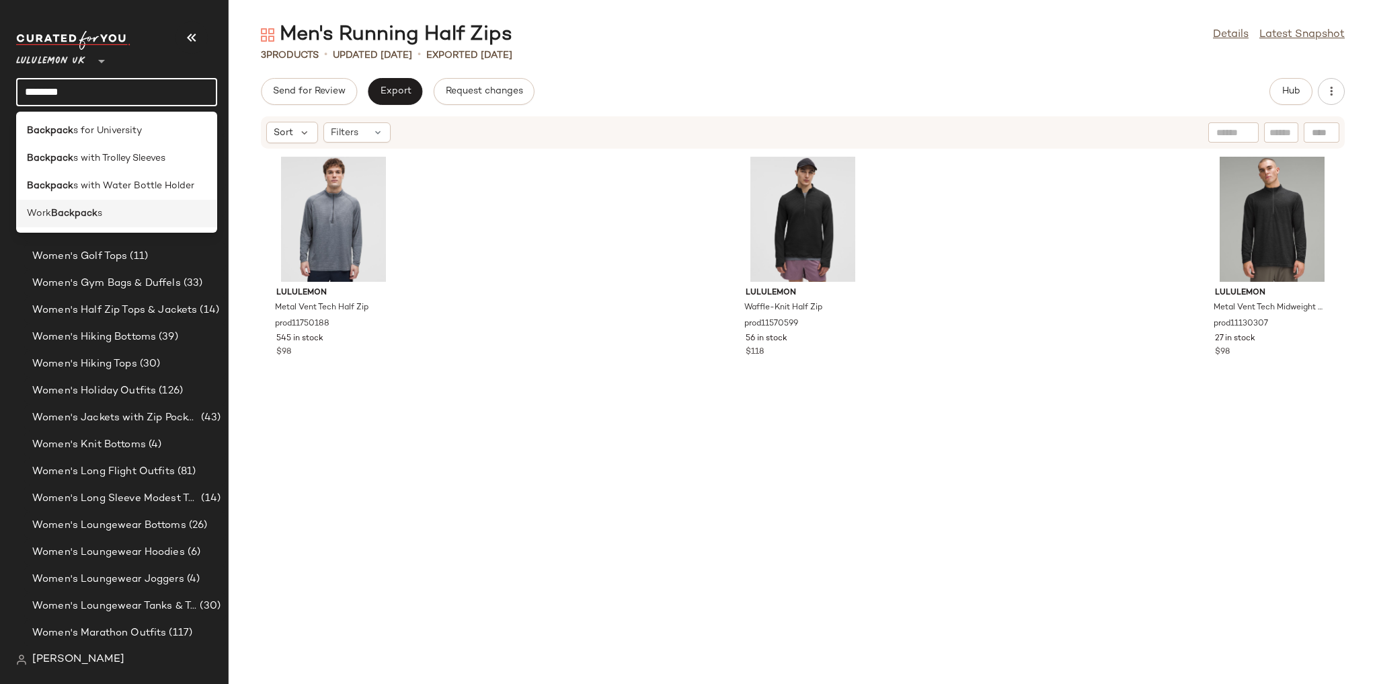
type input "********"
click at [90, 216] on b "Backpack" at bounding box center [74, 213] width 46 height 14
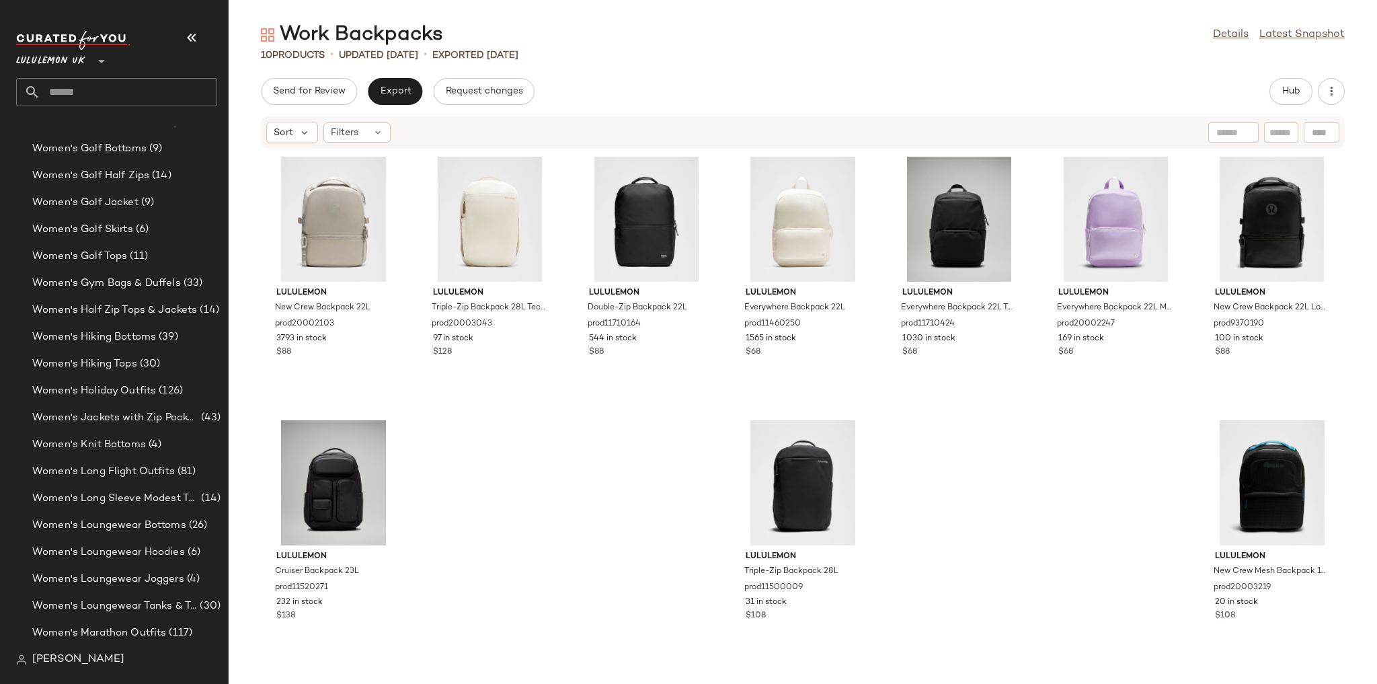
click at [124, 83] on input "text" at bounding box center [128, 92] width 177 height 28
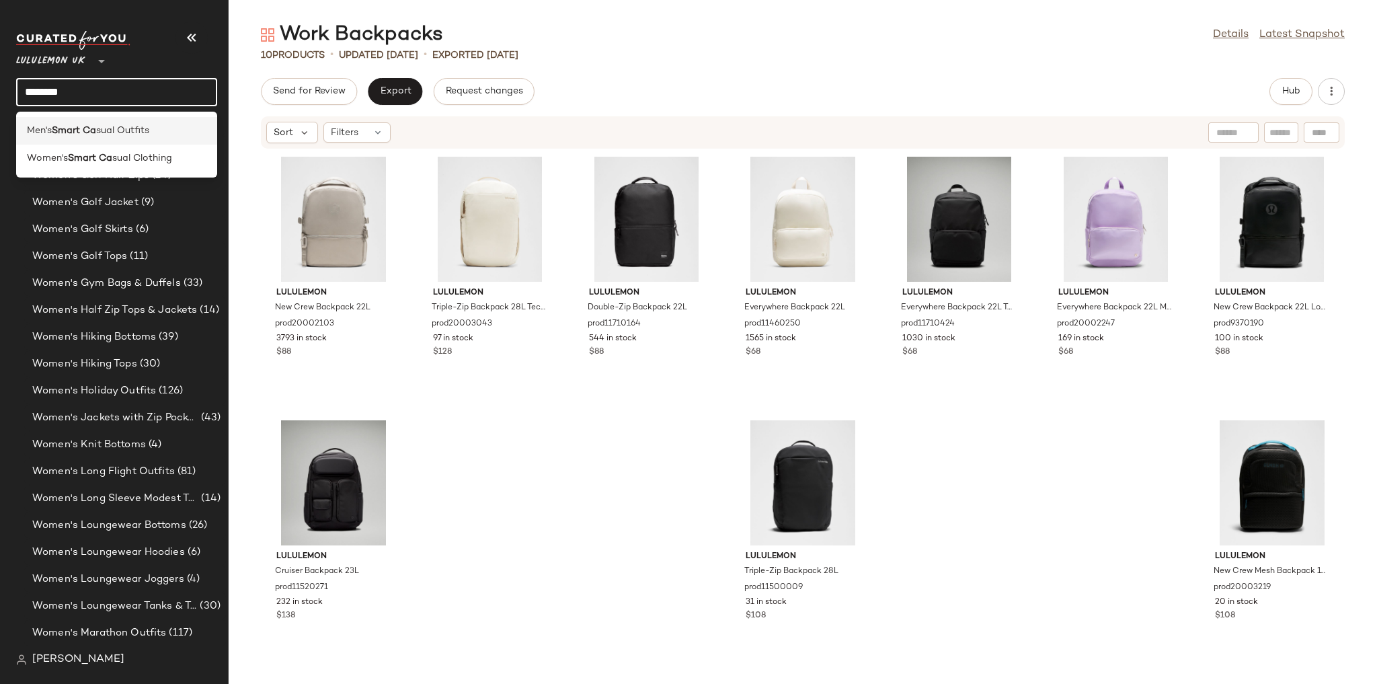
type input "********"
click at [116, 132] on span "sual Outfits" at bounding box center [122, 131] width 53 height 14
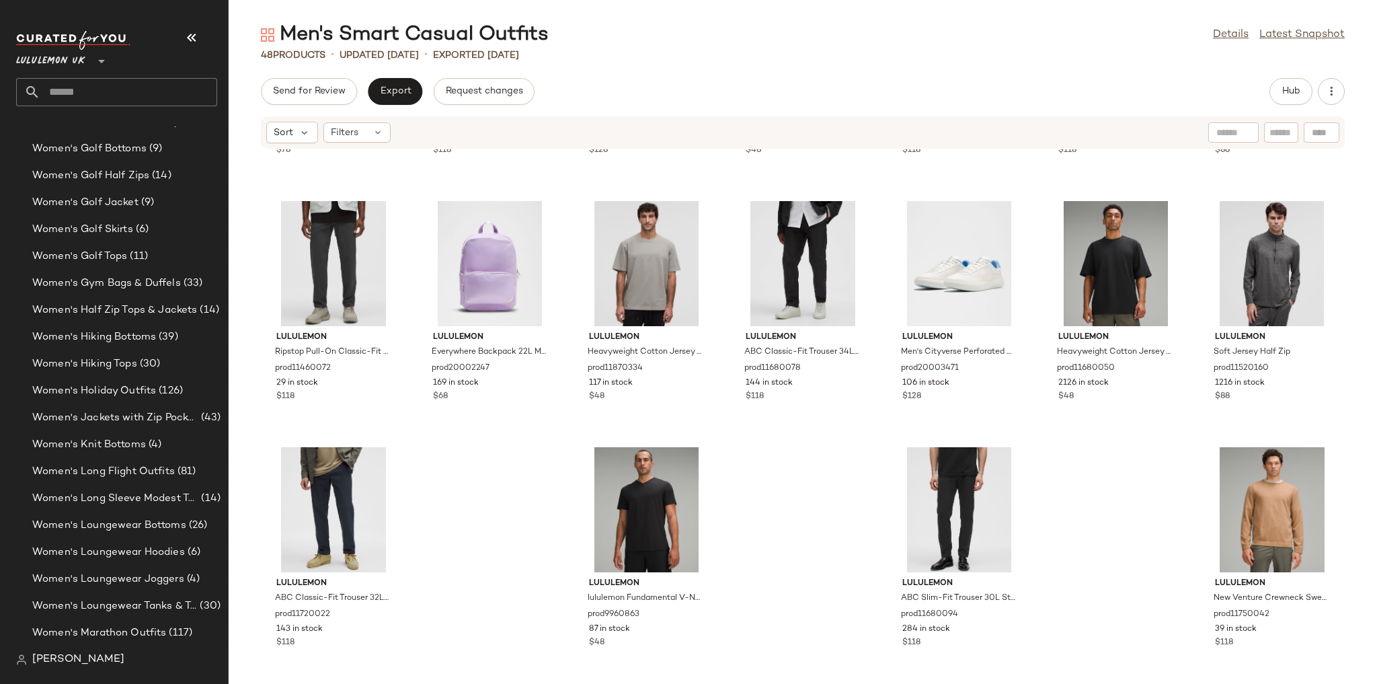
scroll to position [1452, 0]
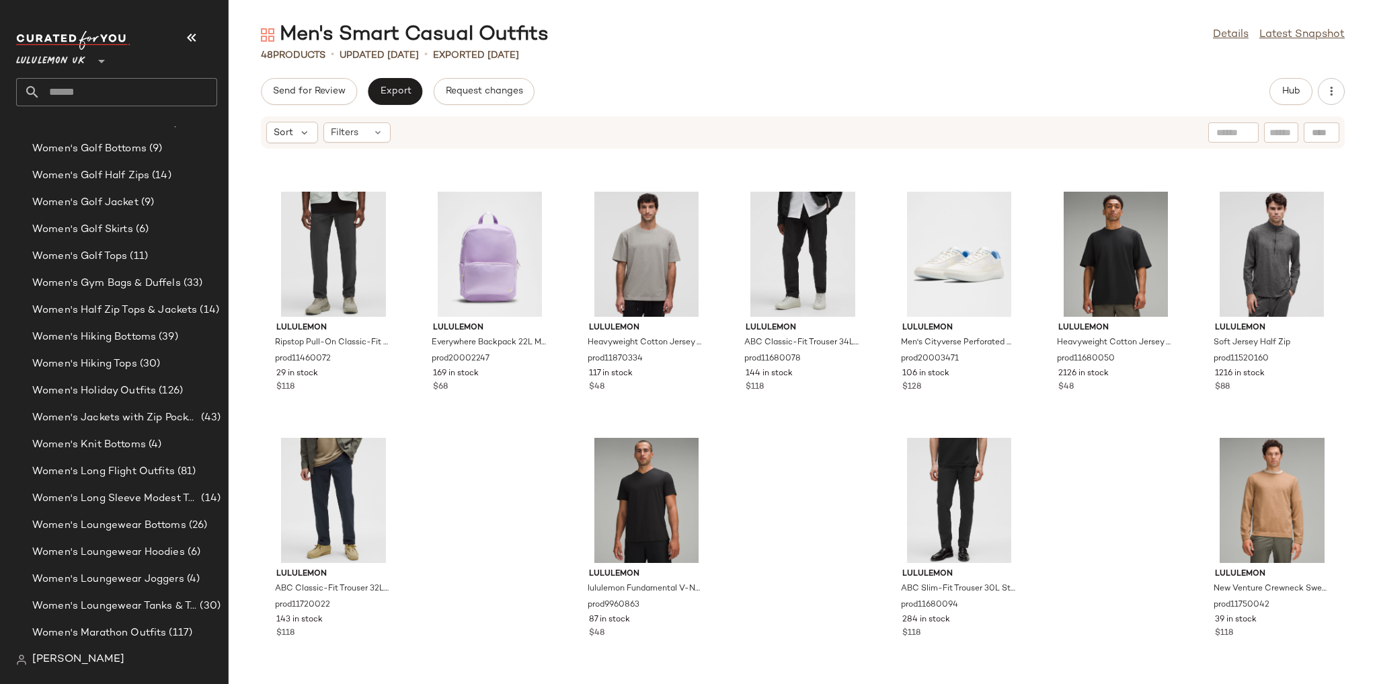
click at [143, 81] on input "text" at bounding box center [128, 92] width 177 height 28
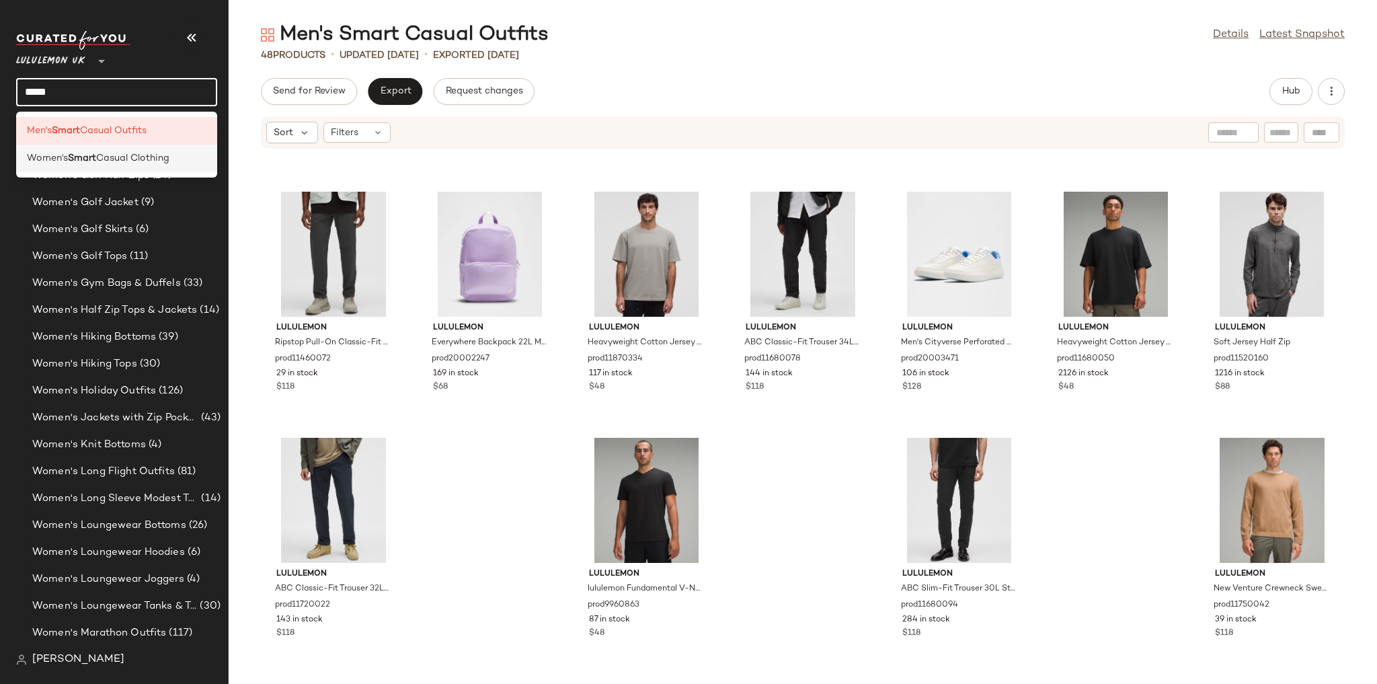
type input "*****"
click at [132, 151] on span "Casual Clothing" at bounding box center [132, 158] width 73 height 14
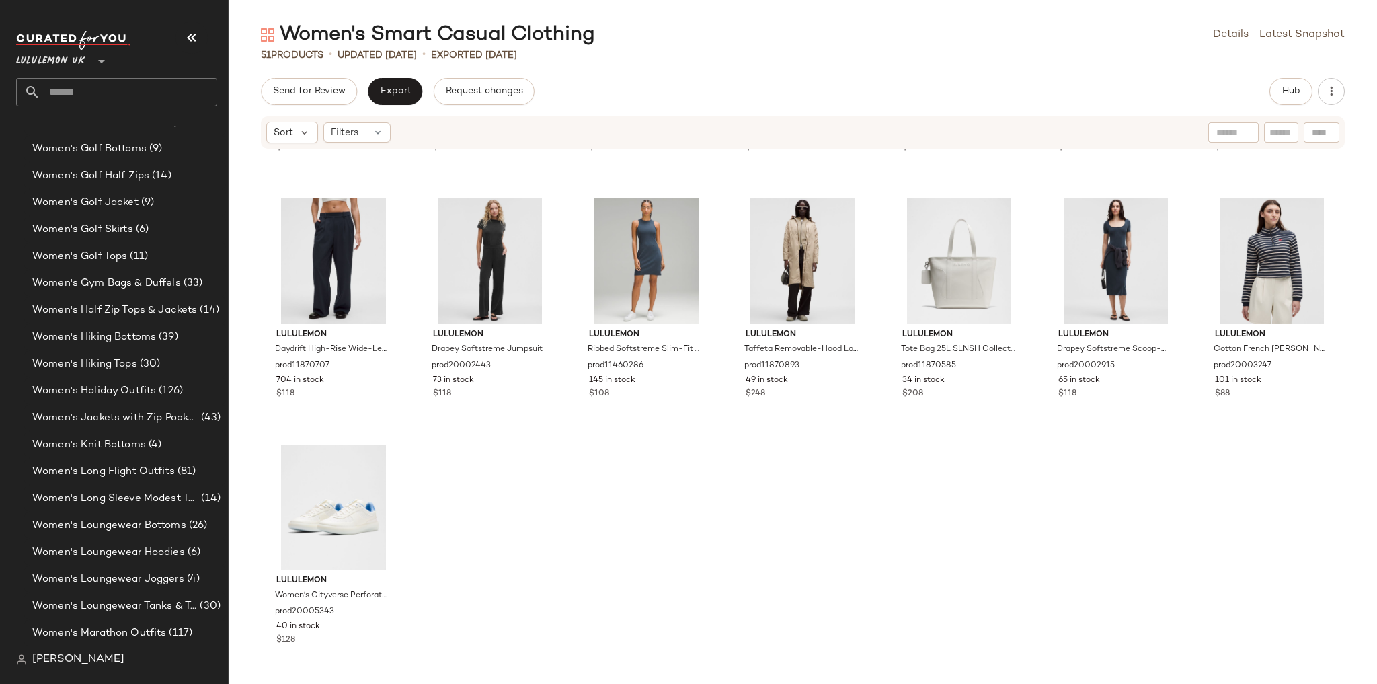
scroll to position [1699, 0]
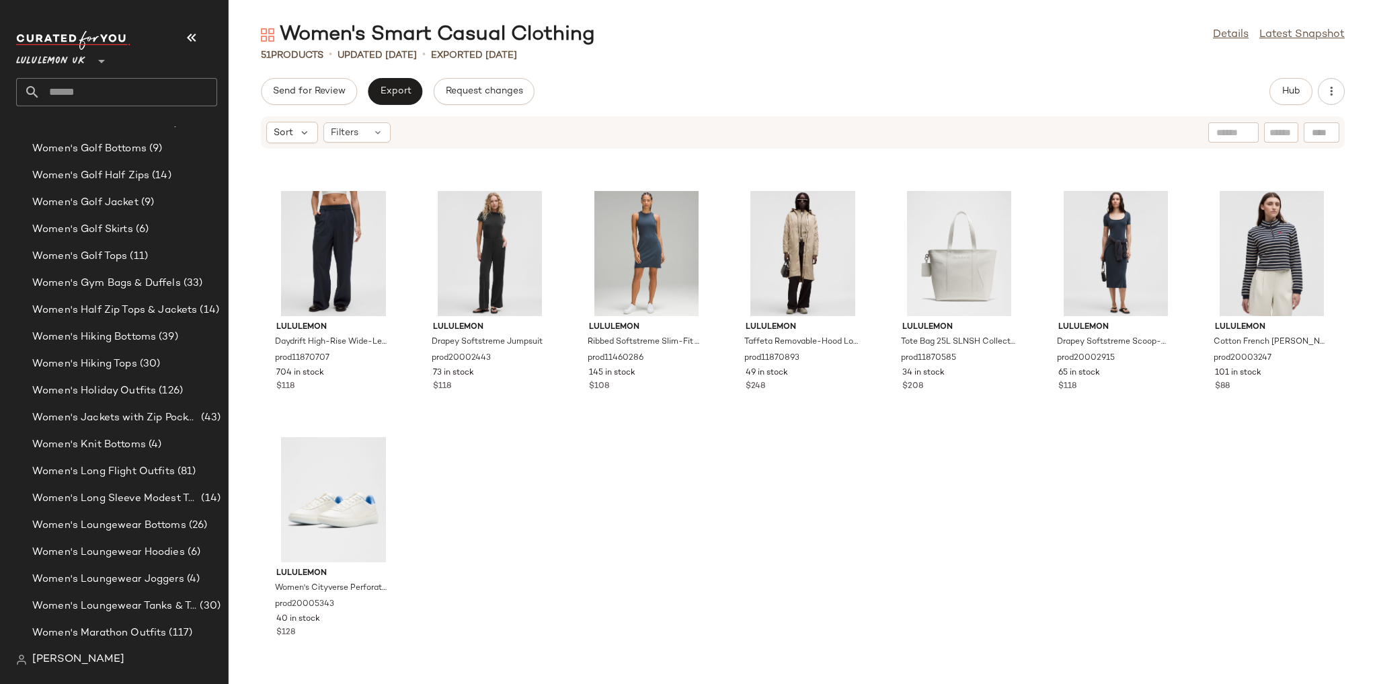
click at [83, 92] on input "text" at bounding box center [128, 92] width 177 height 28
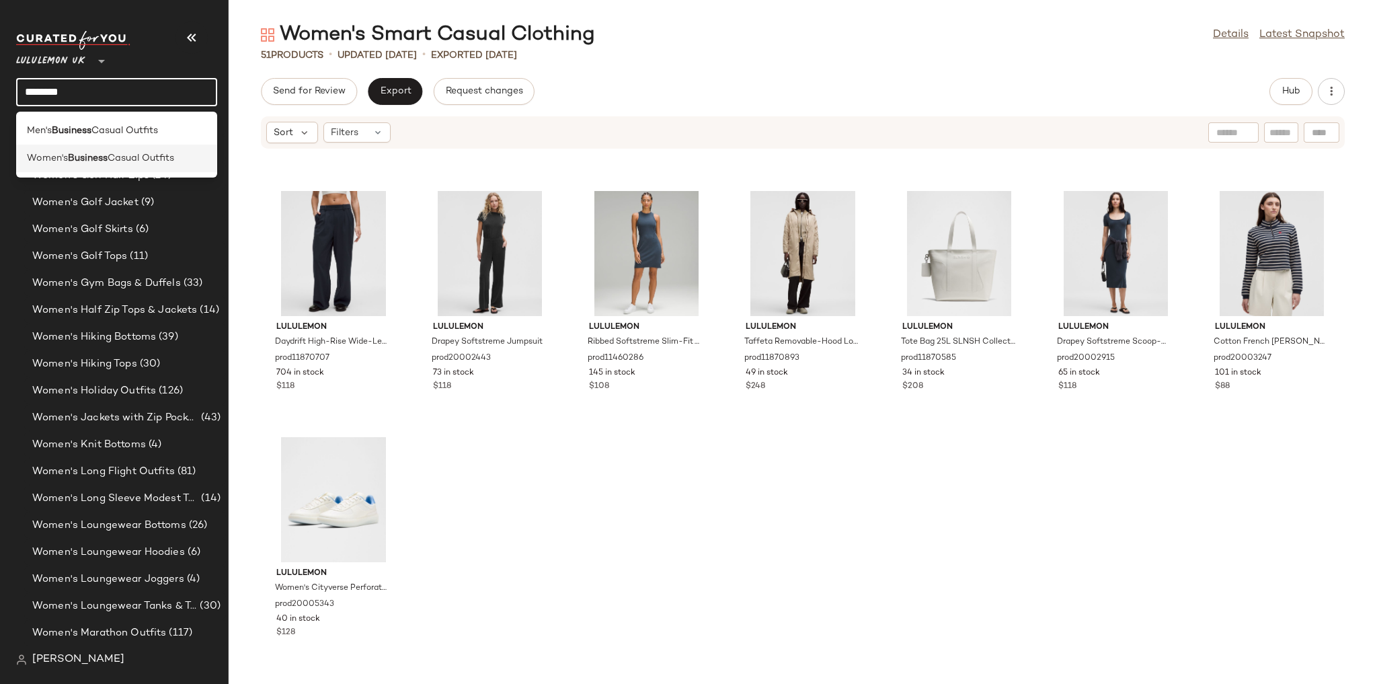
type input "********"
click at [108, 162] on b "Business" at bounding box center [88, 158] width 40 height 14
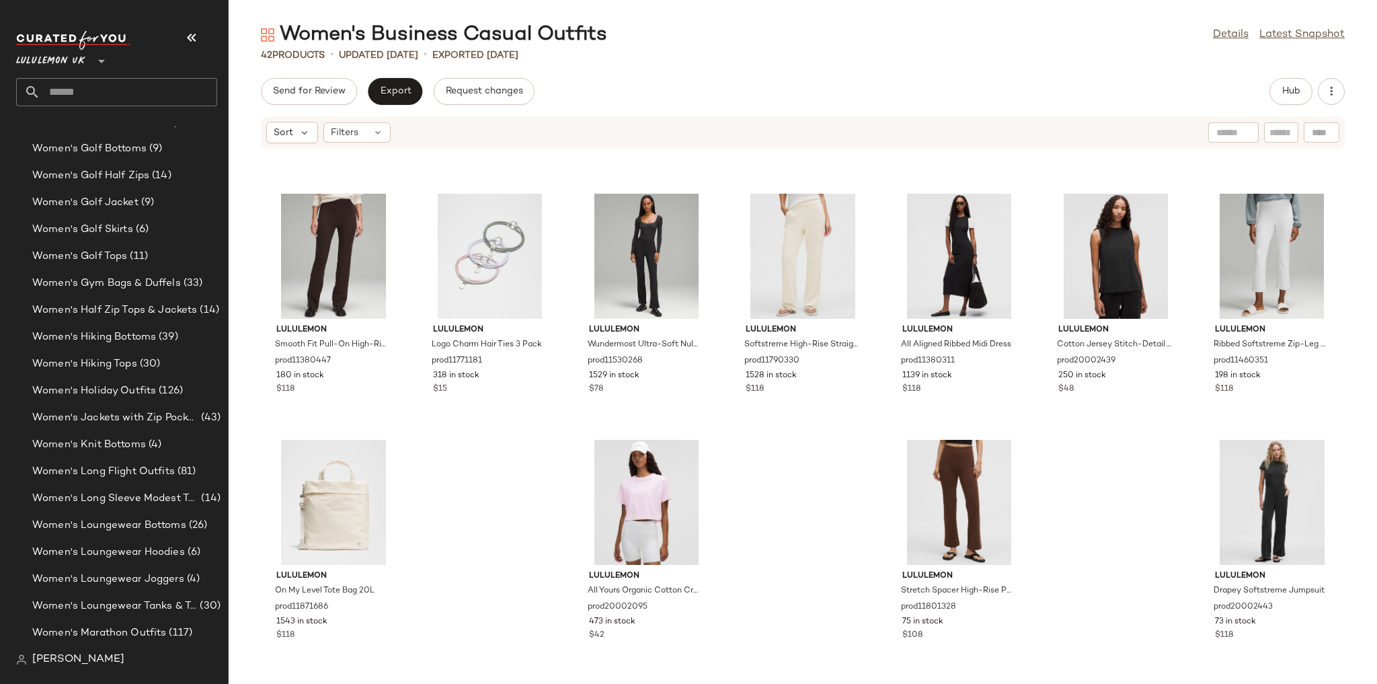
scroll to position [1207, 0]
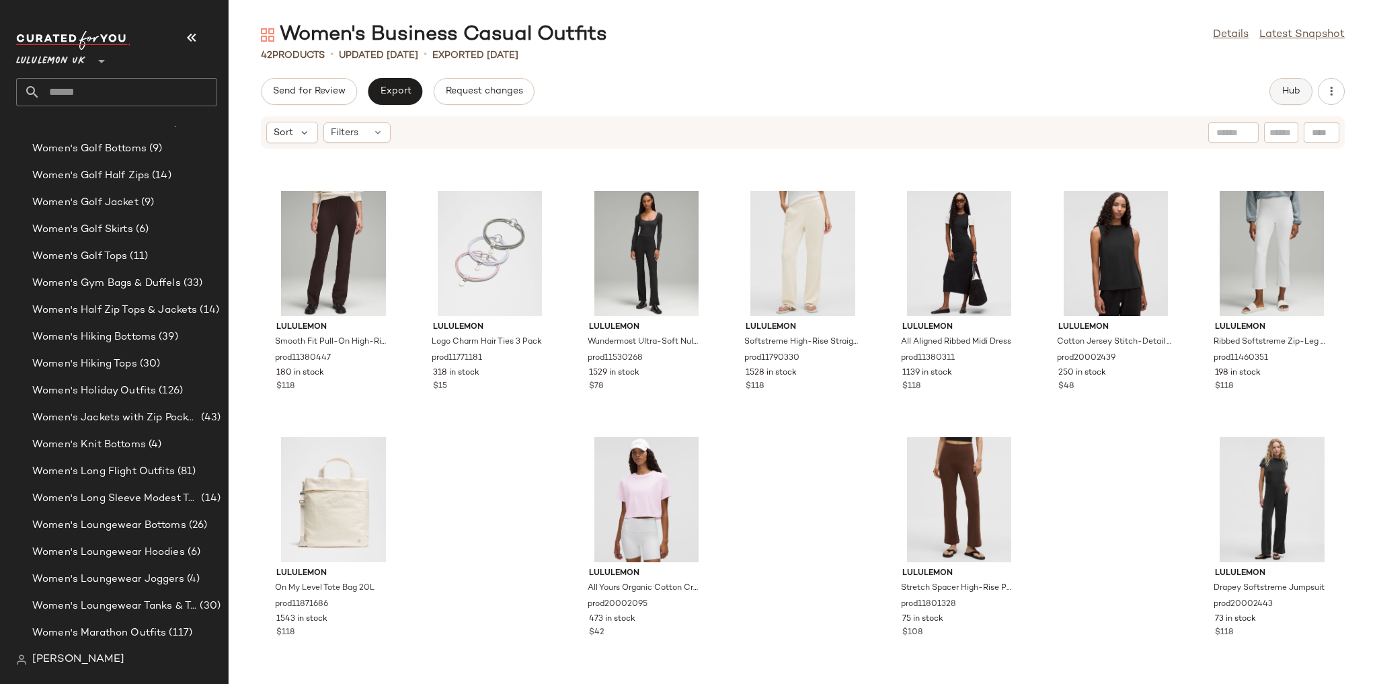
click at [1281, 91] on span "Hub" at bounding box center [1290, 91] width 19 height 11
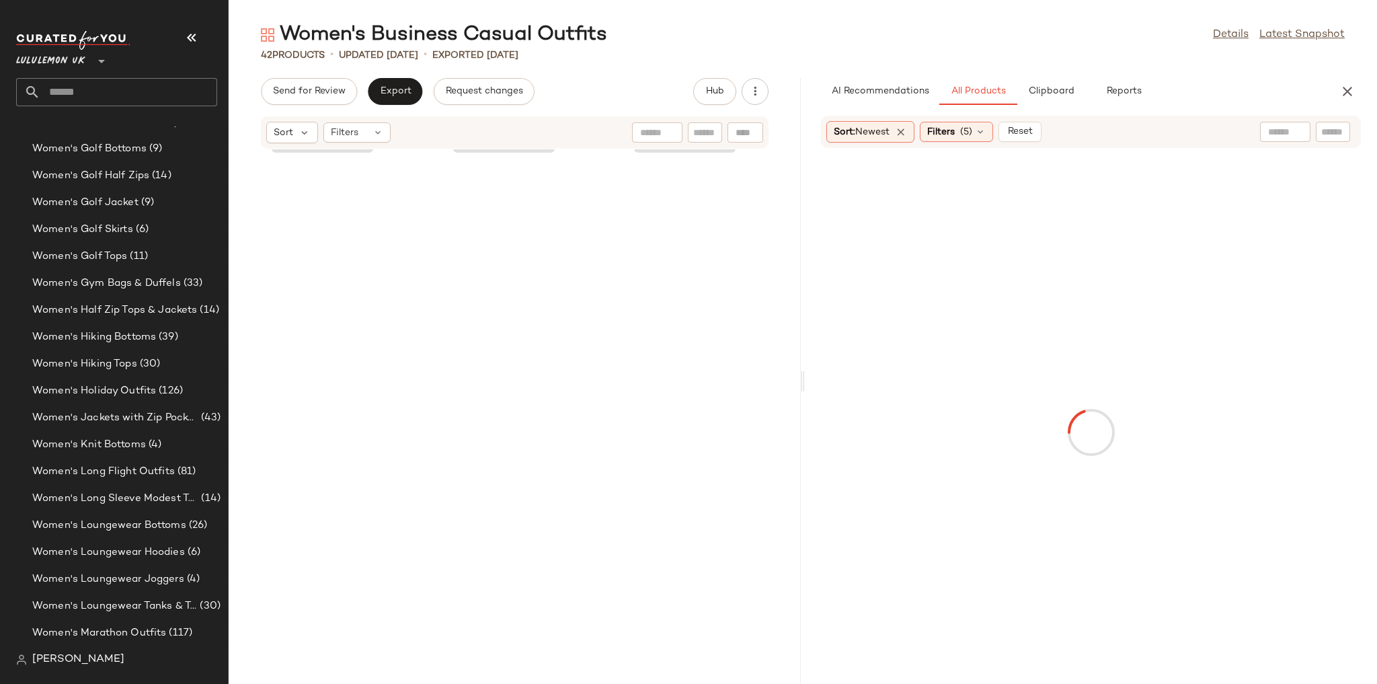
scroll to position [2214, 0]
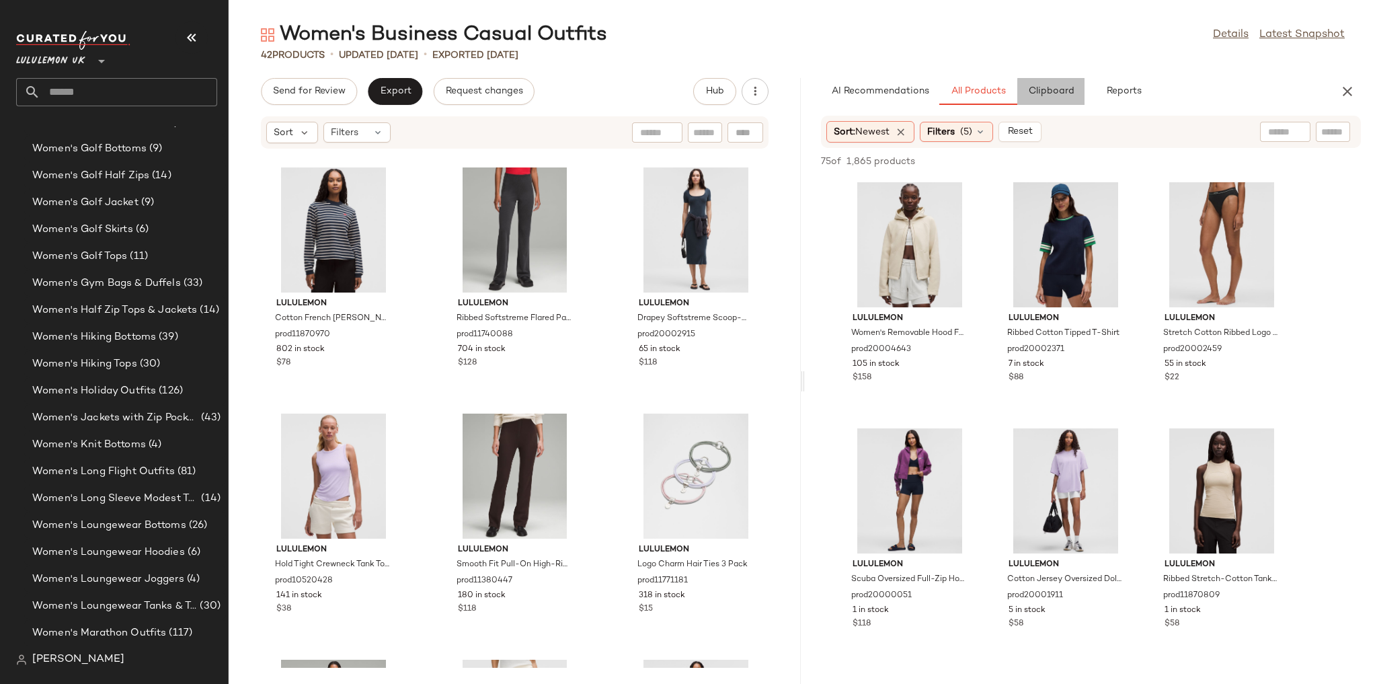
click at [1029, 103] on button "Clipboard" at bounding box center [1050, 91] width 67 height 27
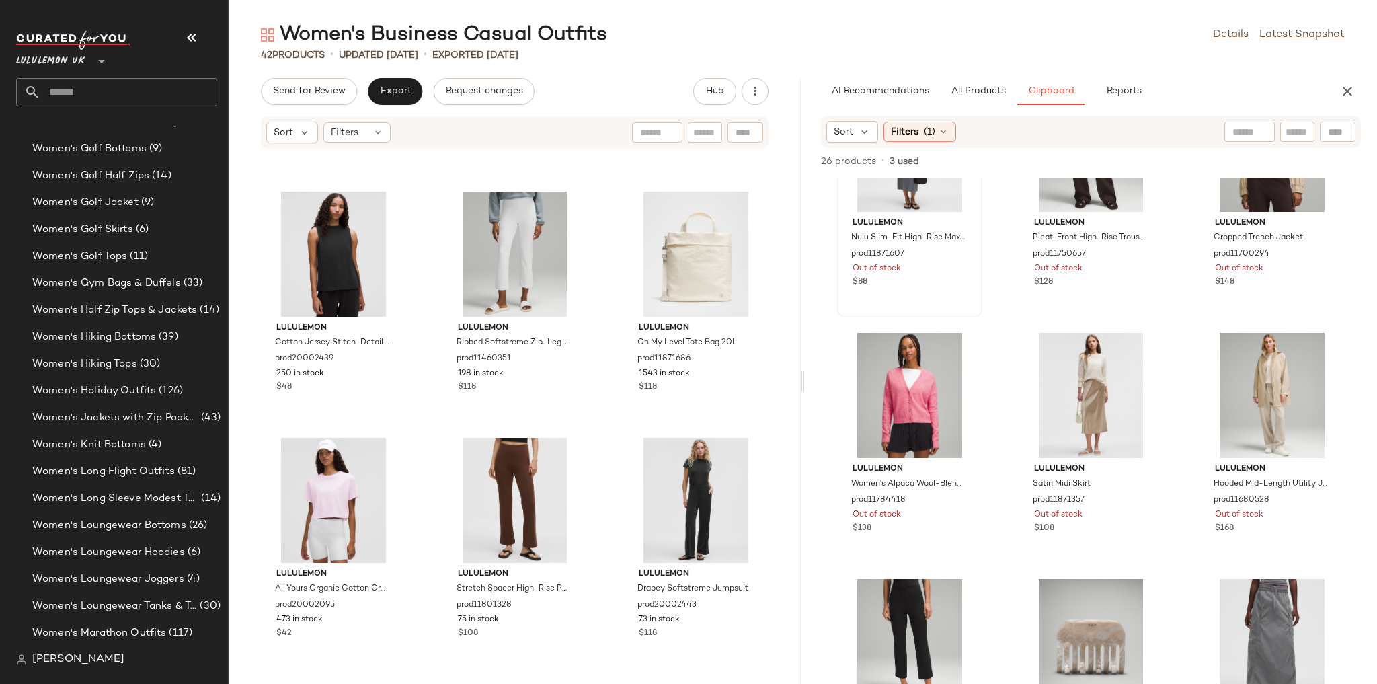
scroll to position [602, 0]
click at [913, 125] on span "Filters" at bounding box center [905, 132] width 28 height 14
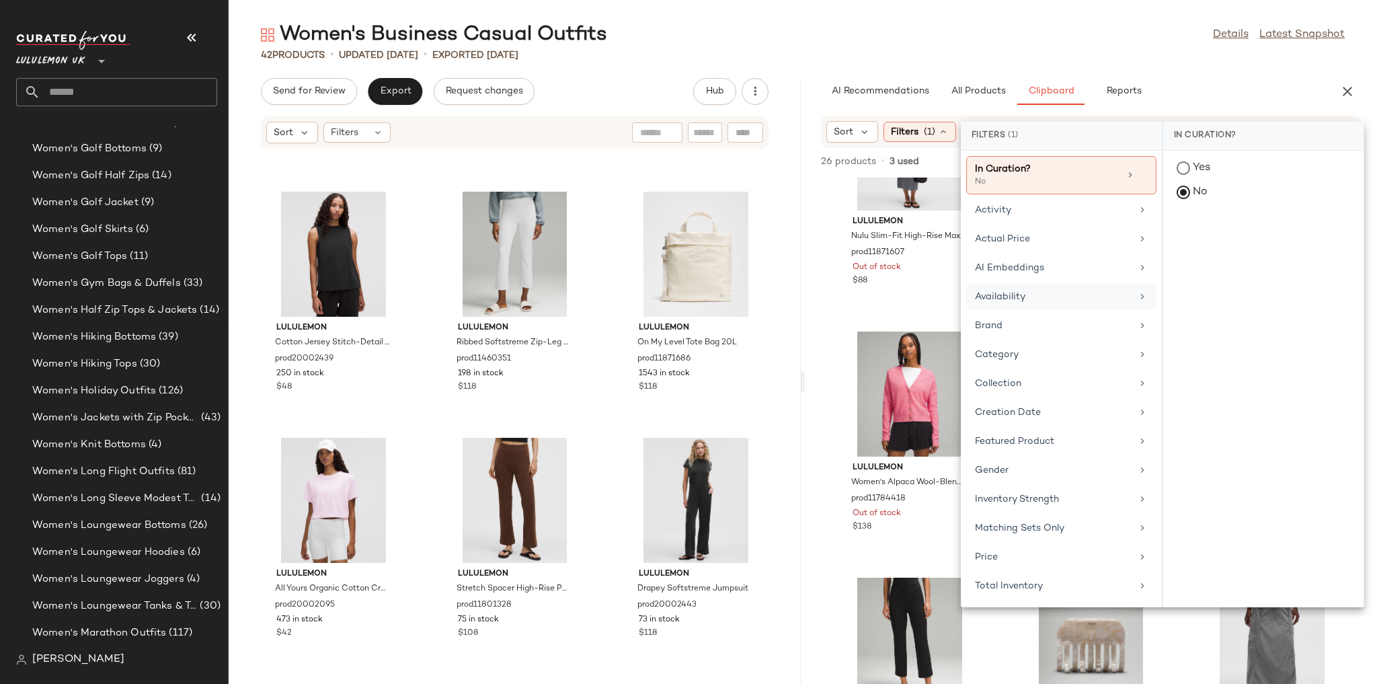
click at [1025, 293] on div "Availability" at bounding box center [1053, 297] width 157 height 14
click at [1188, 238] on div "in_stock" at bounding box center [1263, 234] width 200 height 32
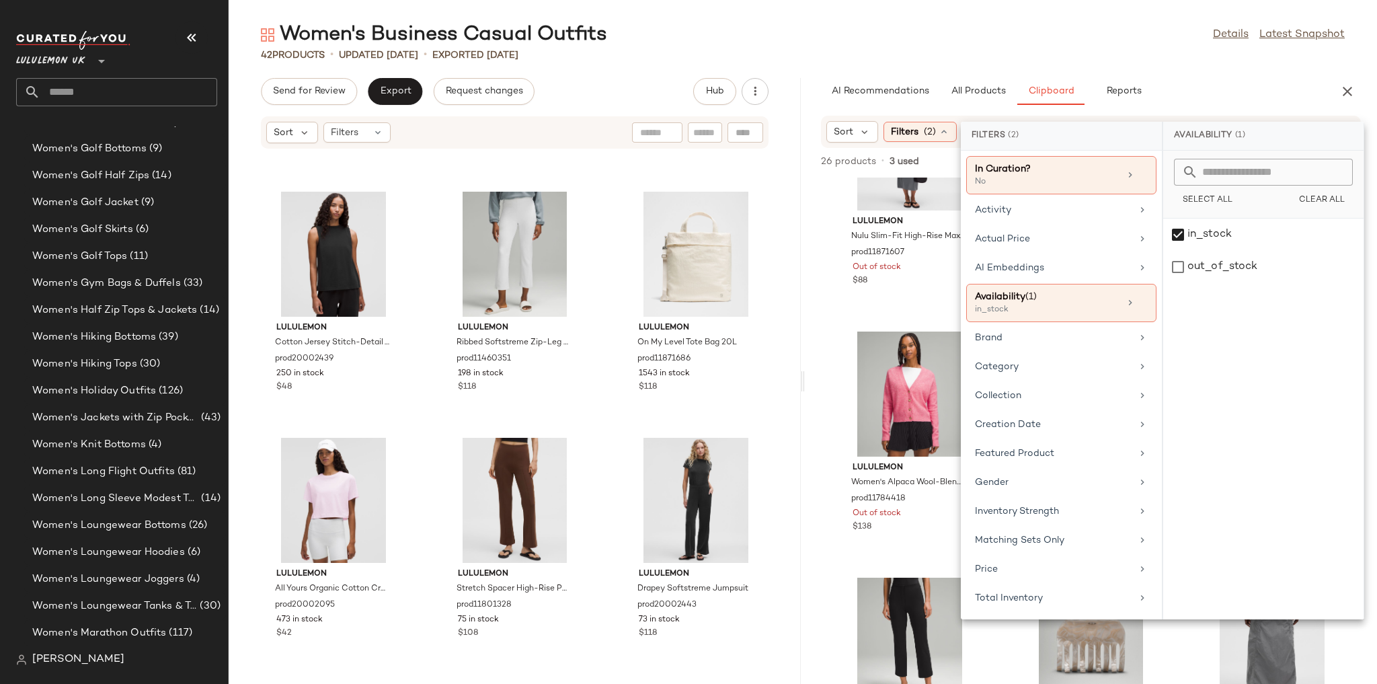
click at [1086, 54] on div "42 Products • updated Aug 20th • Exported Aug 20th" at bounding box center [803, 54] width 1148 height 13
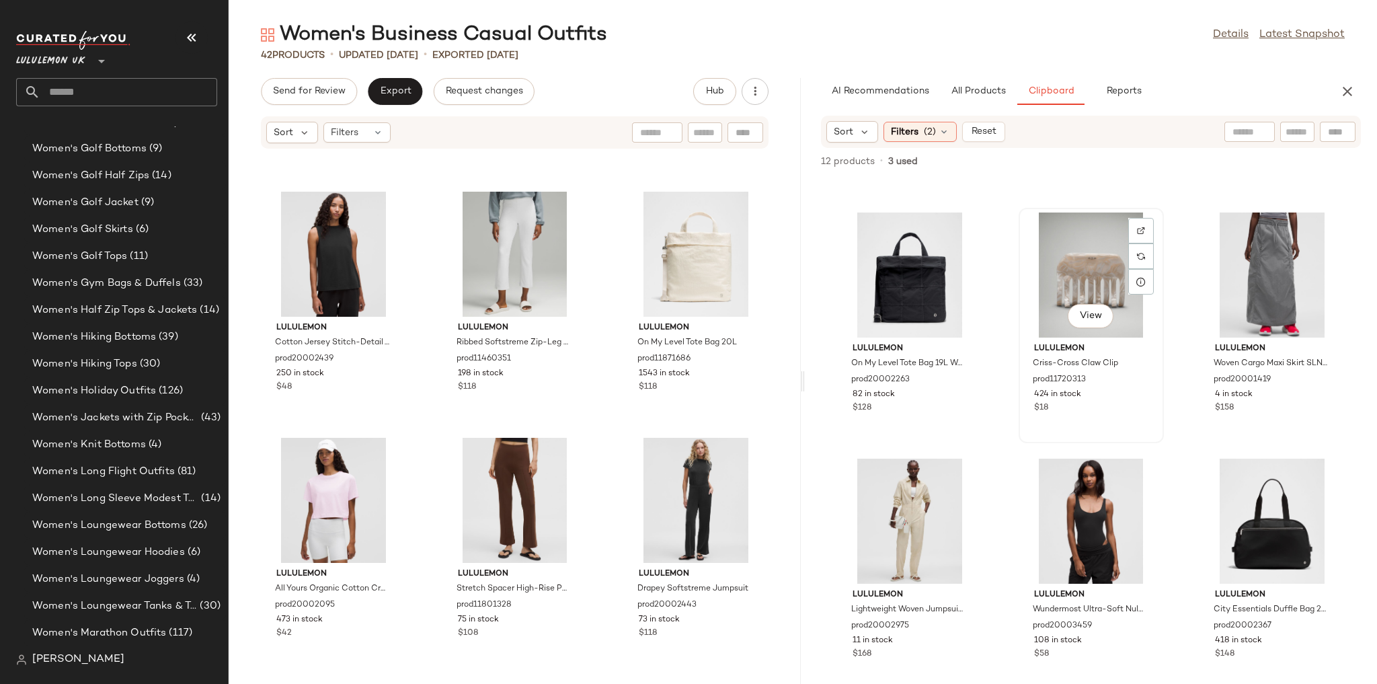
scroll to position [224, 0]
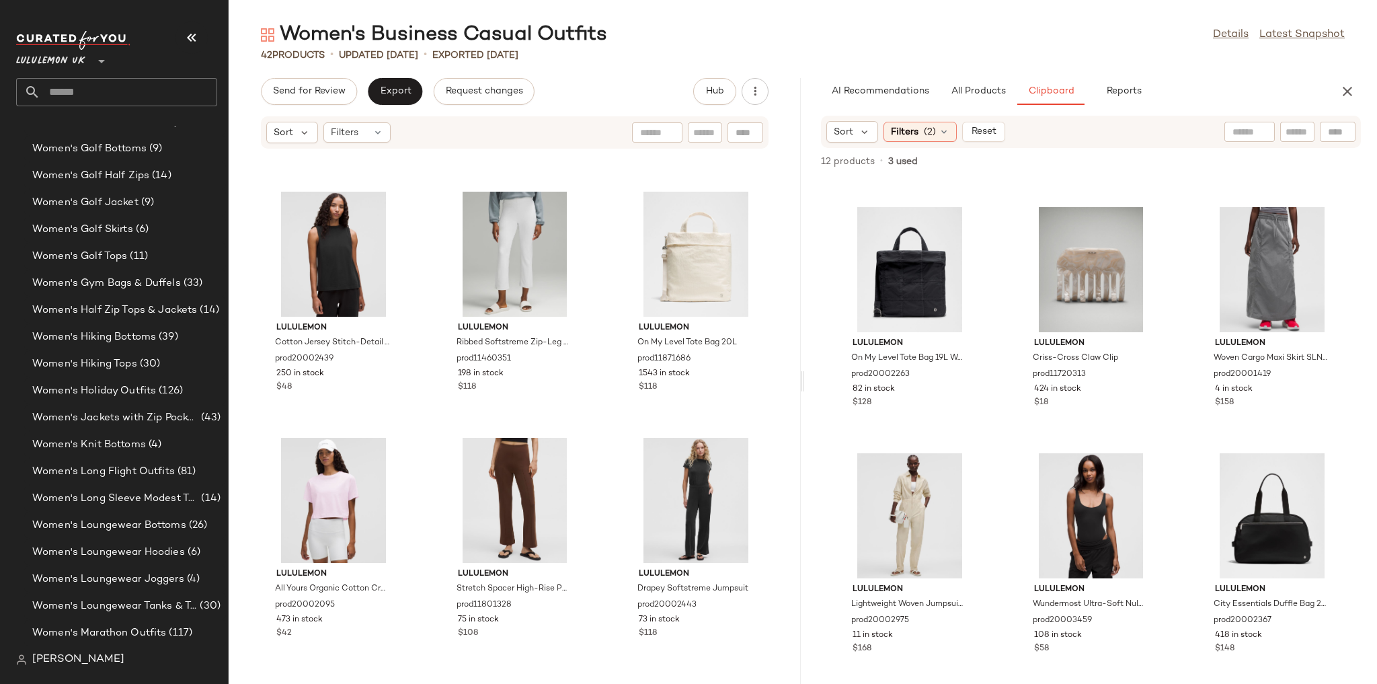
click at [129, 85] on input "text" at bounding box center [128, 92] width 177 height 28
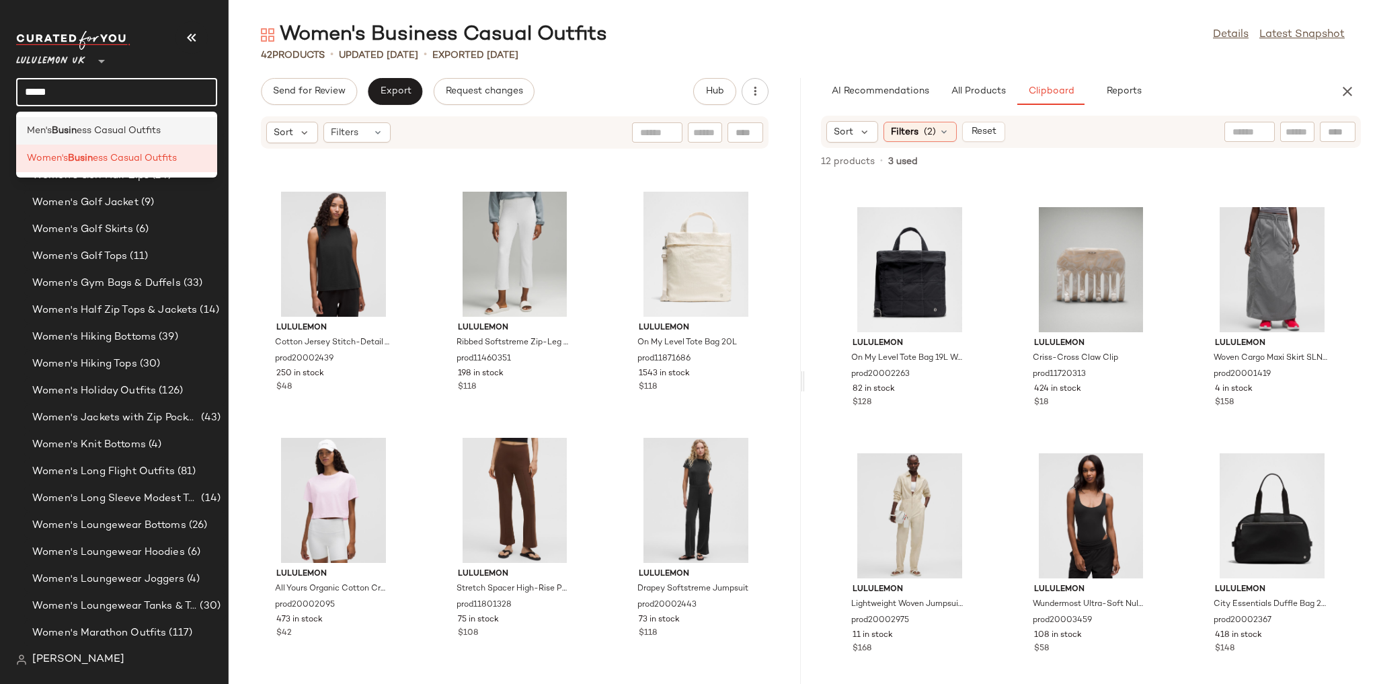
type input "*****"
click at [151, 132] on span "ess Casual Outfits" at bounding box center [119, 131] width 84 height 14
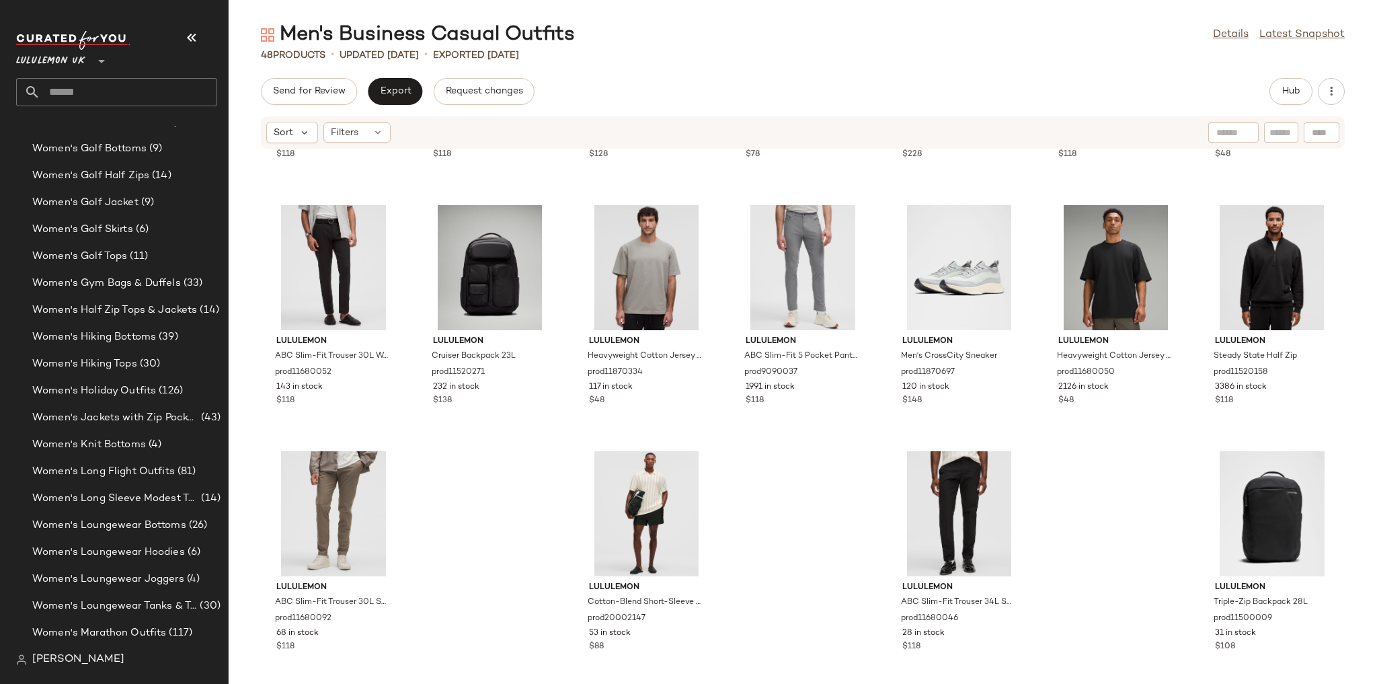
scroll to position [1452, 0]
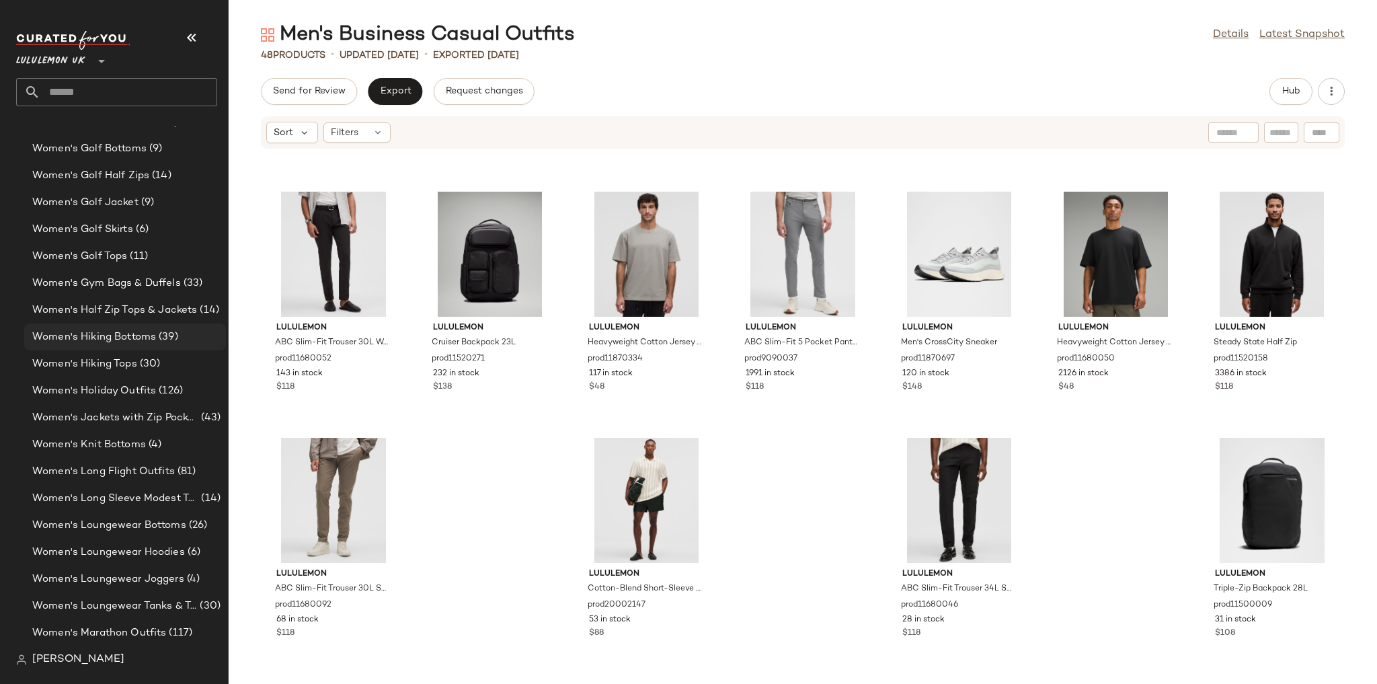
click at [118, 337] on span "Women's Hiking Bottoms" at bounding box center [94, 336] width 124 height 15
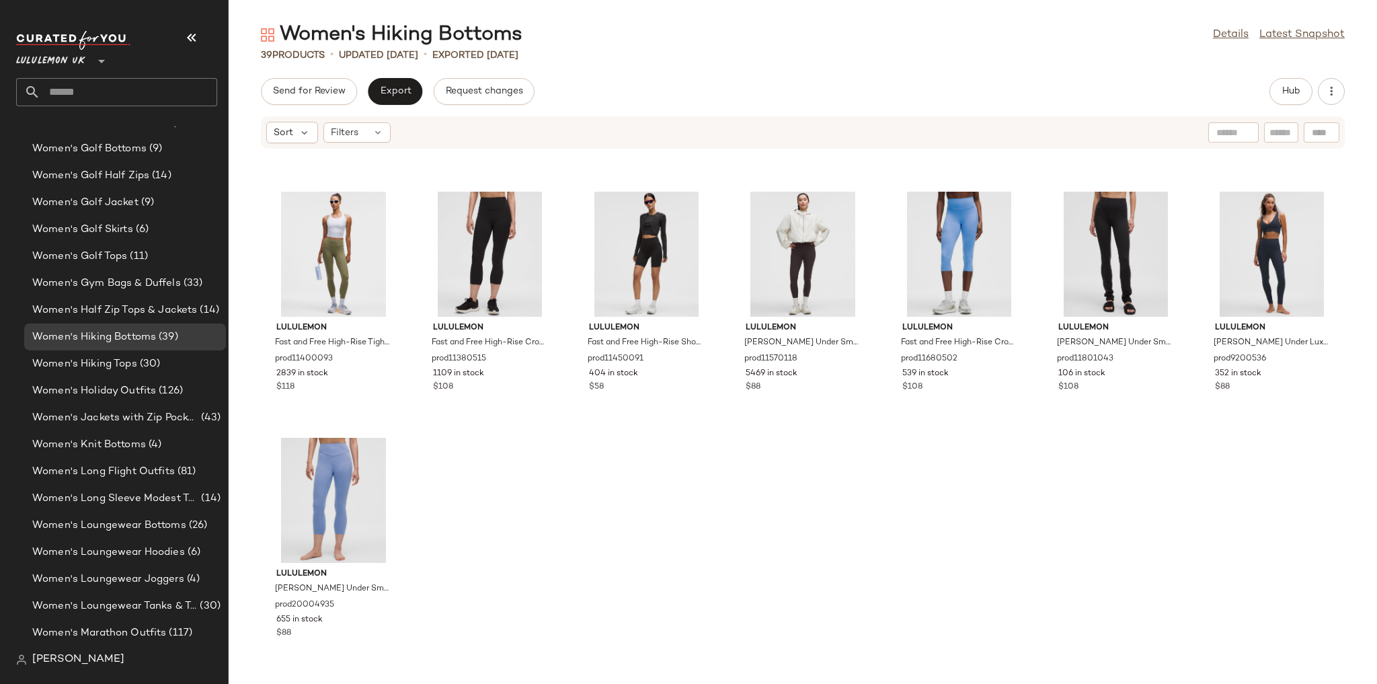
scroll to position [1207, 0]
click at [81, 91] on input "text" at bounding box center [128, 92] width 177 height 28
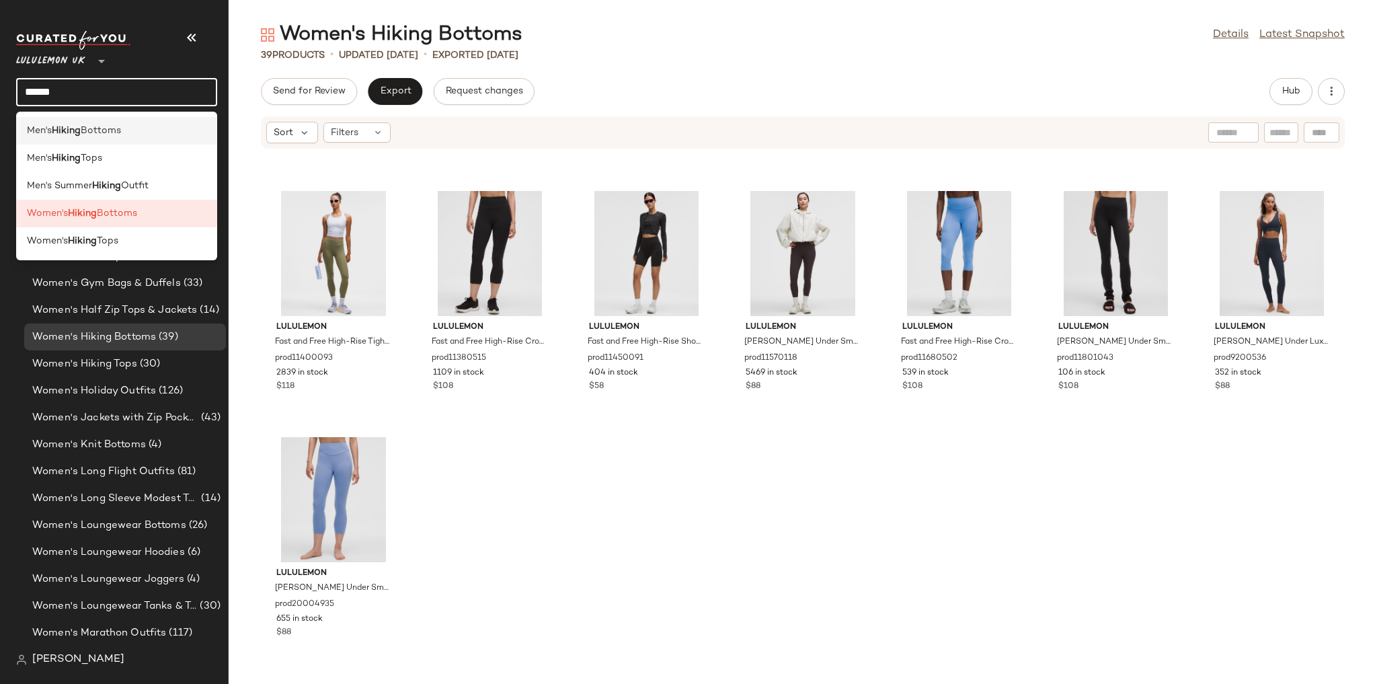
type input "******"
click at [101, 124] on span "Bottoms" at bounding box center [101, 131] width 40 height 14
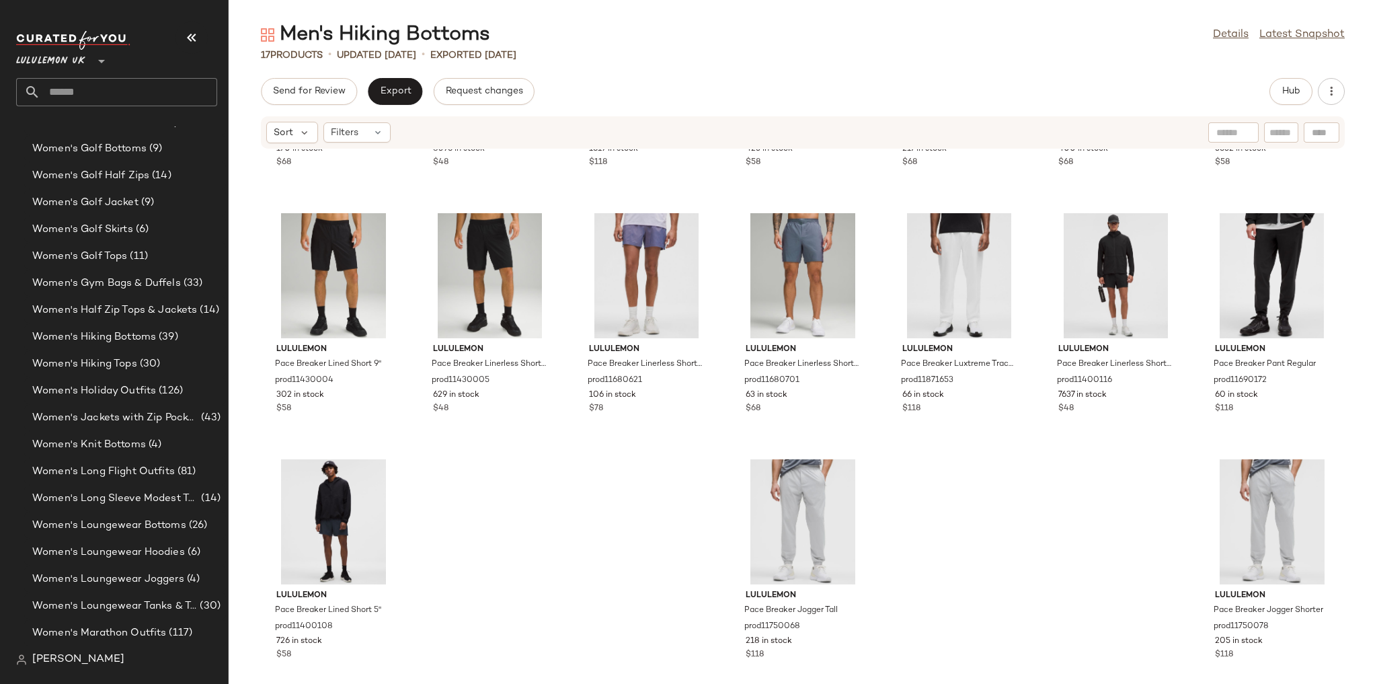
scroll to position [212, 0]
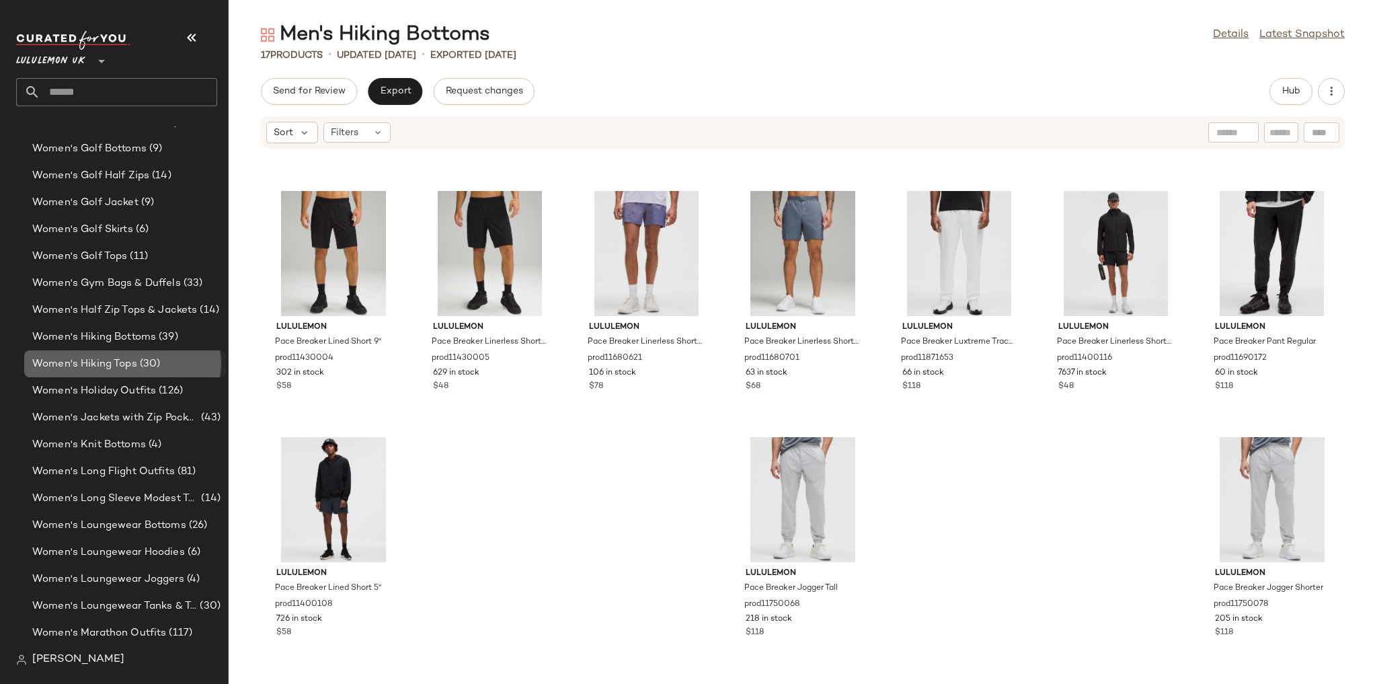
click at [145, 360] on span "(30)" at bounding box center [149, 363] width 24 height 15
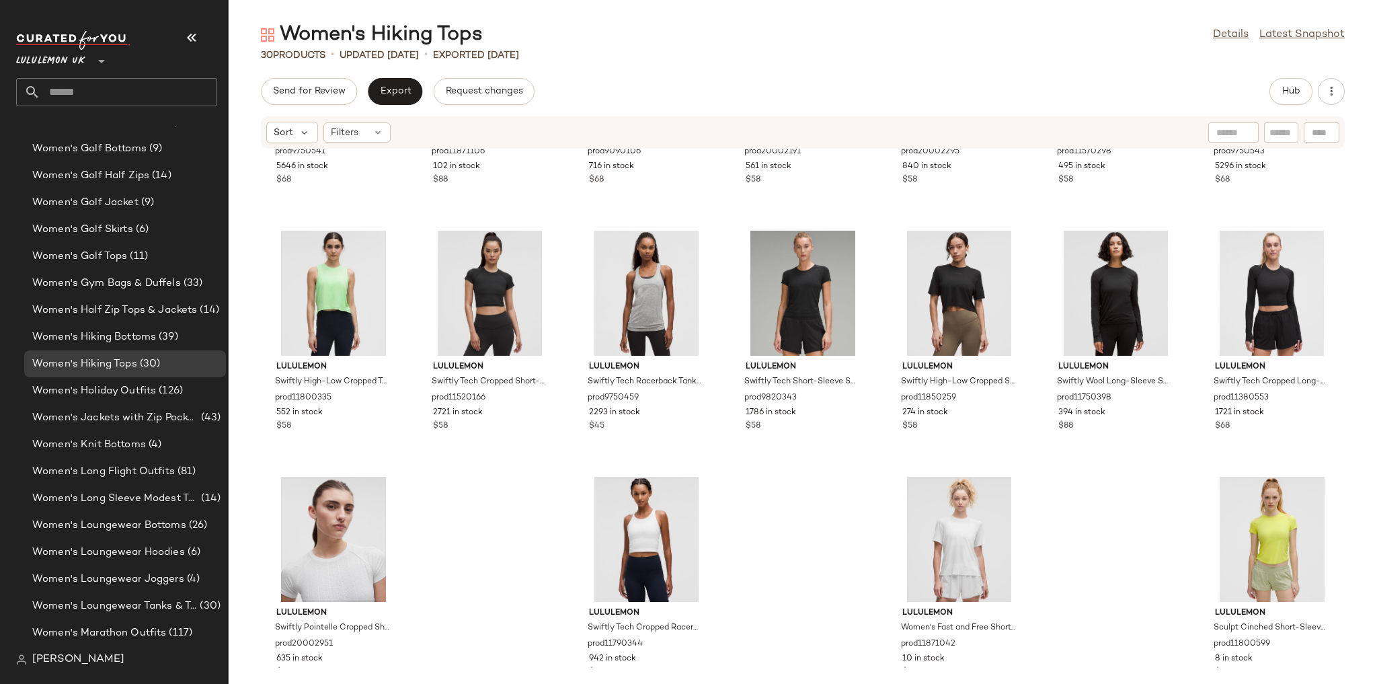
scroll to position [715, 0]
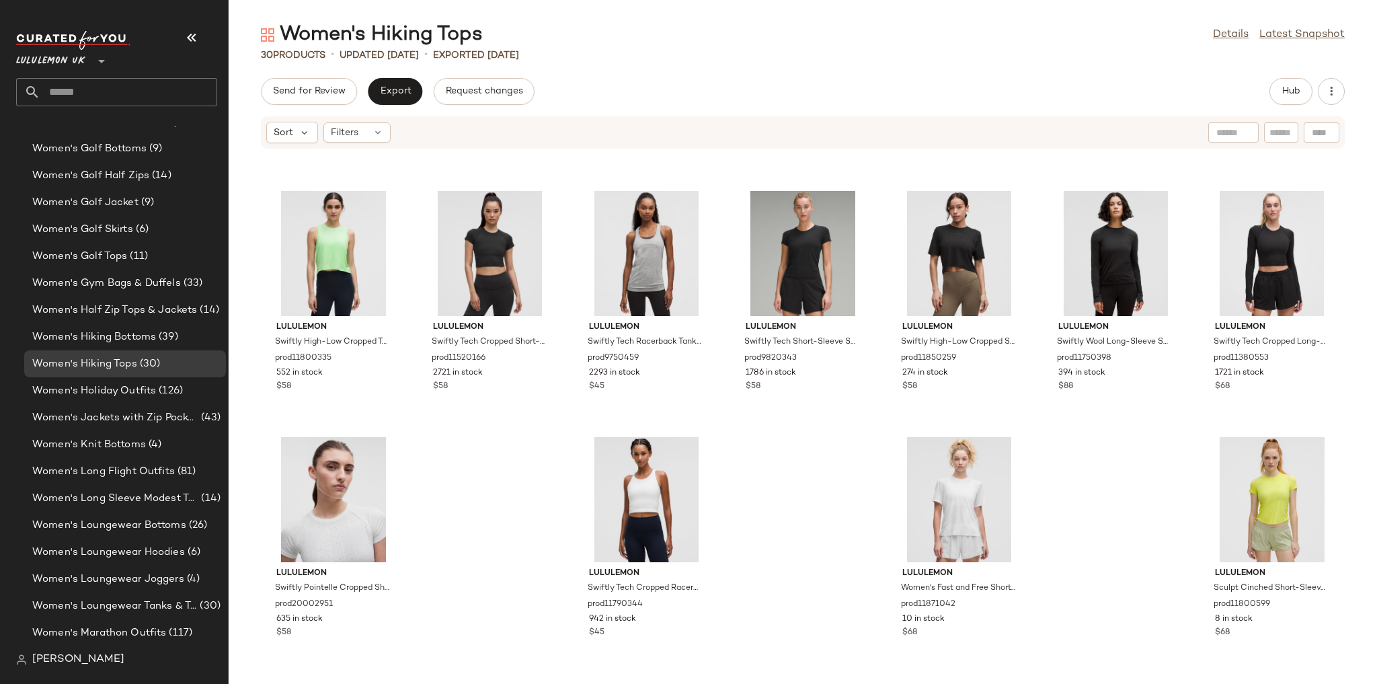
click at [183, 83] on input "text" at bounding box center [128, 92] width 177 height 28
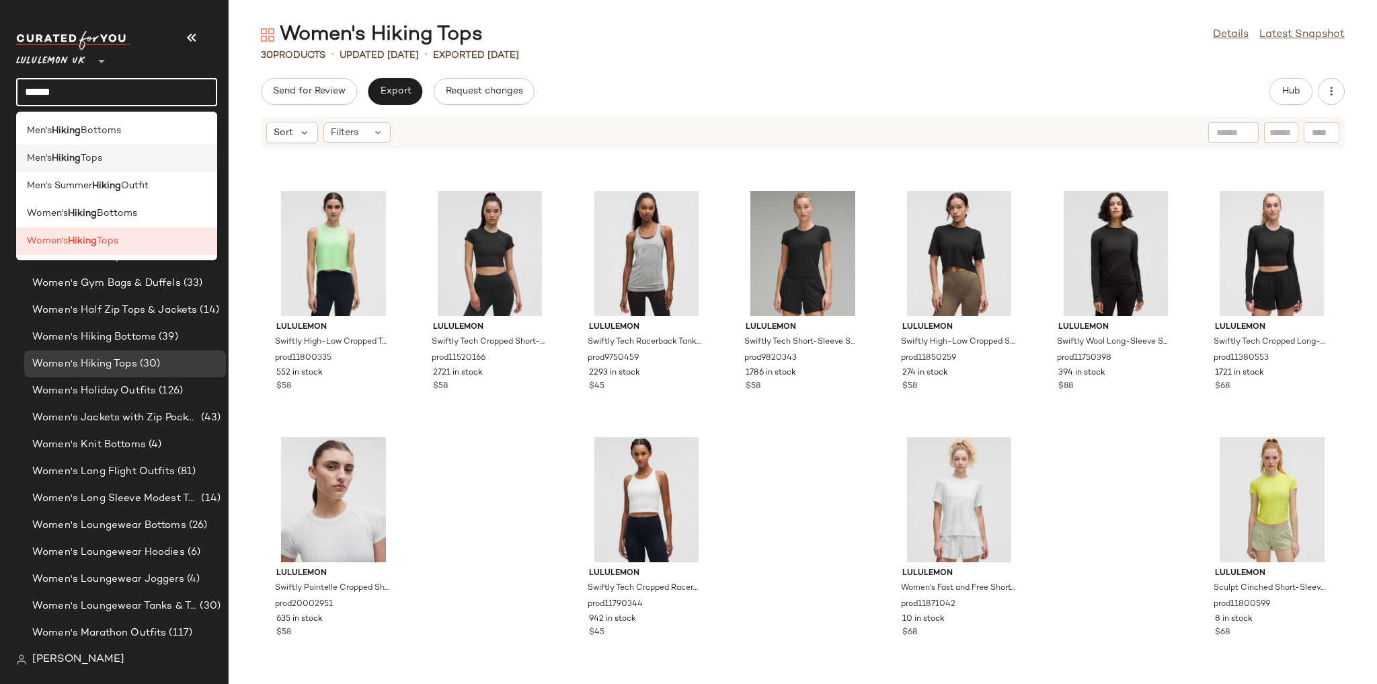
type input "******"
click at [134, 167] on div "Men's Hiking Tops" at bounding box center [116, 159] width 201 height 28
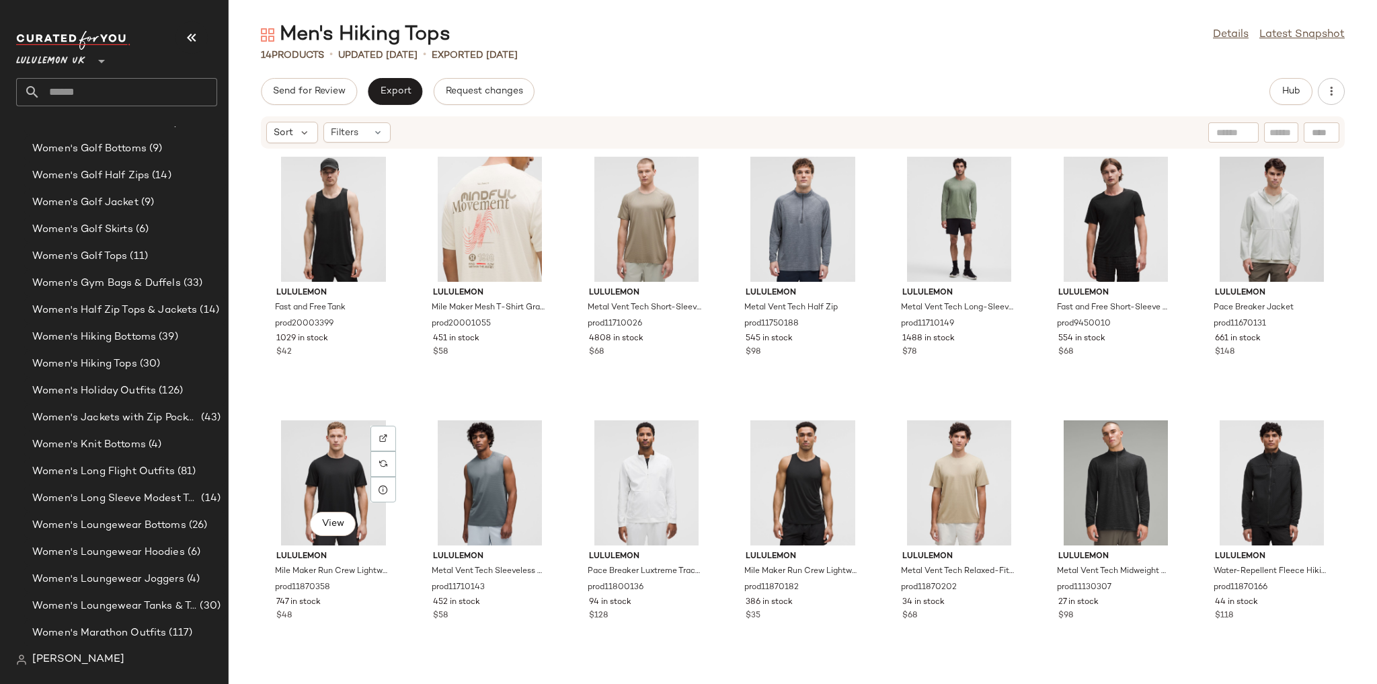
scroll to position [212, 0]
click at [1293, 99] on button "Hub" at bounding box center [1290, 91] width 43 height 27
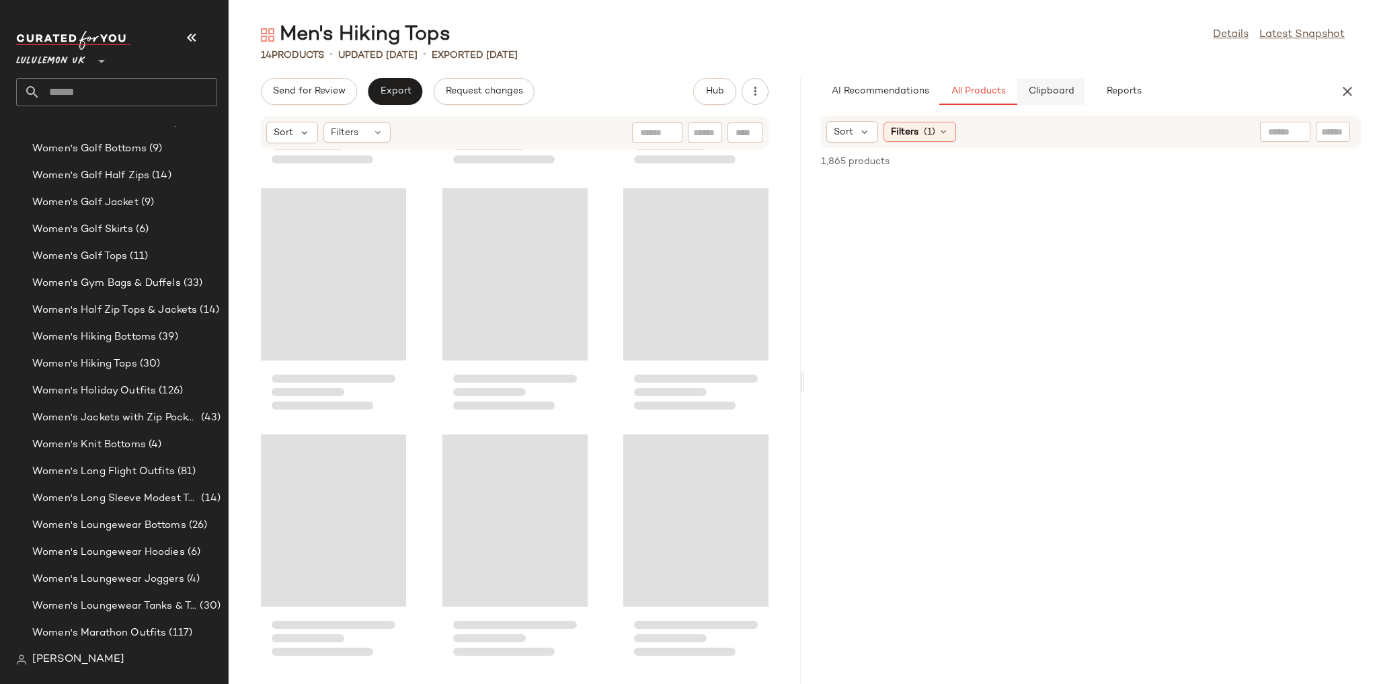
scroll to position [257, 0]
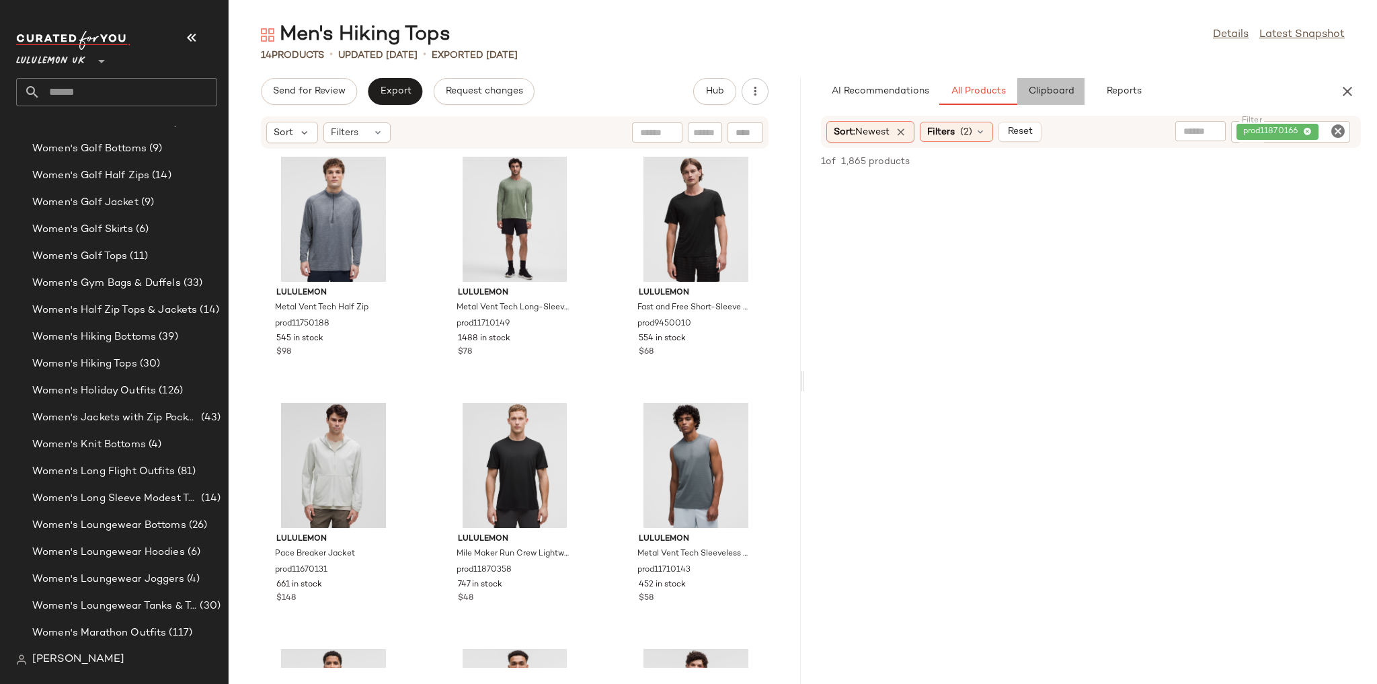
click at [1043, 91] on span "Clipboard" at bounding box center [1050, 91] width 46 height 11
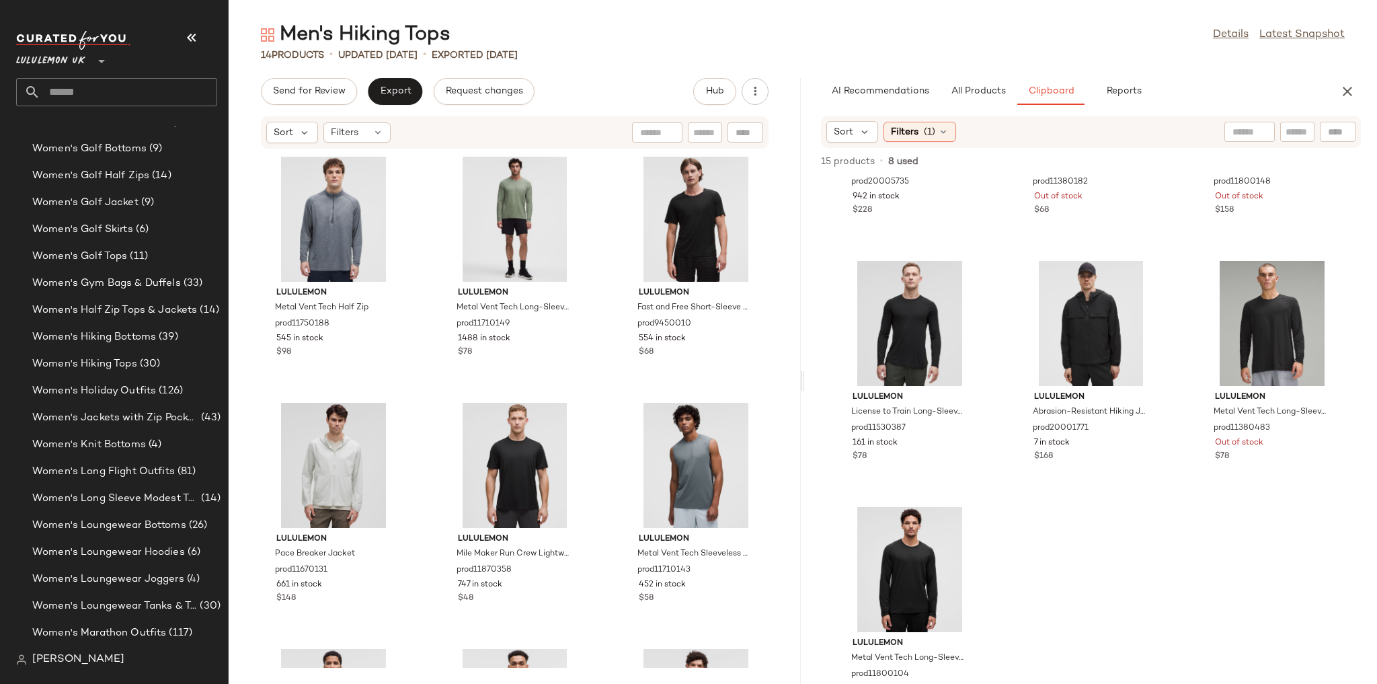
scroll to position [224, 0]
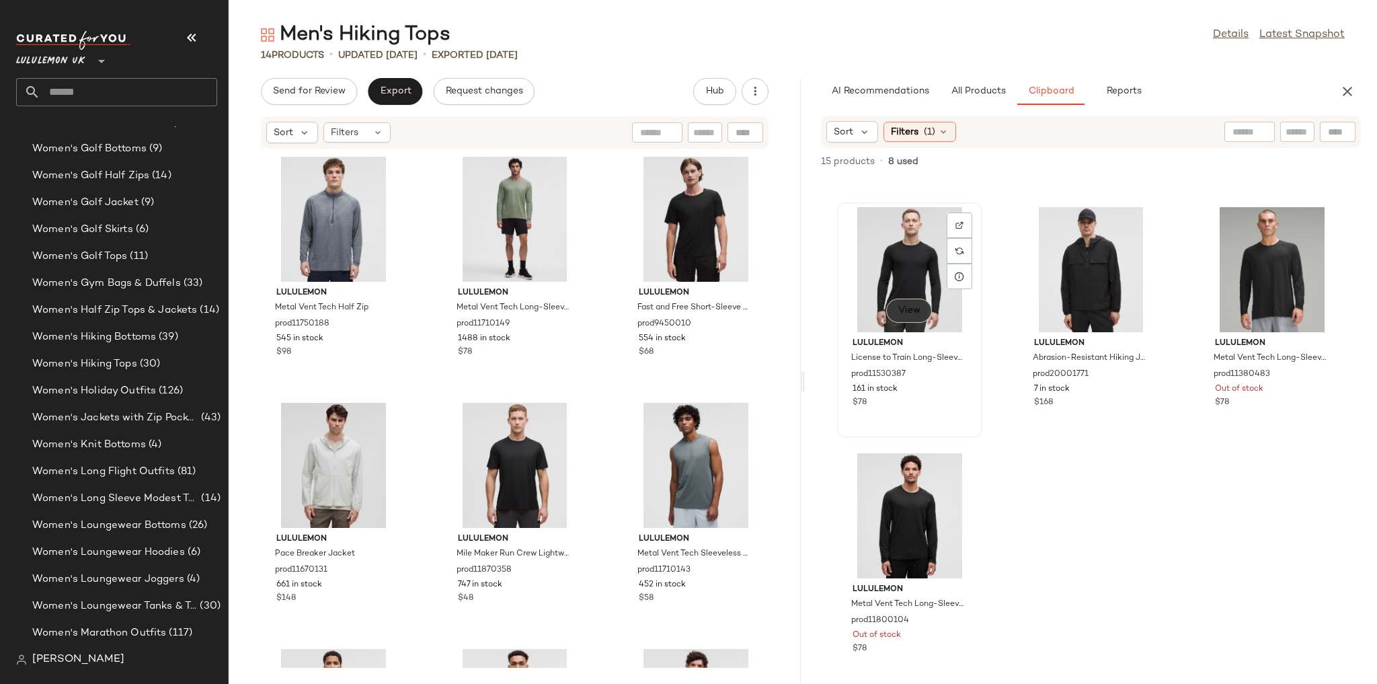
click at [901, 312] on span "View" at bounding box center [908, 310] width 23 height 11
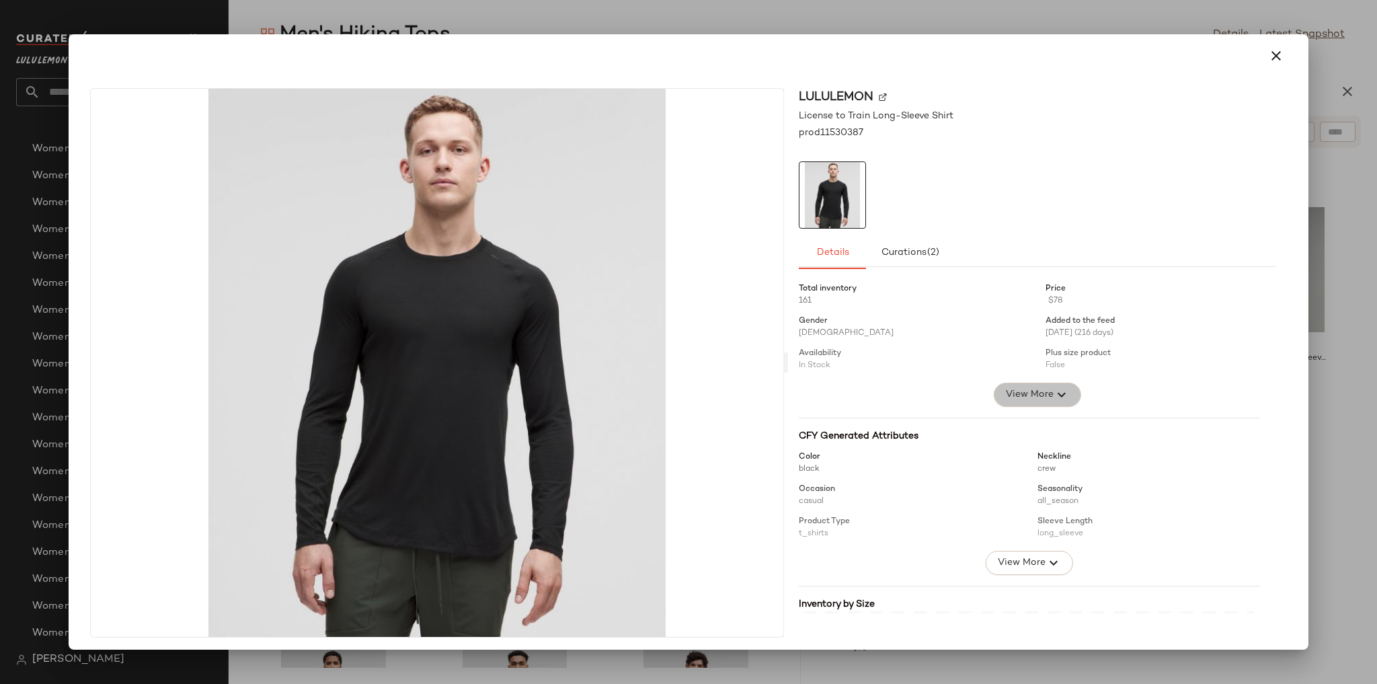
click at [1005, 387] on span "View More" at bounding box center [1029, 395] width 48 height 16
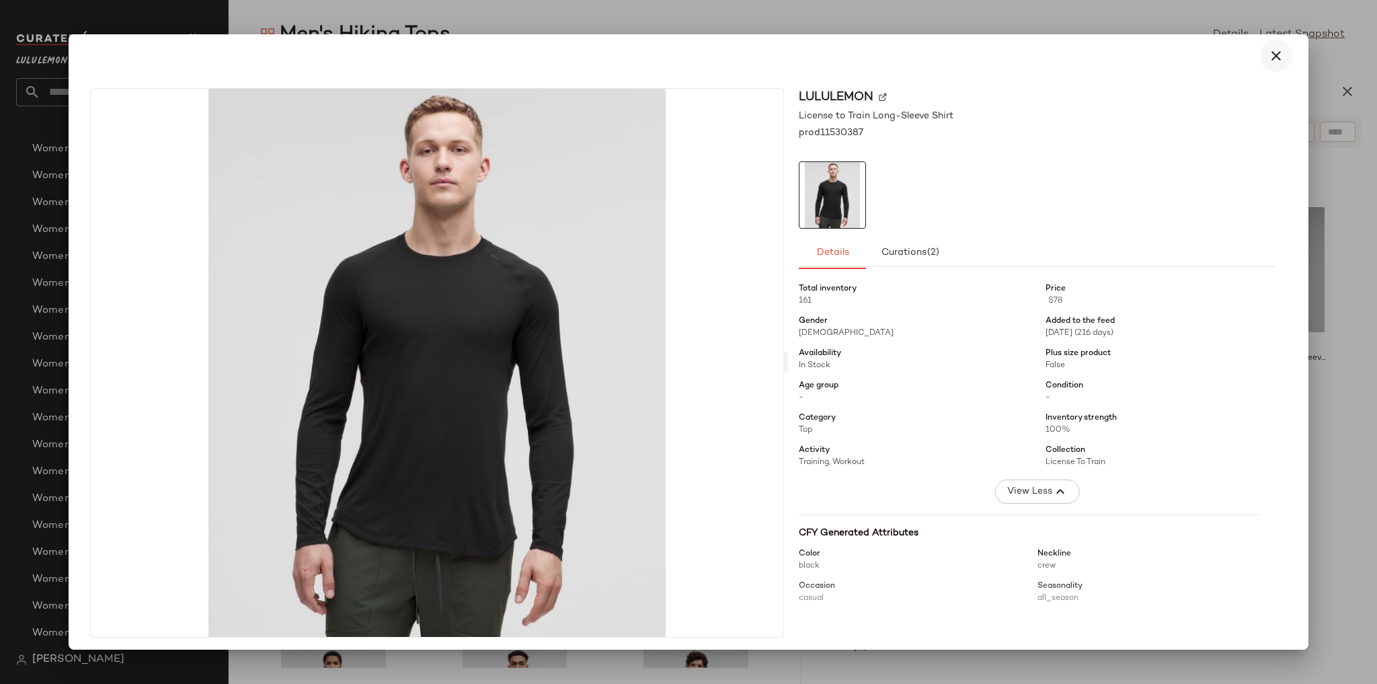
click at [1268, 62] on icon "button" at bounding box center [1276, 56] width 16 height 16
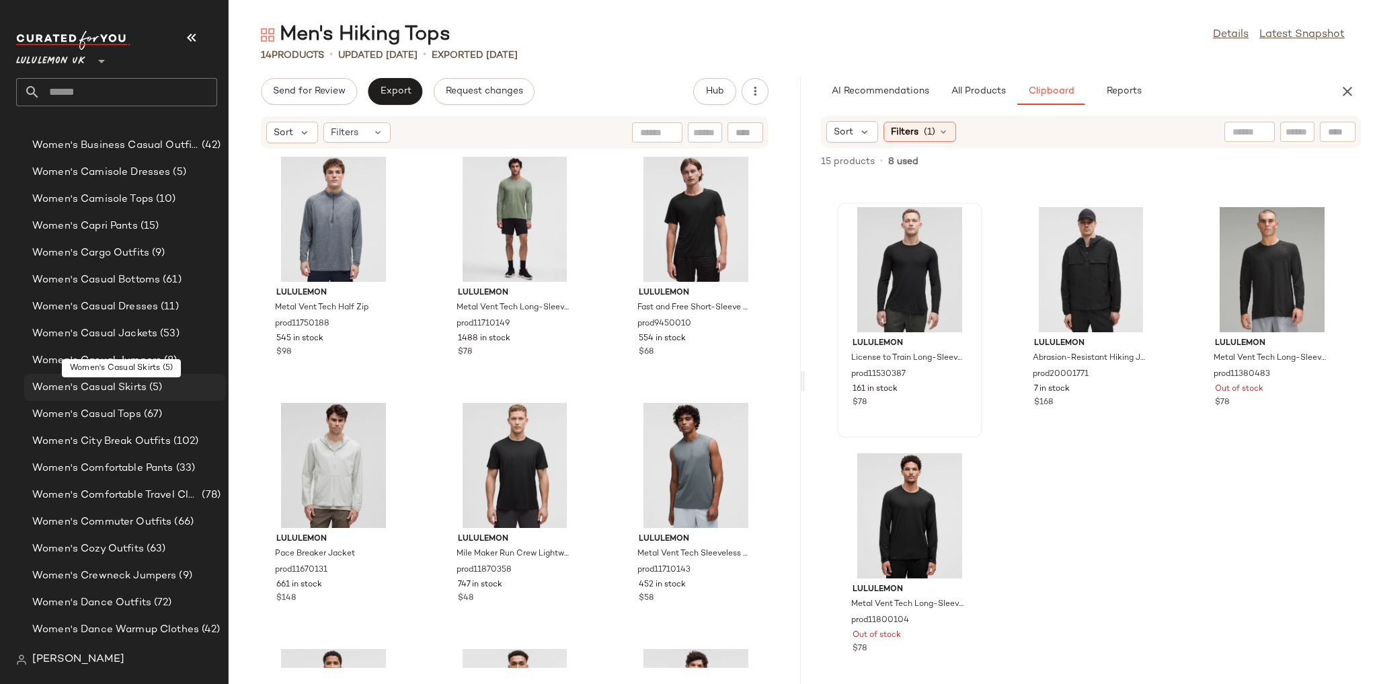
scroll to position [3056, 0]
click at [117, 226] on span "Women's Capri Pants" at bounding box center [85, 229] width 106 height 15
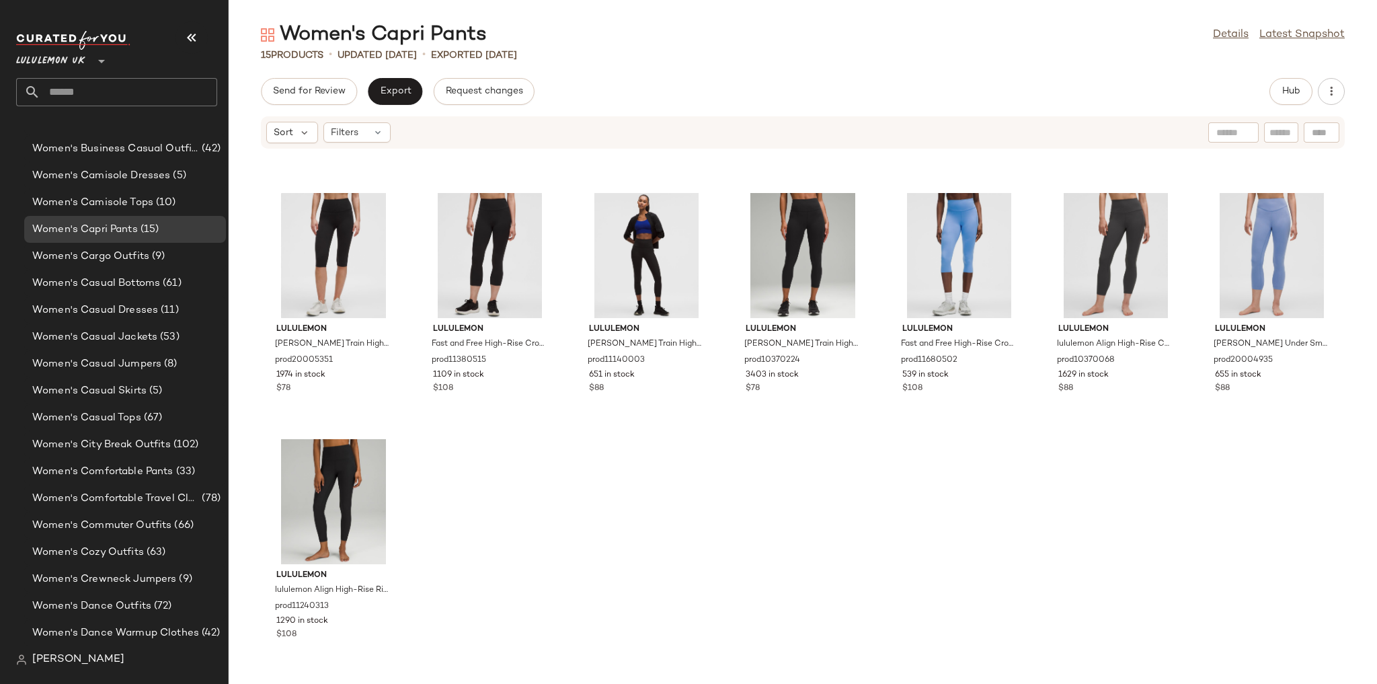
scroll to position [212, 0]
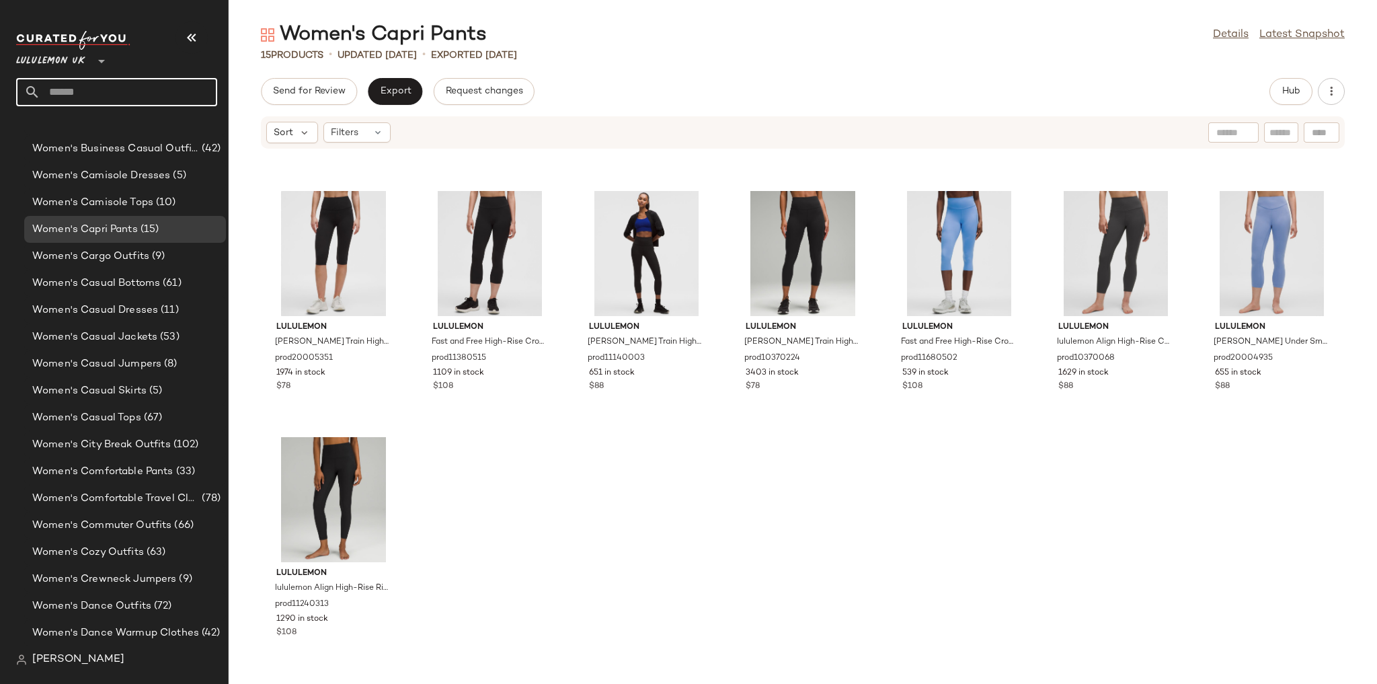
click at [153, 87] on input "text" at bounding box center [128, 92] width 177 height 28
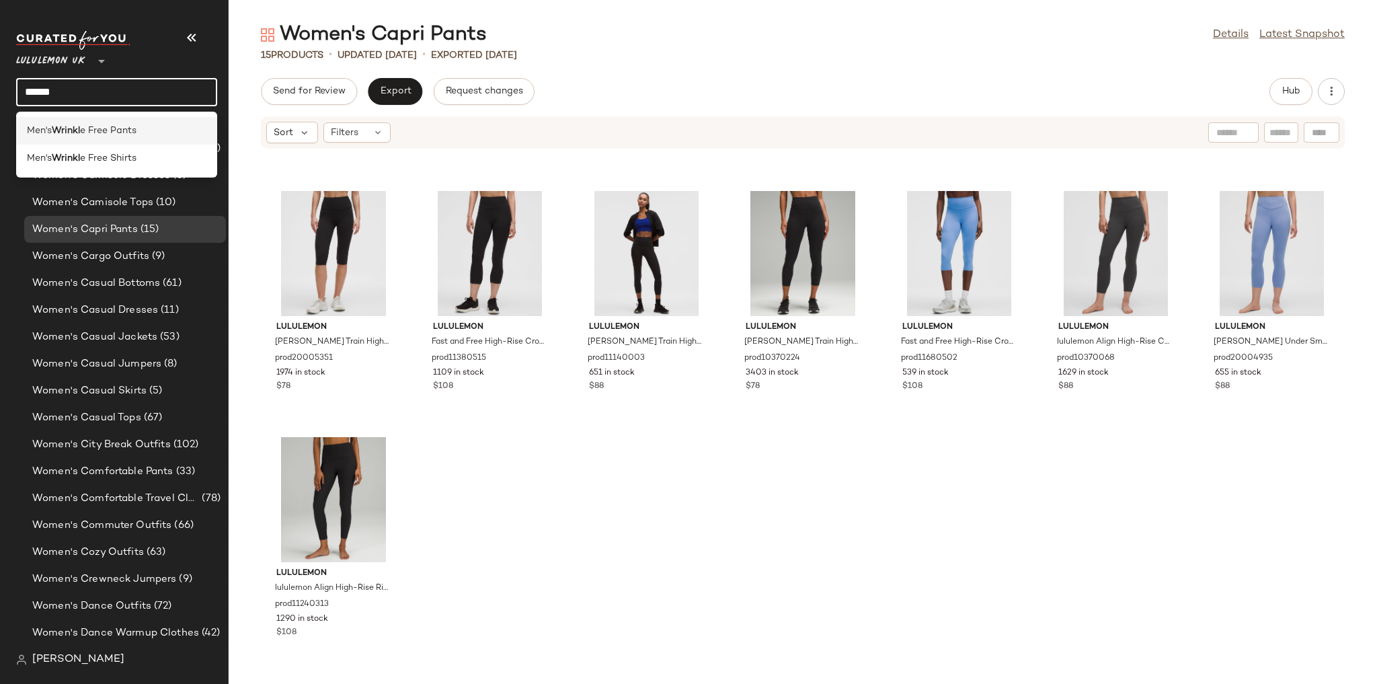
type input "******"
click at [151, 126] on div "Men's Wrinkl e Free Pants" at bounding box center [116, 131] width 179 height 14
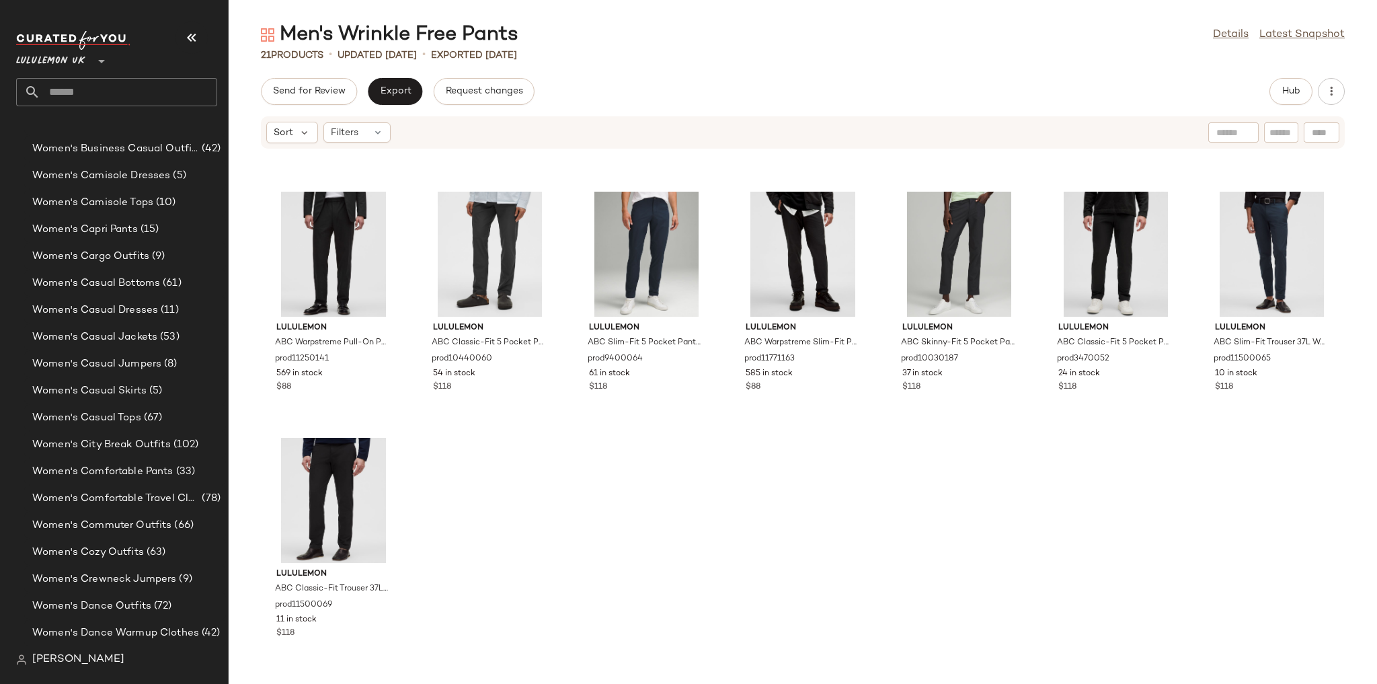
scroll to position [468, 0]
click at [134, 89] on input "text" at bounding box center [128, 92] width 177 height 28
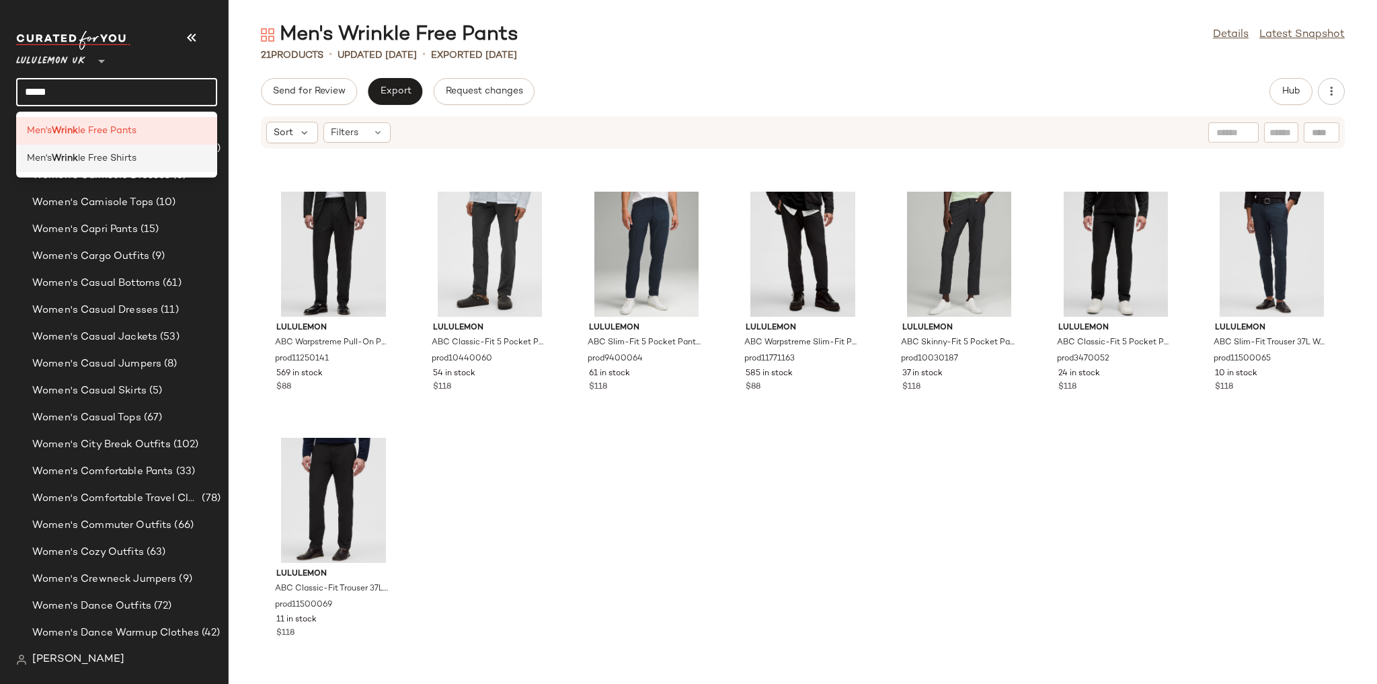
type input "*****"
click at [124, 164] on span "le Free Shirts" at bounding box center [107, 158] width 58 height 14
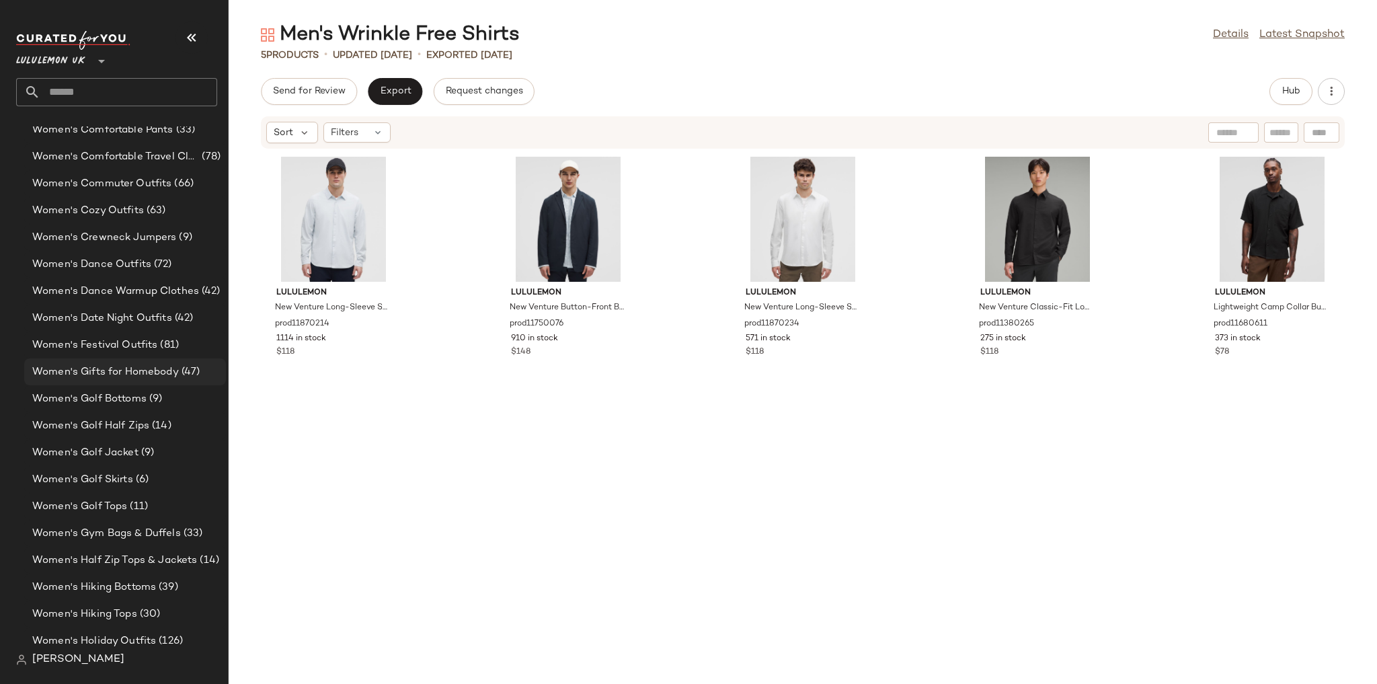
scroll to position [3433, 0]
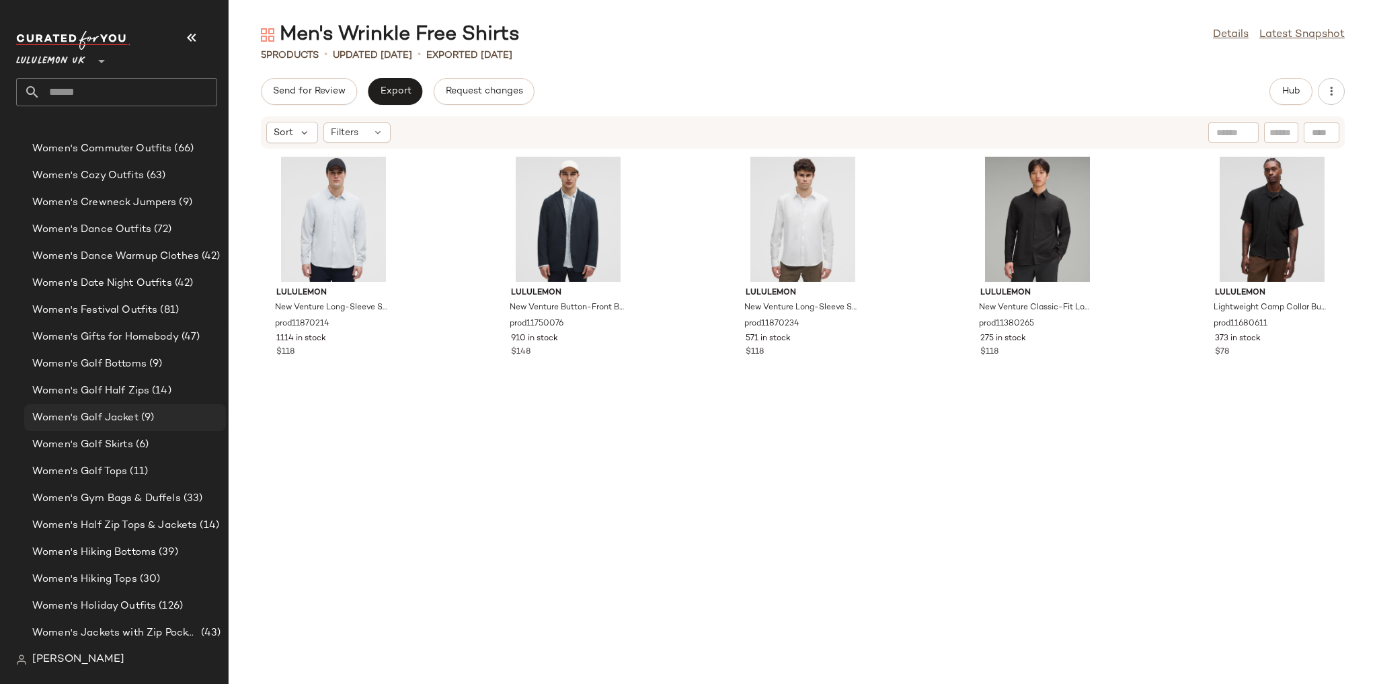
click at [125, 411] on span "Women's Golf Jacket" at bounding box center [85, 417] width 106 height 15
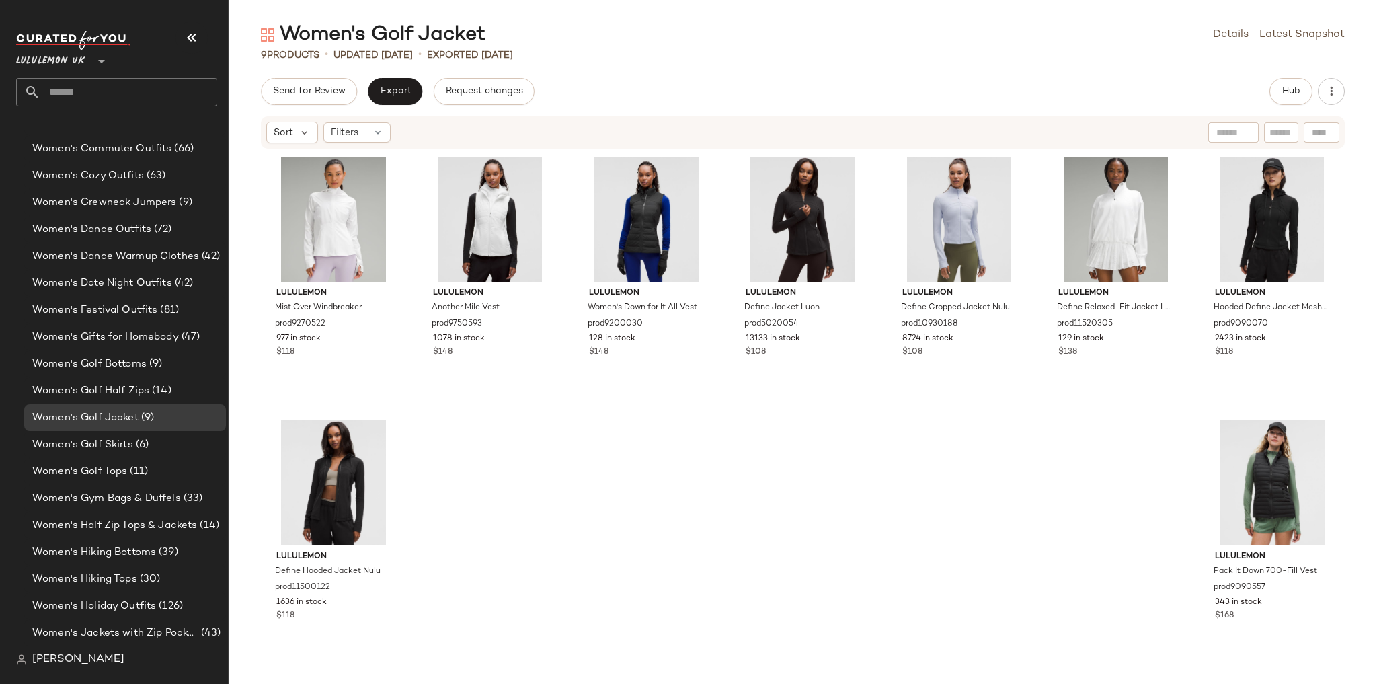
click at [100, 94] on input "text" at bounding box center [128, 92] width 177 height 28
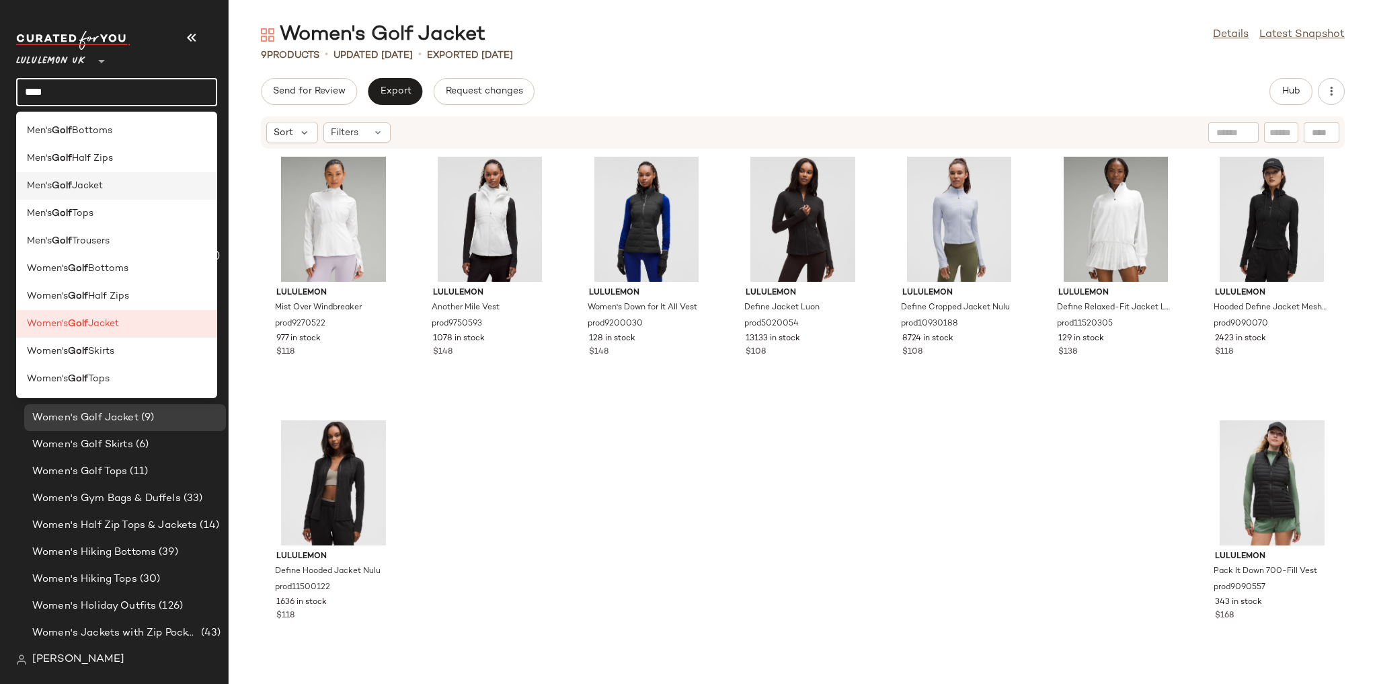
type input "****"
click at [126, 196] on div "Men's Golf Jacket" at bounding box center [116, 186] width 201 height 28
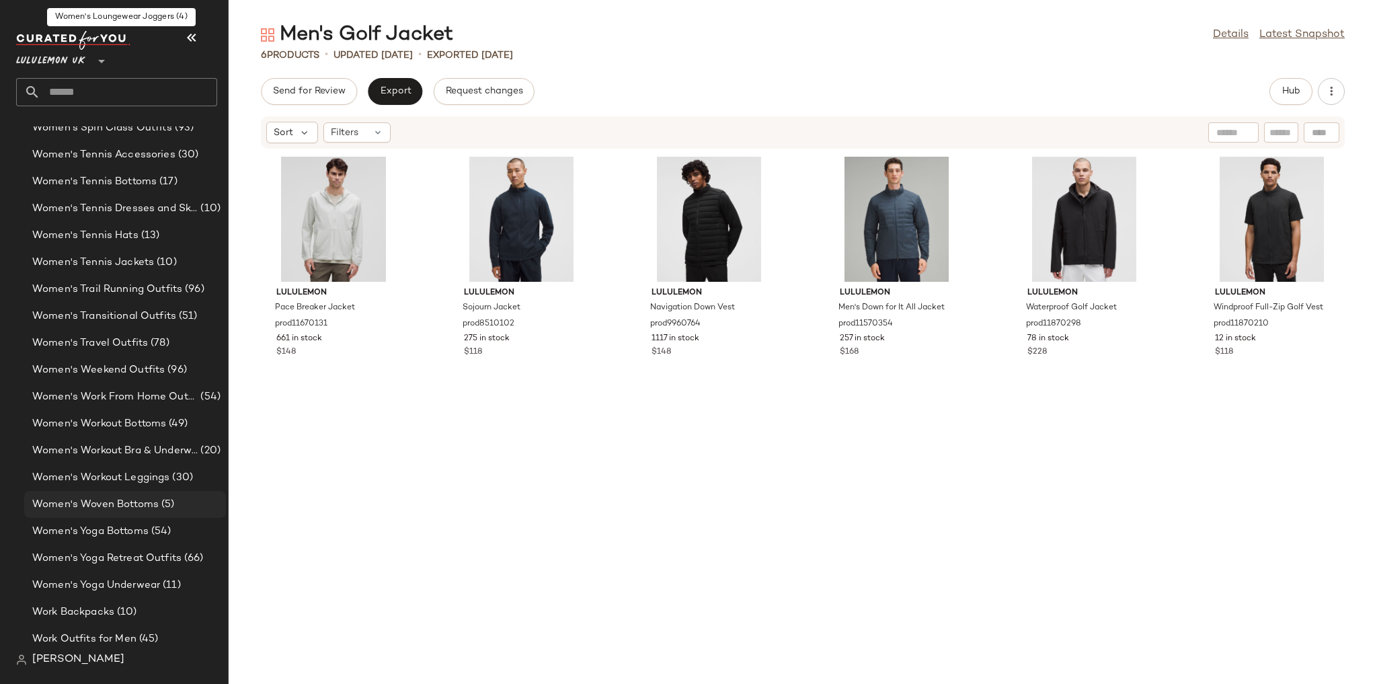
scroll to position [4885, 0]
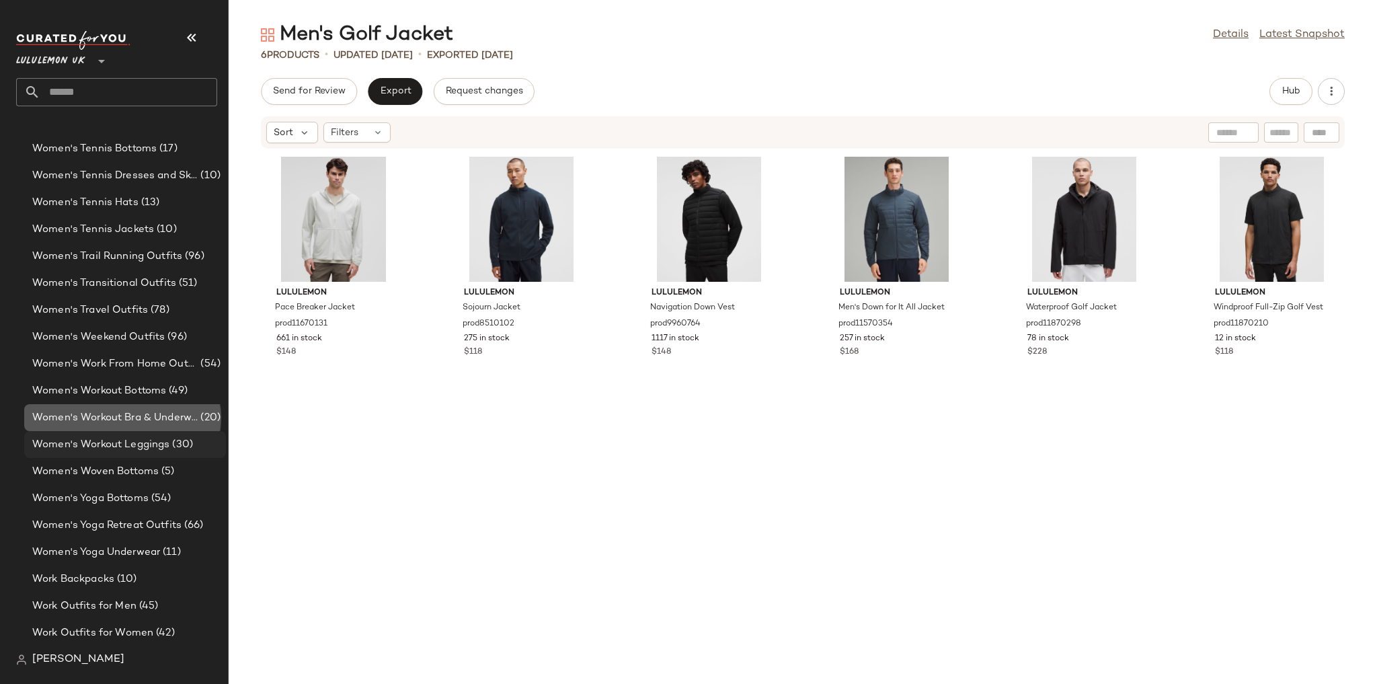
drag, startPoint x: 161, startPoint y: 419, endPoint x: 153, endPoint y: 433, distance: 15.7
click at [156, 419] on span "Women's Workout Bra & Underwear" at bounding box center [114, 417] width 165 height 15
click at [143, 425] on div "Women's Workout Bra & Underwear (20)" at bounding box center [125, 417] width 202 height 27
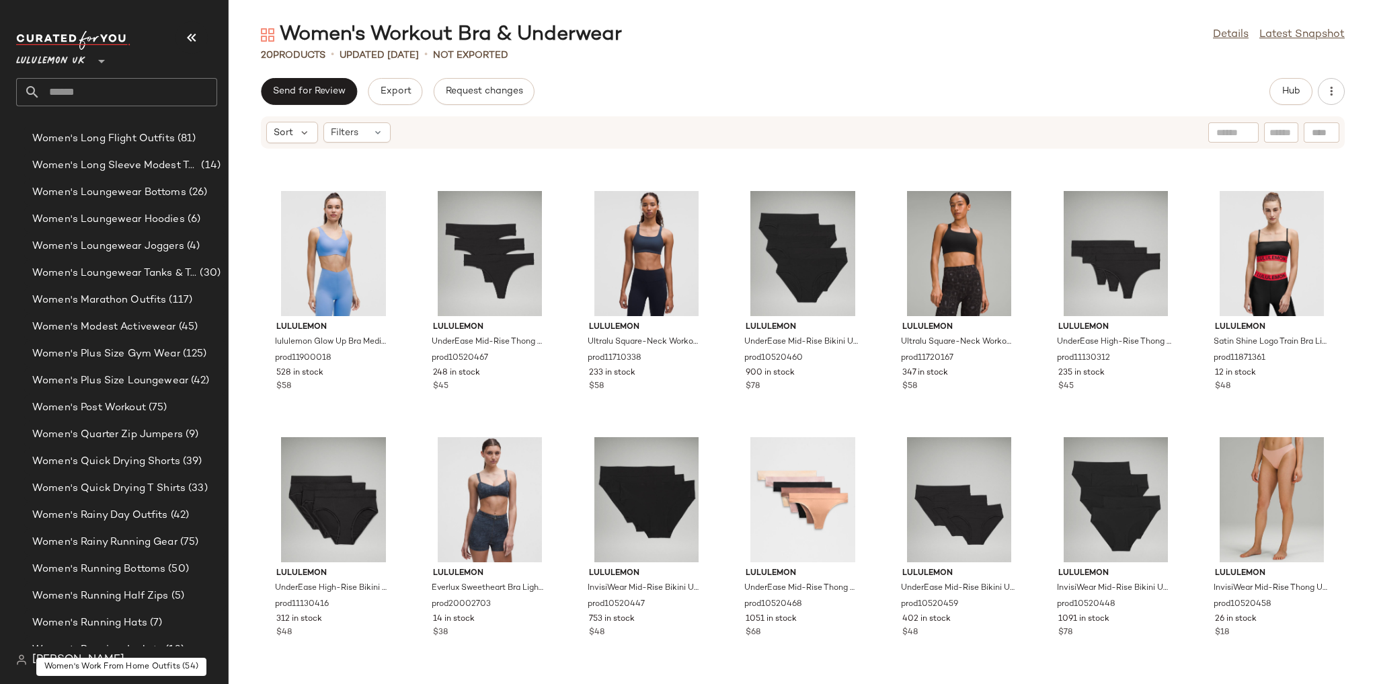
scroll to position [3917, 0]
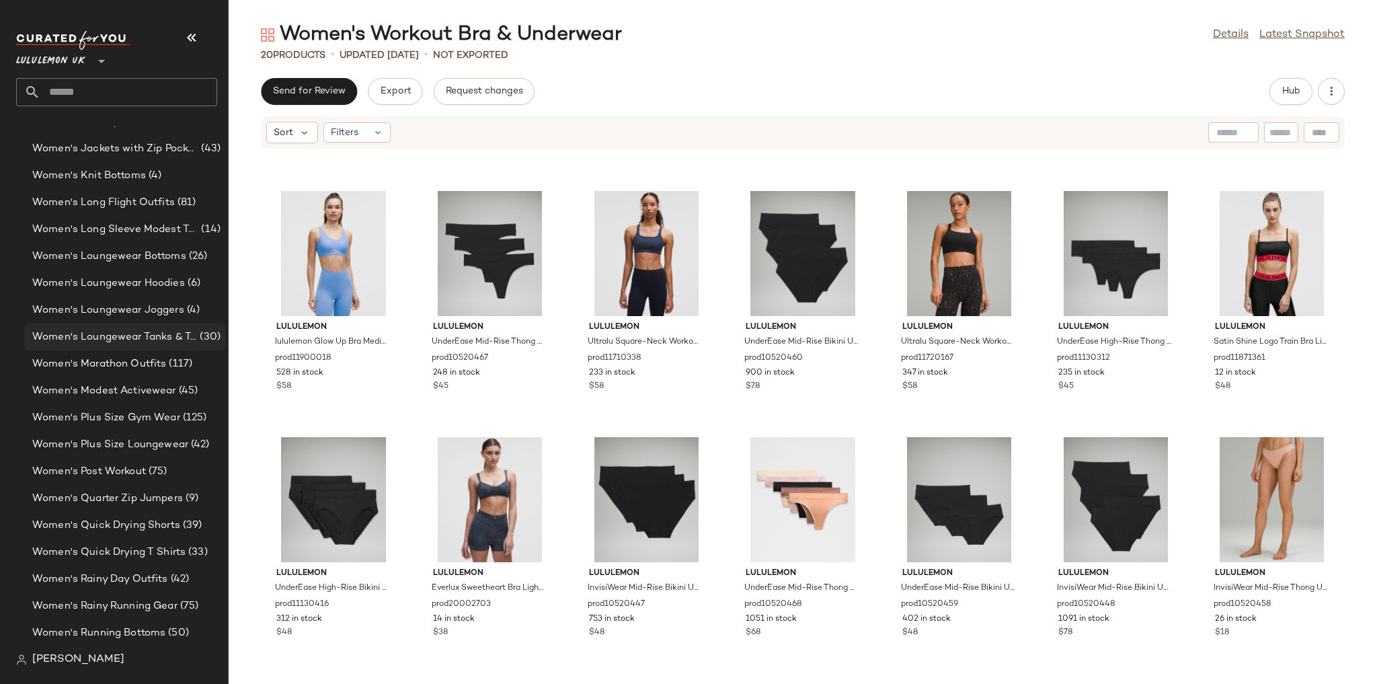
click at [156, 329] on span "Women's Loungewear Tanks & Tees" at bounding box center [114, 336] width 165 height 15
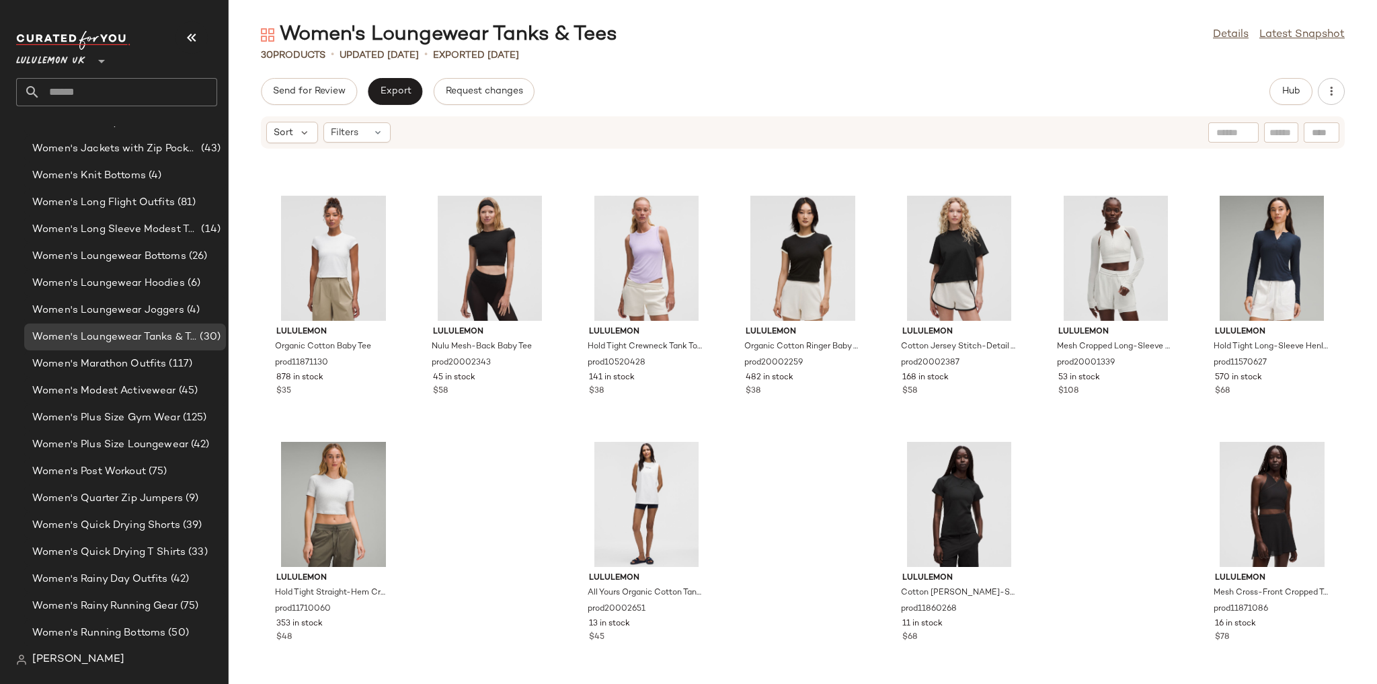
scroll to position [715, 0]
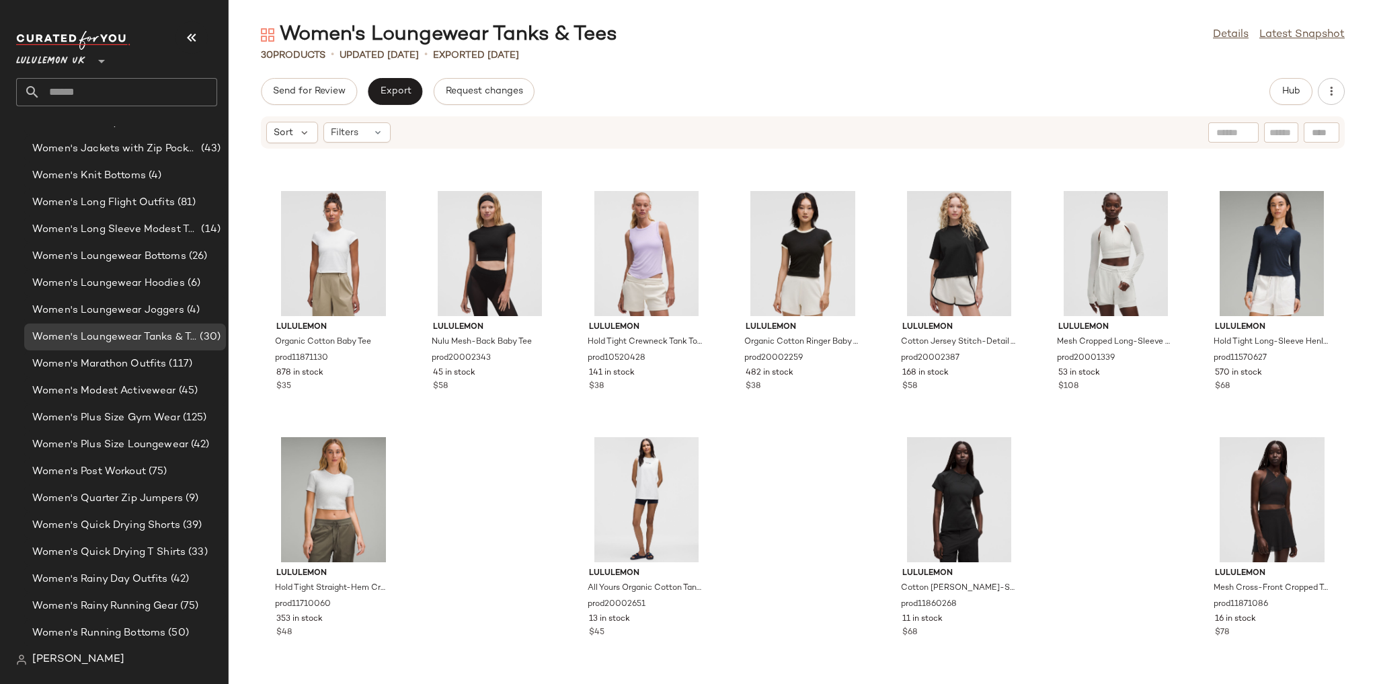
click at [115, 95] on input "text" at bounding box center [128, 92] width 177 height 28
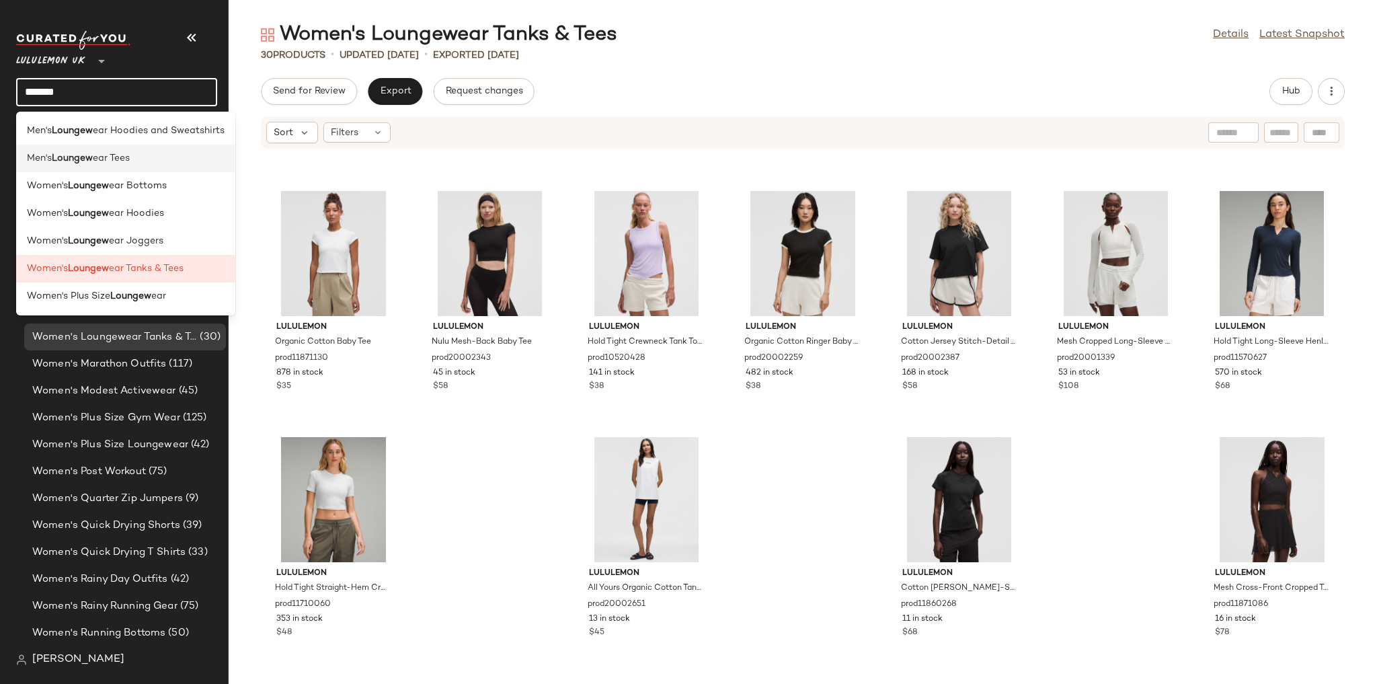
type input "*******"
click at [105, 164] on span "ear Tees" at bounding box center [111, 158] width 37 height 14
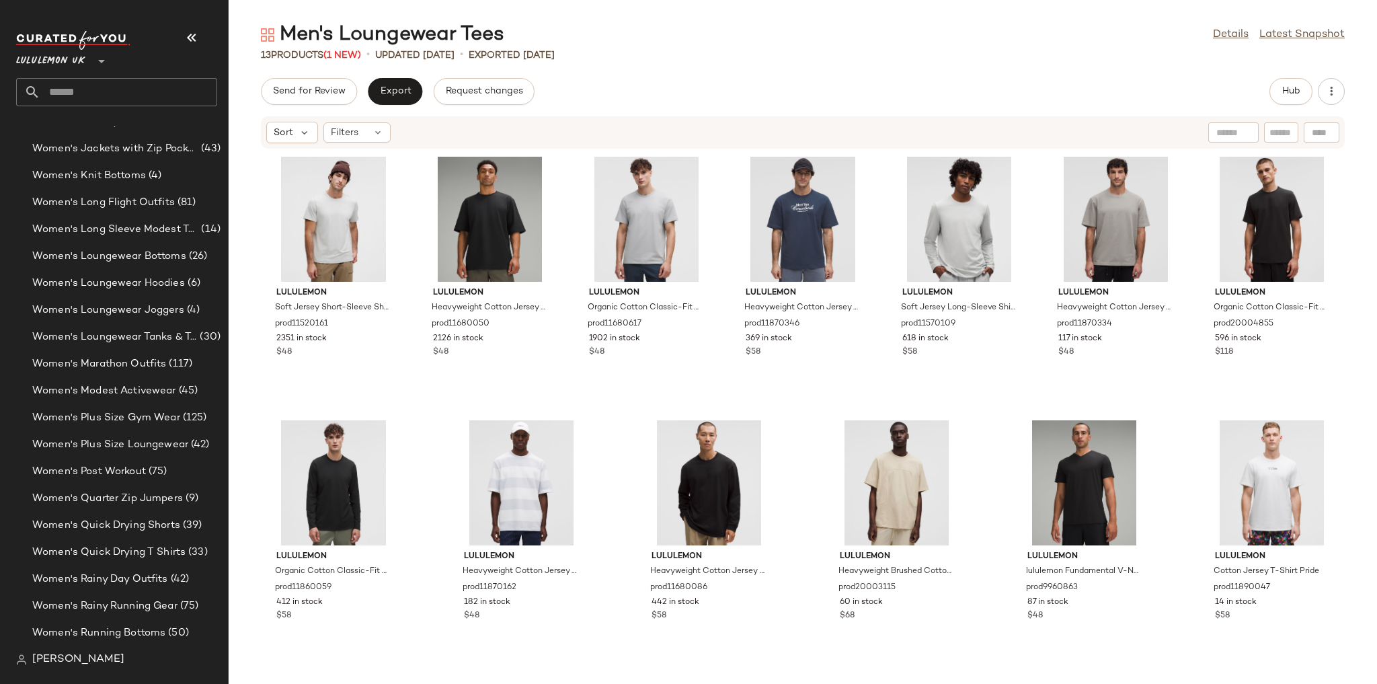
scroll to position [212, 0]
click at [1283, 99] on button "Hub" at bounding box center [1290, 91] width 43 height 27
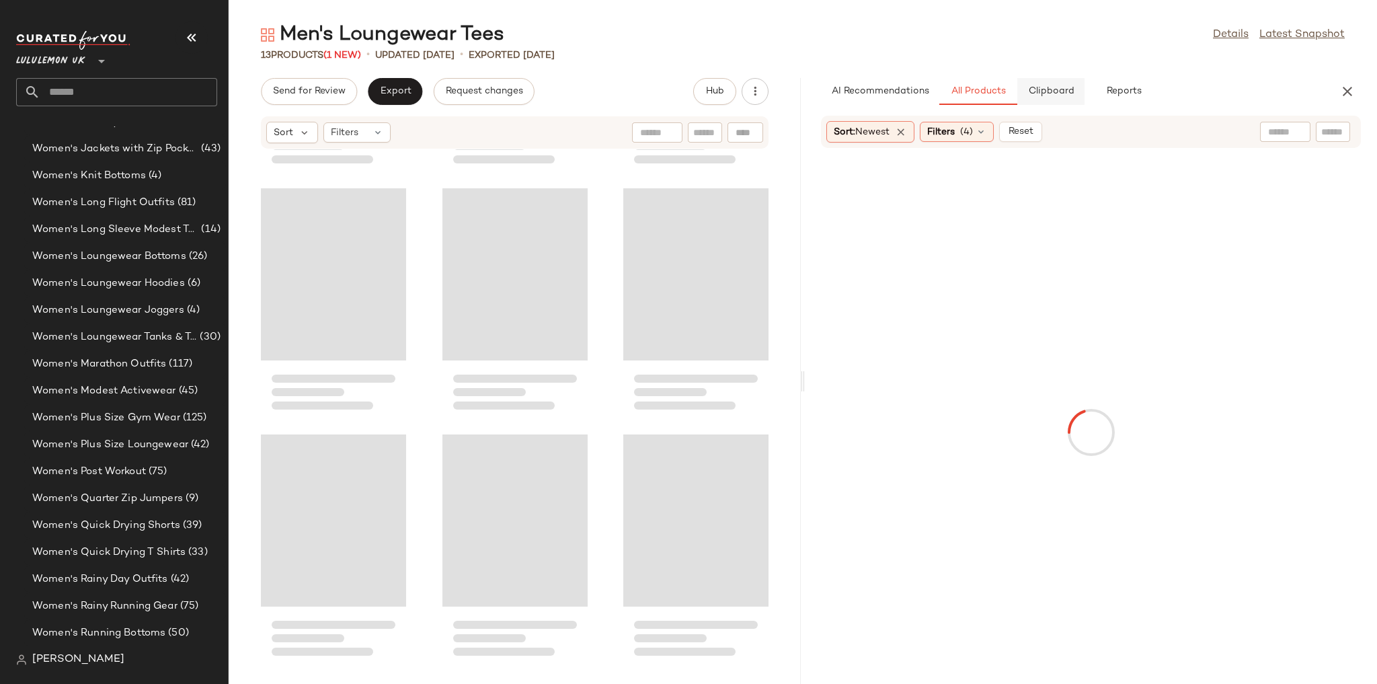
scroll to position [257, 0]
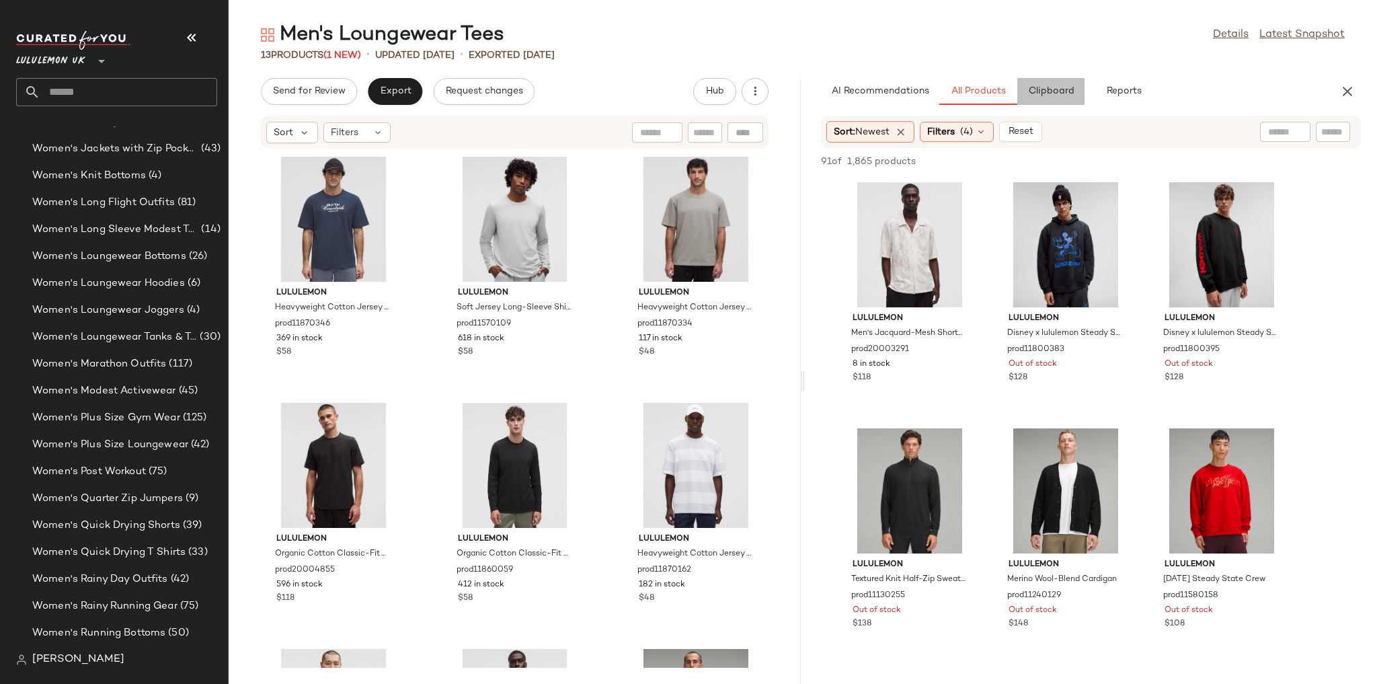
click at [1048, 97] on button "Clipboard" at bounding box center [1050, 91] width 67 height 27
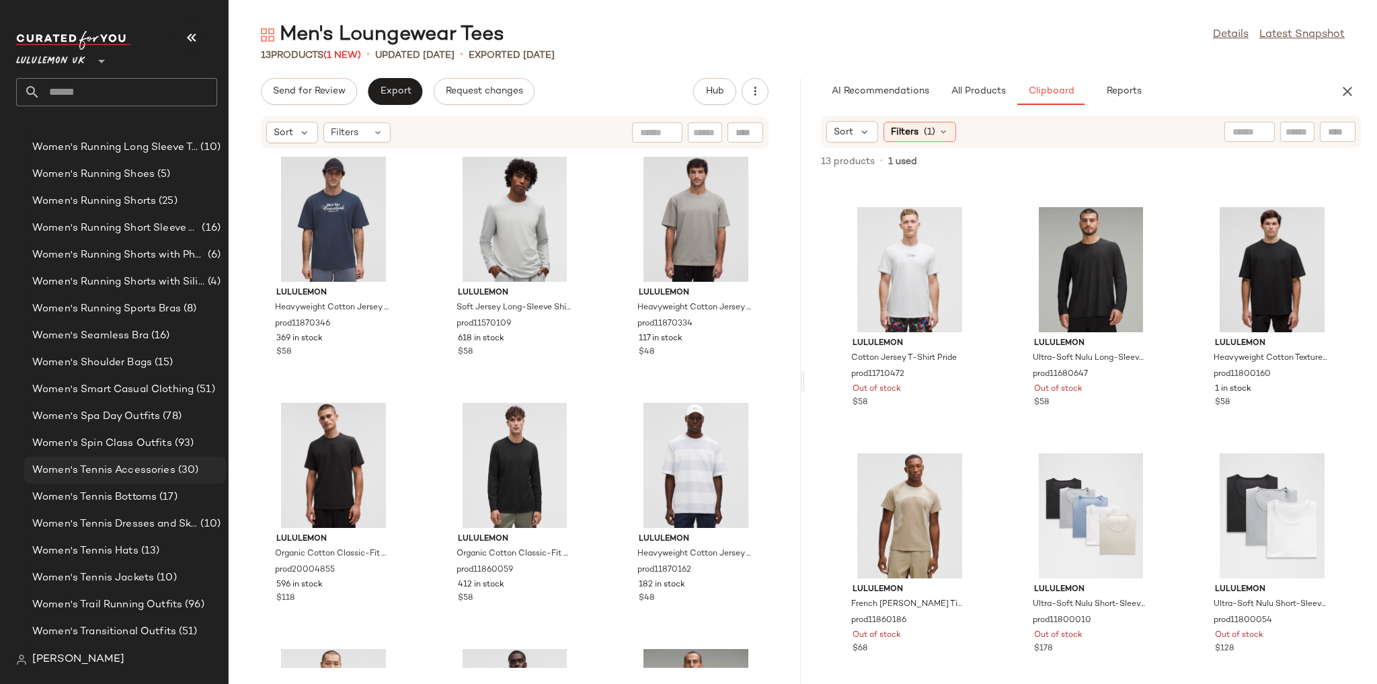
scroll to position [4562, 0]
click at [137, 505] on div "Women's Tennis Dresses and Skirts (10)" at bounding box center [125, 498] width 202 height 27
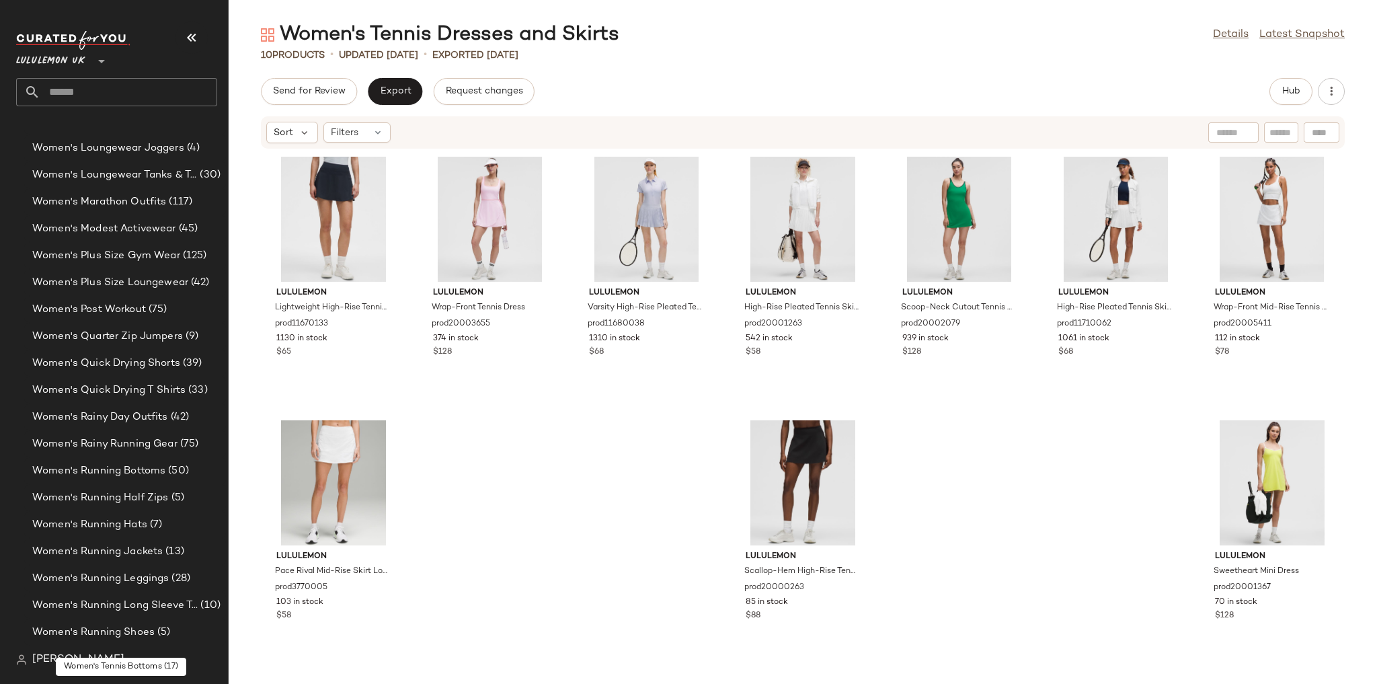
scroll to position [4078, 0]
click at [165, 283] on span "Women's Plus Size Loungewear" at bounding box center [110, 283] width 156 height 15
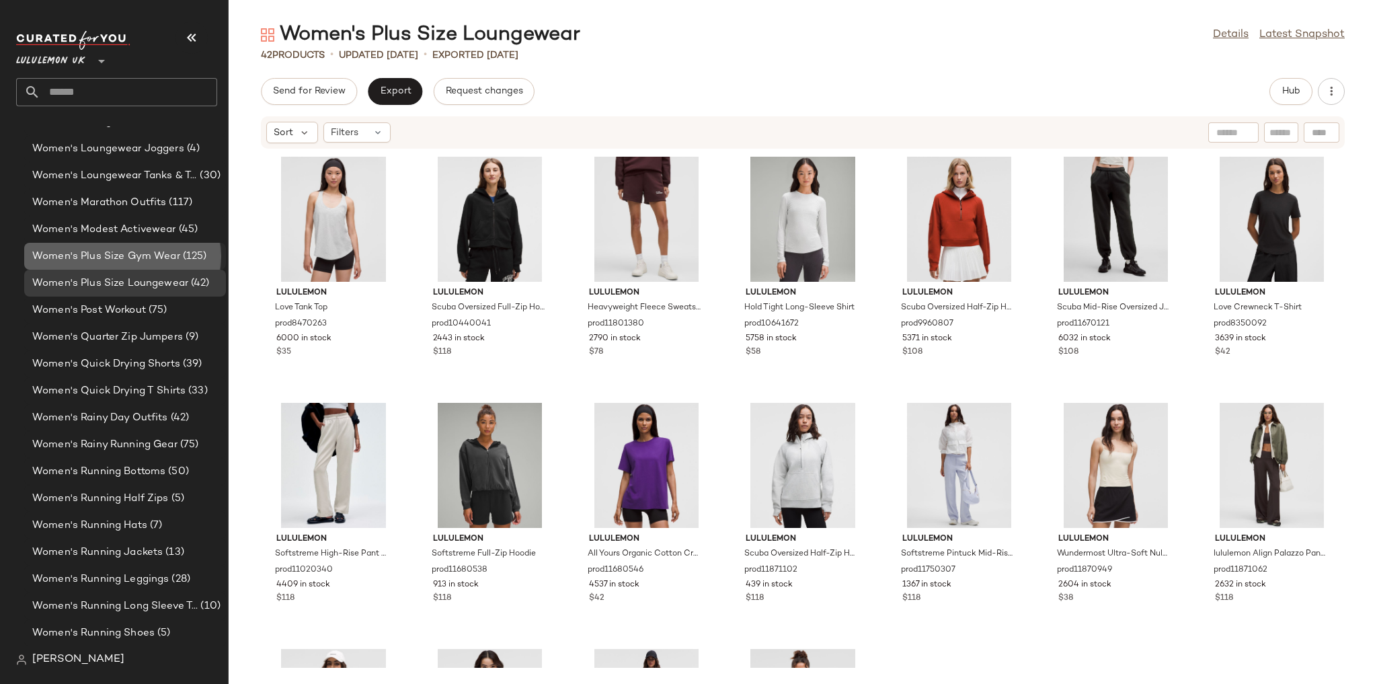
click at [168, 259] on span "Women's Plus Size Gym Wear" at bounding box center [106, 256] width 148 height 15
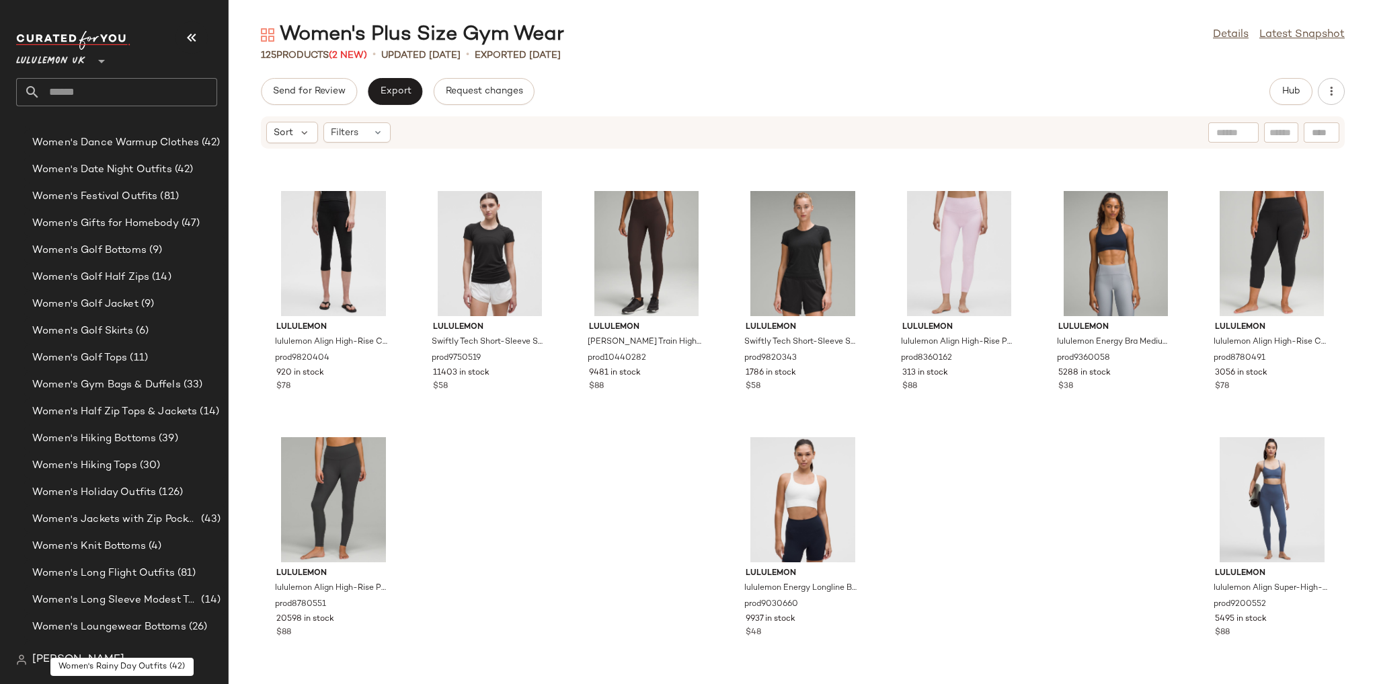
scroll to position [3487, 0]
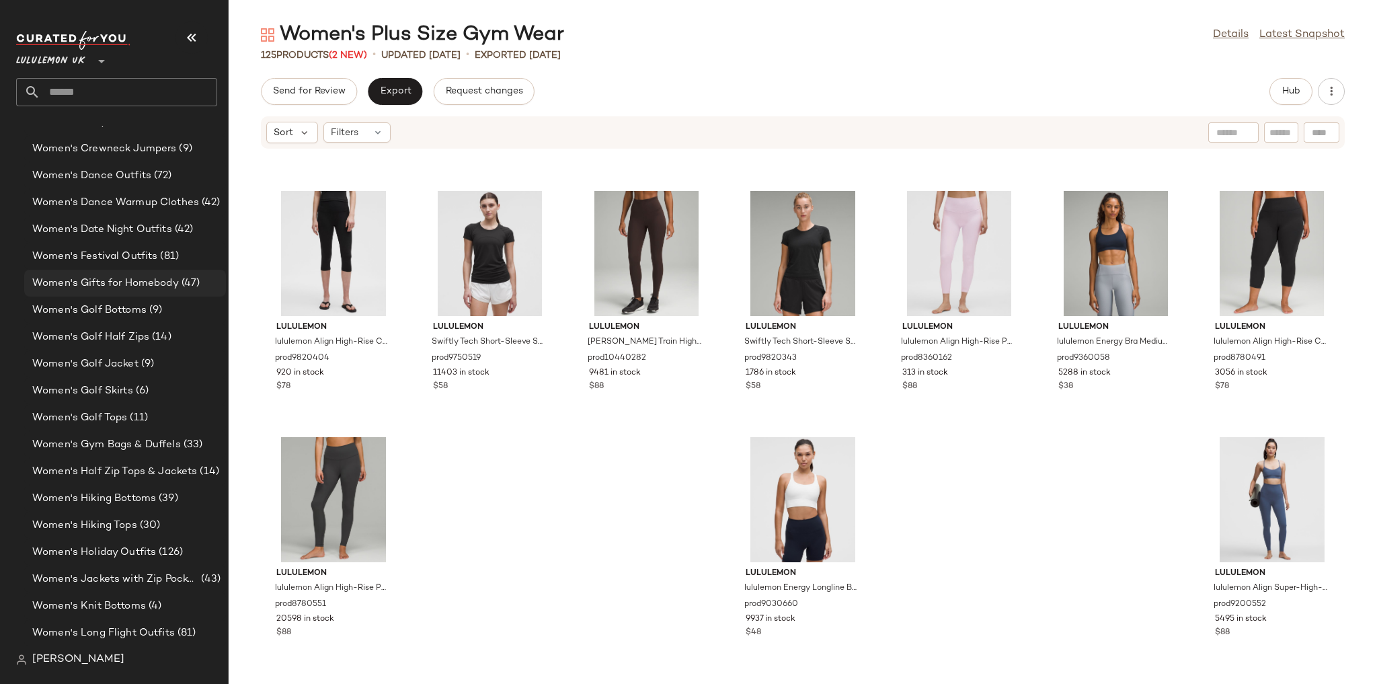
click at [169, 283] on span "Women's Gifts for Homebody" at bounding box center [105, 283] width 147 height 15
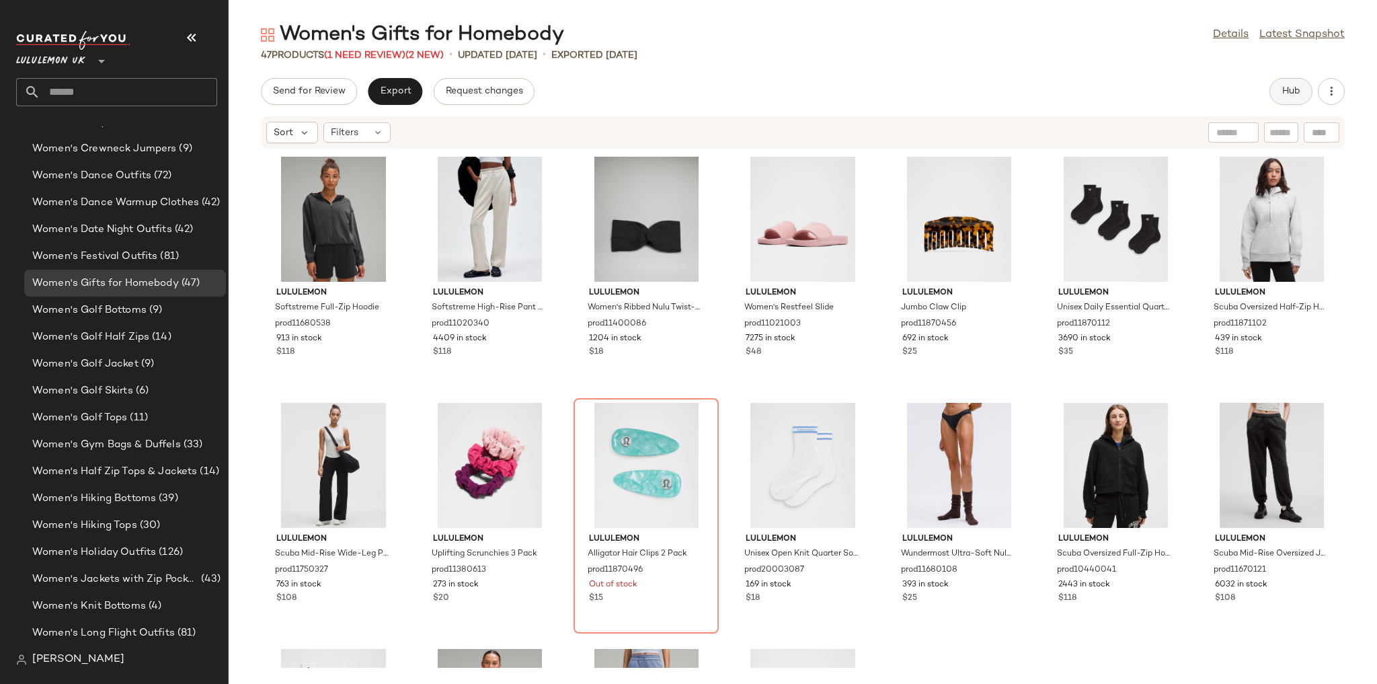
click at [1287, 83] on button "Hub" at bounding box center [1290, 91] width 43 height 27
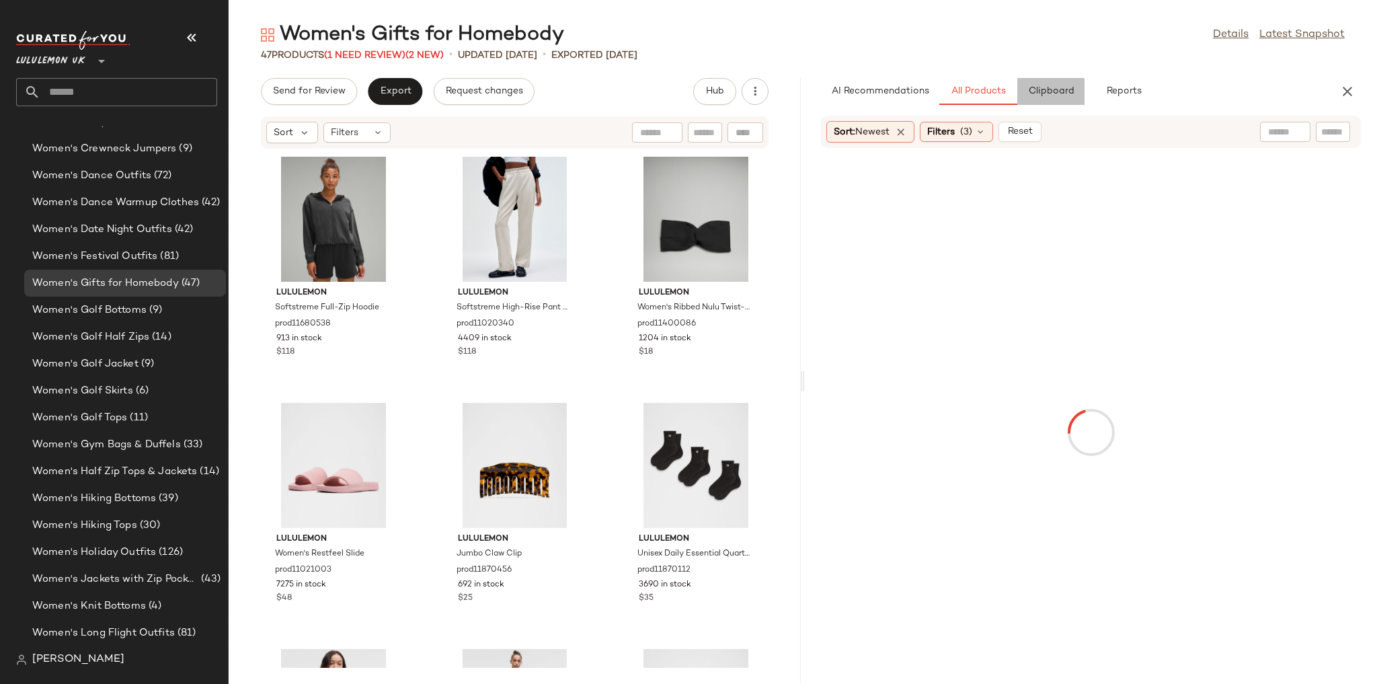
click at [1044, 84] on button "Clipboard" at bounding box center [1050, 91] width 67 height 27
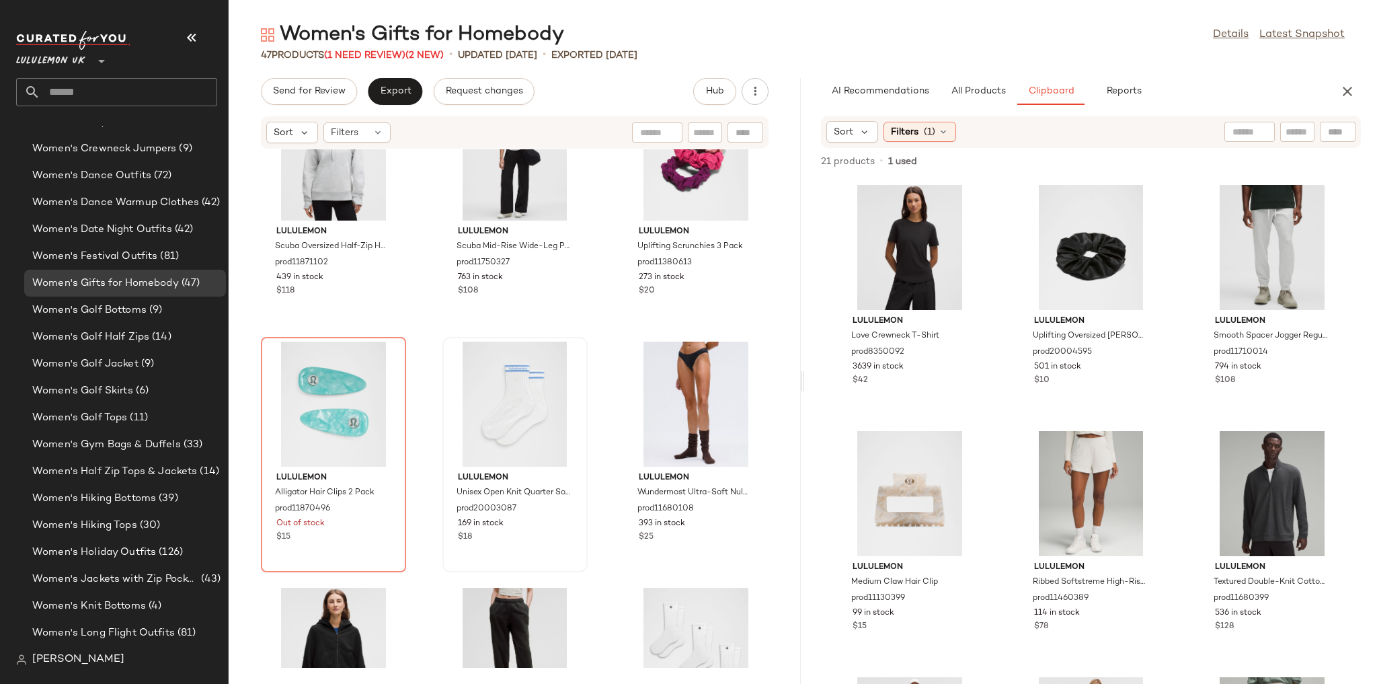
scroll to position [602, 0]
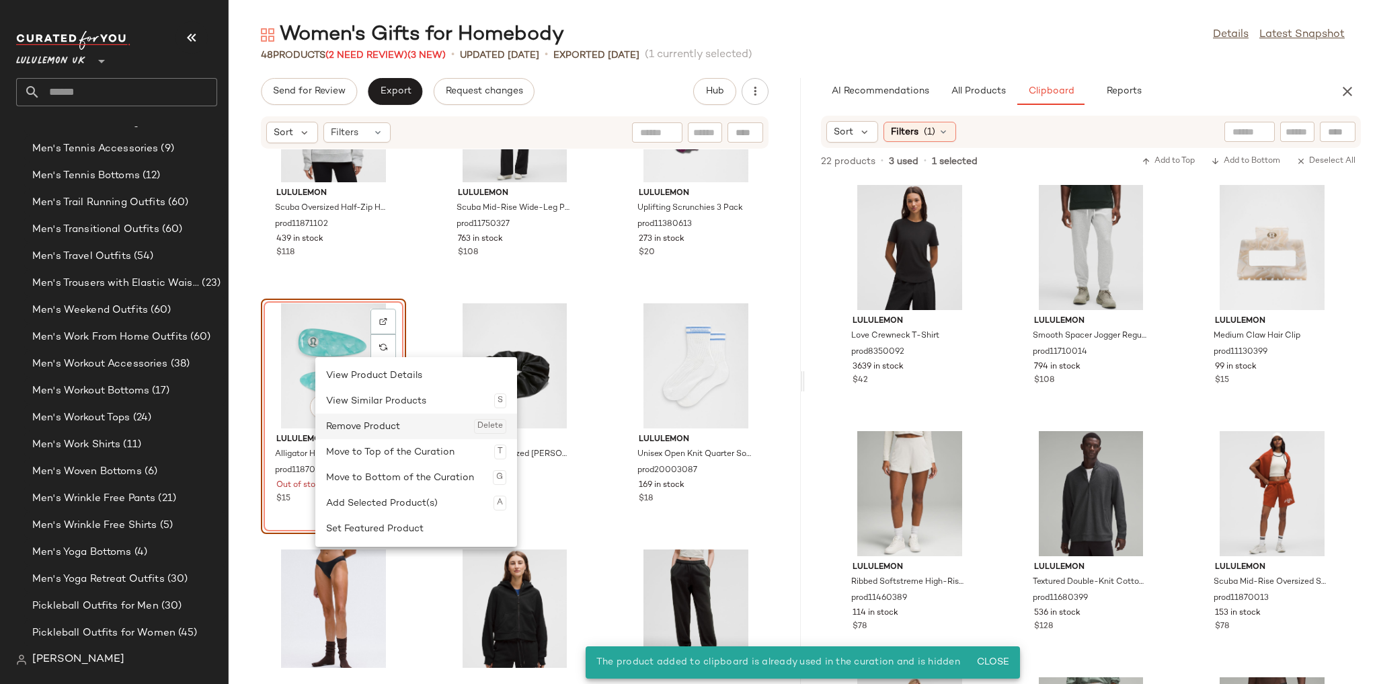
click at [392, 430] on div "Remove Product Delete" at bounding box center [416, 426] width 180 height 26
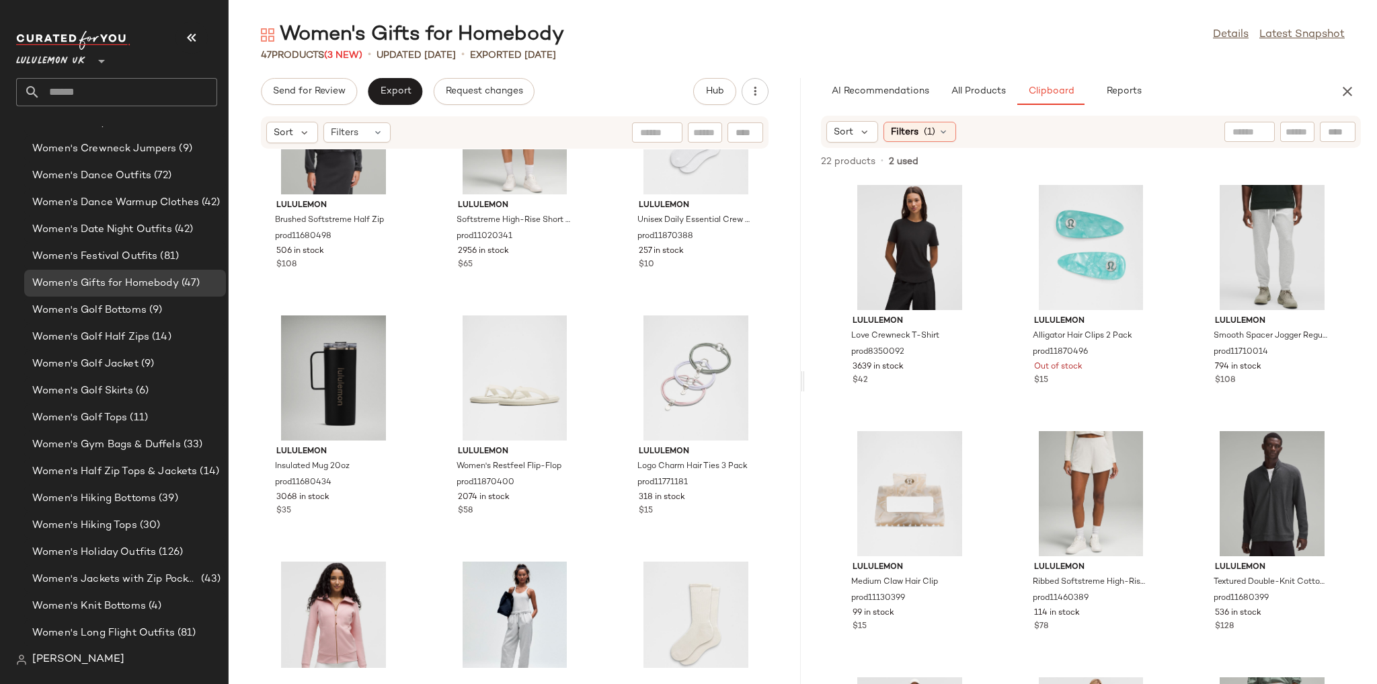
scroll to position [1324, 0]
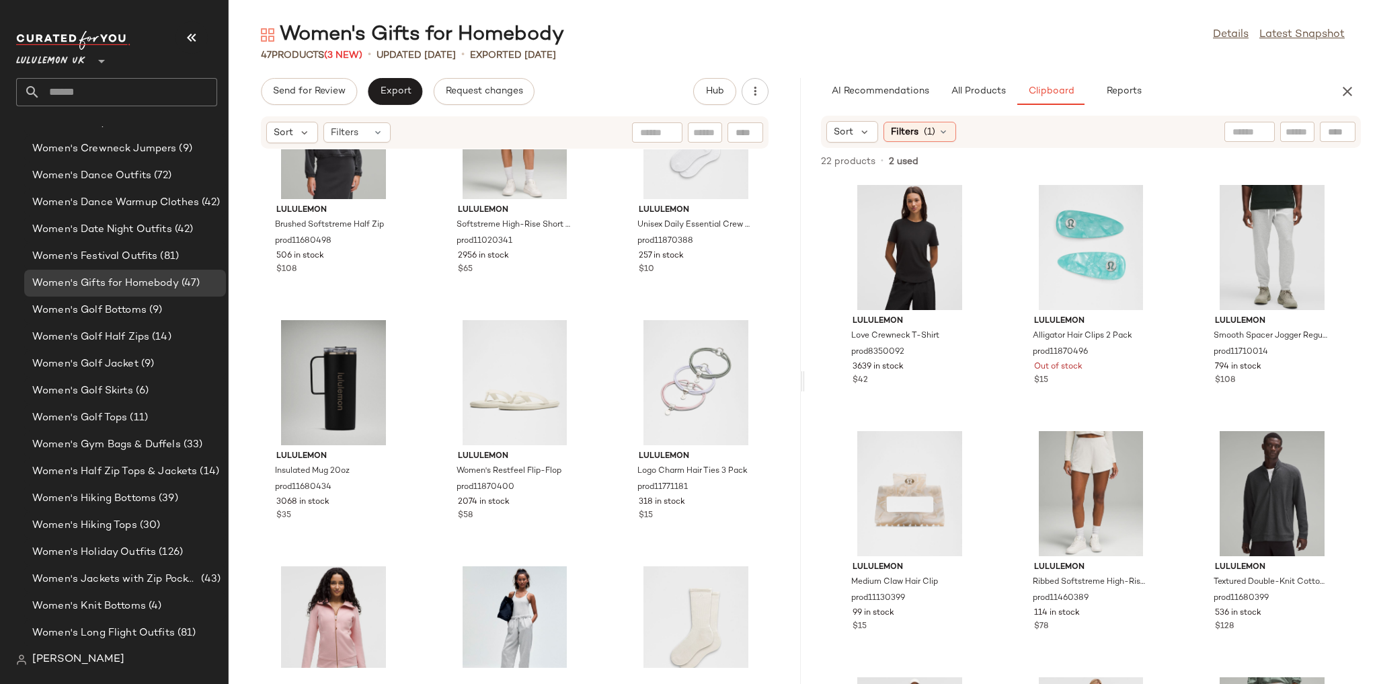
click at [102, 96] on input "text" at bounding box center [128, 92] width 177 height 28
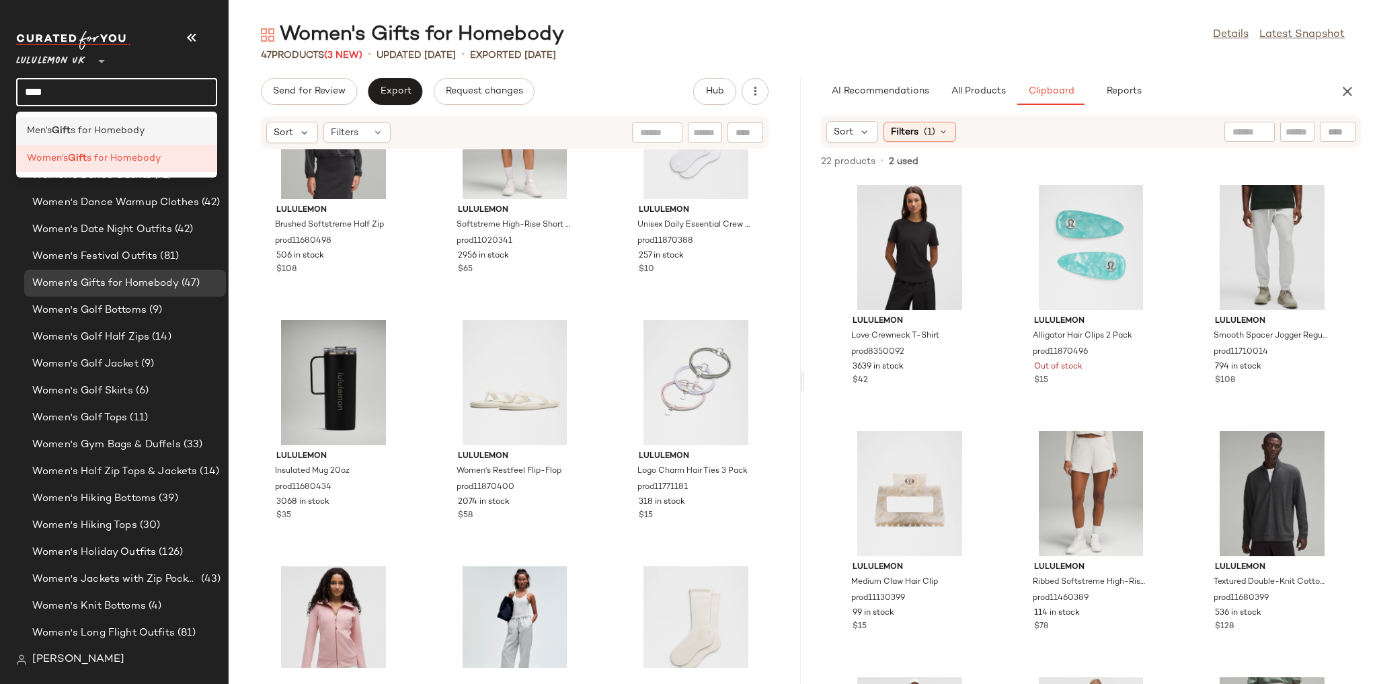
type input "****"
click at [114, 121] on div "Men's Gift s for Homebody" at bounding box center [116, 131] width 201 height 28
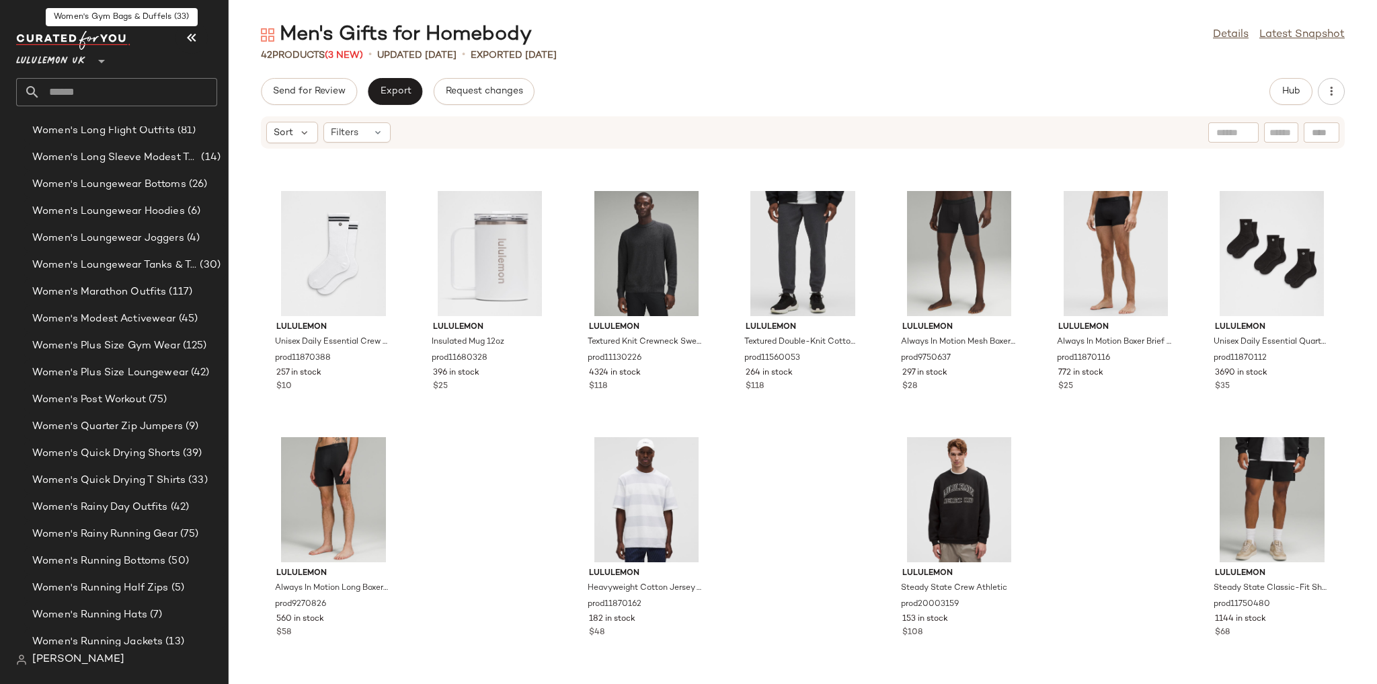
scroll to position [4043, 0]
click at [130, 380] on div "Women's Quarter Zip Jumpers (9)" at bounding box center [125, 372] width 202 height 27
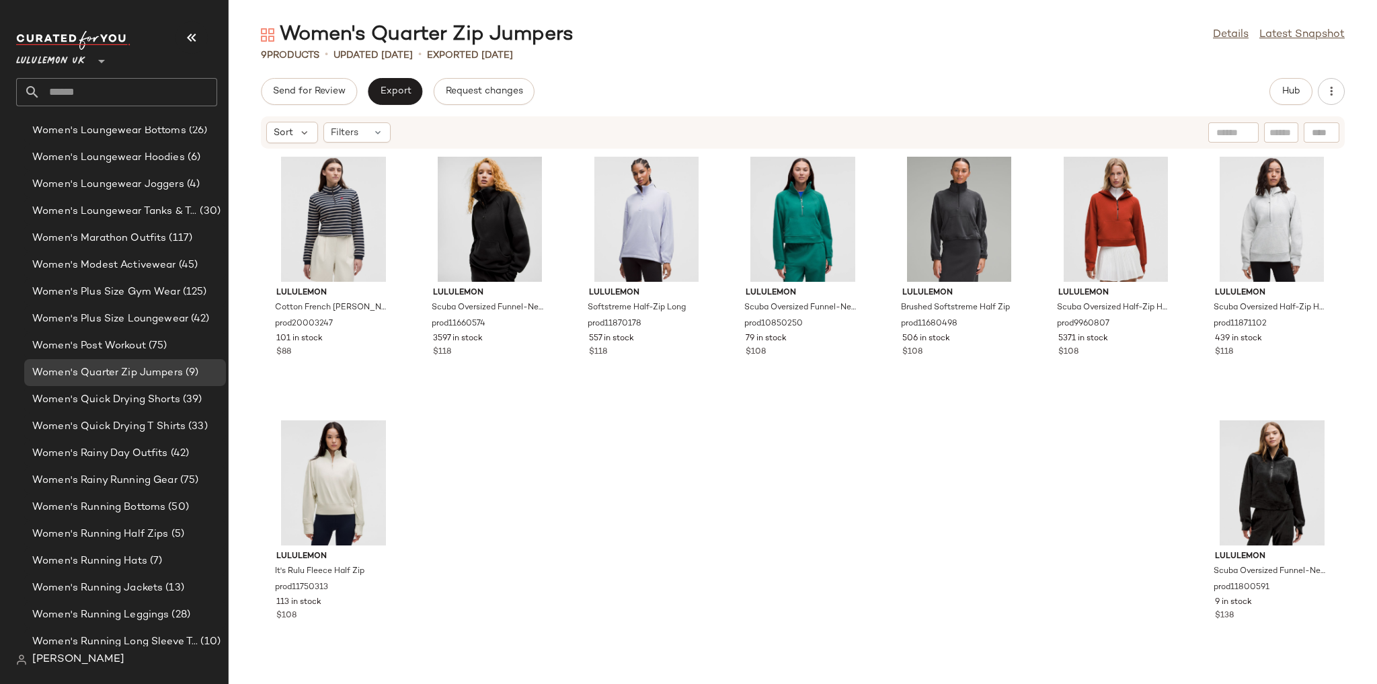
click at [1269, 99] on div "Hub" at bounding box center [1290, 91] width 43 height 27
click at [1285, 92] on span "Hub" at bounding box center [1290, 91] width 19 height 11
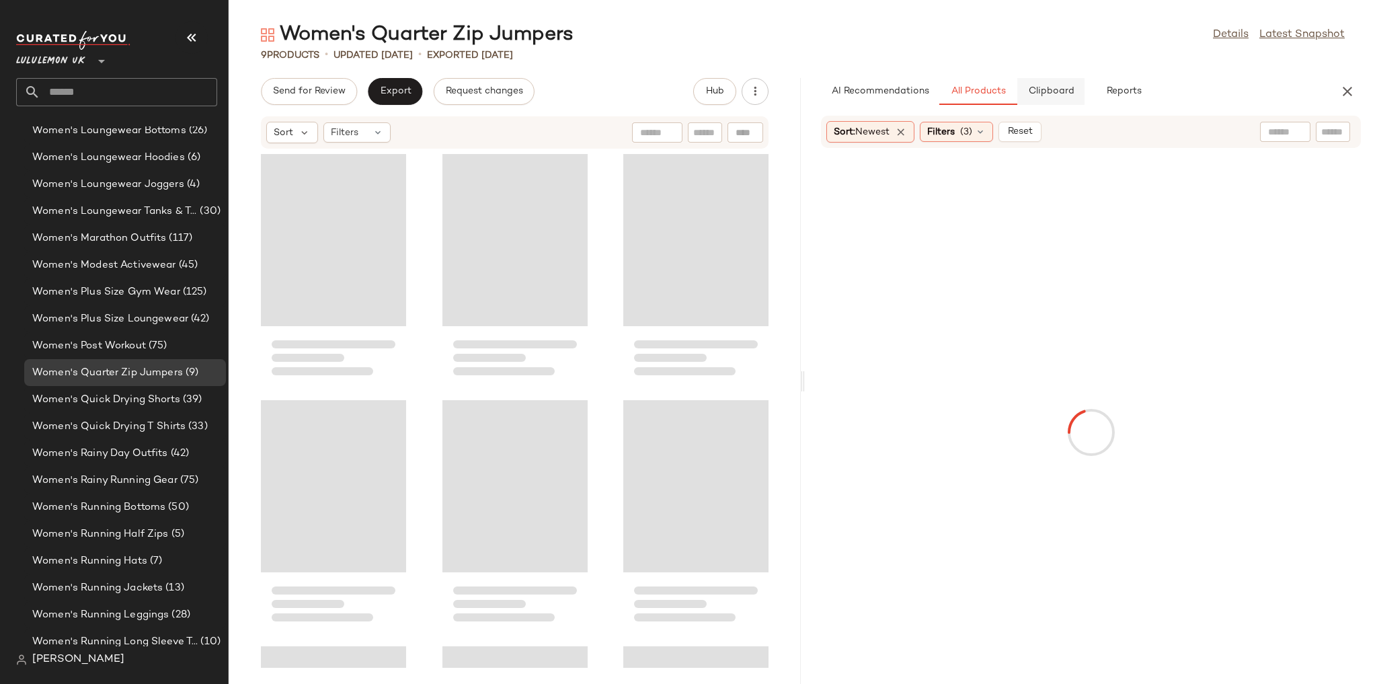
click at [1045, 97] on button "Clipboard" at bounding box center [1050, 91] width 67 height 27
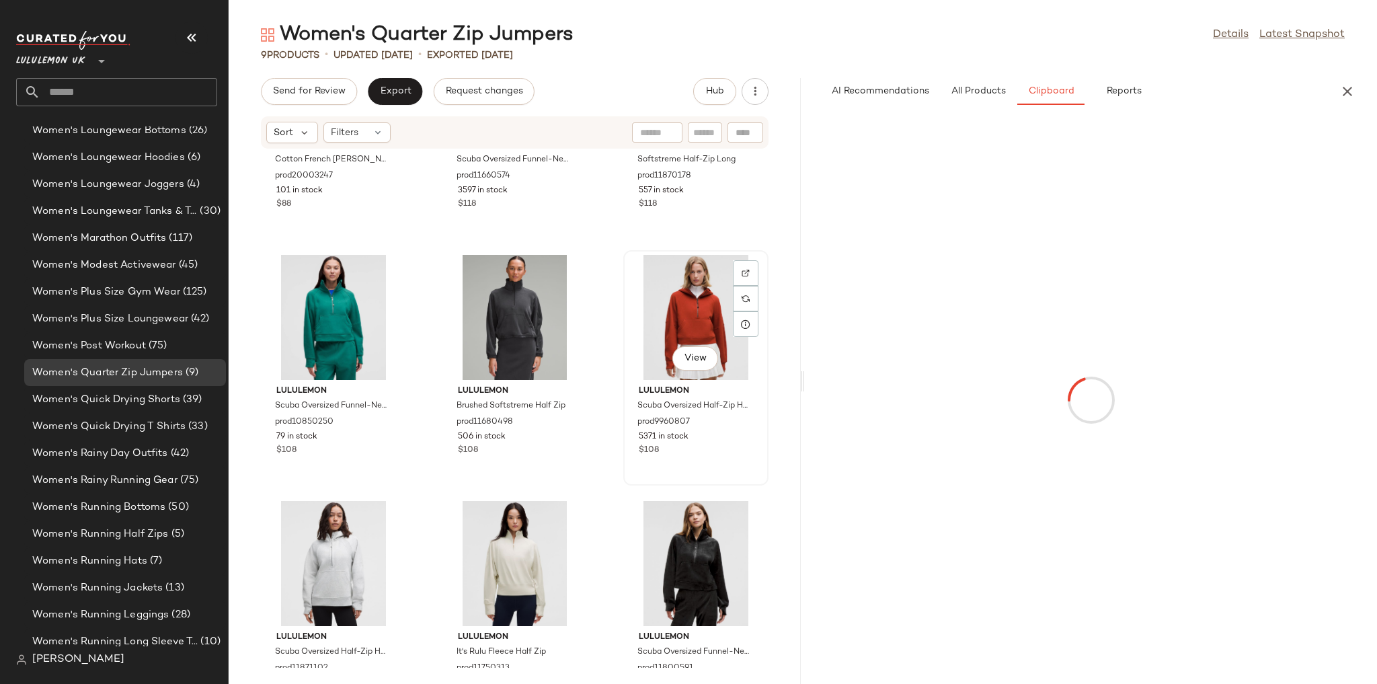
scroll to position [212, 0]
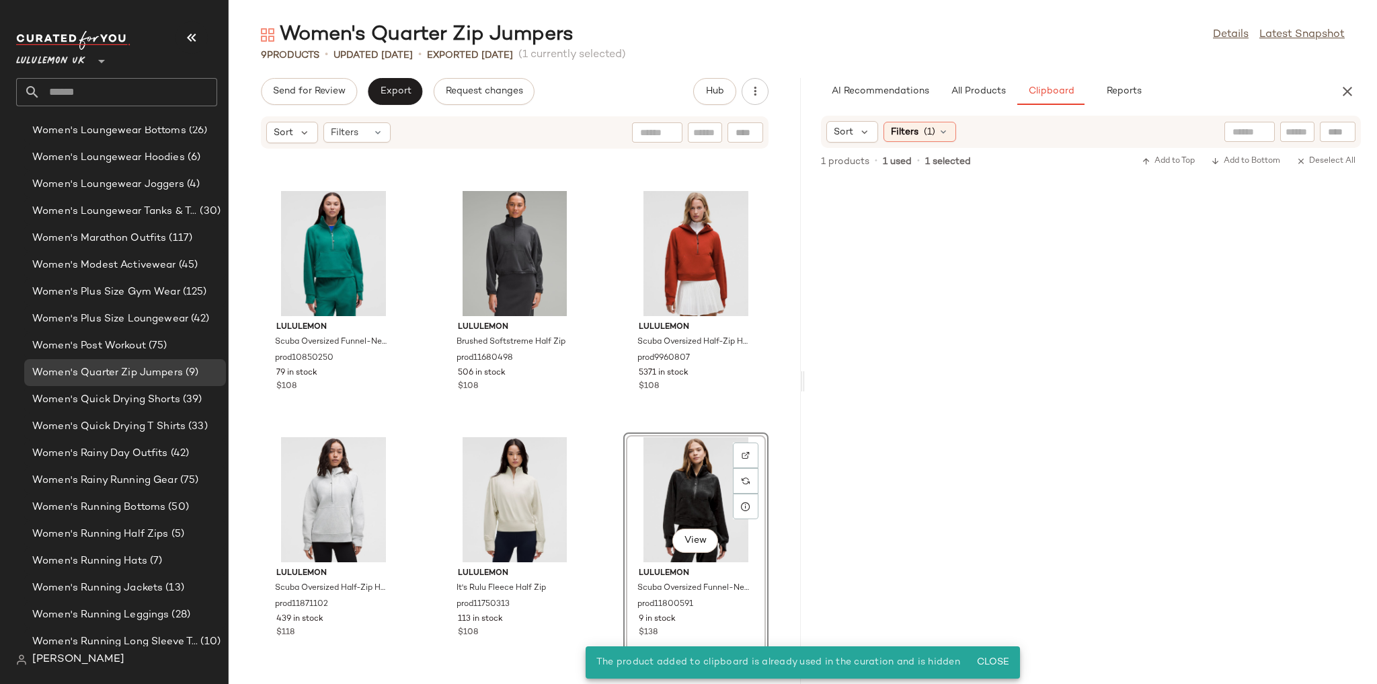
click at [610, 417] on div "lululemon Cotton French Terry Cropped Half Zip prod20003247 101 in stock $88 lu…" at bounding box center [515, 408] width 572 height 518
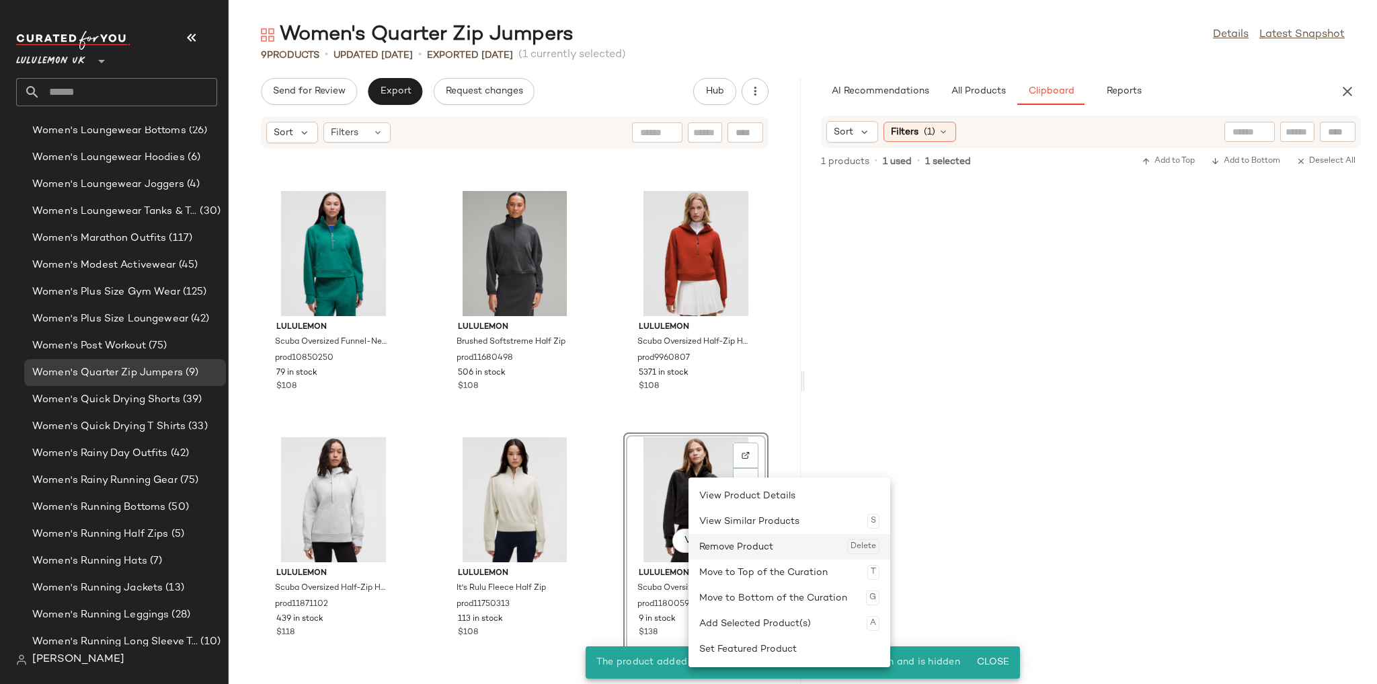
click at [710, 538] on div "Remove Product Delete" at bounding box center [789, 547] width 180 height 26
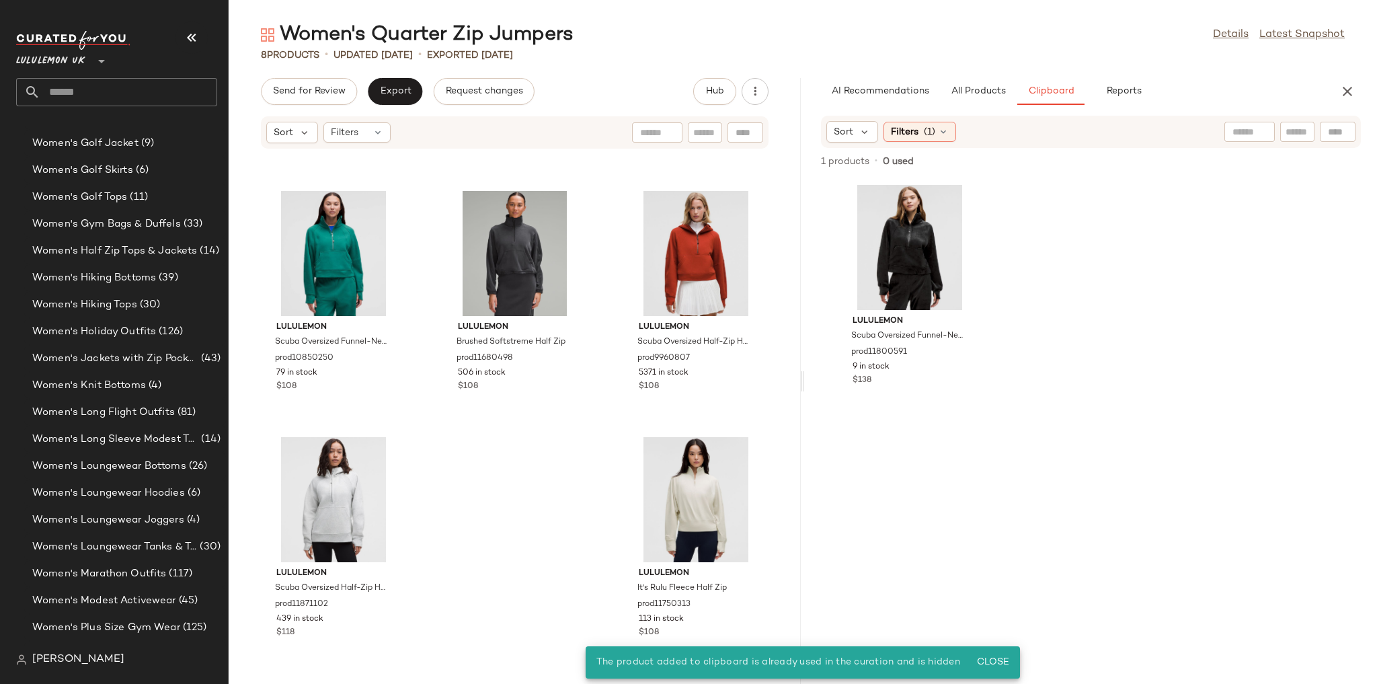
scroll to position [4043, 0]
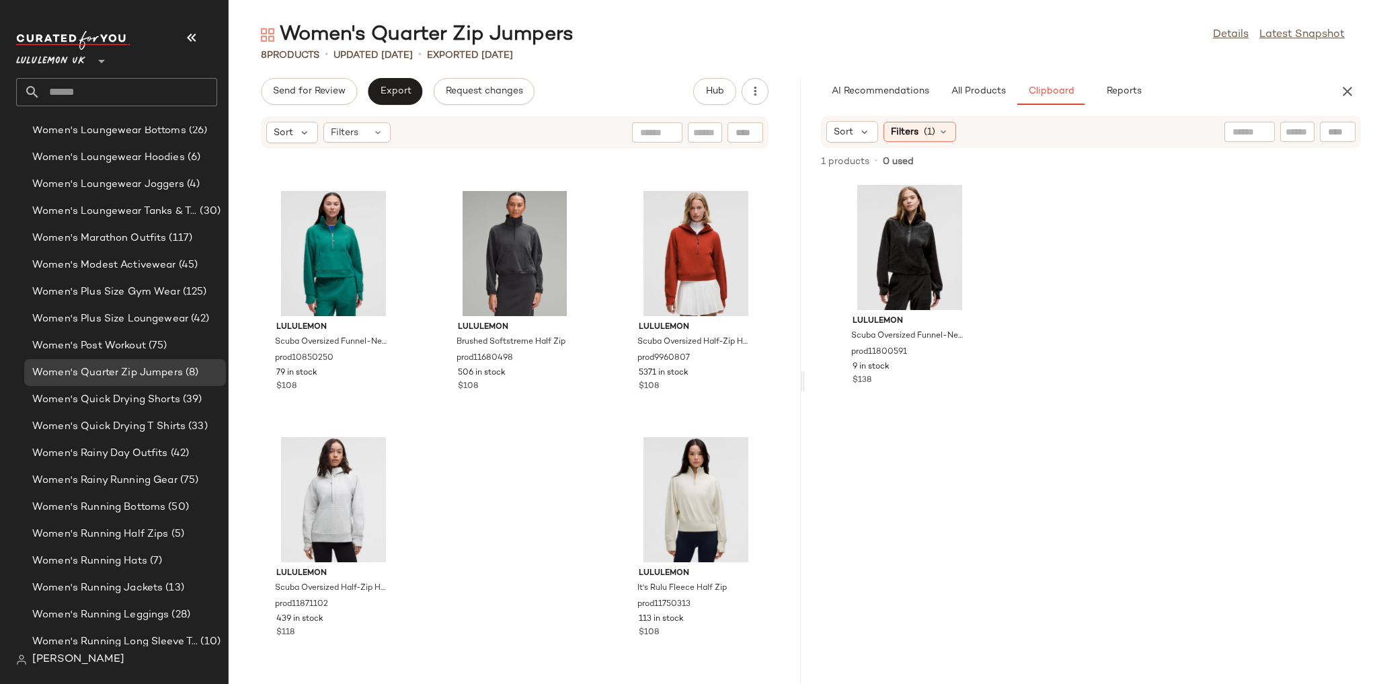
click at [116, 86] on input "text" at bounding box center [128, 92] width 177 height 28
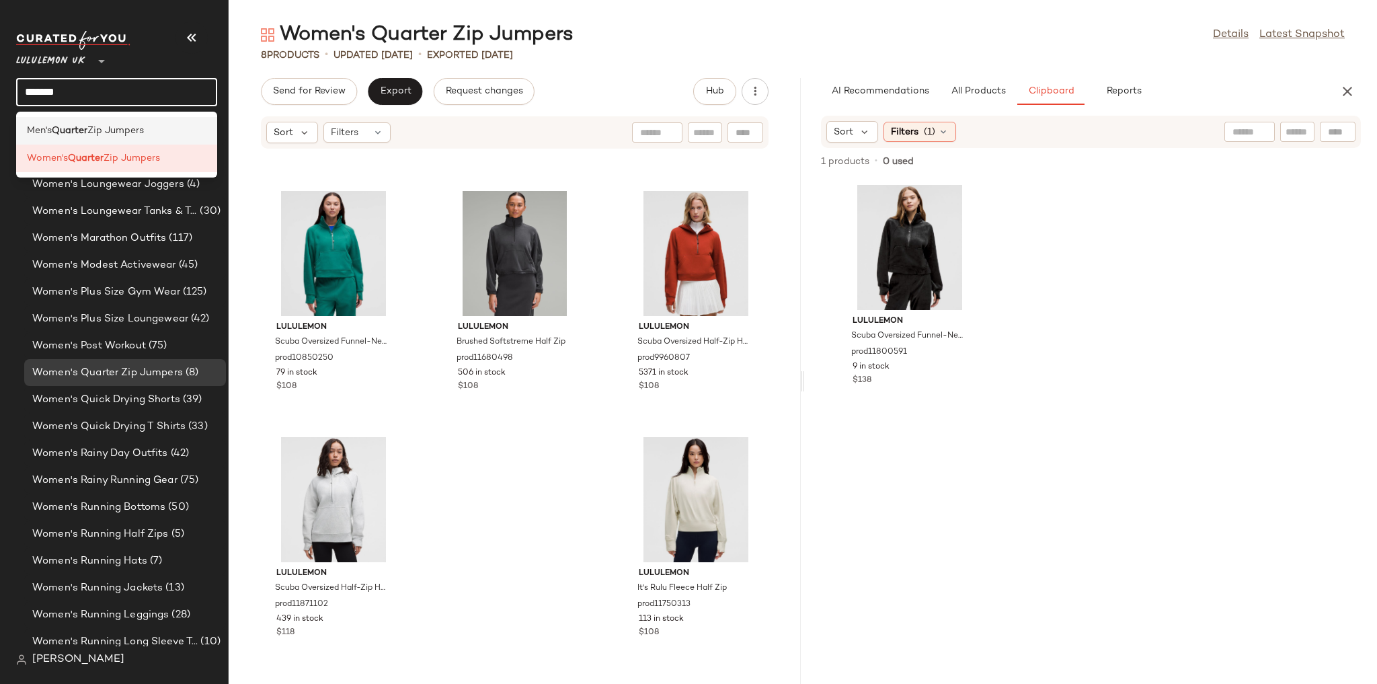
type input "*******"
click at [118, 126] on span "Zip Jumpers" at bounding box center [115, 131] width 56 height 14
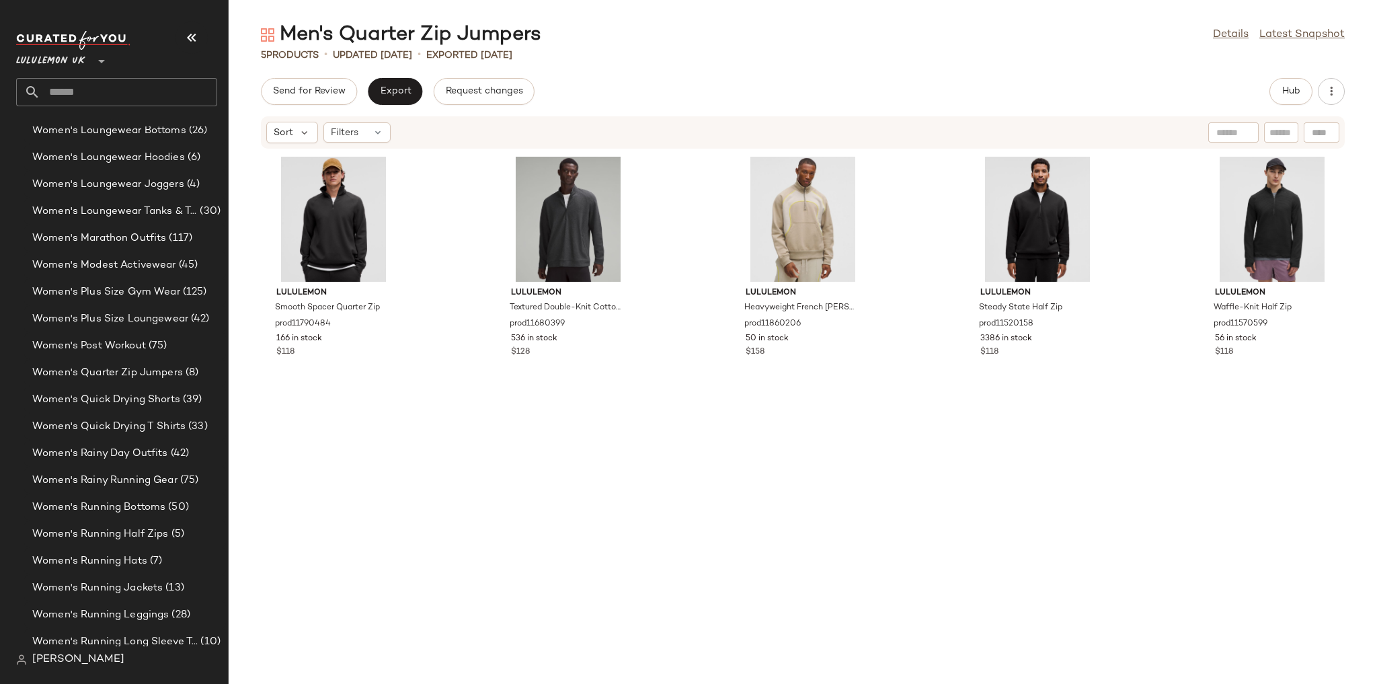
click at [130, 92] on input "text" at bounding box center [128, 92] width 177 height 28
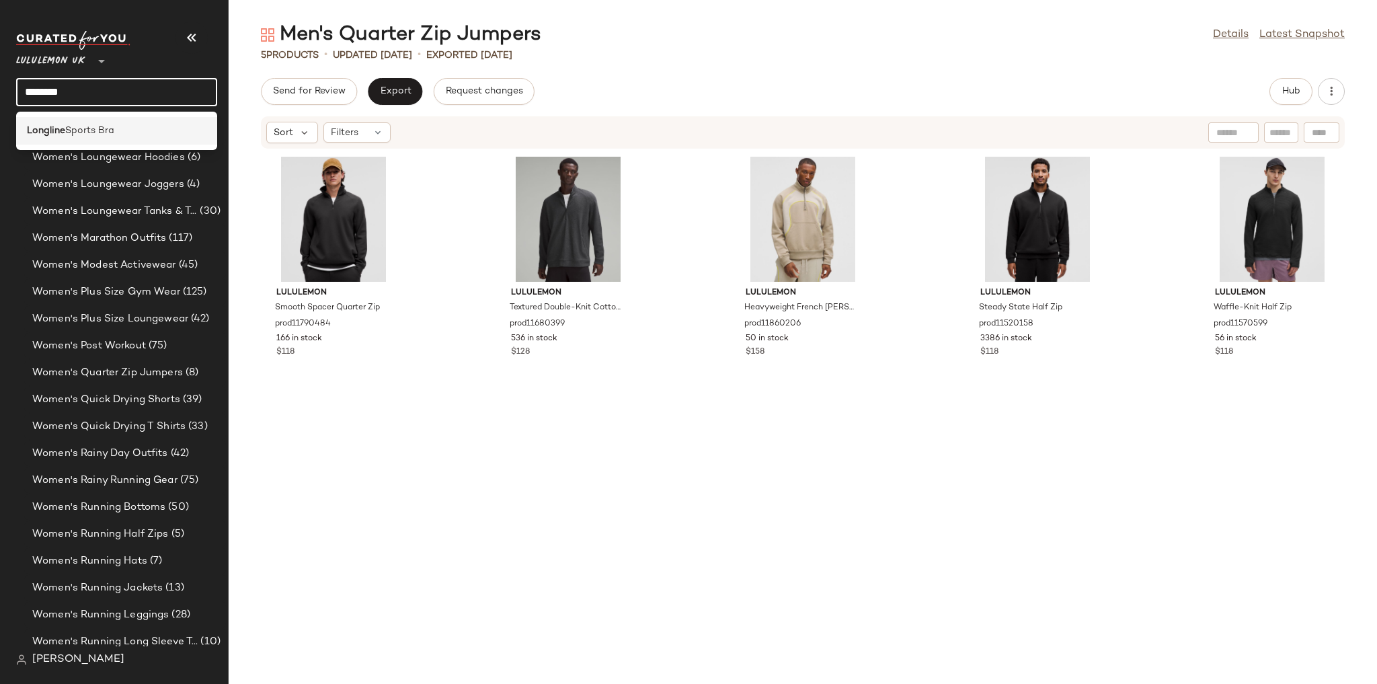
type input "********"
click at [132, 118] on div "Longline Sports Bra" at bounding box center [116, 131] width 201 height 28
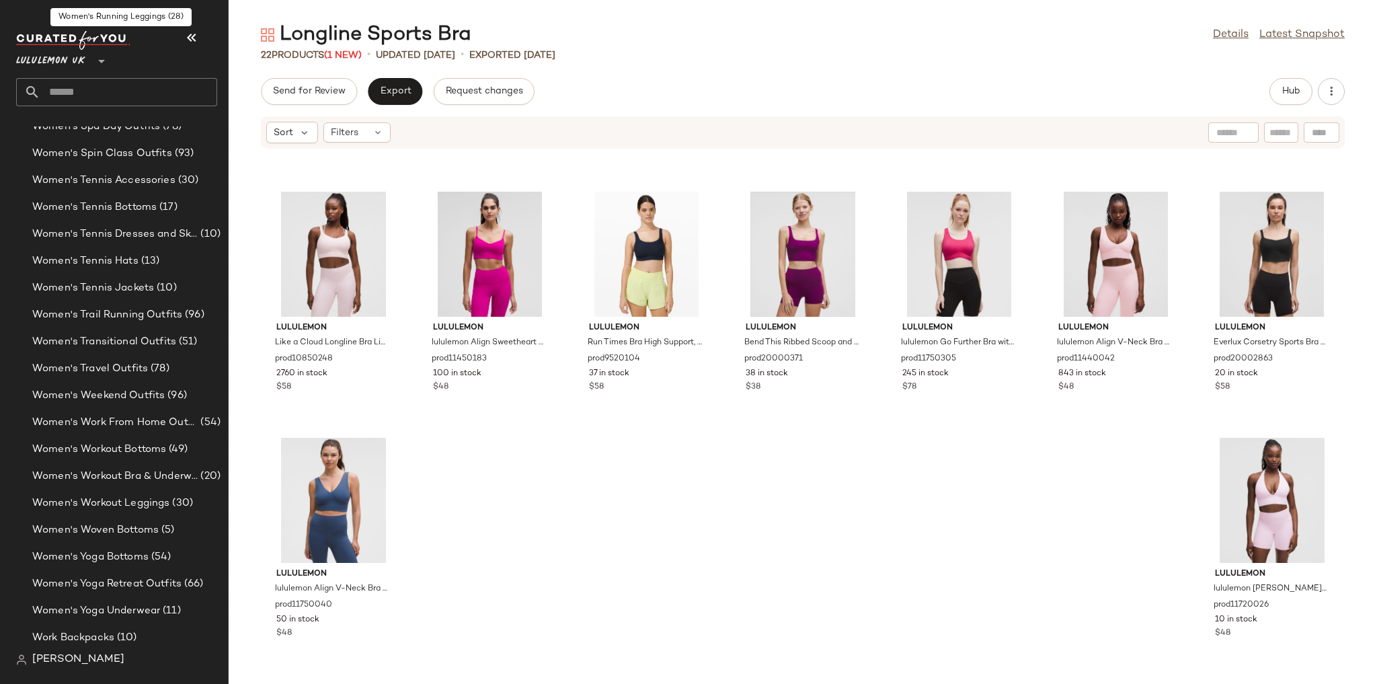
scroll to position [4849, 0]
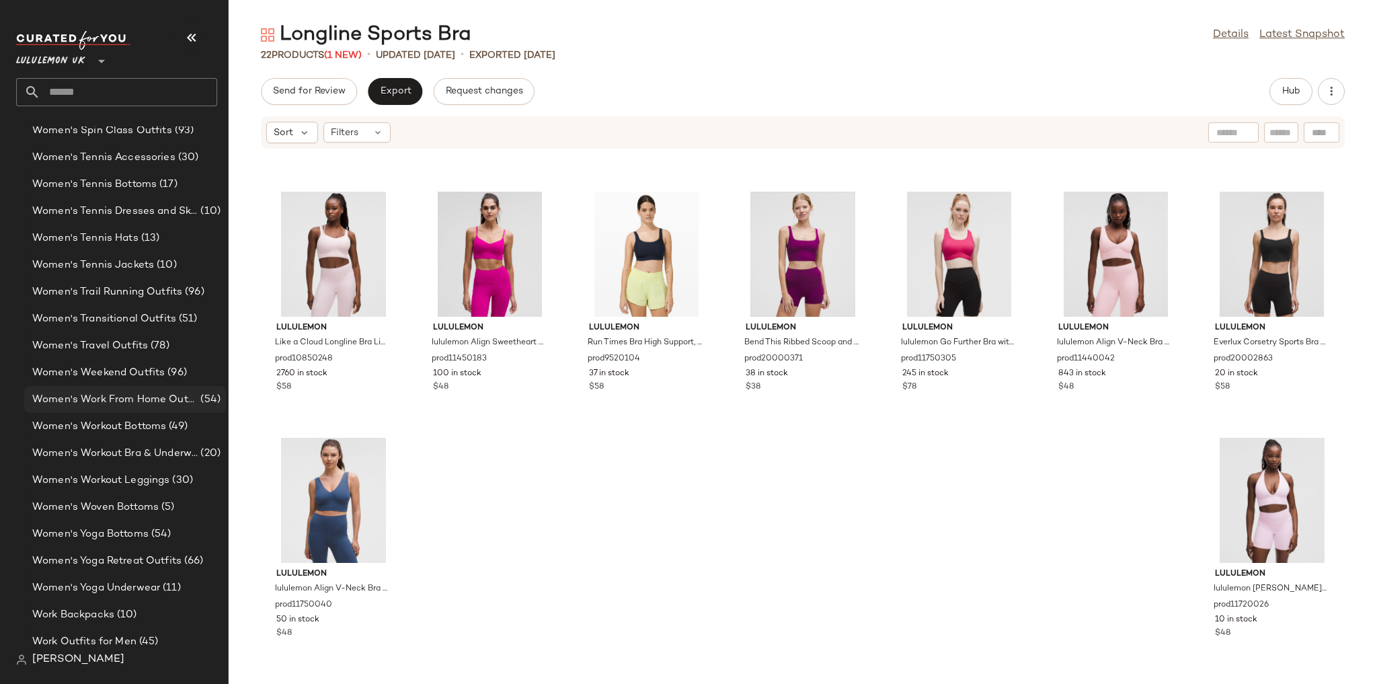
click at [164, 393] on span "Women's Work From Home Outfits" at bounding box center [114, 399] width 165 height 15
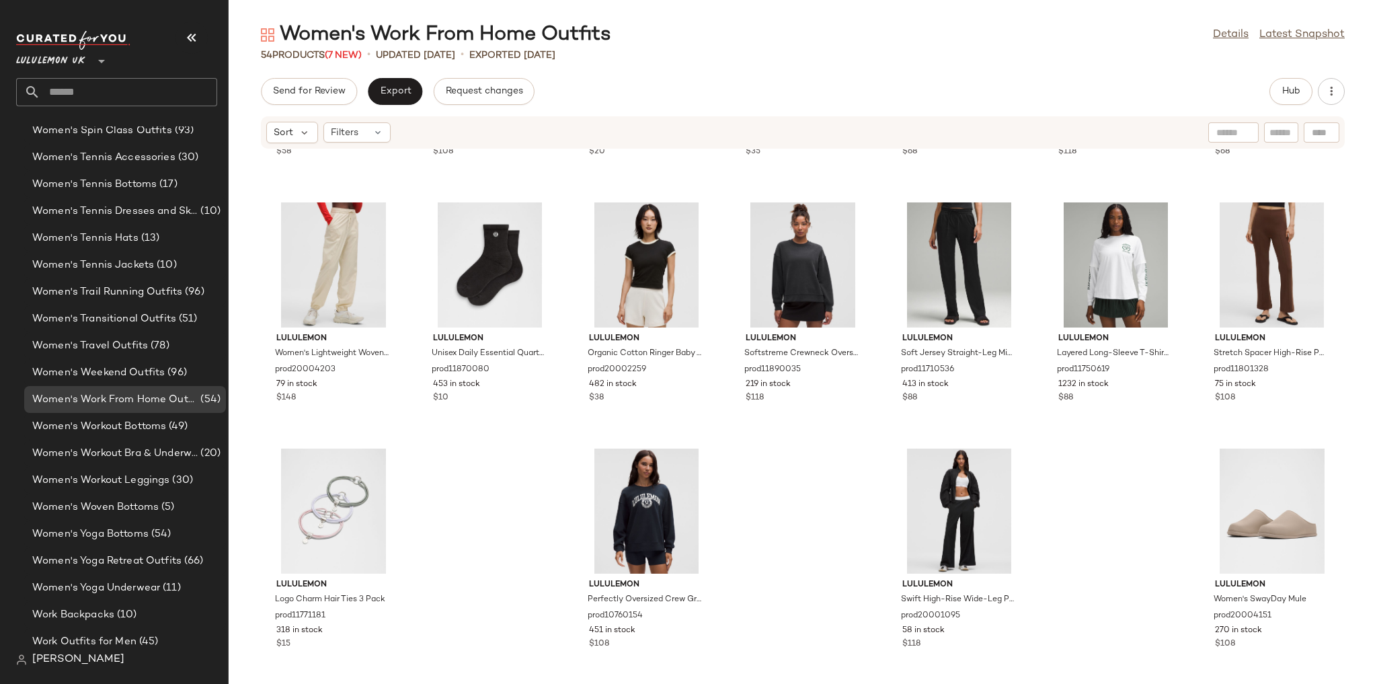
scroll to position [1699, 0]
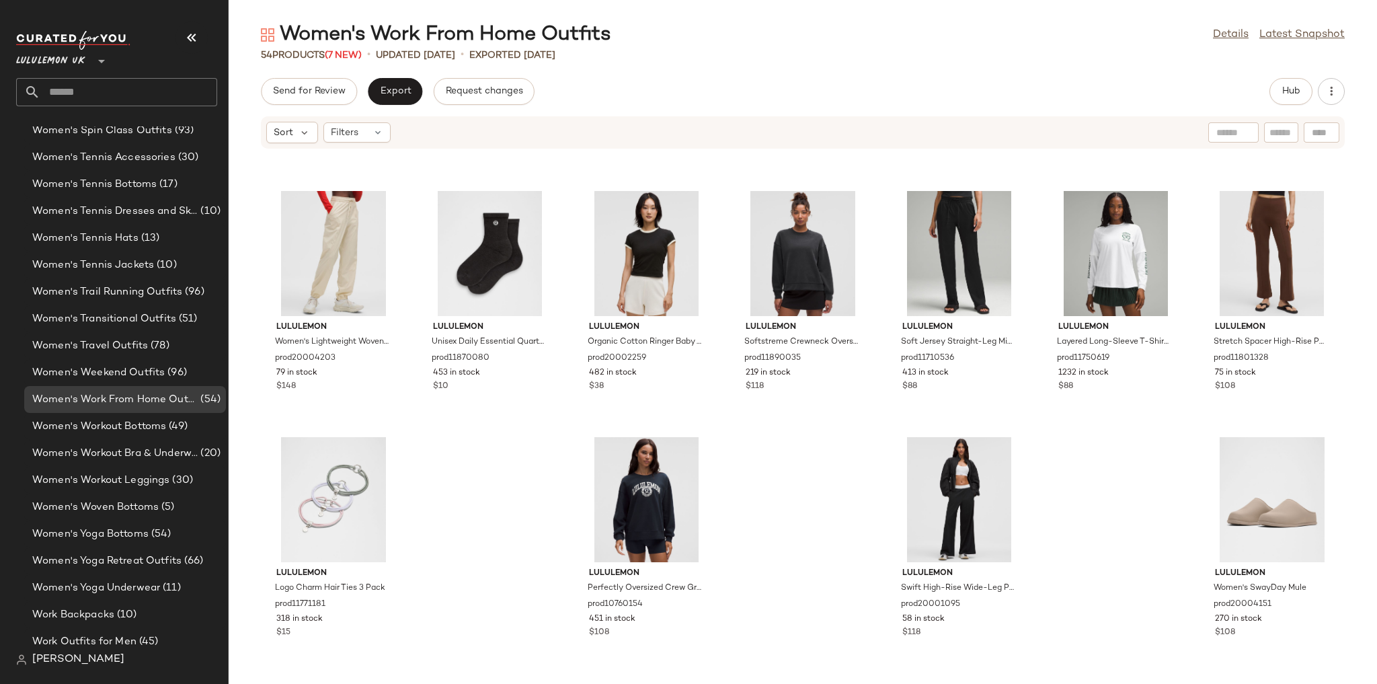
click at [135, 93] on input "text" at bounding box center [128, 92] width 177 height 28
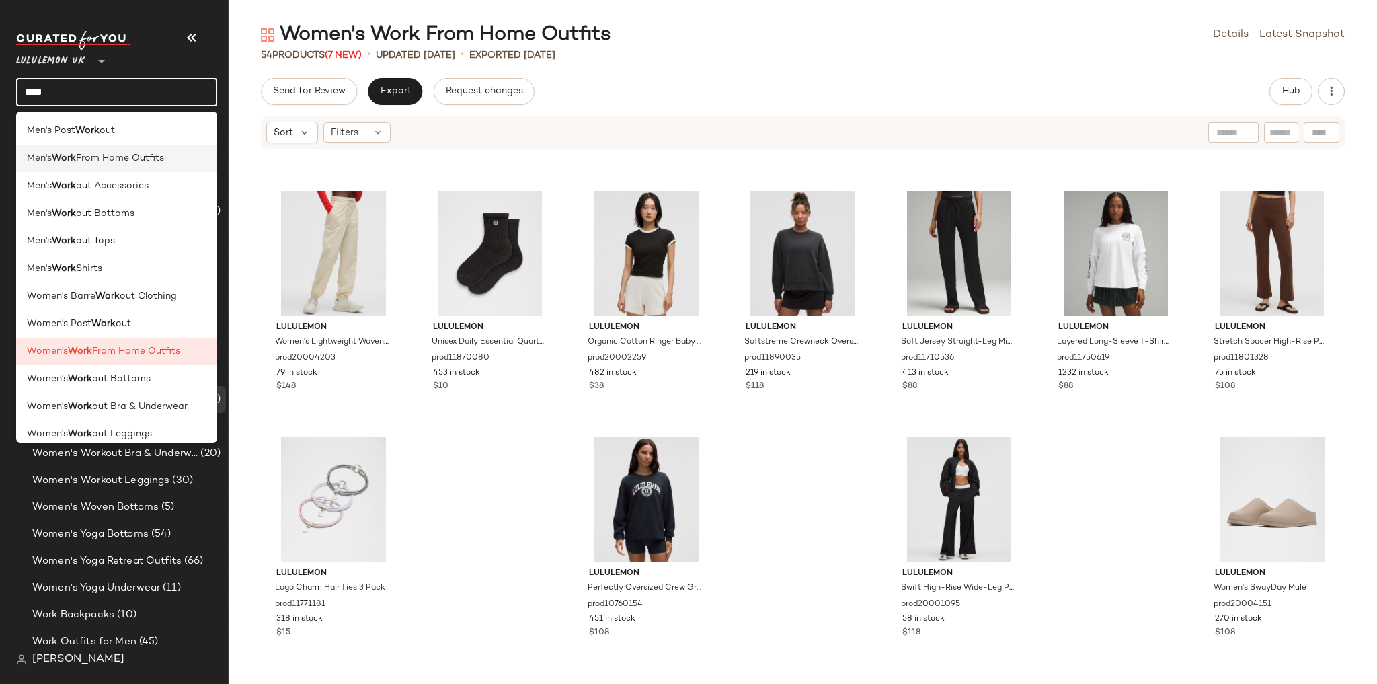
type input "****"
click at [134, 164] on span "From Home Outfits" at bounding box center [120, 158] width 88 height 14
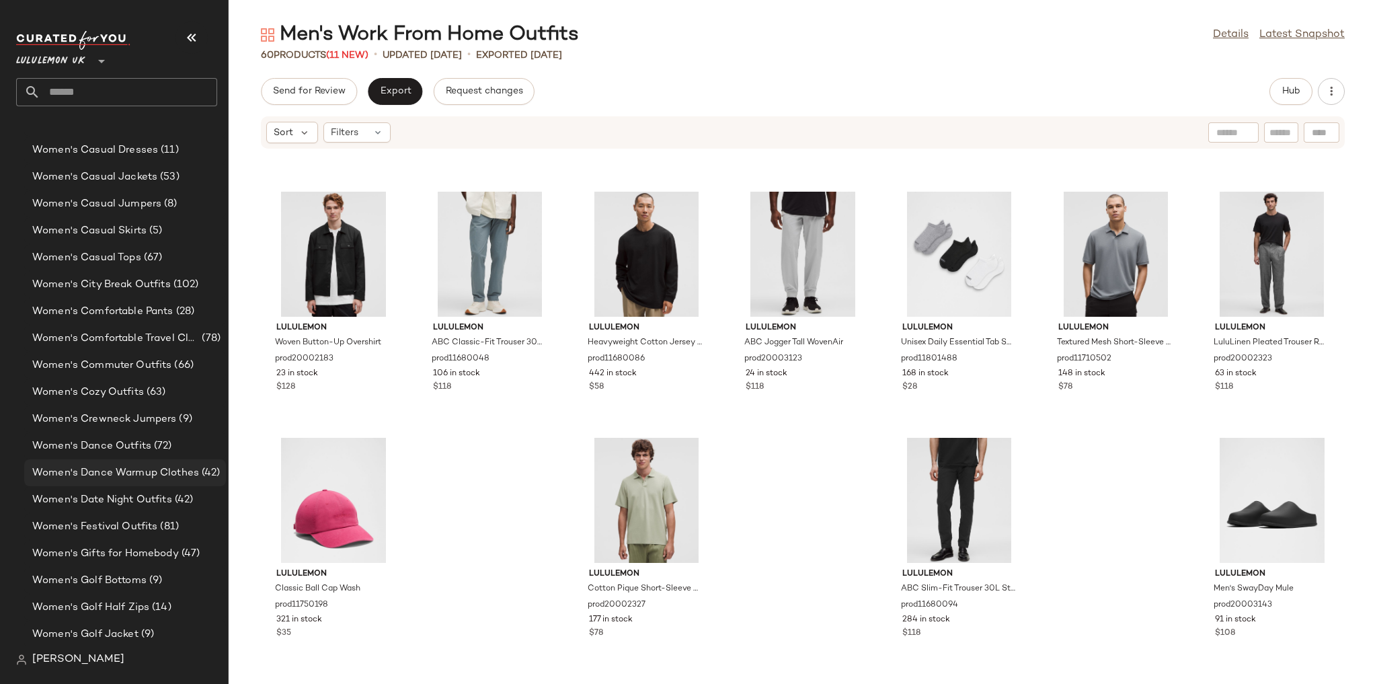
scroll to position [3236, 0]
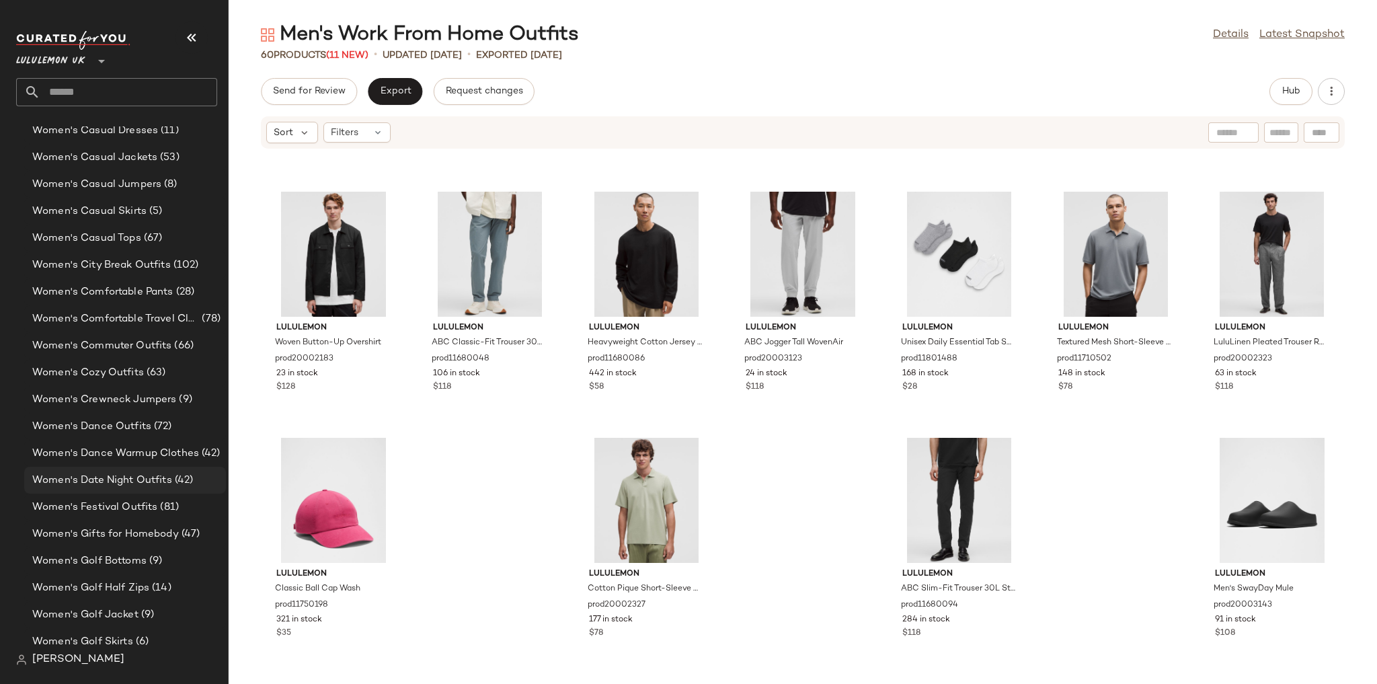
click at [145, 468] on div "Women's Date Night Outfits (42)" at bounding box center [125, 479] width 202 height 27
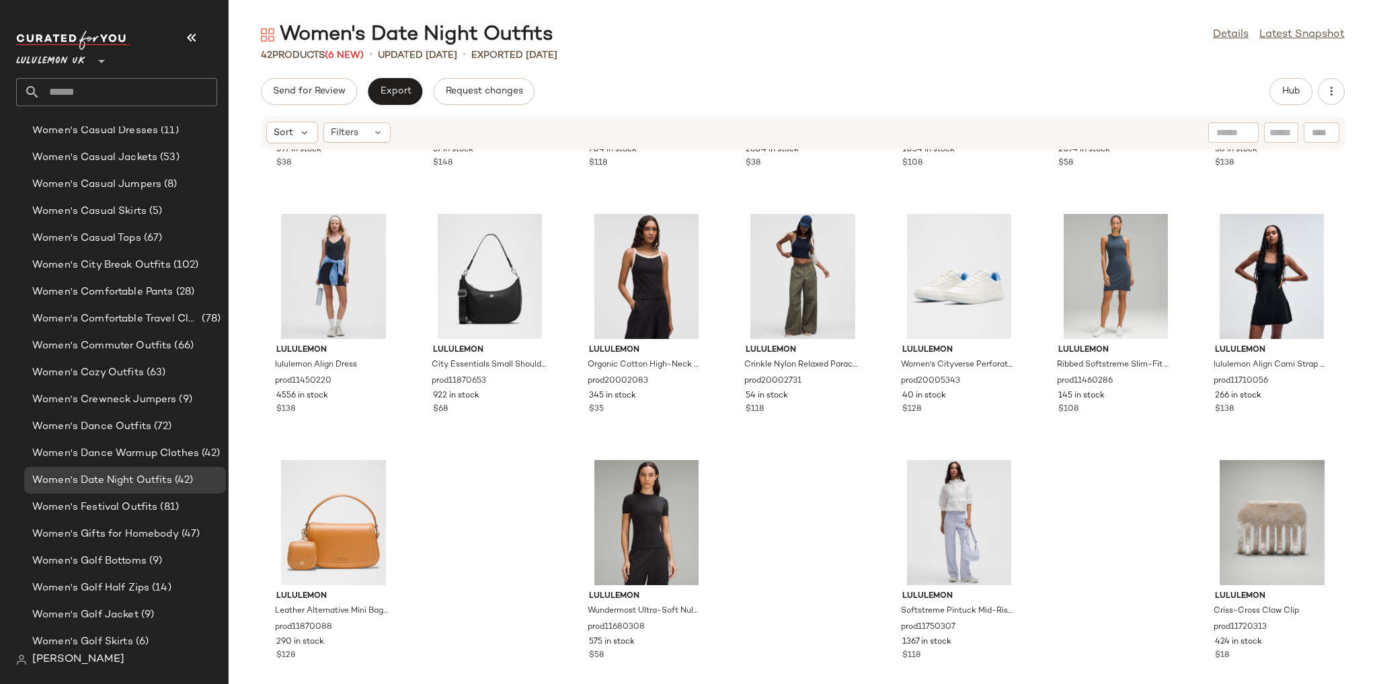
scroll to position [1207, 0]
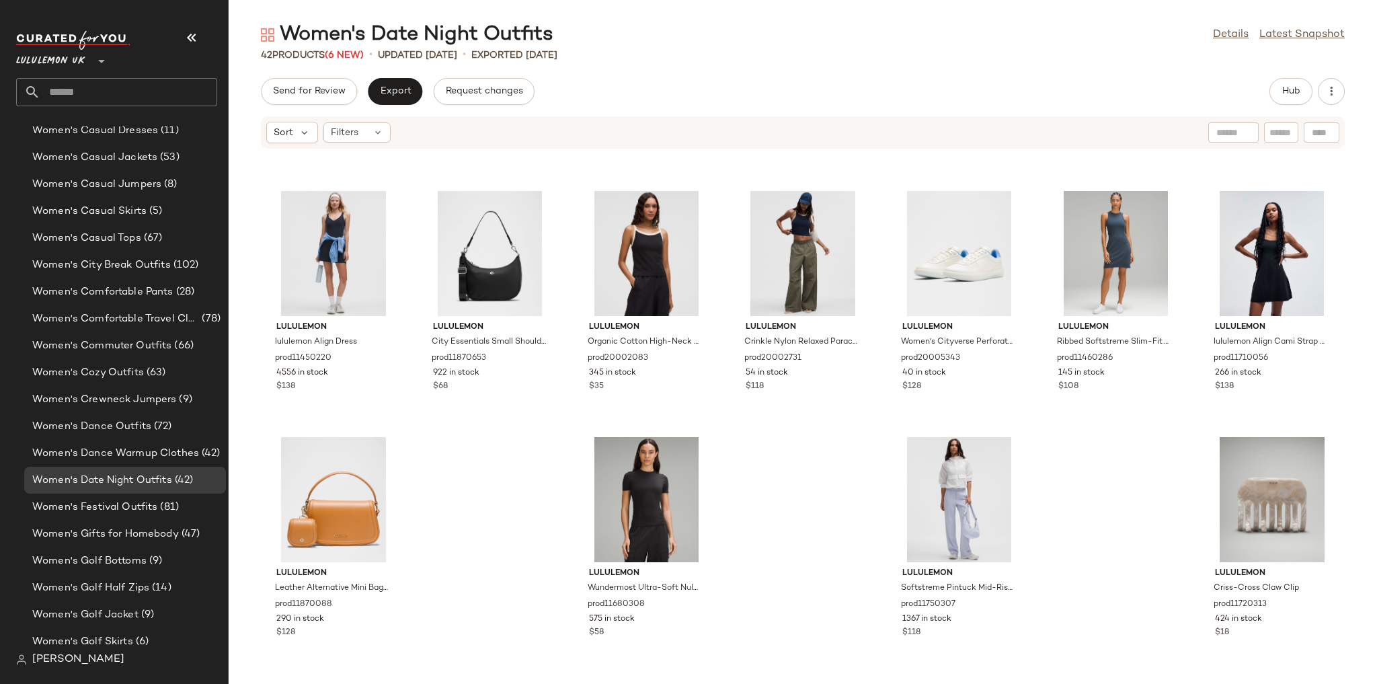
click at [137, 97] on input "text" at bounding box center [128, 92] width 177 height 28
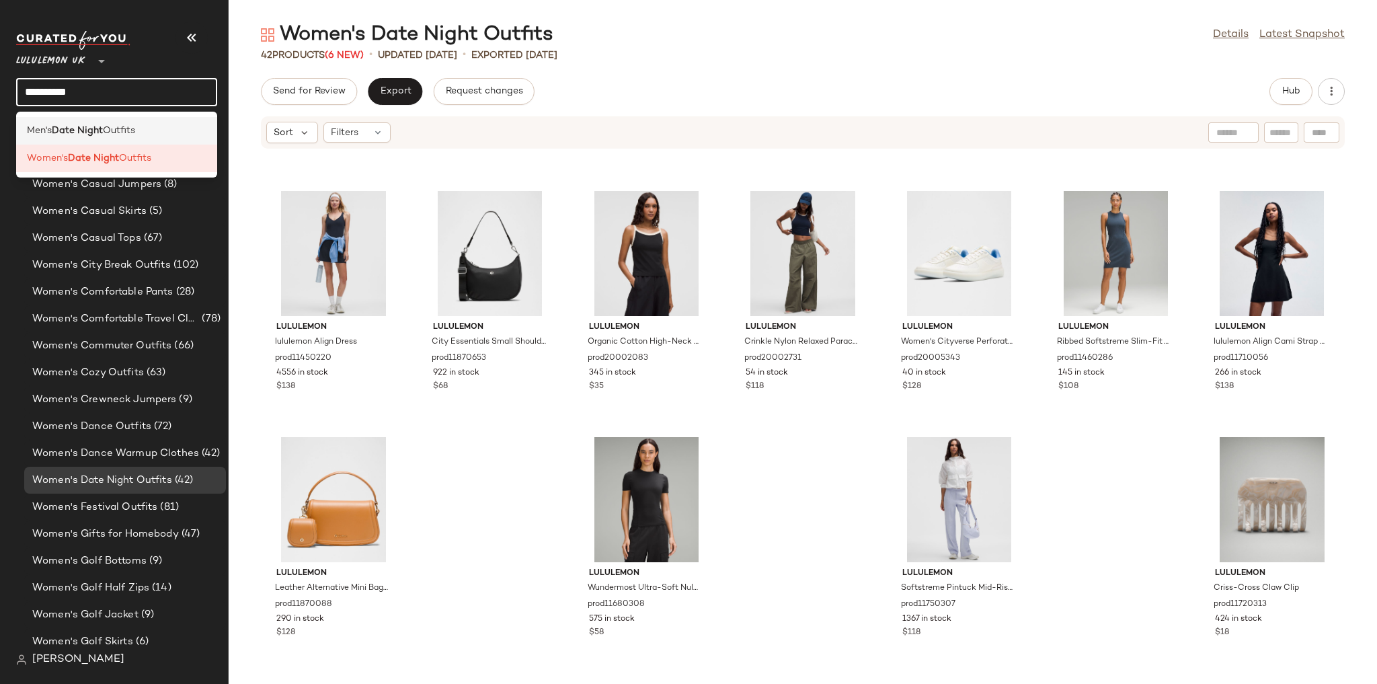
type input "**********"
click at [143, 136] on div "Men's Date Night Outfits" at bounding box center [116, 131] width 179 height 14
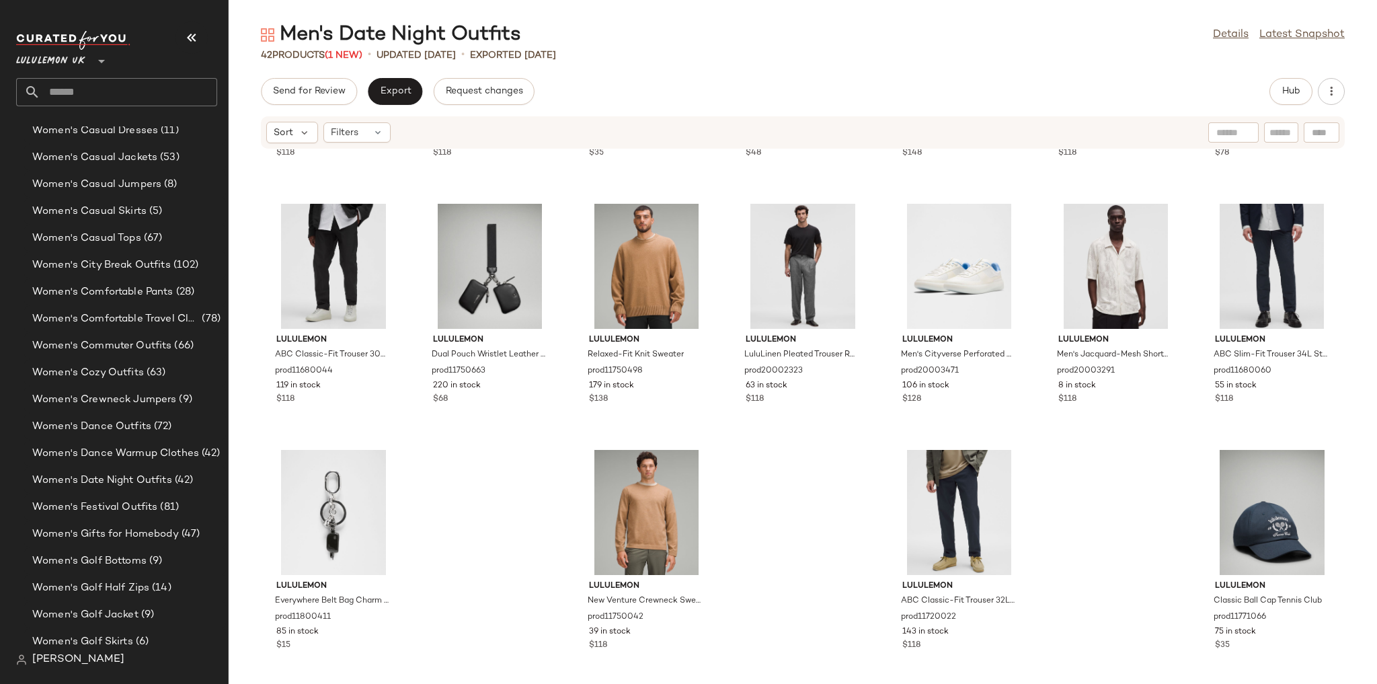
scroll to position [1207, 0]
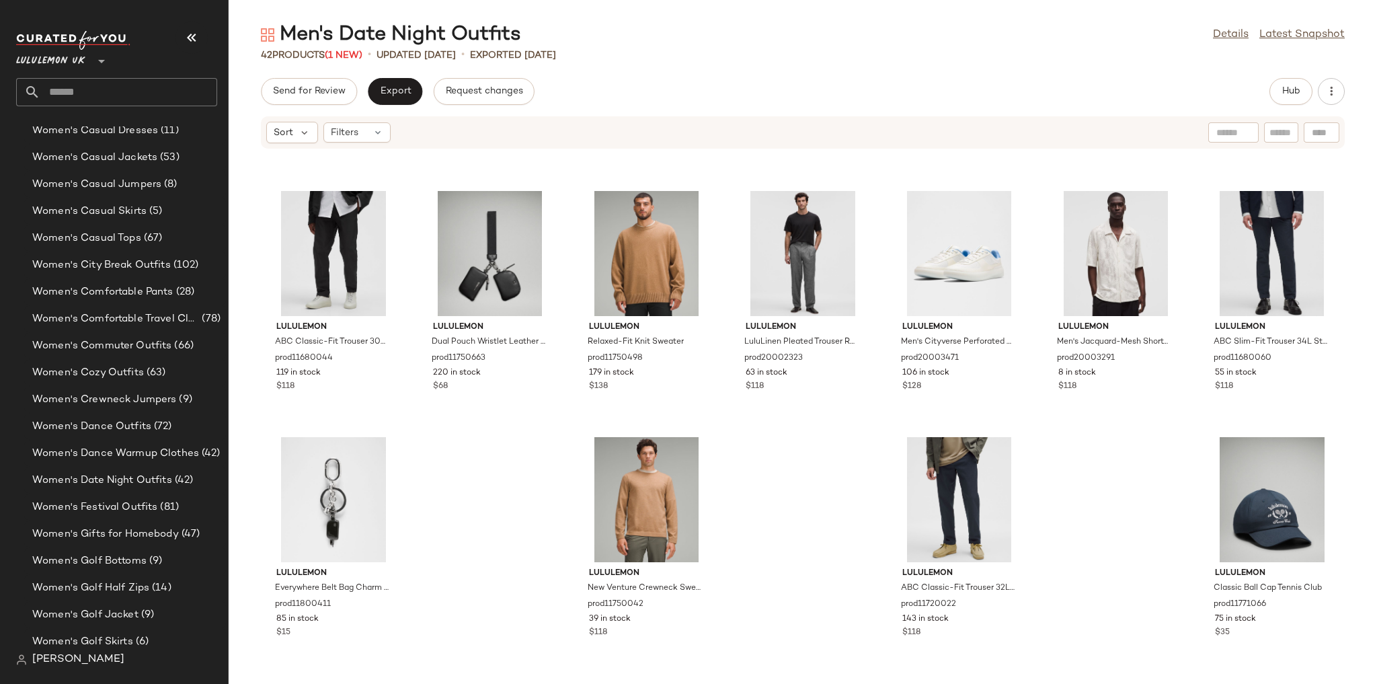
click at [153, 89] on input "text" at bounding box center [128, 92] width 177 height 28
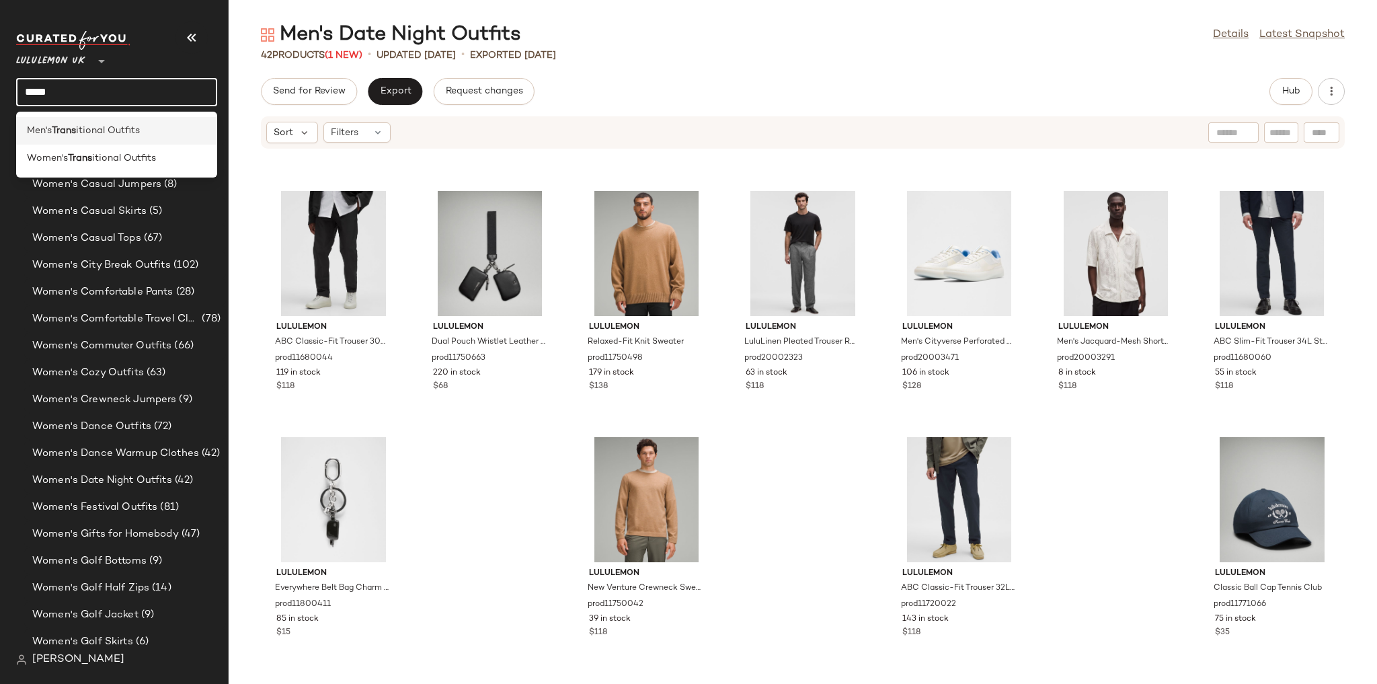
type input "*****"
click at [135, 124] on span "itional Outfits" at bounding box center [108, 131] width 64 height 14
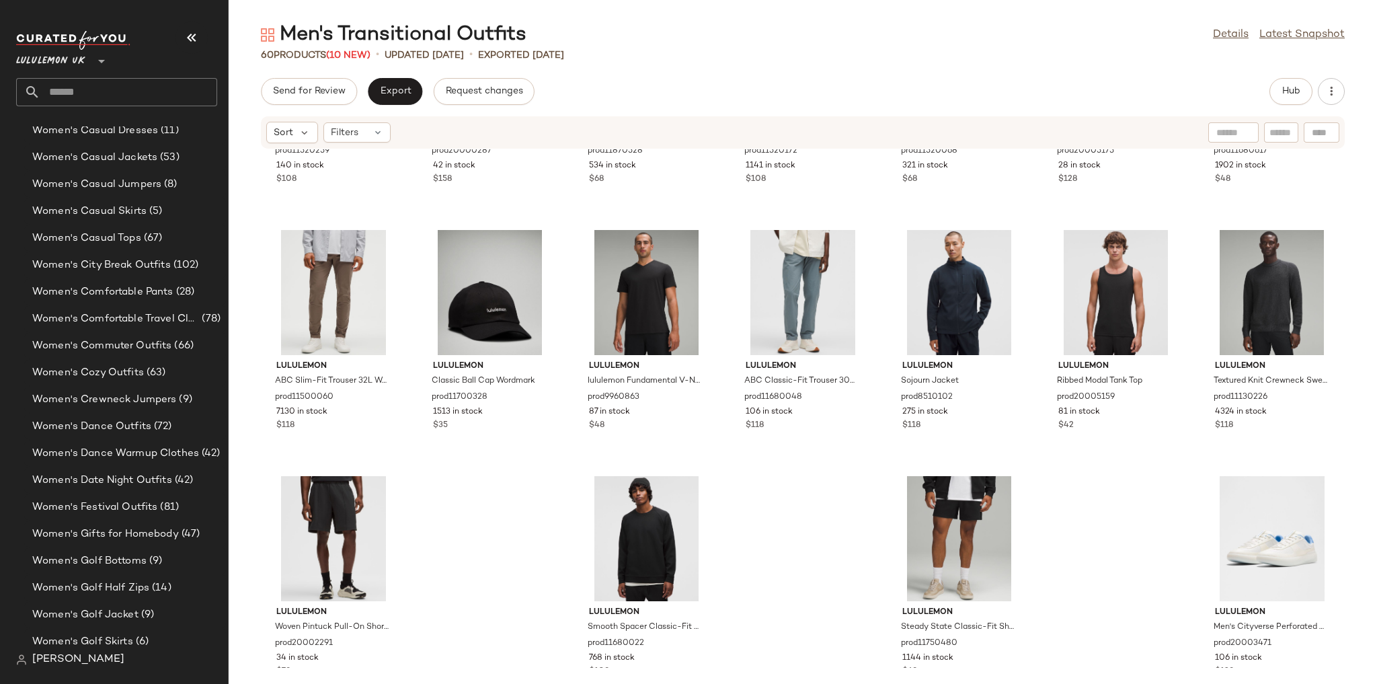
scroll to position [1944, 0]
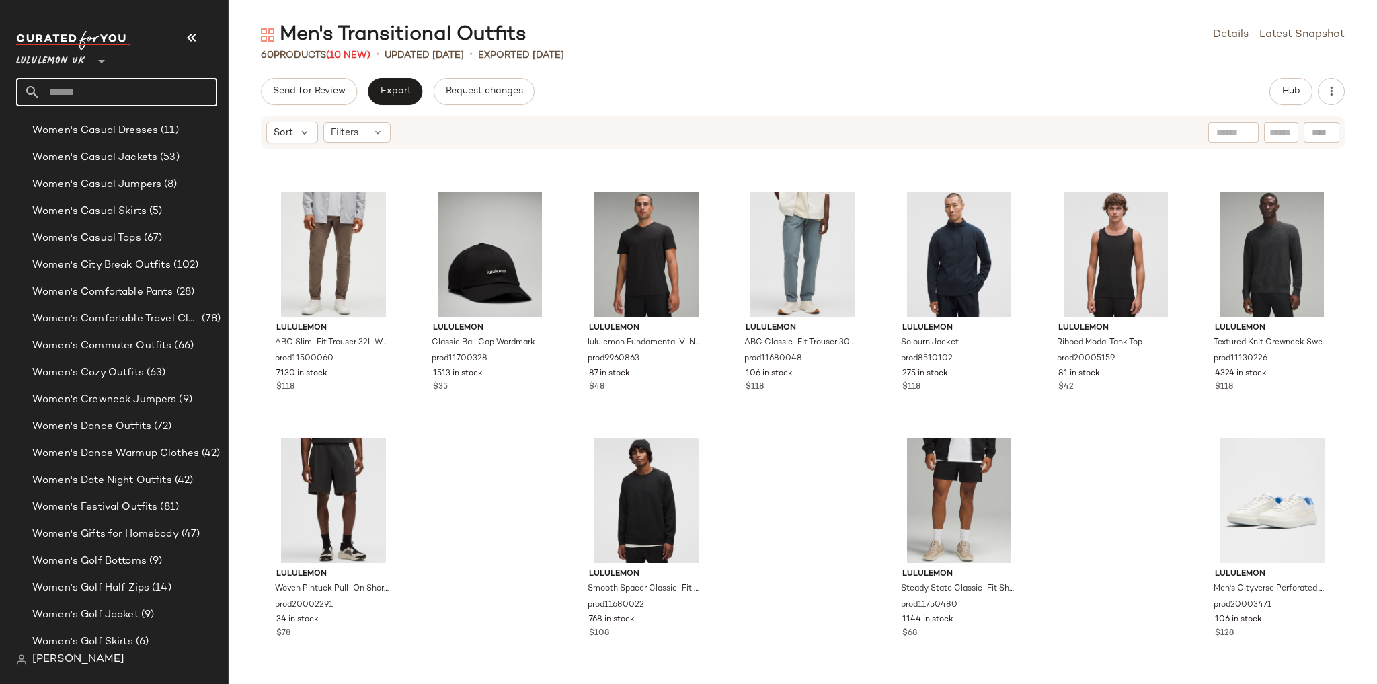
click at [137, 95] on input "text" at bounding box center [128, 92] width 177 height 28
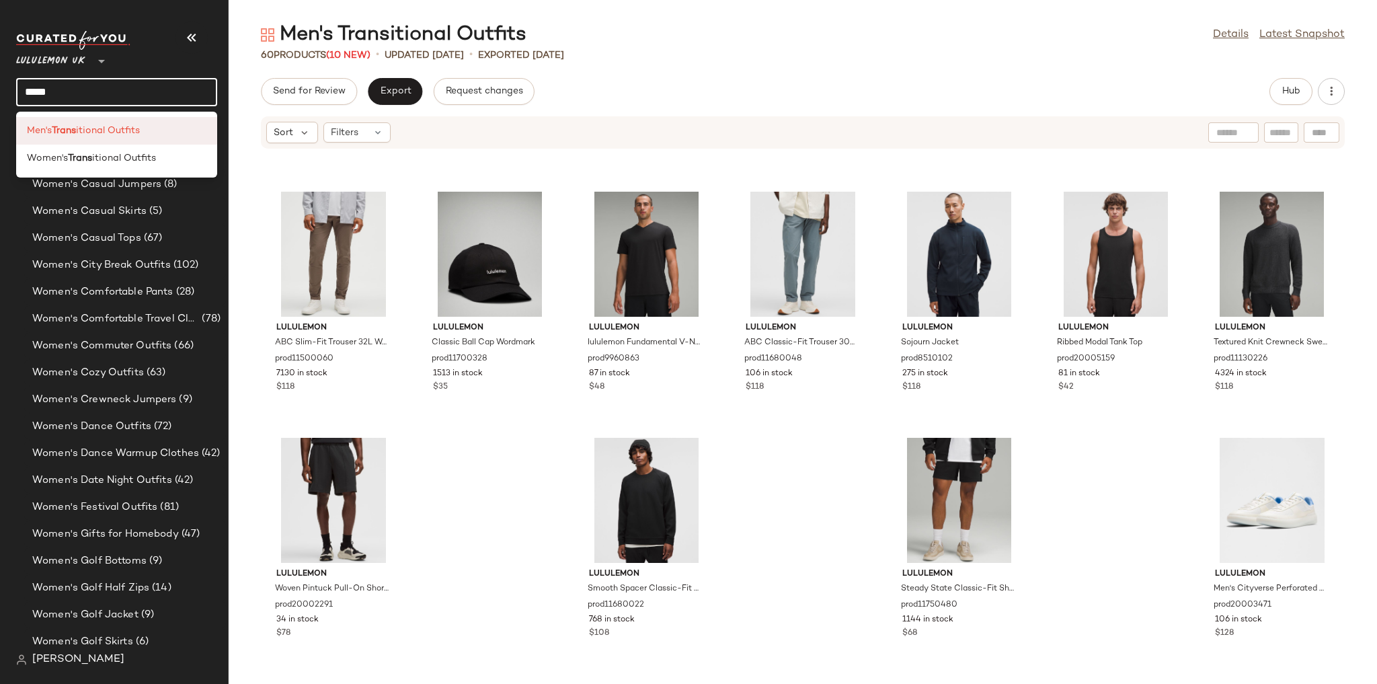
type input "*****"
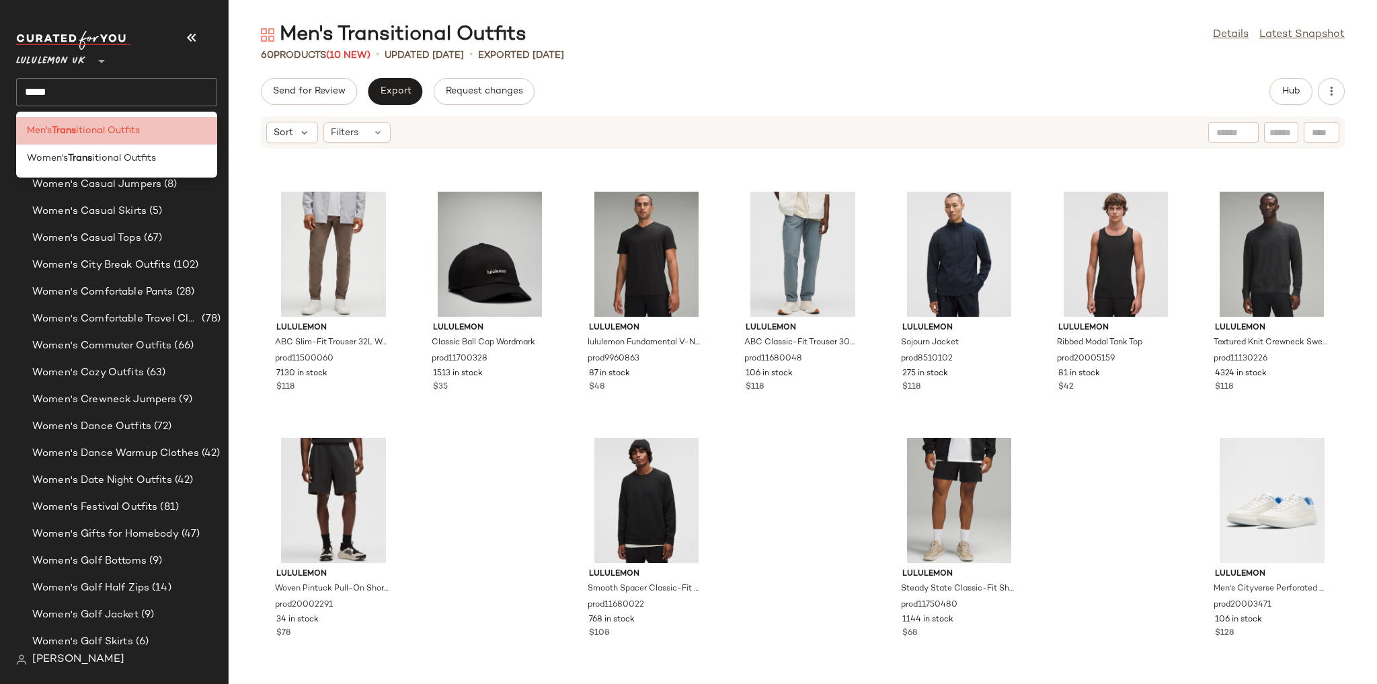
click at [126, 140] on div "Men's Trans itional Outfits" at bounding box center [116, 131] width 201 height 28
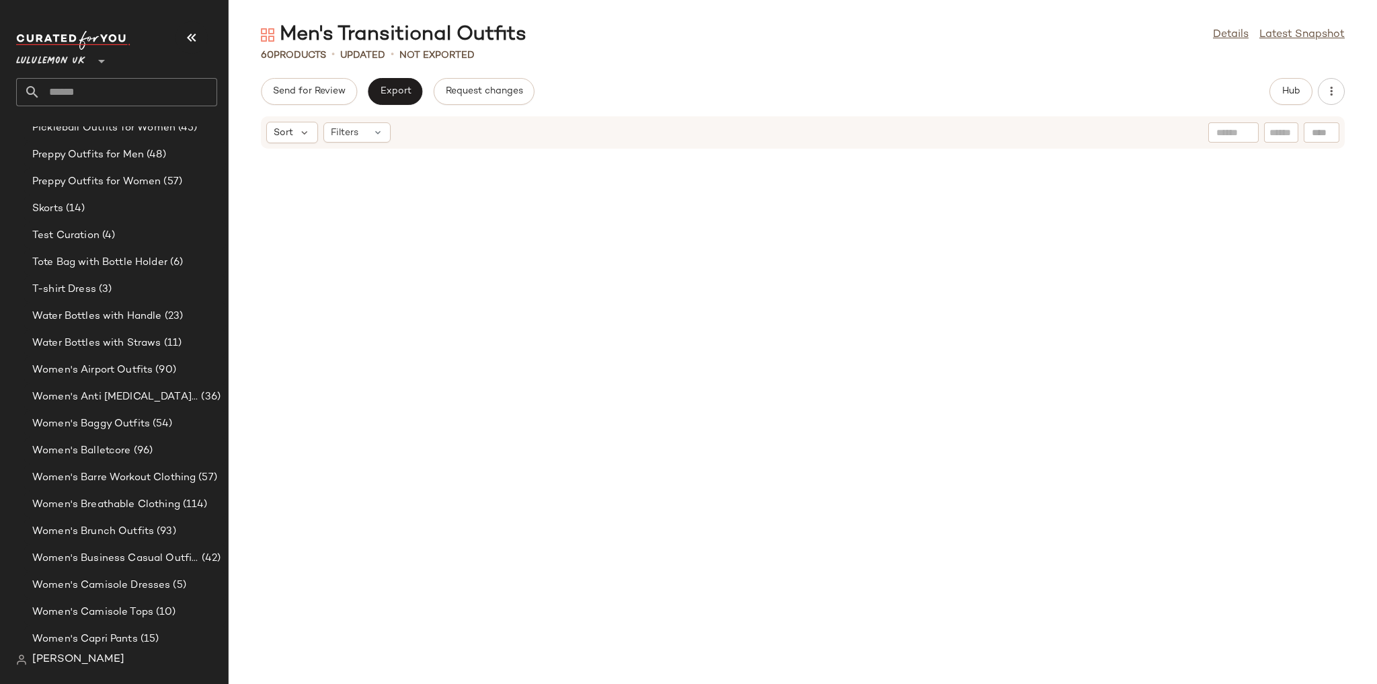
scroll to position [2644, 0]
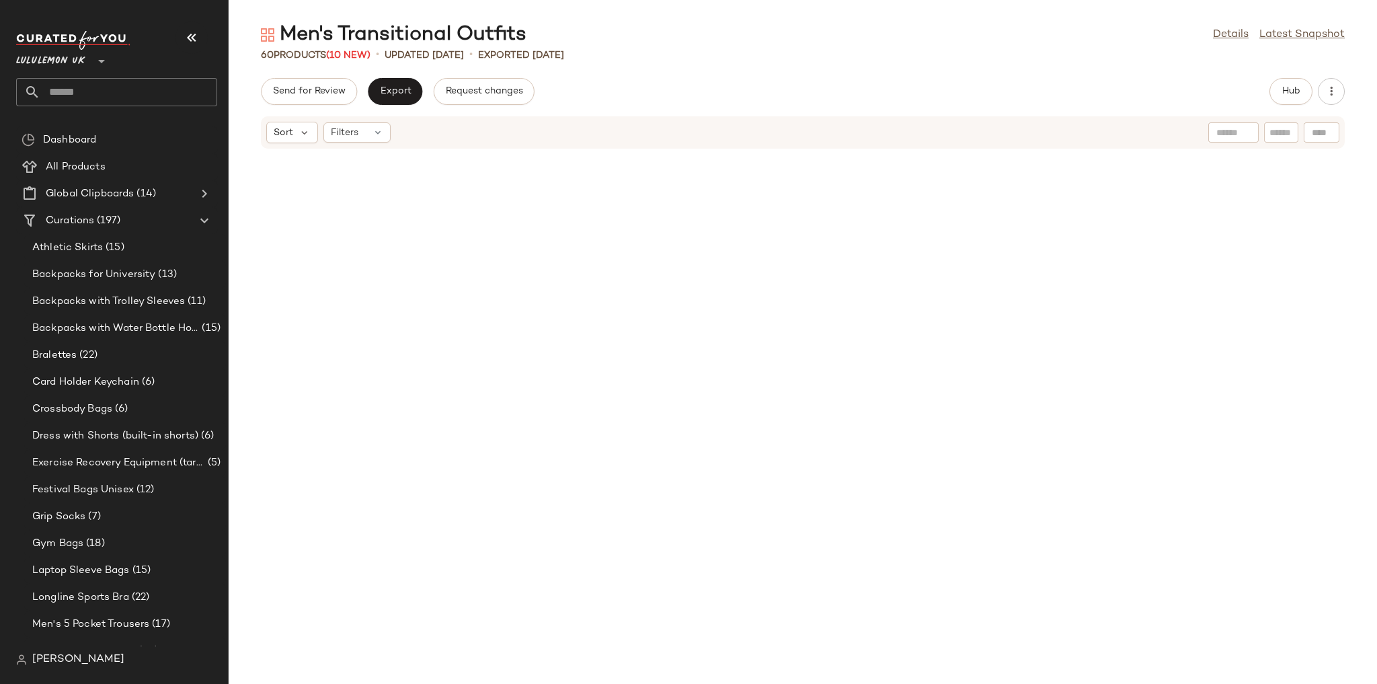
scroll to position [1944, 0]
